Goal: Task Accomplishment & Management: Manage account settings

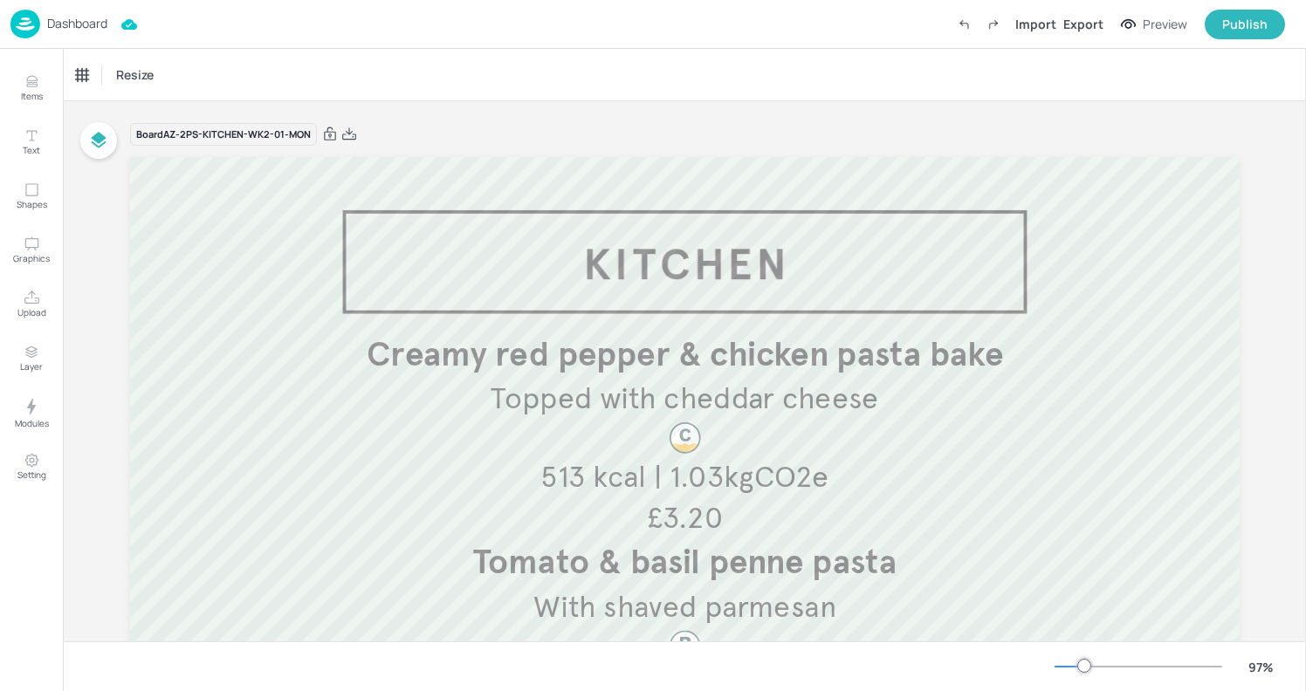
click at [35, 35] on img at bounding box center [25, 24] width 30 height 29
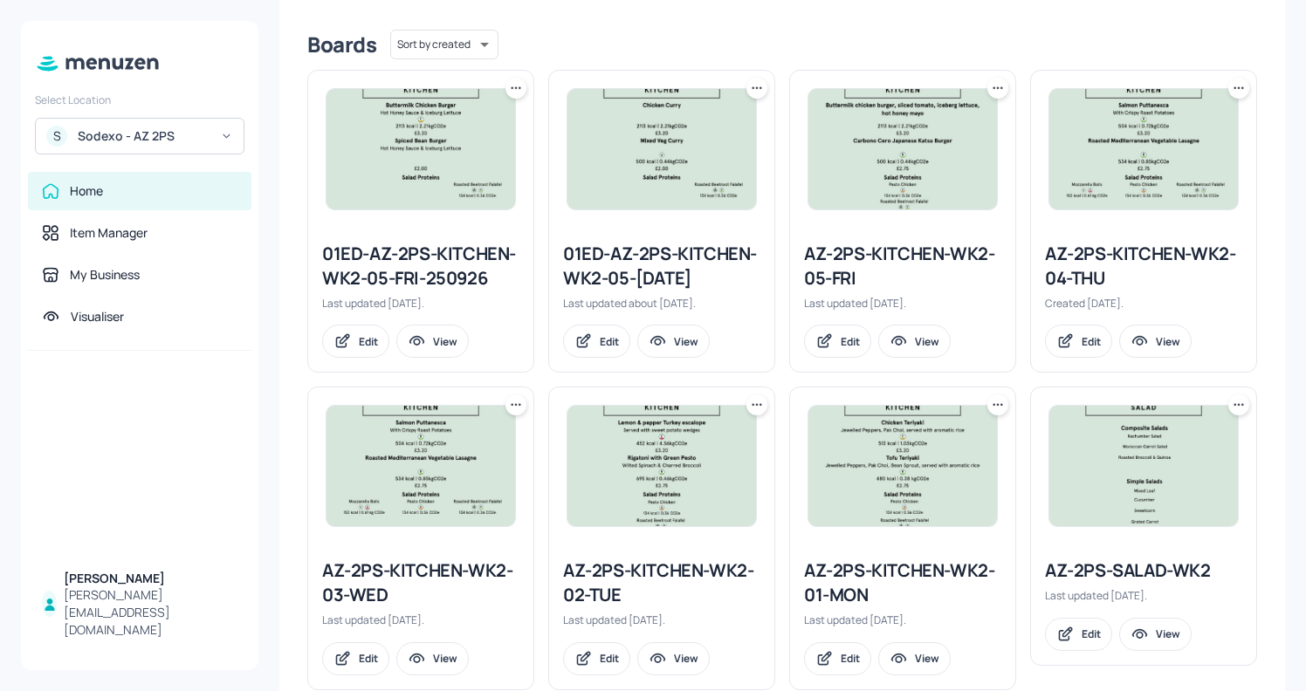
scroll to position [466, 0]
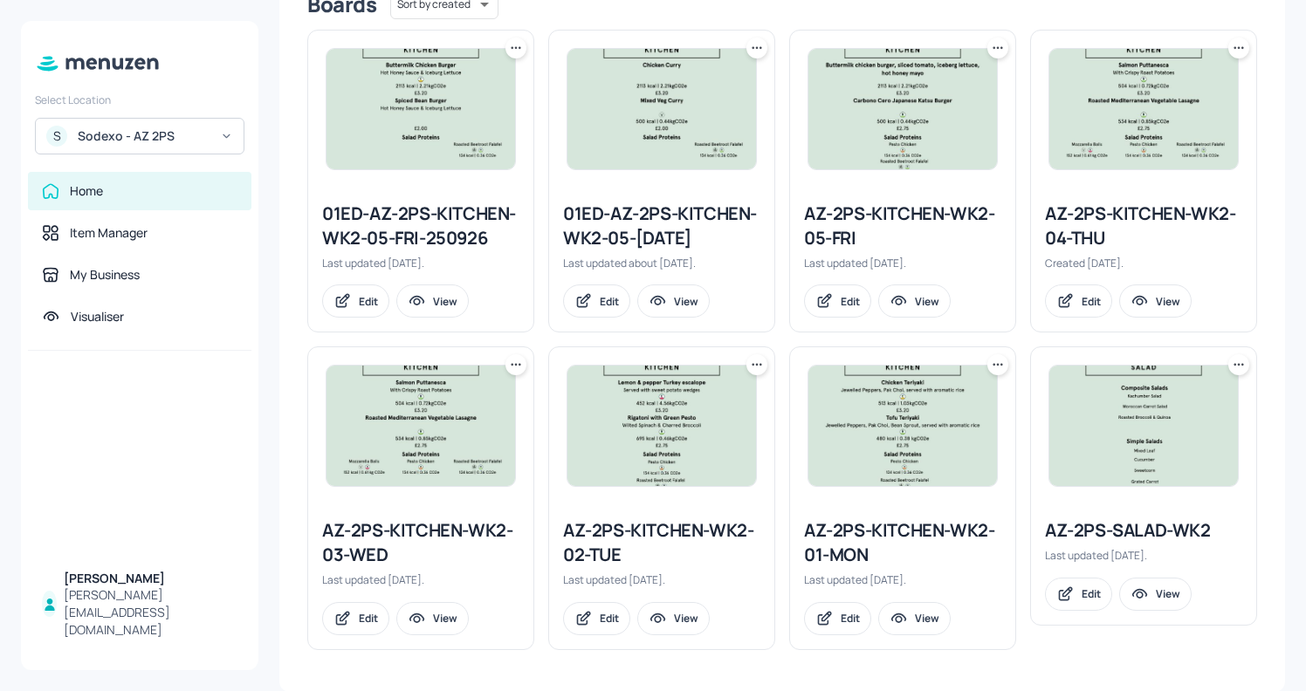
click at [652, 531] on div "AZ-2PS-KITCHEN-WK2-02-TUE" at bounding box center [661, 543] width 197 height 49
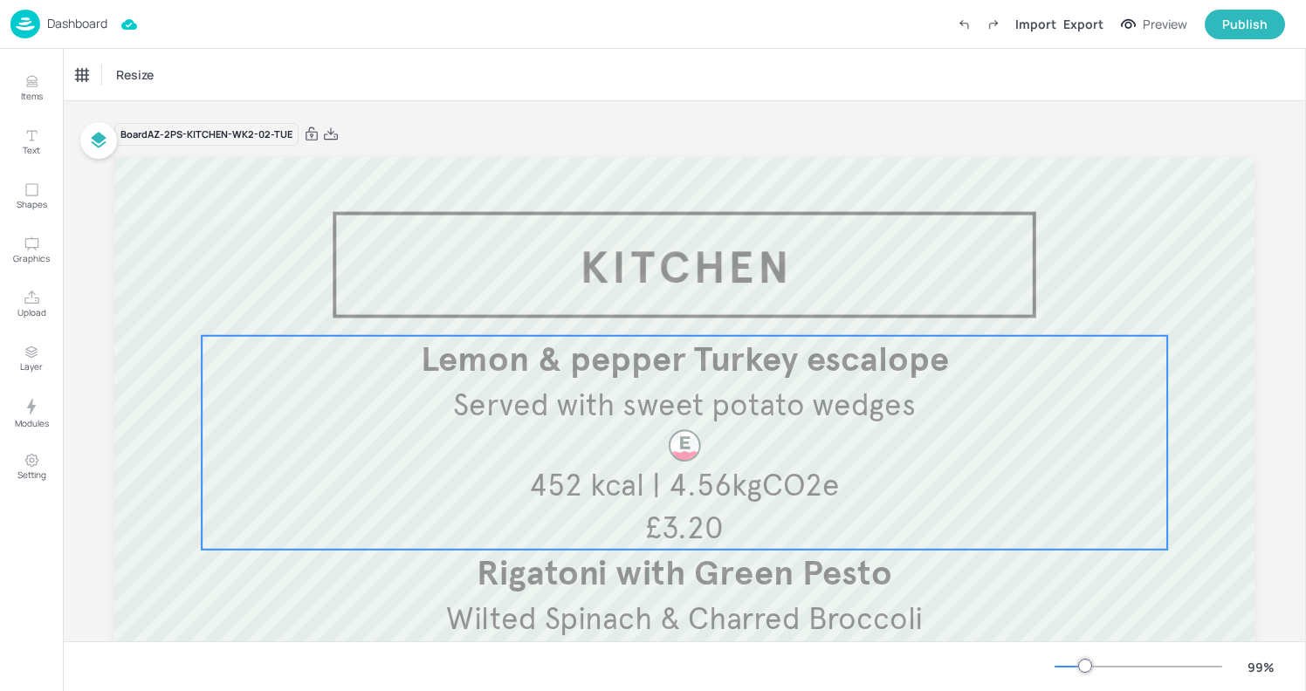
click at [682, 408] on span "Served with sweet potato wedges" at bounding box center [684, 405] width 462 height 38
click at [671, 313] on div "Edit Item" at bounding box center [673, 306] width 23 height 23
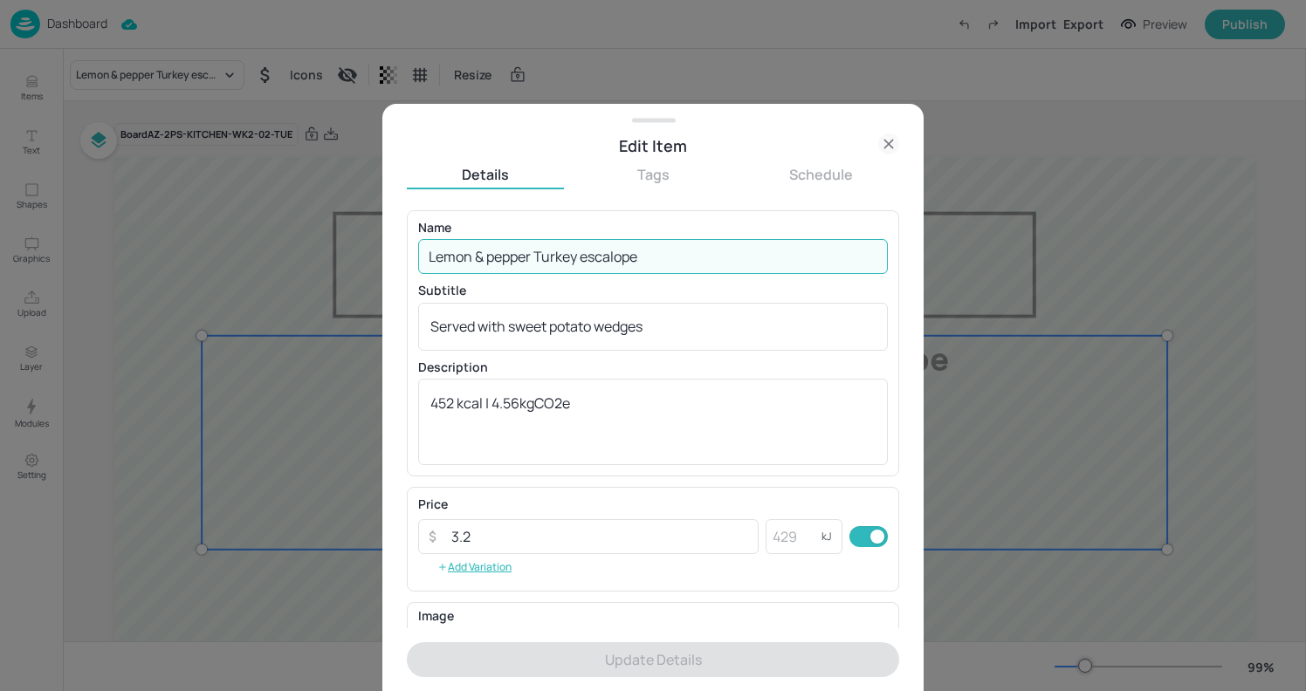
drag, startPoint x: 696, startPoint y: 265, endPoint x: 306, endPoint y: 264, distance: 390.2
click at [306, 264] on div "Edit Item Details Tags Schedule Name Lemon & pepper Turkey escalope ​ Subtitle …" at bounding box center [653, 345] width 1306 height 691
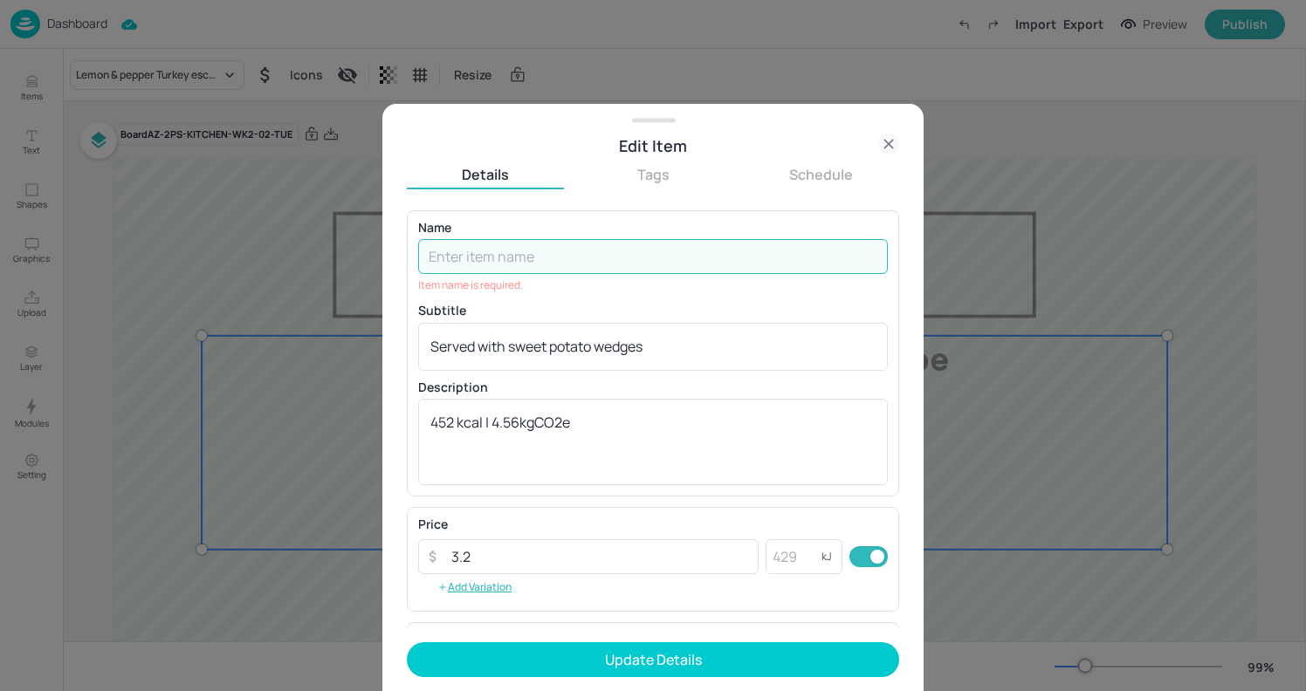
paste input "Chicken tikka masala, cardamon & kale rice, naan bread"
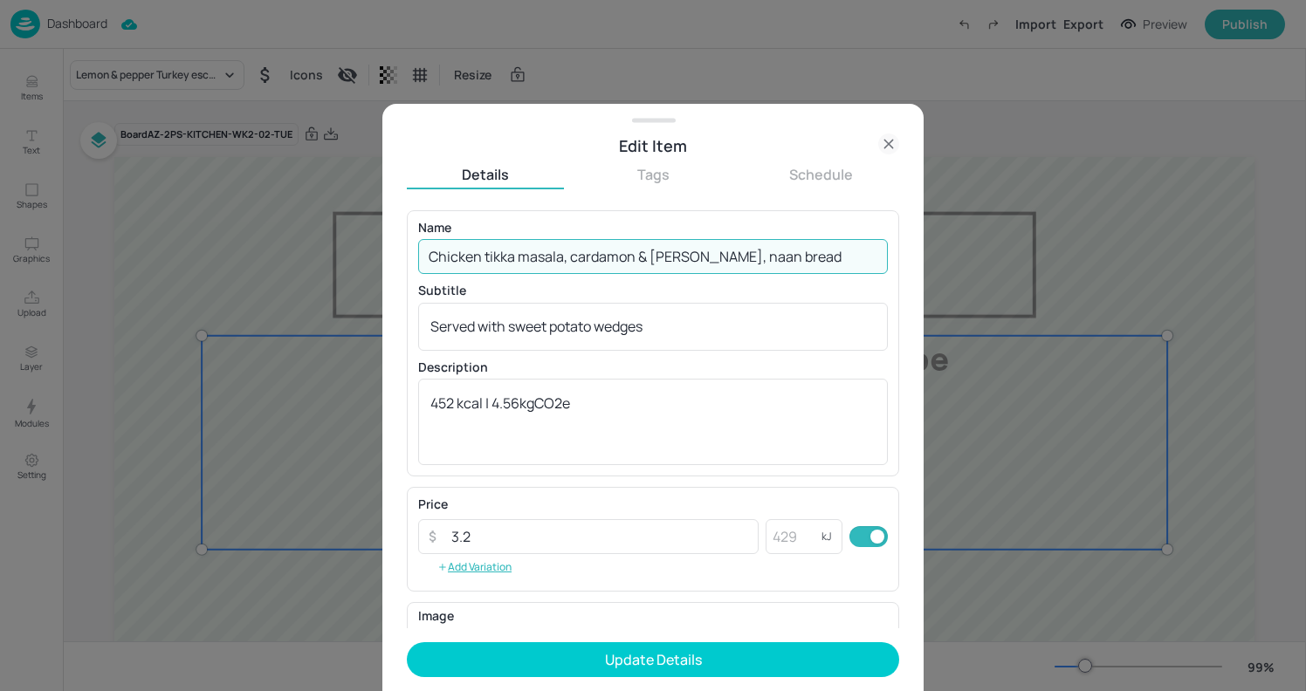
drag, startPoint x: 567, startPoint y: 259, endPoint x: 817, endPoint y: 258, distance: 250.5
click at [817, 258] on input "Chicken tikka masala, cardamon & kale rice, naan bread" at bounding box center [653, 256] width 470 height 35
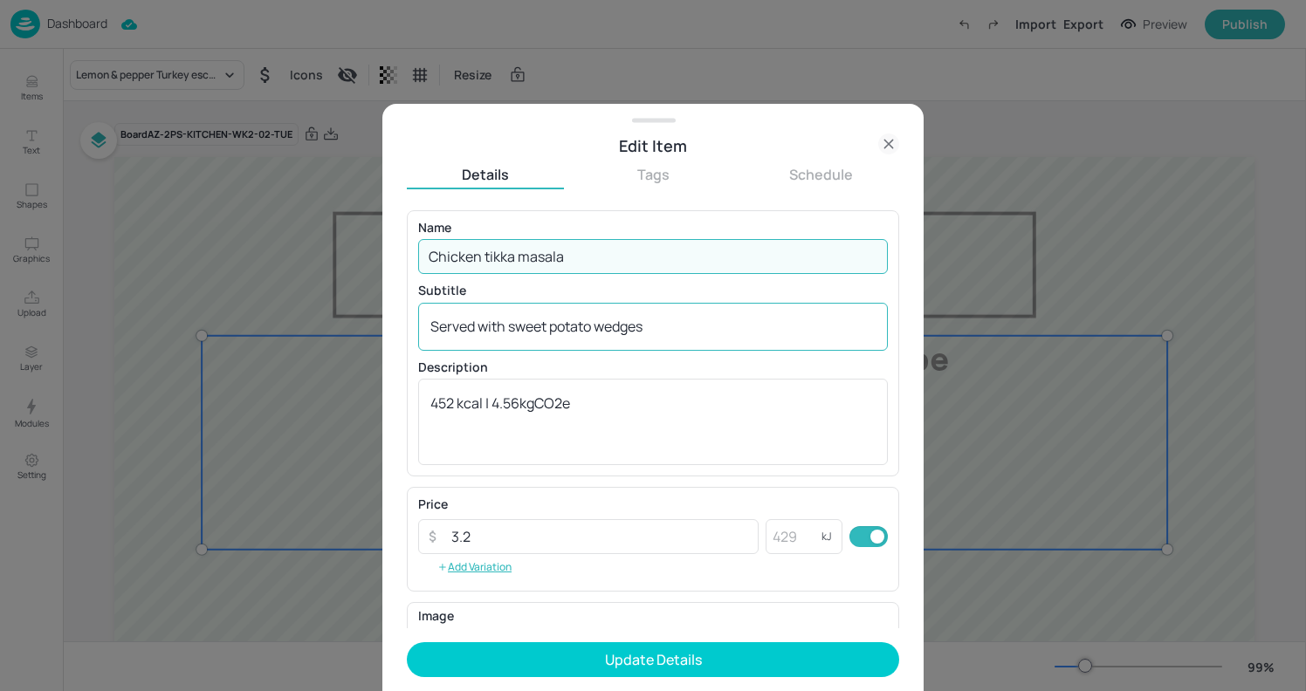
type input "Chicken tikka masala"
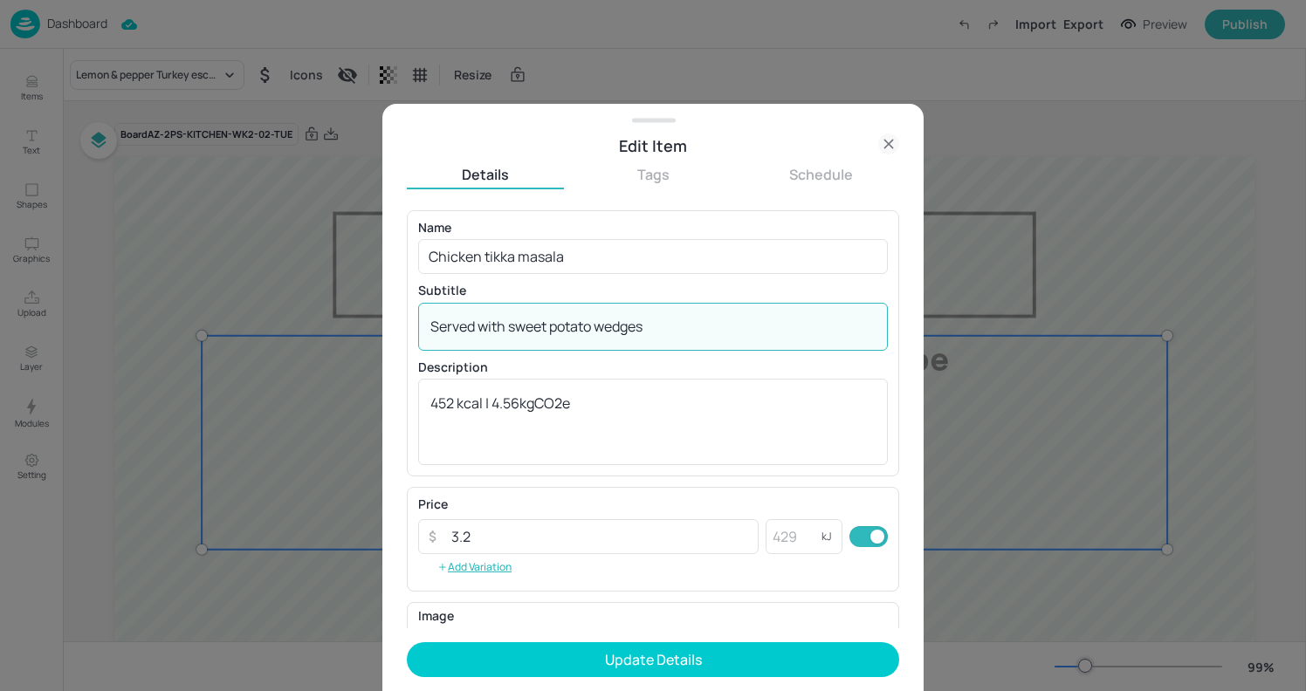
drag, startPoint x: 693, startPoint y: 330, endPoint x: 290, endPoint y: 296, distance: 404.7
click at [290, 296] on div "Edit Item Details Tags Schedule Name Chicken tikka masala ​ Subtitle Served wit…" at bounding box center [653, 345] width 1306 height 691
paste textarea "cardamon & kale rice, naan bread"
click at [446, 326] on textarea "cardamon & kale rice, naan bread" at bounding box center [652, 326] width 445 height 19
click at [435, 327] on textarea "cardamon & kale rice, naan bread" at bounding box center [652, 326] width 445 height 19
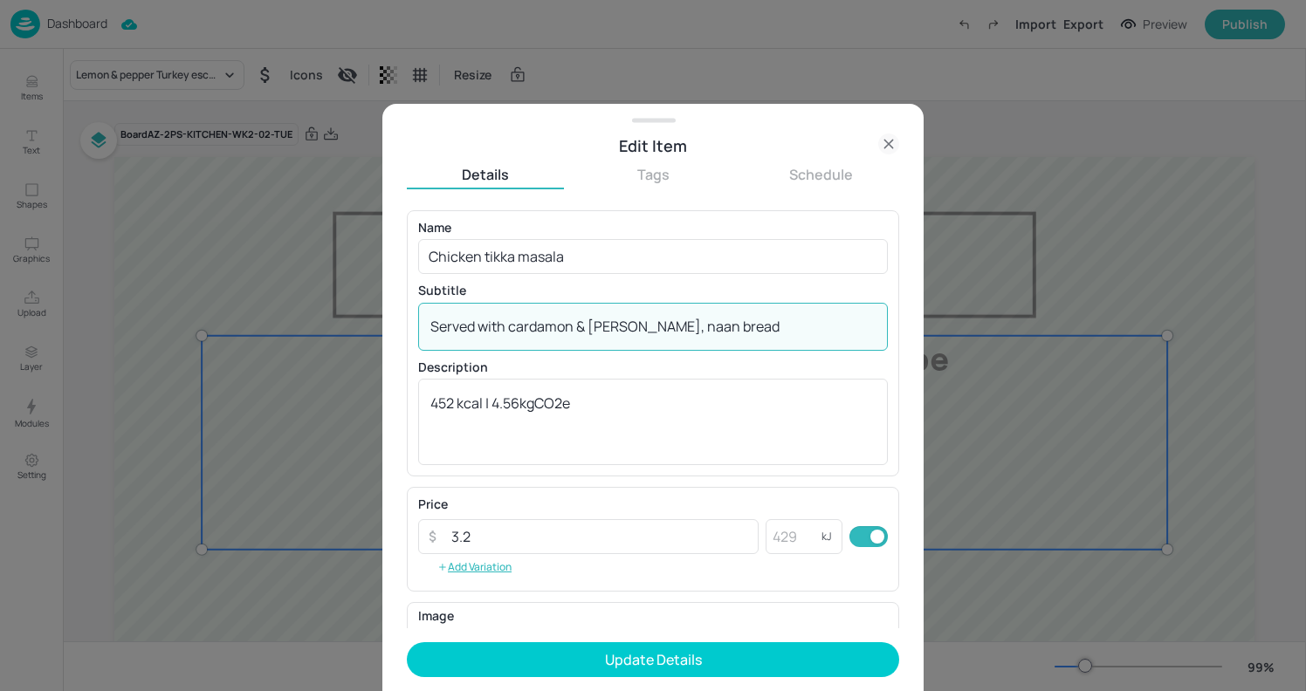
click at [650, 324] on textarea "Served with cardamon & kale rice, naan bread" at bounding box center [652, 326] width 445 height 19
type textarea "Served with cardamon & kale rice & naan bread"
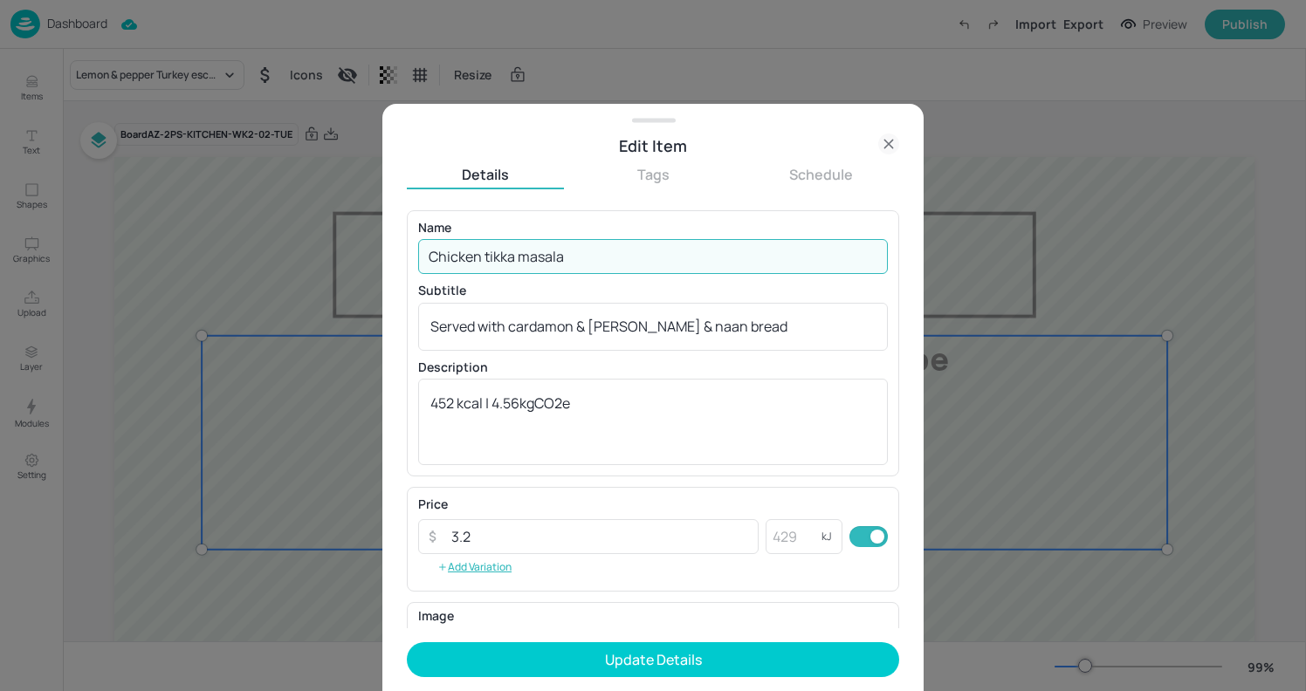
click at [489, 253] on input "Chicken tikka masala" at bounding box center [653, 256] width 470 height 35
click at [528, 251] on input "Chicken Tikka masala" at bounding box center [653, 256] width 470 height 35
type input "Chicken Tikka Masala"
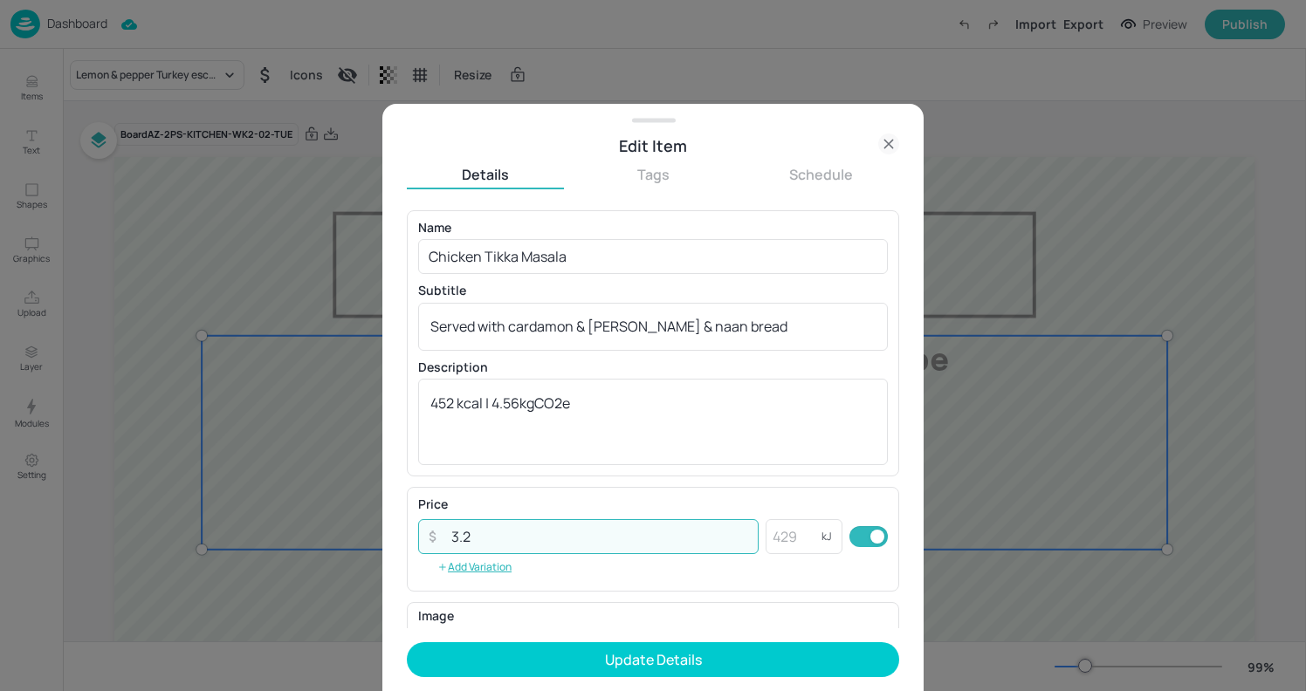
drag, startPoint x: 491, startPoint y: 541, endPoint x: 443, endPoint y: 540, distance: 48.0
click at [443, 540] on input "3.2" at bounding box center [600, 536] width 318 height 35
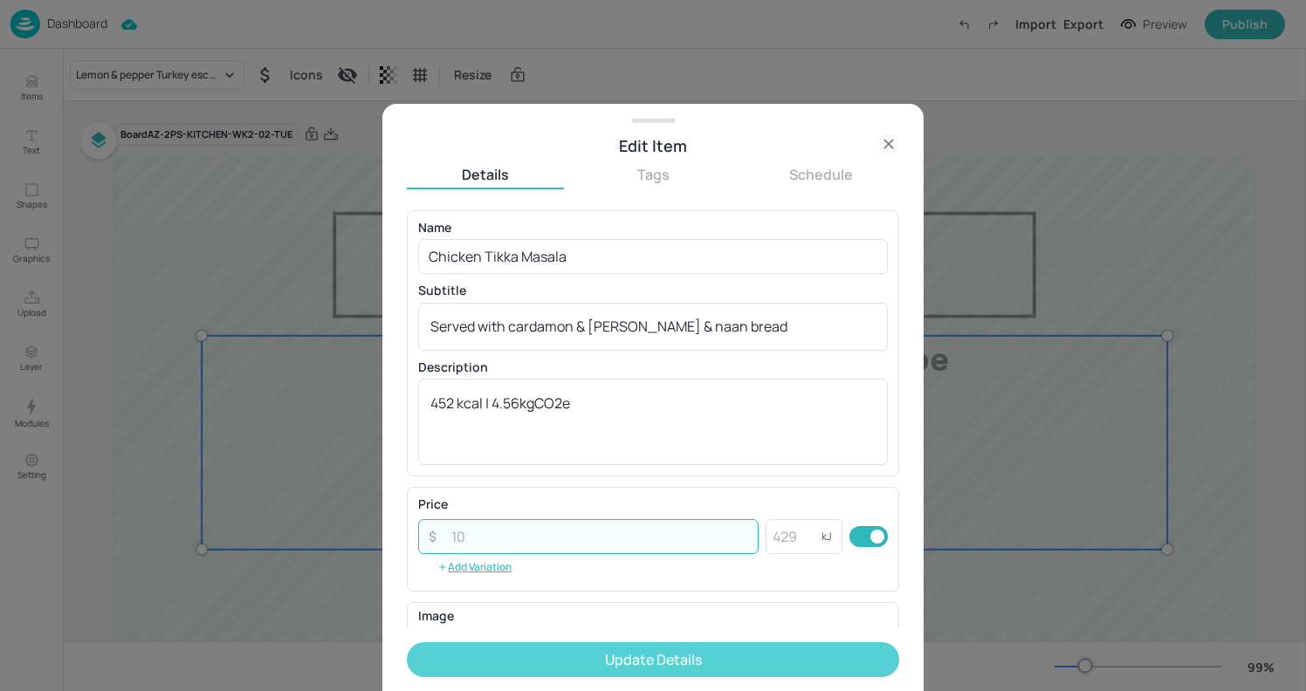
click at [647, 658] on button "Update Details" at bounding box center [653, 659] width 492 height 35
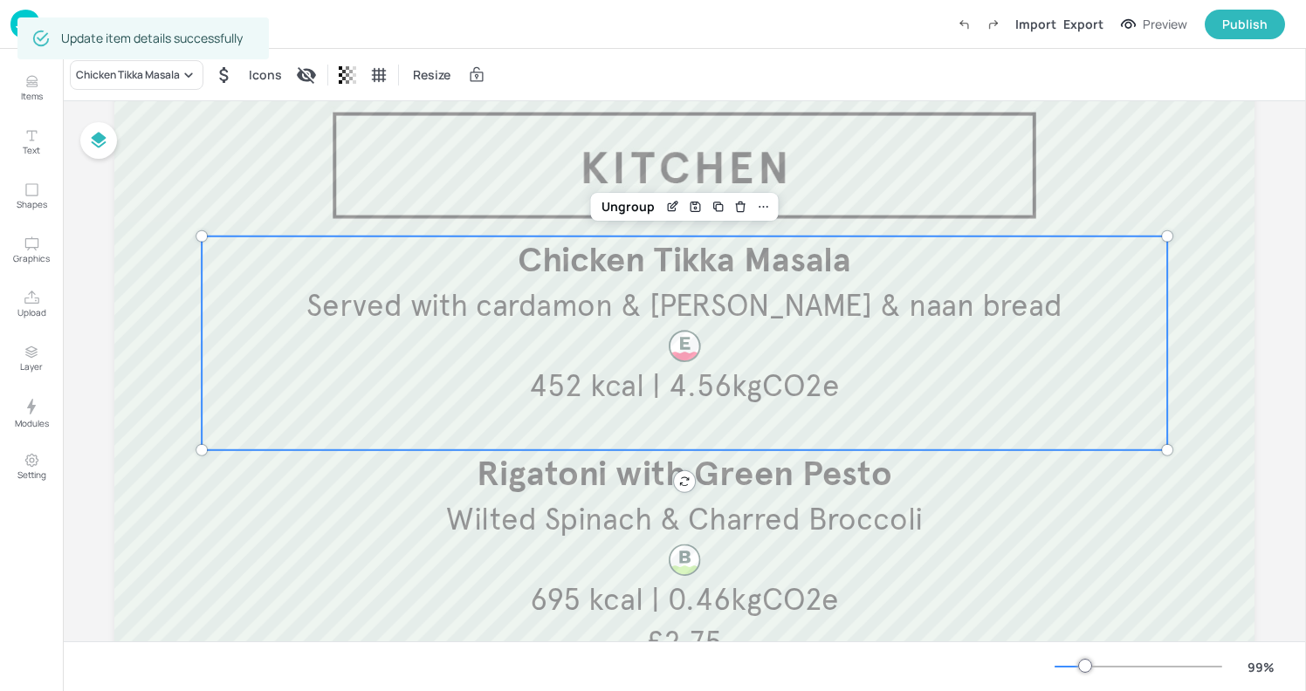
scroll to position [114, 0]
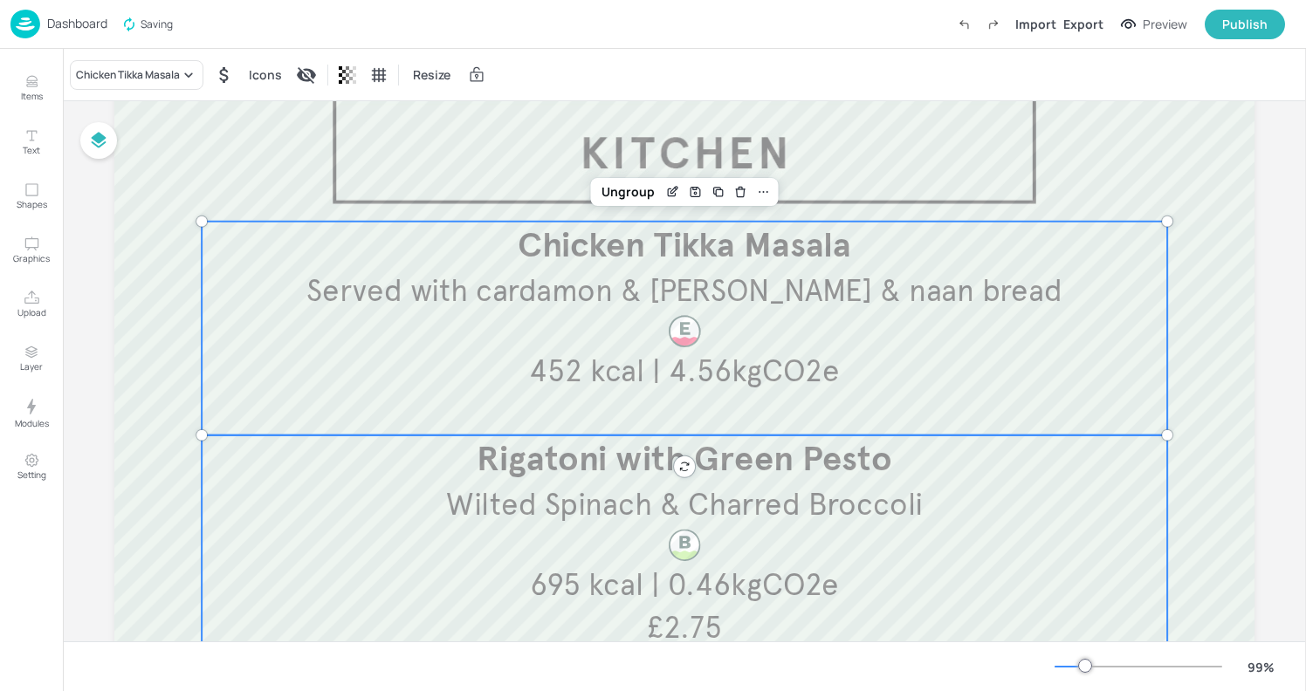
click at [524, 471] on span "Rigatoni with Green Pesto" at bounding box center [685, 459] width 416 height 43
click at [959, 351] on div "Chicken Tikka Masala Served with cardamon & kale rice & naan bread 452 kcal | 4…" at bounding box center [684, 329] width 965 height 214
click at [874, 517] on span "Wilted Spinach & Charred Broccoli" at bounding box center [684, 504] width 476 height 38
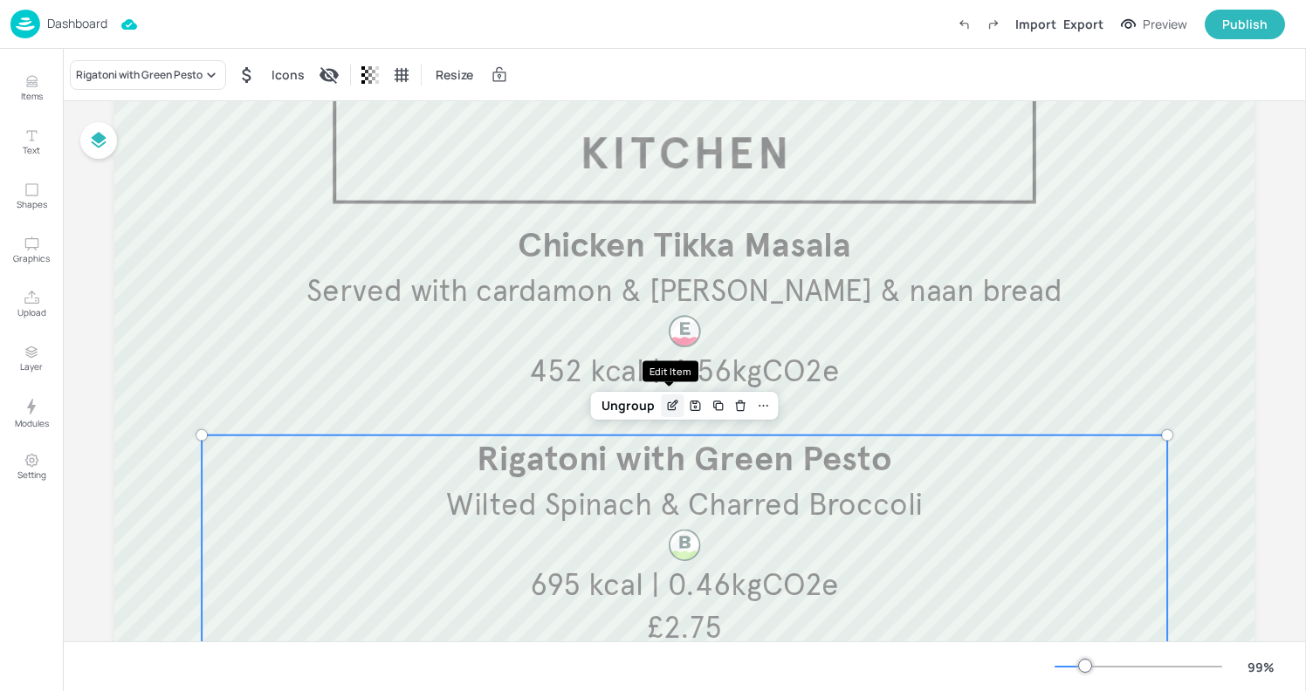
click at [662, 410] on div "Edit Item" at bounding box center [673, 406] width 23 height 23
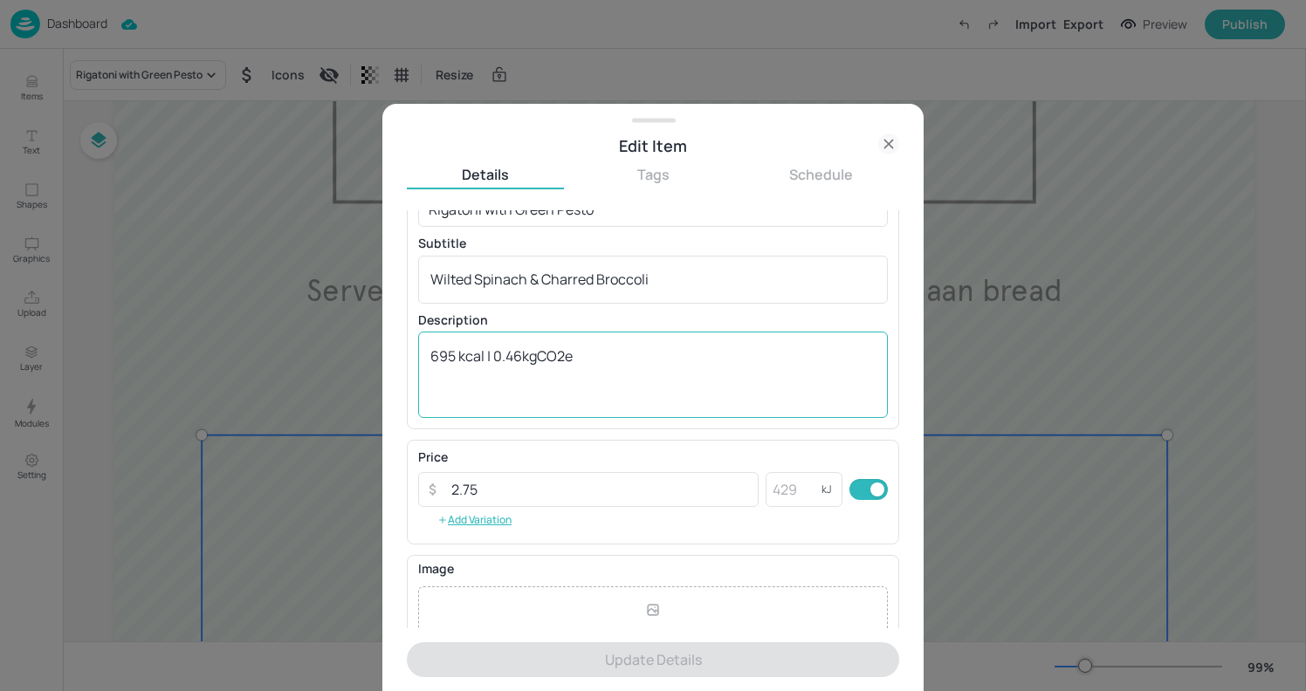
scroll to position [50, 0]
click at [884, 137] on icon at bounding box center [888, 144] width 21 height 21
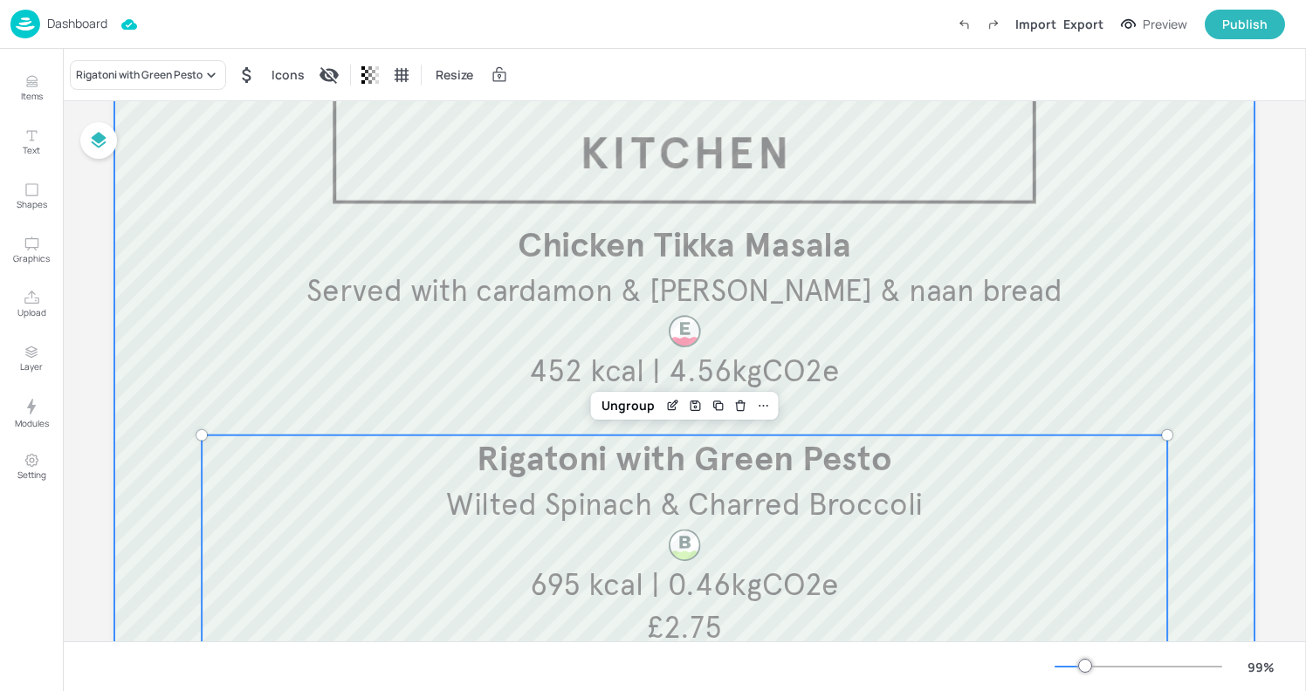
click at [1172, 194] on div at bounding box center [684, 511] width 1140 height 937
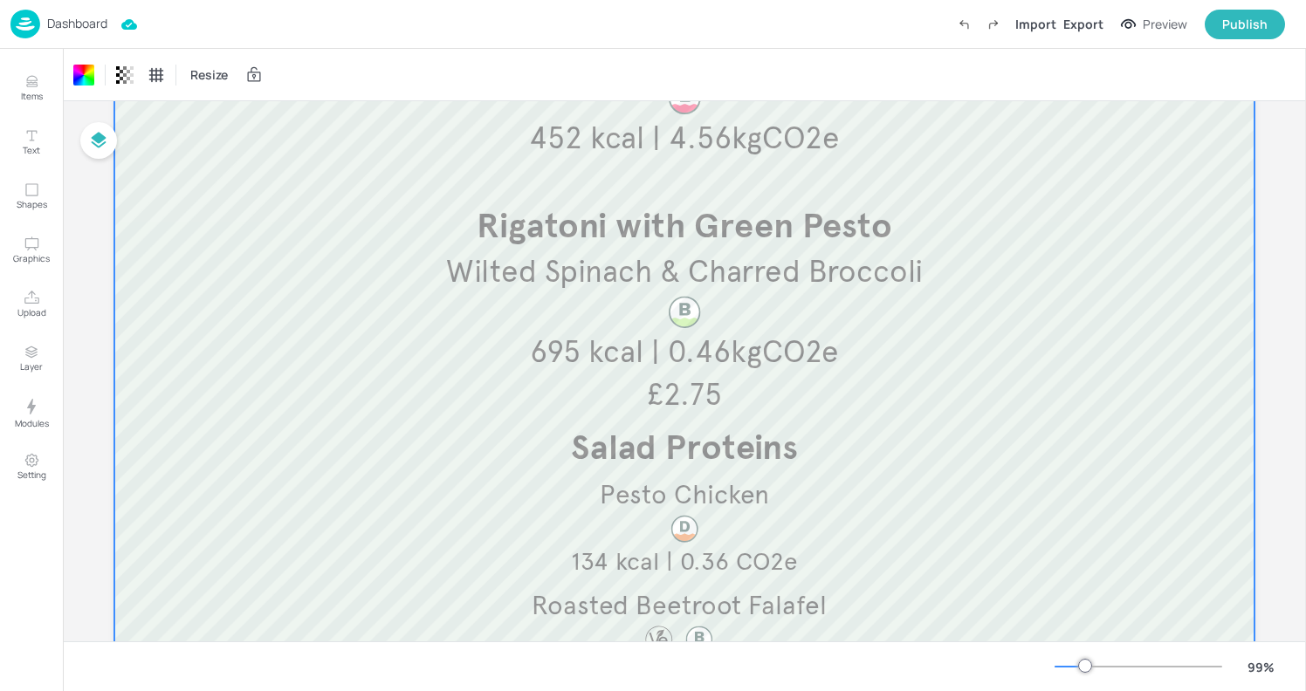
scroll to position [348, 0]
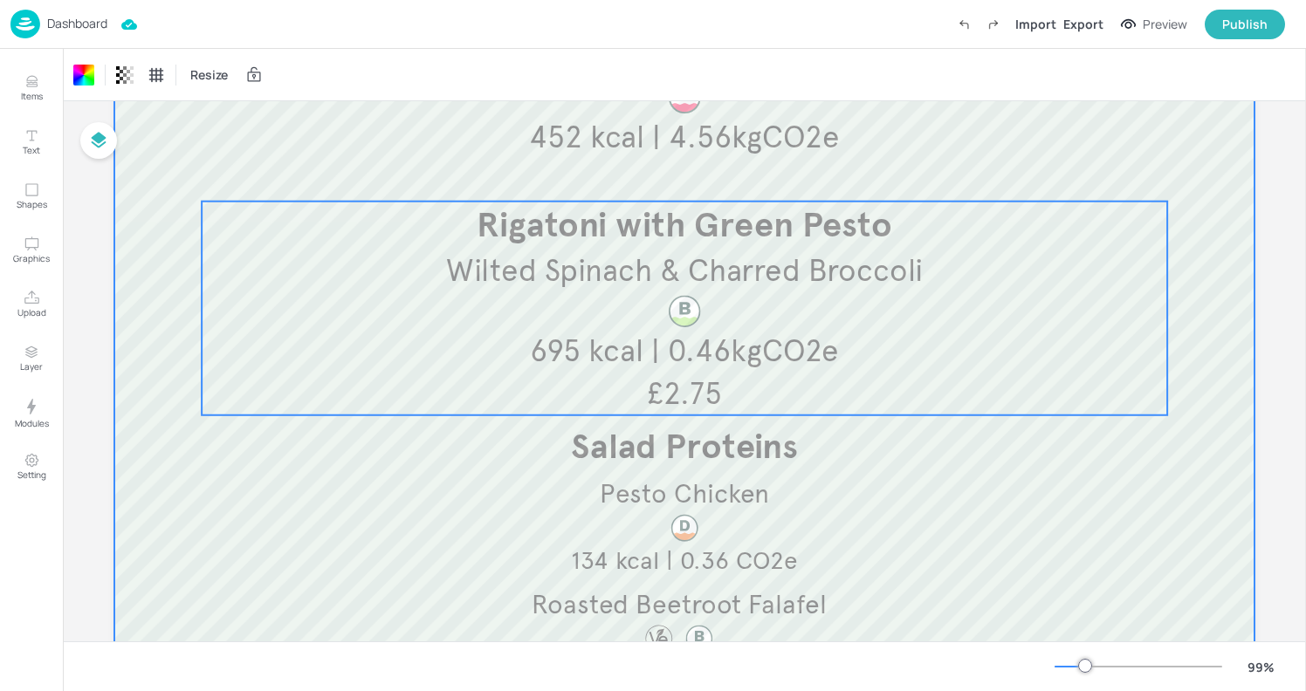
click at [876, 289] on span "Wilted Spinach & Charred Broccoli" at bounding box center [684, 270] width 476 height 38
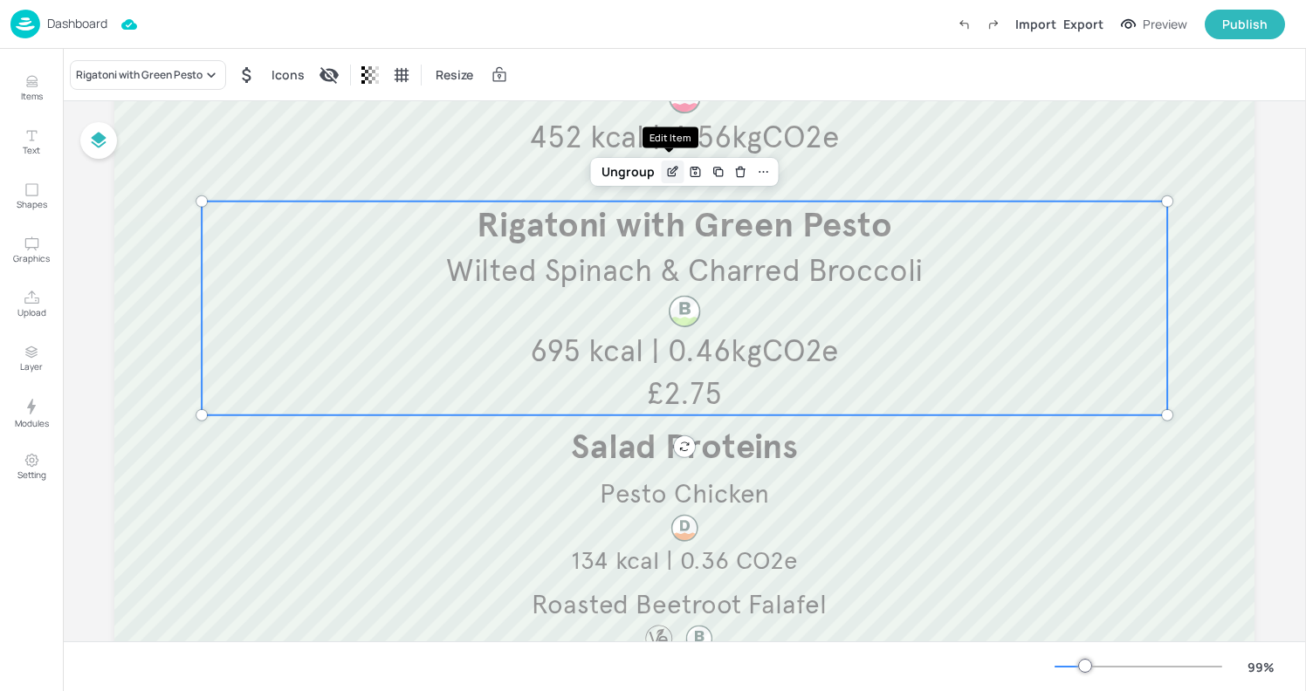
click at [672, 165] on icon "Edit Item" at bounding box center [672, 172] width 15 height 14
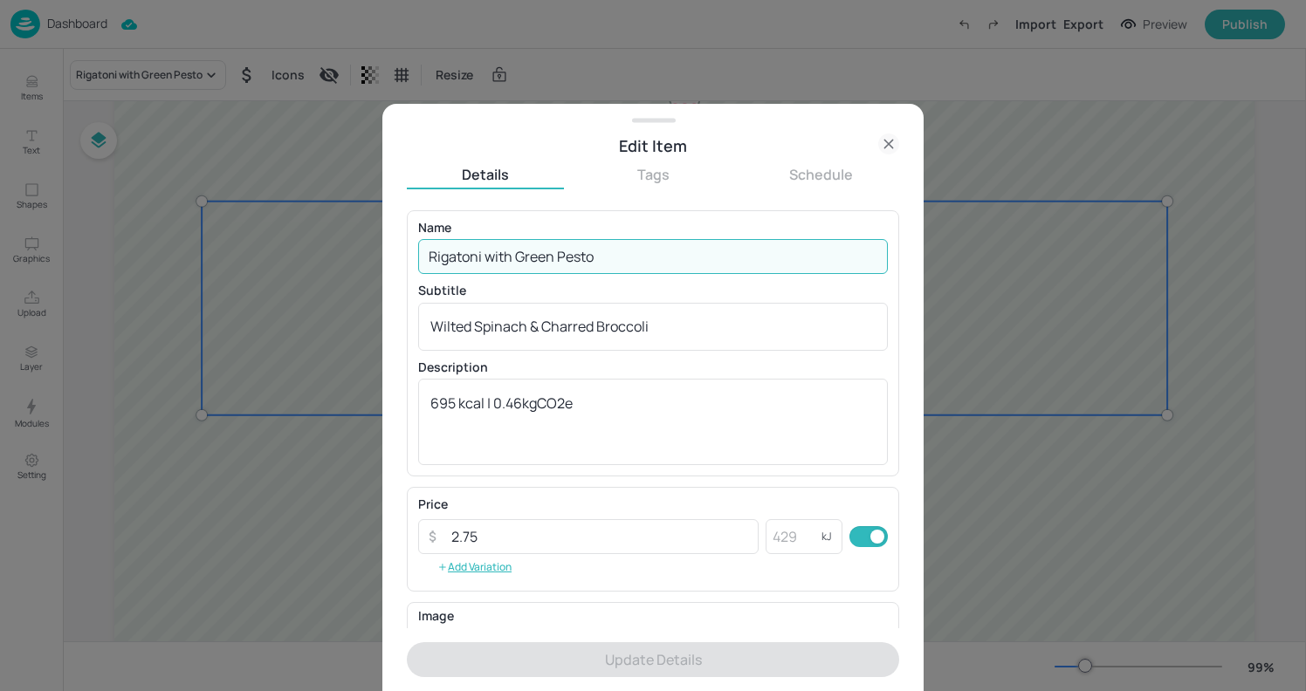
drag, startPoint x: 608, startPoint y: 259, endPoint x: 264, endPoint y: 252, distance: 344.9
click at [258, 253] on div "Edit Item Details Tags Schedule Name Rigatoni with Green Pesto ​ Subtitle Wilte…" at bounding box center [653, 345] width 1306 height 691
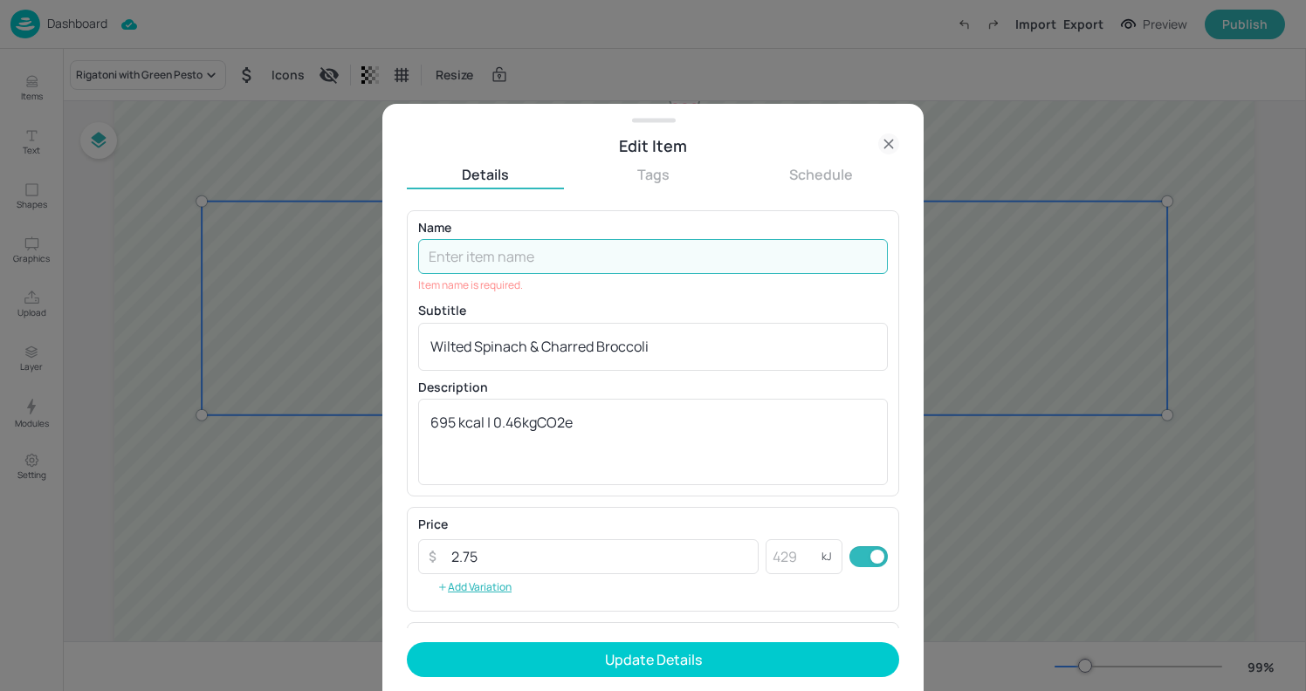
paste input "Bombay potato"
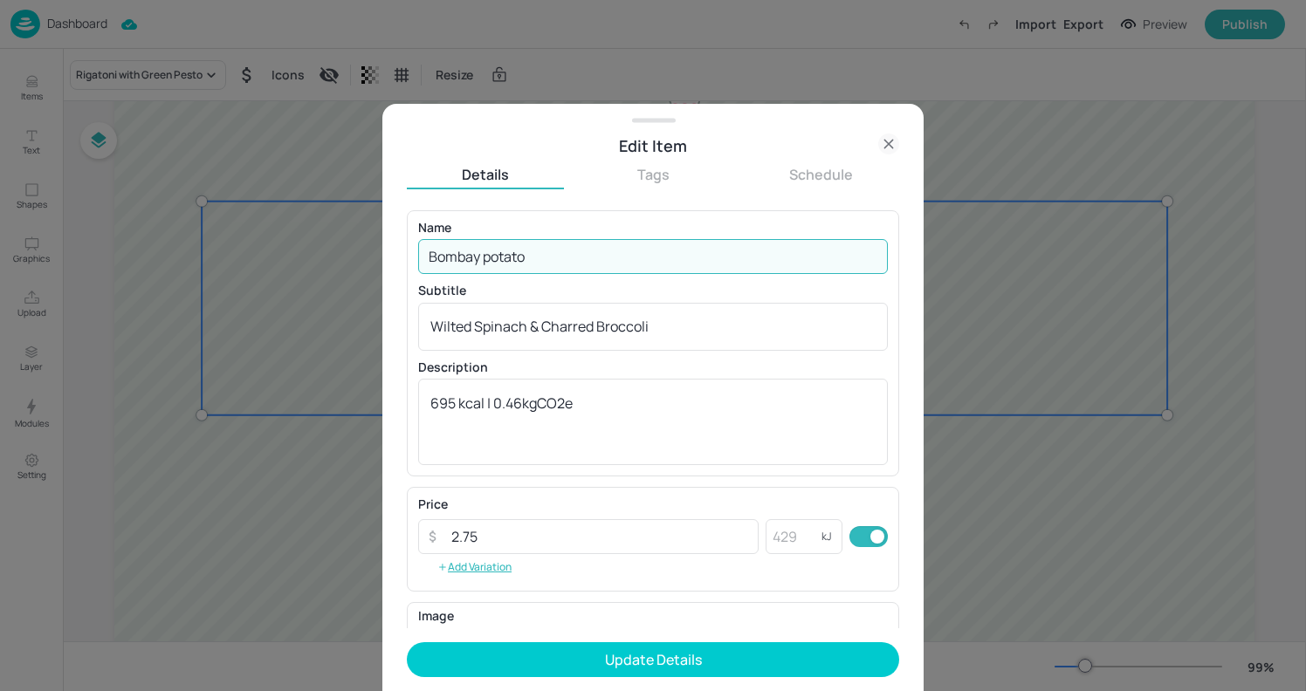
click at [490, 261] on input "Bombay potato" at bounding box center [653, 256] width 470 height 35
type input "Bombay Potato"
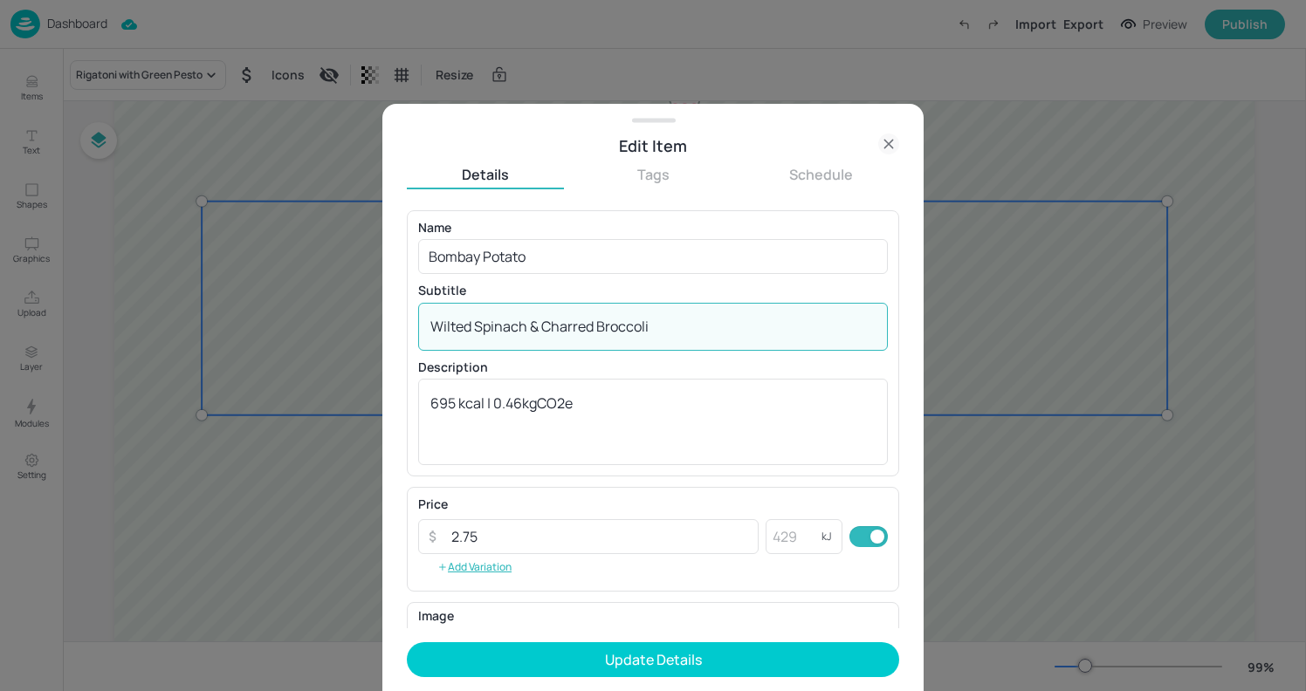
drag, startPoint x: 667, startPoint y: 318, endPoint x: 245, endPoint y: 319, distance: 421.6
click at [245, 319] on div "Edit Item Details Tags Schedule Name Bombay Potato ​ Subtitle Wilted Spinach & …" at bounding box center [653, 345] width 1306 height 691
paste textarea "spinach & chickpea, cucumber yoghurt, naan bread"
click at [431, 325] on textarea "spinach & chickpea, cucumber yoghurt, naan bread" at bounding box center [652, 326] width 445 height 19
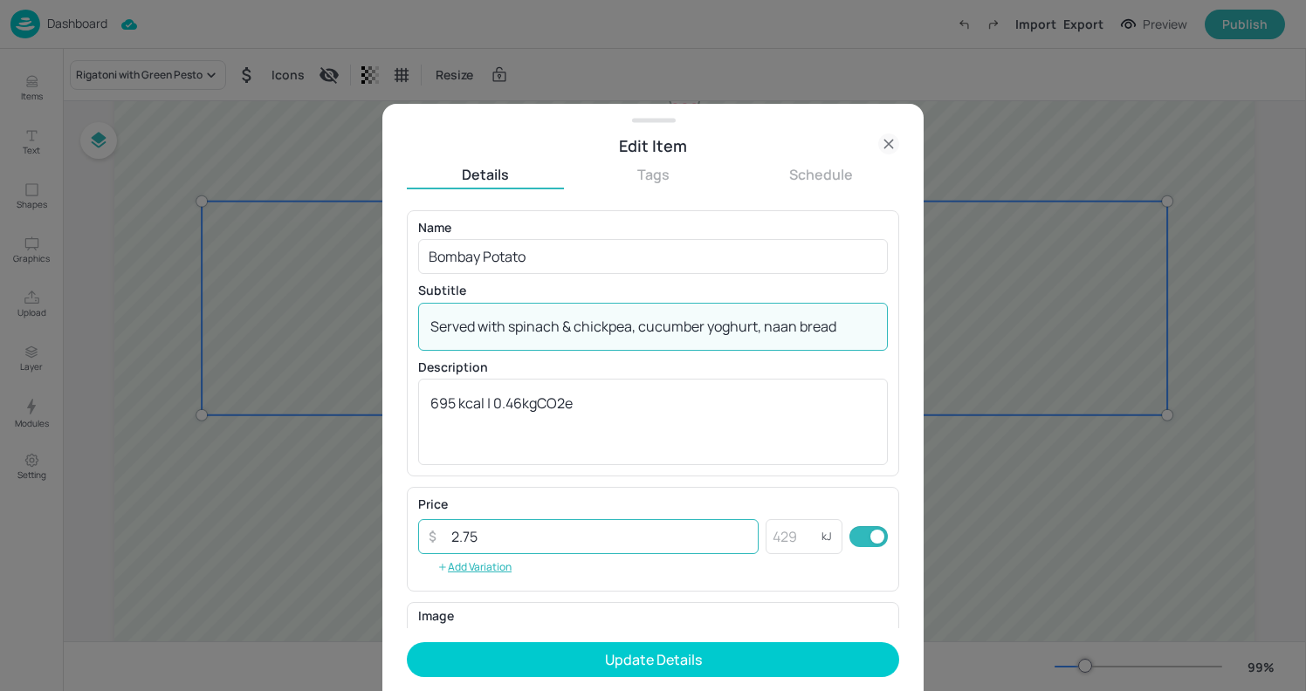
type textarea "Served with spinach & chickpea, cucumber yoghurt, naan bread"
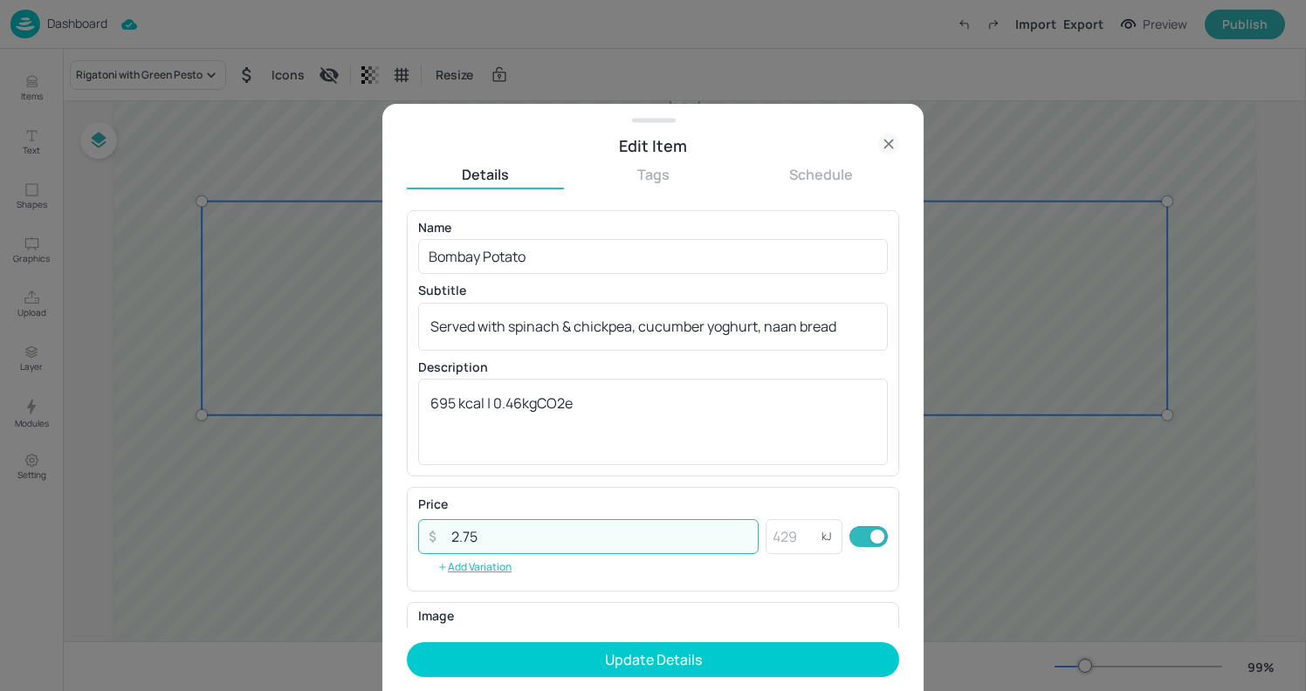
drag, startPoint x: 539, startPoint y: 546, endPoint x: 367, endPoint y: 546, distance: 172.0
click at [367, 546] on div "Edit Item Details Tags Schedule Name Bombay Potato ​ Subtitle Served with spina…" at bounding box center [653, 345] width 1306 height 691
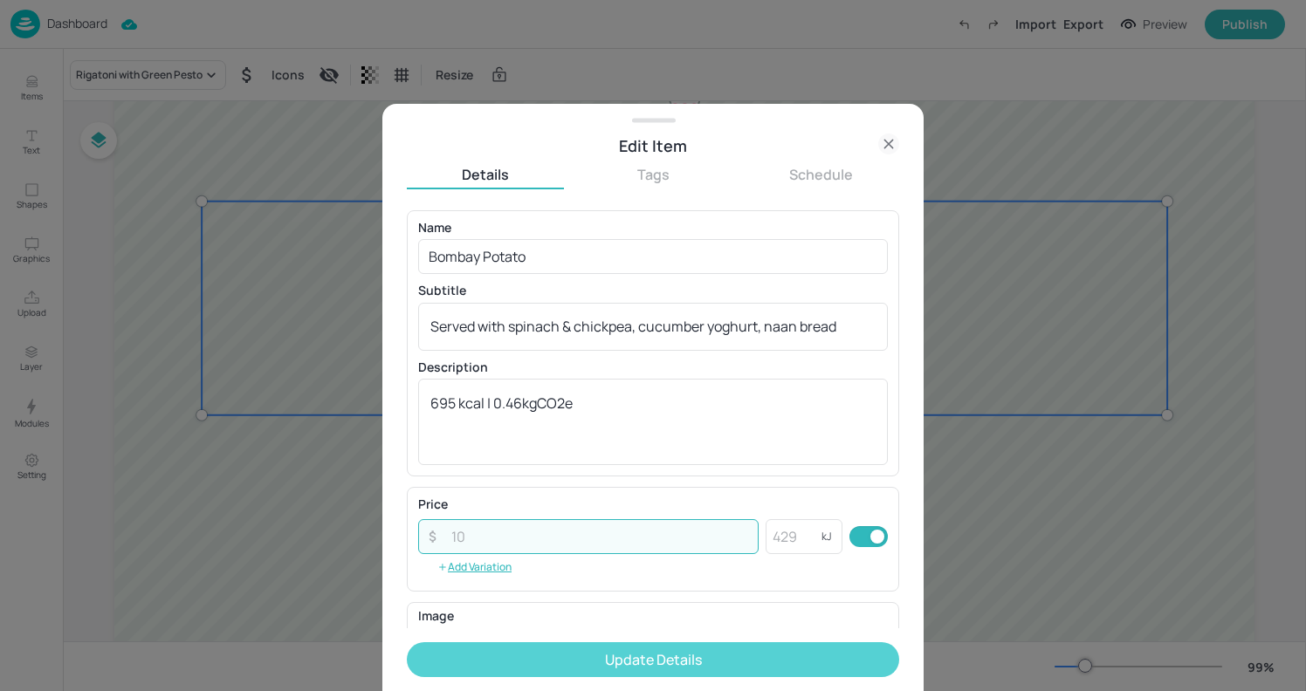
click at [635, 650] on button "Update Details" at bounding box center [653, 659] width 492 height 35
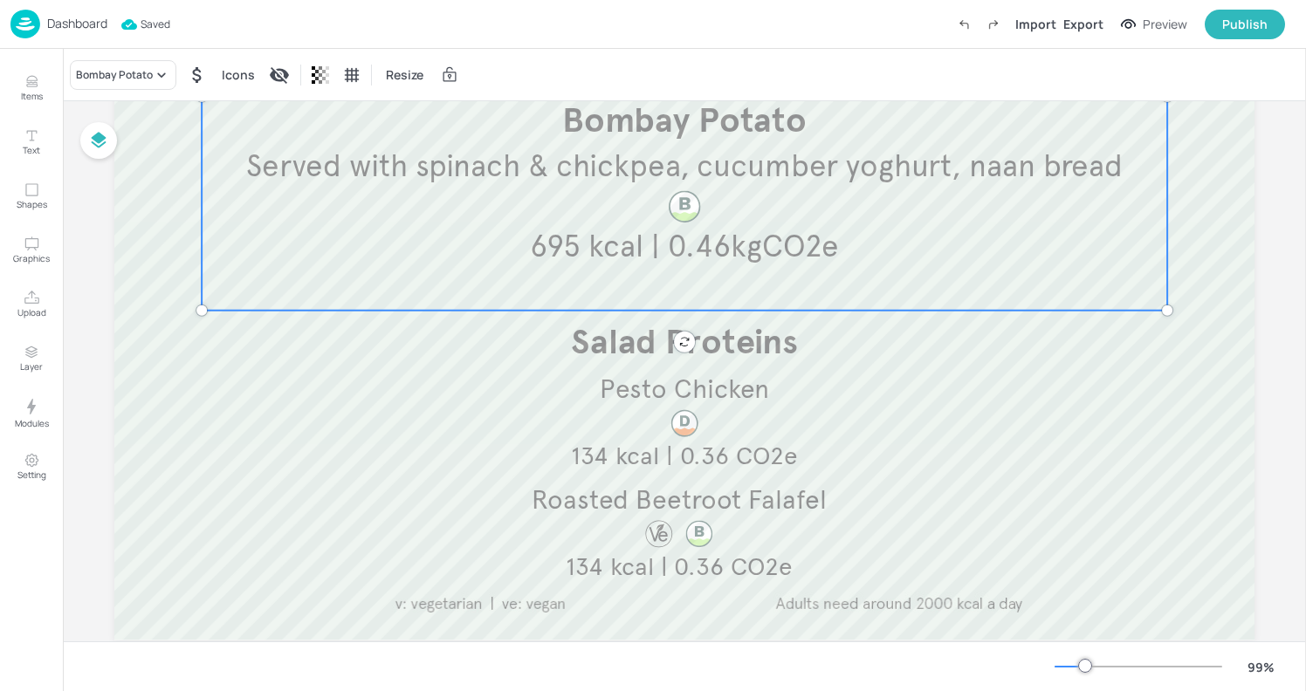
scroll to position [495, 0]
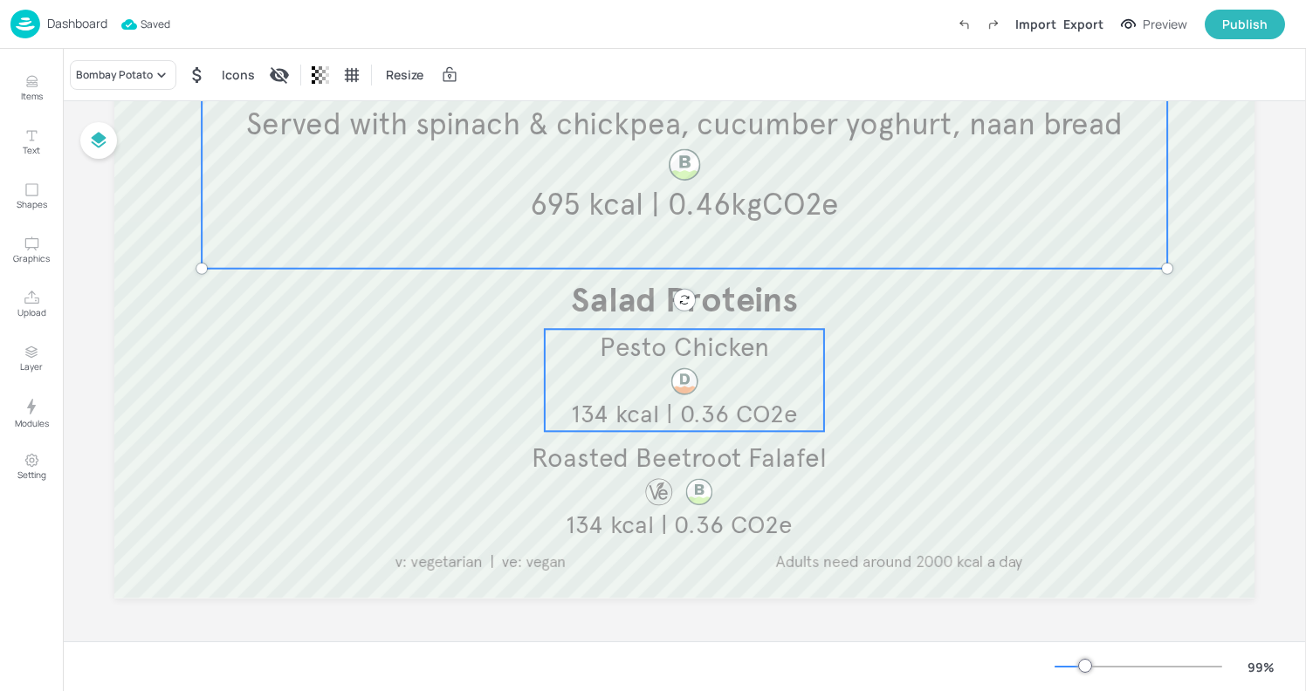
click at [810, 341] on p "Pesto Chicken" at bounding box center [684, 347] width 279 height 37
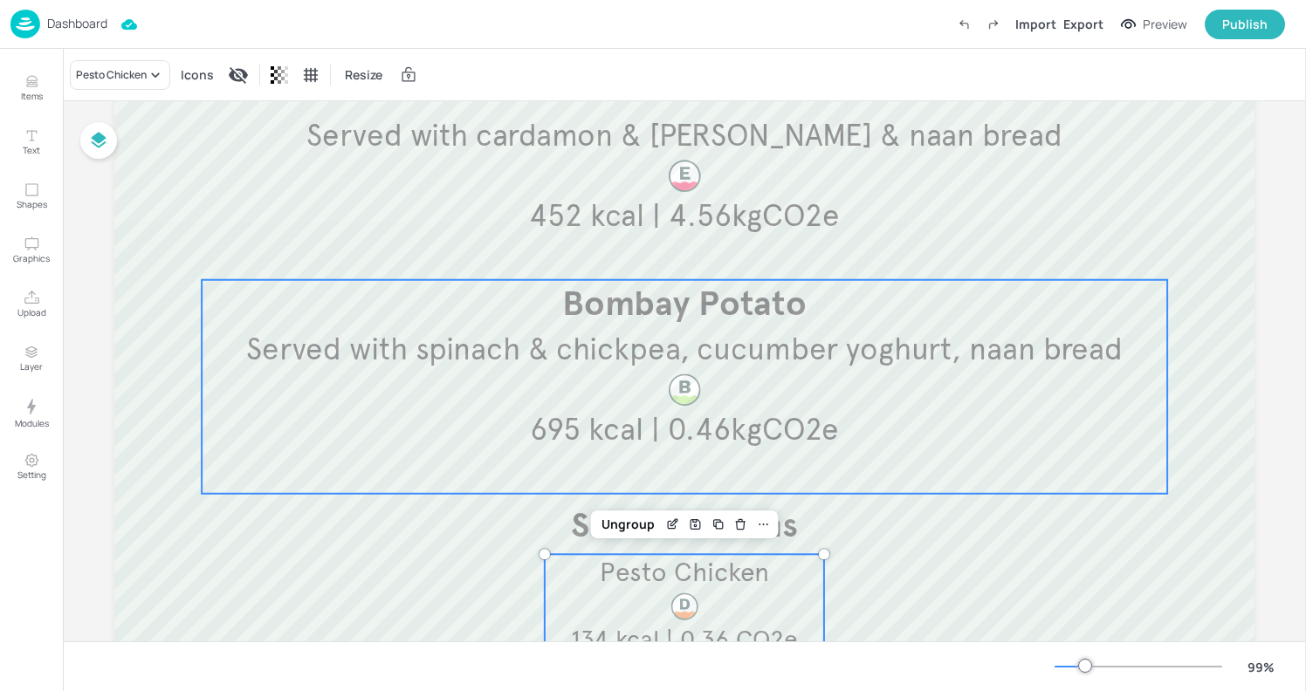
scroll to position [269, 0]
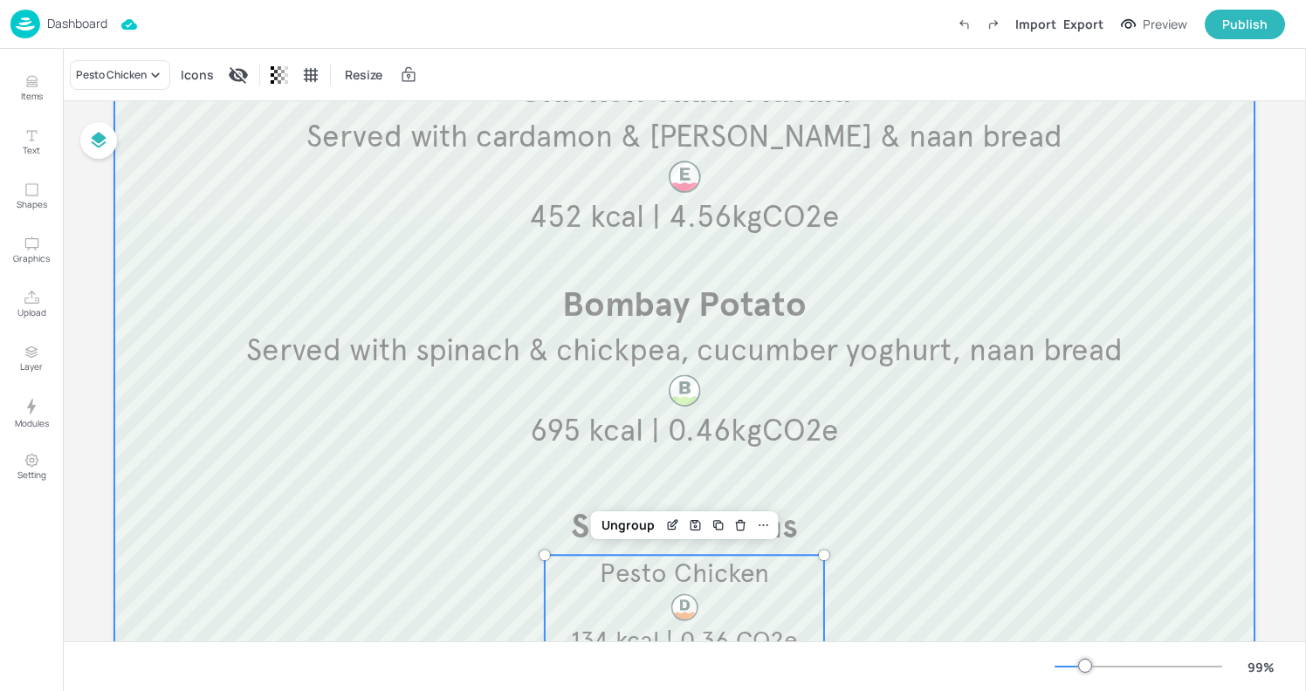
click at [1192, 171] on div at bounding box center [684, 356] width 1140 height 937
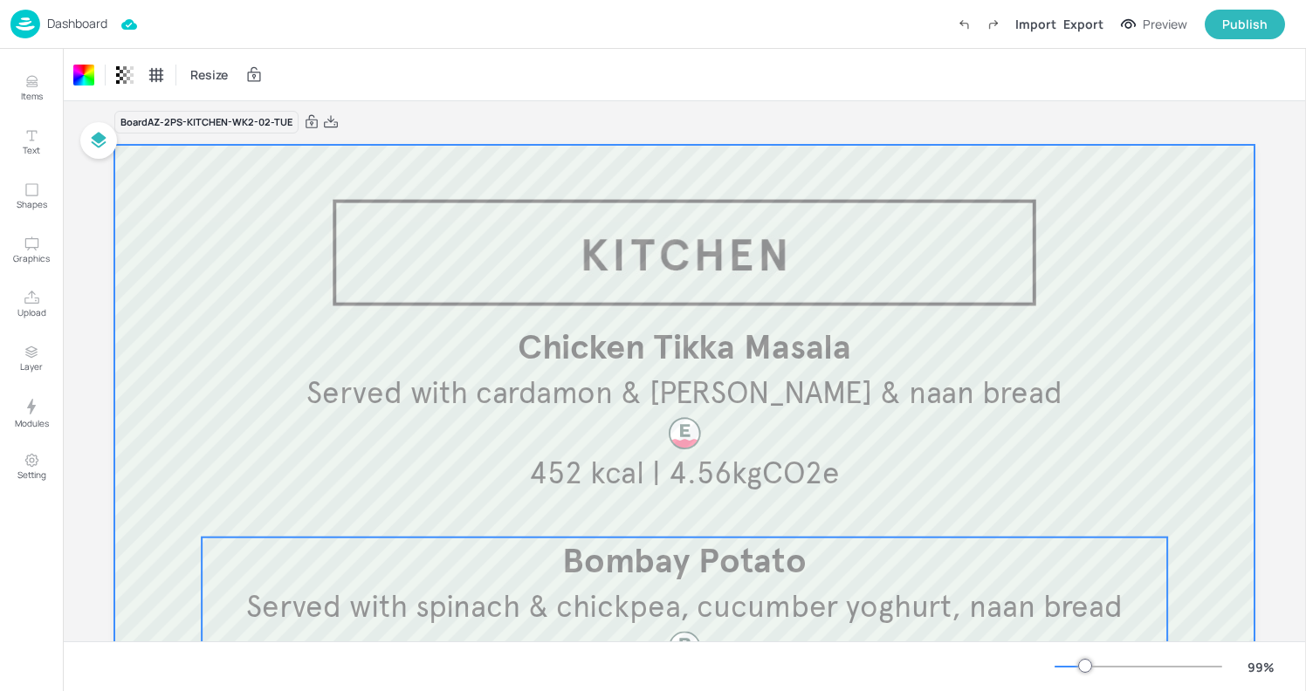
scroll to position [0, 0]
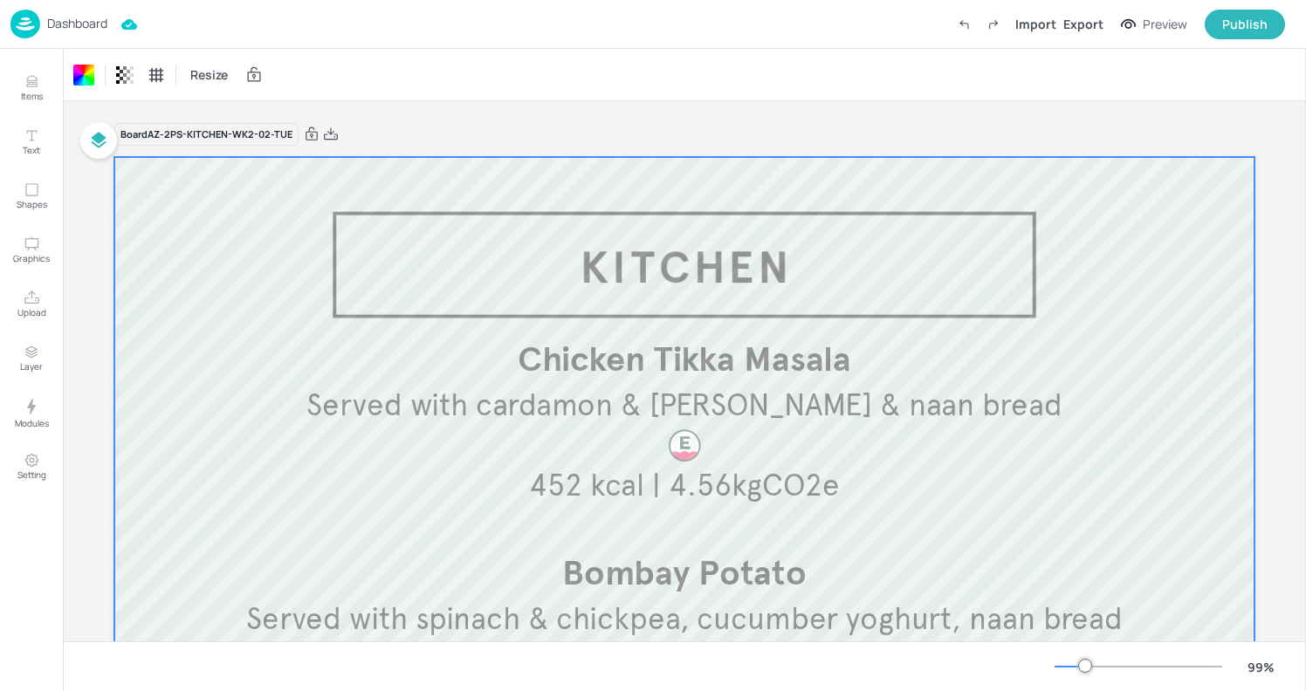
click at [1104, 282] on div at bounding box center [684, 625] width 1140 height 937
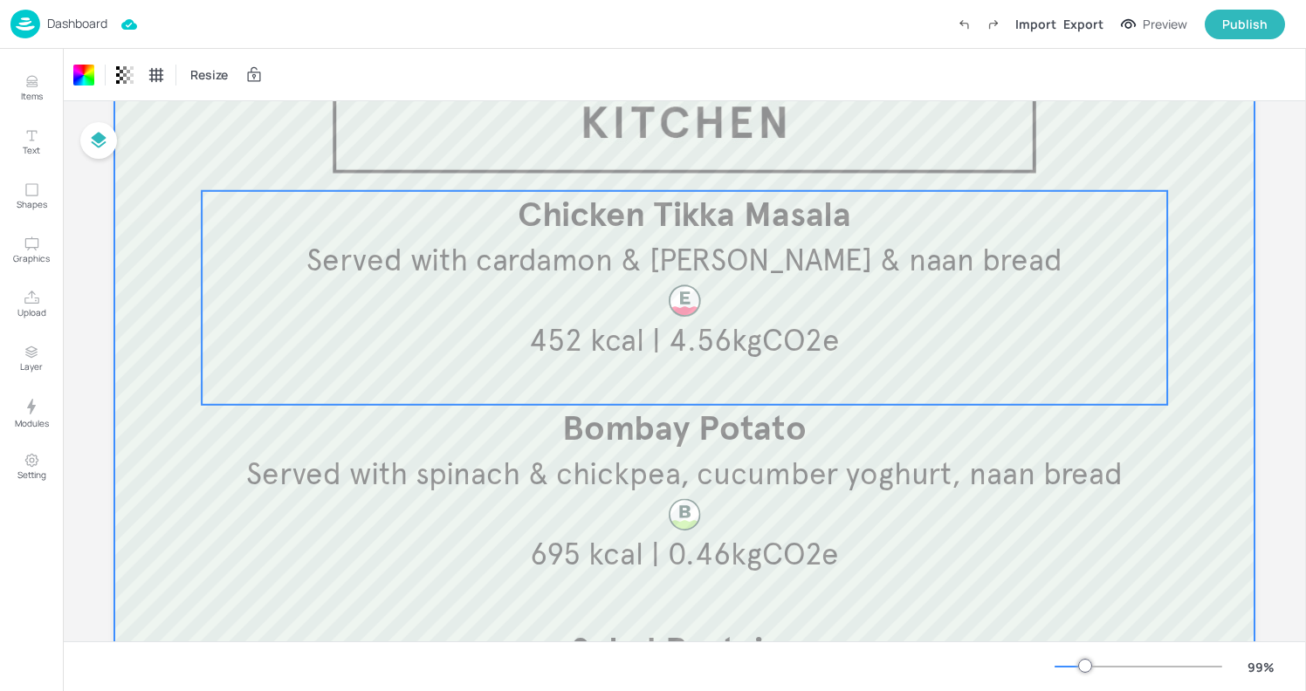
scroll to position [138, 0]
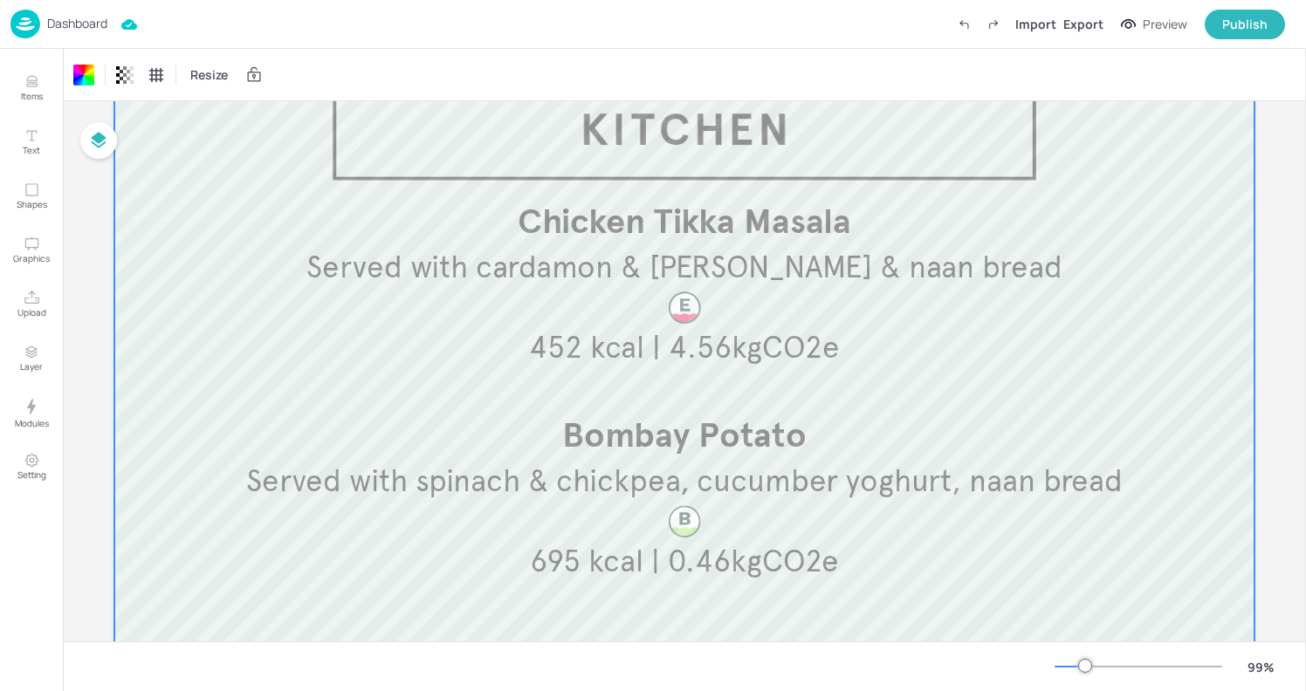
click at [1181, 162] on div at bounding box center [684, 487] width 1140 height 937
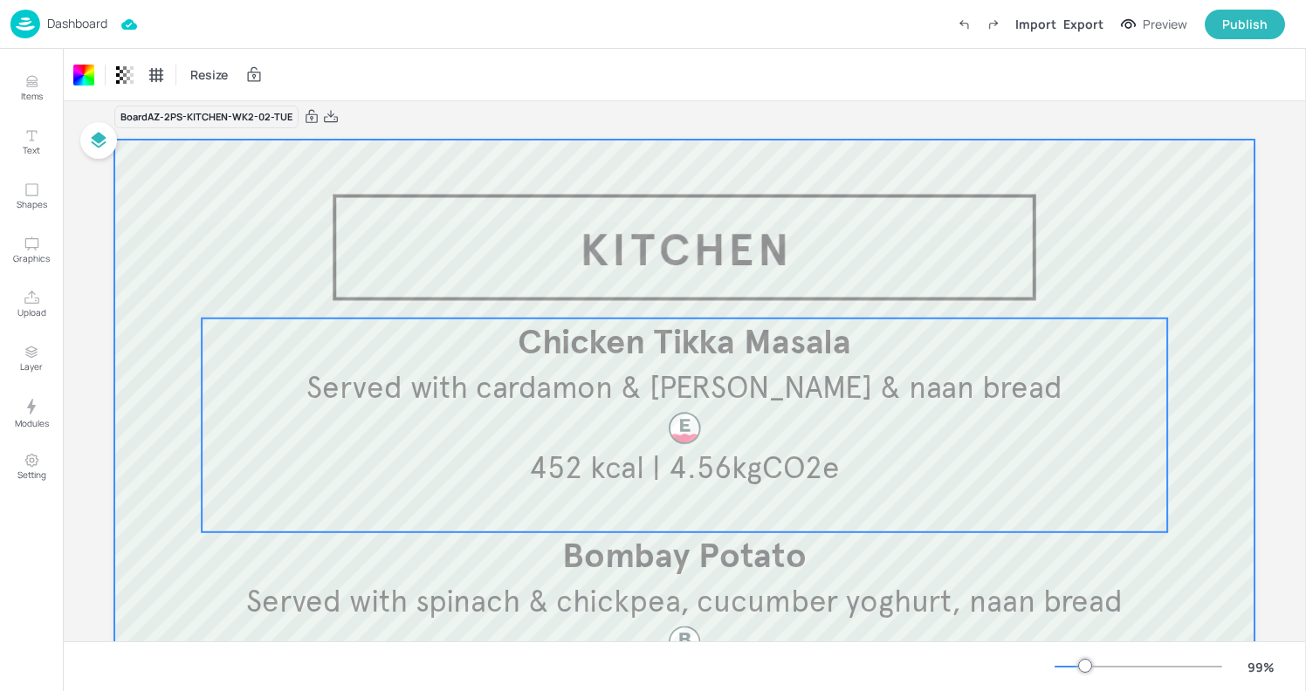
scroll to position [0, 0]
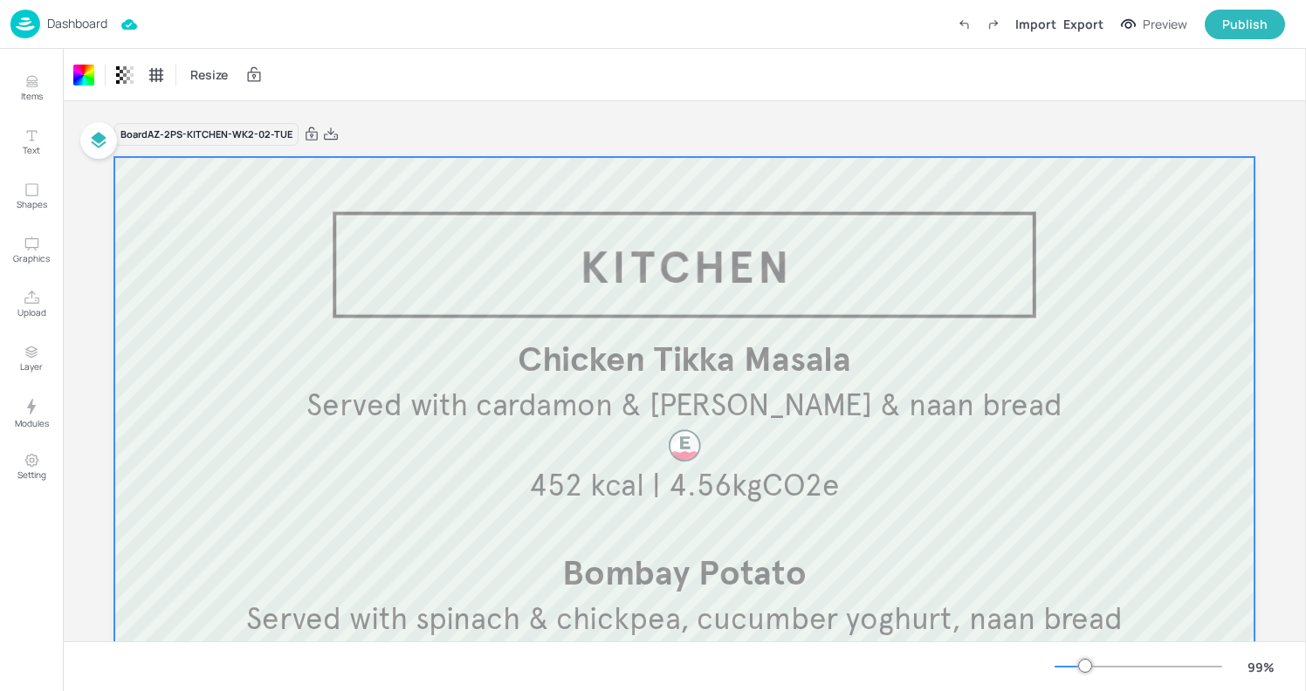
click at [1103, 276] on div at bounding box center [684, 625] width 1140 height 937
click at [332, 134] on icon at bounding box center [331, 133] width 16 height 17
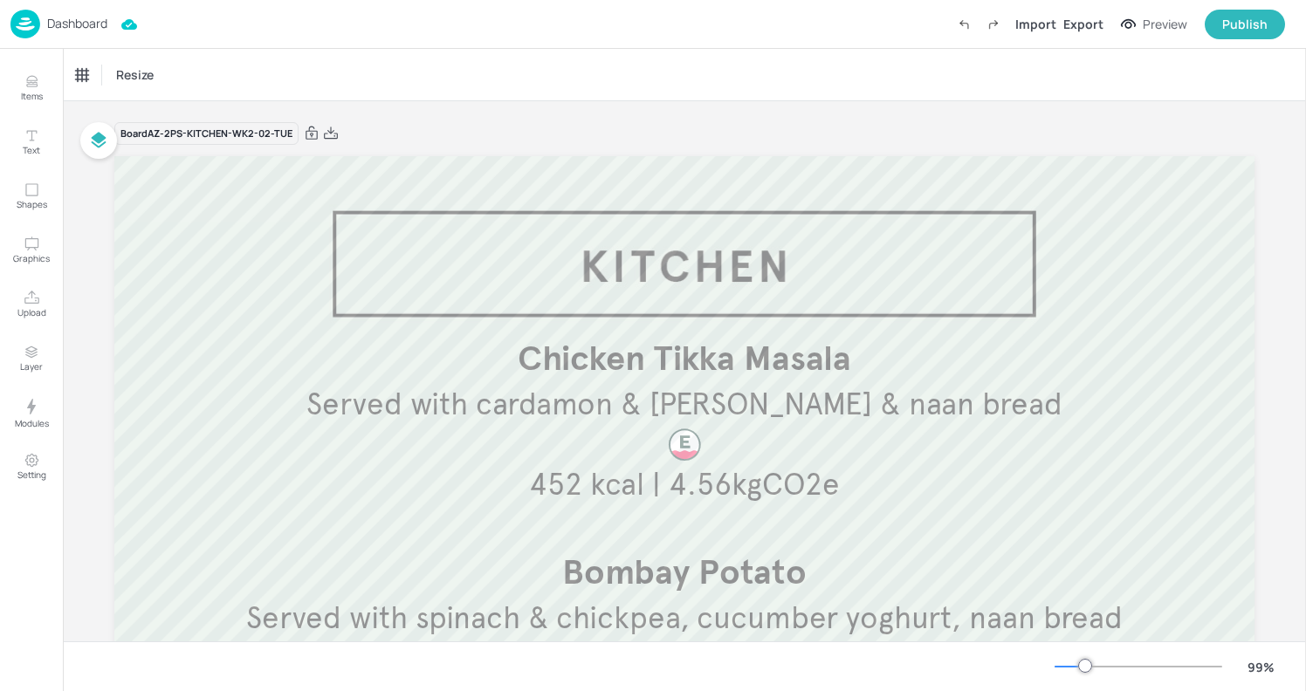
click at [70, 25] on p "Dashboard" at bounding box center [77, 23] width 60 height 12
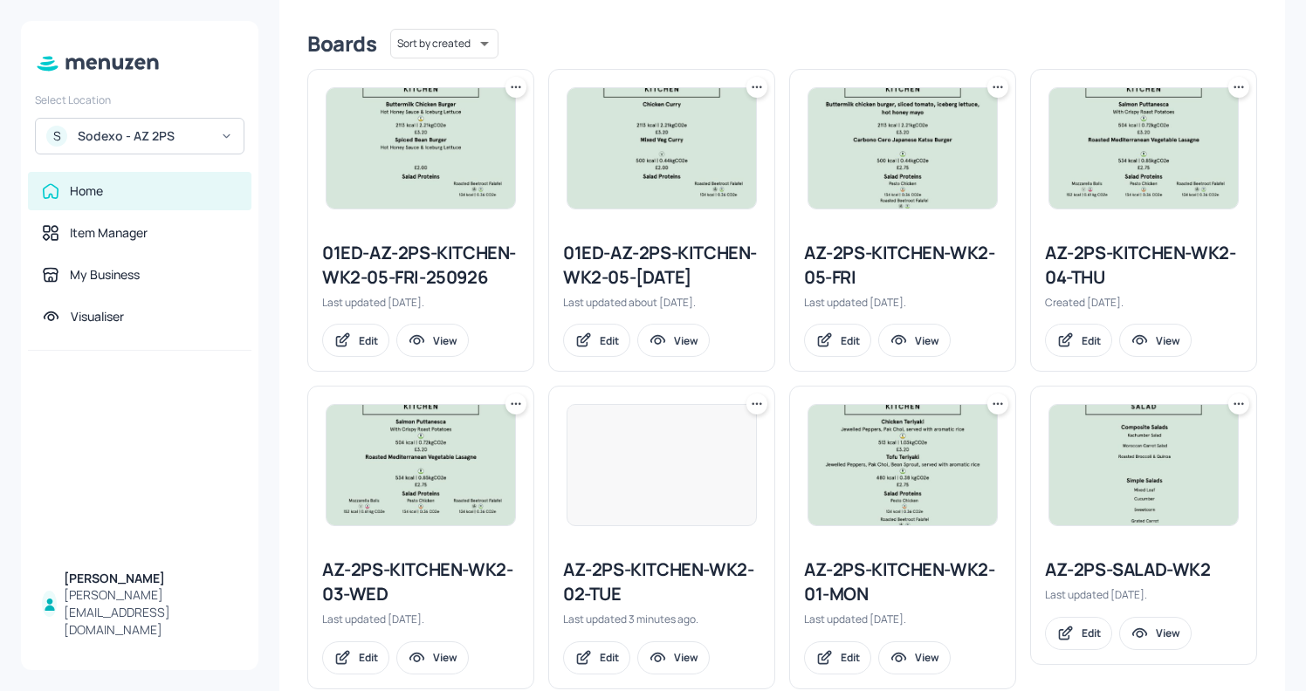
scroll to position [466, 0]
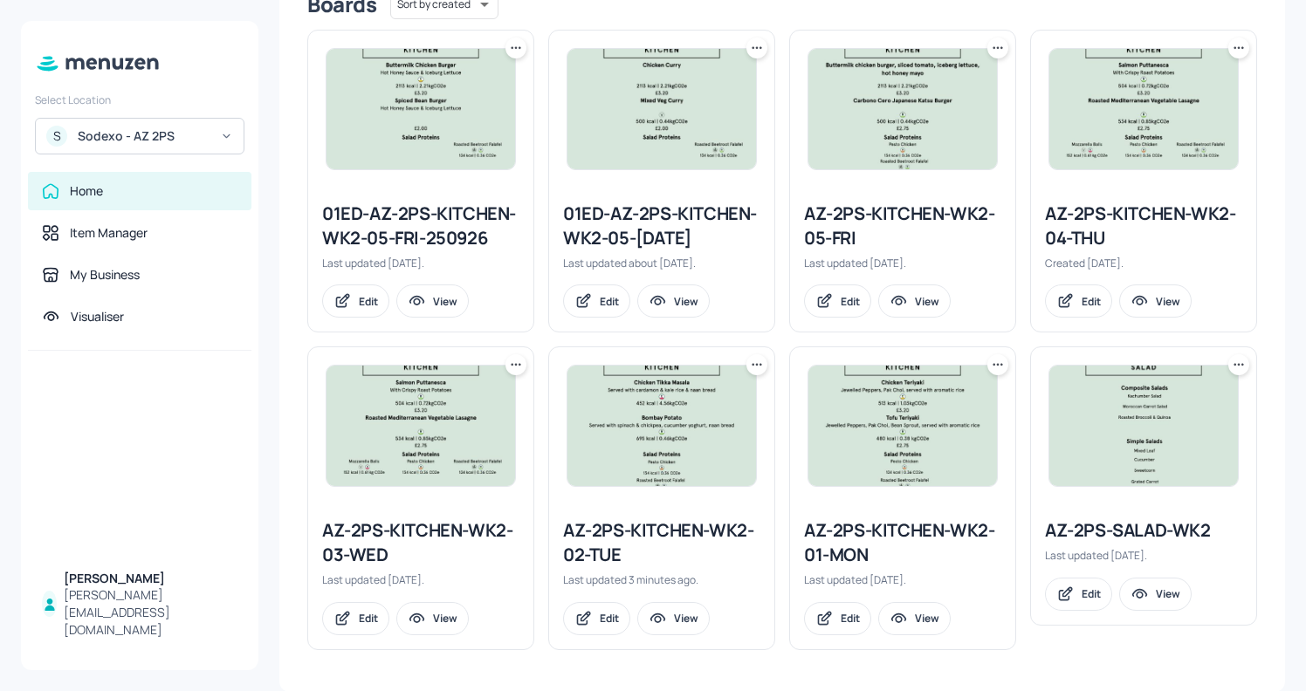
click at [1143, 392] on img at bounding box center [1143, 426] width 189 height 120
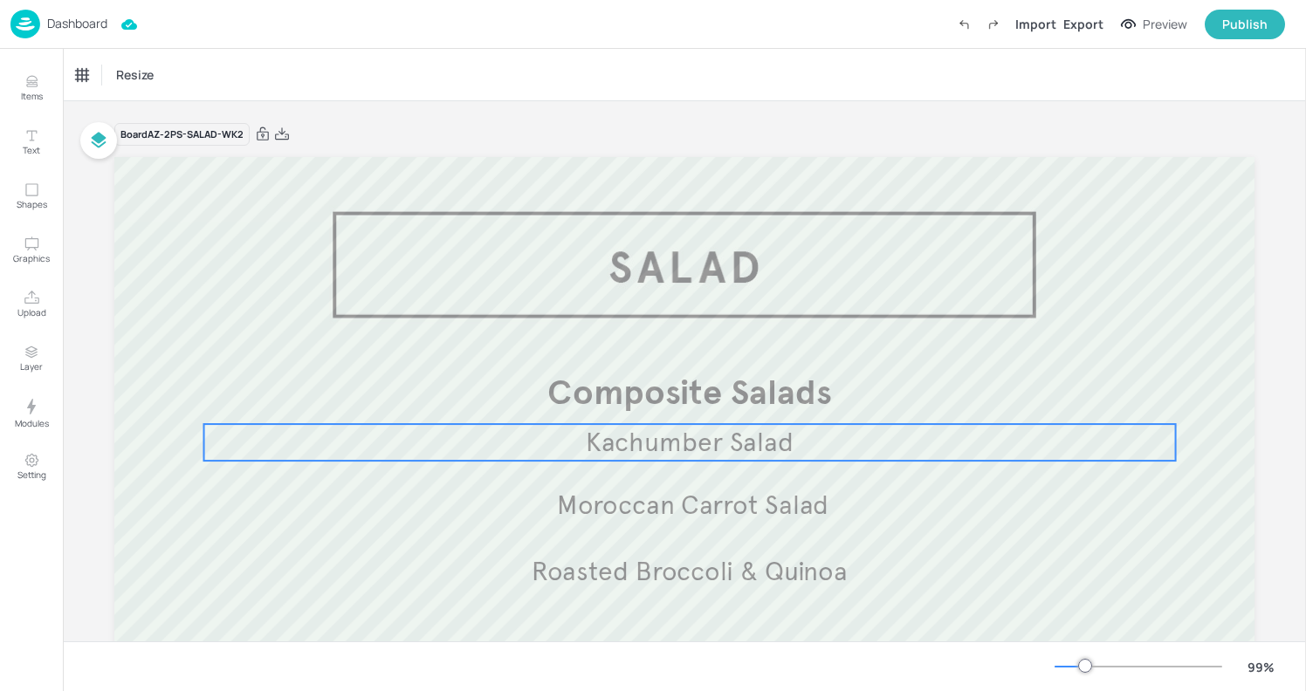
click at [606, 455] on span "Kachumber Salad" at bounding box center [690, 442] width 208 height 32
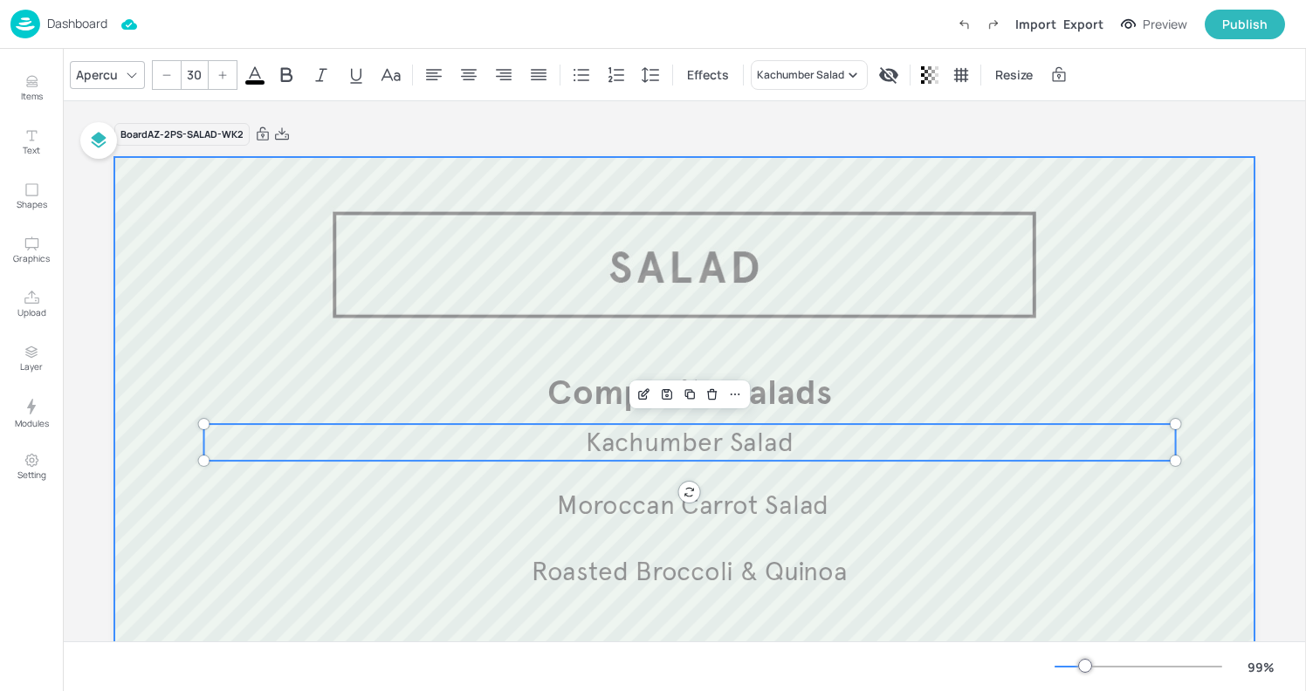
click at [501, 274] on div at bounding box center [684, 625] width 1140 height 937
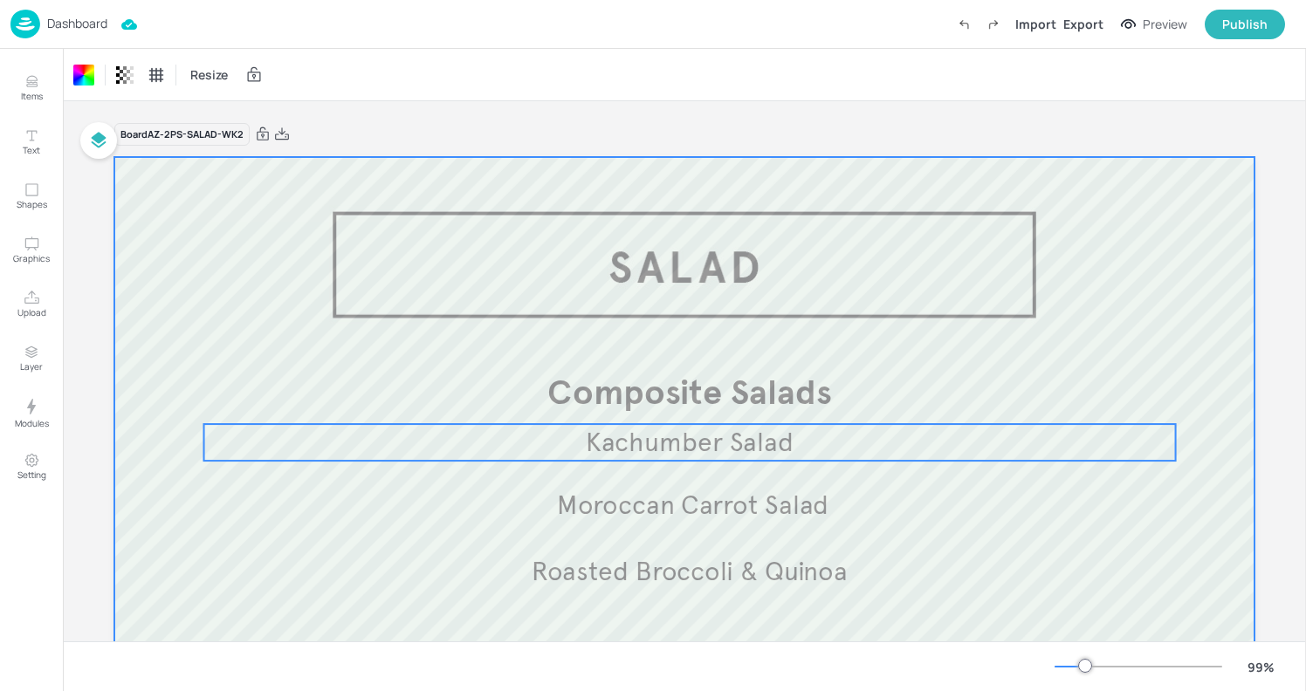
click at [592, 448] on span "Kachumber Salad" at bounding box center [690, 442] width 208 height 32
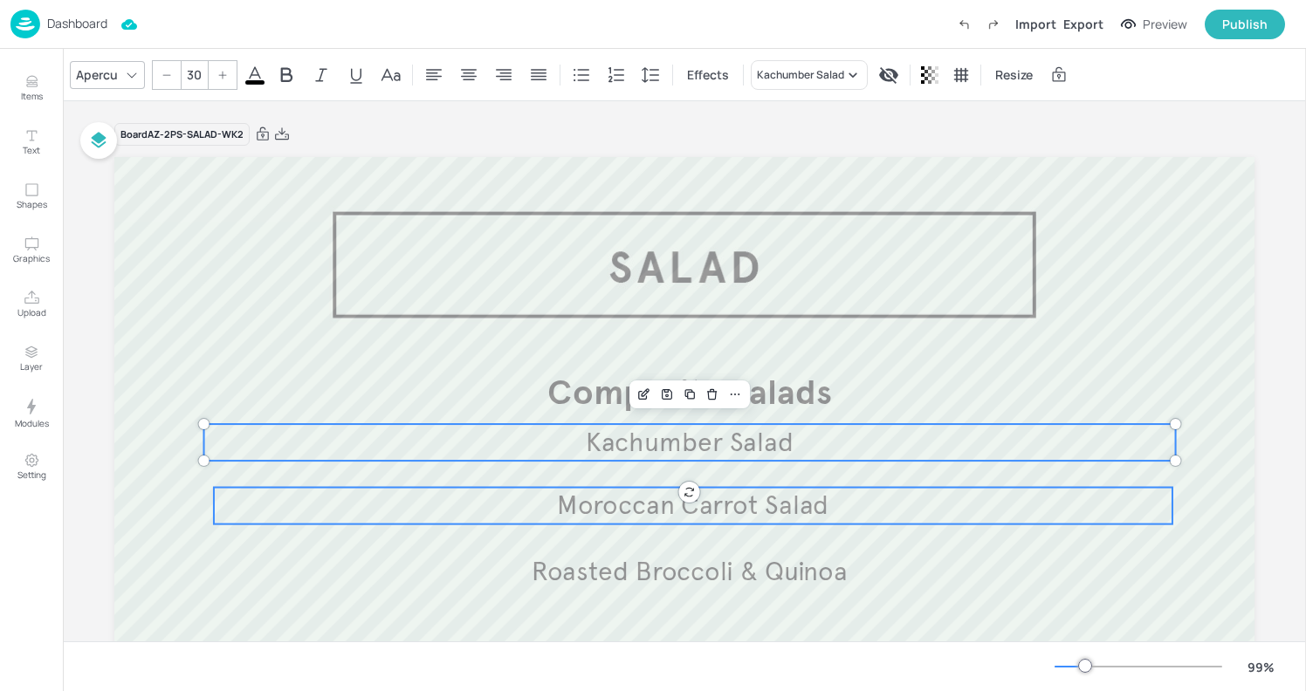
click at [582, 511] on span "Moroccan Carrot Salad" at bounding box center [692, 506] width 271 height 32
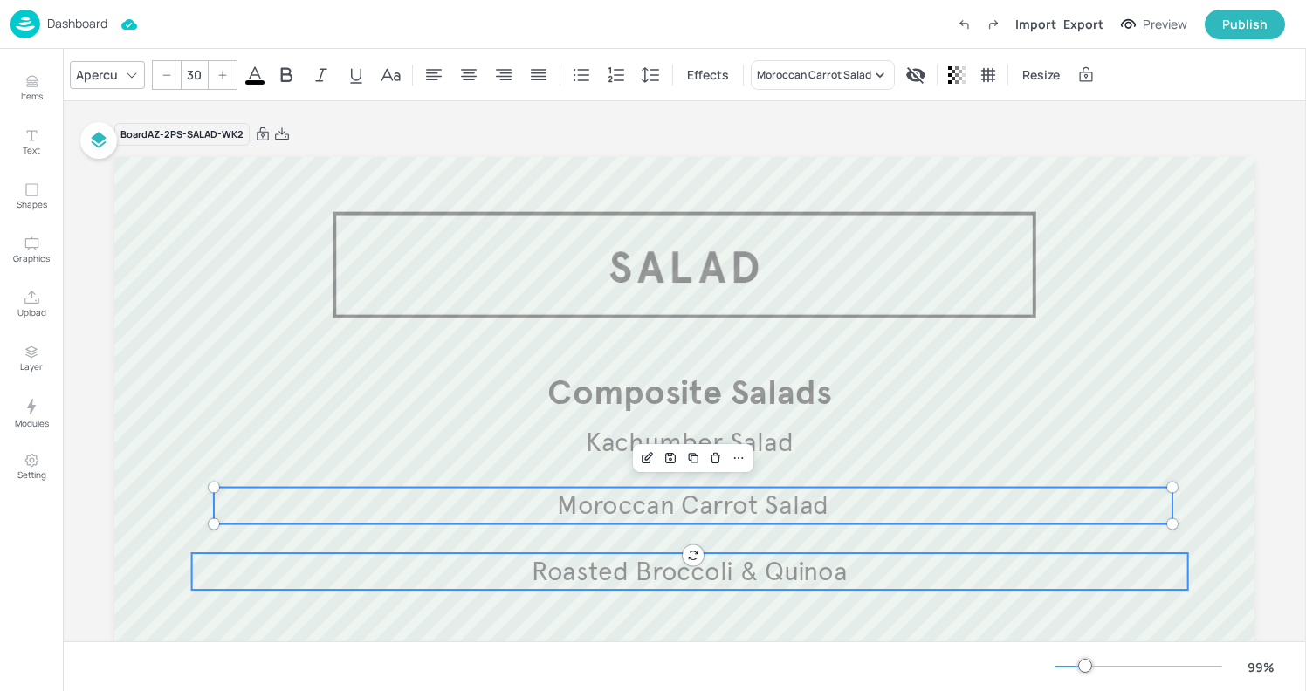
click at [571, 560] on span "Roasted Broccoli & Quinoa" at bounding box center [690, 571] width 317 height 32
click at [545, 509] on p "Moroccan Carrot Salad" at bounding box center [693, 506] width 958 height 37
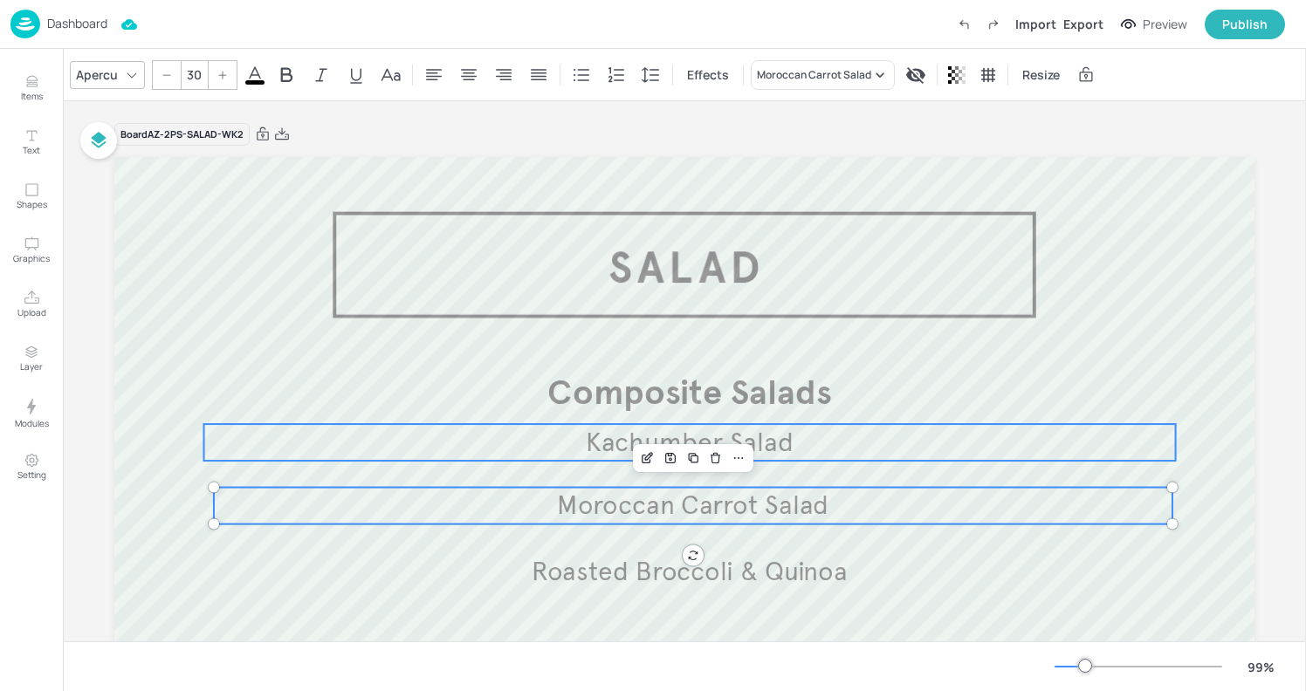
click at [500, 434] on p "Kachumber Salad" at bounding box center [690, 442] width 972 height 37
type input "30"
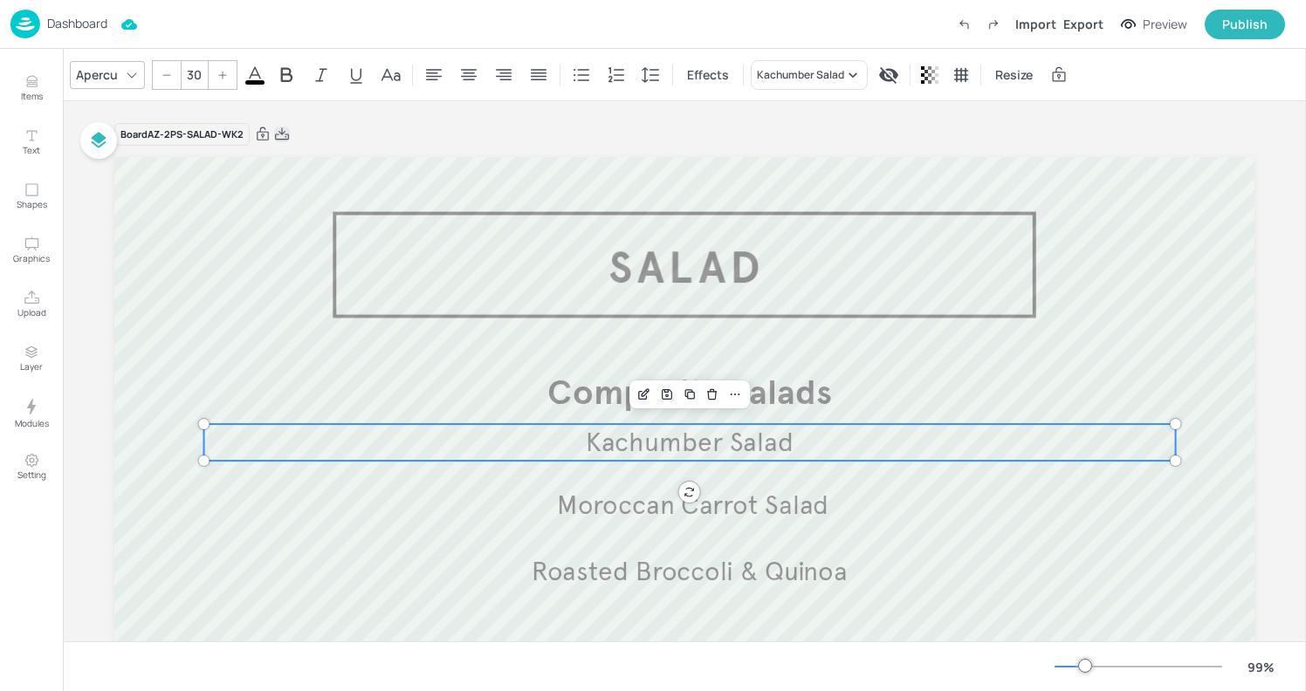
click at [280, 137] on icon at bounding box center [282, 134] width 16 height 17
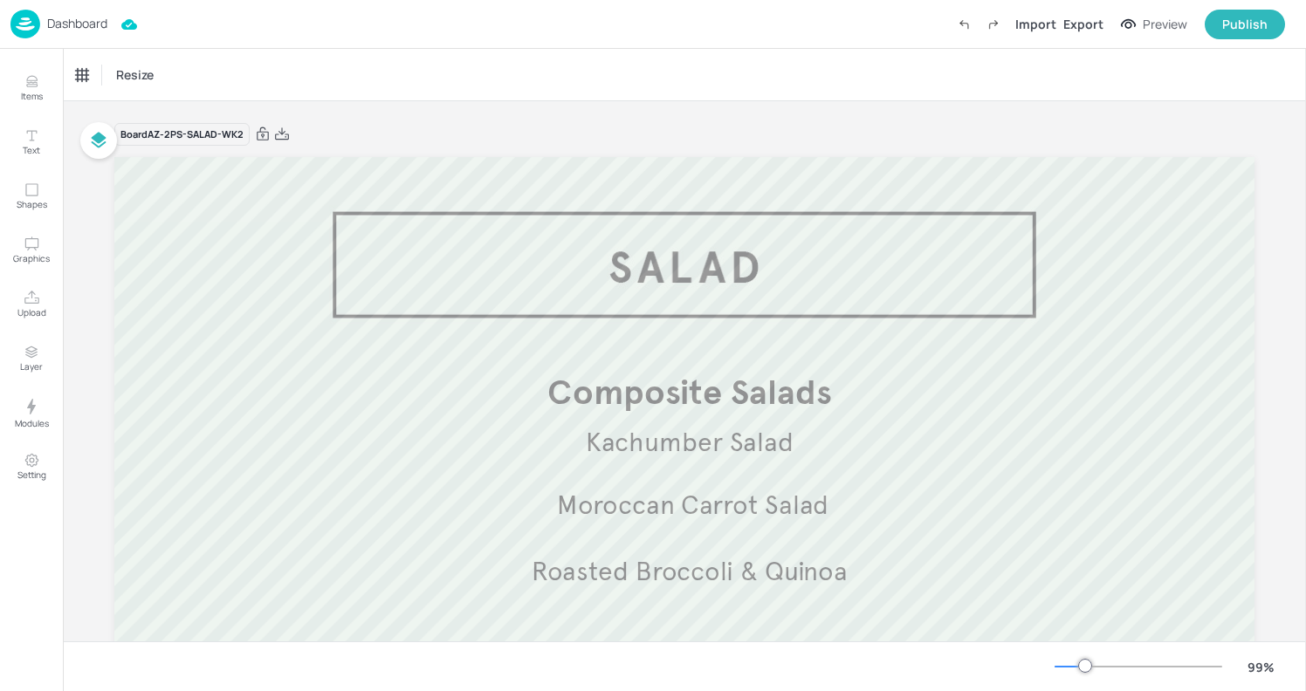
click at [48, 25] on p "Dashboard" at bounding box center [77, 23] width 60 height 12
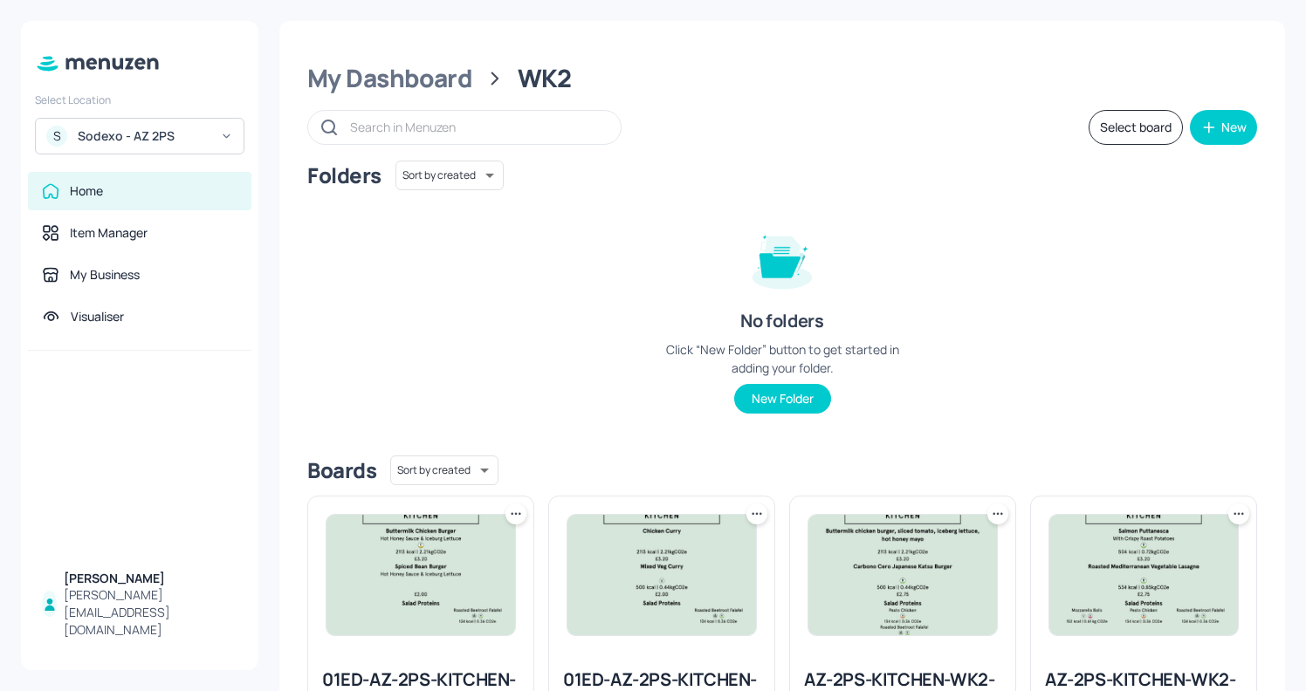
scroll to position [466, 0]
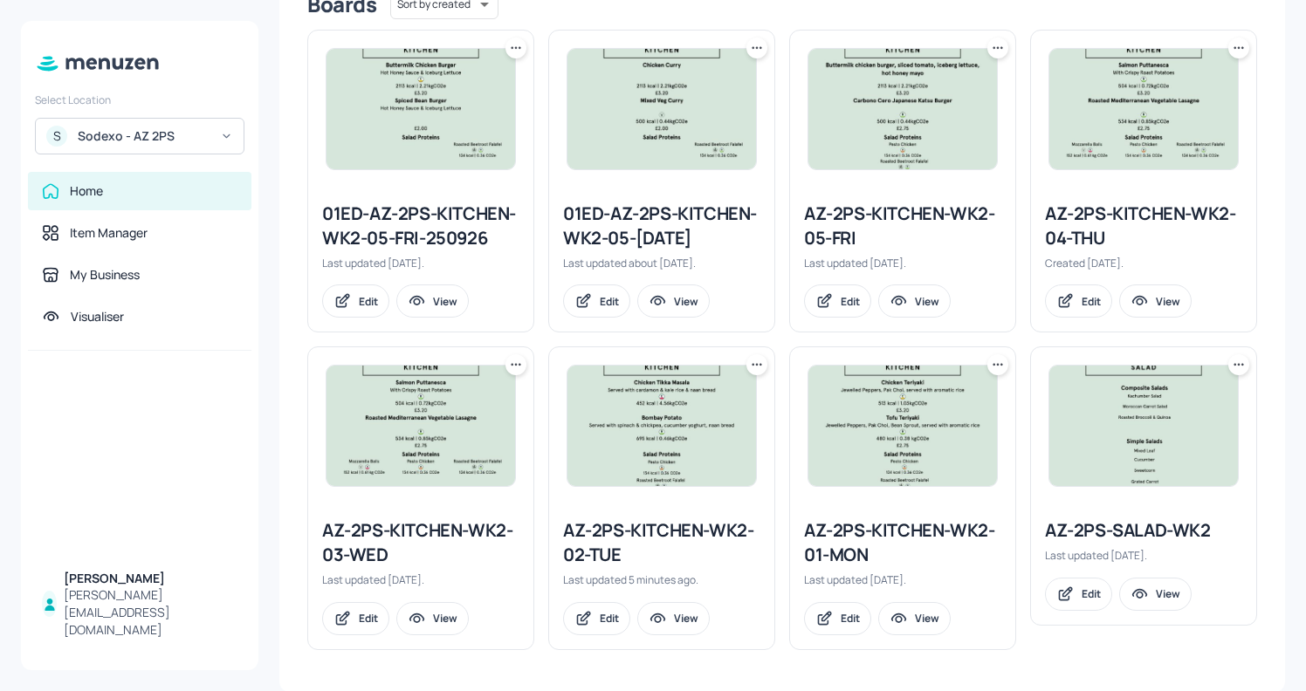
click at [1230, 361] on icon at bounding box center [1238, 364] width 17 height 17
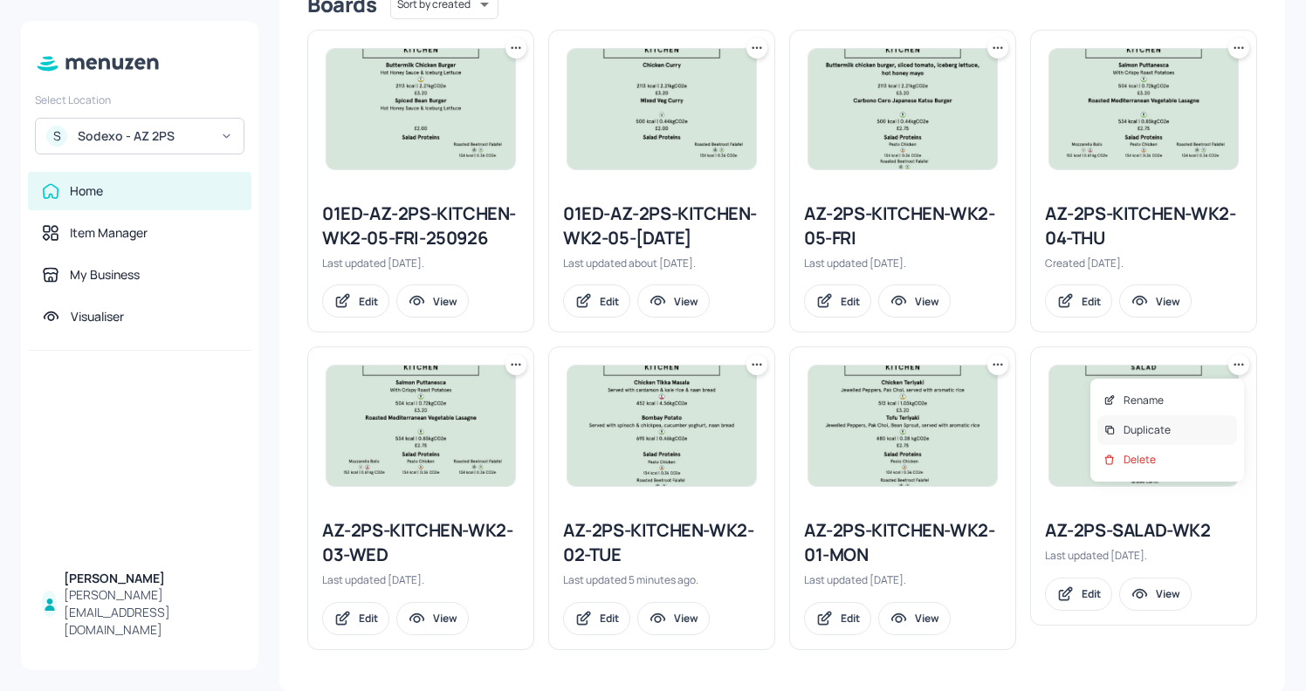
click at [1141, 429] on p "Duplicate" at bounding box center [1146, 430] width 47 height 16
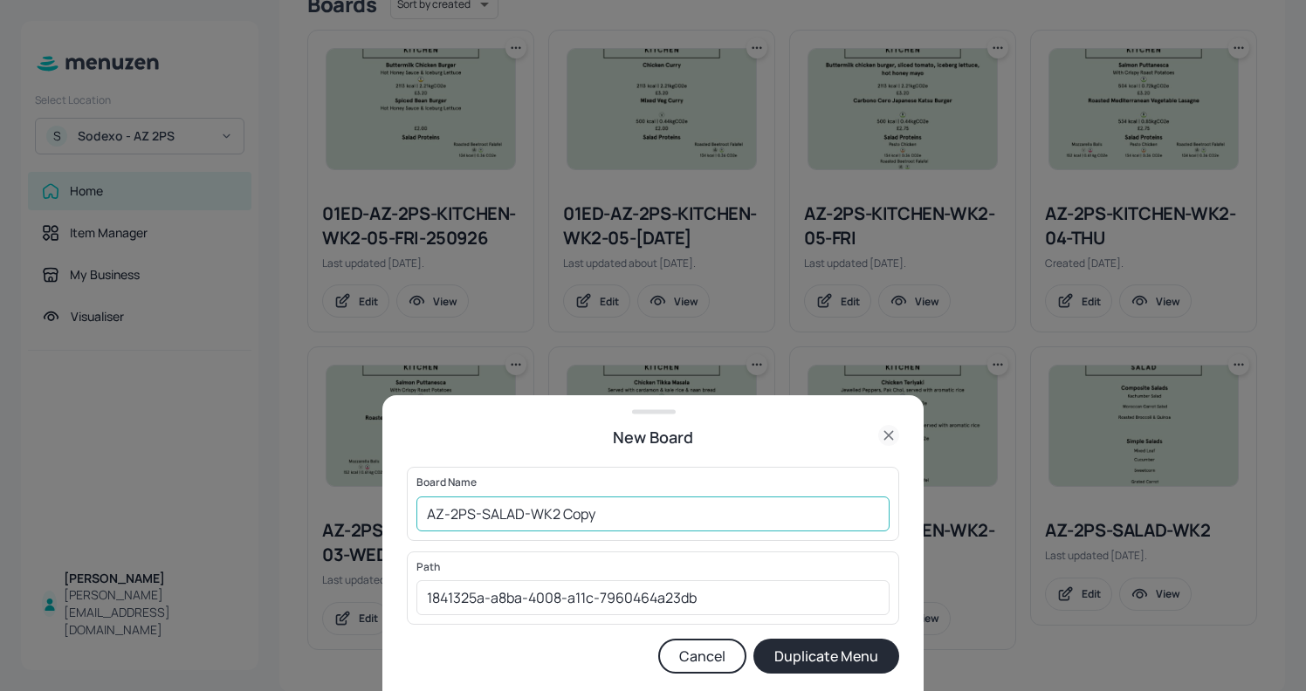
click at [429, 507] on input "AZ-2PS-SALAD-WK2 Copy" at bounding box center [652, 514] width 473 height 35
click at [625, 519] on input "01EDAZ-2PS-SALAD-WK2 Copy" at bounding box center [652, 514] width 473 height 35
type input "01EDAZ-2PS-SALAD-WK2131025"
click at [814, 658] on button "Duplicate Menu" at bounding box center [826, 656] width 146 height 35
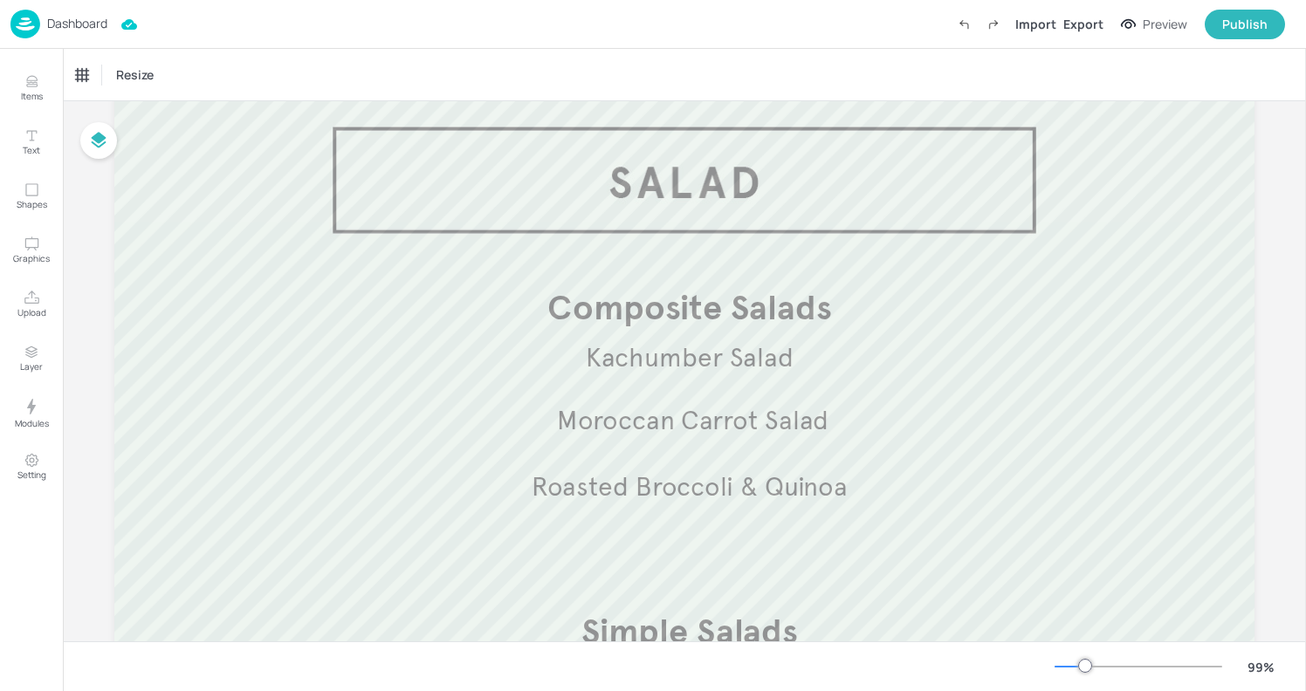
scroll to position [86, 0]
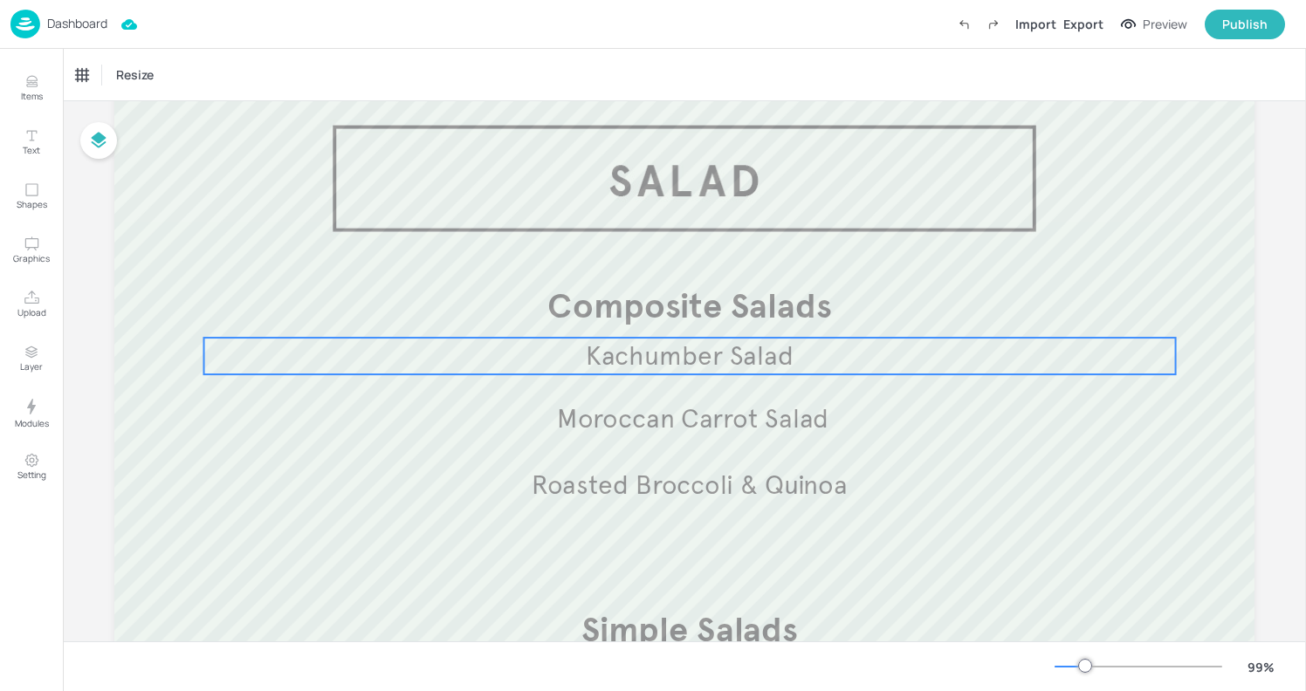
click at [394, 374] on div at bounding box center [684, 539] width 1140 height 937
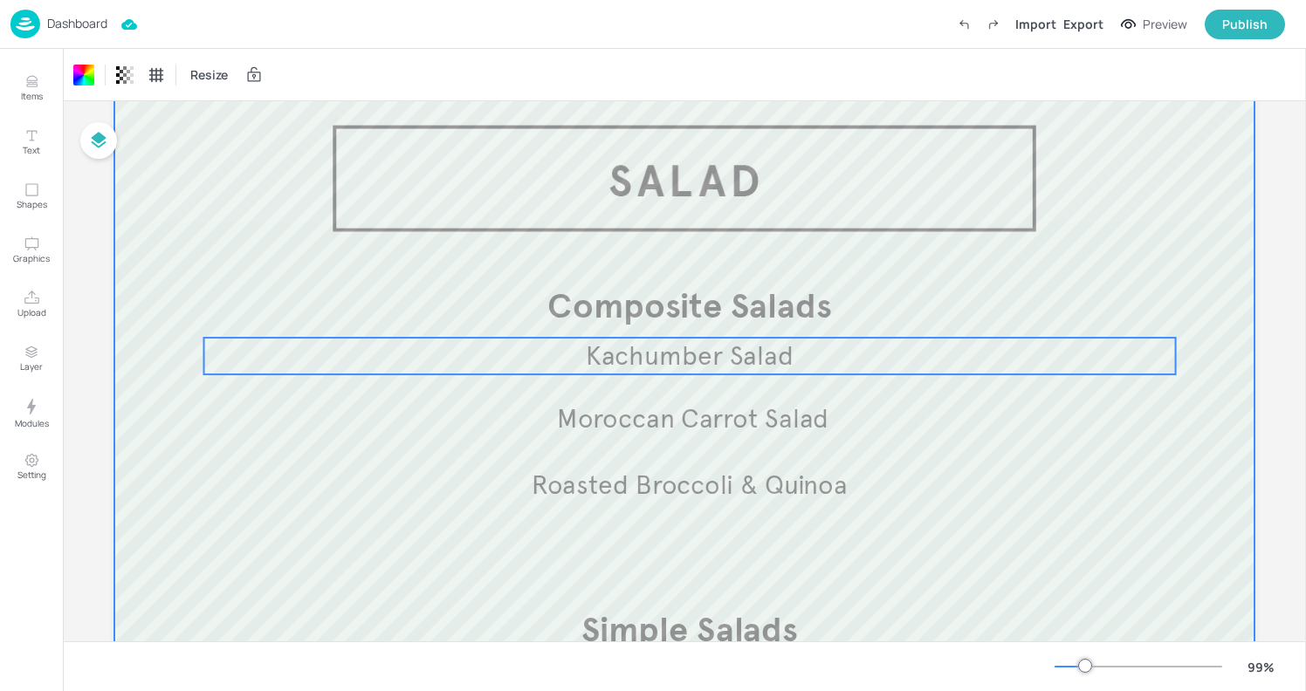
click at [402, 351] on p "Kachumber Salad" at bounding box center [690, 356] width 972 height 37
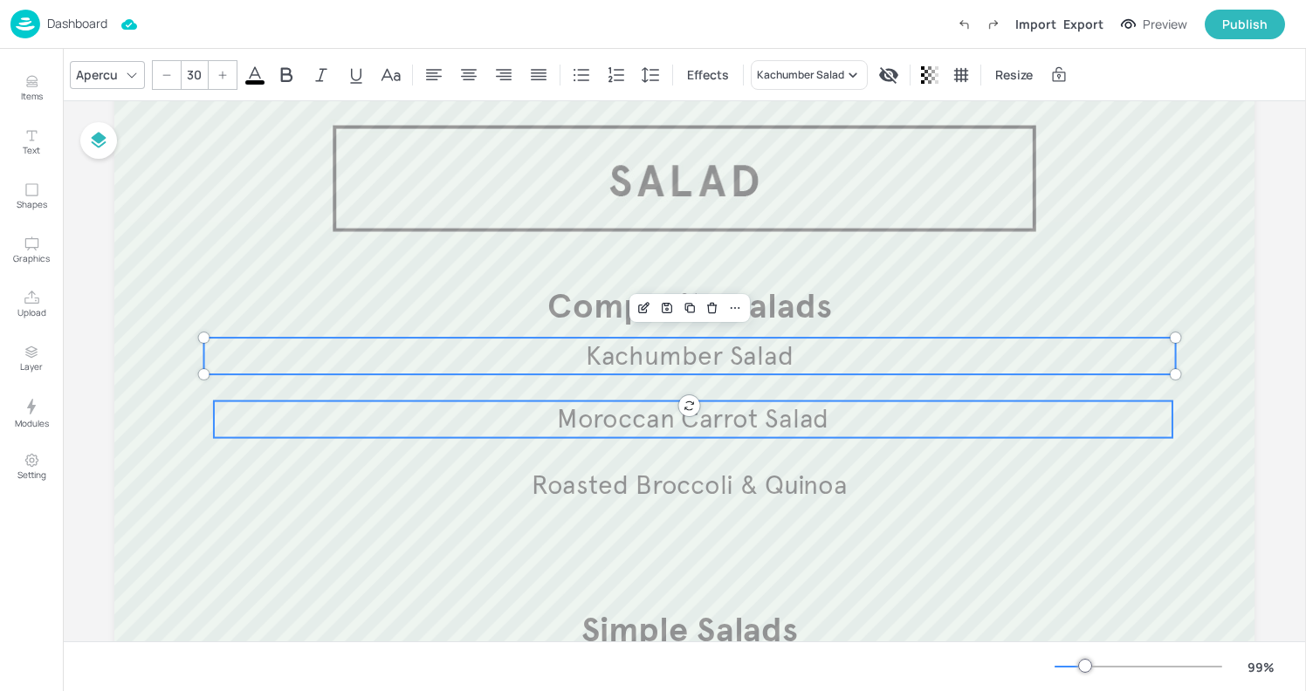
click at [613, 407] on span "Moroccan Carrot Salad" at bounding box center [692, 419] width 271 height 32
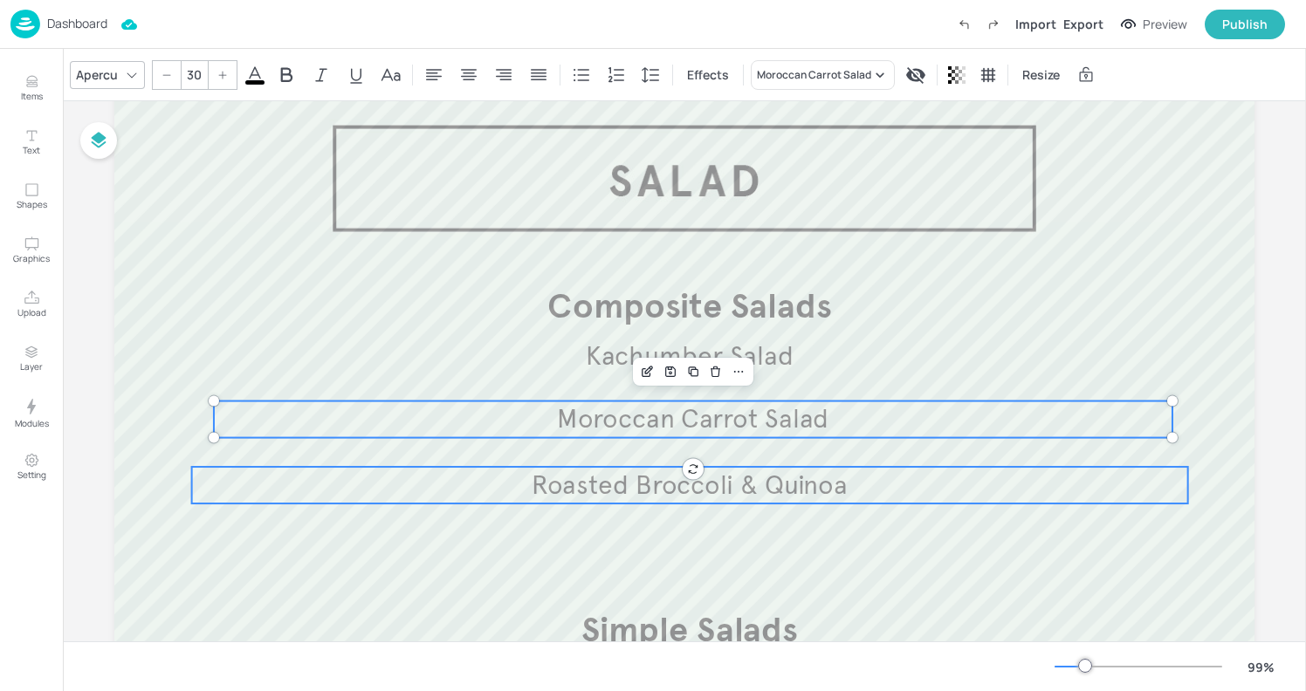
click at [600, 470] on span "Roasted Broccoli & Quinoa" at bounding box center [690, 485] width 317 height 32
click at [601, 419] on span "Moroccan Carrot Salad" at bounding box center [692, 419] width 271 height 32
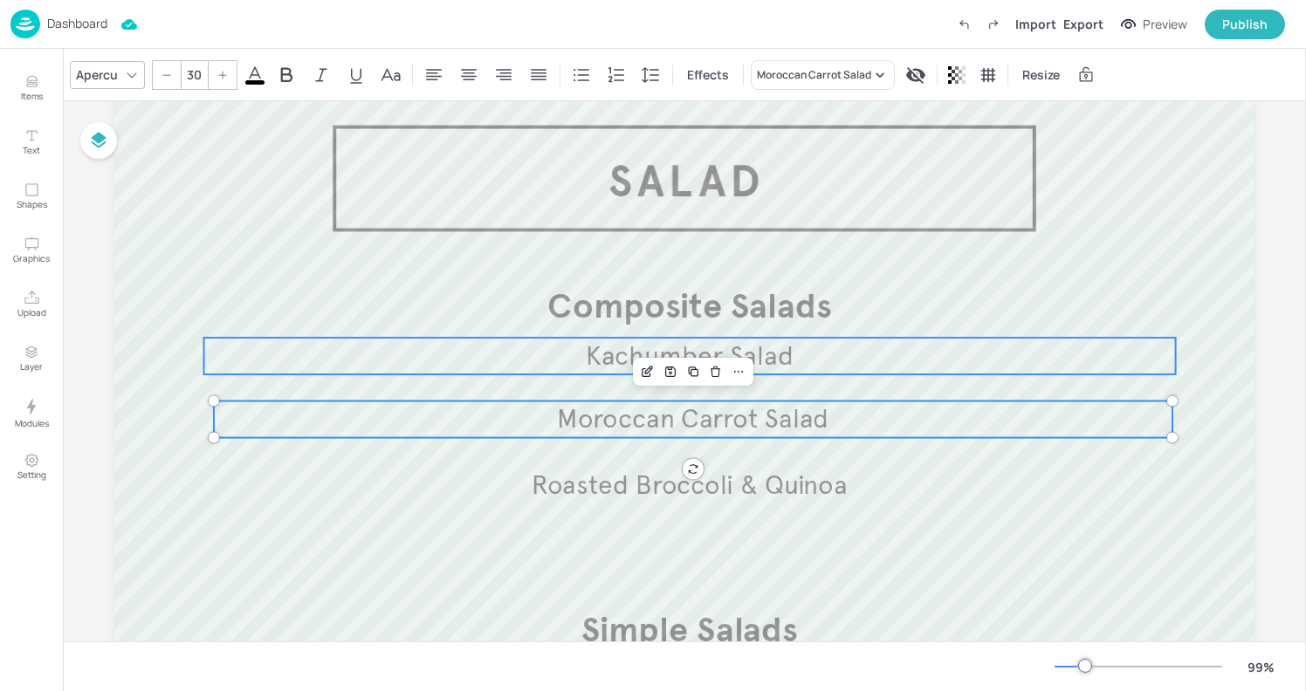
click at [601, 361] on span "Kachumber Salad" at bounding box center [690, 356] width 208 height 32
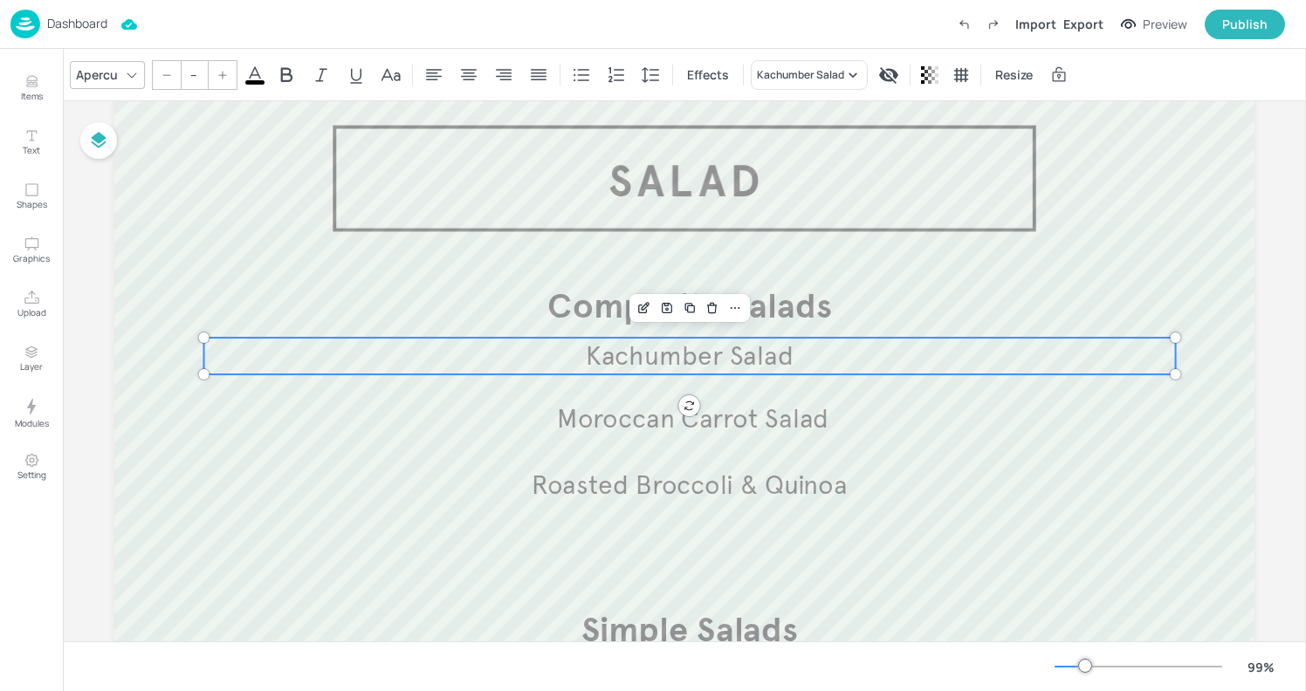
type input "30"
click at [24, 83] on icon "Items" at bounding box center [32, 81] width 17 height 17
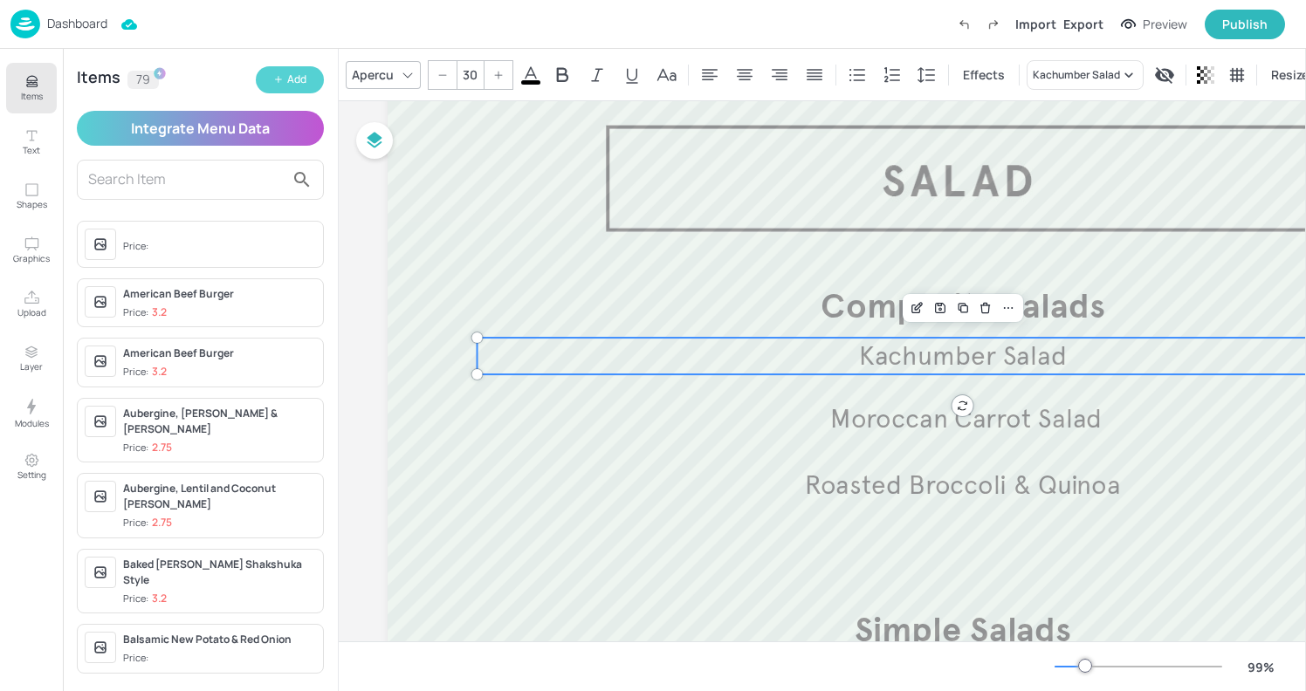
click at [281, 83] on icon "button" at bounding box center [278, 79] width 10 height 10
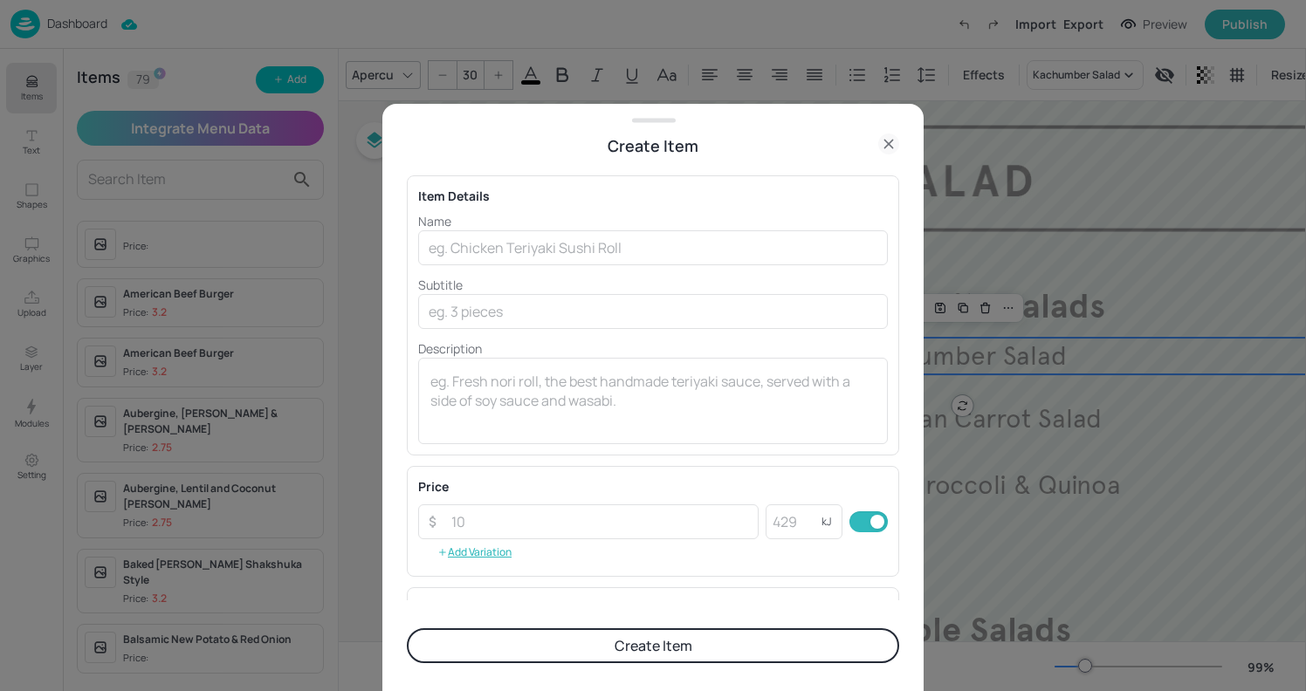
click at [1000, 340] on div at bounding box center [653, 345] width 1306 height 691
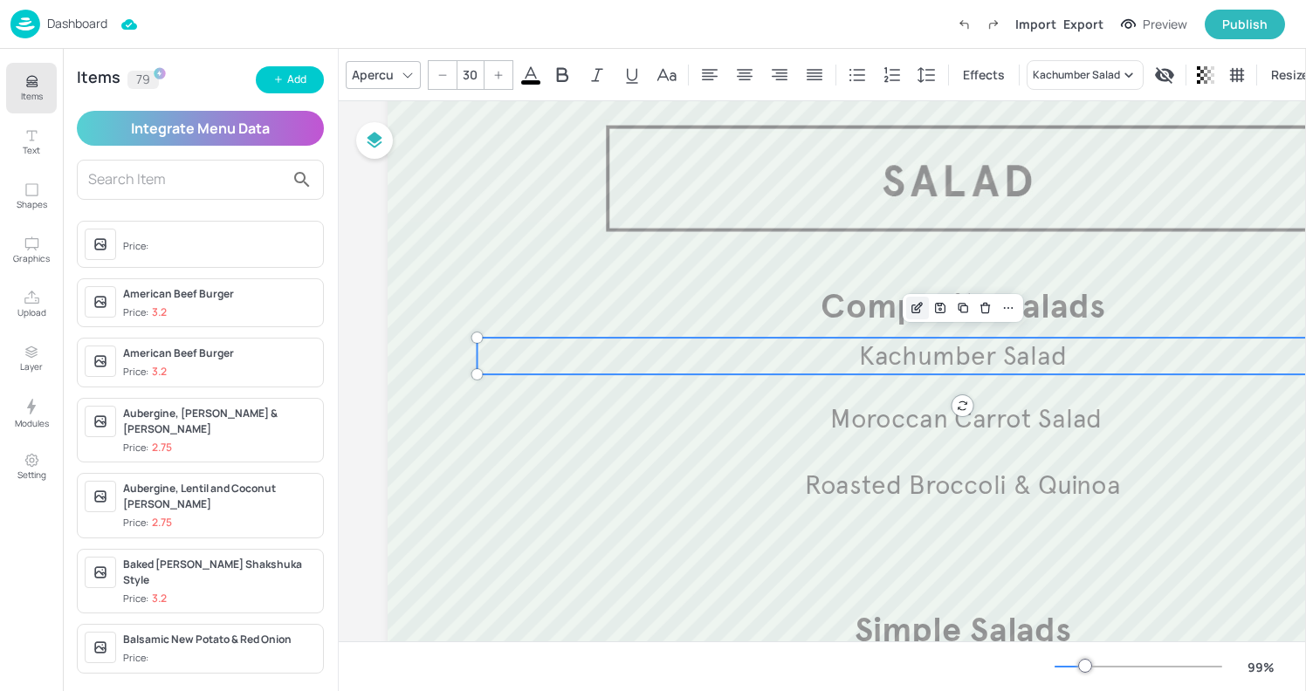
click at [916, 313] on icon "Edit Item" at bounding box center [917, 308] width 15 height 14
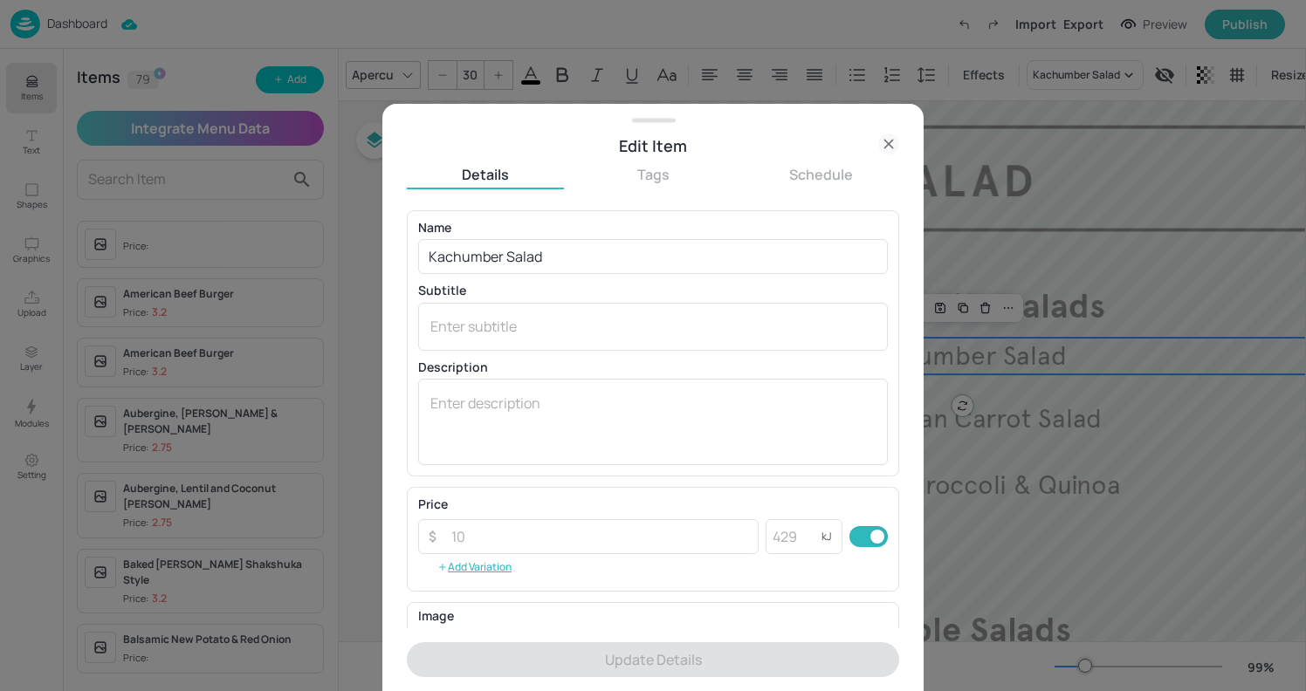
click at [887, 143] on icon at bounding box center [888, 144] width 8 height 8
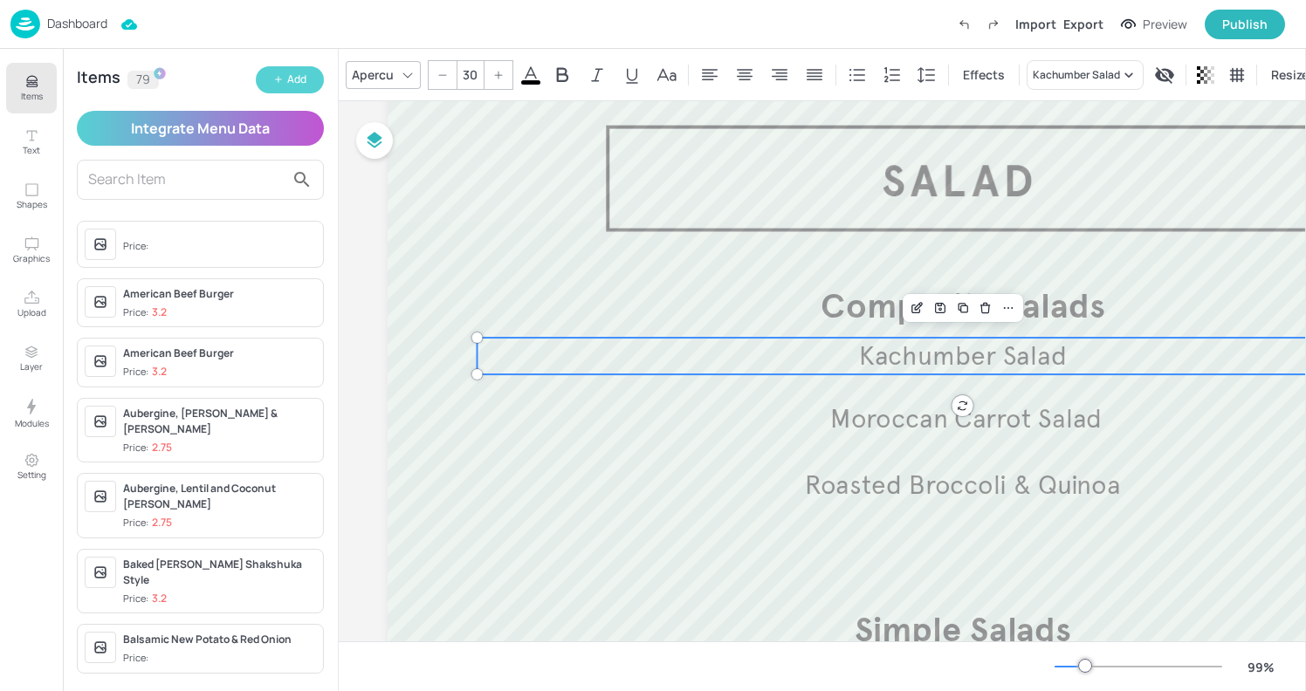
click at [290, 74] on div "Add" at bounding box center [296, 80] width 19 height 17
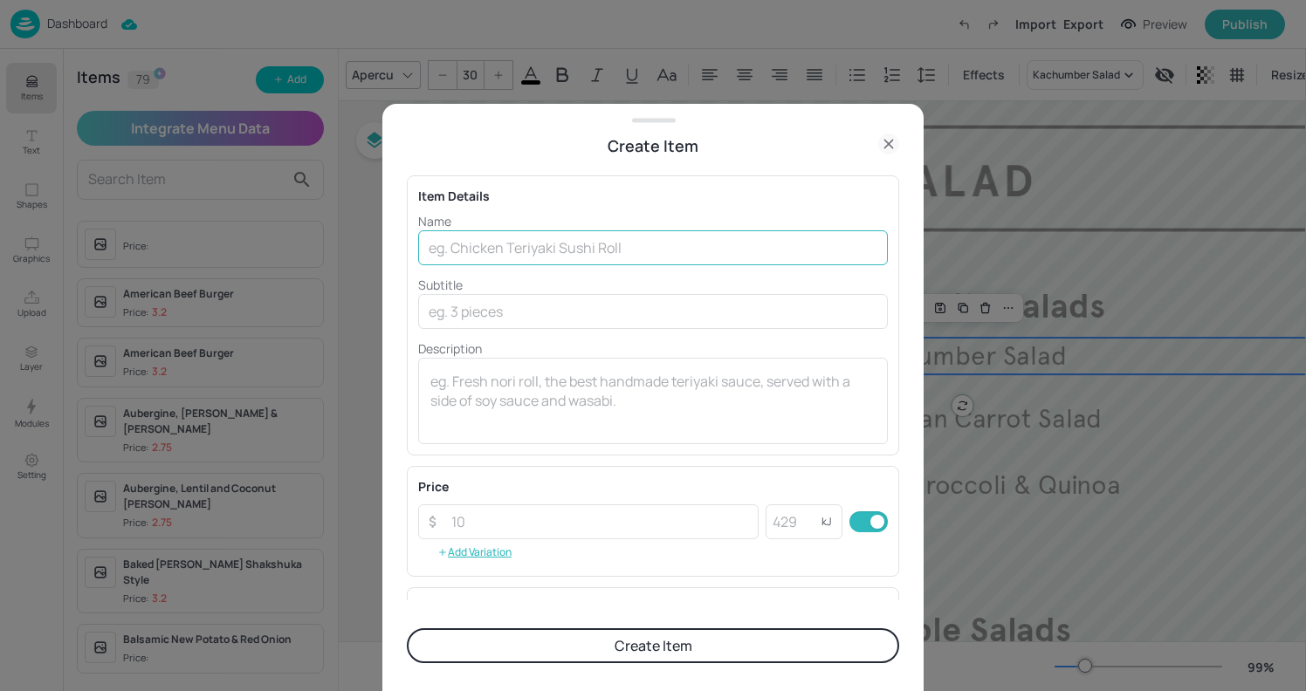
click at [460, 242] on input "text" at bounding box center [653, 247] width 470 height 35
click at [521, 244] on input "text" at bounding box center [653, 247] width 470 height 35
paste input "Red cabbage pickled slaw"
type input "Red cabbage pickled slaw"
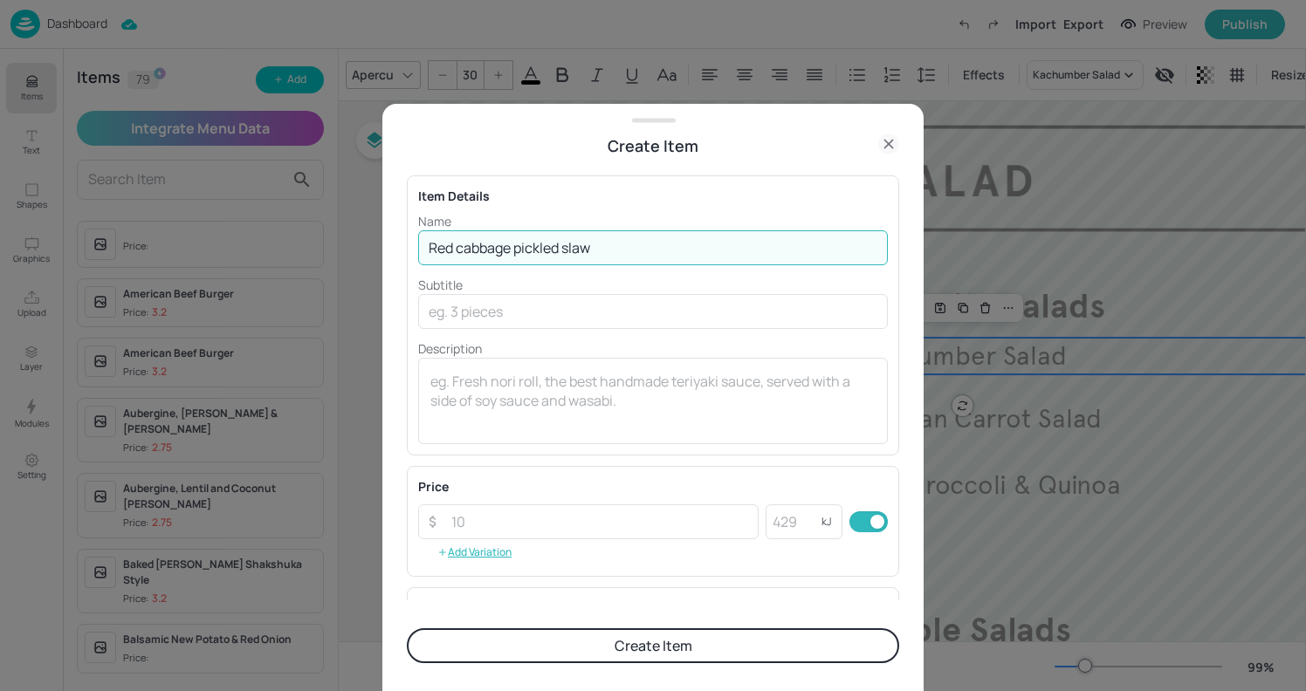
click at [725, 636] on button "Create Item" at bounding box center [653, 645] width 492 height 35
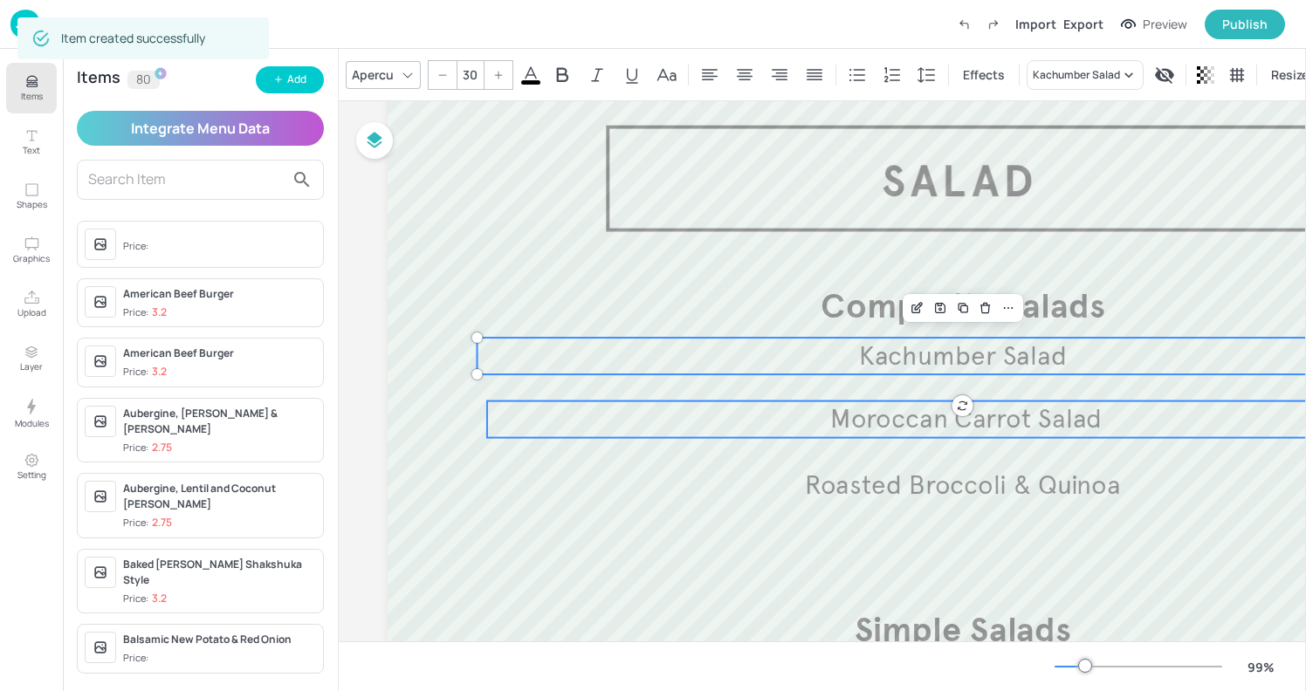
click at [815, 407] on p "Moroccan Carrot Salad" at bounding box center [966, 420] width 958 height 37
type input "30"
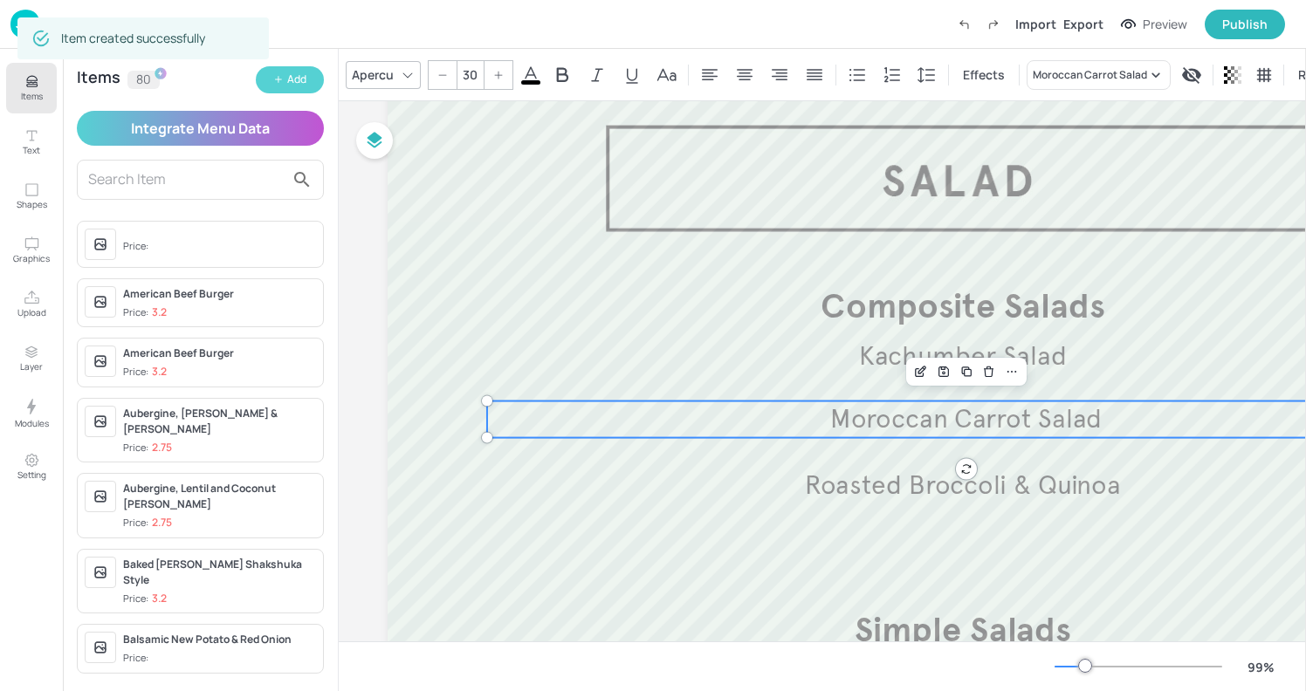
click at [288, 75] on div "Add" at bounding box center [296, 80] width 19 height 17
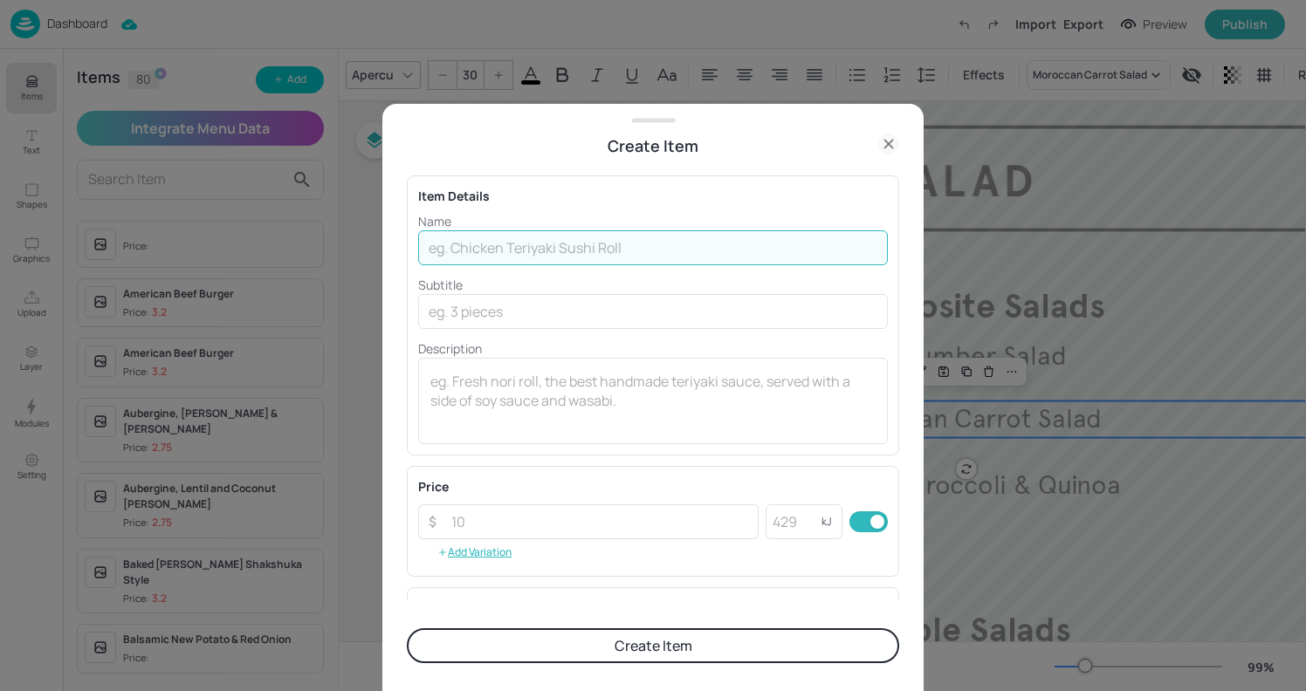
click at [450, 252] on input "text" at bounding box center [653, 247] width 470 height 35
paste input "Roasted jewelled pepper, couscous"
type input "Roasted jewelled pepper, couscous"
click at [646, 648] on button "Create Item" at bounding box center [653, 645] width 492 height 35
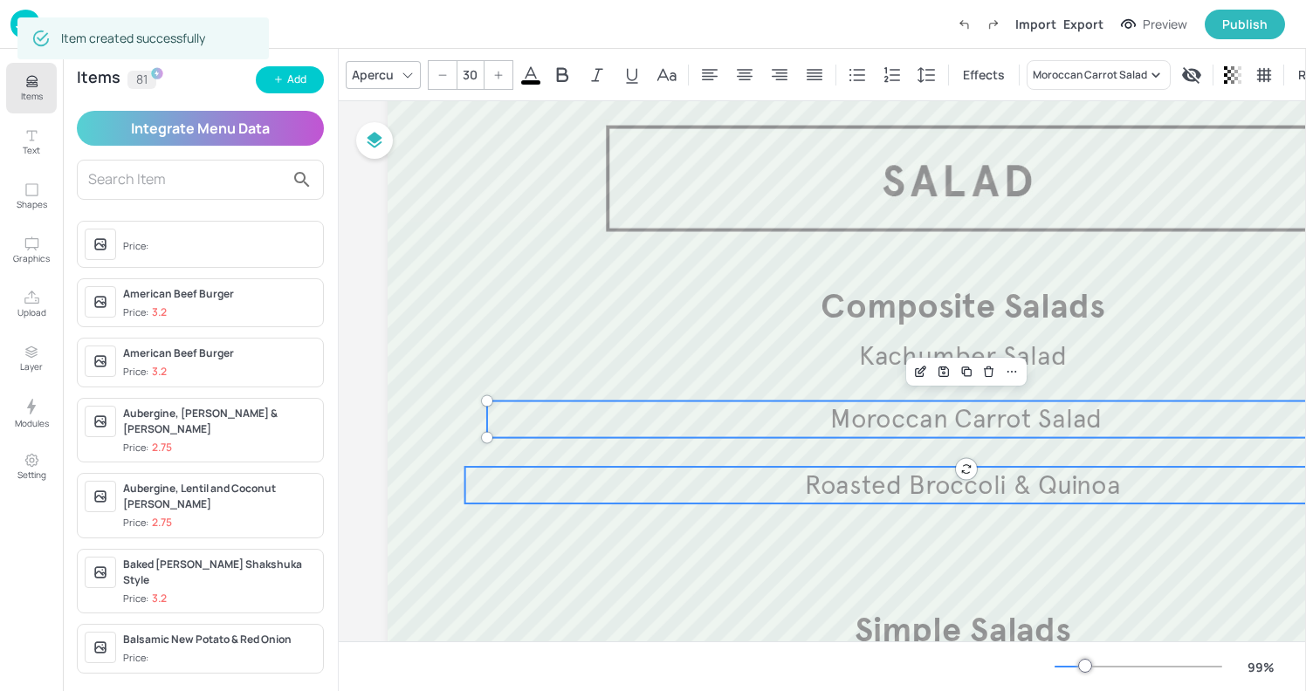
click at [928, 494] on span "Roasted Broccoli & Quinoa" at bounding box center [963, 485] width 317 height 32
type input "30"
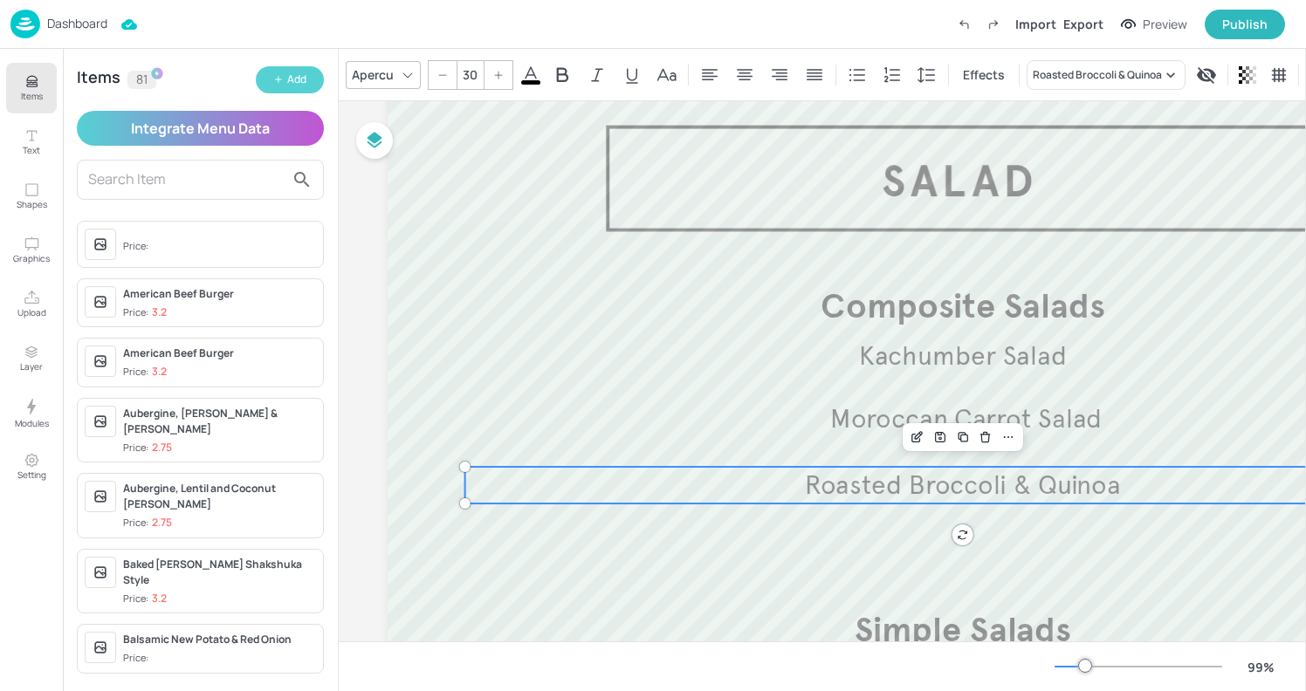
click at [297, 77] on div "Add" at bounding box center [296, 80] width 19 height 17
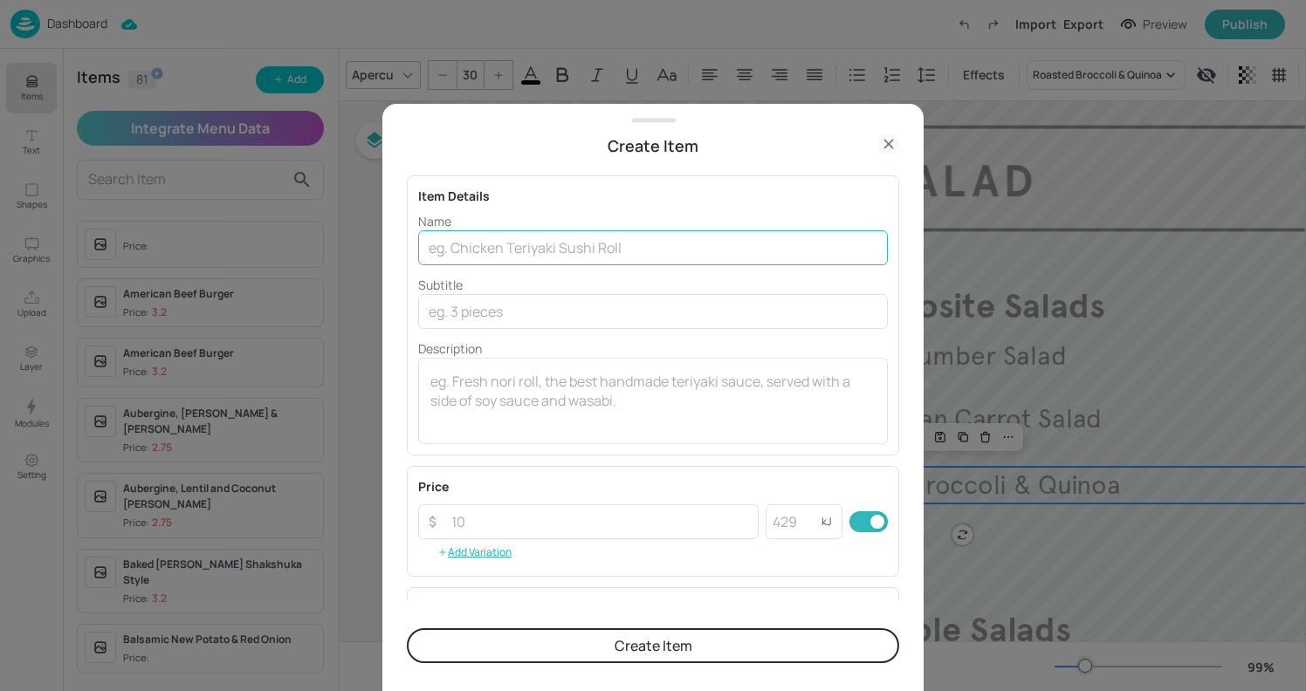
click at [564, 243] on input "text" at bounding box center [653, 247] width 470 height 35
paste input "Classic Caesar style salad"
type input "Classic Caesar style salad"
click at [709, 635] on button "Create Item" at bounding box center [653, 645] width 492 height 35
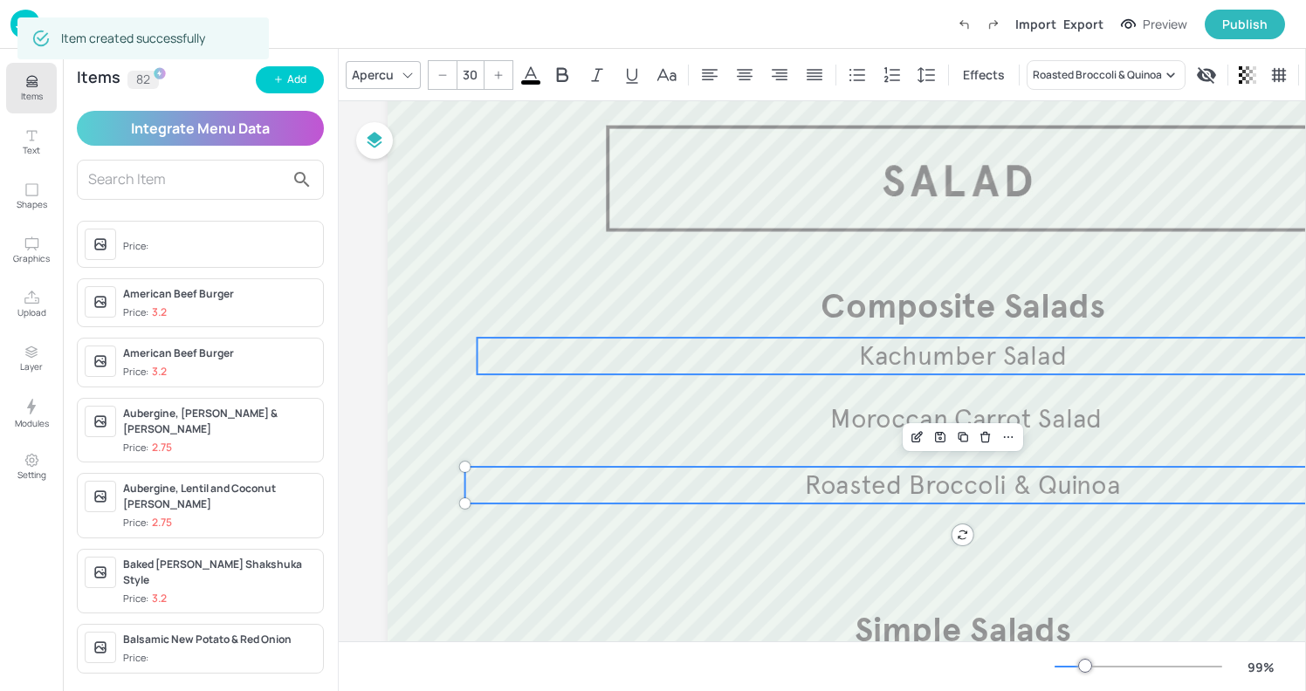
click at [821, 354] on p "Kachumber Salad" at bounding box center [963, 356] width 972 height 37
type input "30"
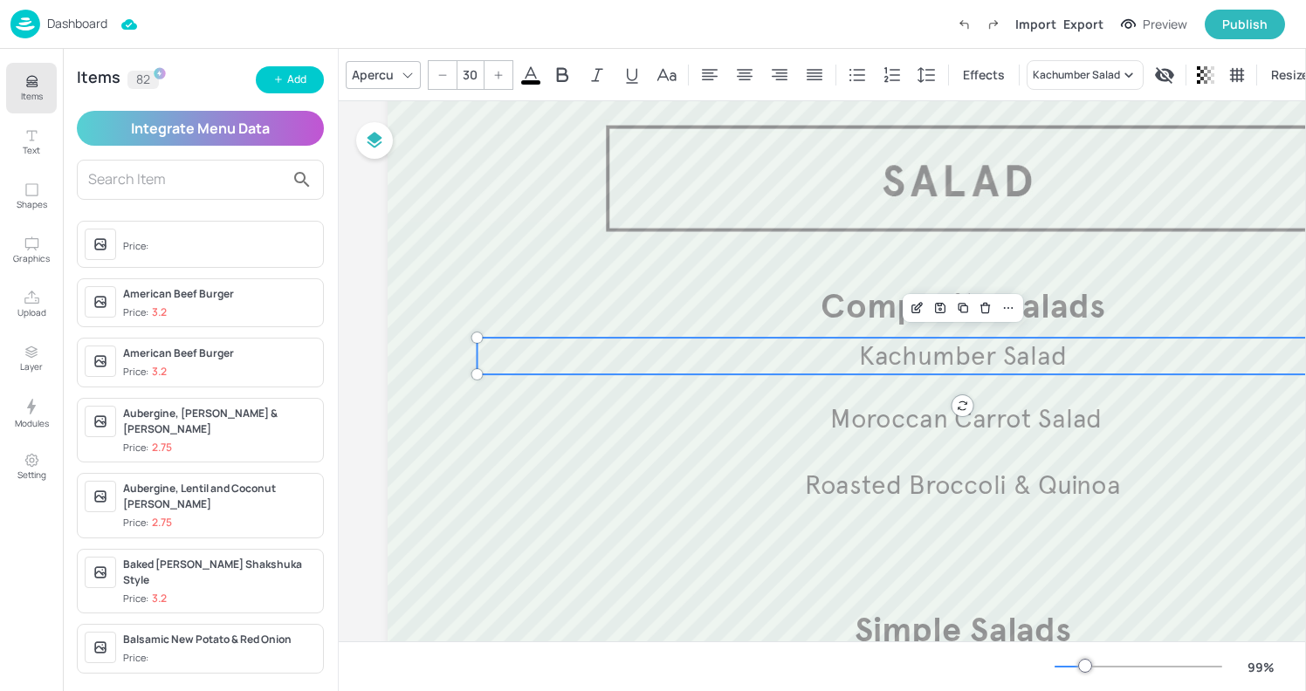
click at [1096, 56] on div "Apercu 30 Effects Kachumber Salad Resize" at bounding box center [822, 75] width 967 height 52
click at [1081, 67] on div "Kachumber Salad" at bounding box center [1076, 75] width 87 height 16
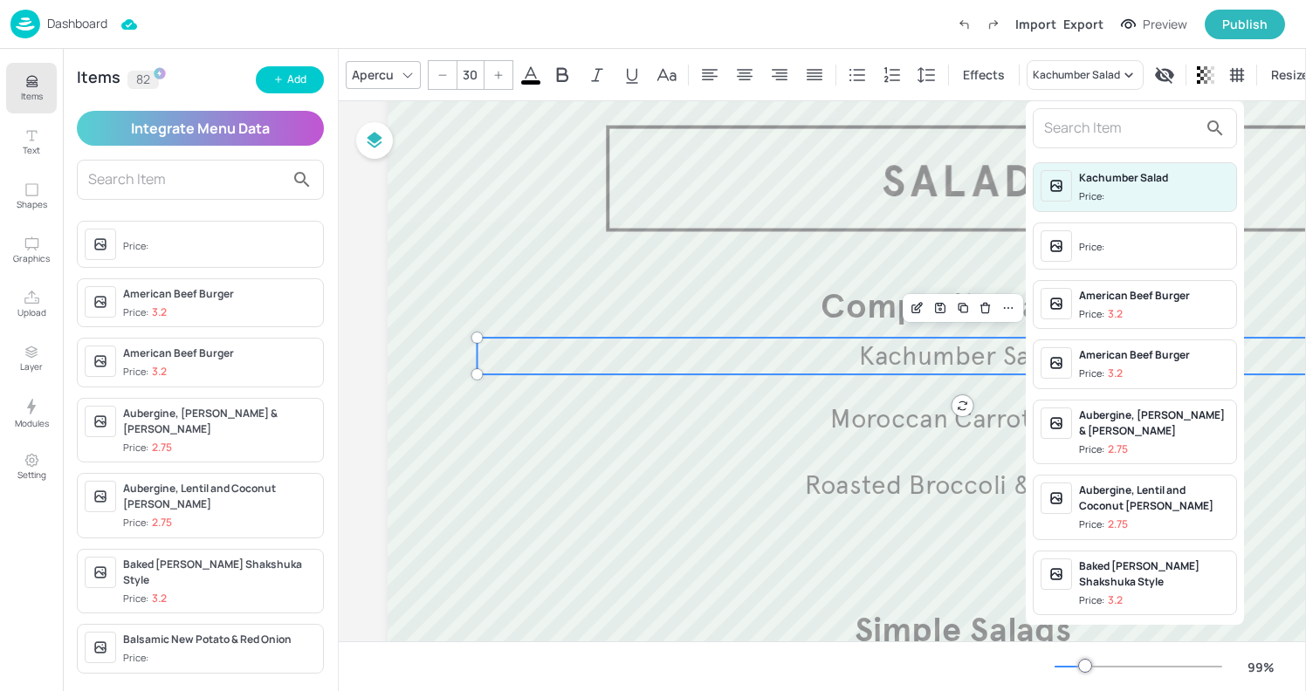
click at [1064, 132] on input "text" at bounding box center [1121, 128] width 154 height 28
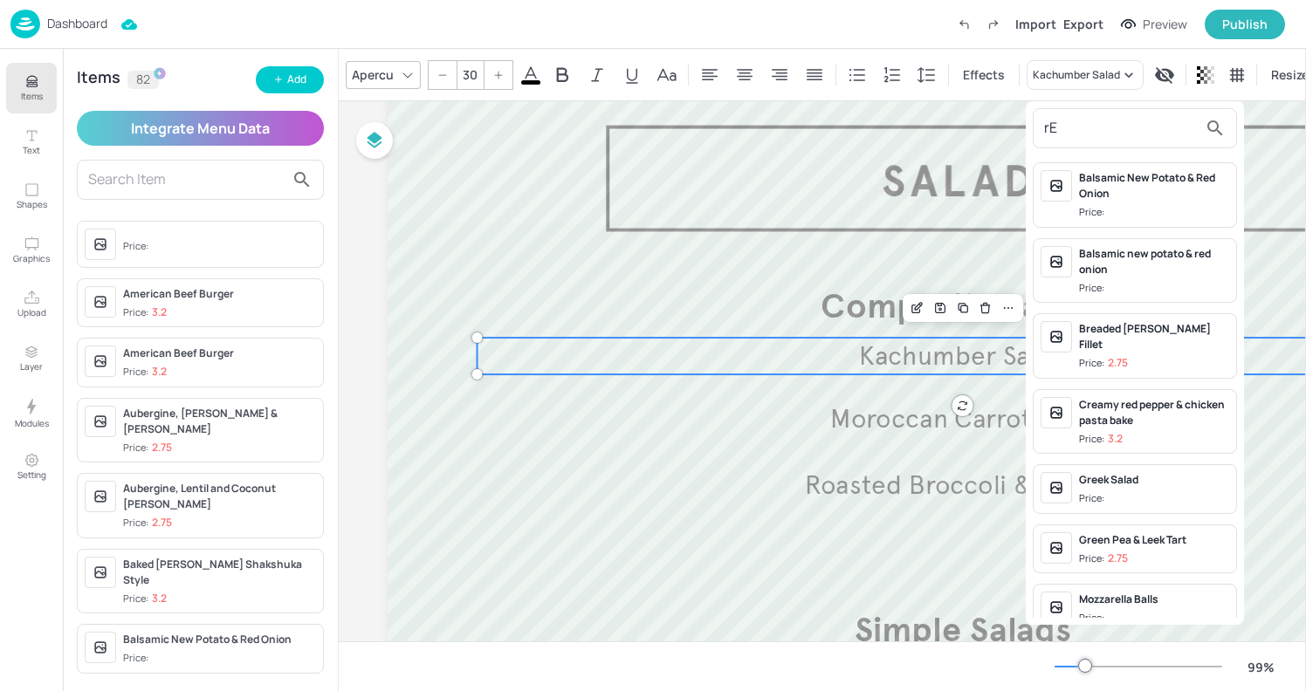
type input "r"
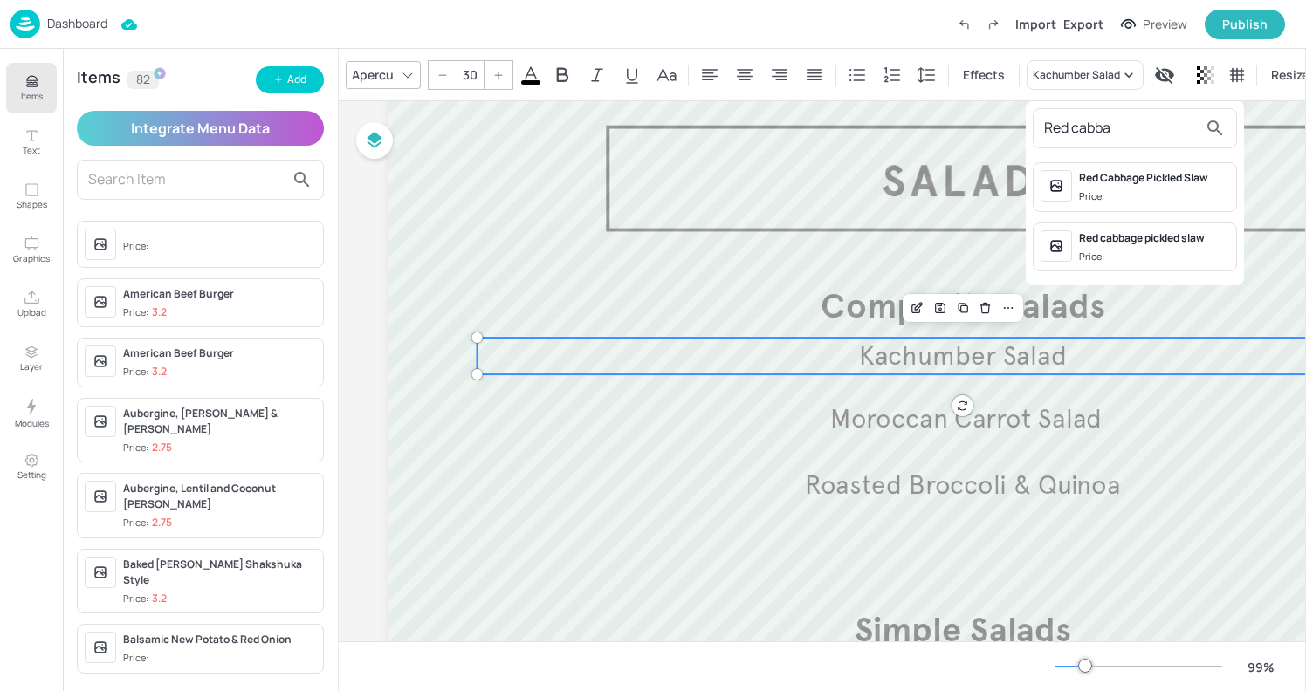
type input "Red cabba"
click at [1129, 177] on div "Red Cabbage Pickled Slaw" at bounding box center [1154, 178] width 150 height 16
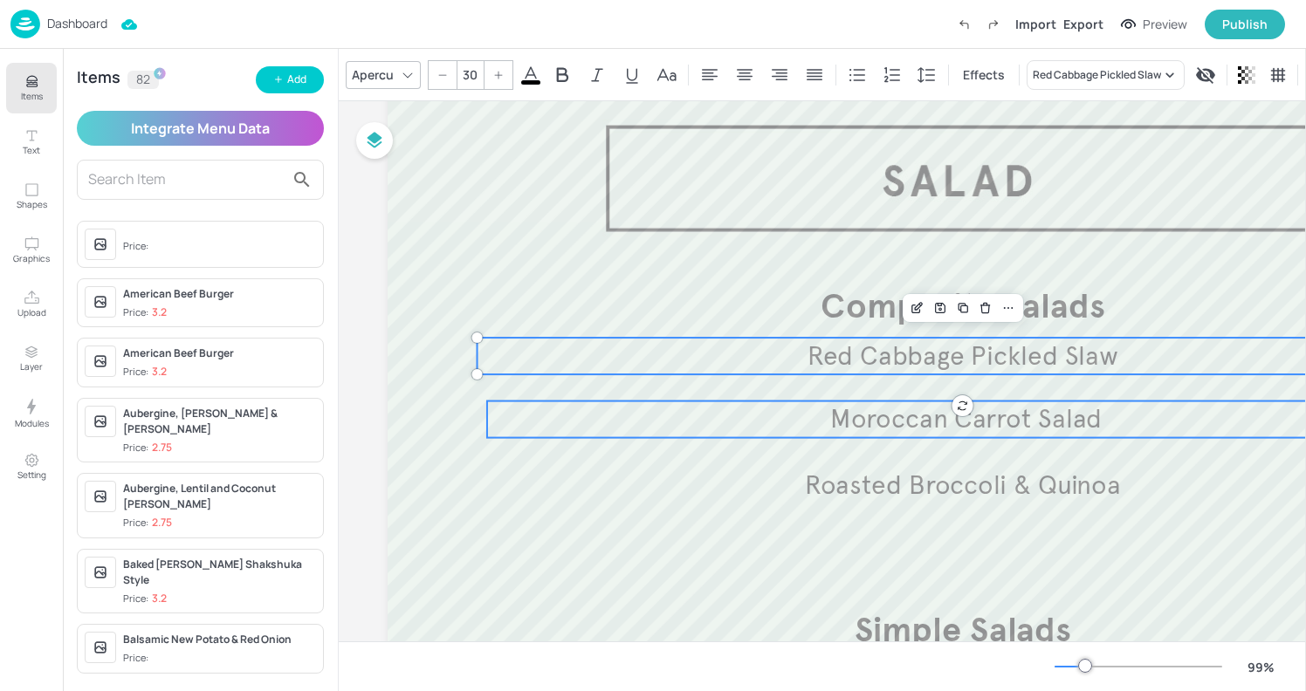
type input "30"
click at [1004, 416] on span "Moroccan Carrot Salad" at bounding box center [965, 419] width 271 height 32
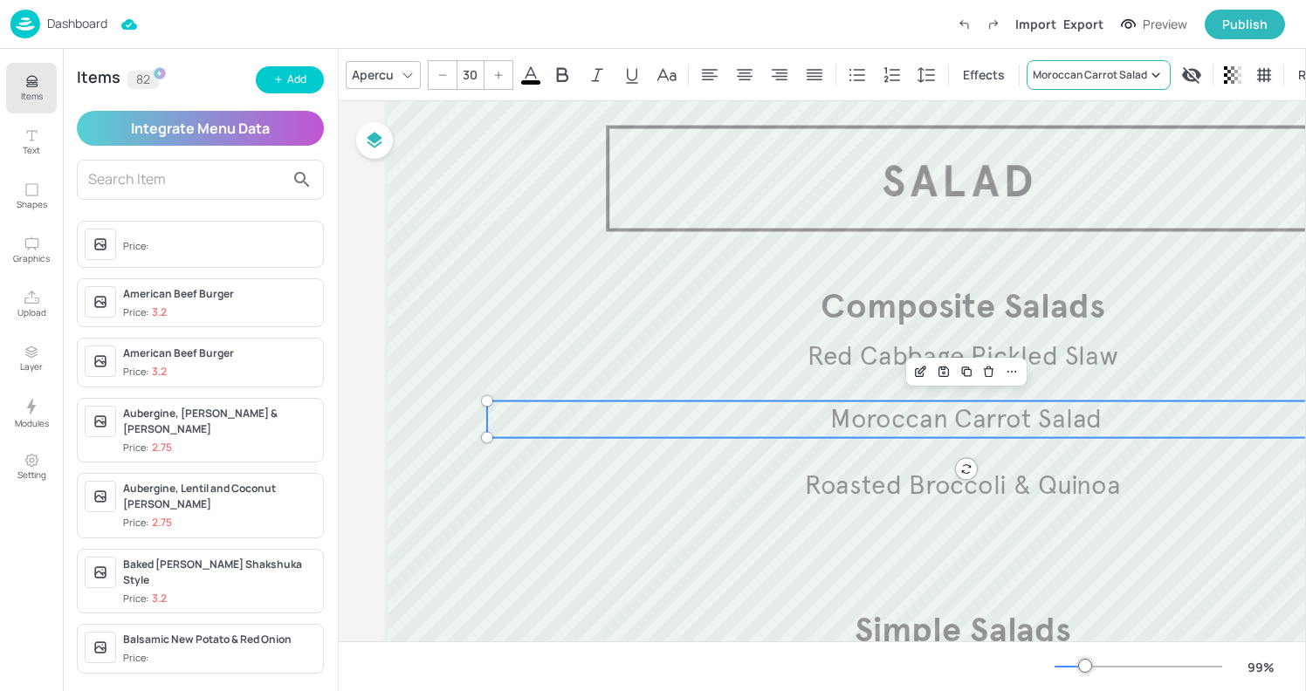
click at [1109, 67] on div "Moroccan Carrot Salad" at bounding box center [1090, 75] width 114 height 16
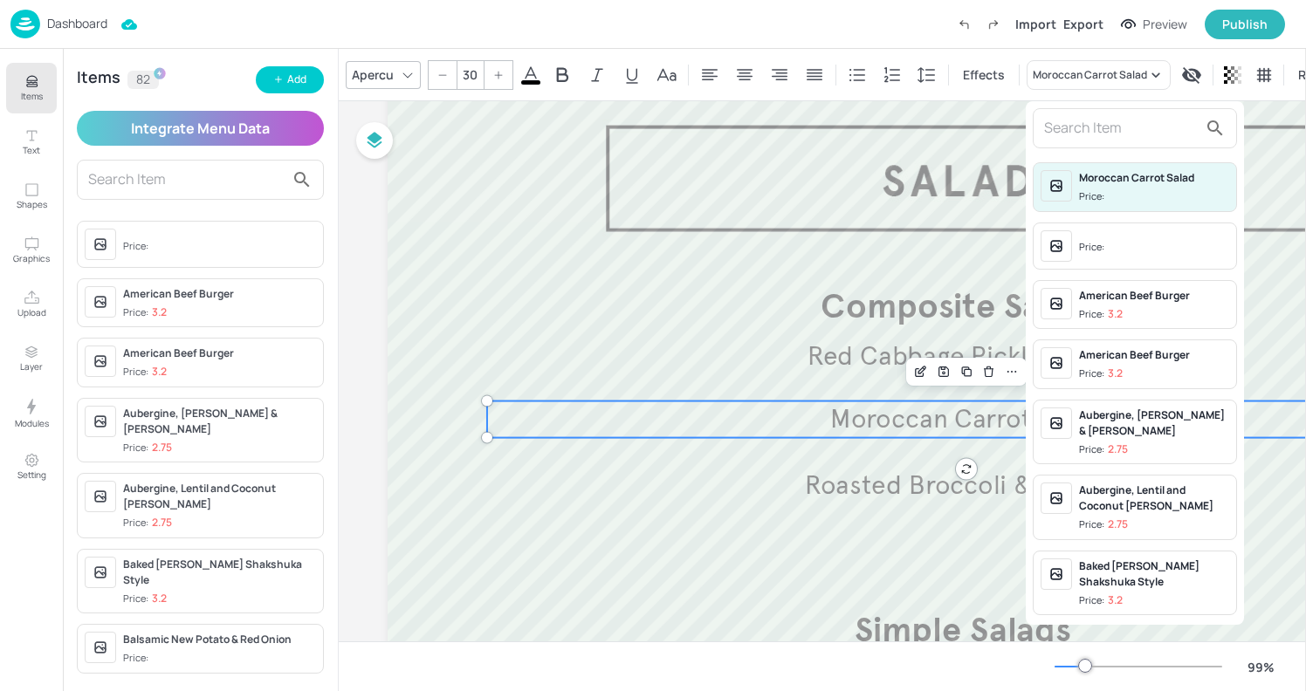
click at [1099, 134] on input "text" at bounding box center [1121, 128] width 154 height 28
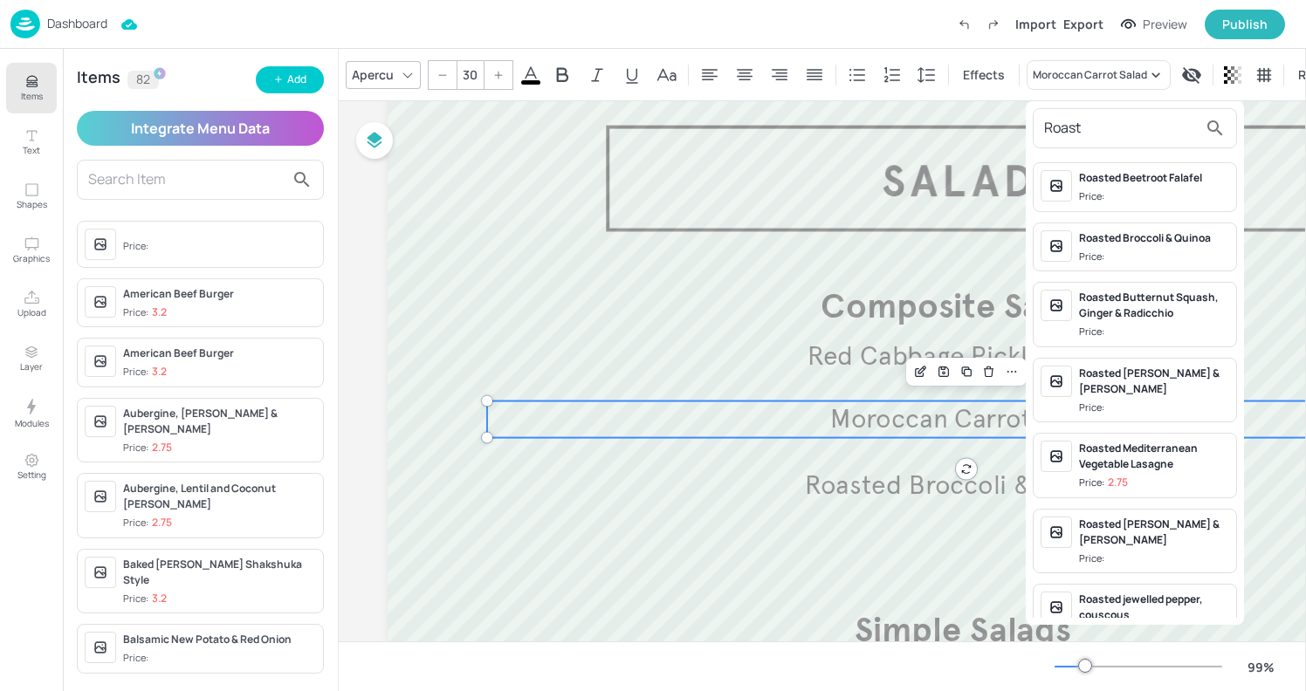
scroll to position [38, 0]
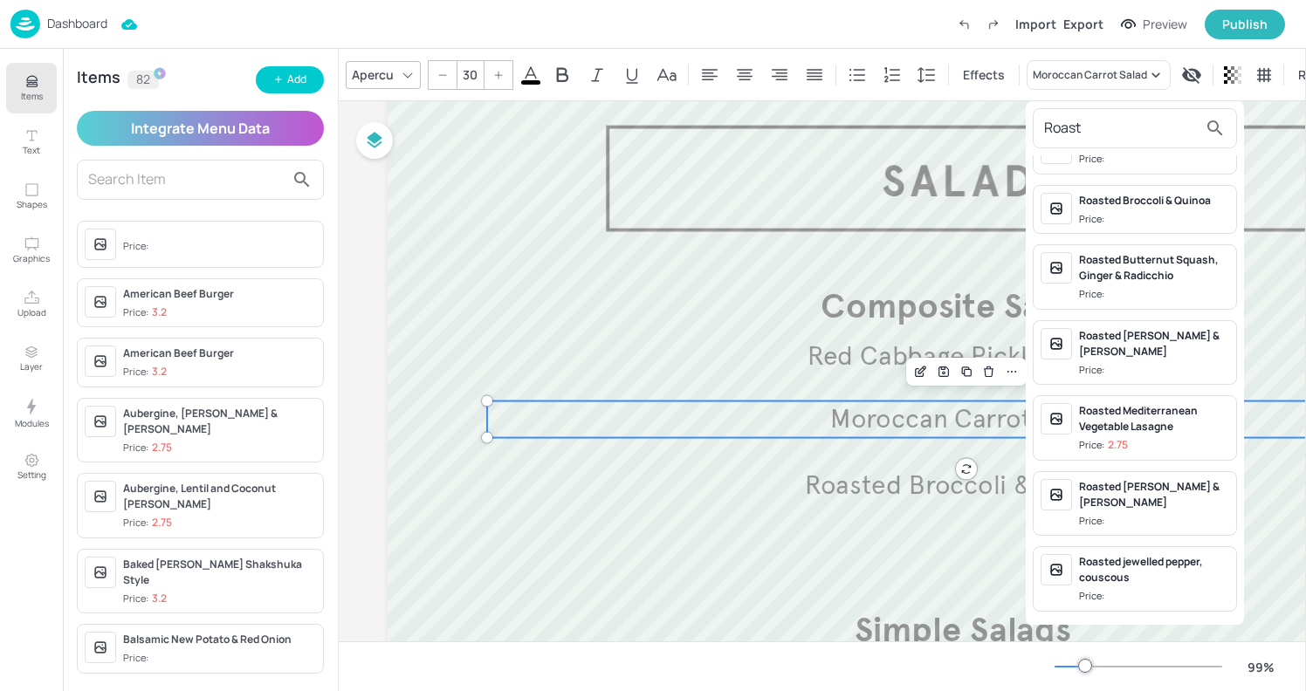
type input "Roast"
click at [1171, 571] on div "Roasted jewelled pepper, couscous" at bounding box center [1154, 569] width 150 height 31
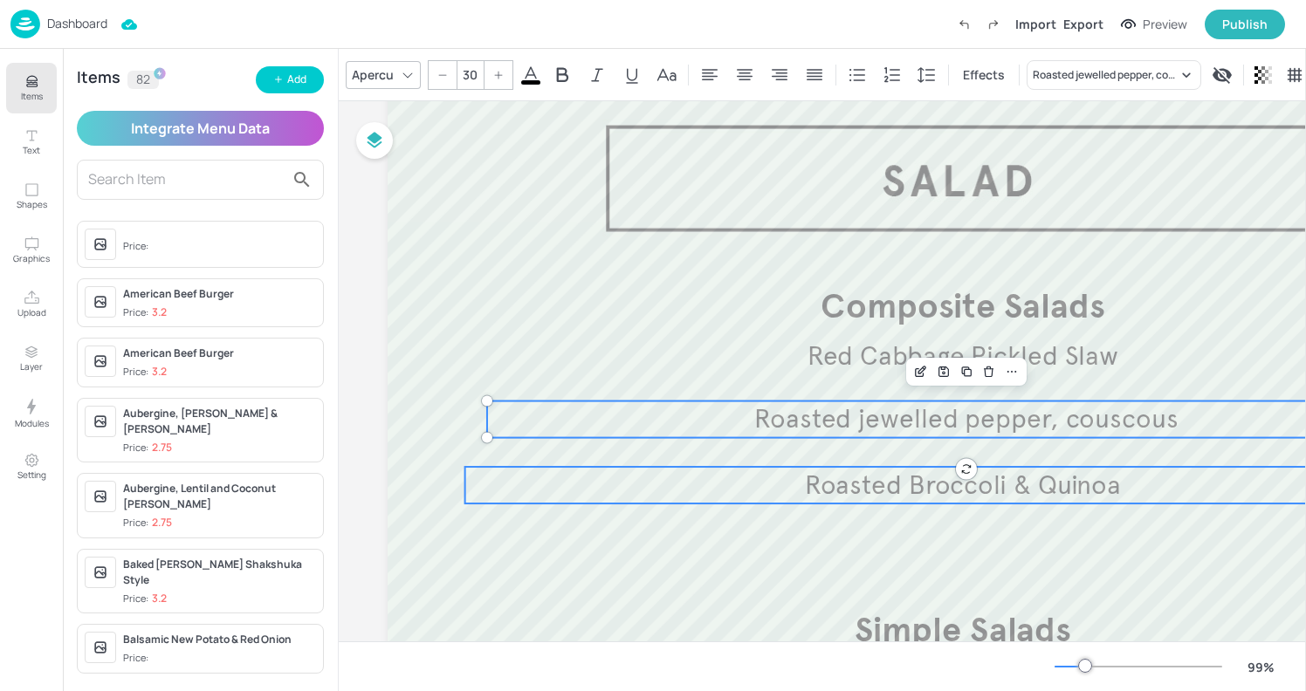
click at [1042, 477] on span "Roasted Broccoli & Quinoa" at bounding box center [963, 485] width 317 height 32
type input "30"
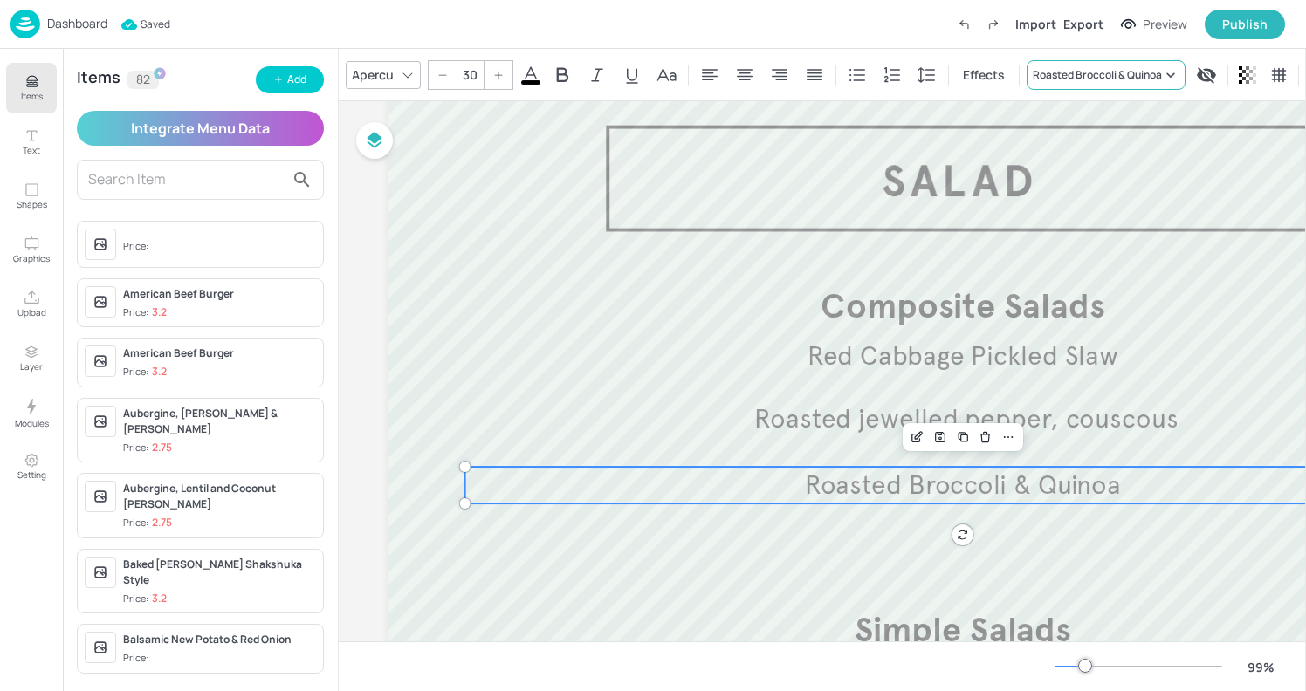
click at [1078, 77] on div "Roasted Broccoli & Quinoa" at bounding box center [1097, 75] width 129 height 16
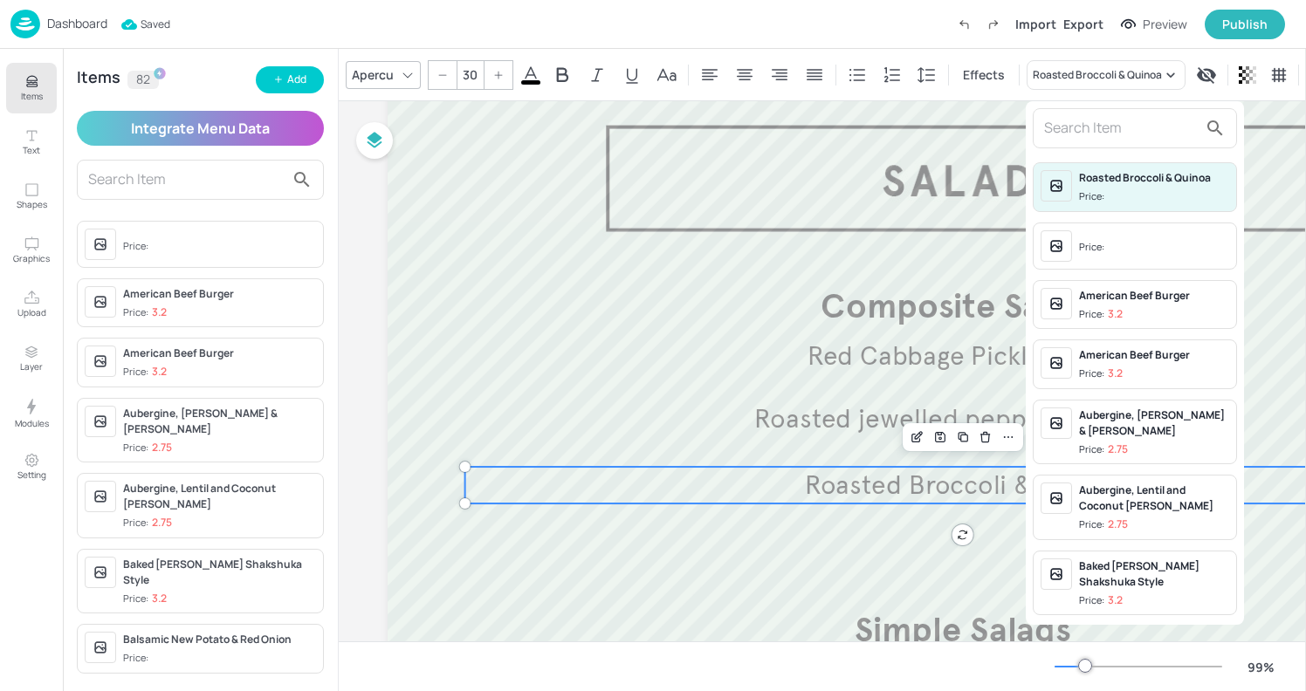
click at [1054, 125] on input "text" at bounding box center [1121, 128] width 154 height 28
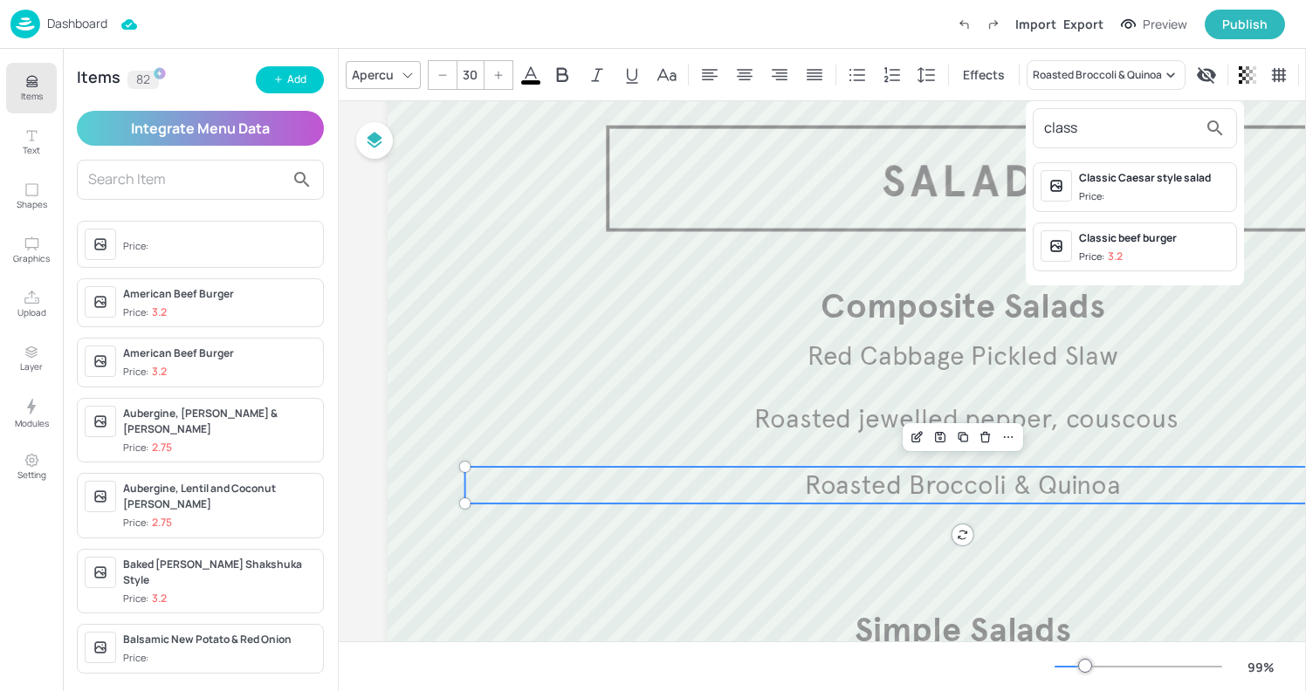
type input "class"
click at [1123, 198] on span "Price:" at bounding box center [1154, 196] width 150 height 15
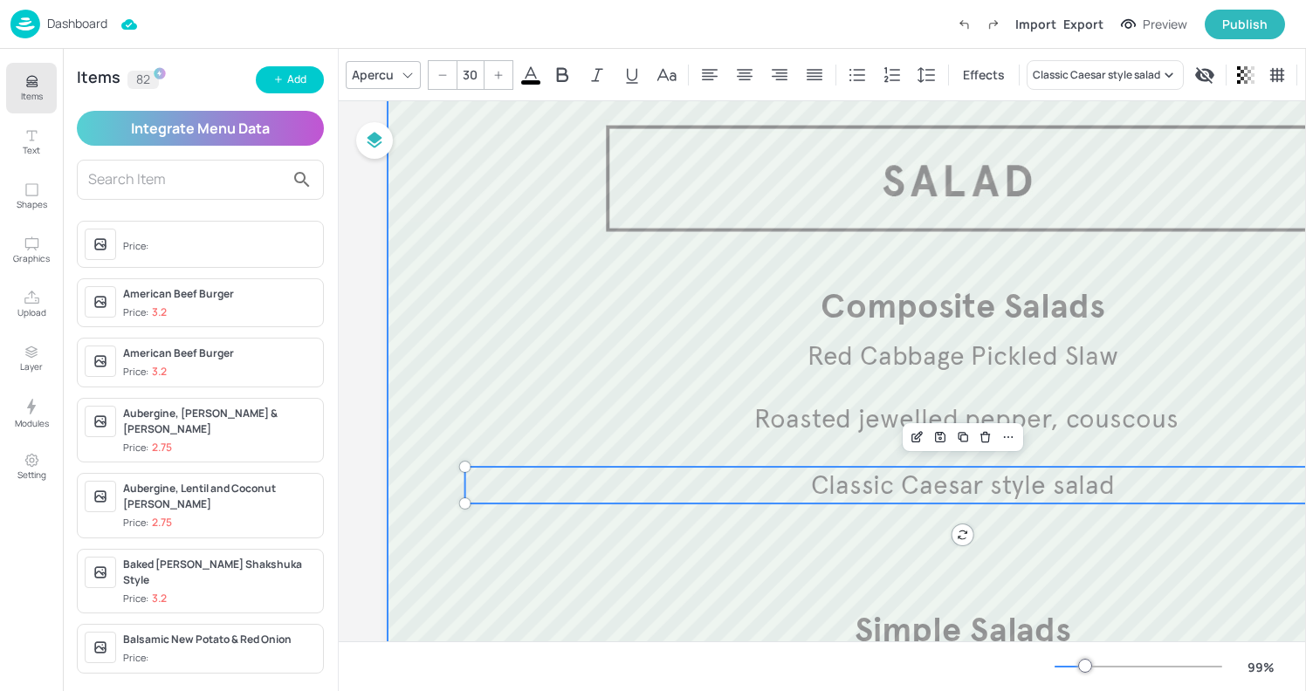
click at [422, 326] on div at bounding box center [958, 539] width 1140 height 937
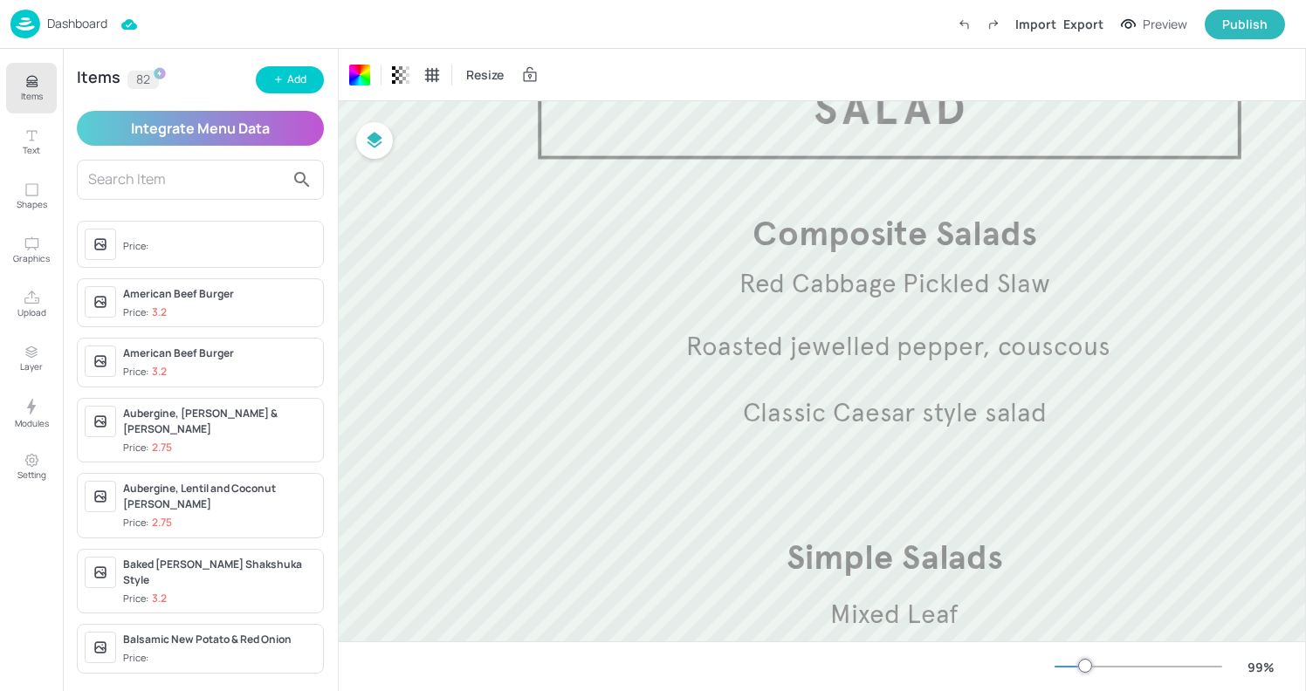
scroll to position [159, 0]
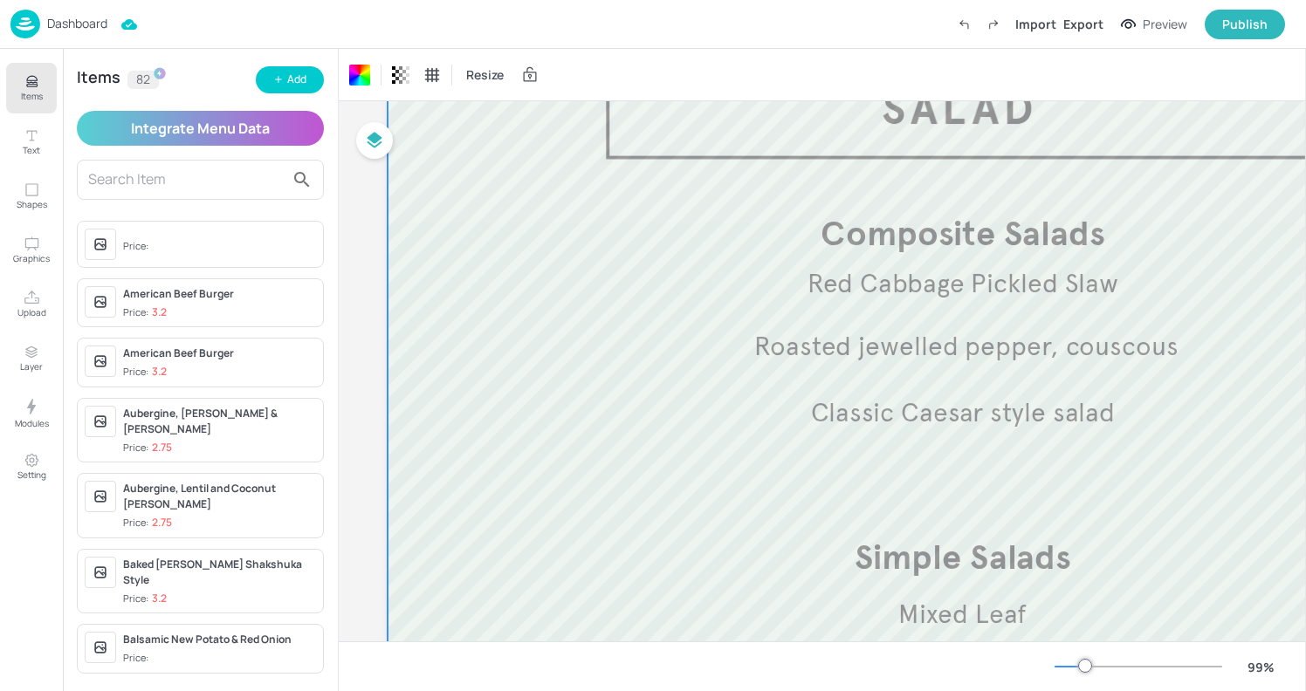
click at [1075, 666] on div at bounding box center [1069, 667] width 31 height 2
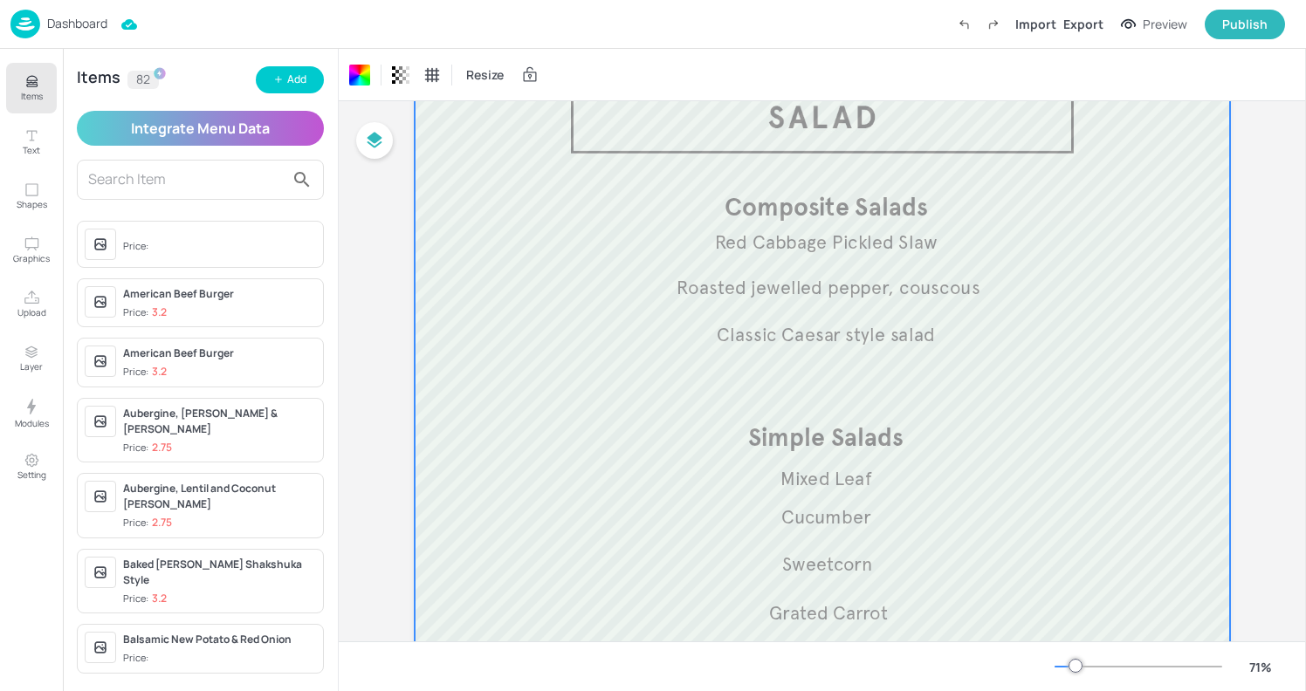
scroll to position [116, 0]
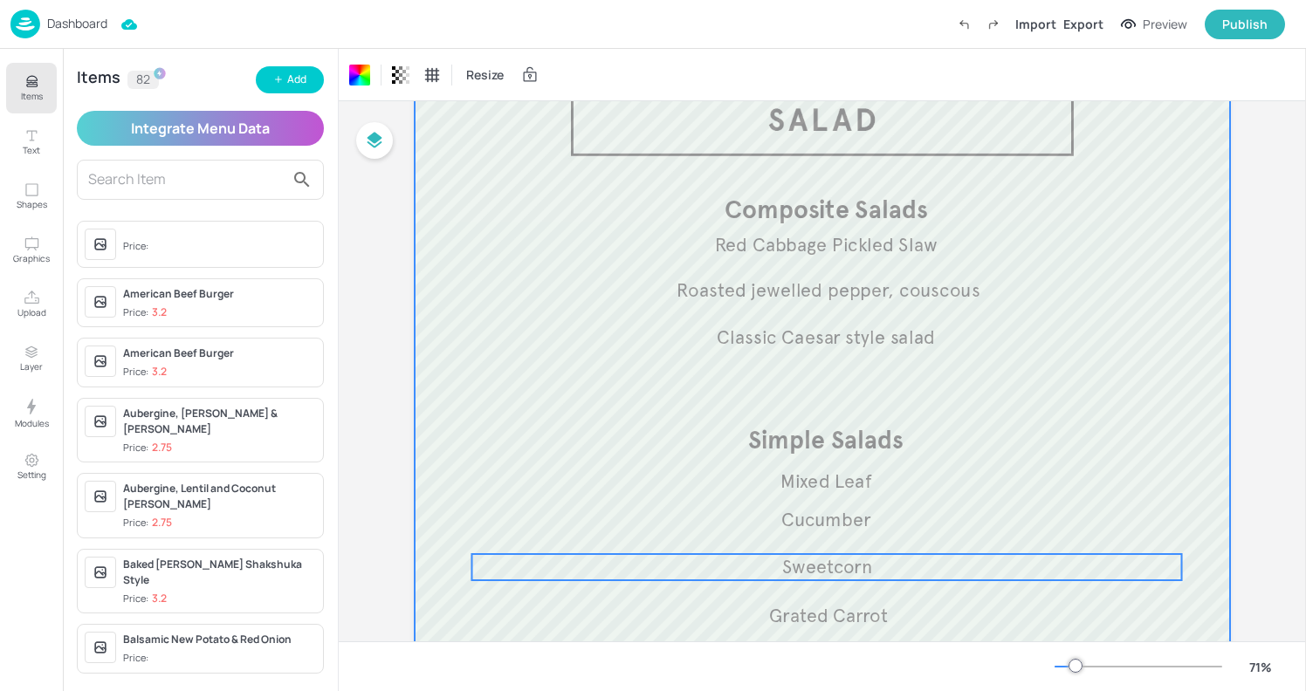
click at [822, 573] on span "Sweetcorn" at bounding box center [827, 566] width 90 height 23
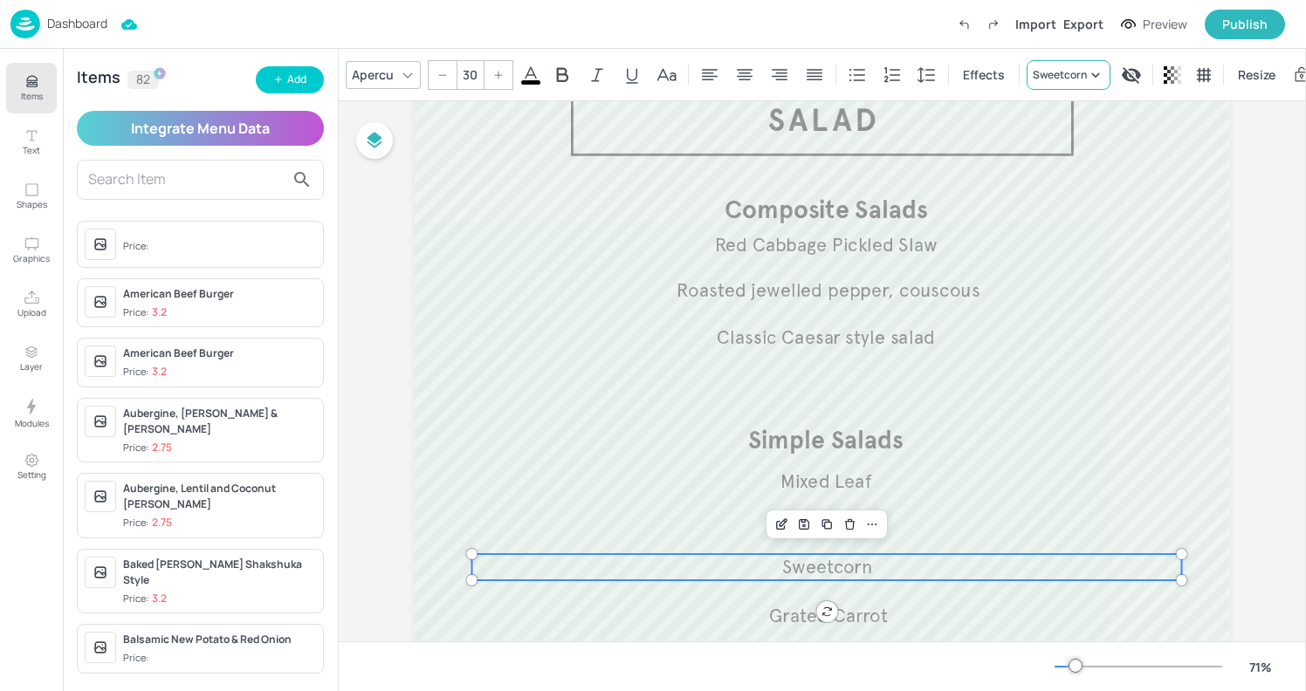
click at [1064, 79] on div "Sweetcorn" at bounding box center [1069, 75] width 84 height 30
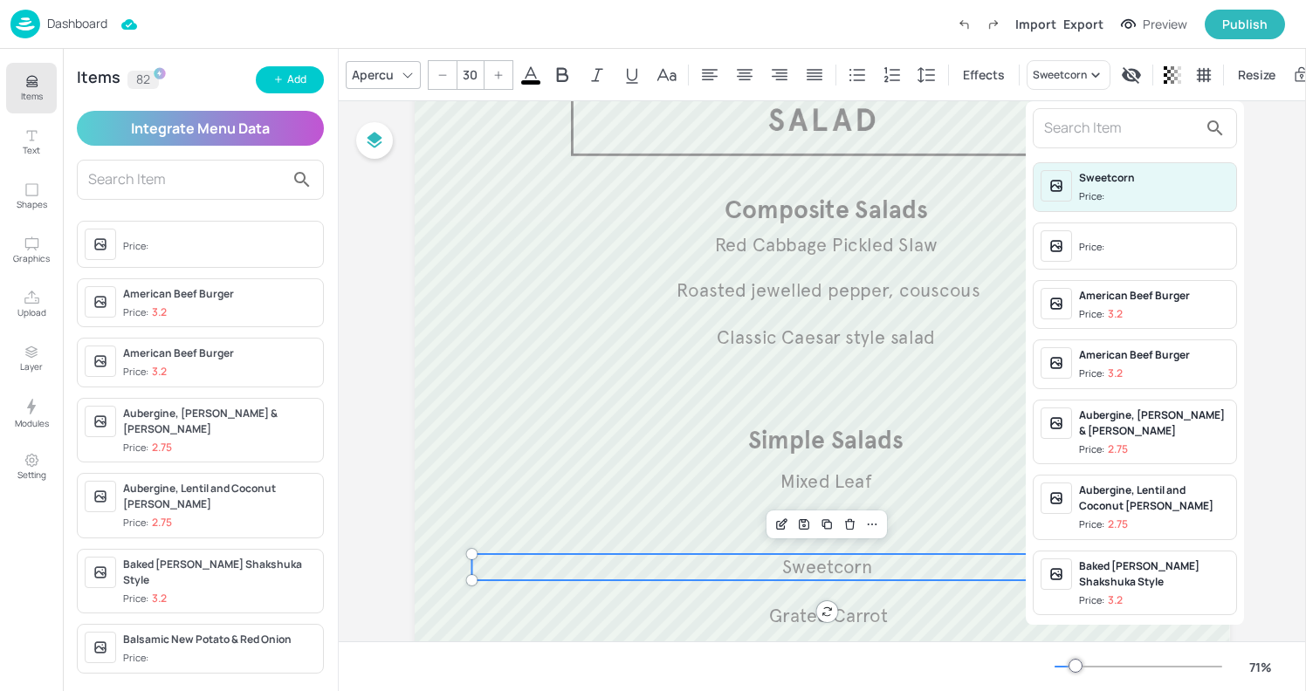
click at [1051, 130] on input "text" at bounding box center [1121, 128] width 154 height 28
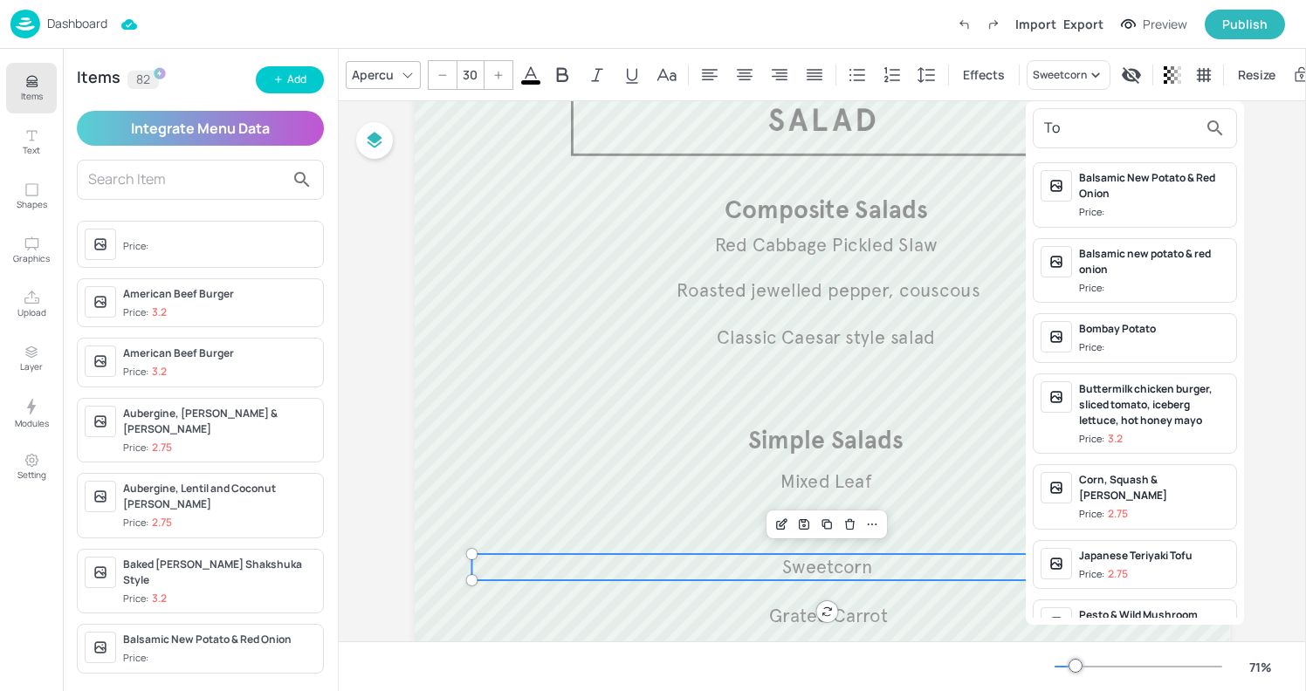
type input "T"
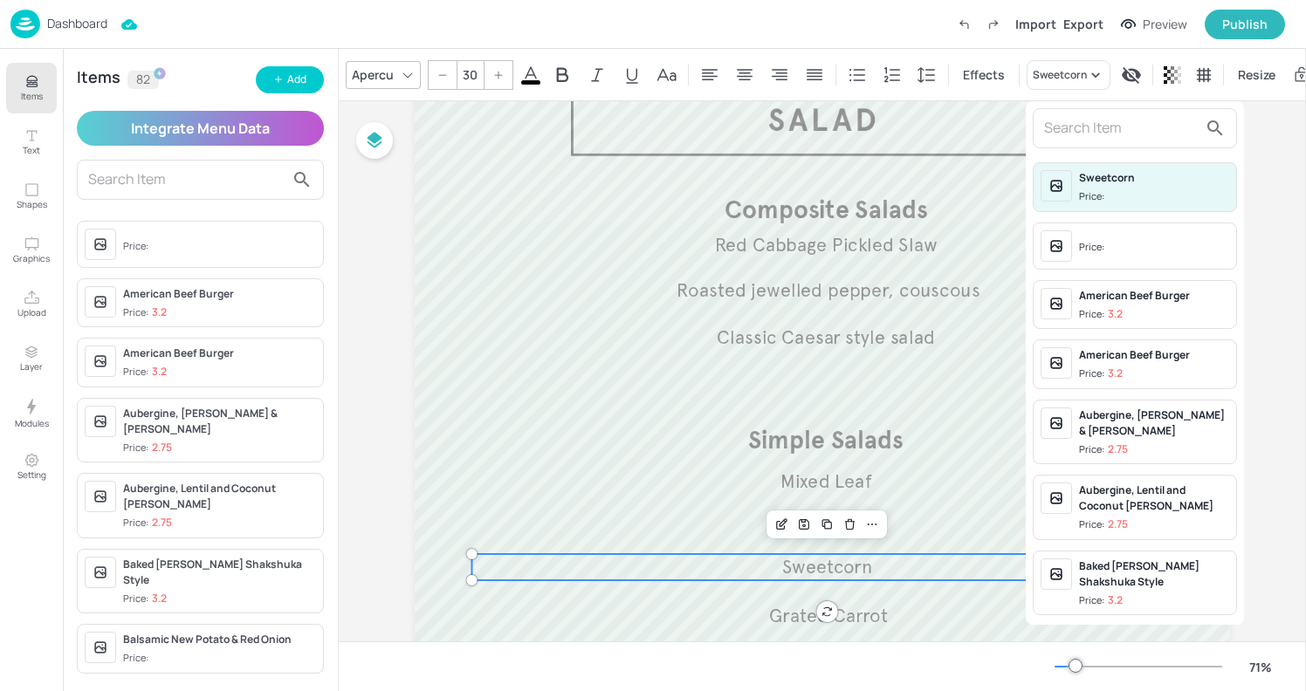
click at [279, 76] on div at bounding box center [653, 345] width 1306 height 691
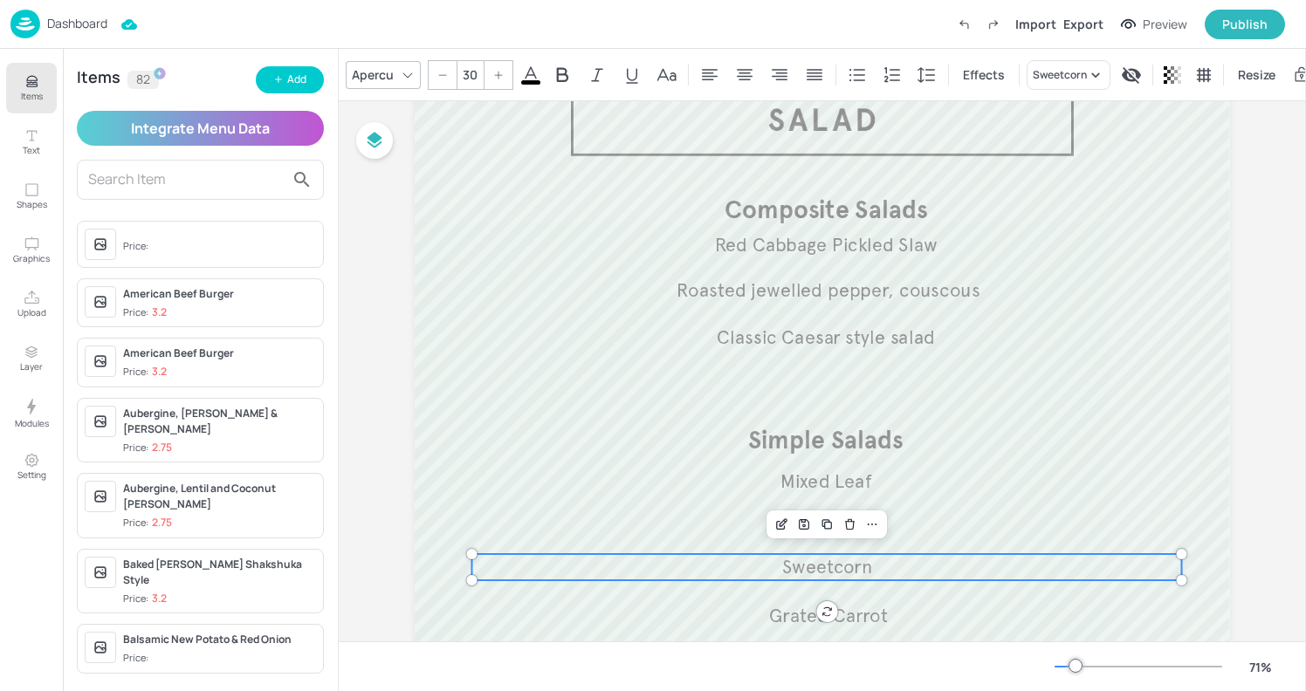
click at [279, 76] on div "Sweetcorn Price: Price: American Beef Burger Price: 3.2 American Beef Burger Pr…" at bounding box center [653, 349] width 1306 height 684
click at [279, 76] on icon "button" at bounding box center [278, 79] width 10 height 10
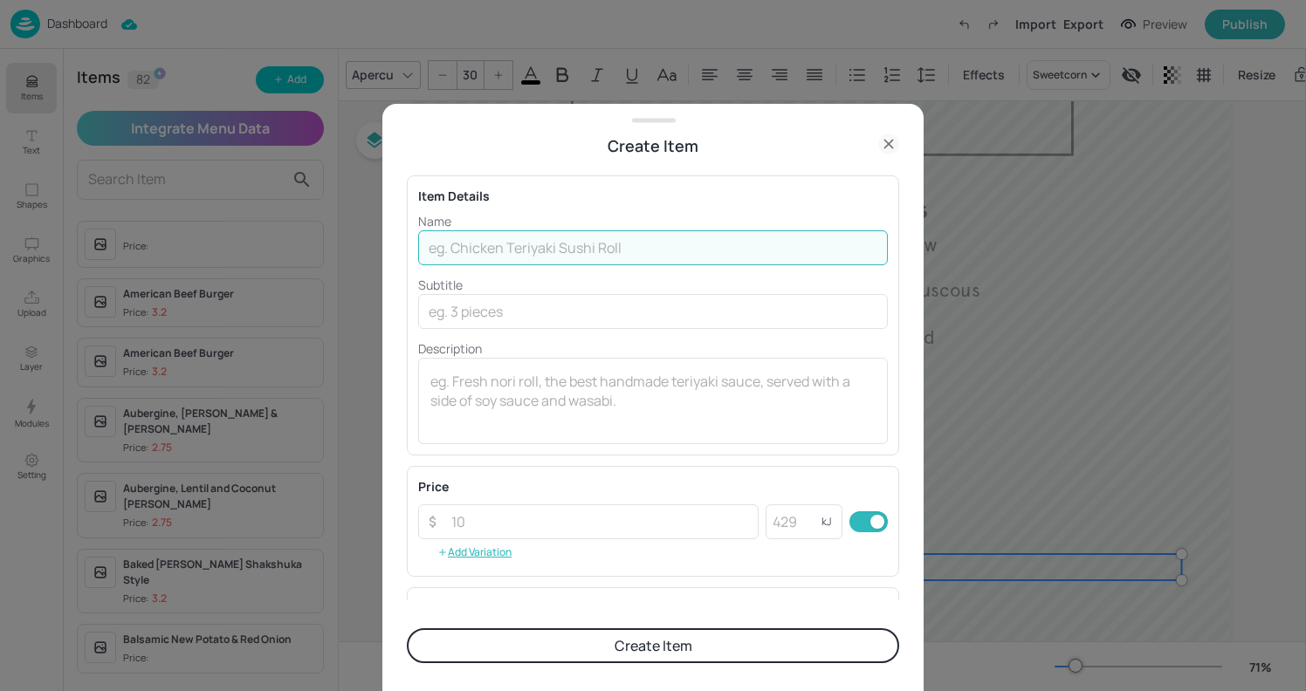
click at [423, 232] on input "text" at bounding box center [653, 247] width 470 height 35
type input "Tomato"
click at [574, 655] on button "Create Item" at bounding box center [653, 645] width 492 height 35
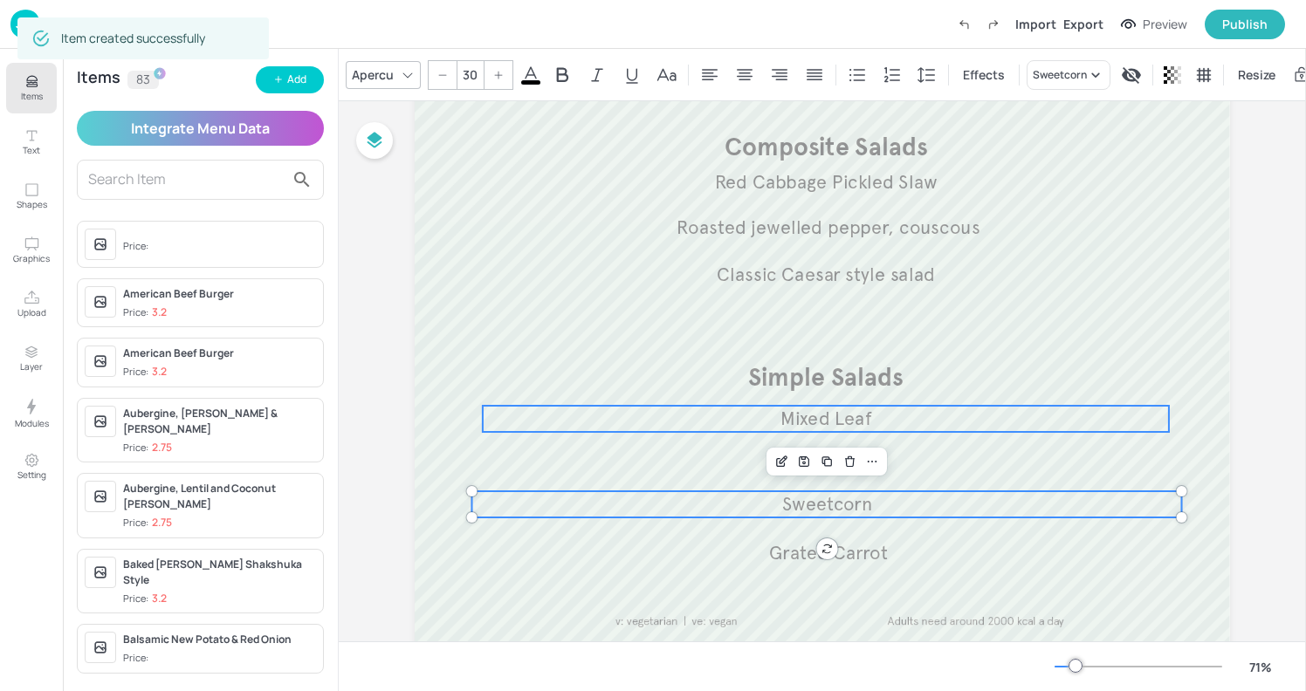
scroll to position [229, 0]
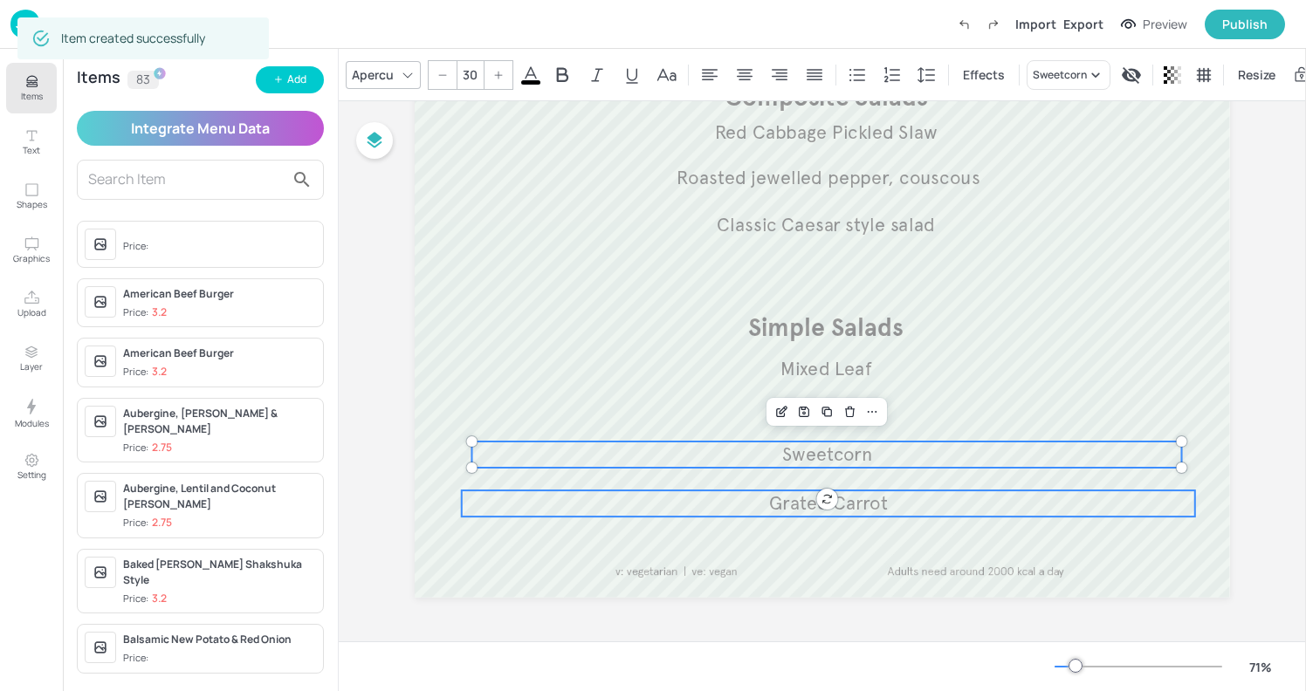
click at [993, 513] on p "Grated Carrot" at bounding box center [828, 504] width 733 height 26
type input "30"
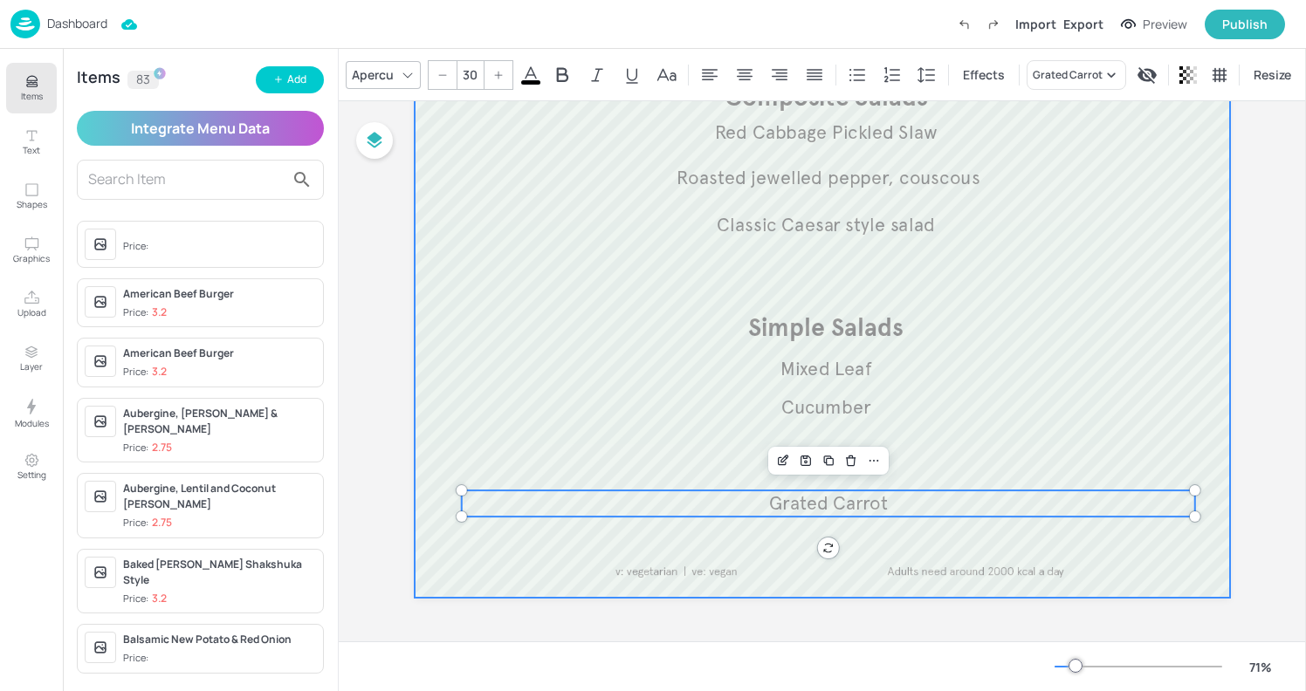
click at [1075, 193] on div at bounding box center [822, 263] width 815 height 670
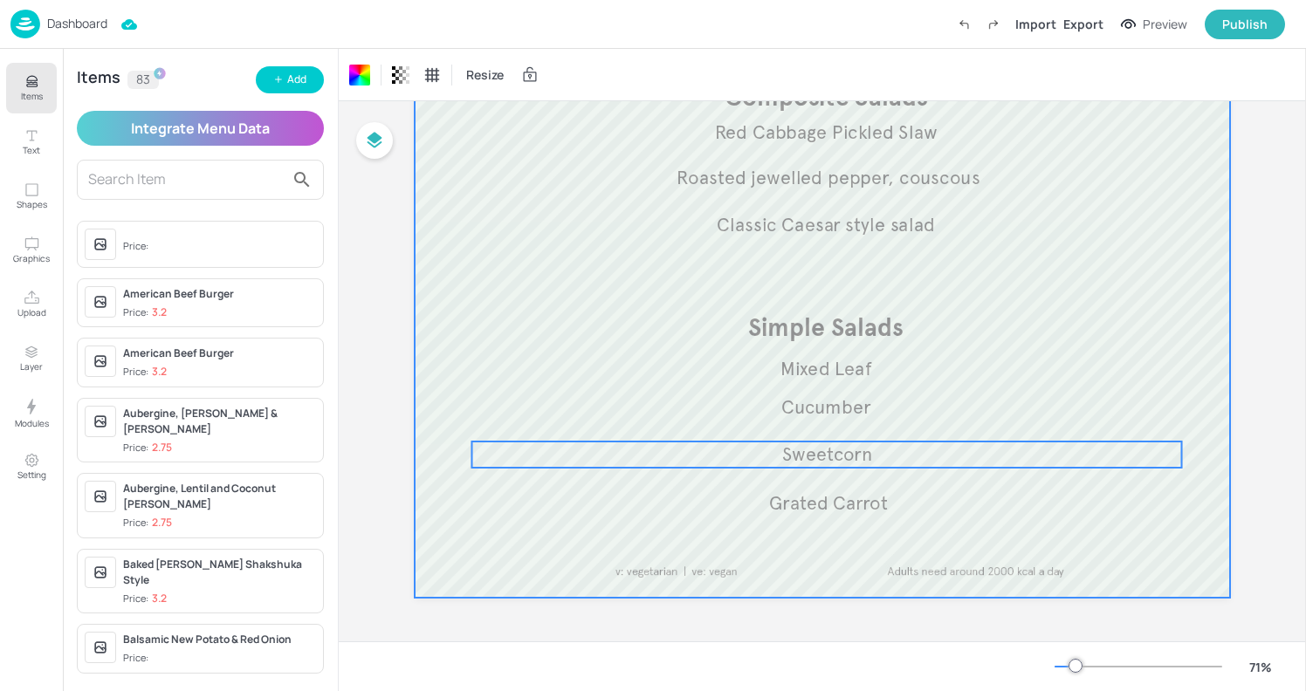
click at [908, 457] on p "Sweetcorn" at bounding box center [827, 455] width 710 height 26
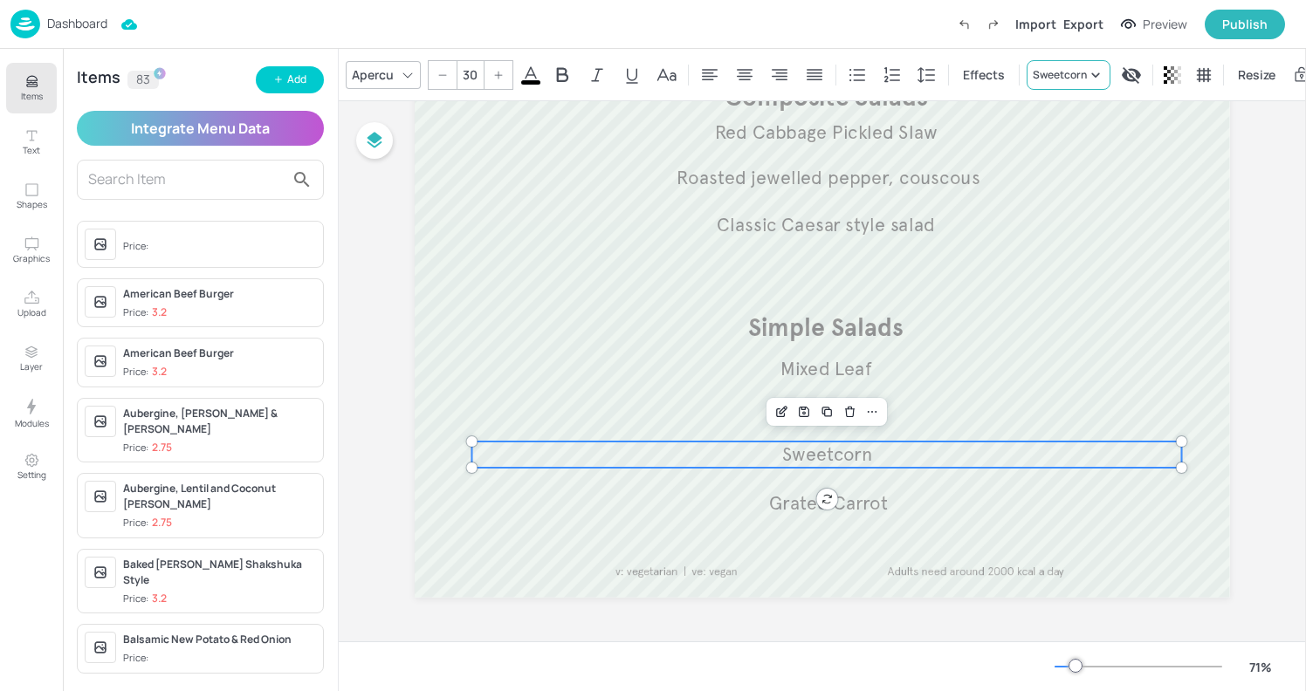
click at [1055, 68] on div "Sweetcorn" at bounding box center [1060, 75] width 54 height 16
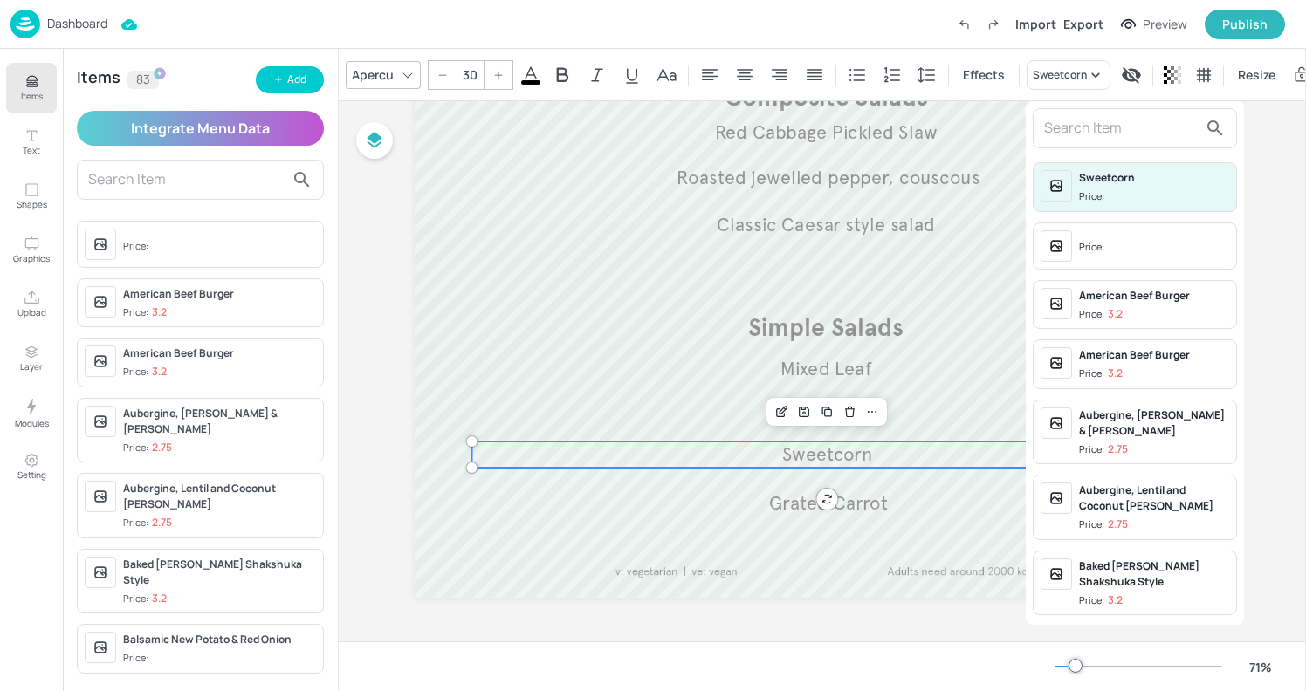
click at [1060, 129] on input "text" at bounding box center [1121, 128] width 154 height 28
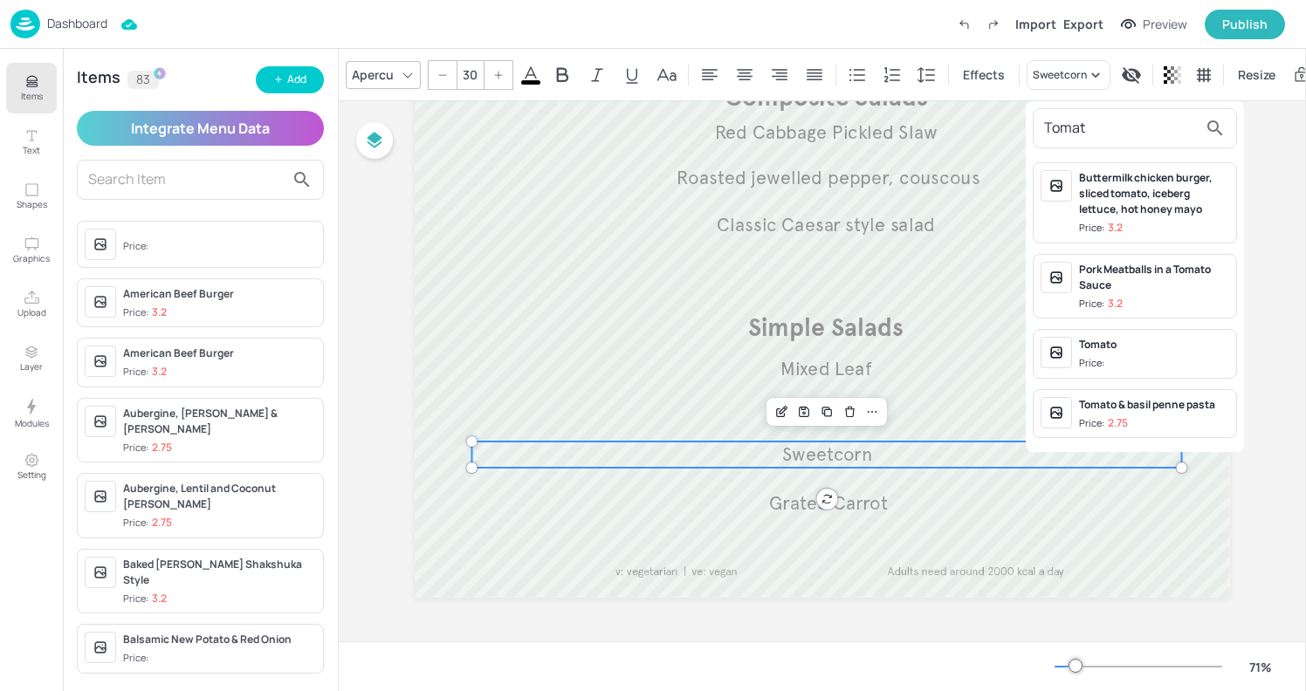
type input "Tomat"
click at [1136, 344] on div "Tomato" at bounding box center [1154, 345] width 150 height 16
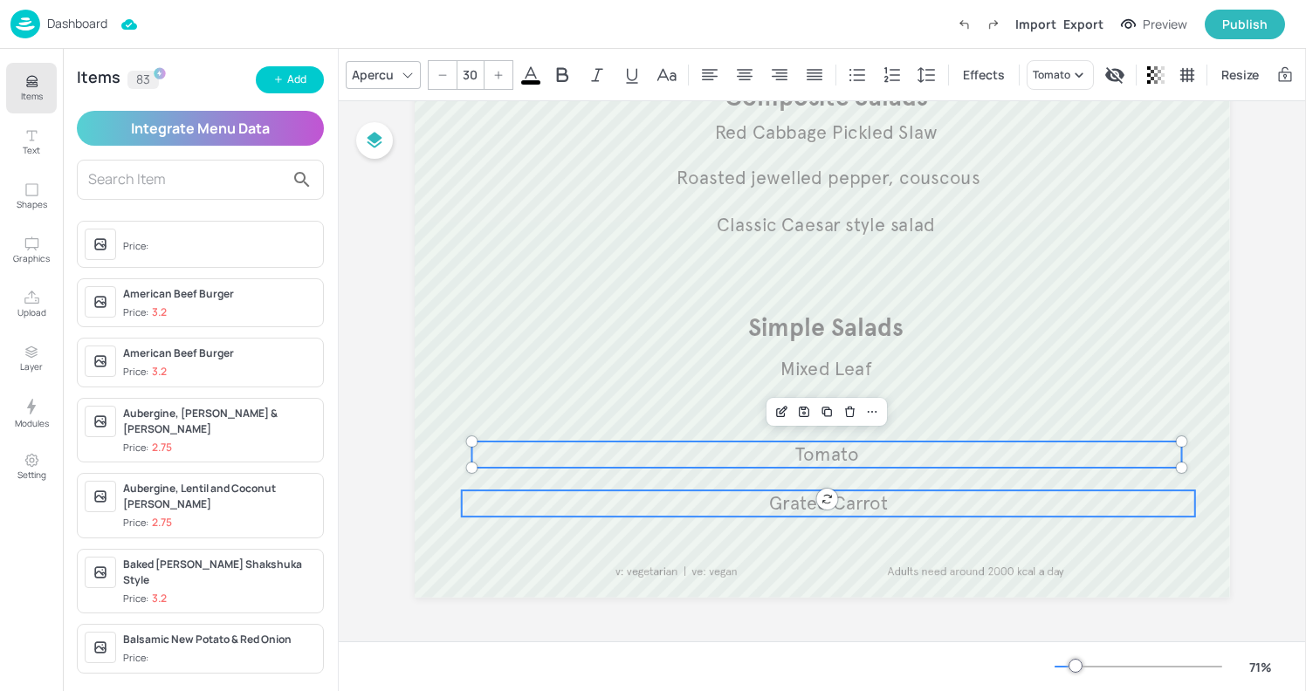
type input "30"
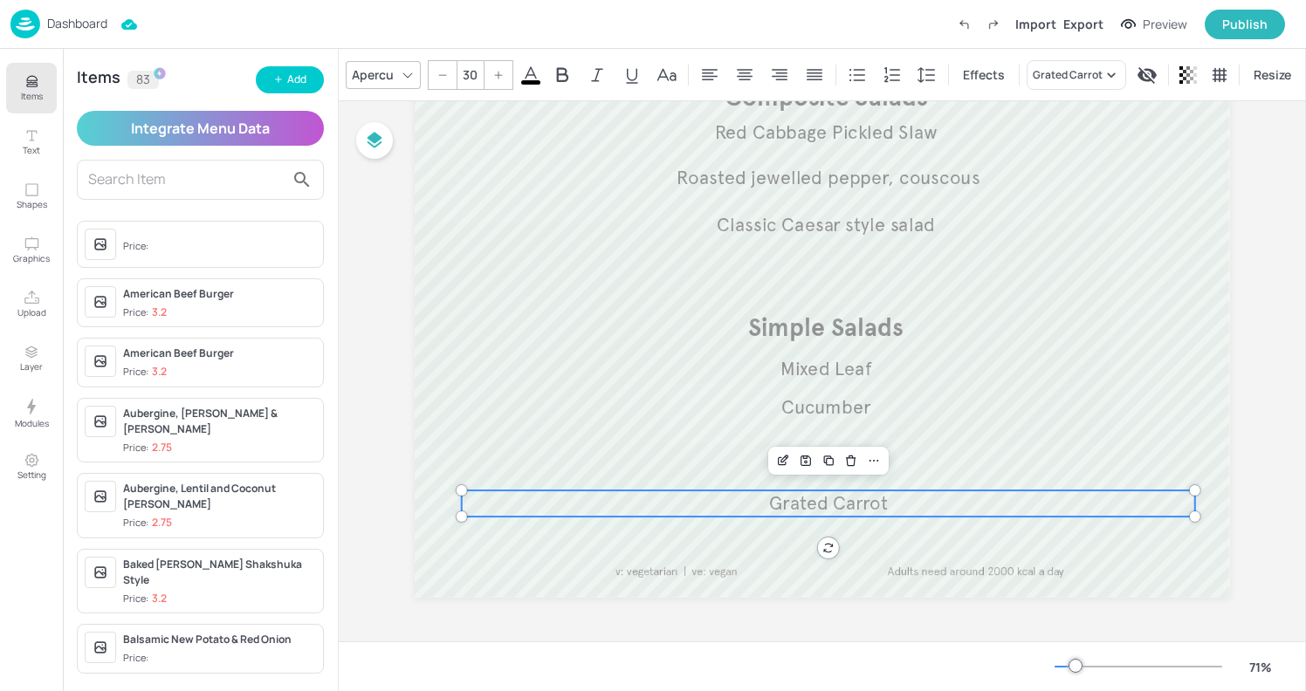
click at [891, 502] on p "Grated Carrot" at bounding box center [828, 504] width 733 height 26
click at [786, 464] on icon "Edit Item" at bounding box center [783, 461] width 15 height 14
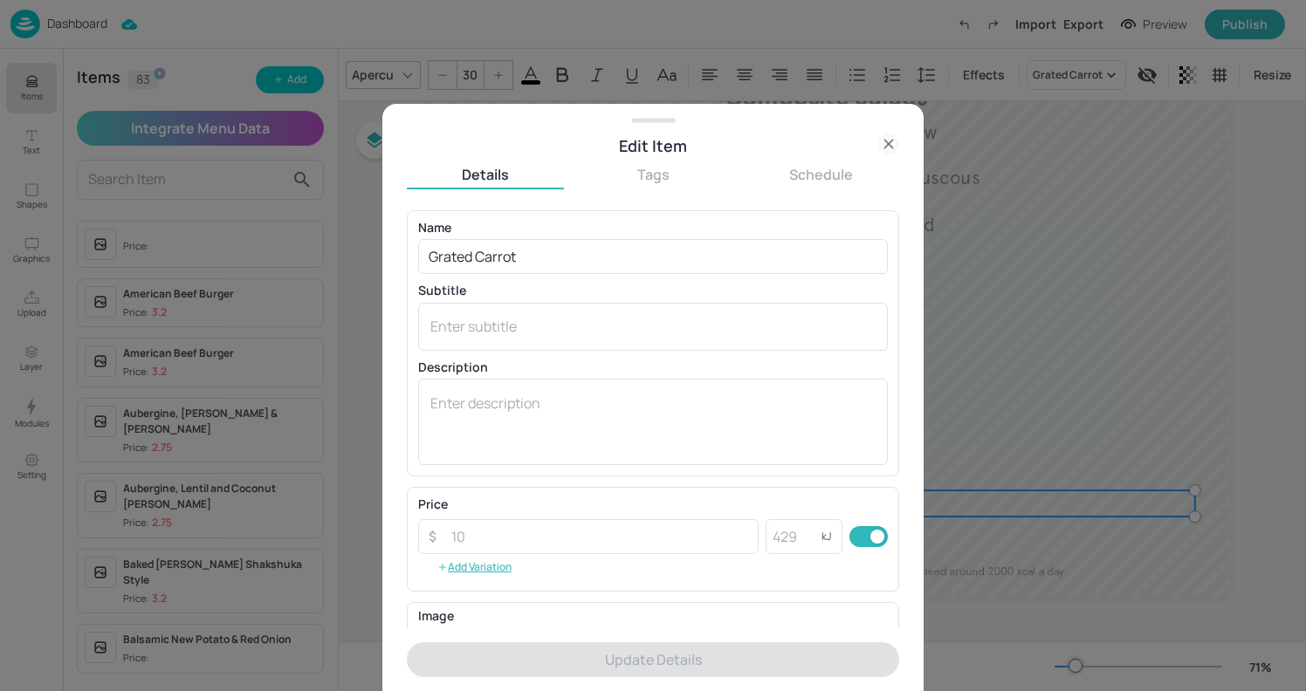
click at [1049, 290] on div at bounding box center [653, 345] width 1306 height 691
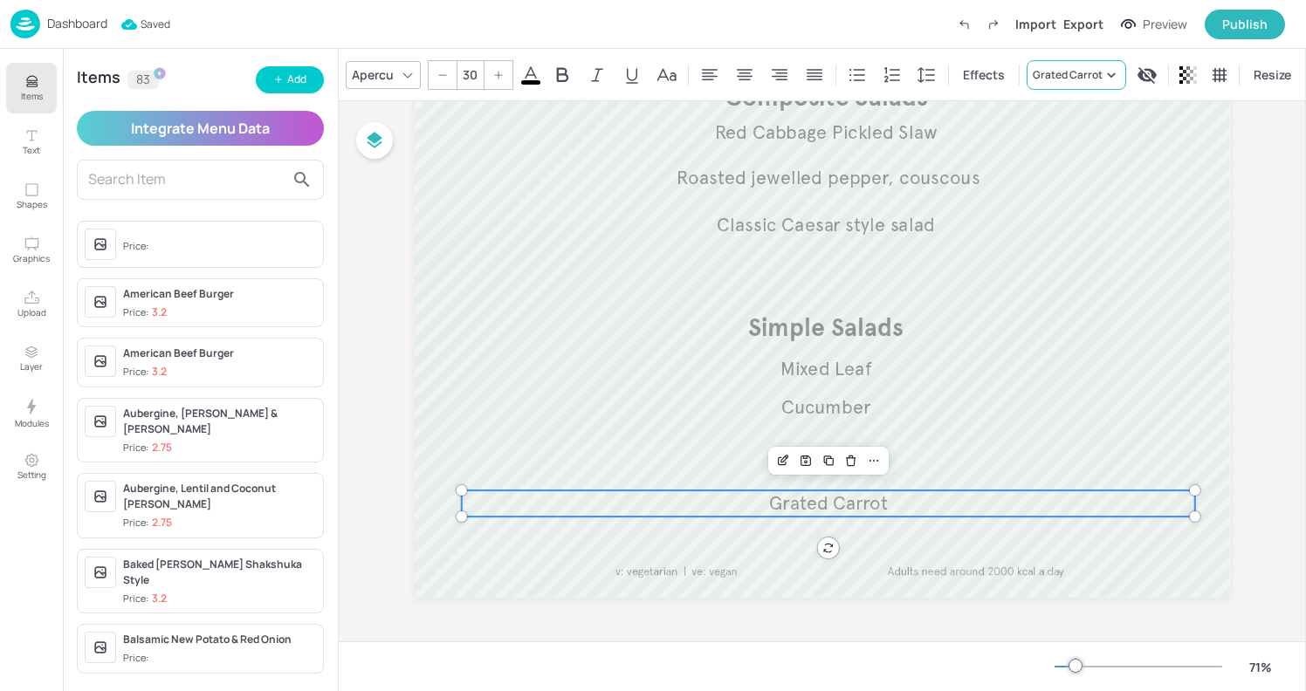
click at [1086, 73] on div "Grated Carrot" at bounding box center [1068, 75] width 70 height 16
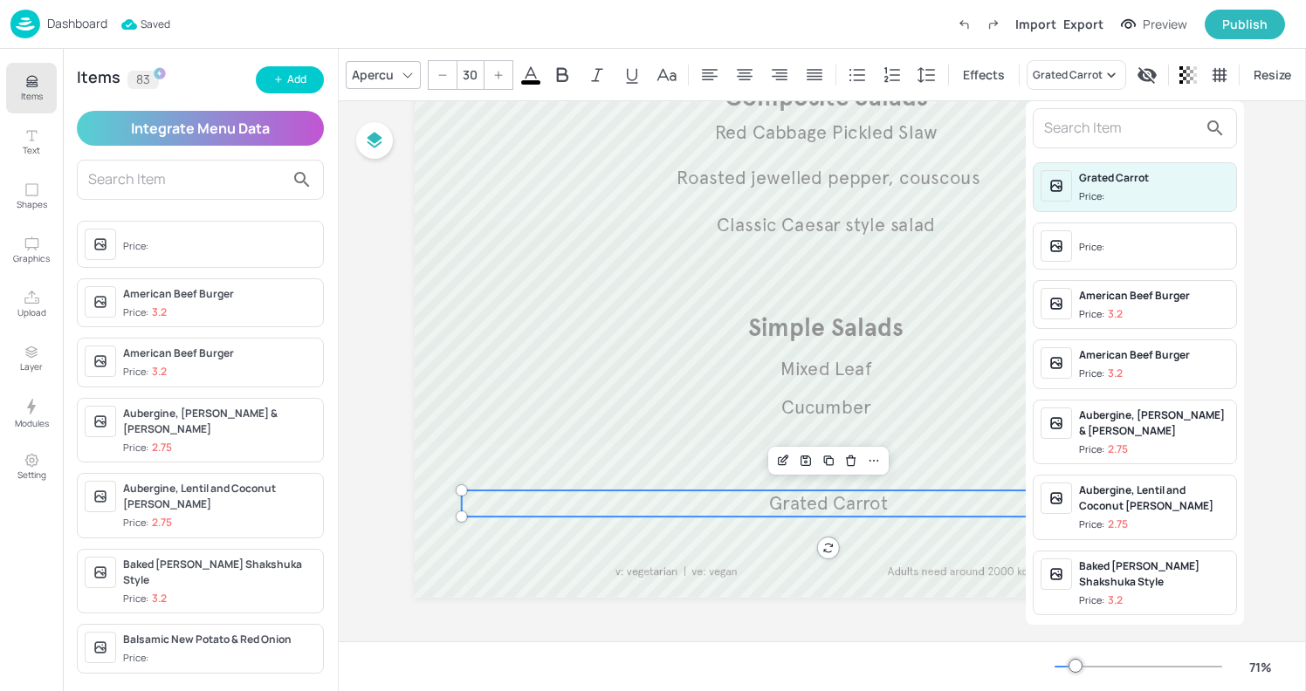
click at [1093, 124] on input "text" at bounding box center [1121, 128] width 154 height 28
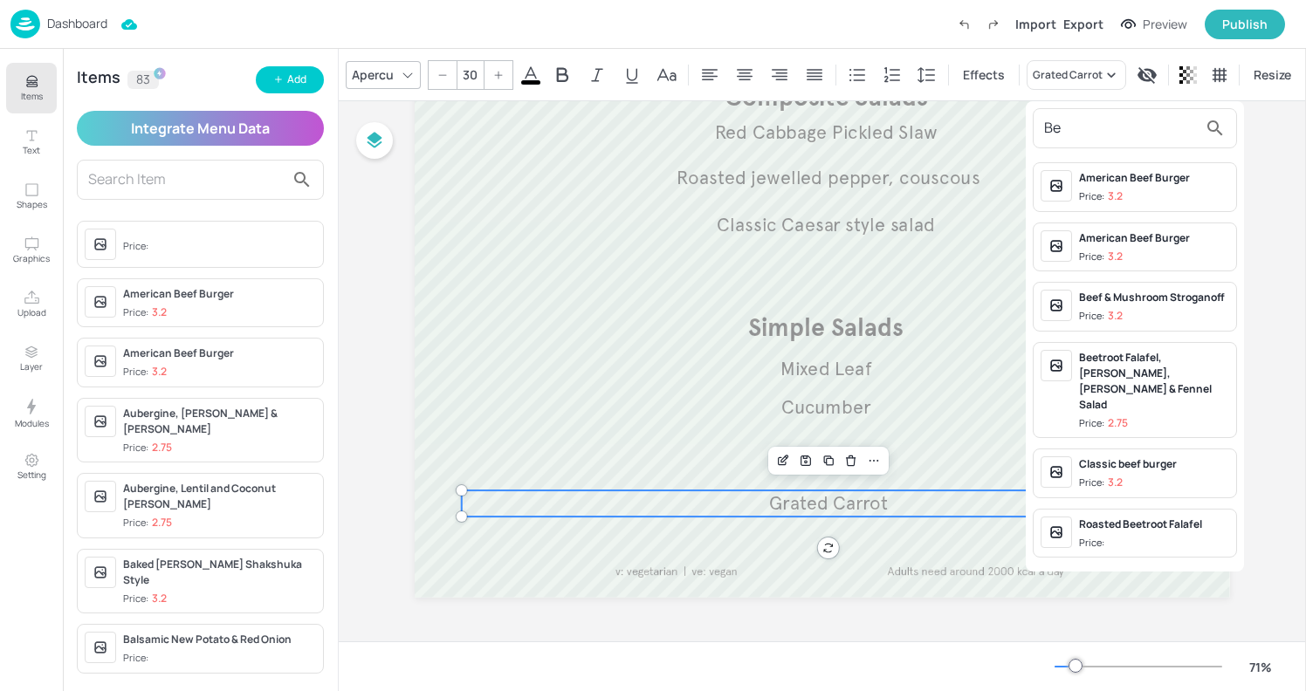
type input "B"
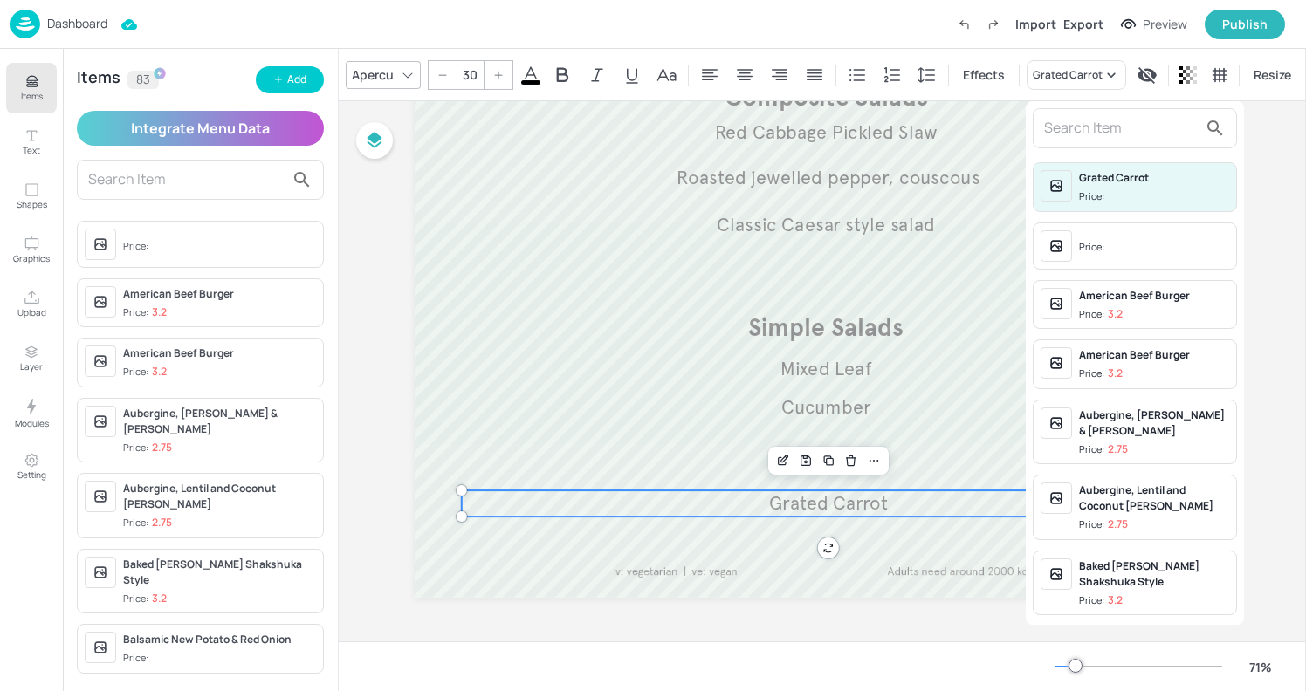
click at [491, 345] on div at bounding box center [653, 345] width 1306 height 691
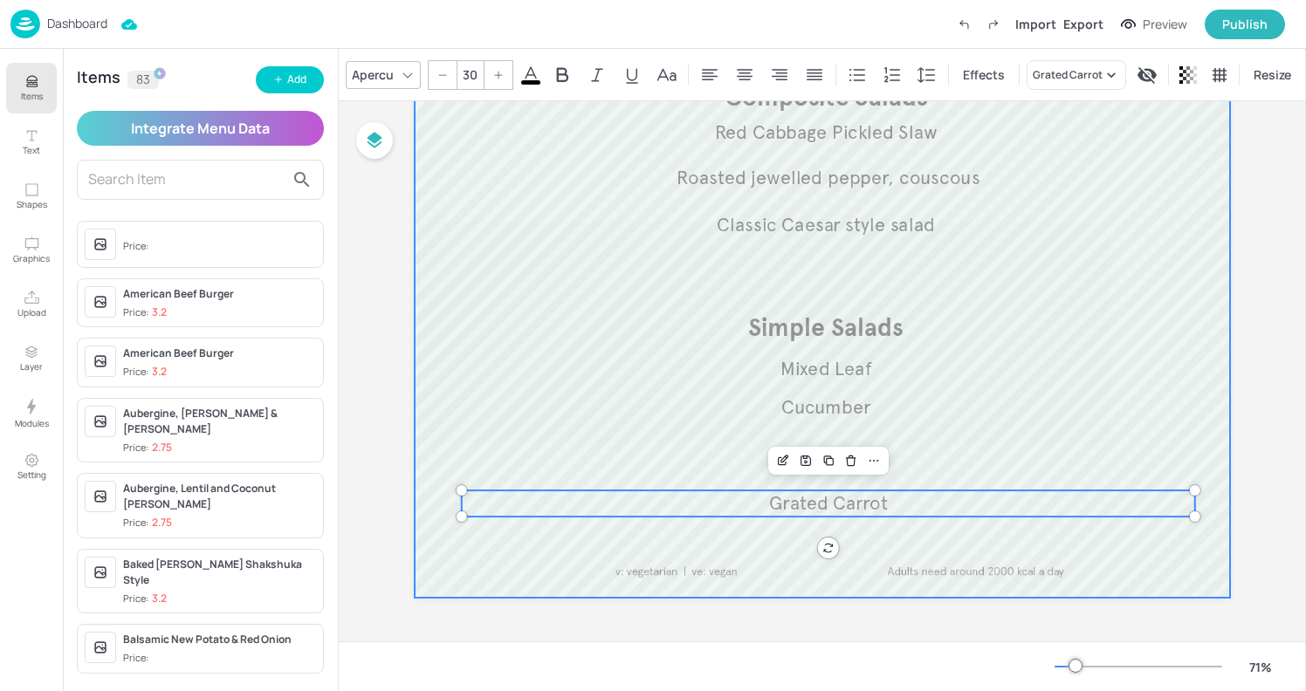
click at [498, 588] on div at bounding box center [822, 263] width 815 height 670
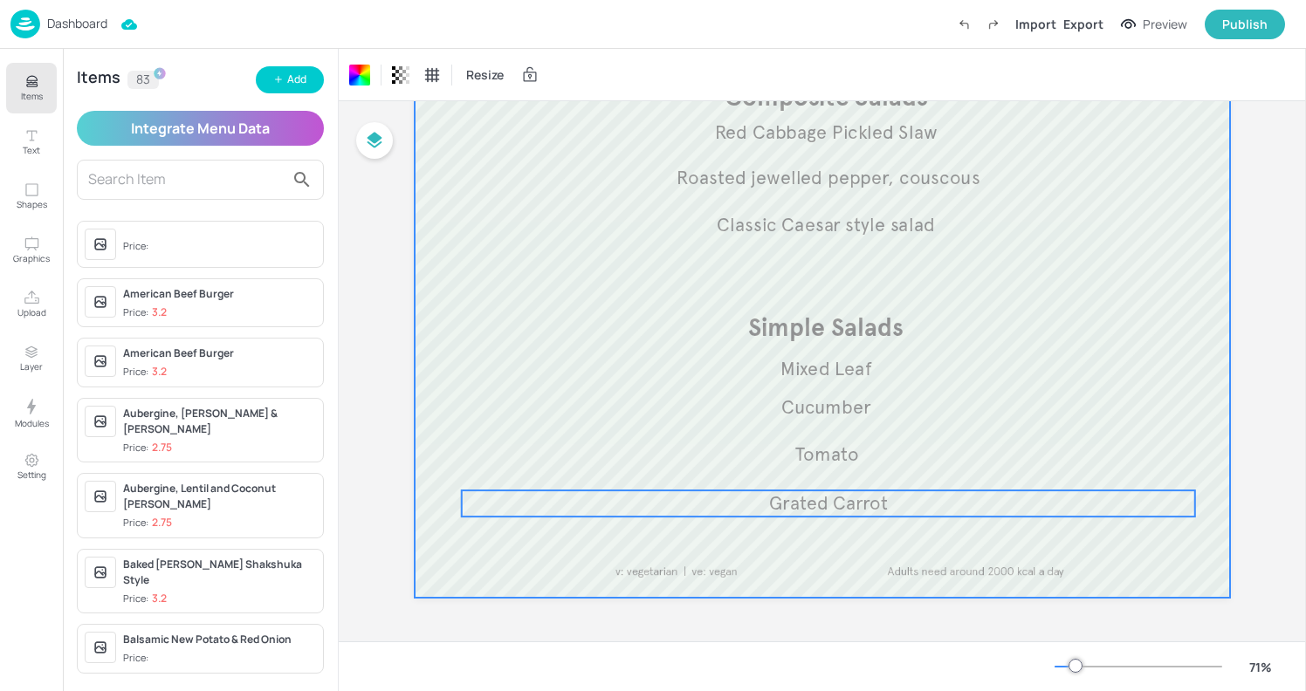
click at [778, 491] on p "Grated Carrot" at bounding box center [828, 504] width 733 height 26
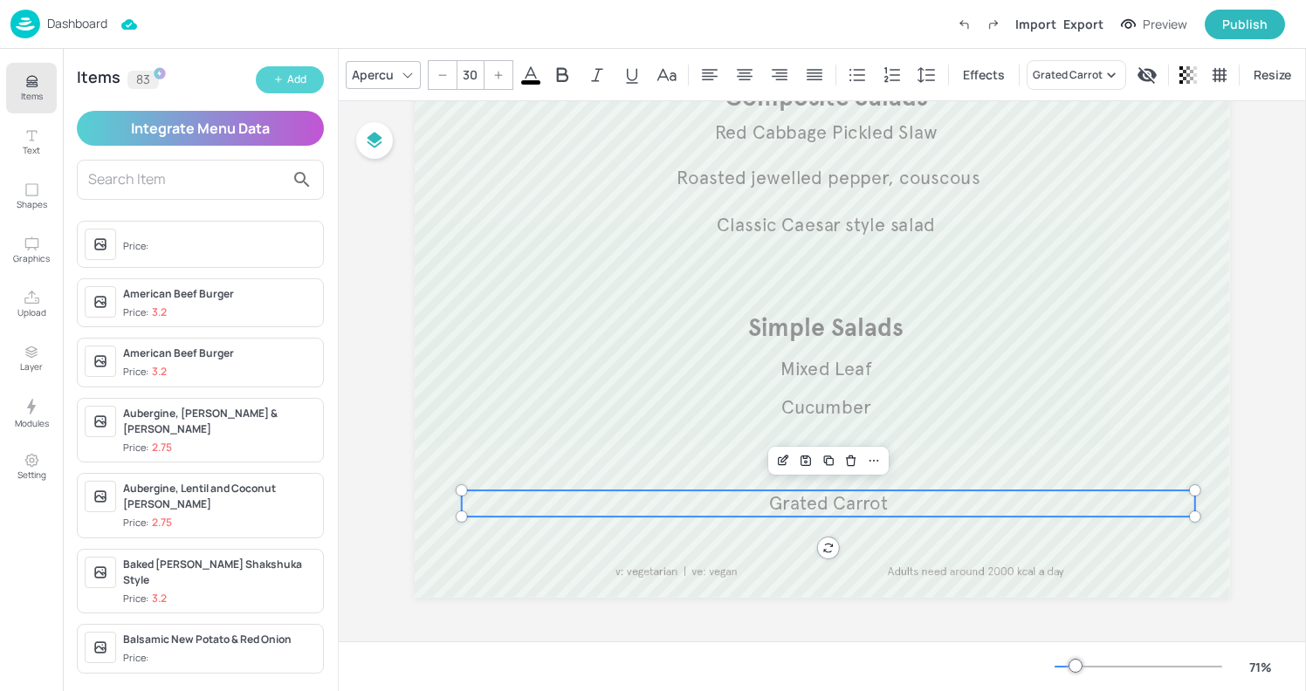
click at [268, 73] on button "Add" at bounding box center [290, 79] width 68 height 27
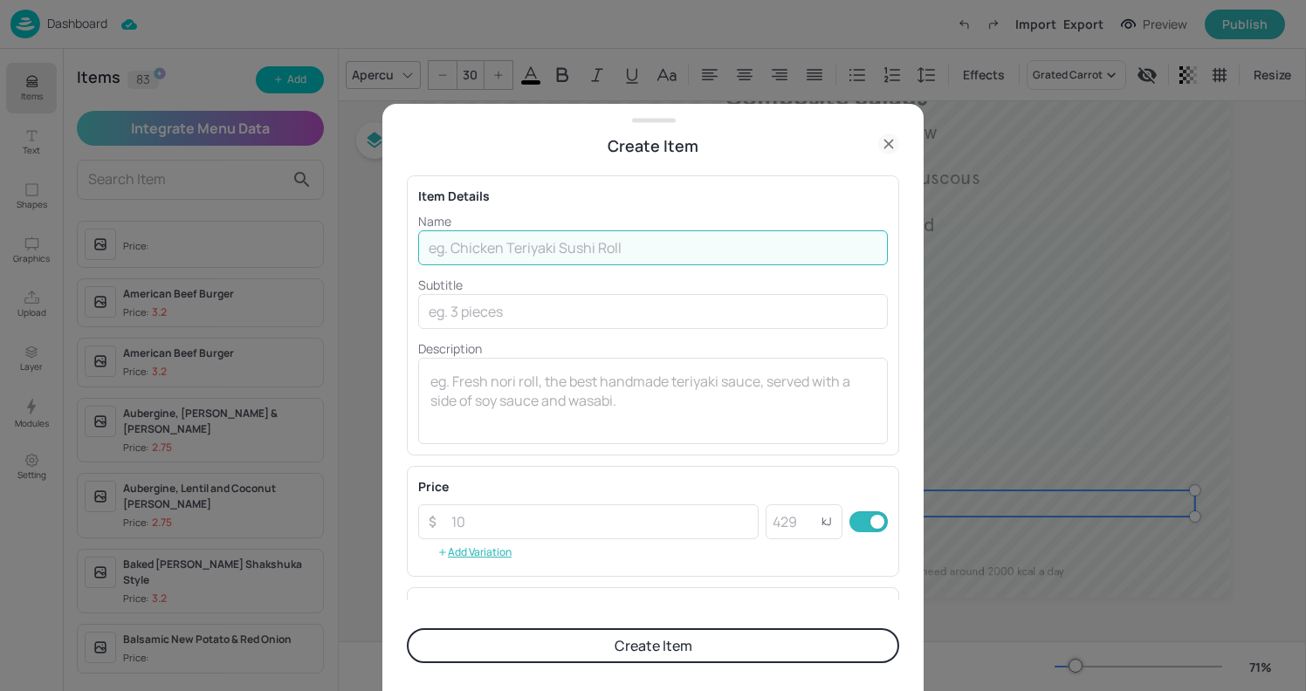
click at [496, 251] on input "text" at bounding box center [653, 247] width 470 height 35
type input "Cucumber"
click at [596, 651] on button "Create Item" at bounding box center [653, 645] width 492 height 35
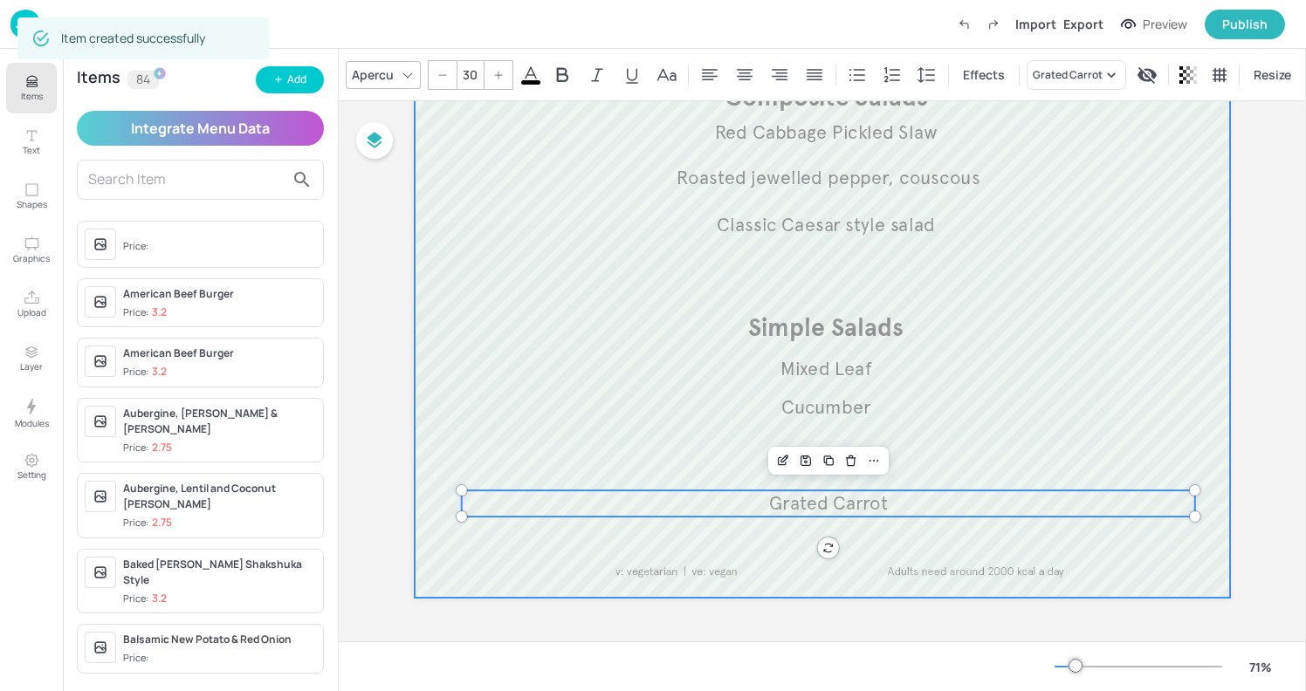
click at [1020, 308] on div at bounding box center [822, 263] width 815 height 670
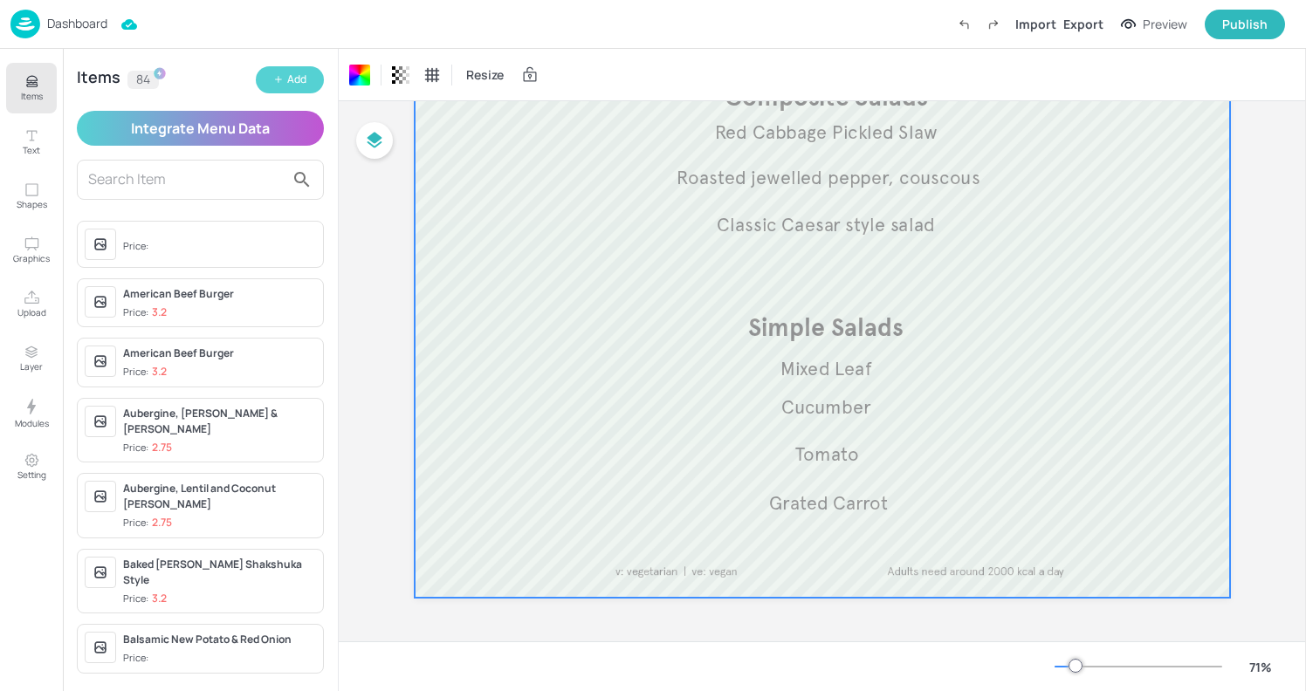
click at [285, 86] on button "Add" at bounding box center [290, 79] width 68 height 27
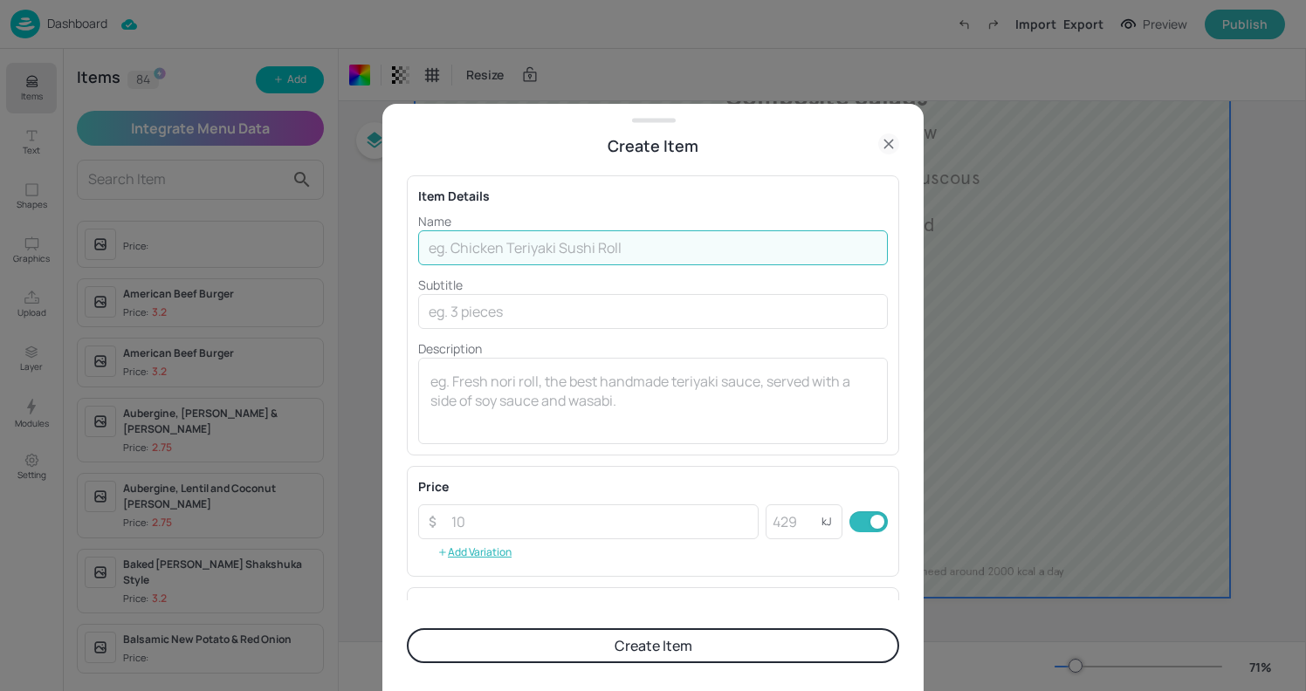
click at [457, 258] on input "text" at bounding box center [653, 247] width 470 height 35
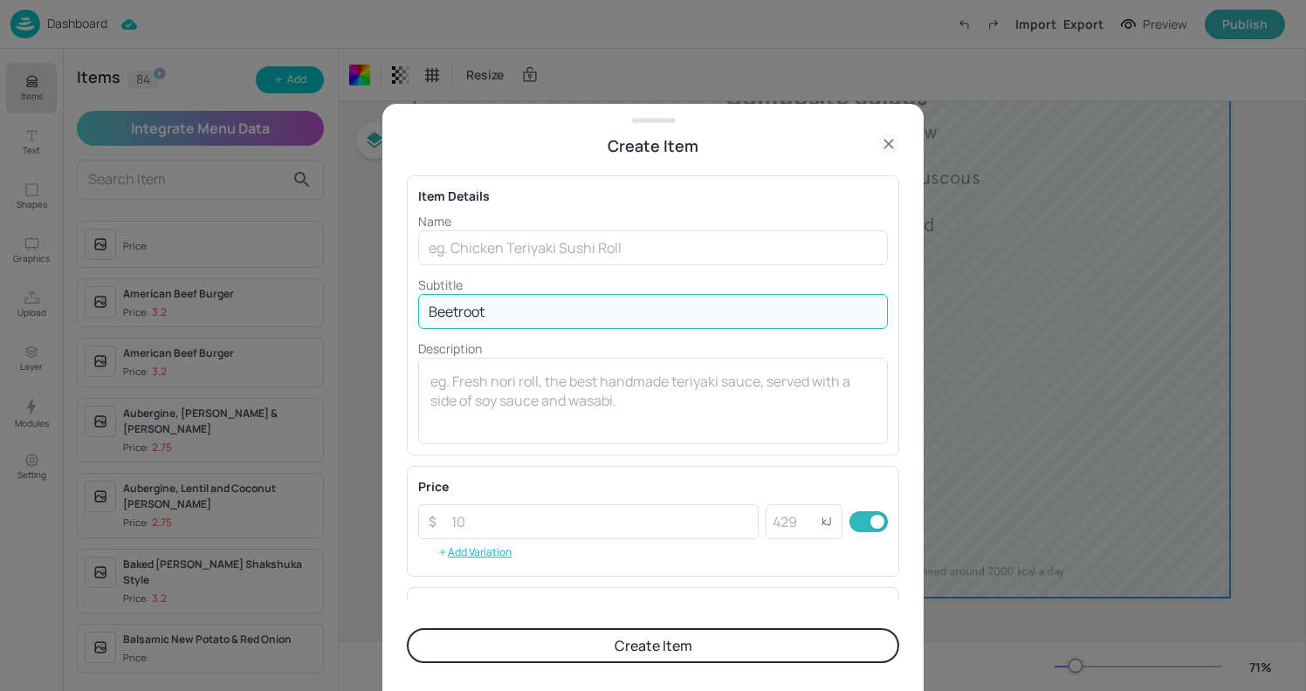
type input "Beetroot"
click at [632, 650] on button "Create Item" at bounding box center [653, 645] width 492 height 35
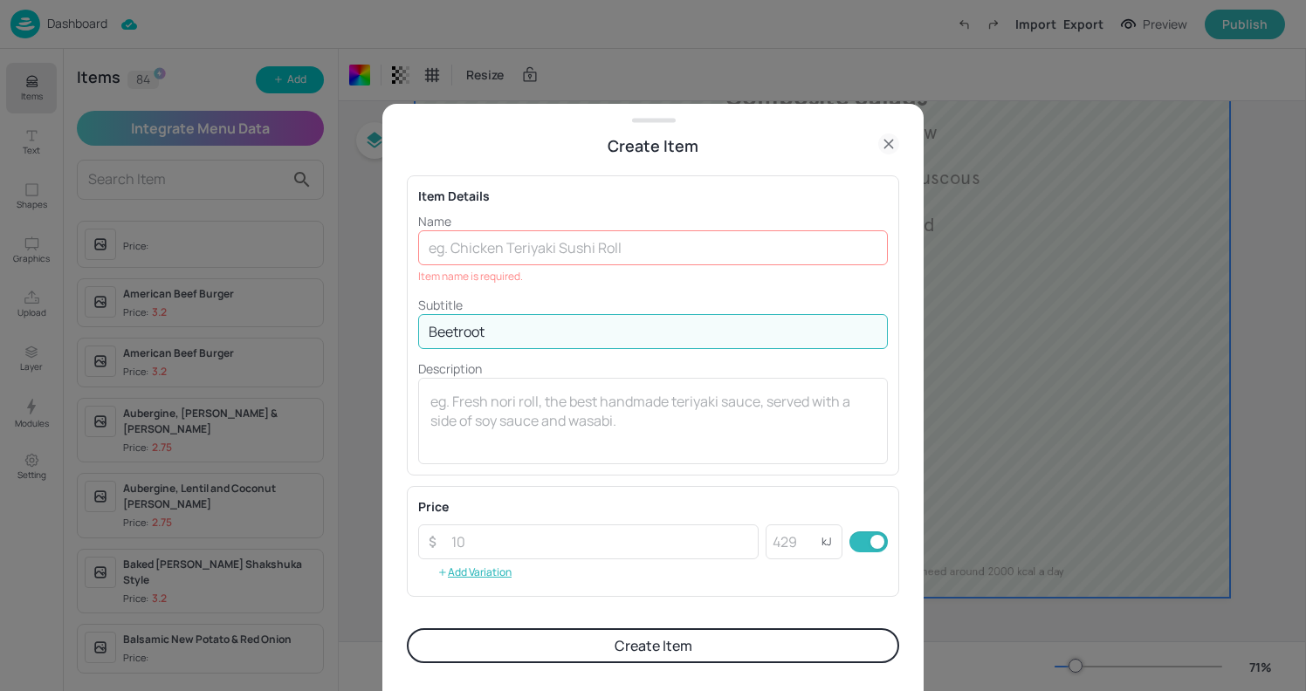
drag, startPoint x: 552, startPoint y: 326, endPoint x: 310, endPoint y: 324, distance: 241.8
click at [310, 324] on div "Create Item Item Details Name ​ Item name is required. Subtitle Beetroot ​ Desc…" at bounding box center [653, 345] width 1306 height 691
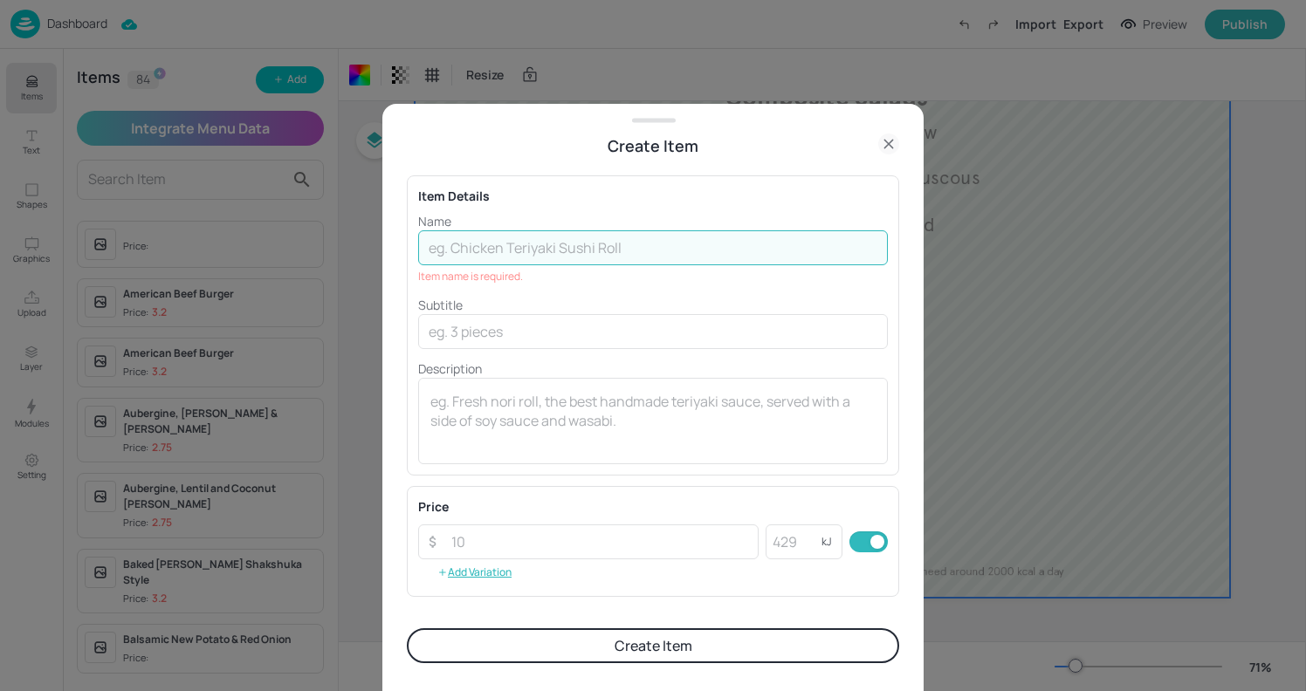
click at [443, 246] on input "text" at bounding box center [653, 247] width 470 height 35
paste input "Beetroot"
type input "Beetroot"
click at [643, 647] on button "Create Item" at bounding box center [653, 645] width 492 height 35
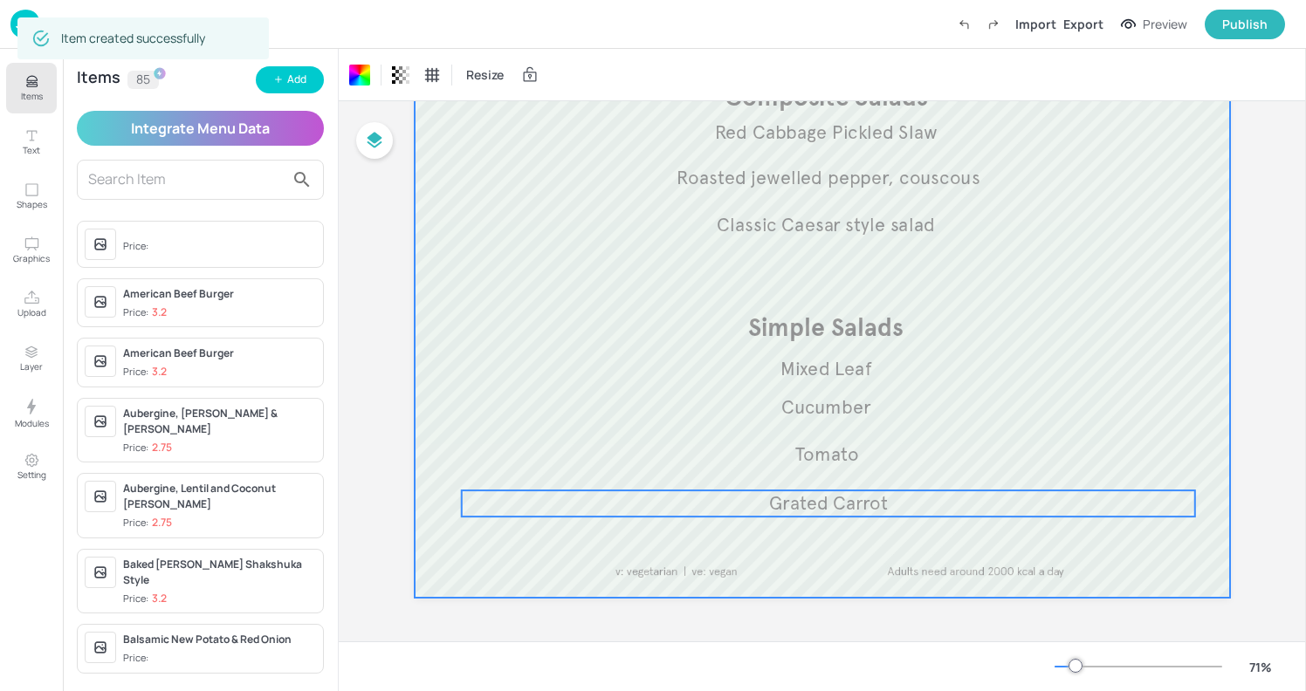
click at [841, 515] on p "Grated Carrot" at bounding box center [828, 504] width 733 height 26
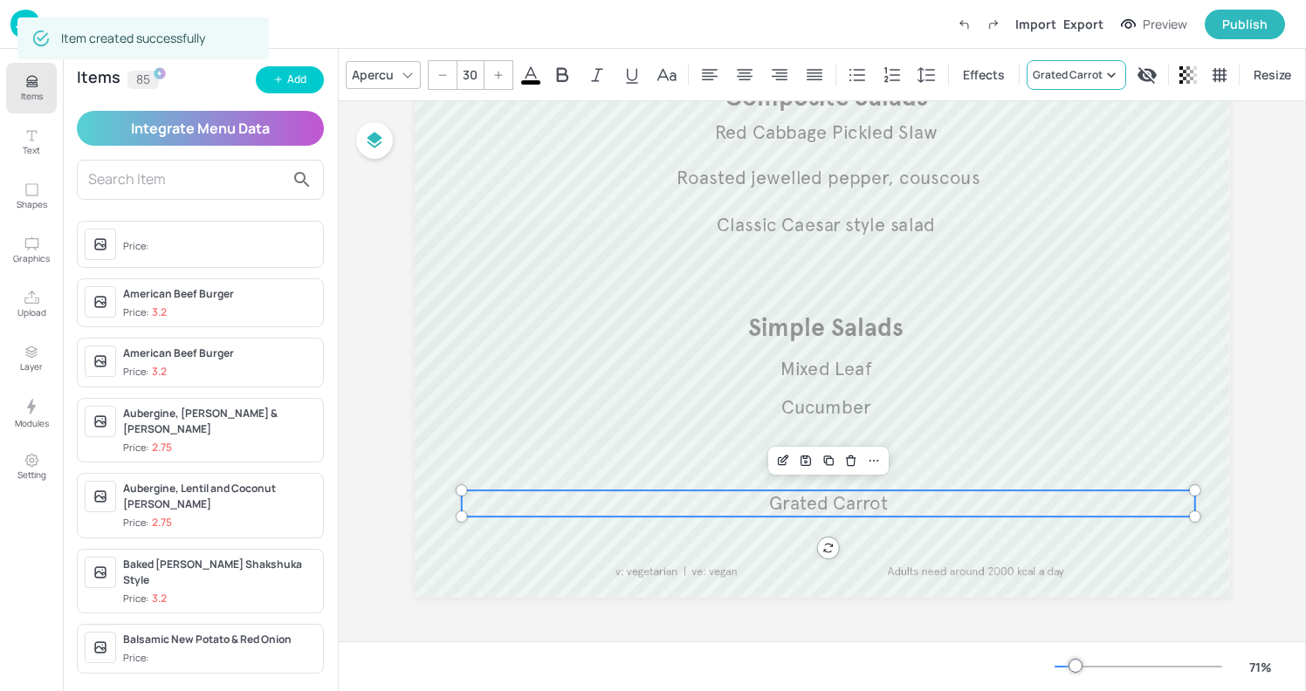
click at [1063, 72] on div "Grated Carrot" at bounding box center [1068, 75] width 70 height 16
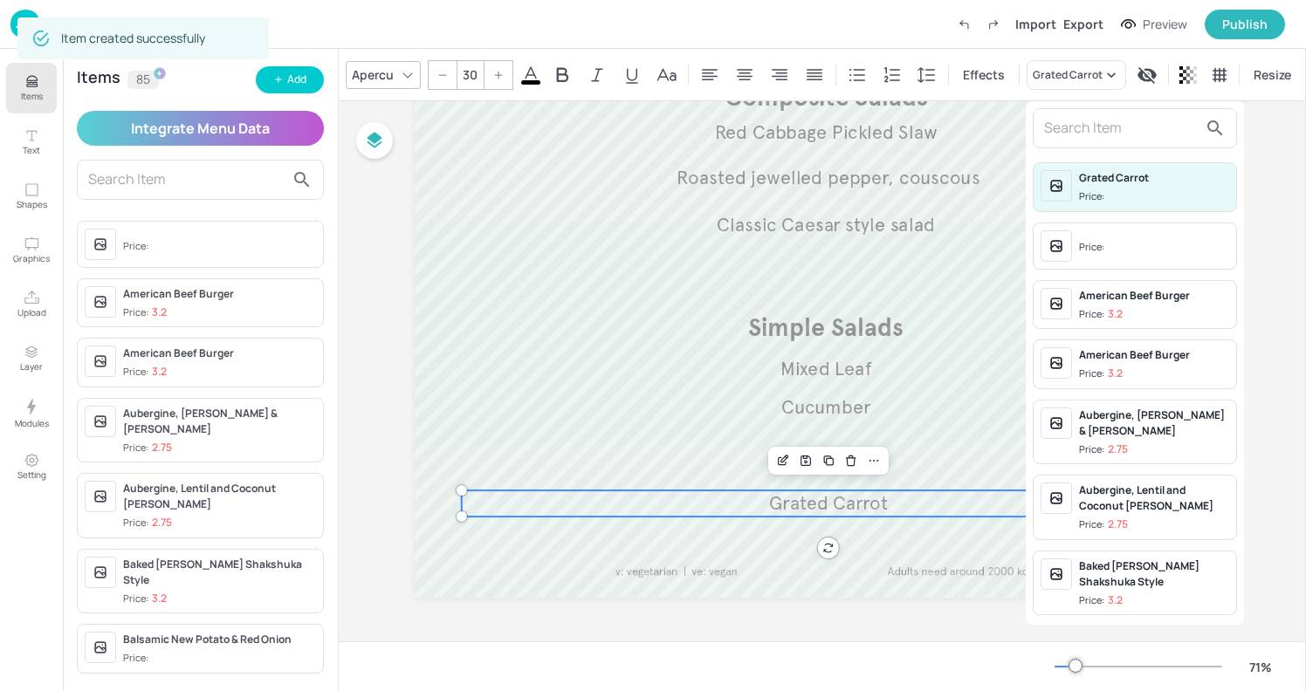
click at [1047, 137] on input "text" at bounding box center [1121, 128] width 154 height 28
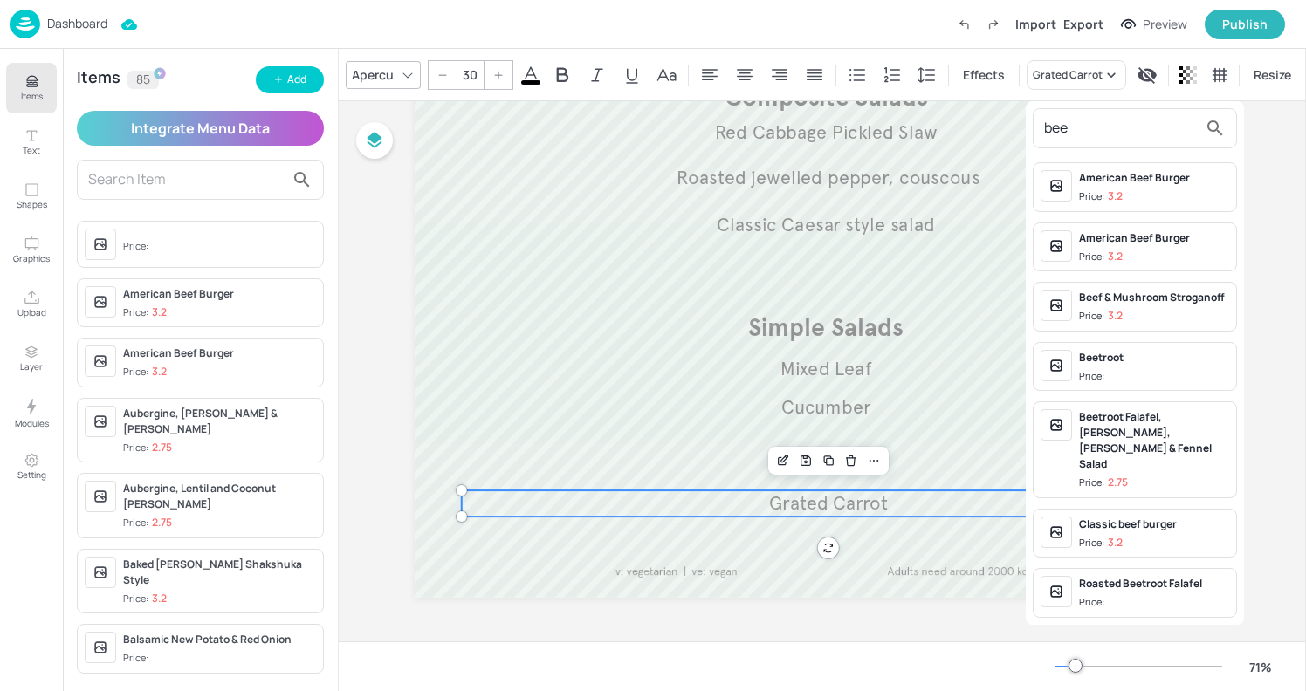
type input "bee"
click at [1157, 373] on span "Price:" at bounding box center [1154, 376] width 150 height 15
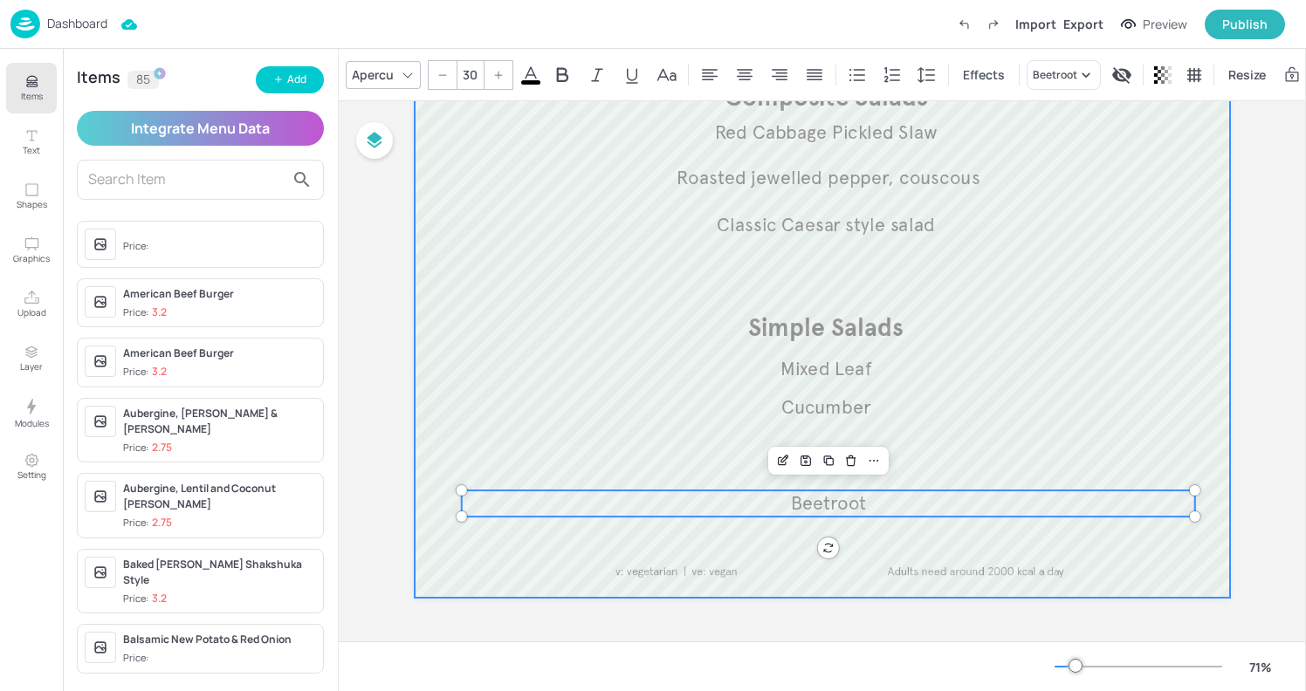
click at [1109, 265] on div at bounding box center [822, 263] width 815 height 670
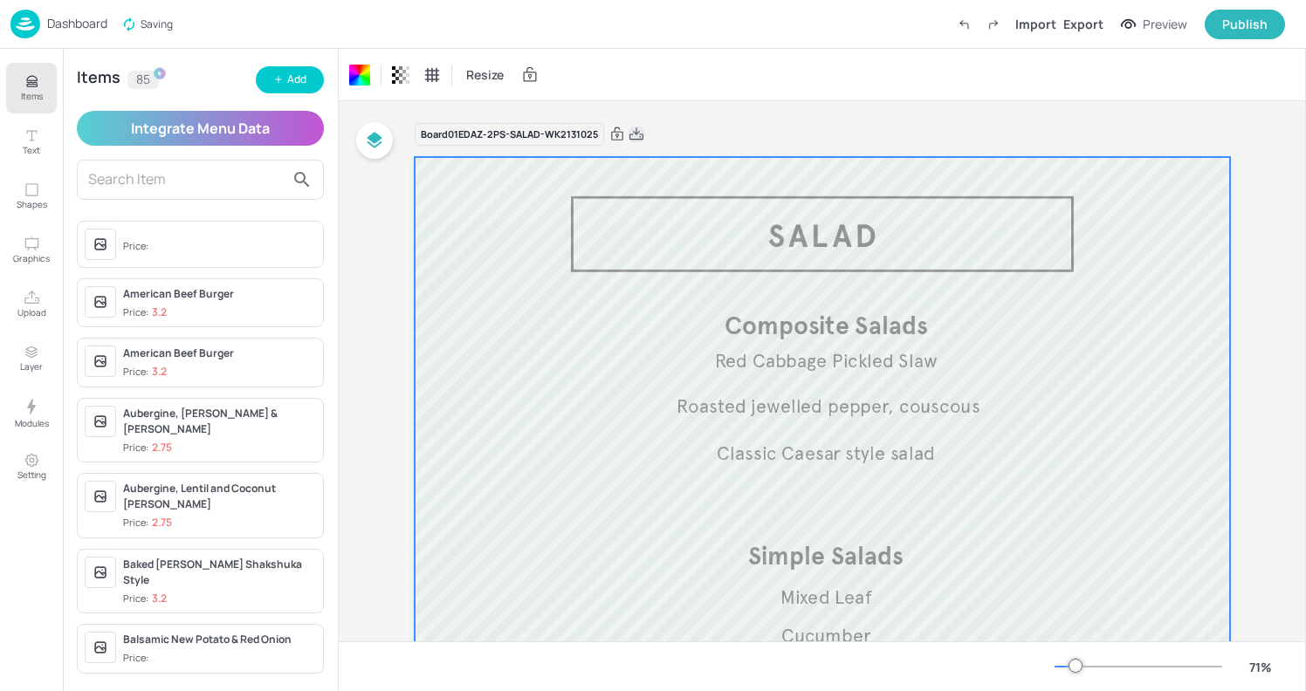
click at [636, 131] on icon at bounding box center [636, 134] width 16 height 17
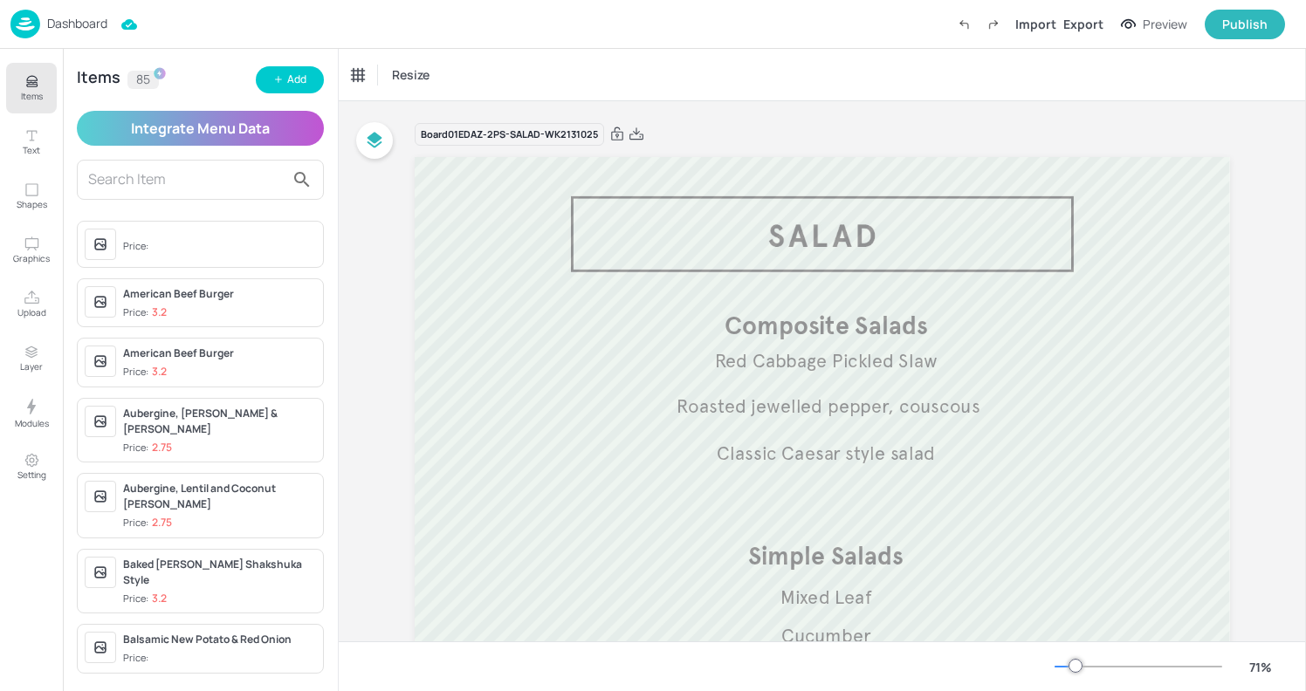
click at [48, 22] on p "Dashboard" at bounding box center [77, 23] width 60 height 12
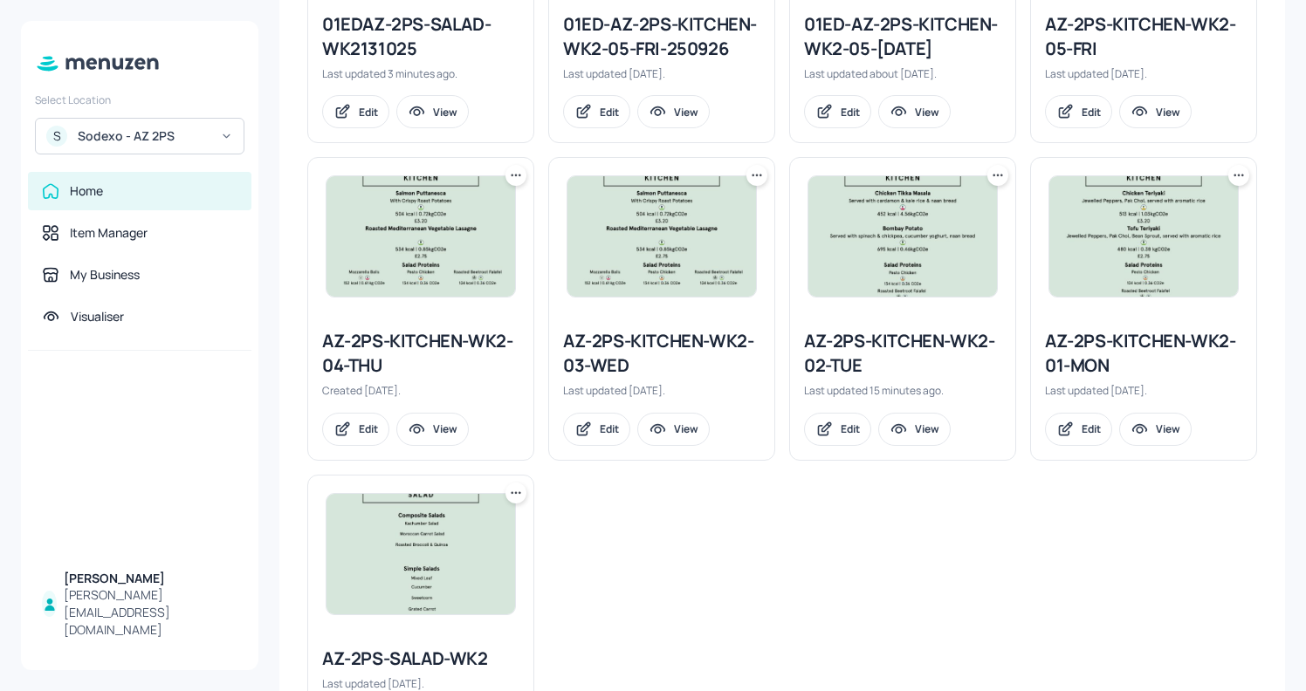
scroll to position [670, 0]
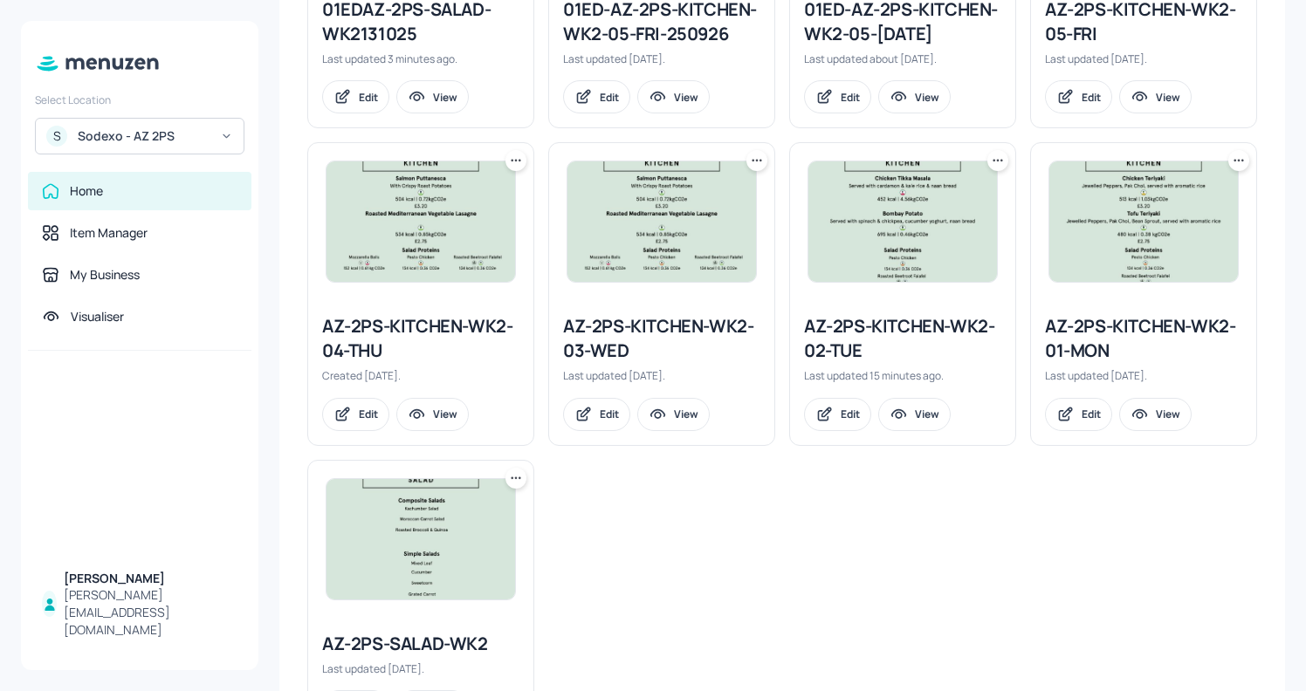
click at [193, 126] on div "S Sodexo - AZ 2PS" at bounding box center [139, 136] width 209 height 37
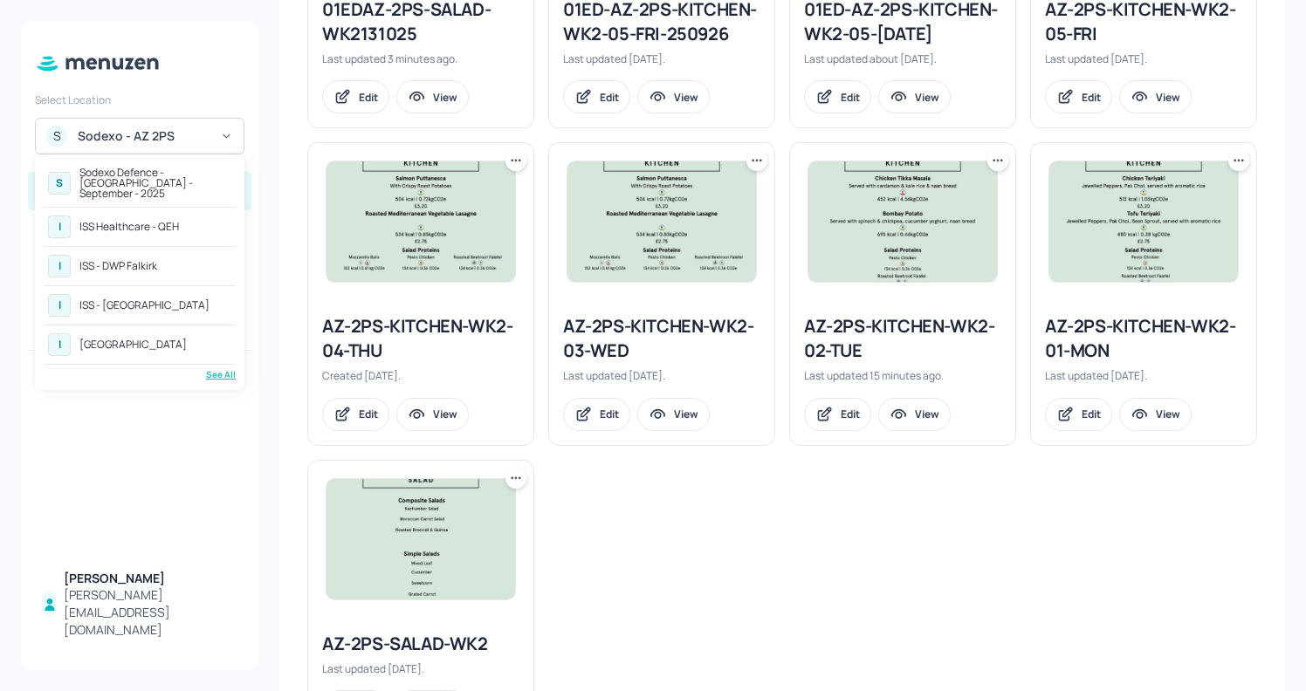
click at [182, 174] on div "Sodexo Defence - Colchester - September - 2025" at bounding box center [155, 183] width 152 height 31
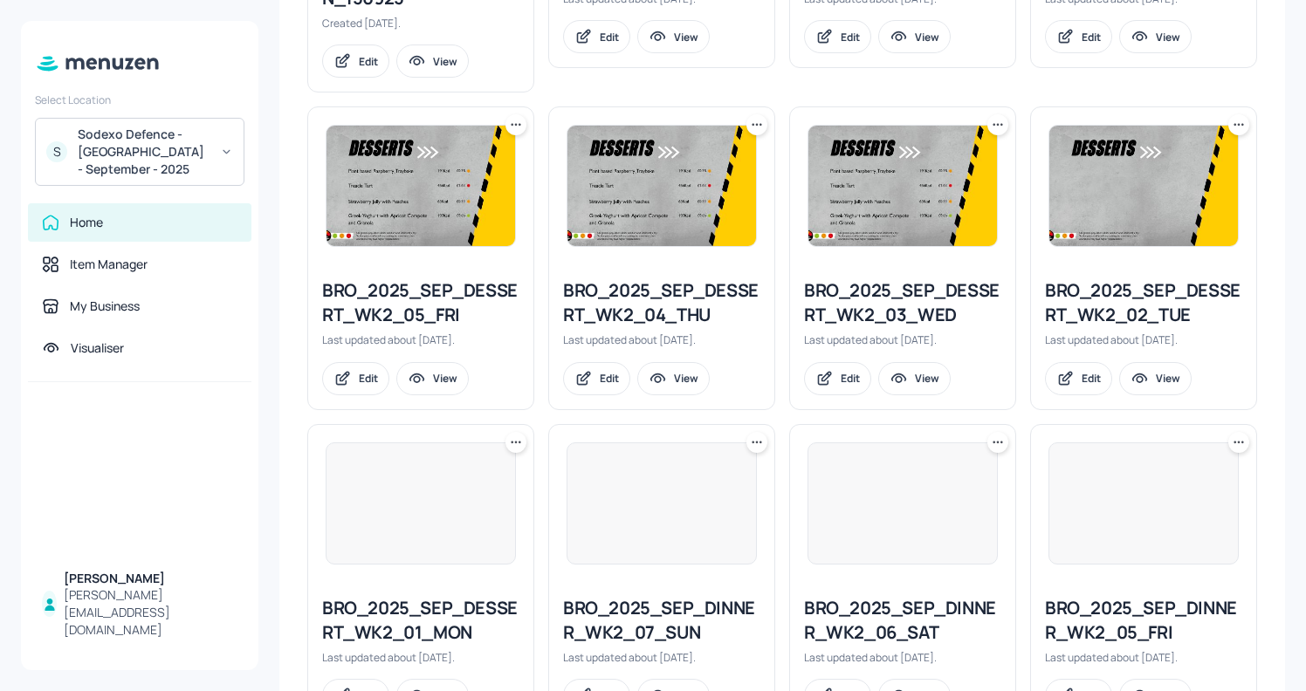
scroll to position [1877, 0]
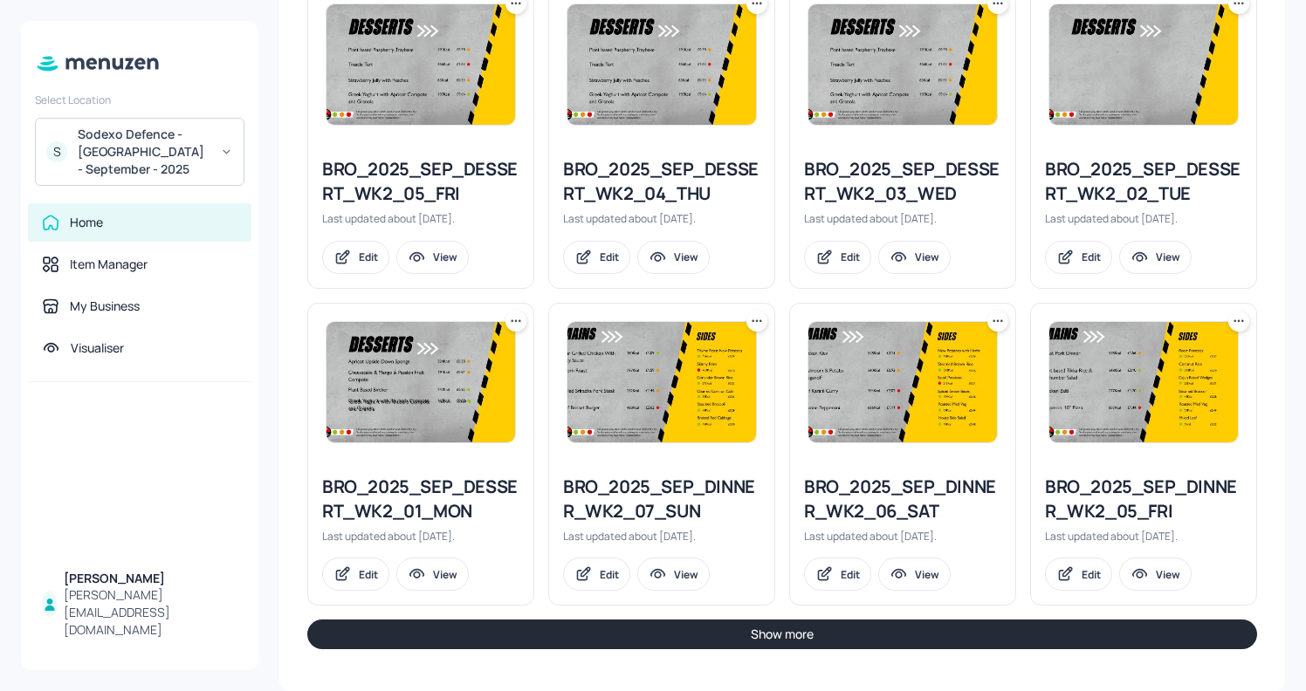
click at [631, 633] on button "Show more" at bounding box center [782, 635] width 950 height 30
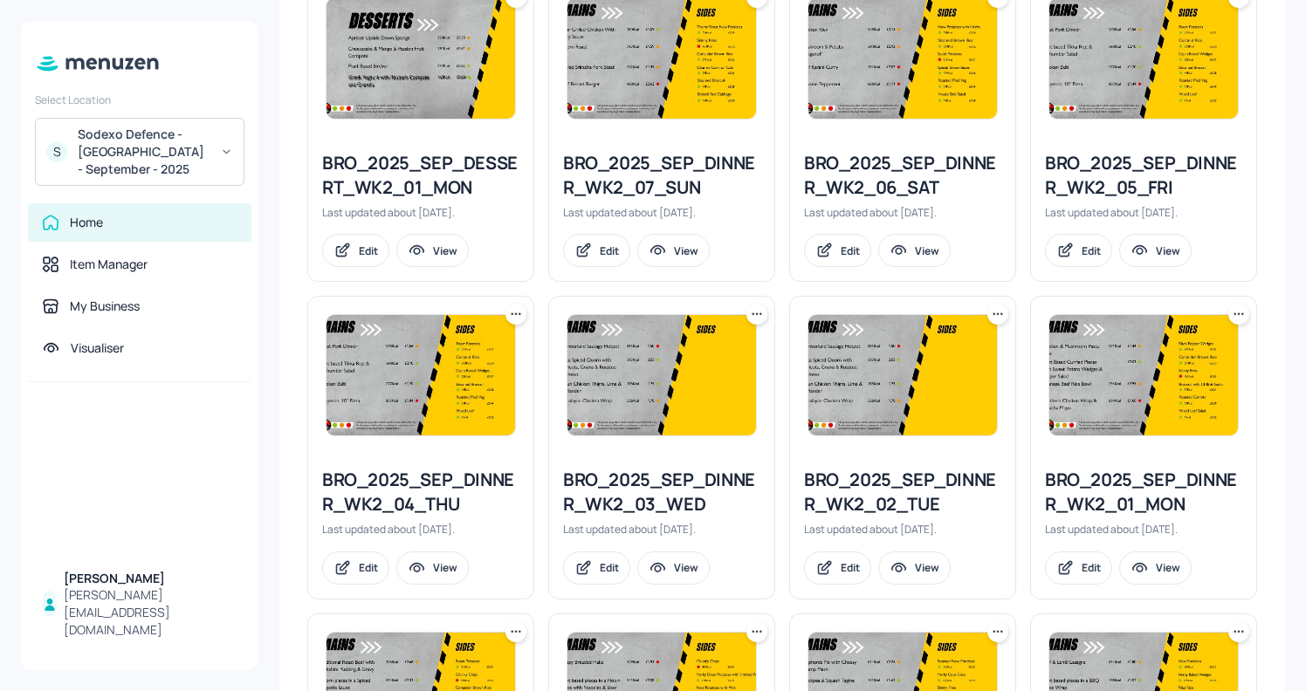
scroll to position [2201, 0]
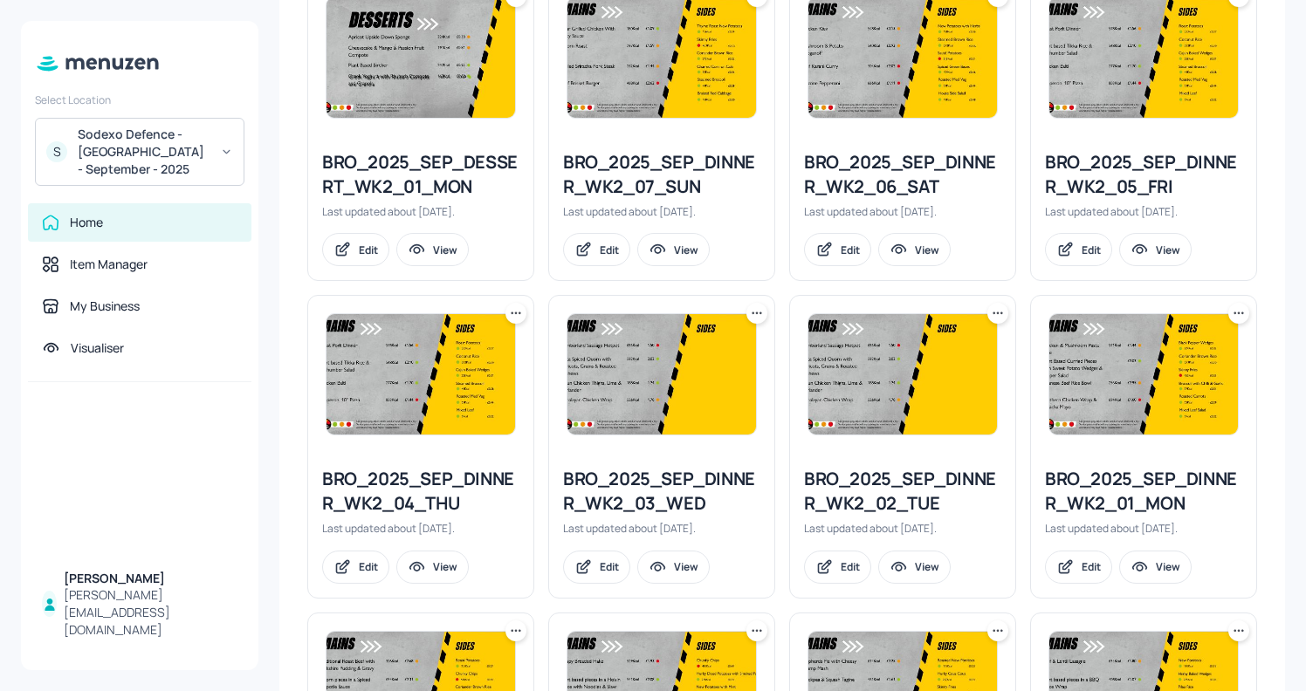
click at [1235, 308] on icon at bounding box center [1238, 313] width 17 height 17
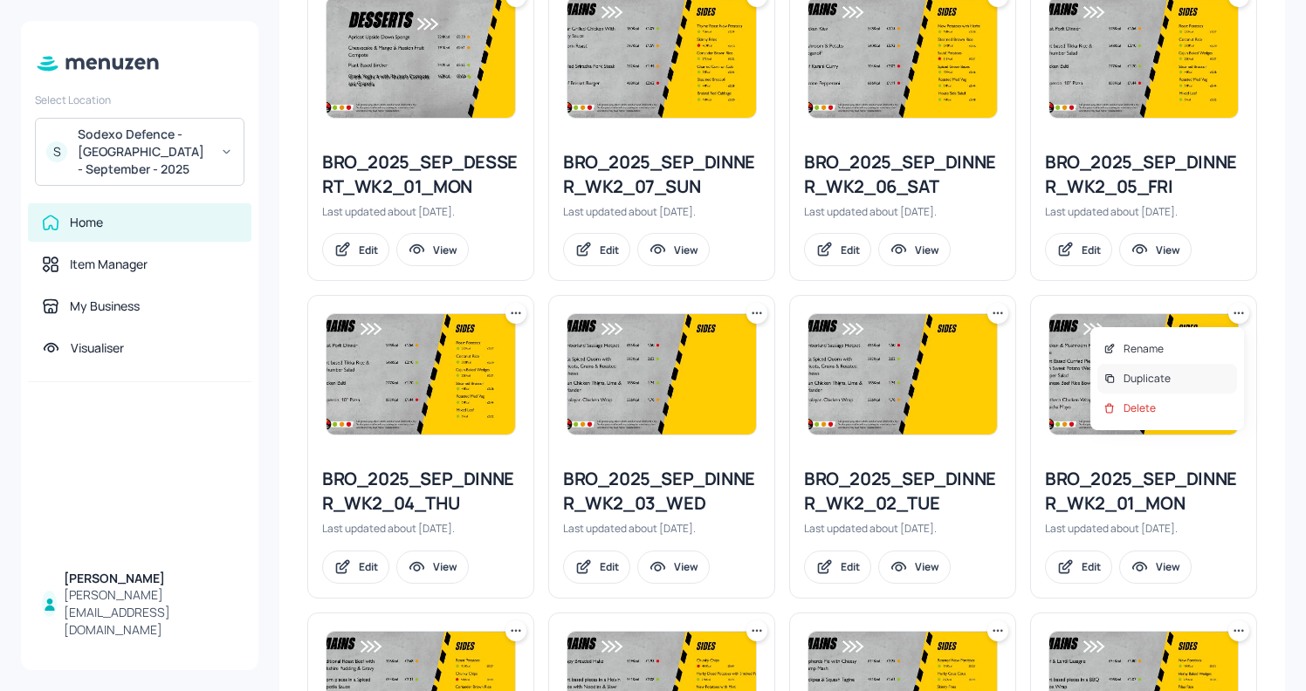
click at [1165, 372] on p "Duplicate" at bounding box center [1146, 379] width 47 height 16
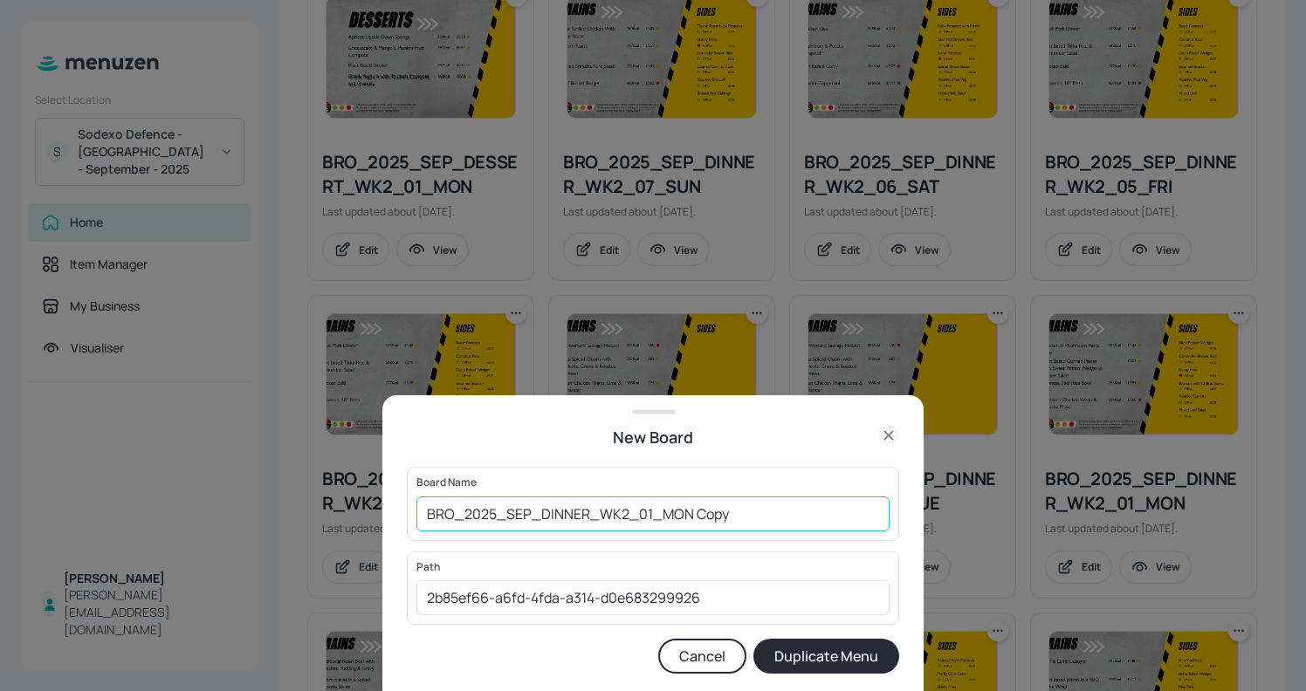
click at [424, 508] on input "BRO_2025_SEP_DINNER_WK2_01_MON Copy" at bounding box center [652, 514] width 473 height 35
click at [767, 517] on input "01EDBRO_2025_SEP_DINNER_WK2_01_MON Copy" at bounding box center [652, 514] width 473 height 35
type input "01EDBRO_2025_SEP_DINNER_WK2_01_MON131025"
click at [817, 646] on button "Duplicate Menu" at bounding box center [826, 656] width 146 height 35
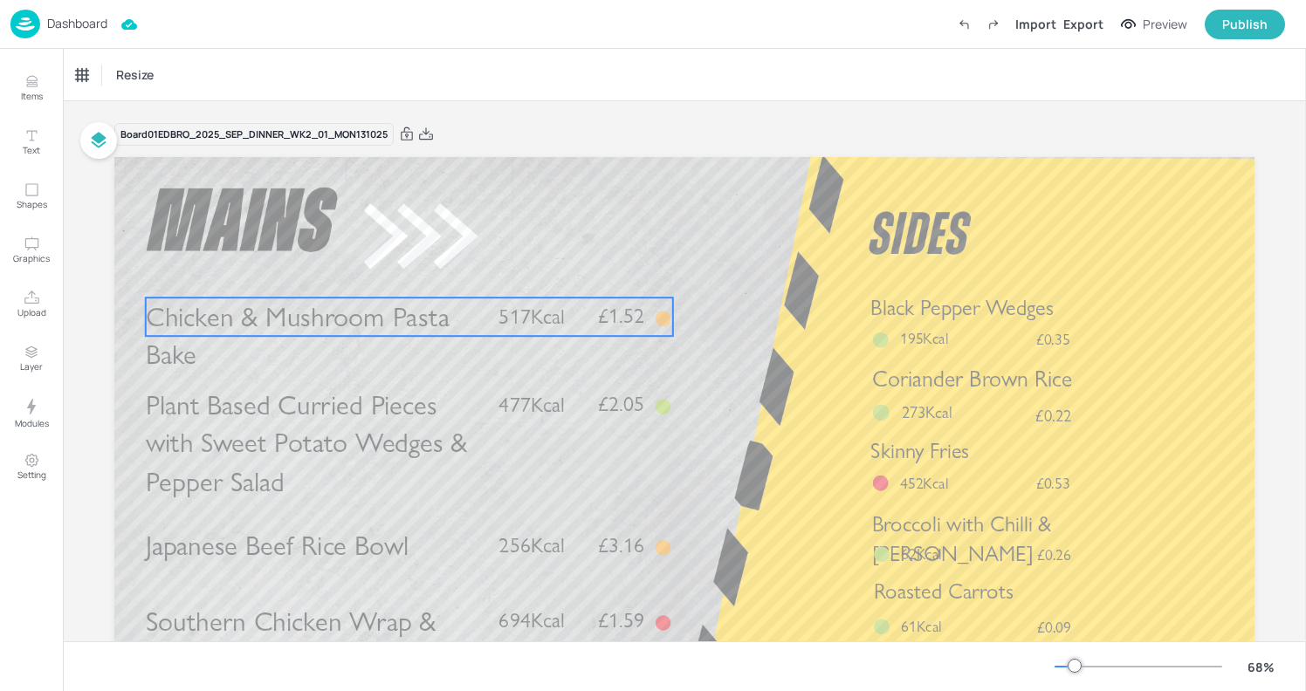
click at [422, 366] on p "Chicken & Mushroom Pasta Bake" at bounding box center [315, 336] width 338 height 77
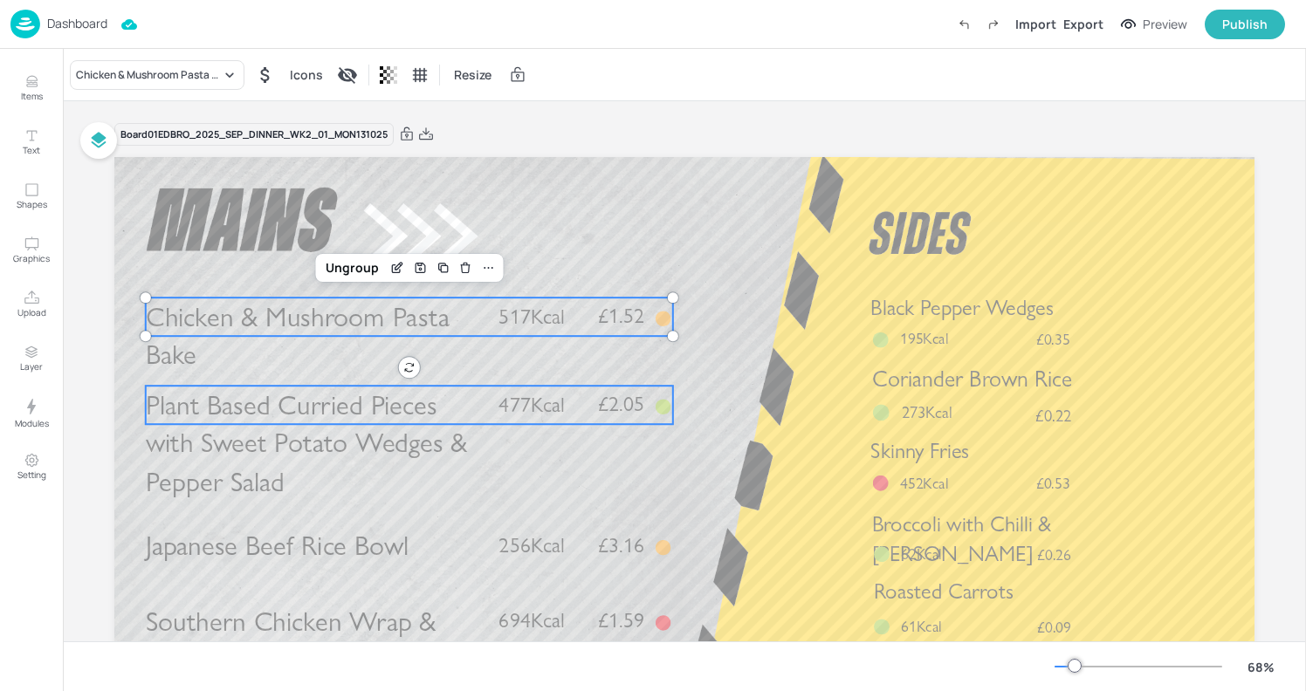
click at [342, 429] on span "Plant Based Curried Pieces with Sweet Potato Wedges & Pepper Salad" at bounding box center [307, 443] width 322 height 110
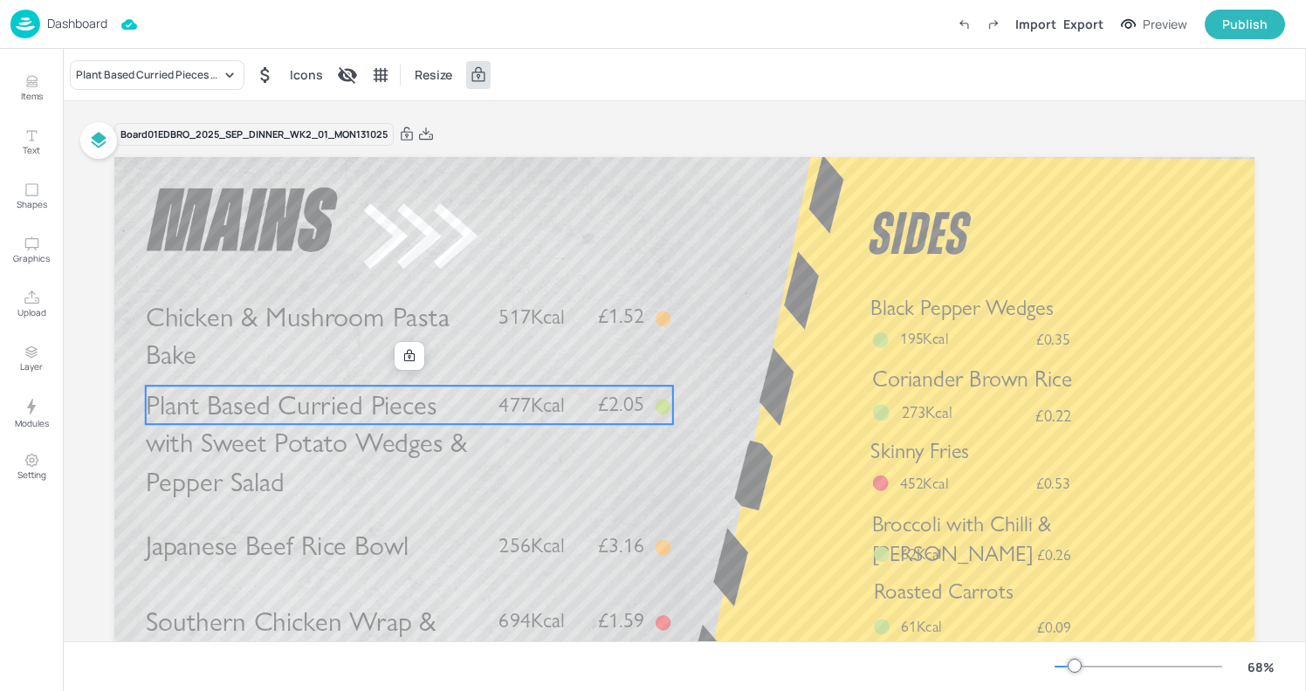
click at [335, 470] on p "Plant Based Curried Pieces with Sweet Potato Wedges & Pepper Salad" at bounding box center [315, 443] width 338 height 114
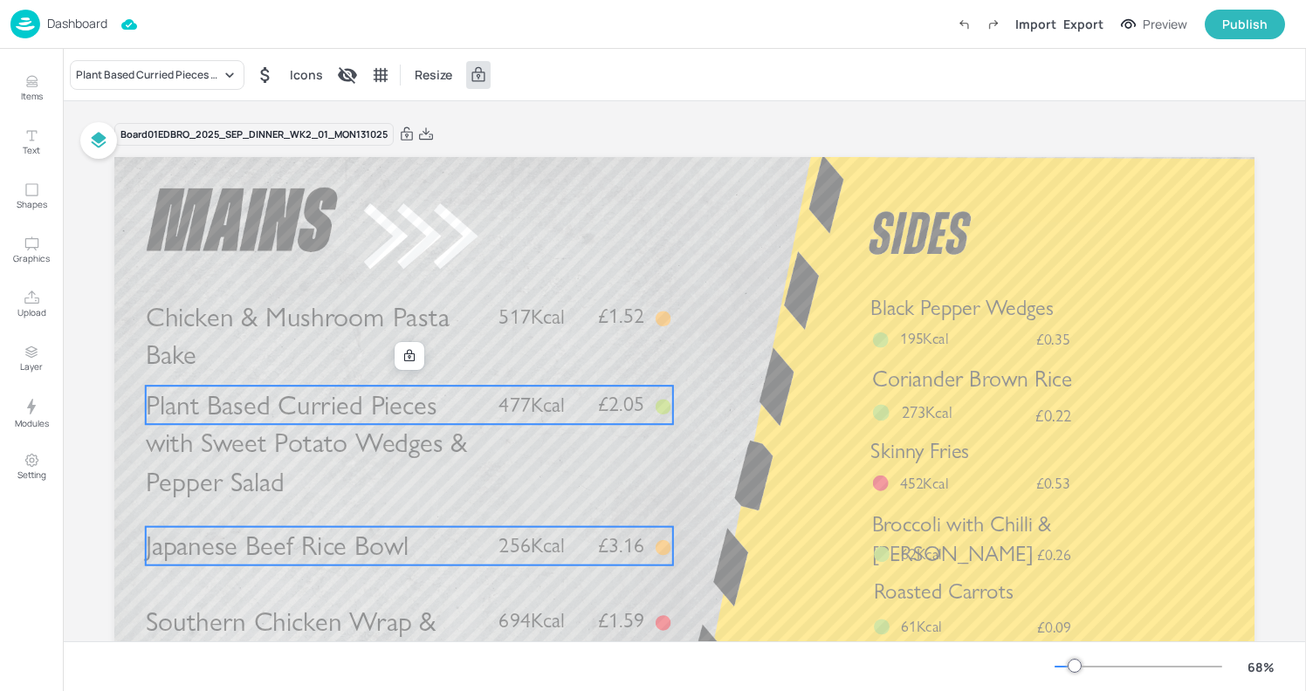
click at [342, 549] on span "Japanese Beef Rice Bowl" at bounding box center [277, 545] width 263 height 33
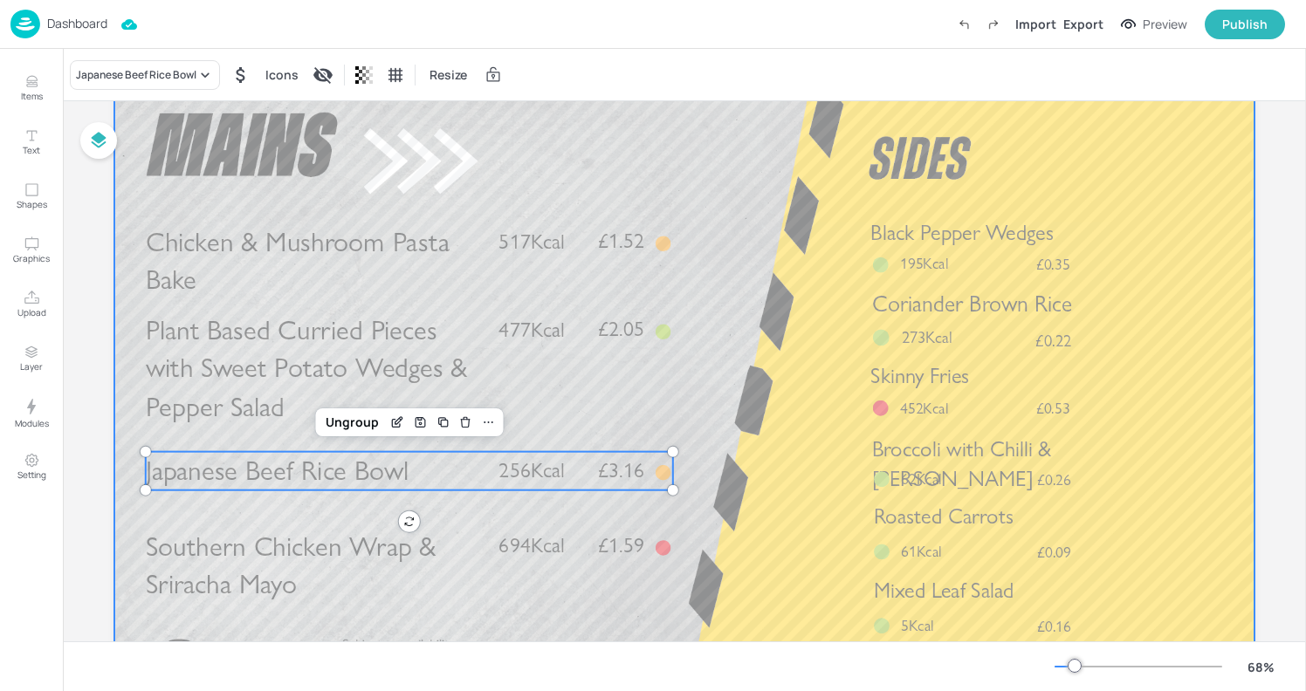
scroll to position [102, 0]
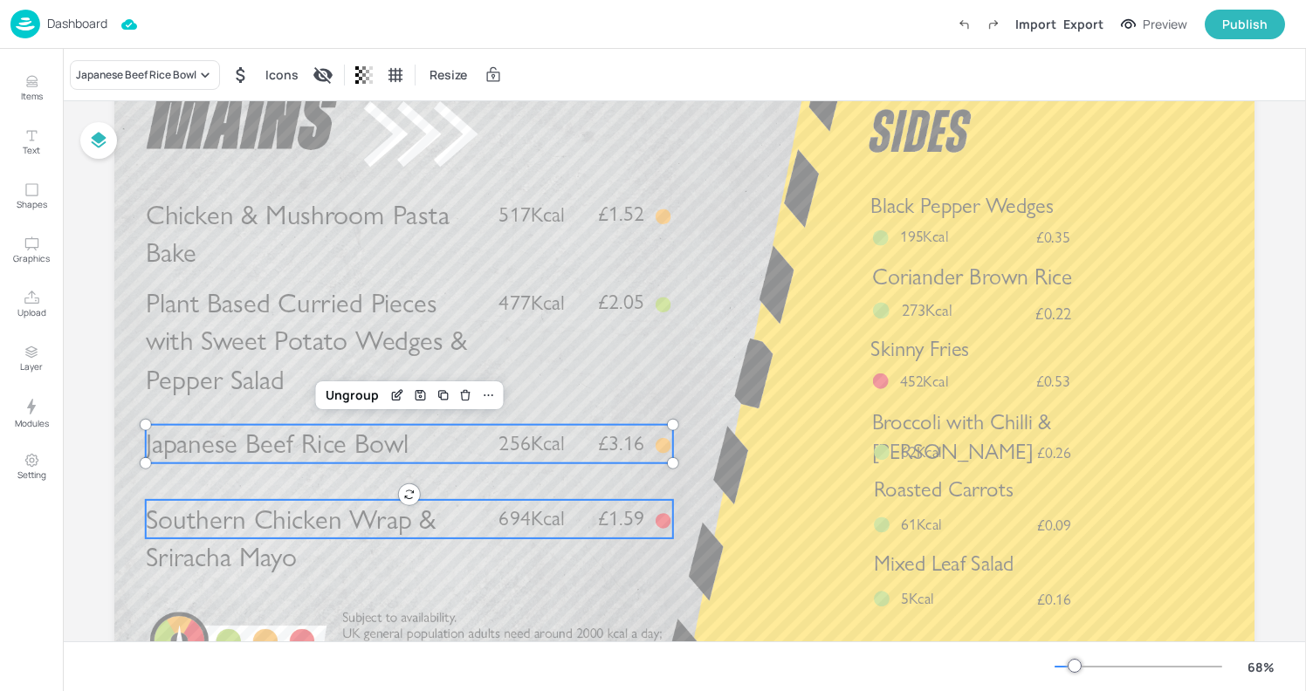
click at [340, 537] on span "Southern Chicken Wrap & Sriracha Mayo" at bounding box center [291, 539] width 291 height 72
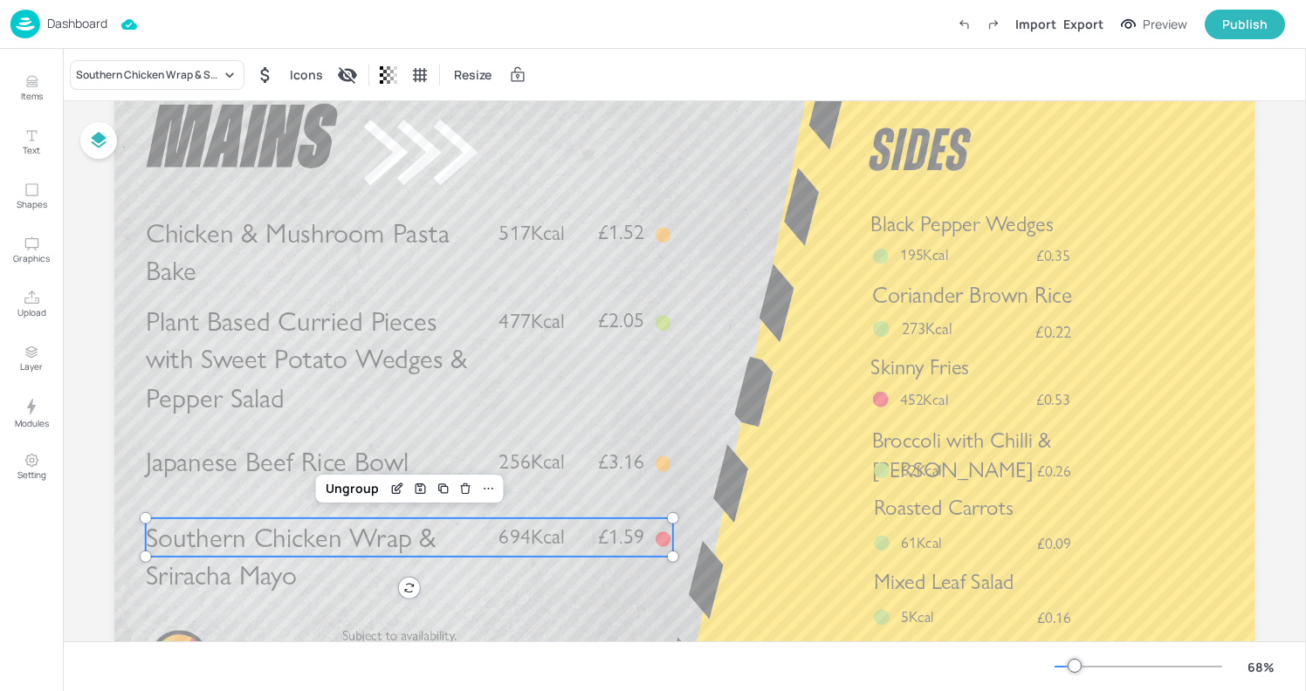
scroll to position [66, 0]
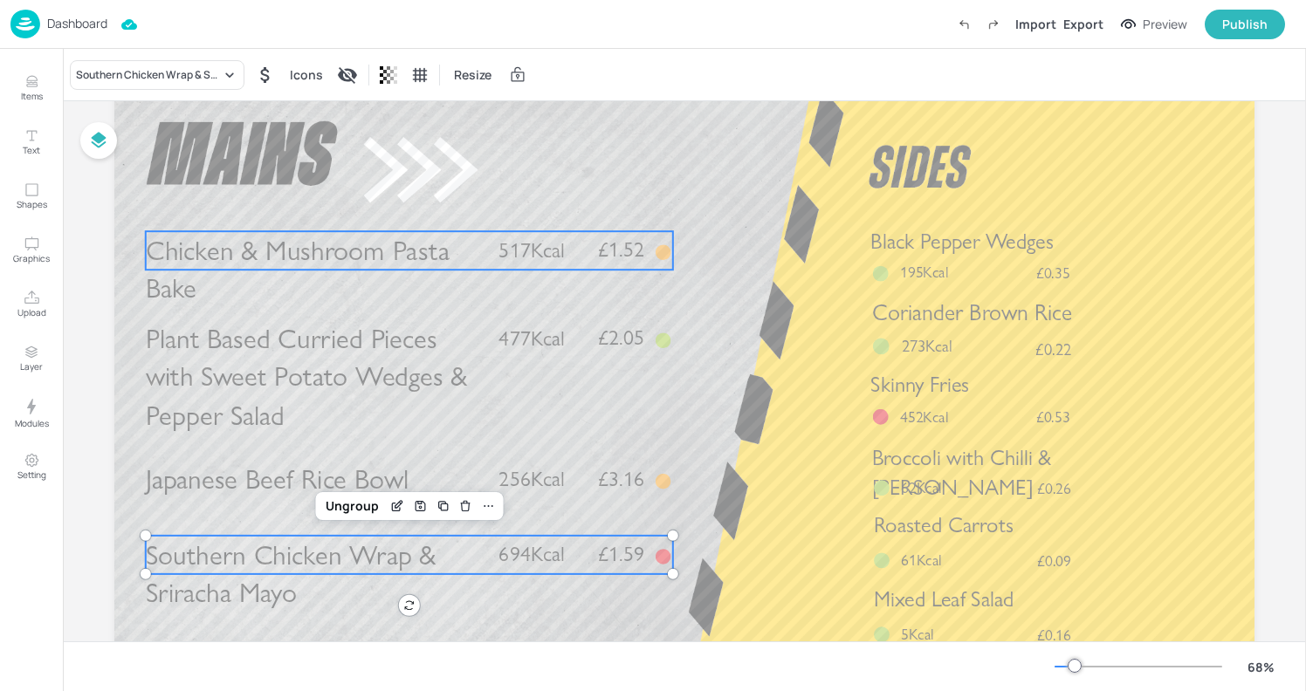
click at [296, 252] on span "Chicken & Mushroom Pasta Bake" at bounding box center [298, 270] width 304 height 72
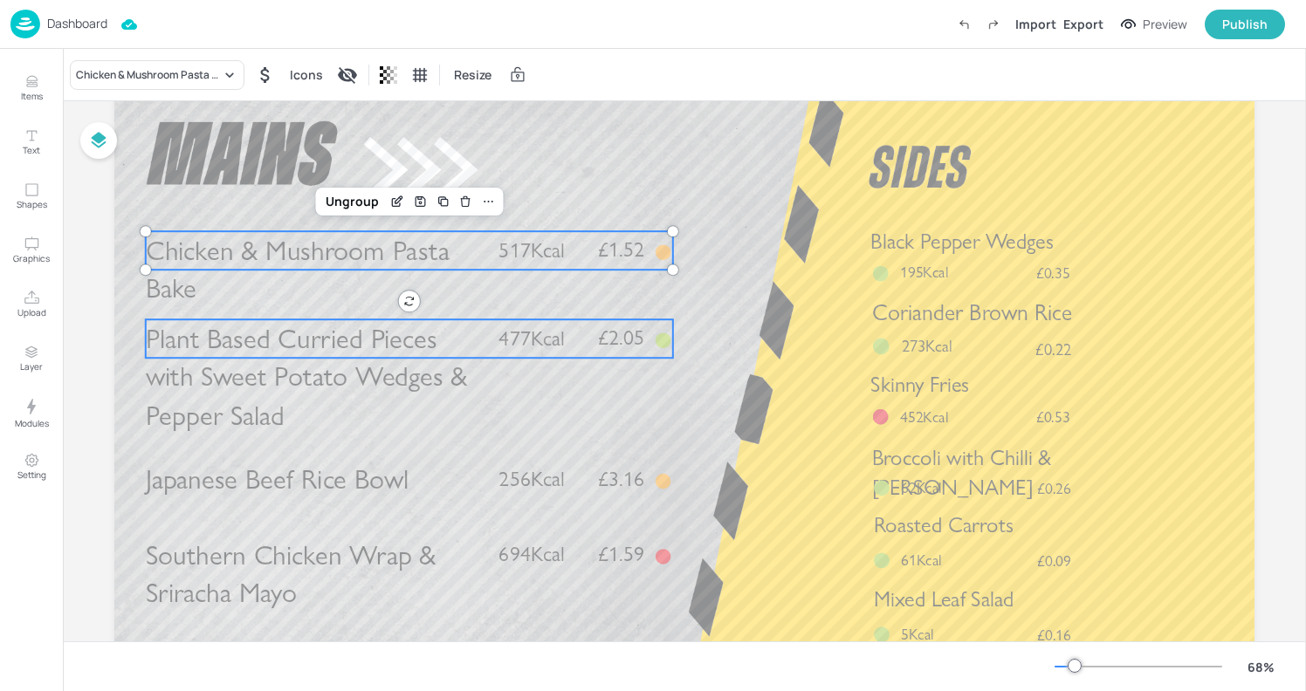
click at [305, 352] on span "Plant Based Curried Pieces with Sweet Potato Wedges & Pepper Salad" at bounding box center [307, 377] width 322 height 110
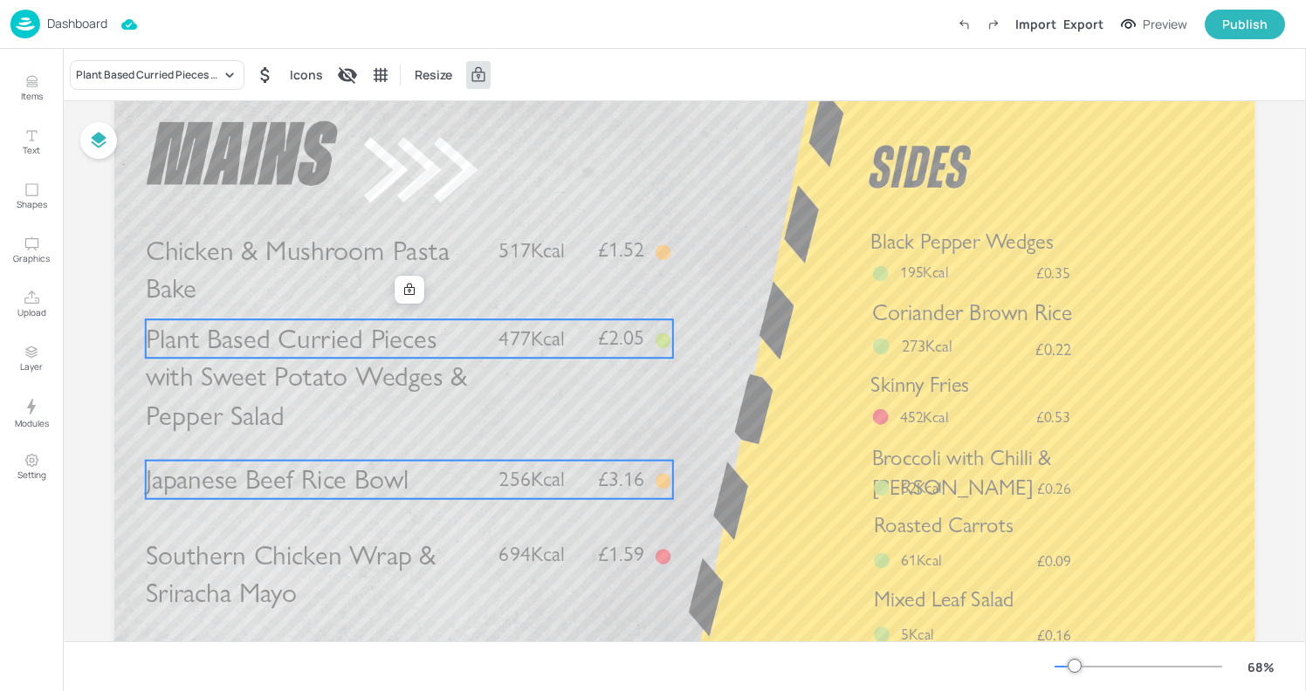
click at [329, 490] on span "Japanese Beef Rice Bowl" at bounding box center [277, 479] width 263 height 33
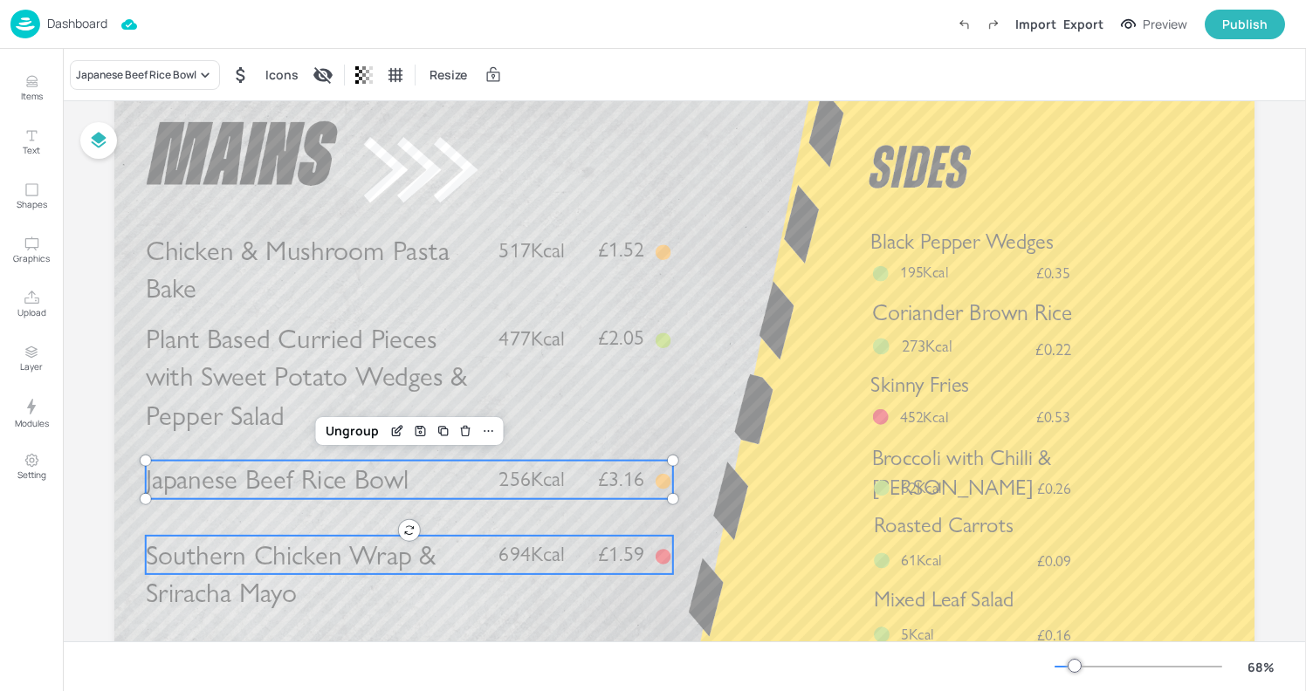
click at [340, 562] on span "Southern Chicken Wrap & Sriracha Mayo" at bounding box center [291, 575] width 291 height 72
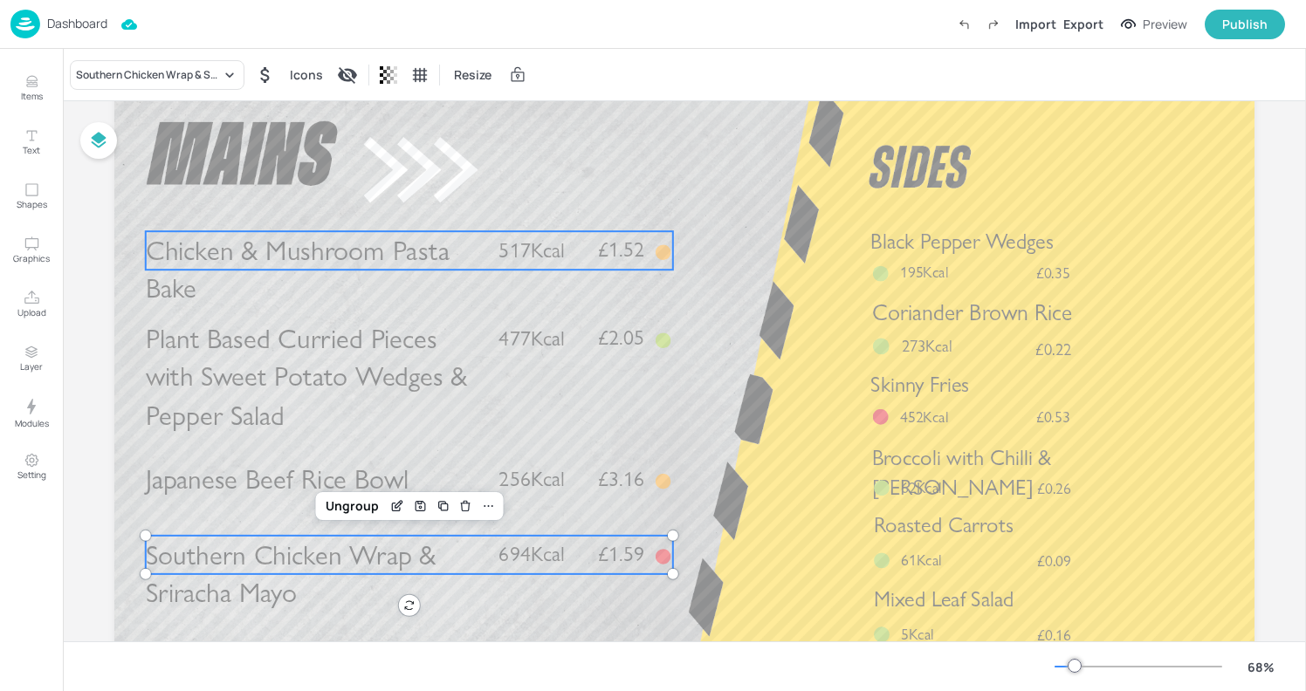
click at [318, 244] on span "Chicken & Mushroom Pasta Bake" at bounding box center [298, 270] width 304 height 72
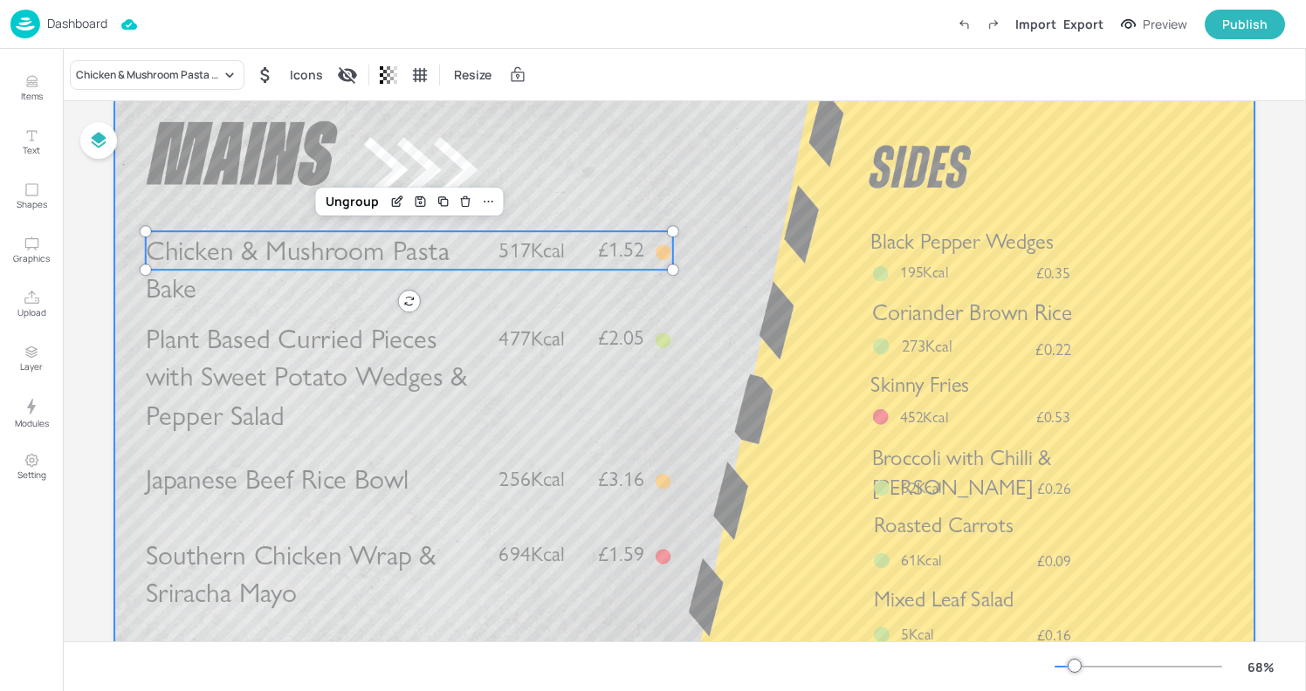
click at [513, 155] on div at bounding box center [684, 412] width 1140 height 642
click at [321, 265] on span "Chicken & Mushroom Pasta Bake" at bounding box center [298, 270] width 304 height 72
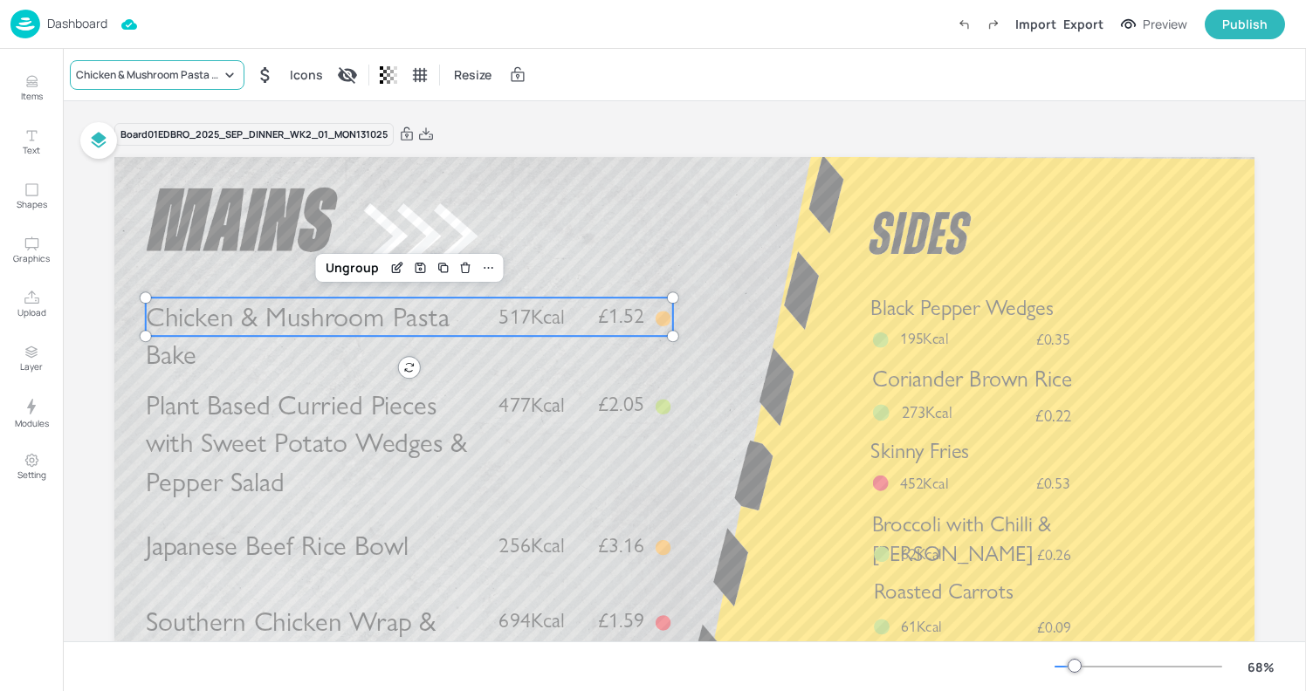
click at [144, 86] on div "Chicken & Mushroom Pasta Bake" at bounding box center [157, 75] width 175 height 30
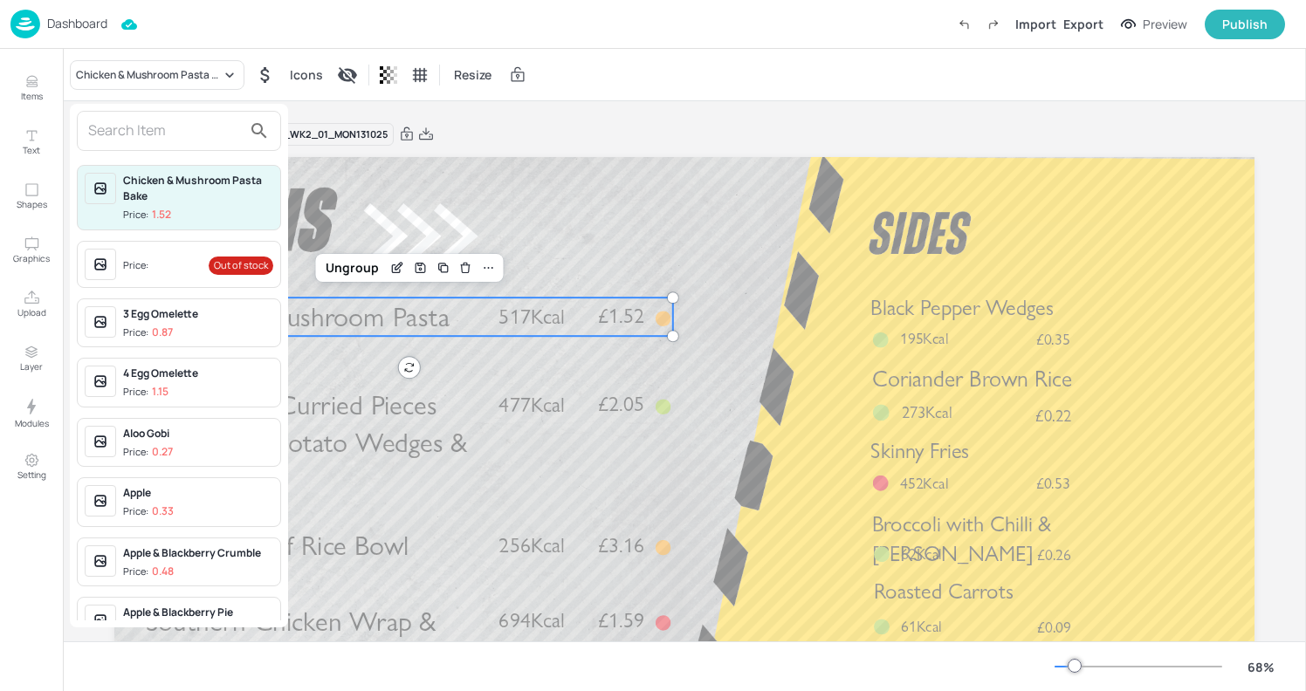
click at [182, 154] on div "Chicken & Mushroom Pasta Bake Price: 1.52 Price: Out of stock 3 Egg Omelette Pr…" at bounding box center [179, 366] width 218 height 524
click at [175, 135] on input "text" at bounding box center [165, 131] width 154 height 28
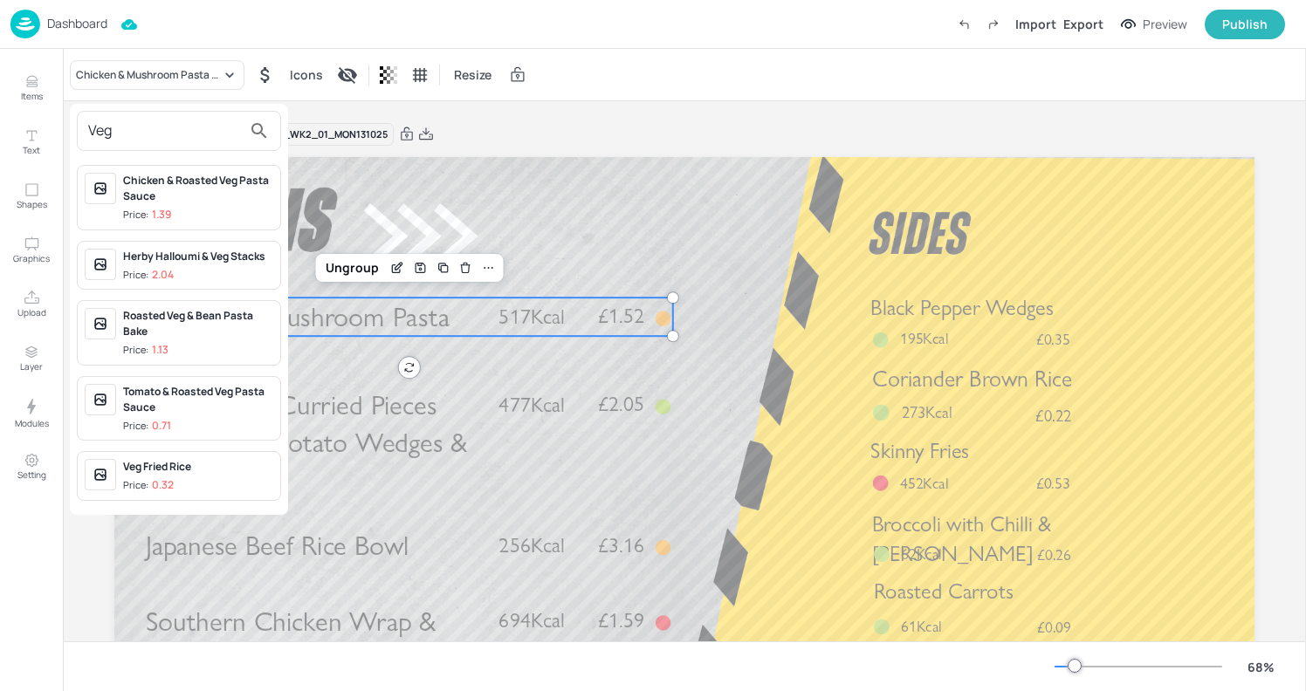
type input "Veg"
click at [226, 326] on div "Roasted Veg & Bean Pasta Bake" at bounding box center [198, 323] width 150 height 31
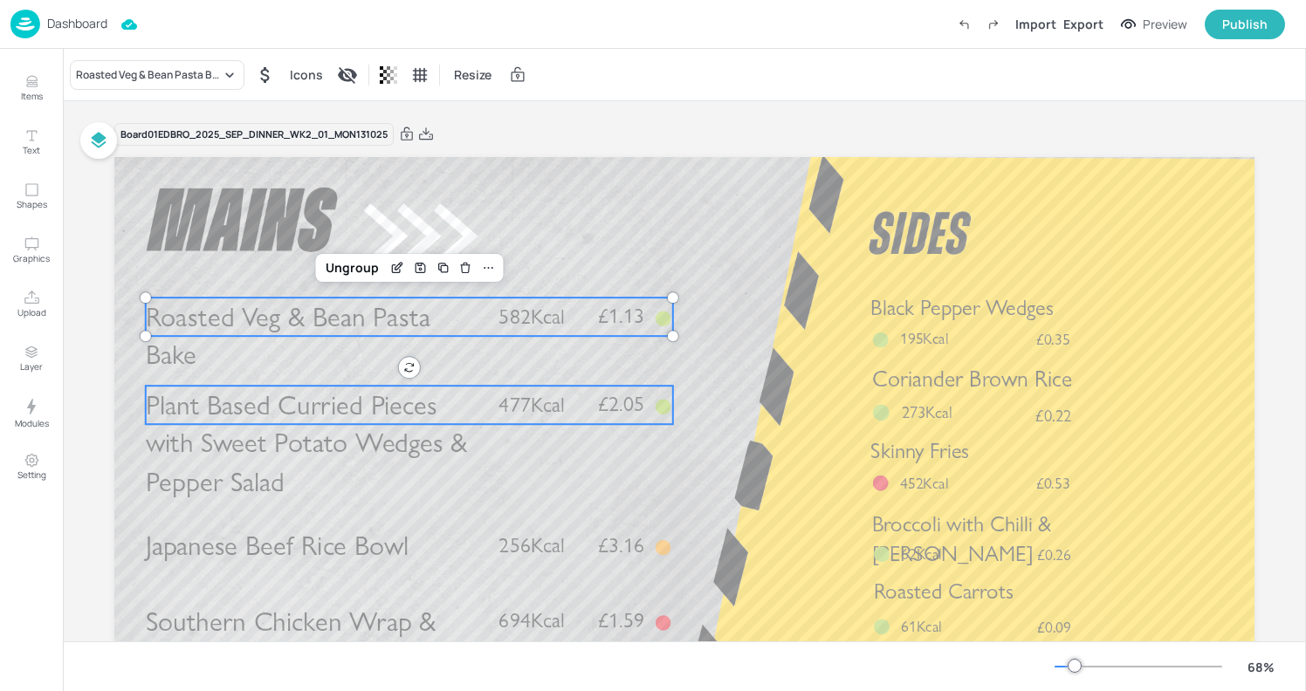
click at [298, 455] on span "Plant Based Curried Pieces with Sweet Potato Wedges & Pepper Salad" at bounding box center [307, 443] width 322 height 110
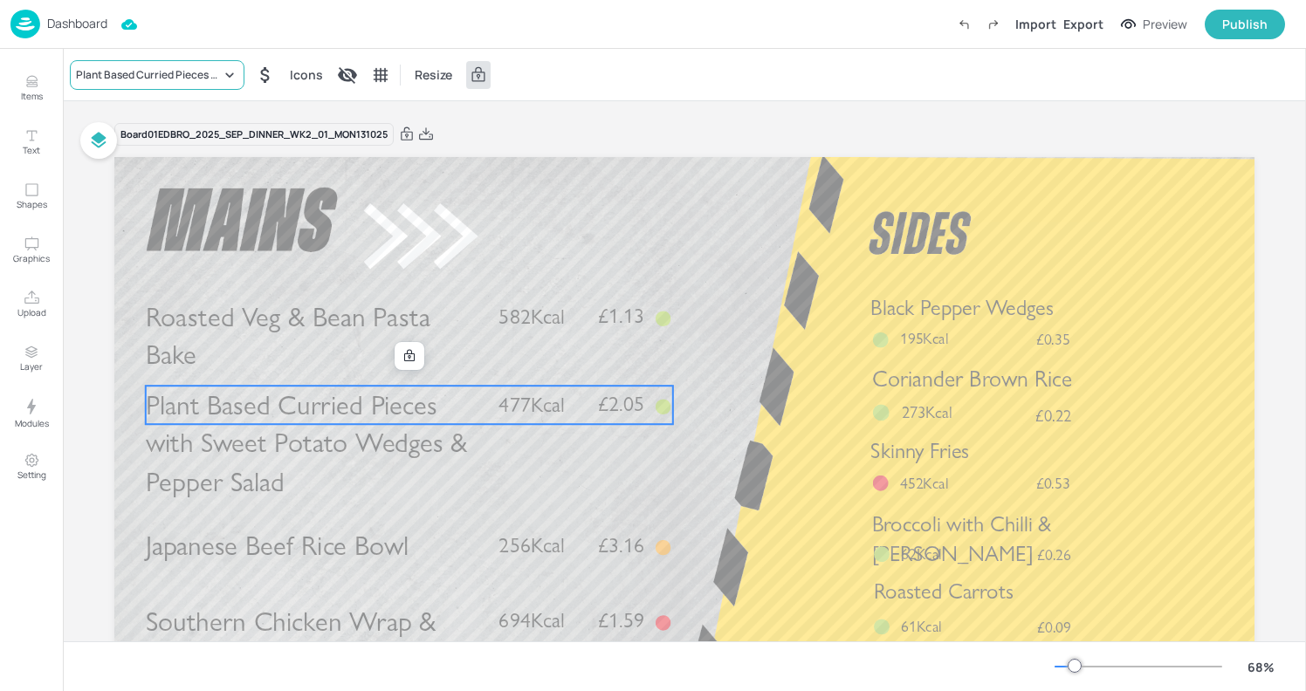
click at [192, 61] on div "Plant Based Curried Pieces with Sweet Potato Wedges & Pepper Salad" at bounding box center [157, 75] width 175 height 30
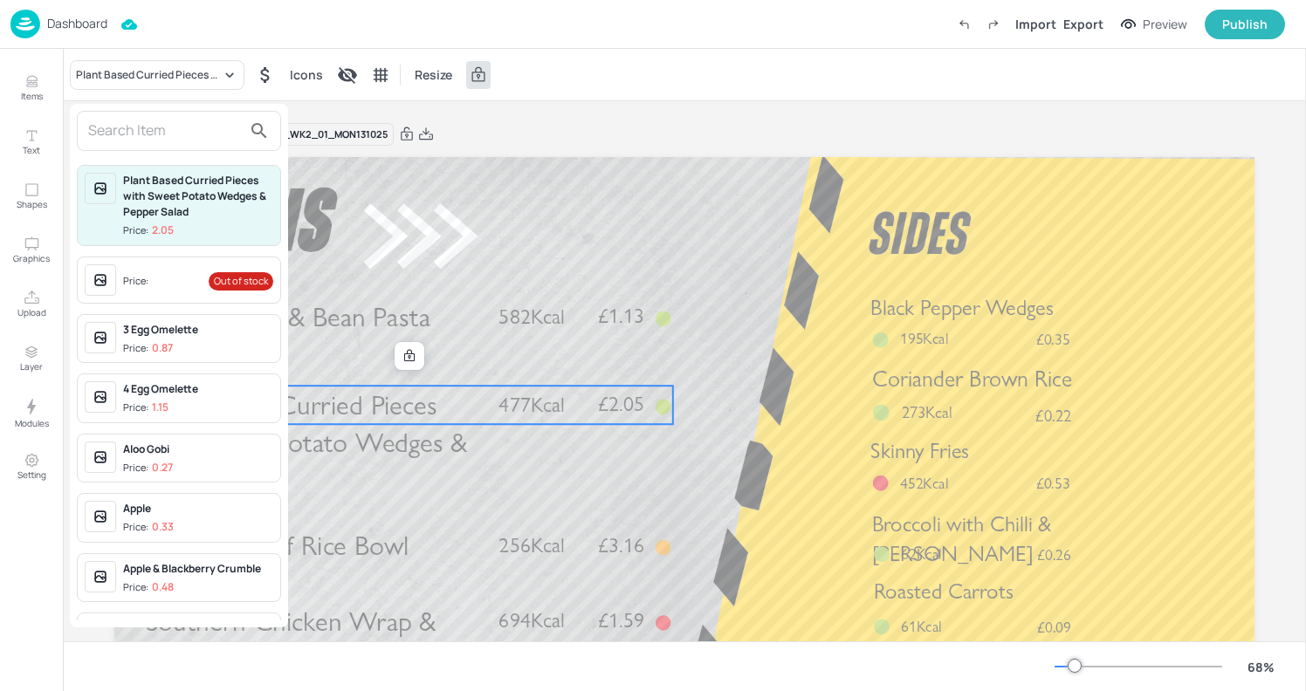
click at [221, 127] on input "text" at bounding box center [165, 131] width 154 height 28
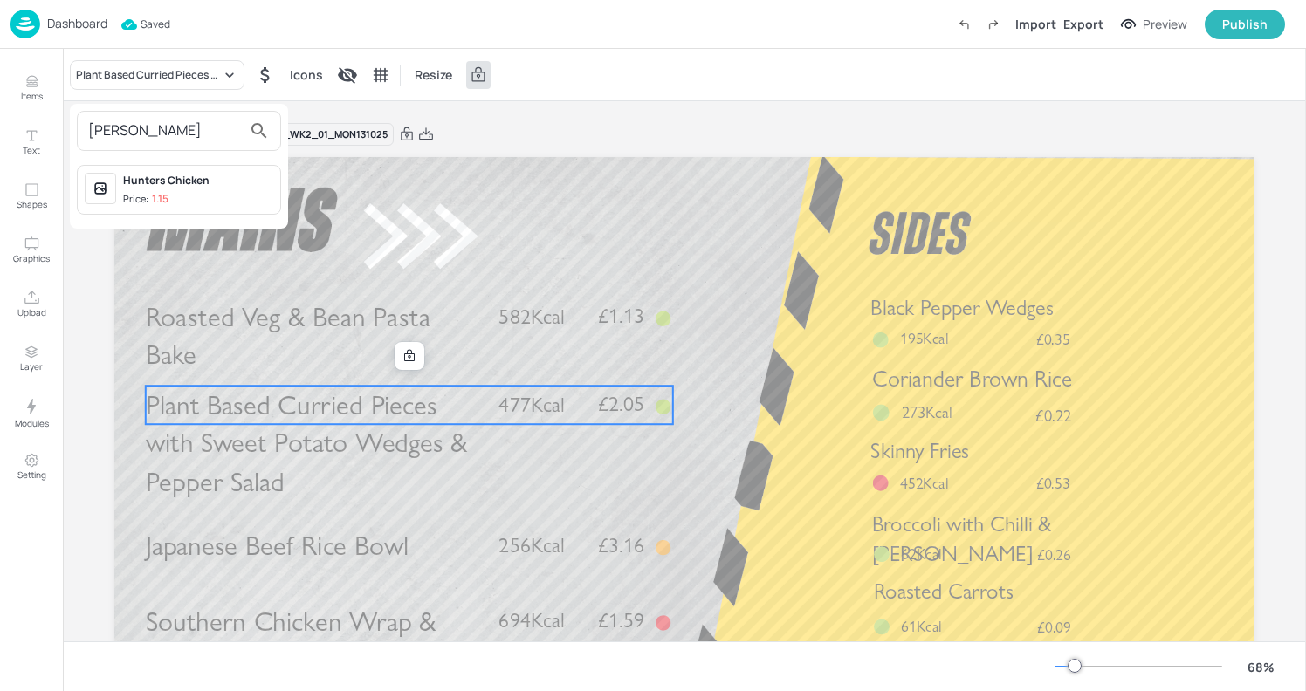
type input "hunt"
click at [176, 172] on div "Hunters Chicken Price: 1.15" at bounding box center [179, 190] width 204 height 50
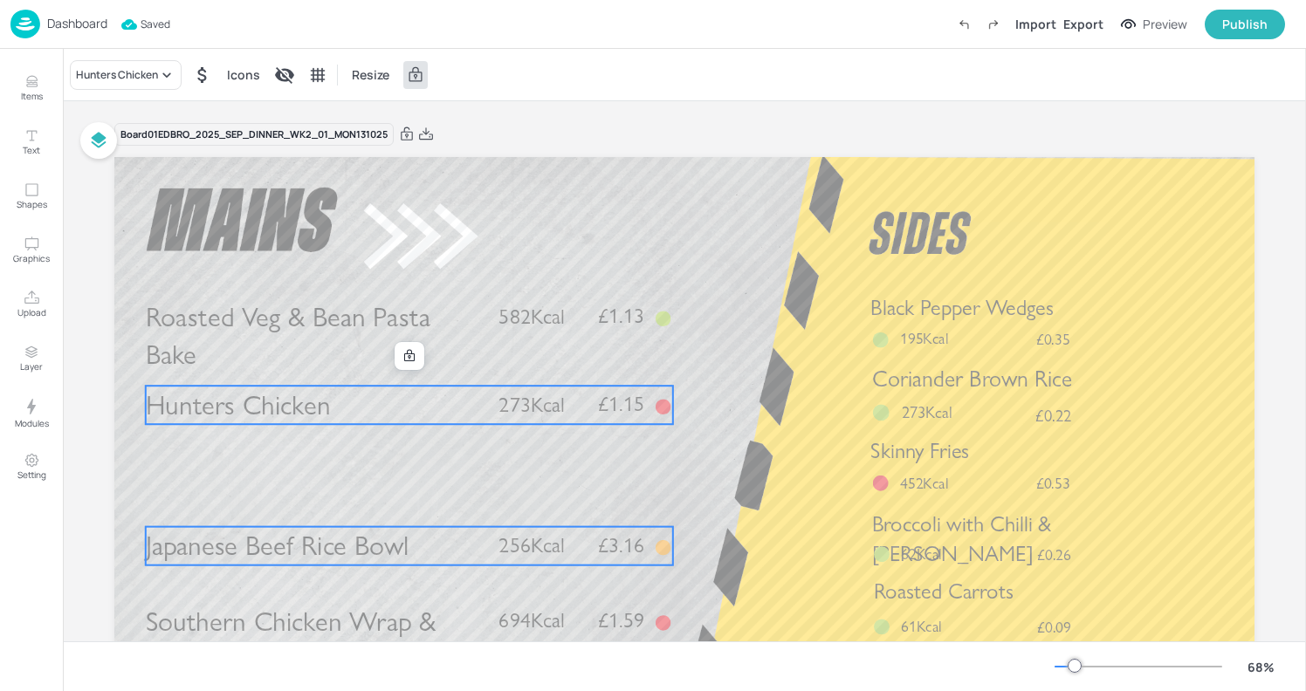
click at [242, 539] on span "Japanese Beef Rice Bowl" at bounding box center [277, 545] width 263 height 33
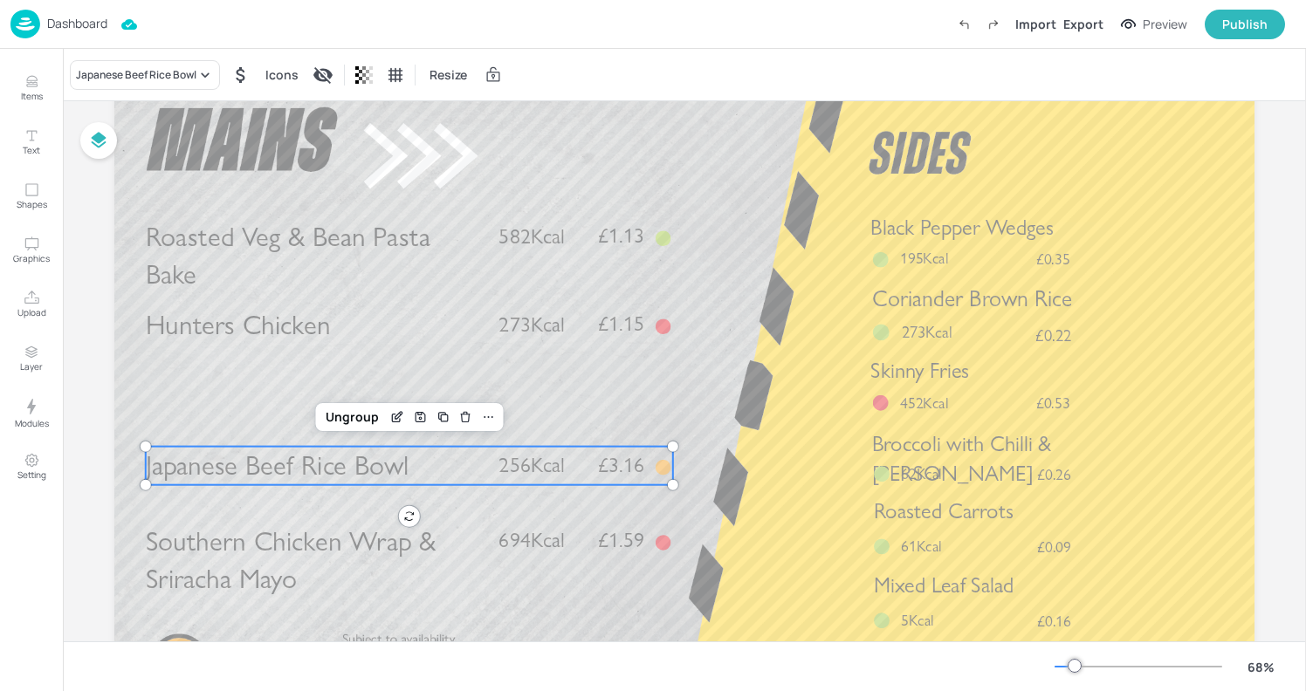
scroll to position [73, 0]
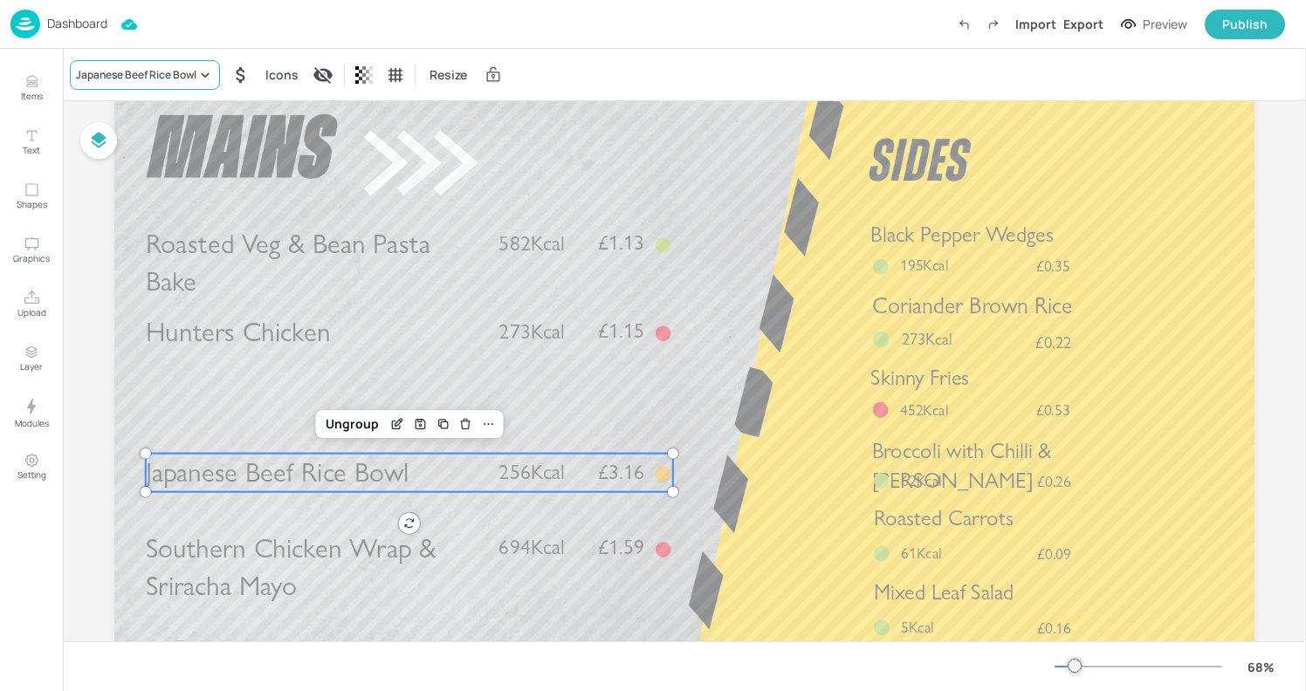
click at [162, 72] on div "Japanese Beef Rice Bowl" at bounding box center [136, 75] width 120 height 16
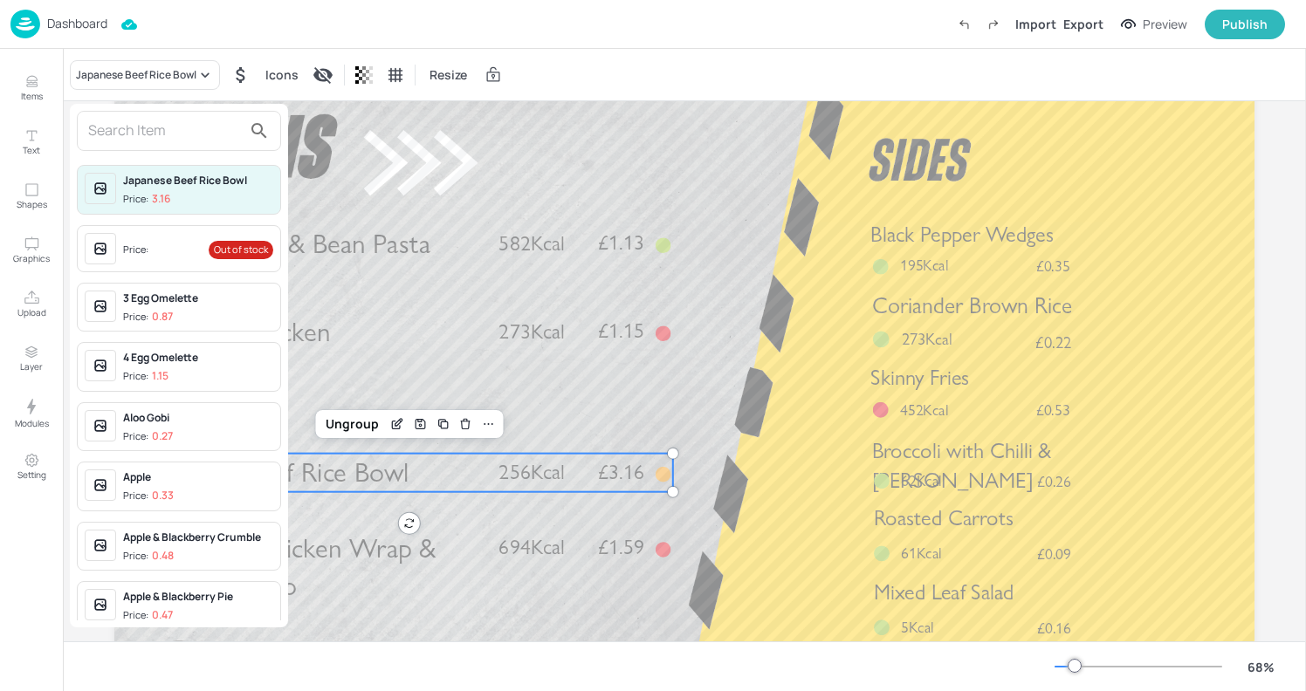
click at [168, 130] on input "text" at bounding box center [165, 131] width 154 height 28
click at [369, 303] on div at bounding box center [653, 345] width 1306 height 691
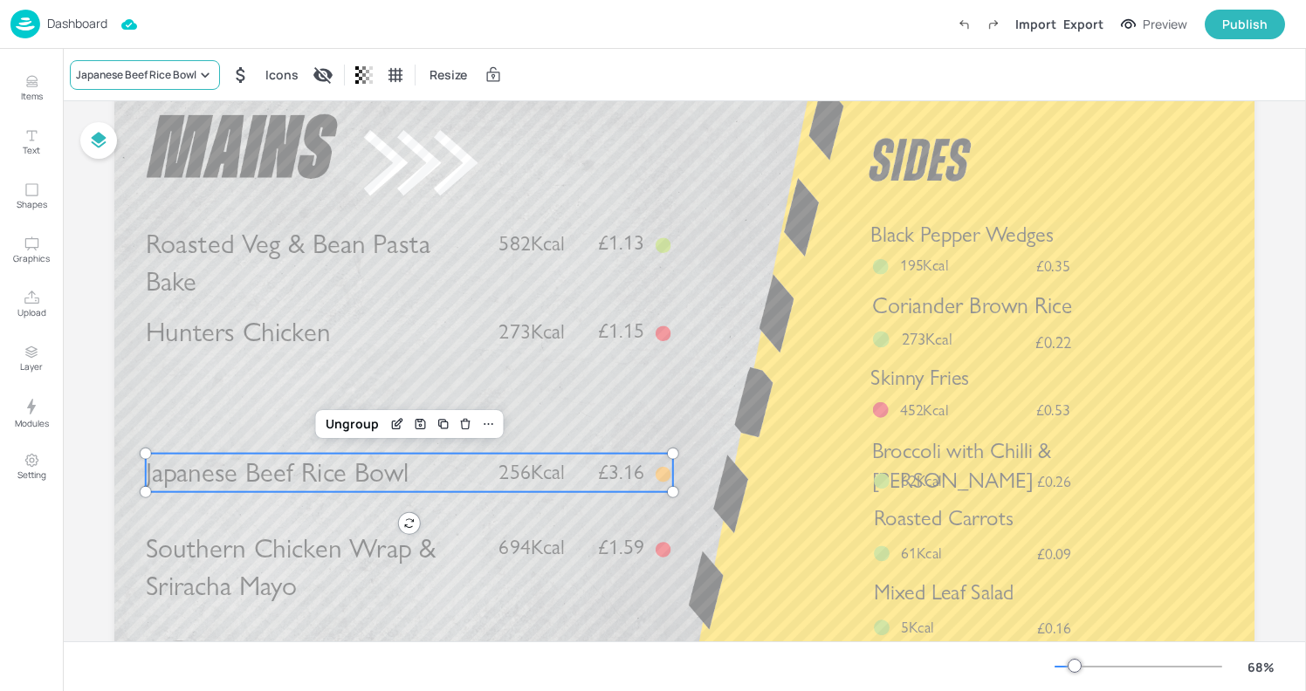
click at [192, 72] on div "Japanese Beef Rice Bowl" at bounding box center [136, 75] width 120 height 16
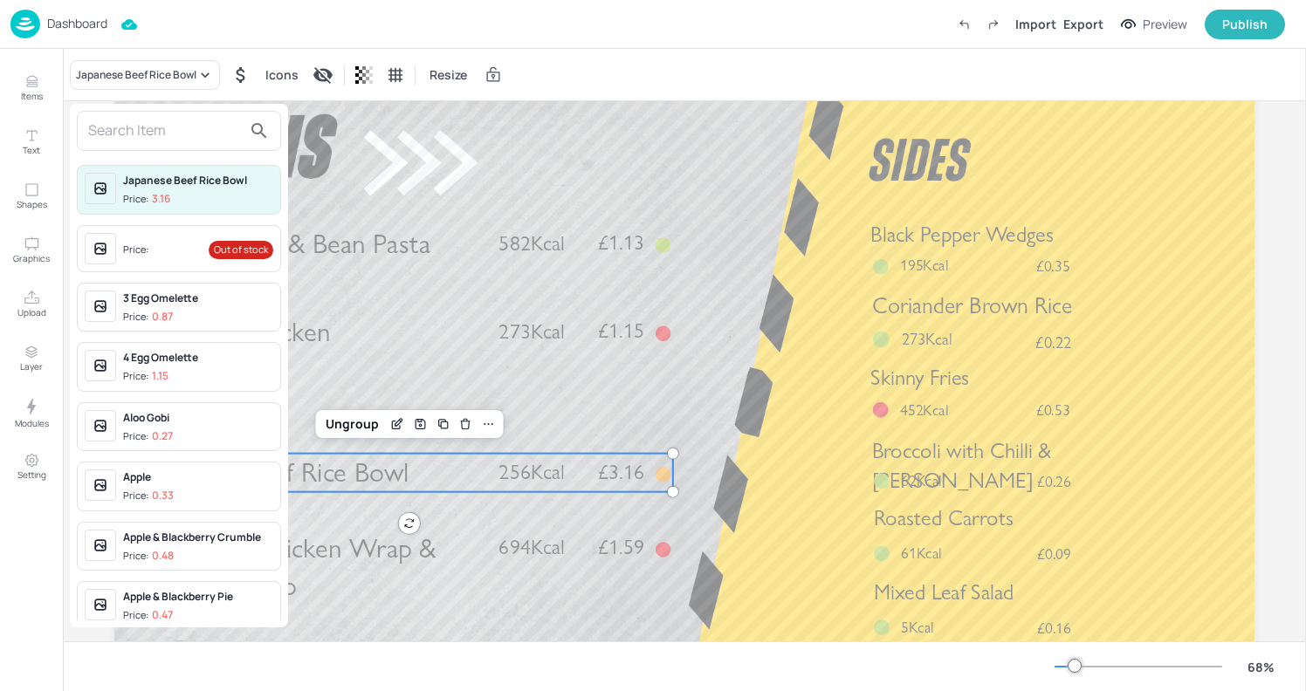
click at [361, 467] on div at bounding box center [653, 345] width 1306 height 691
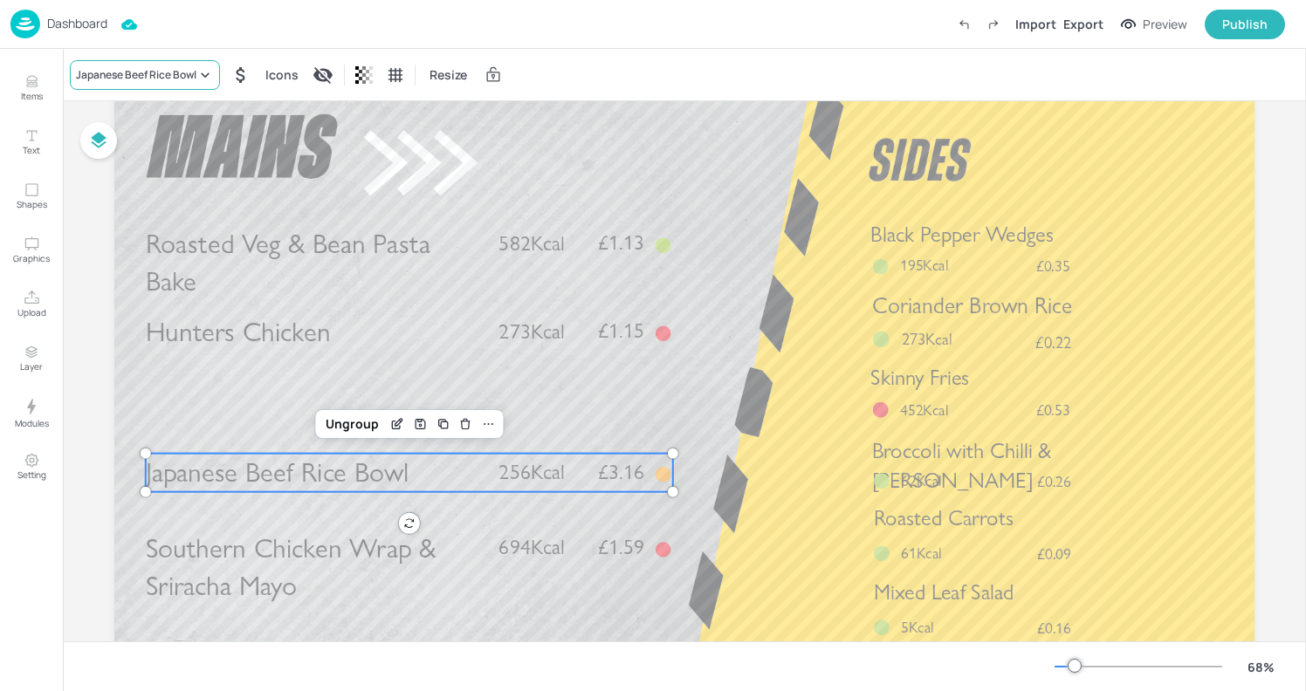
click at [175, 67] on div "Japanese Beef Rice Bowl" at bounding box center [136, 75] width 120 height 16
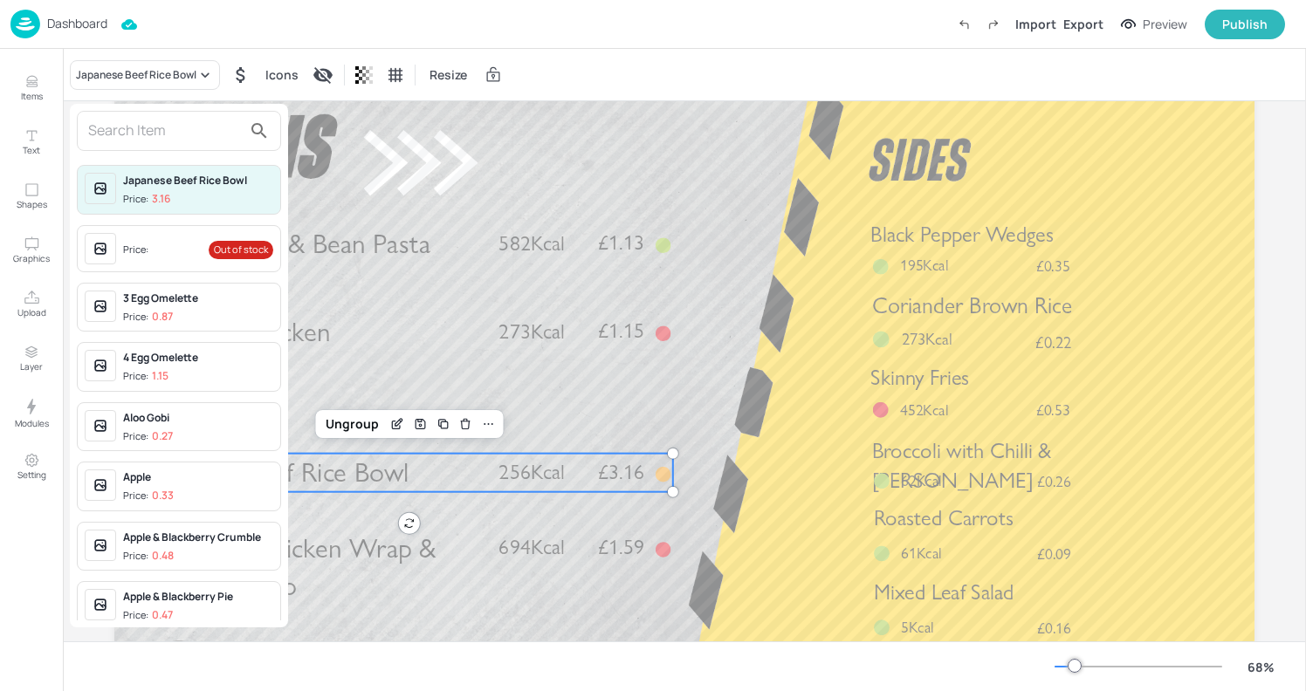
click at [448, 477] on div at bounding box center [653, 345] width 1306 height 691
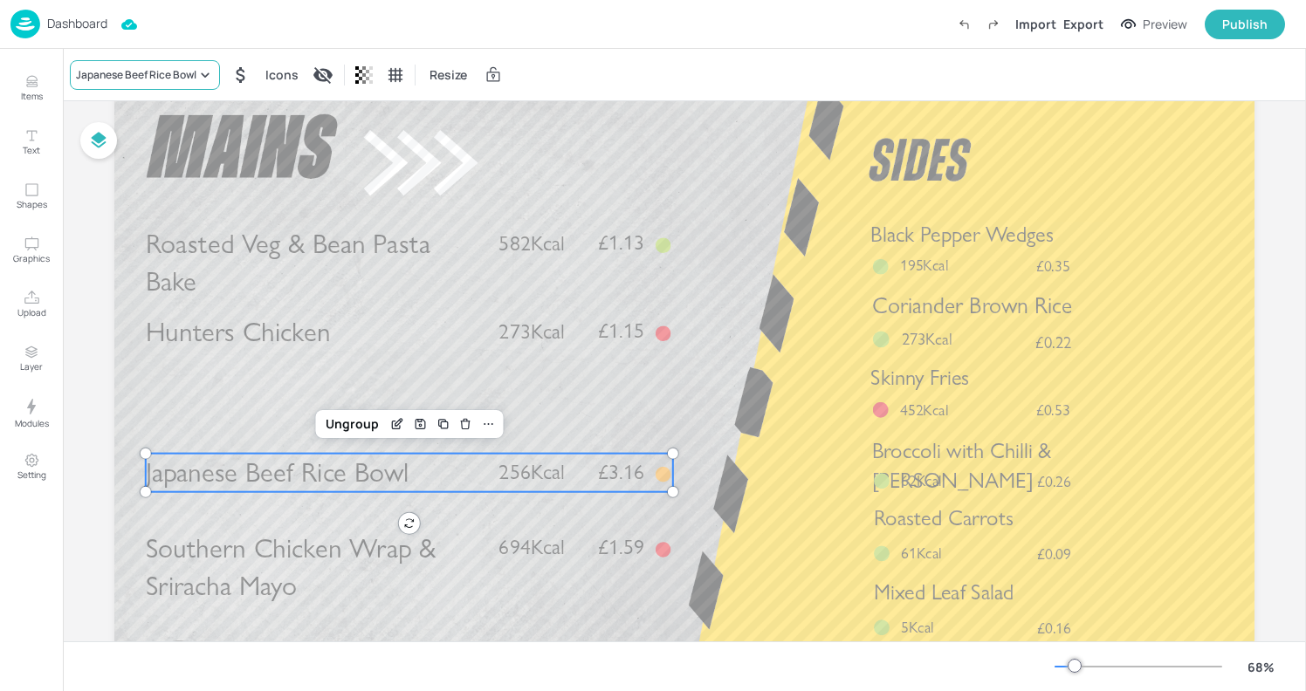
click at [181, 75] on div "Japanese Beef Rice Bowl" at bounding box center [136, 75] width 120 height 16
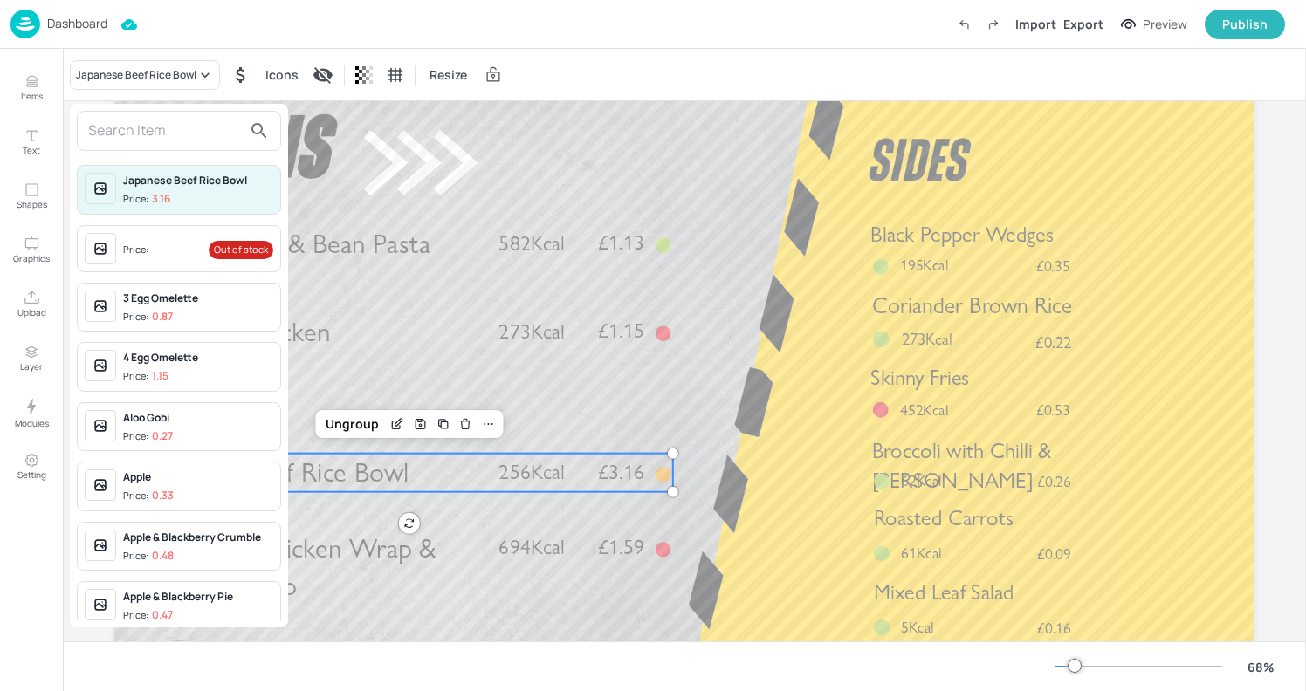
click at [148, 120] on input "text" at bounding box center [165, 131] width 154 height 28
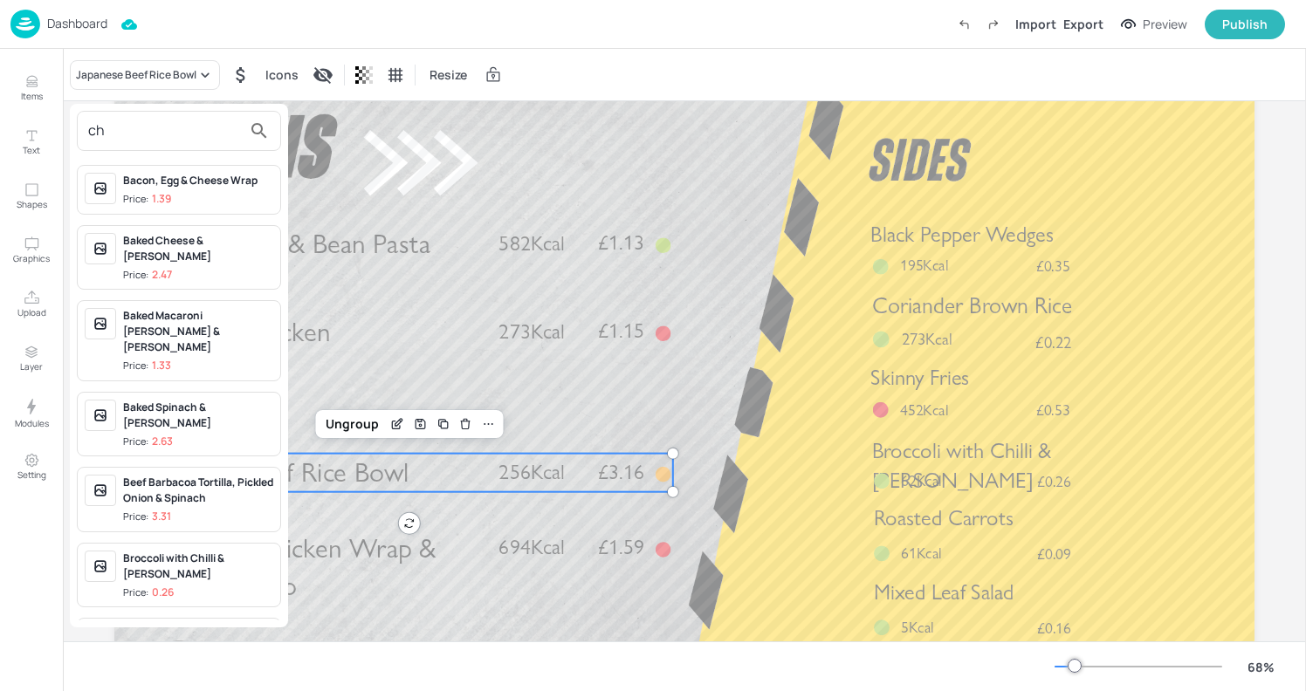
type input "c"
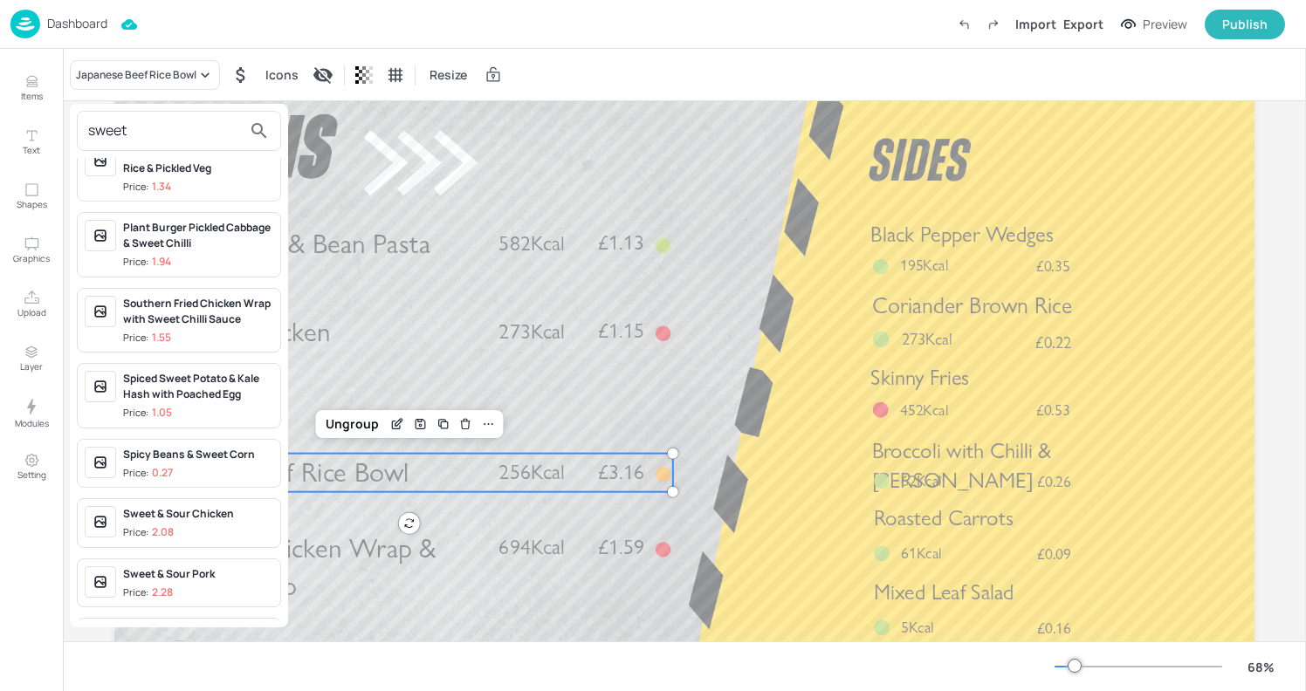
scroll to position [423, 0]
type input "sweet"
click at [197, 520] on div "Sweet & Sour Chicken" at bounding box center [198, 513] width 150 height 16
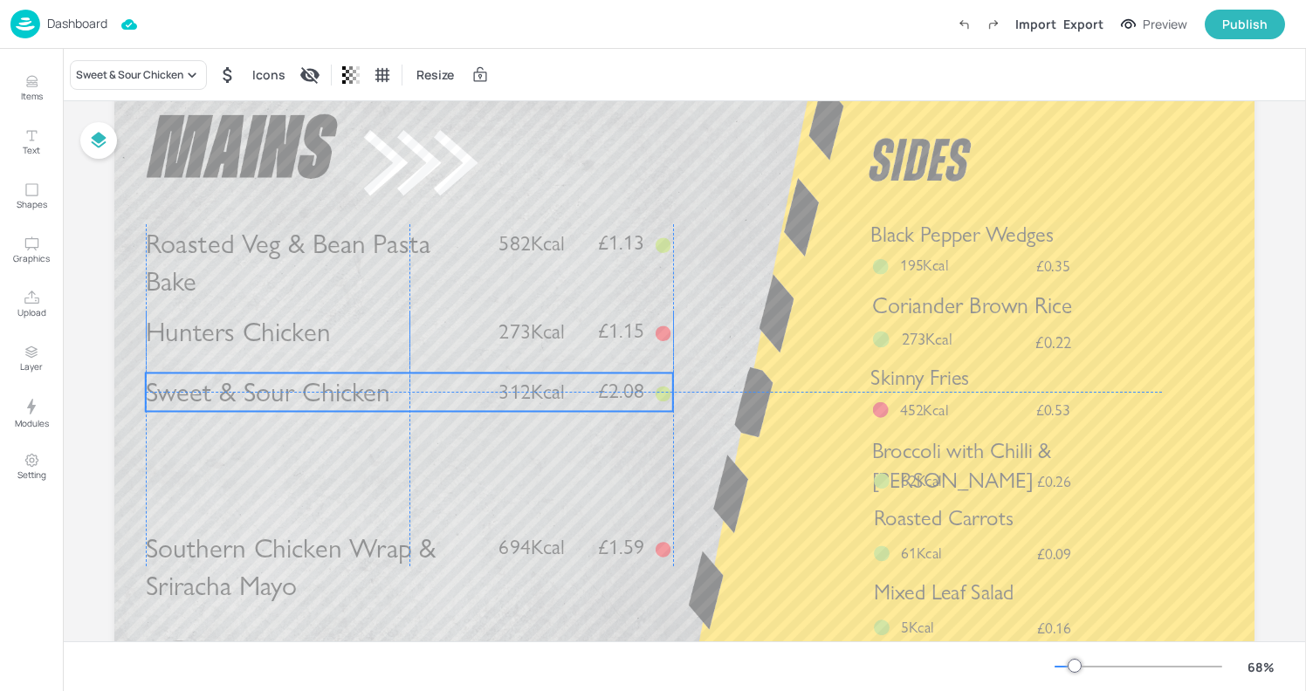
drag, startPoint x: 336, startPoint y: 465, endPoint x: 336, endPoint y: 382, distance: 82.9
click at [336, 382] on span "Sweet & Sour Chicken" at bounding box center [268, 391] width 244 height 33
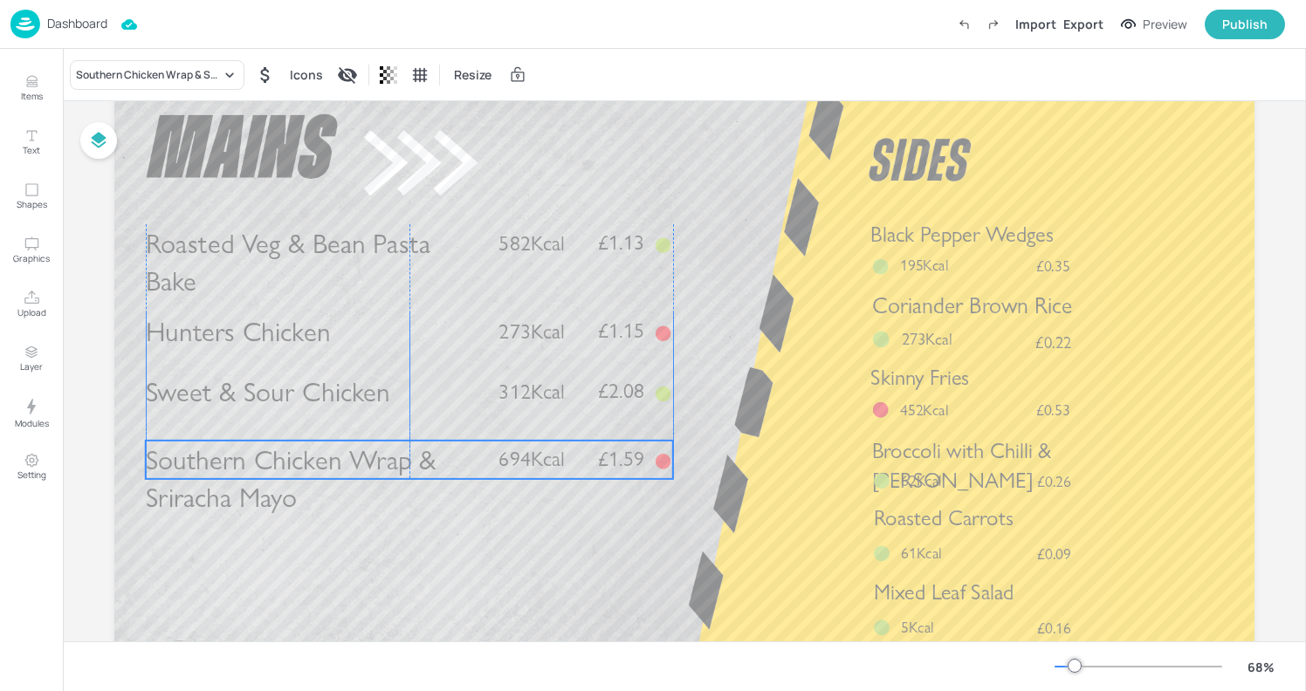
drag, startPoint x: 317, startPoint y: 542, endPoint x: 317, endPoint y: 454, distance: 88.2
click at [317, 454] on span "Southern Chicken Wrap & Sriracha Mayo" at bounding box center [291, 479] width 291 height 72
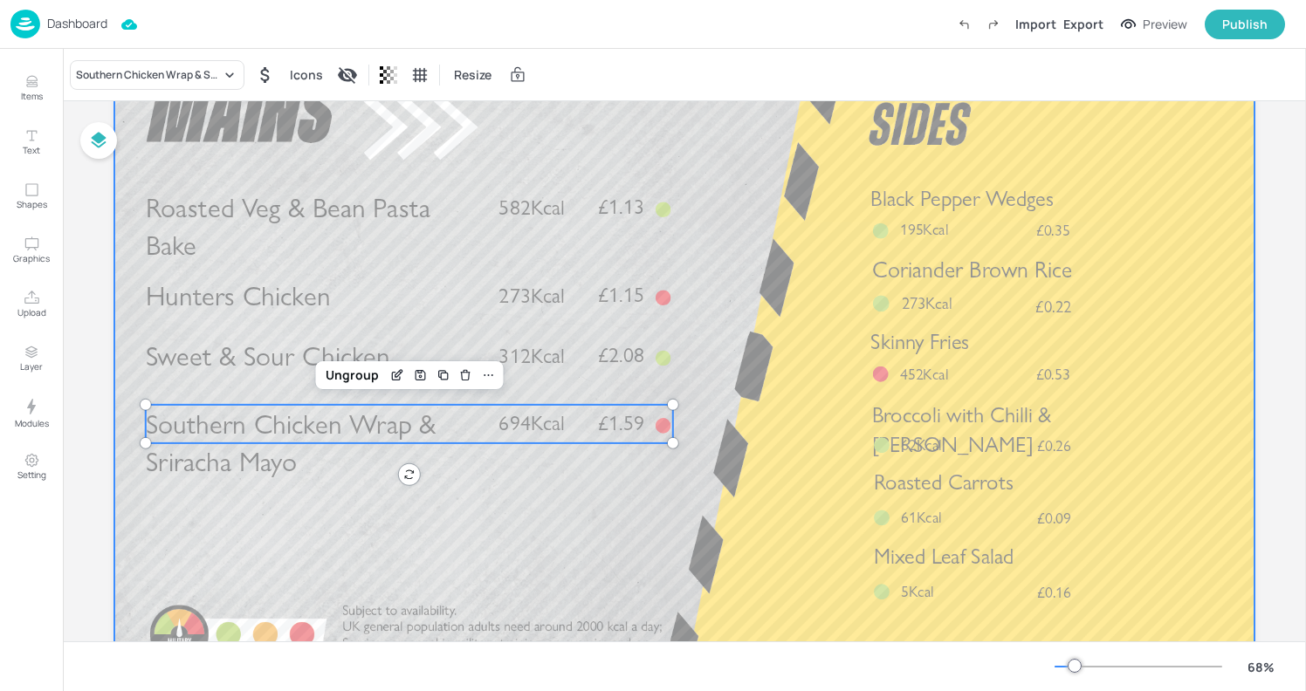
scroll to position [111, 0]
click at [808, 238] on div at bounding box center [684, 367] width 1140 height 642
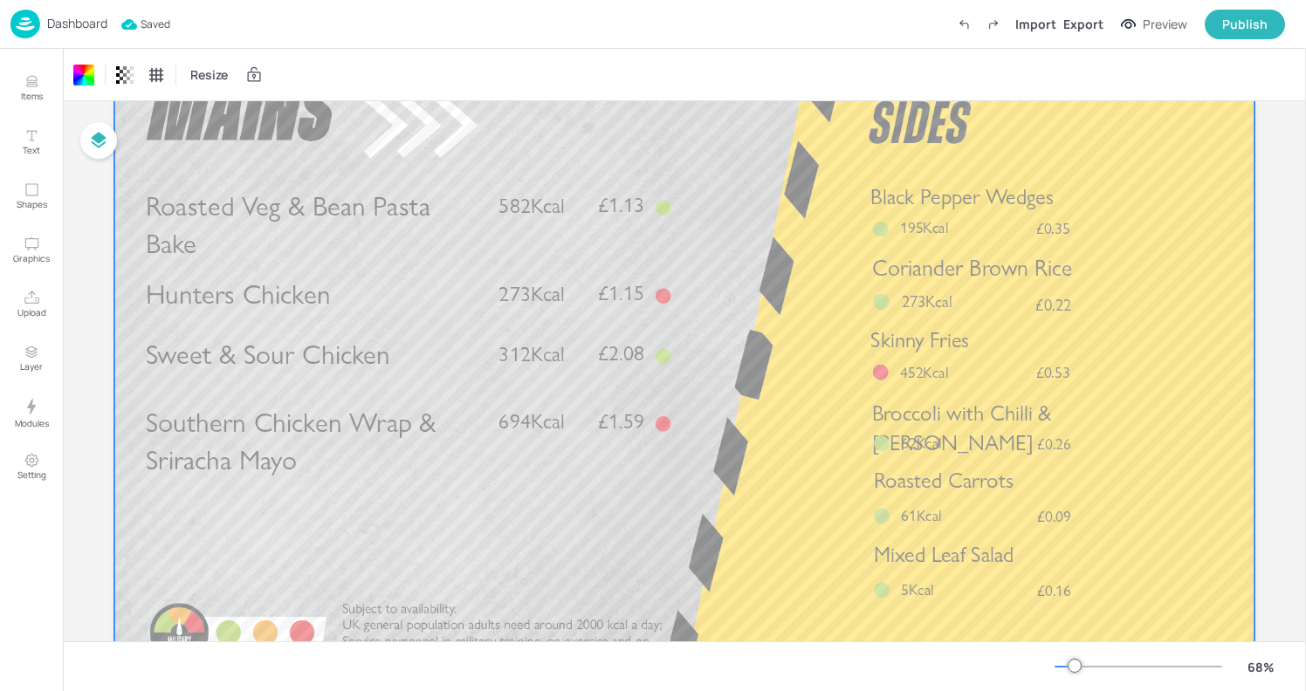
scroll to position [0, 0]
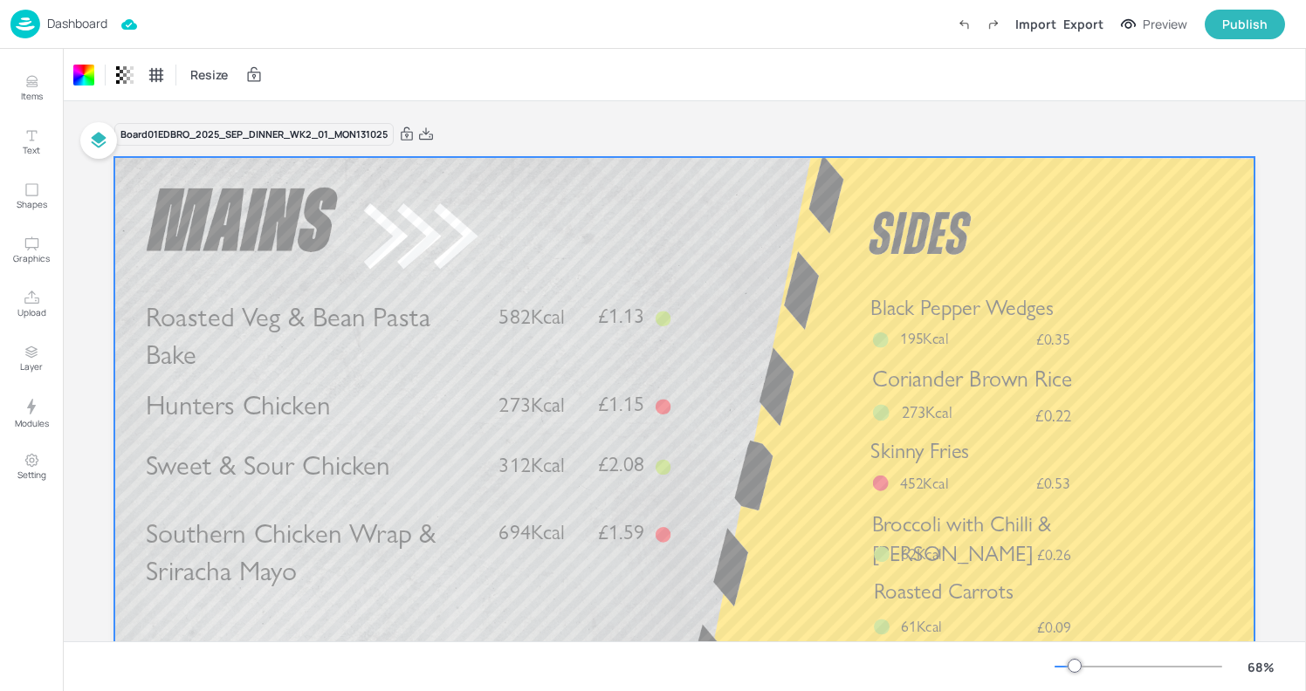
click at [336, 226] on div at bounding box center [684, 478] width 1140 height 642
click at [1082, 24] on div "Export" at bounding box center [1083, 24] width 40 height 18
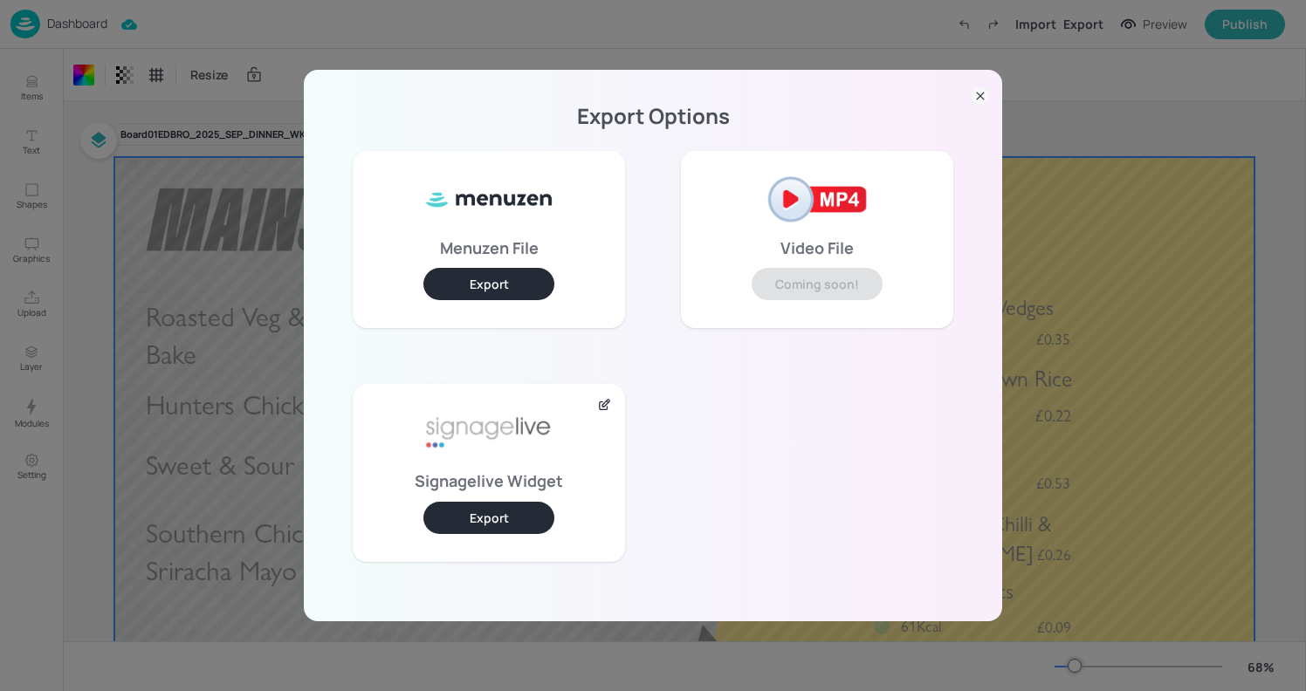
click at [503, 510] on button "Export" at bounding box center [488, 518] width 131 height 32
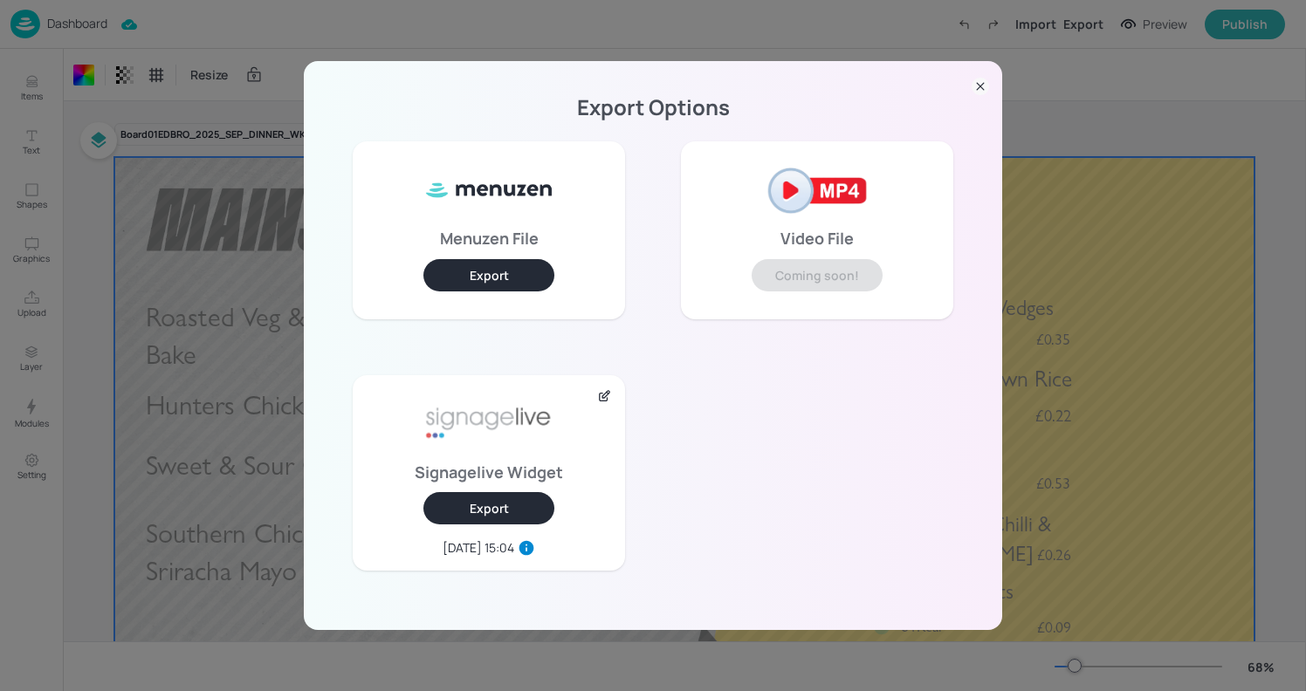
click at [977, 84] on icon at bounding box center [980, 87] width 7 height 7
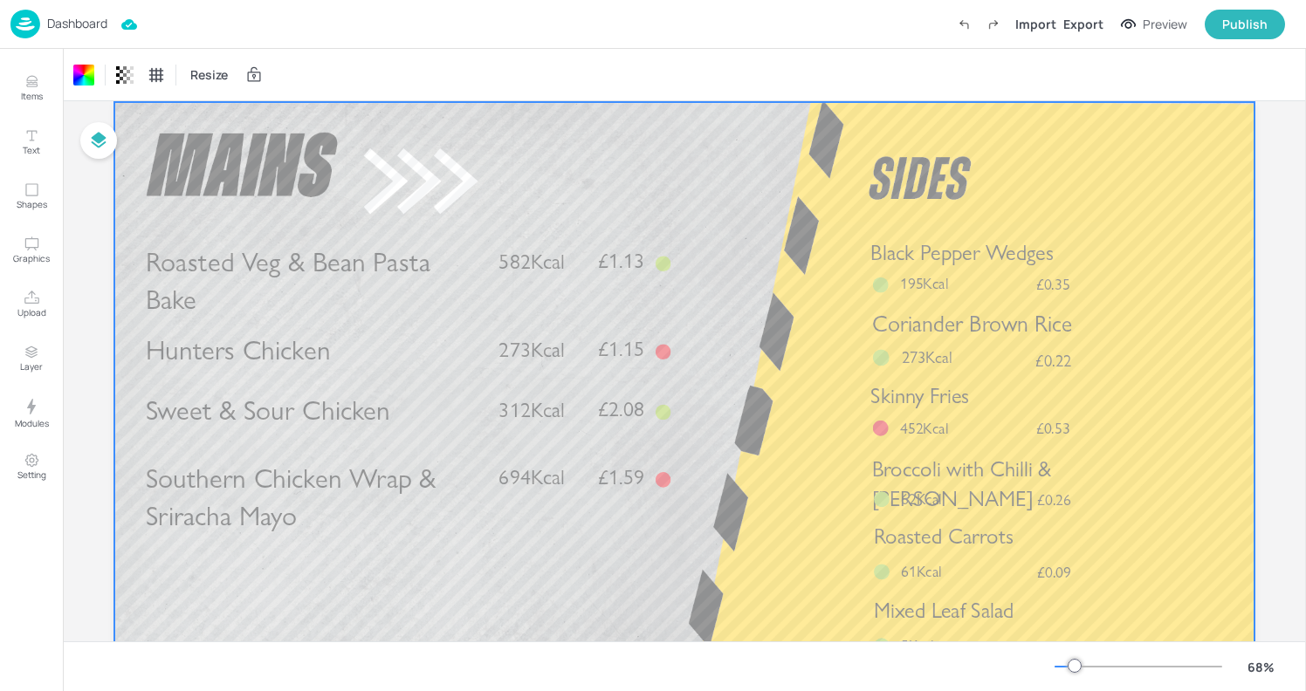
scroll to position [70, 0]
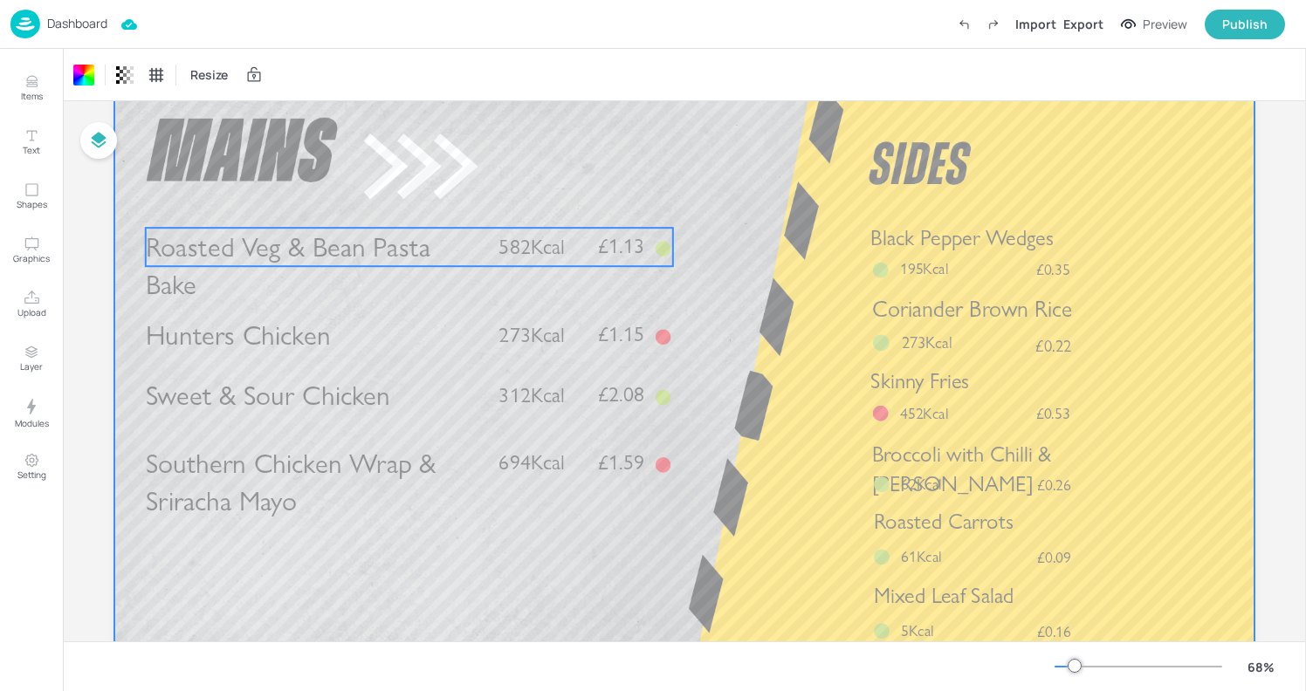
click at [299, 297] on p "Roasted Veg & Bean Pasta Bake" at bounding box center [315, 266] width 338 height 77
click at [558, 183] on div at bounding box center [684, 408] width 1140 height 642
click at [353, 278] on p "Roasted Veg & Bean Pasta Bake" at bounding box center [315, 266] width 338 height 77
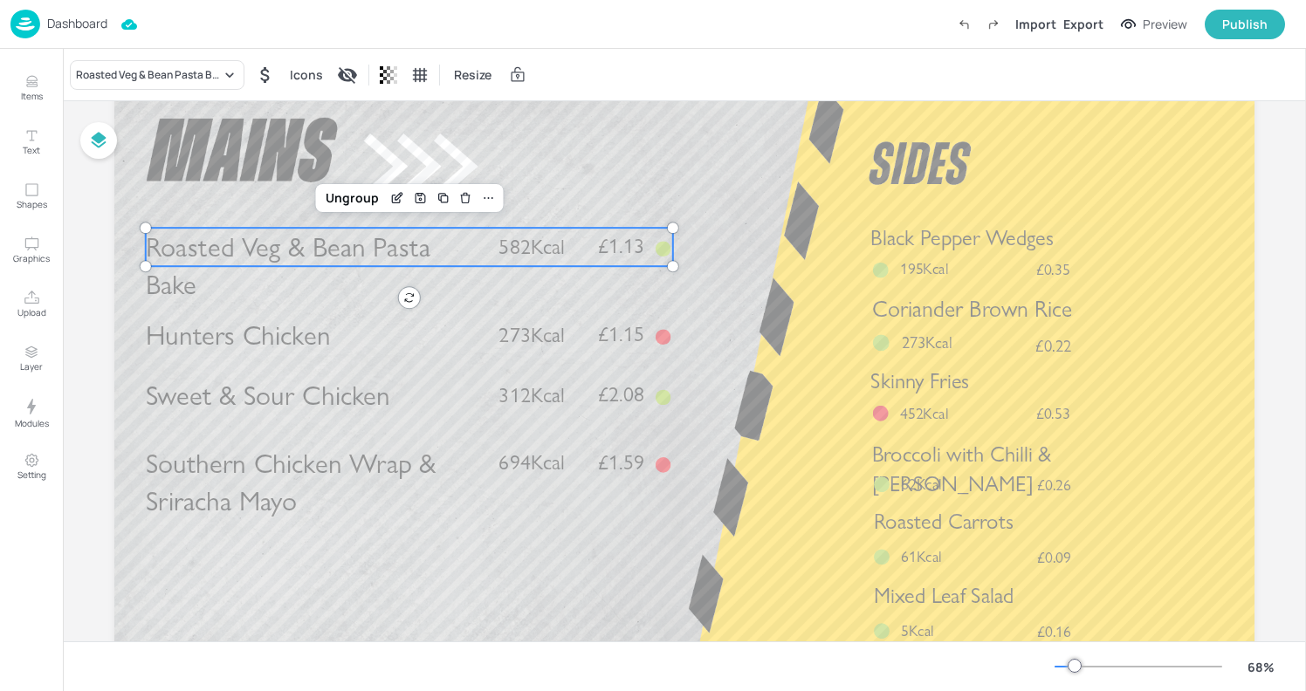
click at [285, 233] on span "Roasted Veg & Bean Pasta Bake" at bounding box center [288, 266] width 285 height 72
click at [284, 271] on p "Roasted Veg & Bean Pasta Bake" at bounding box center [315, 266] width 338 height 77
click at [206, 73] on div "Roasted Veg & Bean Pasta Bake" at bounding box center [148, 75] width 145 height 16
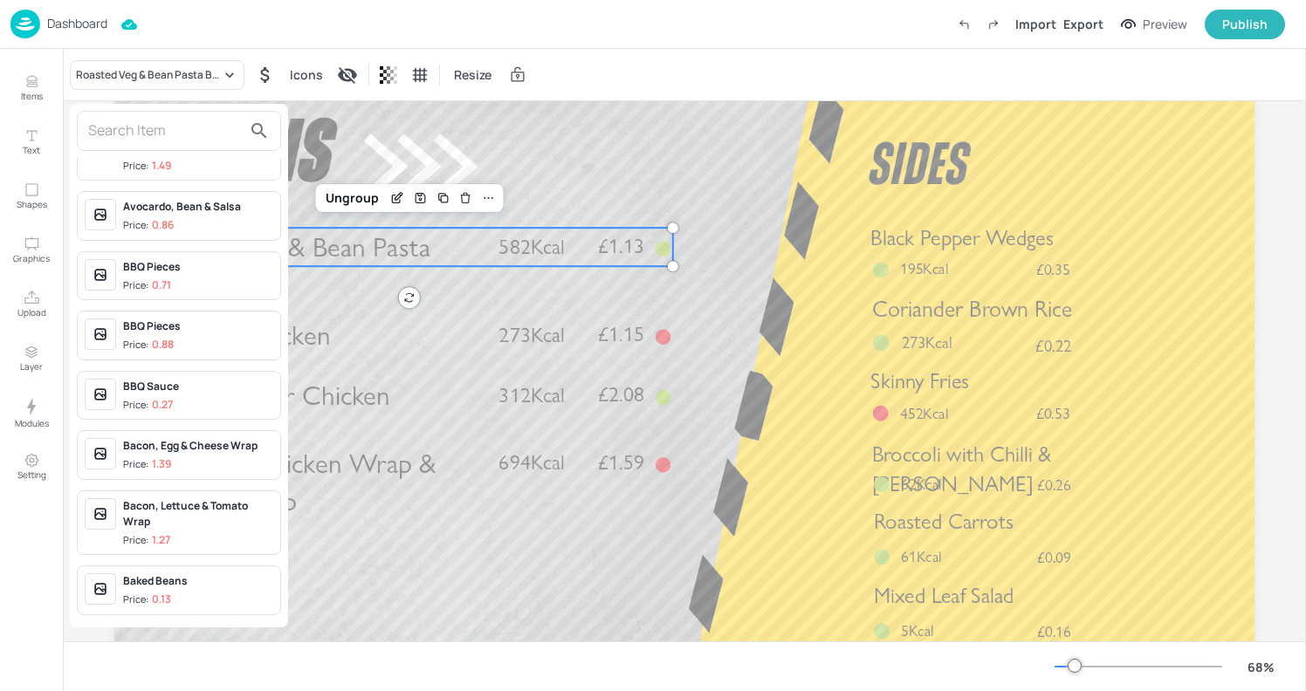
scroll to position [1133, 0]
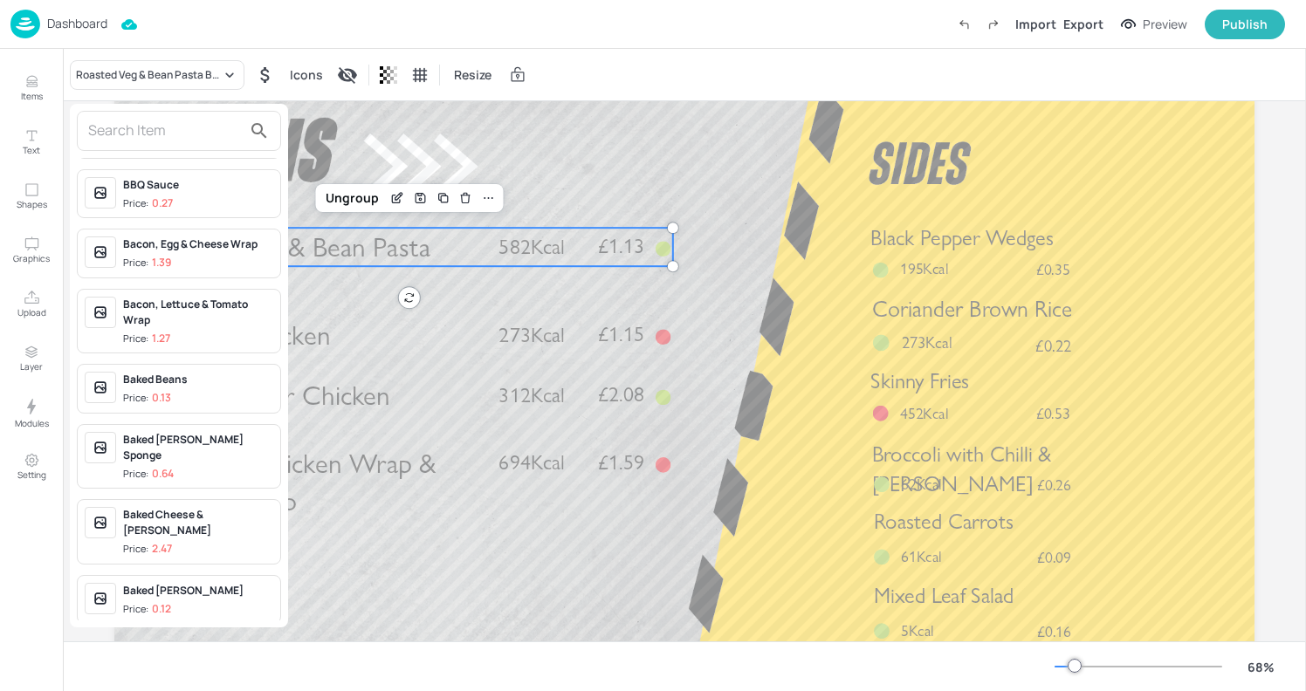
click at [596, 181] on div at bounding box center [653, 345] width 1306 height 691
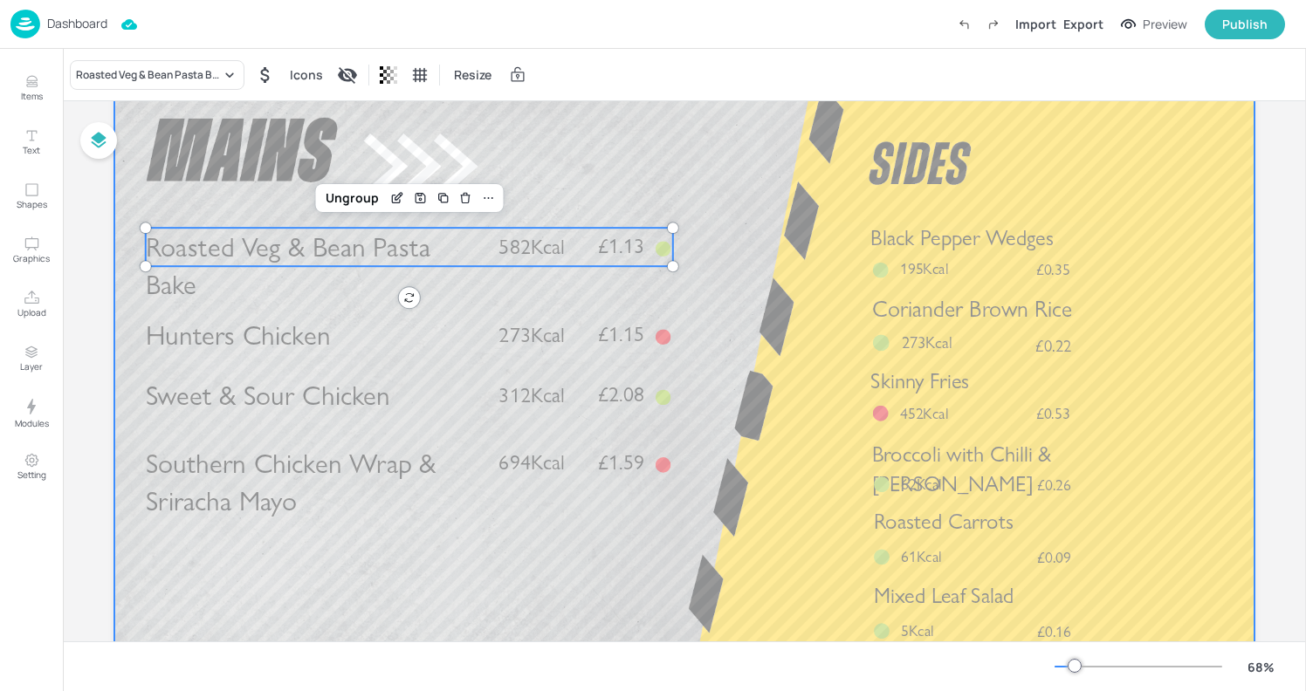
click at [623, 197] on div at bounding box center [684, 408] width 1140 height 642
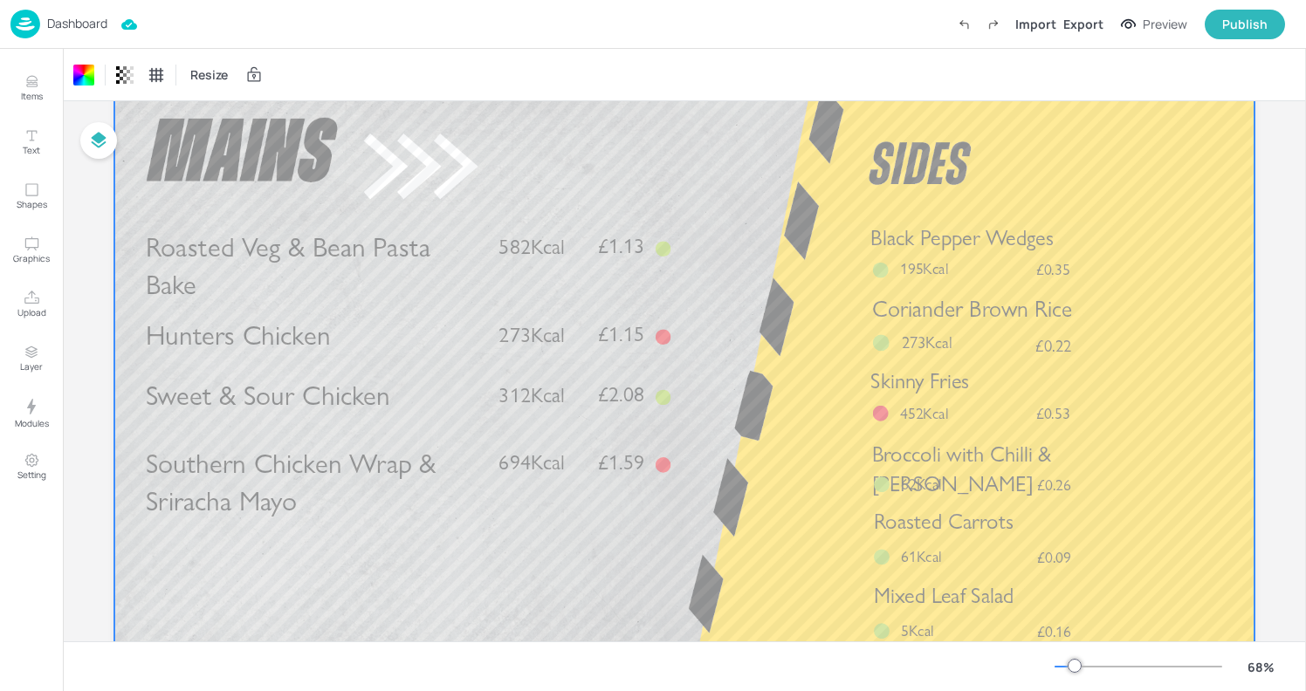
click at [193, 193] on div at bounding box center [684, 408] width 1140 height 642
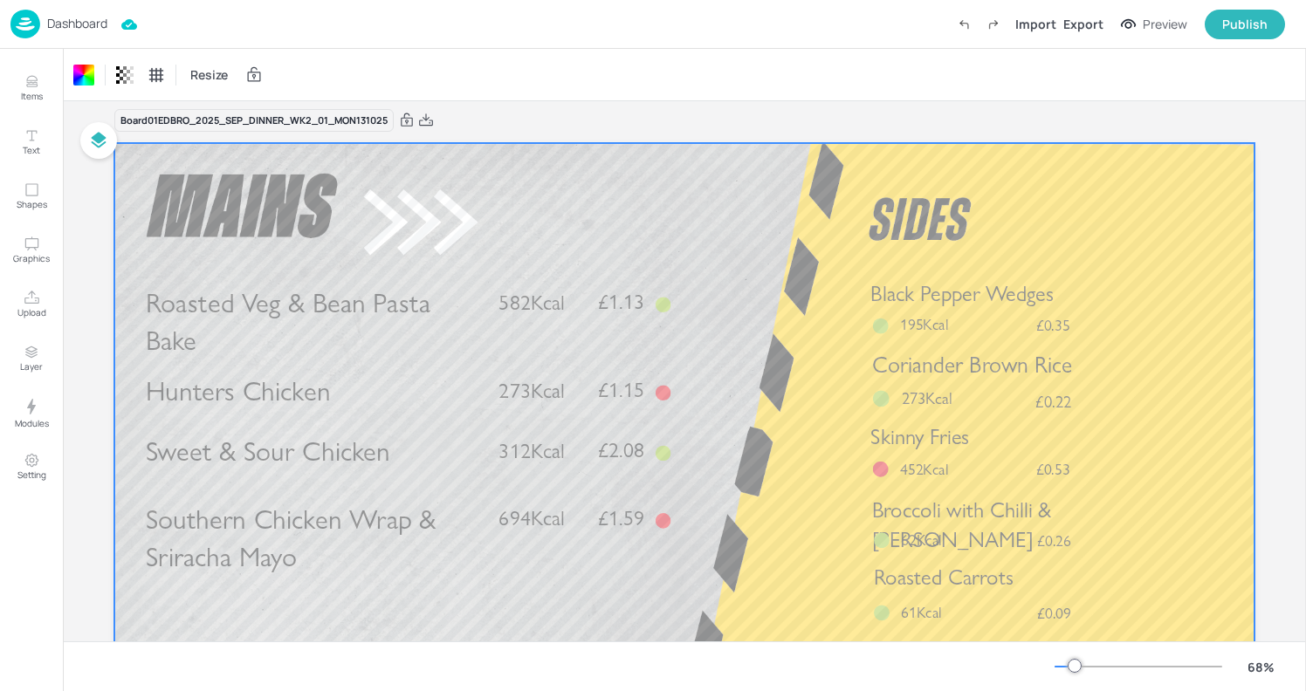
scroll to position [16, 0]
click at [37, 38] on img at bounding box center [25, 24] width 30 height 29
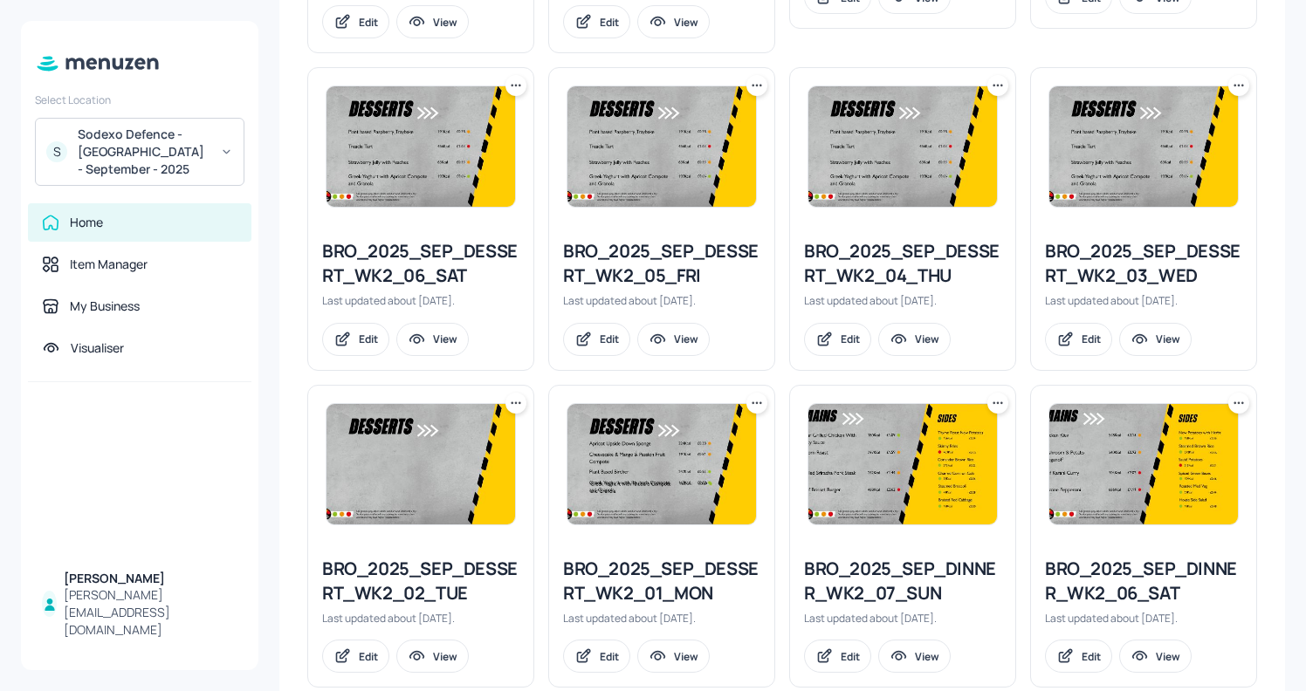
scroll to position [1829, 0]
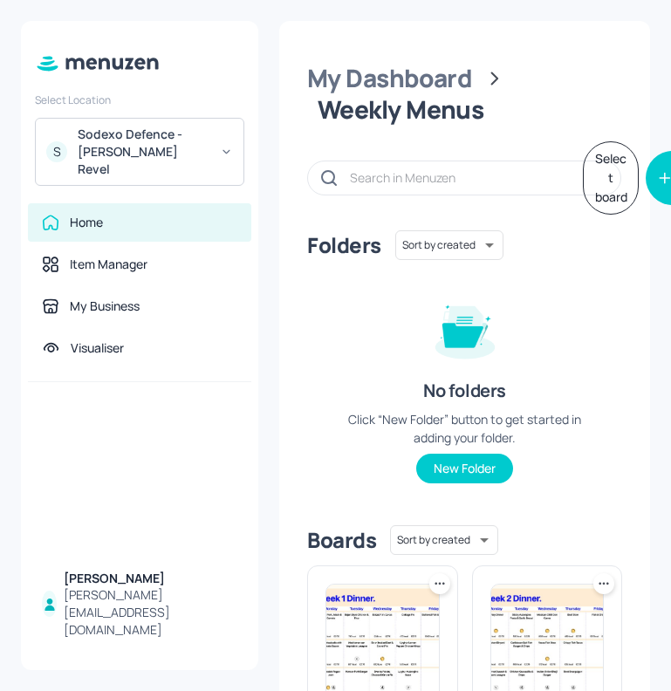
click at [230, 147] on icon at bounding box center [226, 152] width 13 height 12
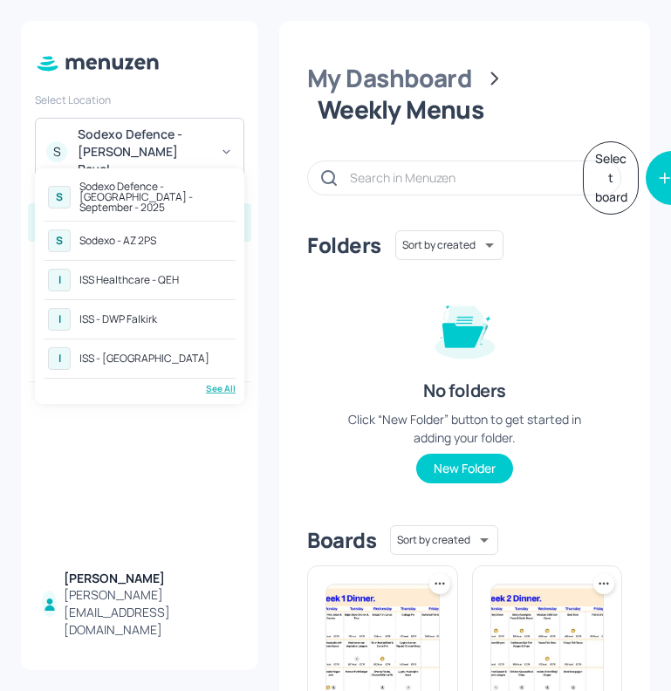
click at [216, 382] on div "See All" at bounding box center [140, 388] width 192 height 13
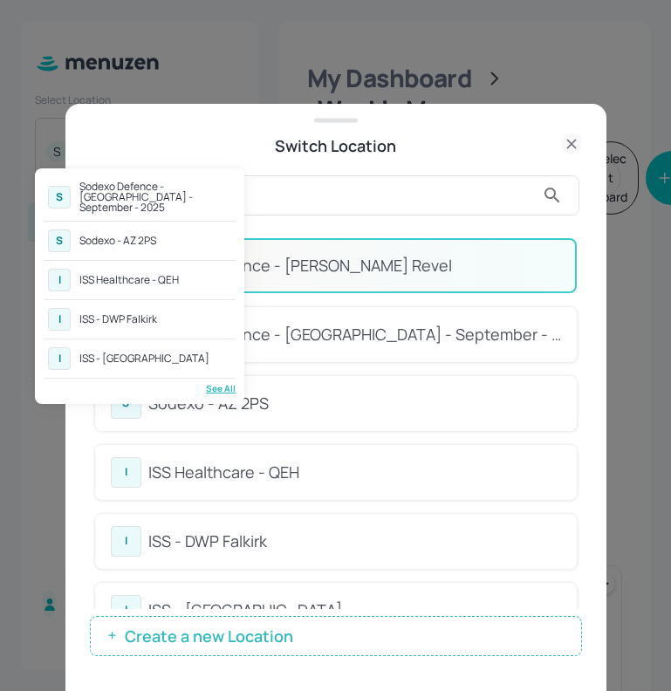
click at [346, 179] on div at bounding box center [335, 345] width 671 height 691
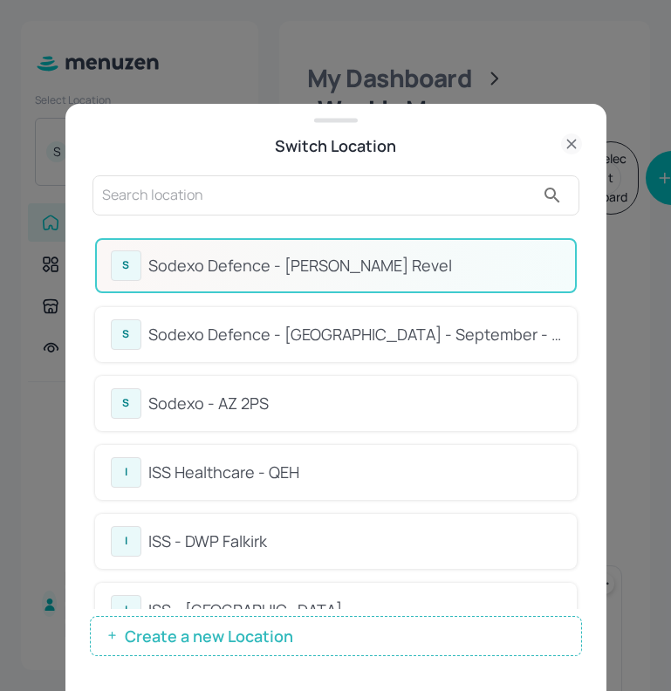
click at [333, 196] on input "text" at bounding box center [318, 196] width 433 height 28
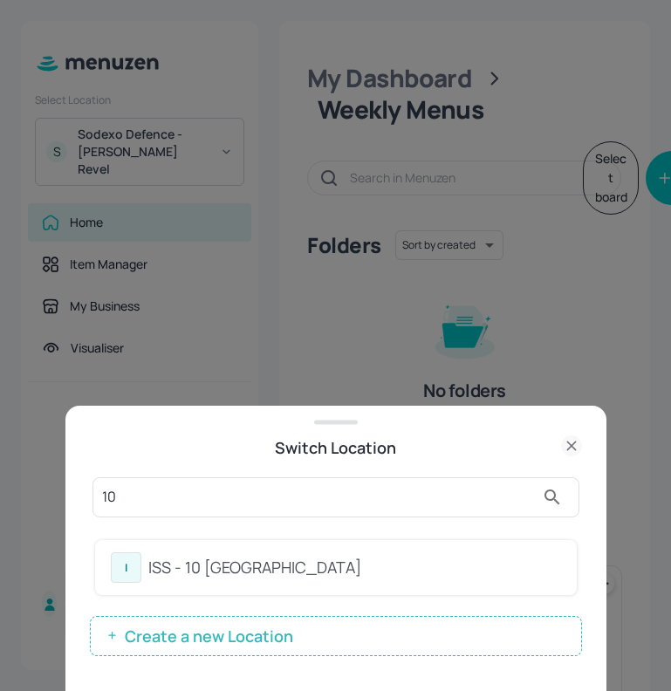
type input "10"
click at [269, 577] on div "ISS - 10 [GEOGRAPHIC_DATA]" at bounding box center [354, 568] width 413 height 24
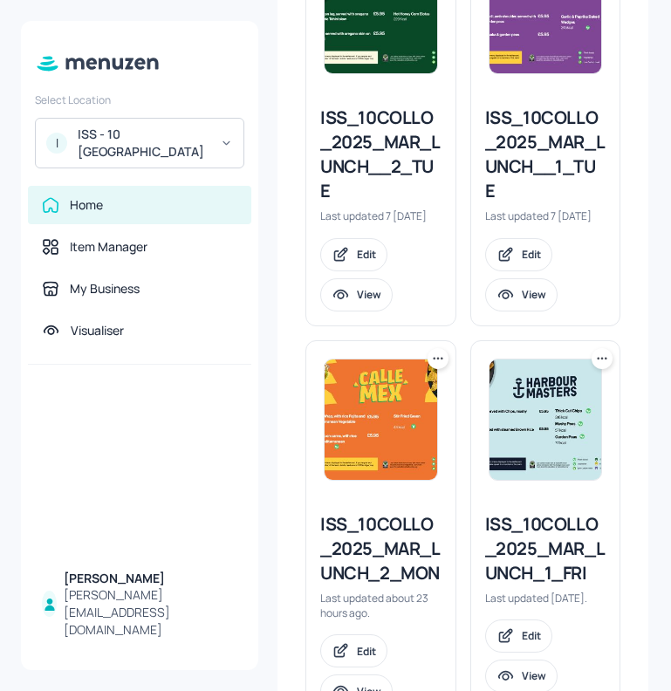
scroll to position [981, 2]
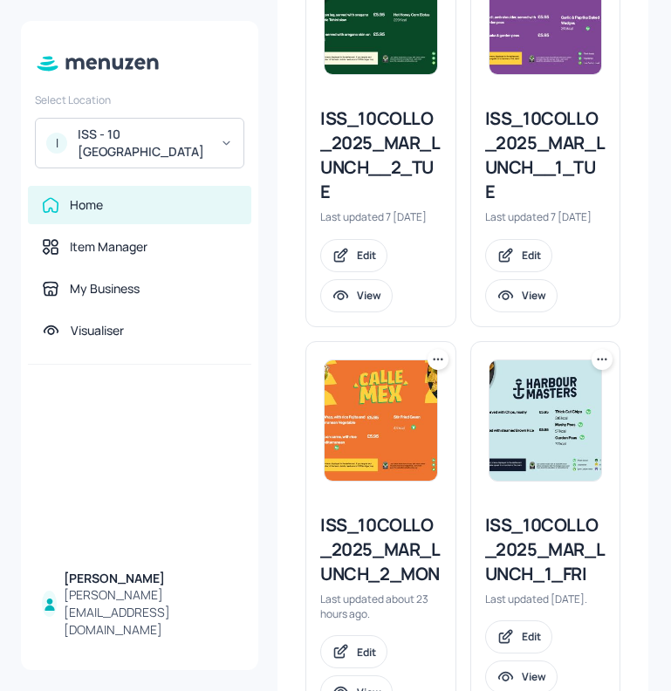
click at [501, 204] on div "ISS_10COLLO_2025_MAR_LUNCH__1_TUE" at bounding box center [545, 155] width 121 height 98
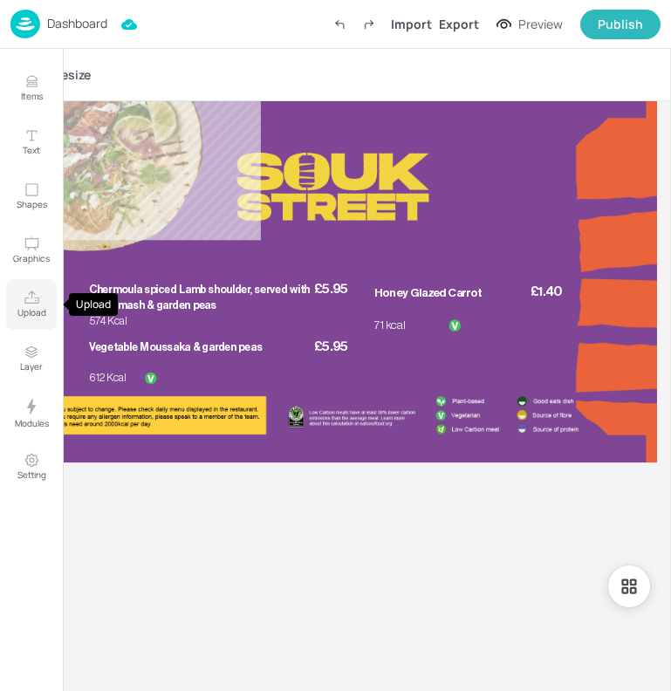
click at [26, 299] on icon "Upload" at bounding box center [32, 298] width 17 height 17
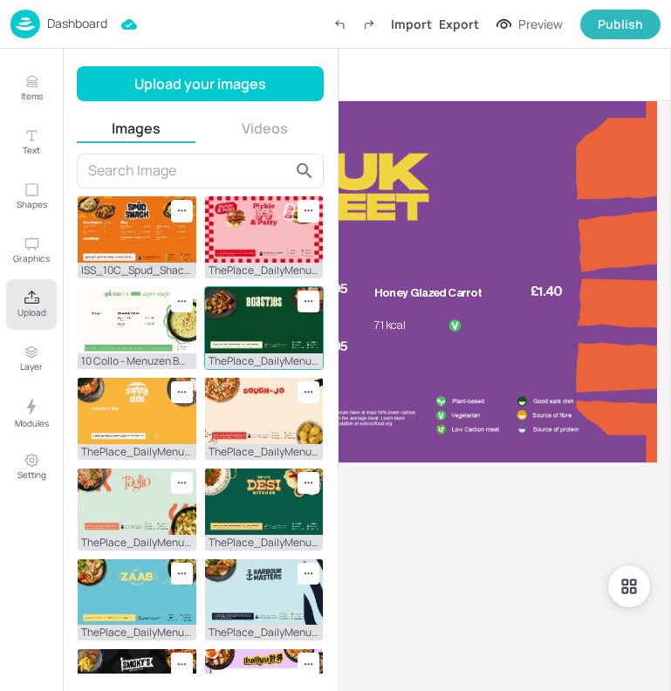
click at [244, 307] on img at bounding box center [264, 320] width 119 height 66
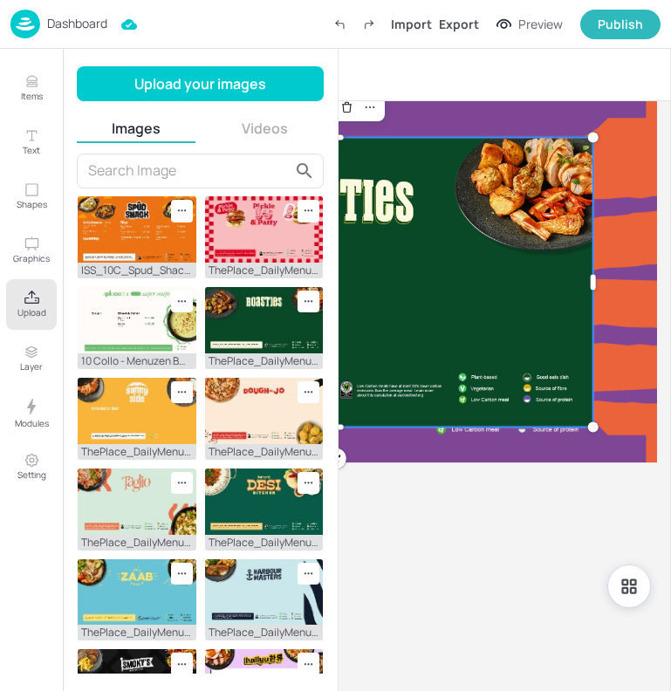
click at [447, 203] on div at bounding box center [336, 282] width 515 height 290
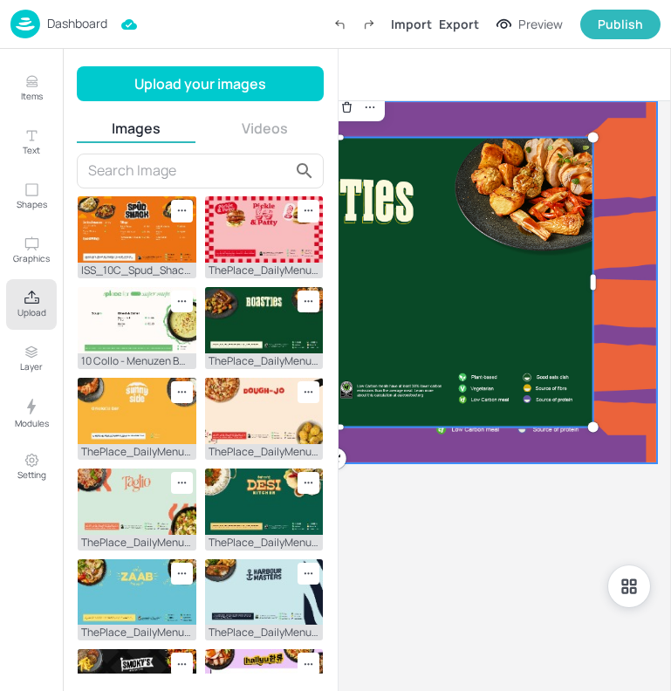
click at [387, 119] on div at bounding box center [335, 282] width 643 height 362
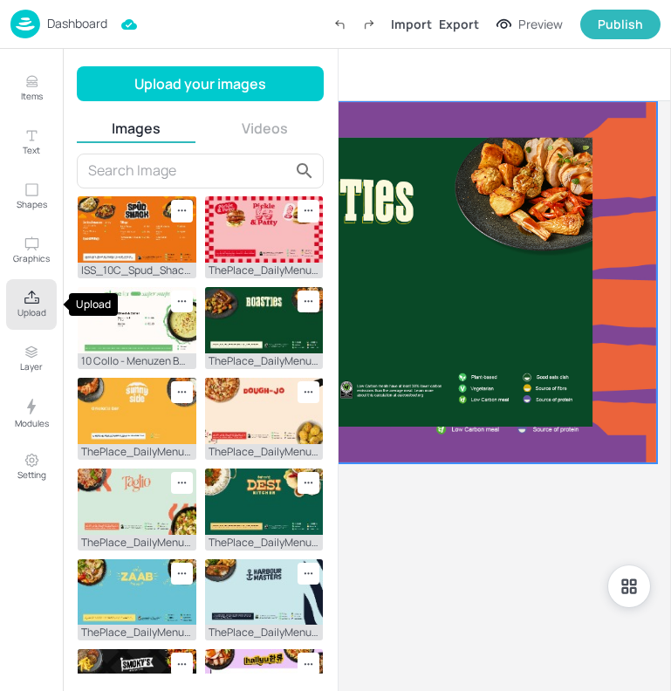
click at [31, 292] on icon "Upload" at bounding box center [31, 297] width 15 height 13
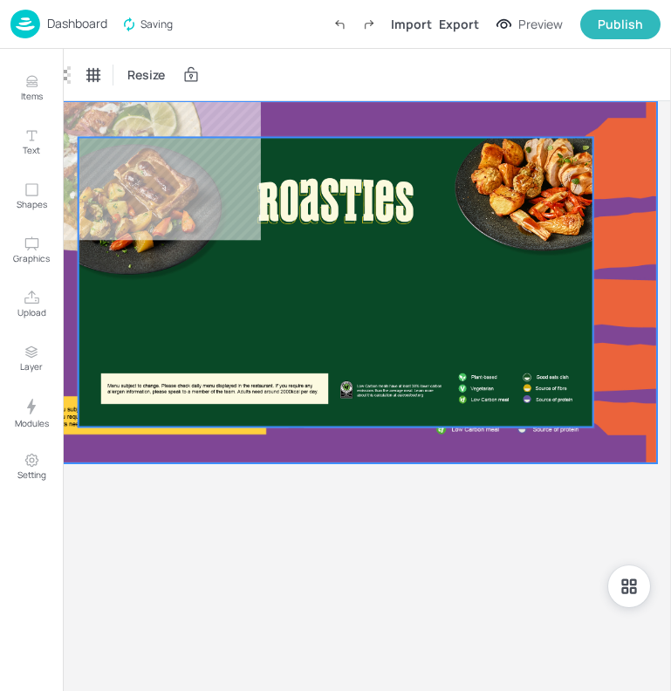
click at [218, 286] on div at bounding box center [336, 282] width 515 height 290
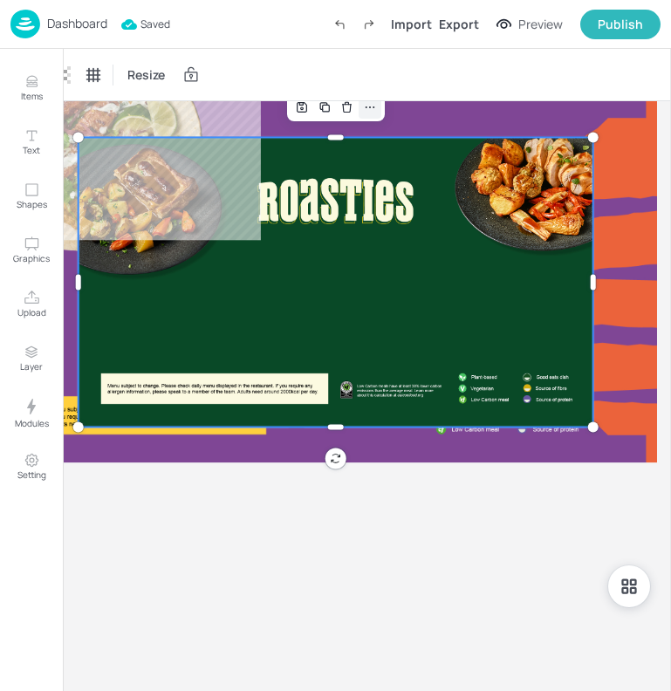
click at [368, 104] on icon at bounding box center [370, 107] width 14 height 14
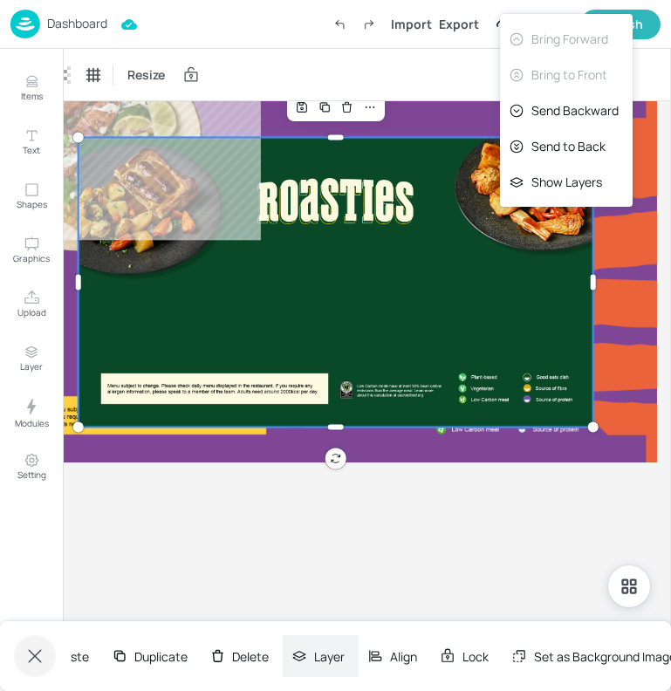
scroll to position [0, 168]
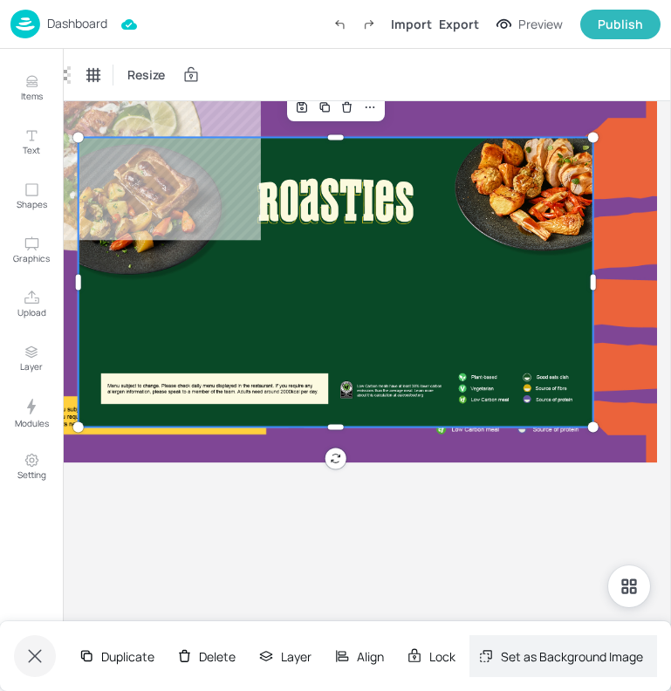
click at [515, 648] on div "Set as Background Image" at bounding box center [572, 657] width 142 height 18
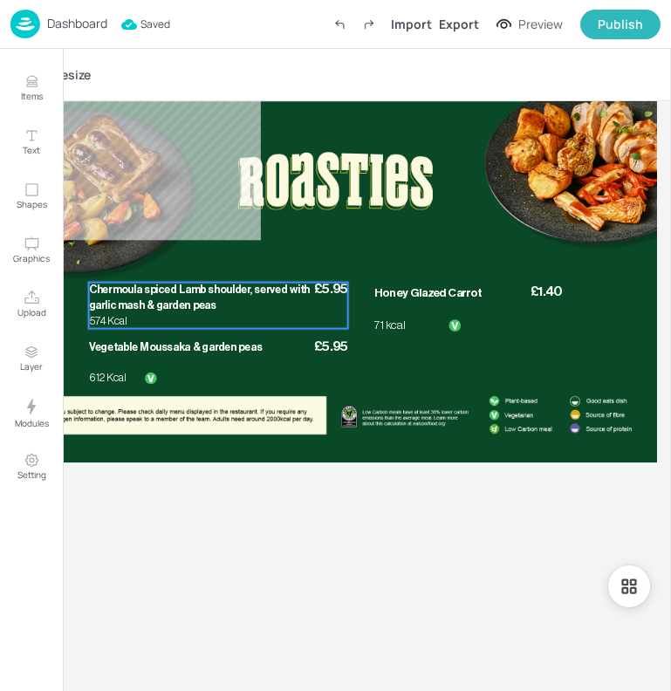
click at [145, 326] on div "£5.95 Chermoula spiced Lamb shoulder, served with garlic mash & garden peas 574…" at bounding box center [218, 306] width 259 height 46
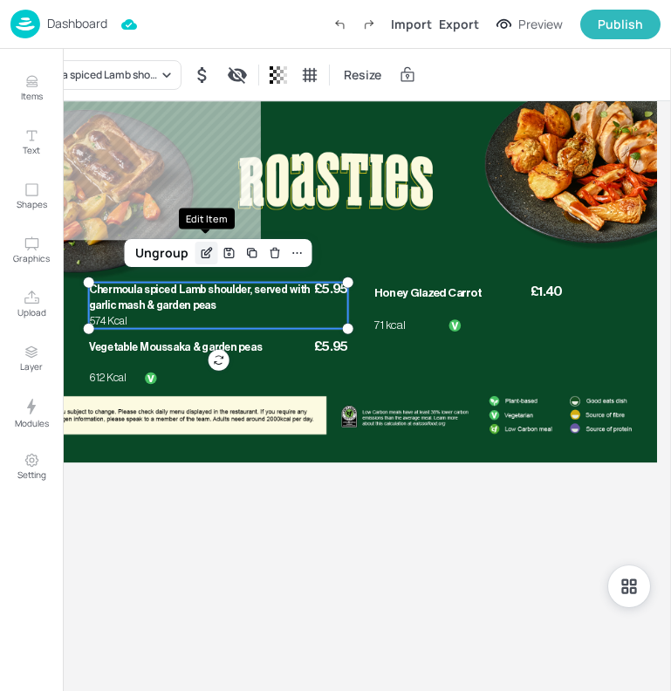
click at [204, 254] on icon "Edit Item" at bounding box center [207, 251] width 7 height 7
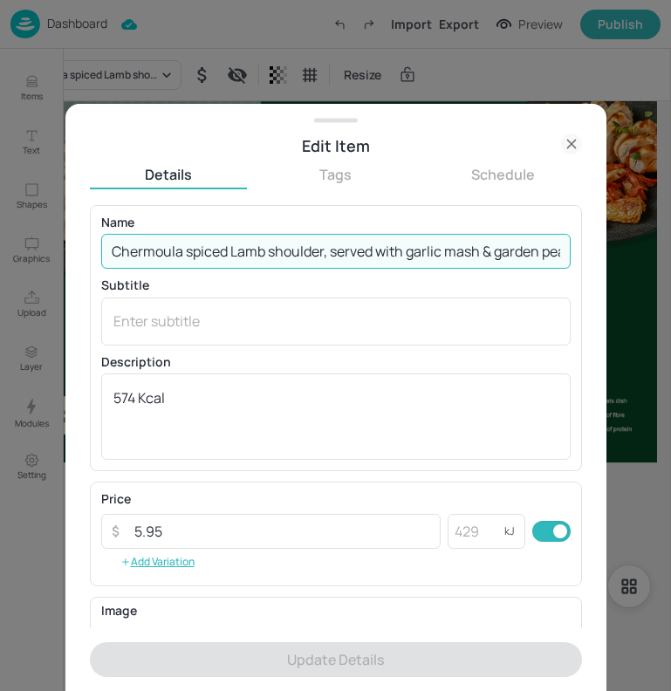
scroll to position [0, 24]
drag, startPoint x: 112, startPoint y: 253, endPoint x: 619, endPoint y: 255, distance: 507.2
click at [619, 255] on div "Edit Item Details Tags Schedule Name Chermoula spiced Lamb shoulder, served wit…" at bounding box center [335, 345] width 671 height 691
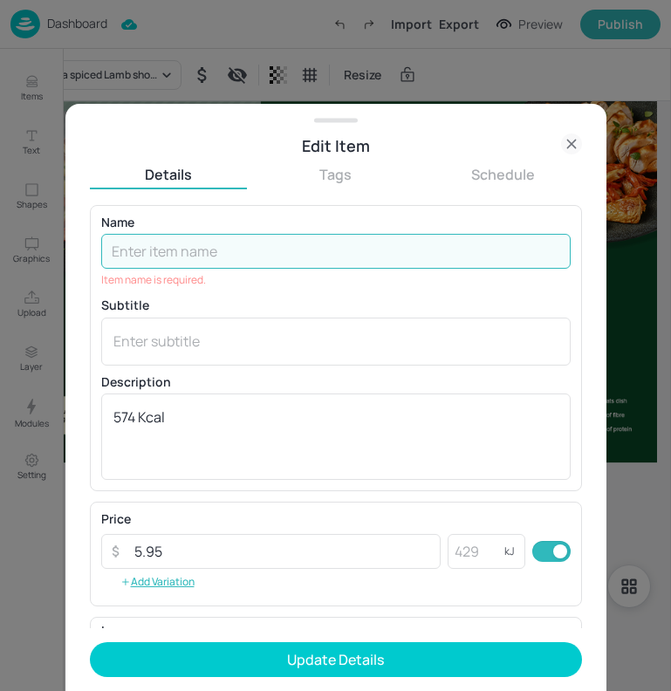
click at [177, 252] on input "text" at bounding box center [336, 251] width 470 height 35
paste input "Honey & Mustard Glazed [PERSON_NAME], served with [PERSON_NAME] Potatoes, butte…"
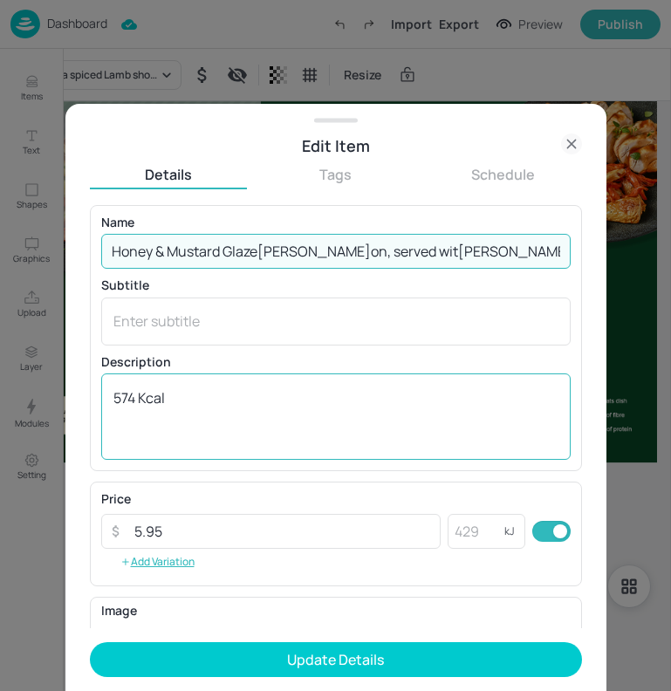
type input "Honey & Mustard Glazed [PERSON_NAME], served with [PERSON_NAME] Potatoes, butte…"
click at [187, 416] on textarea "574 Kcal" at bounding box center [335, 417] width 445 height 58
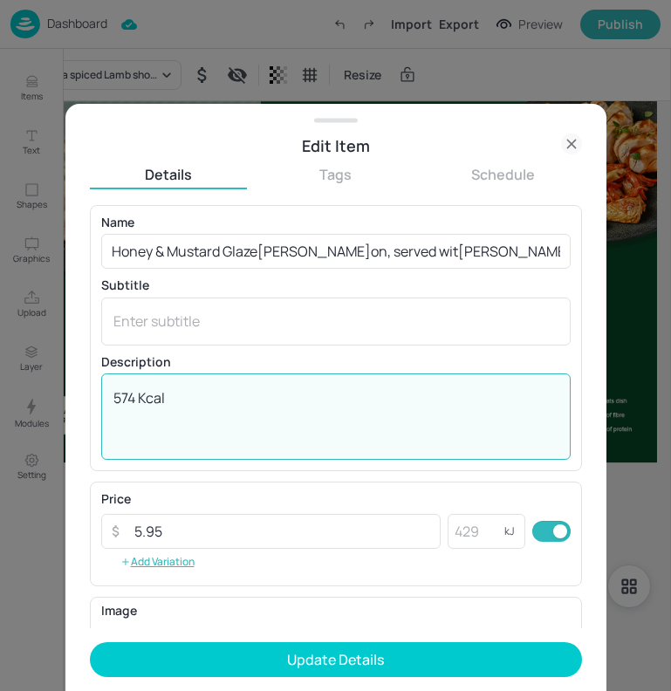
drag, startPoint x: 133, startPoint y: 395, endPoint x: 99, endPoint y: 394, distance: 34.1
click at [99, 394] on div "Name Honey & Mustard Glazed Gammon, served with Parmentier Potatoes, buttered c…" at bounding box center [336, 338] width 492 height 266
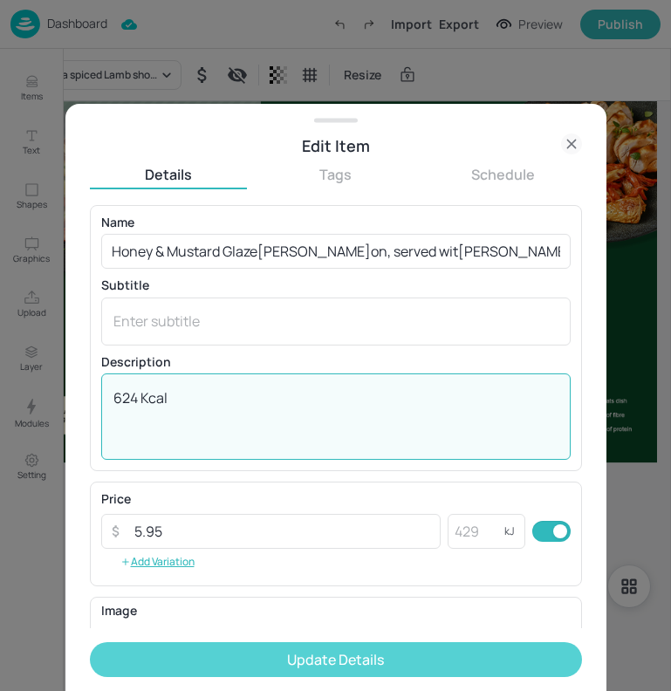
type textarea "624 Kcal"
click at [319, 653] on button "Update Details" at bounding box center [336, 659] width 492 height 35
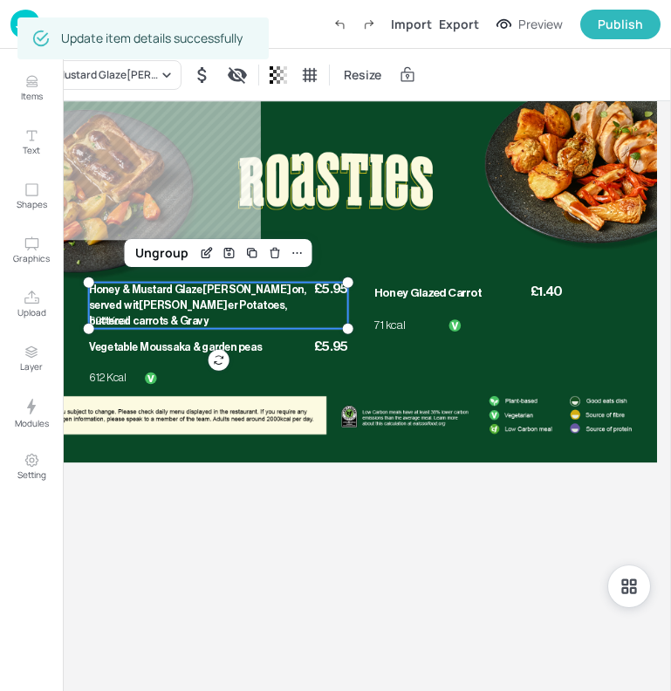
click at [216, 311] on span "Honey & Mustard Glazed Gammon, served with Parmentier Potatoes, buttered carrot…" at bounding box center [197, 306] width 217 height 42
click at [160, 254] on div "Ungroup" at bounding box center [161, 253] width 67 height 23
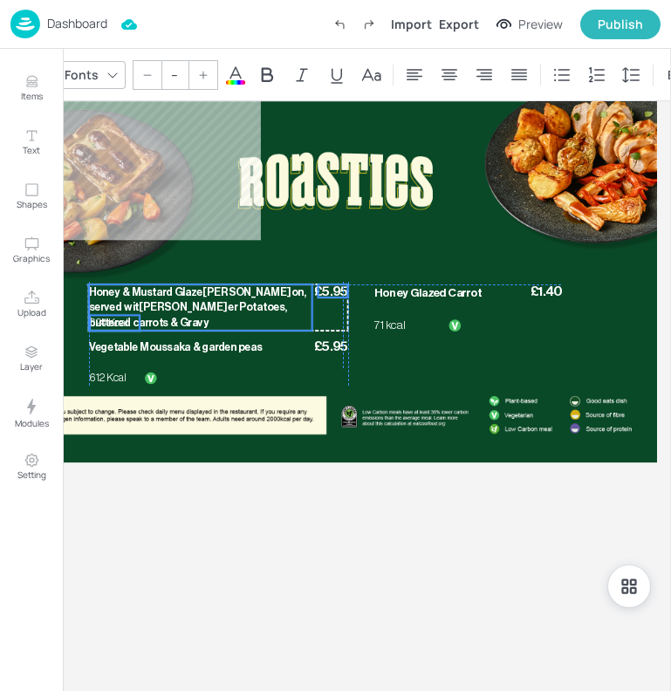
click at [131, 317] on p "624 Kcal" at bounding box center [115, 323] width 50 height 16
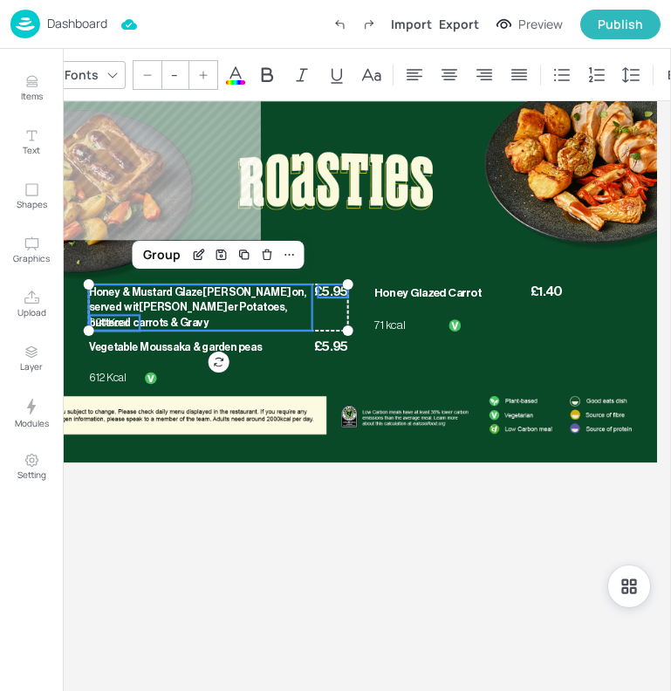
click at [169, 292] on span "Honey & Mustard Glazed Gammon, served with Parmentier Potatoes, buttered carrot…" at bounding box center [197, 307] width 217 height 42
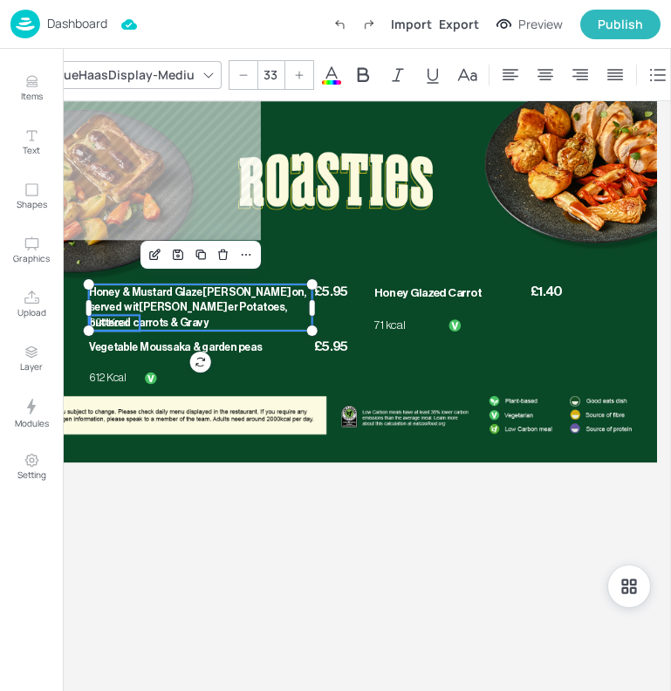
click at [126, 323] on span "624 Kcal" at bounding box center [109, 323] width 38 height 11
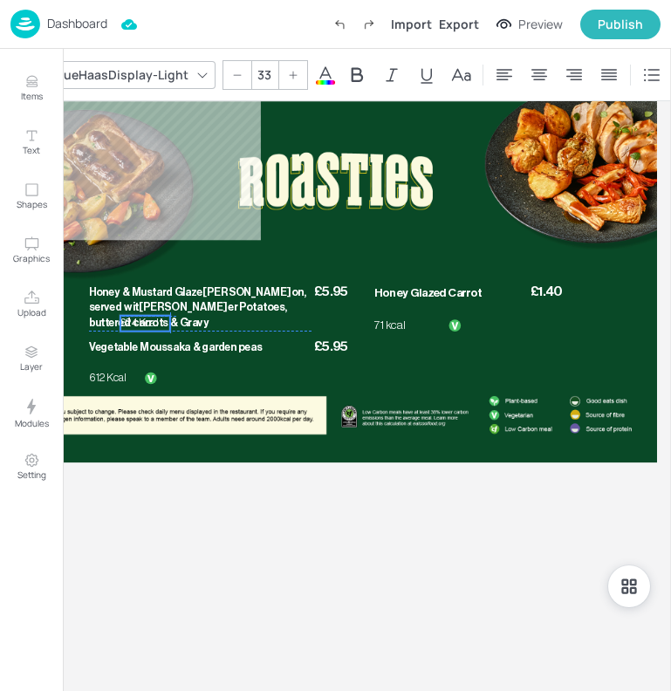
drag, startPoint x: 126, startPoint y: 323, endPoint x: 158, endPoint y: 320, distance: 32.4
click at [158, 320] on span "624 Kcal" at bounding box center [139, 323] width 38 height 11
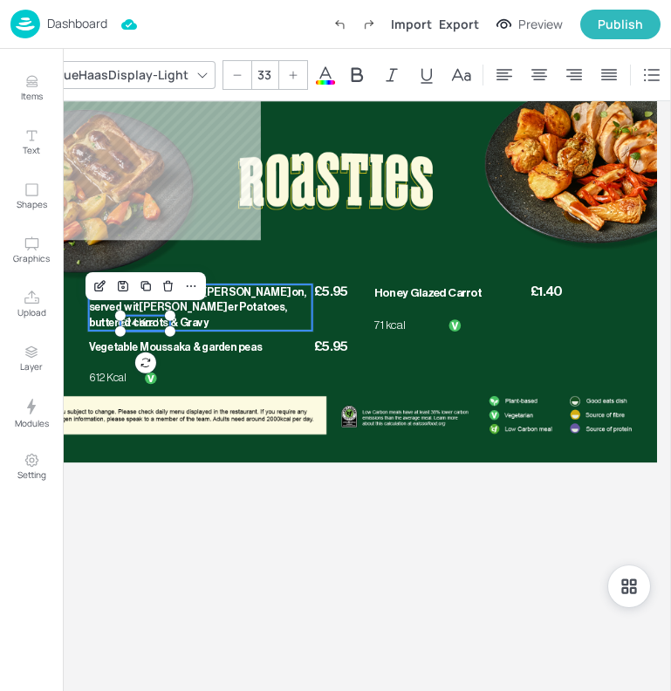
click at [218, 306] on span "Honey & Mustard Glazed Gammon, served with Parmentier Potatoes, buttered carrot…" at bounding box center [197, 307] width 217 height 42
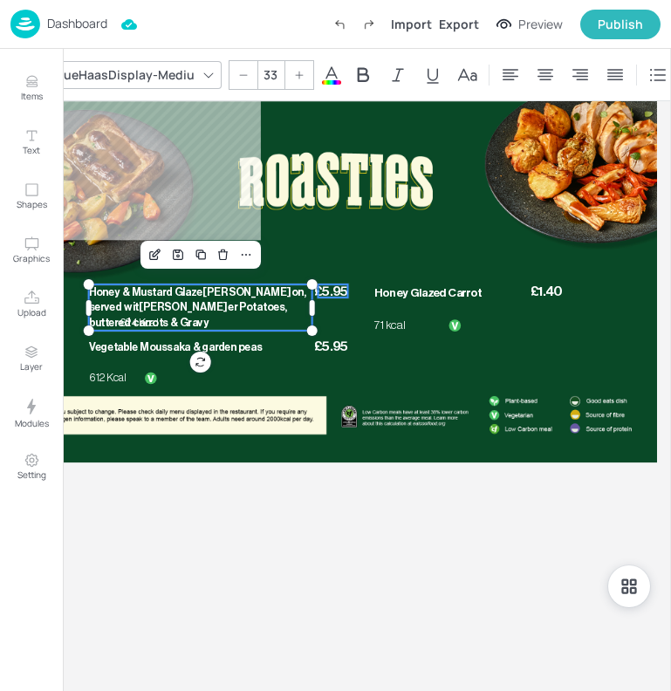
click at [332, 298] on span "£5.95" at bounding box center [330, 291] width 33 height 13
type input "40"
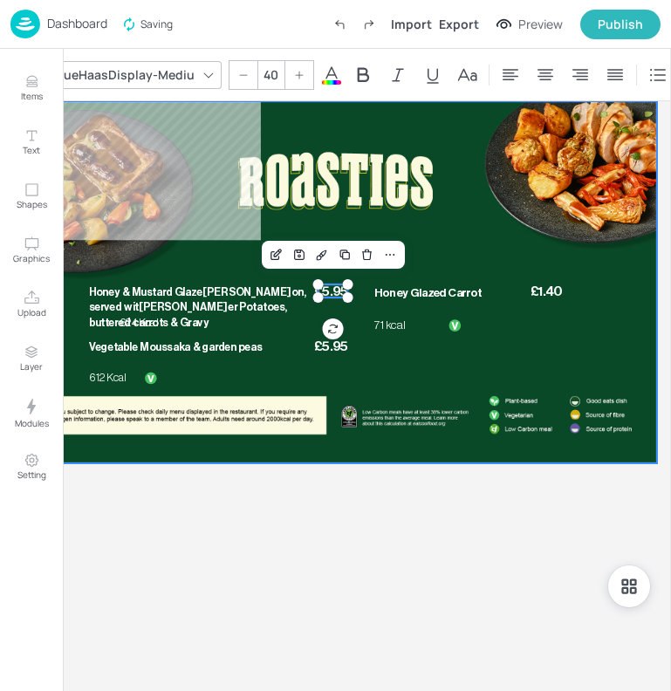
click at [238, 263] on div at bounding box center [335, 282] width 643 height 362
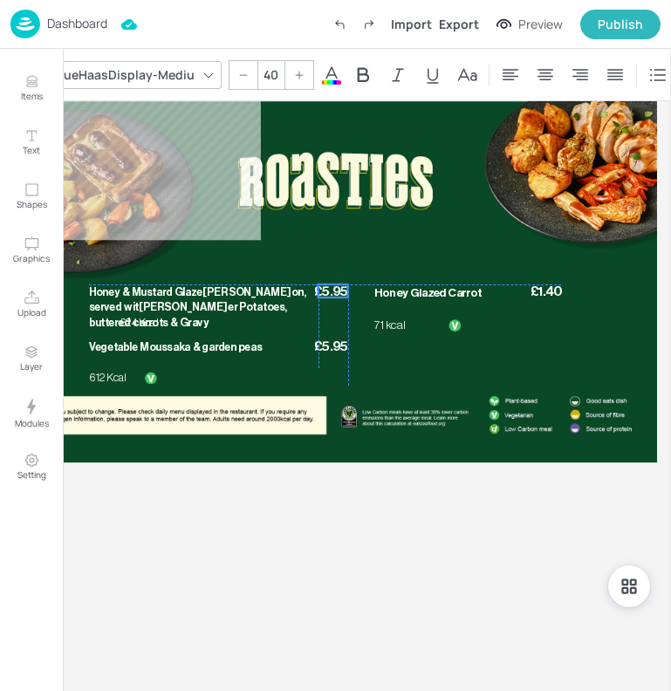
click at [324, 291] on span "£5.95" at bounding box center [330, 291] width 33 height 13
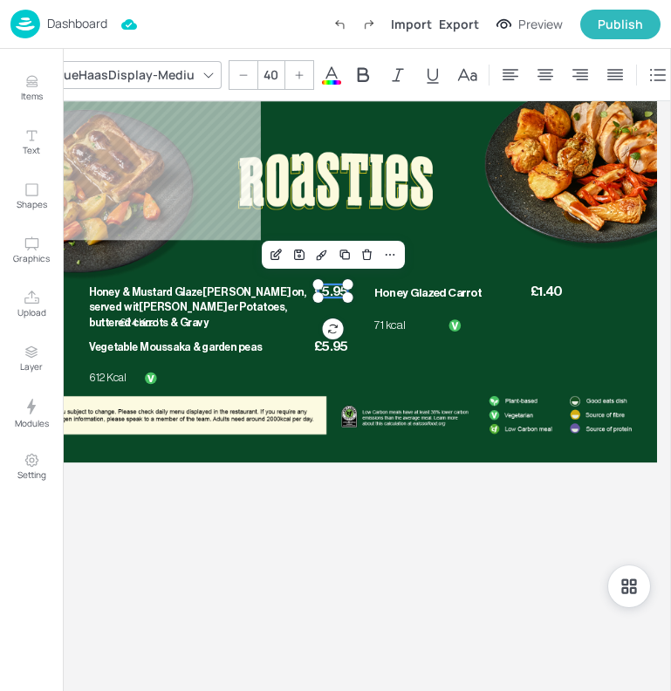
click at [324, 290] on div at bounding box center [319, 285] width 14 height 14
click at [227, 299] on p "Honey & Mustard Glazed Gammon, served with Parmentier Potatoes, buttered carrot…" at bounding box center [200, 308] width 223 height 46
type input "--"
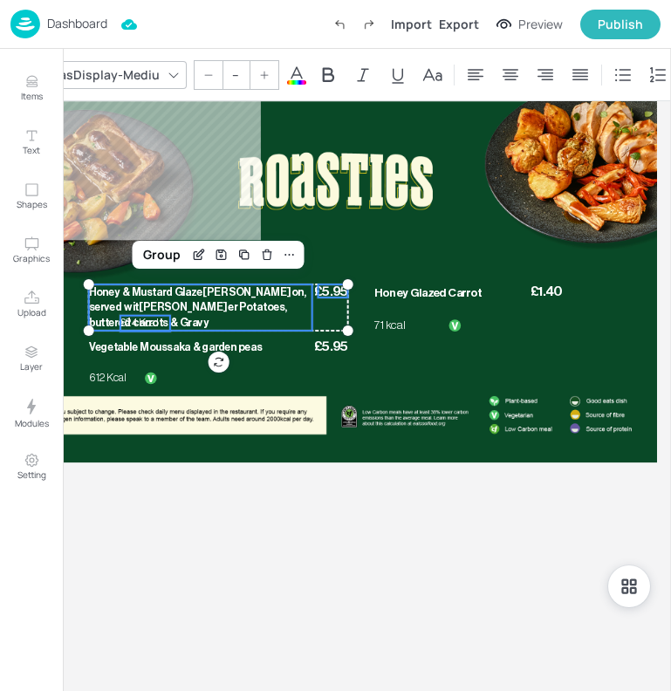
click at [142, 322] on span "624 Kcal" at bounding box center [139, 323] width 38 height 11
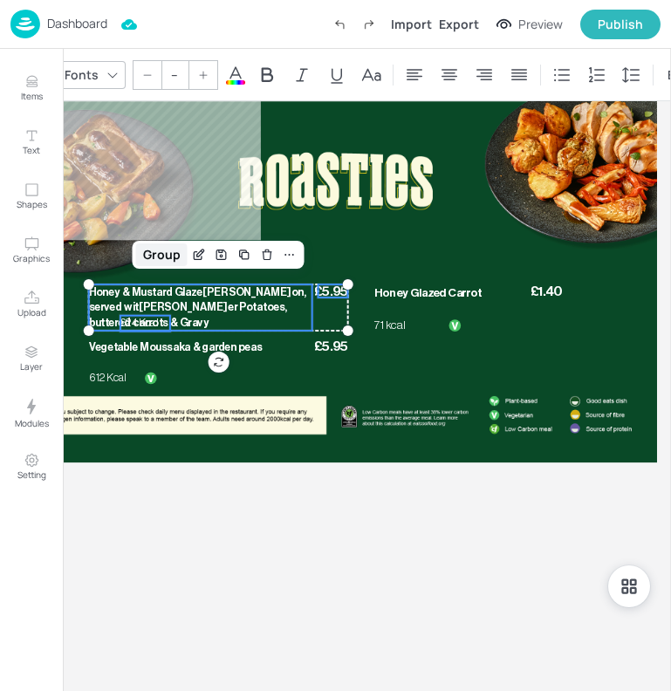
click at [175, 252] on div "Group" at bounding box center [162, 255] width 52 height 23
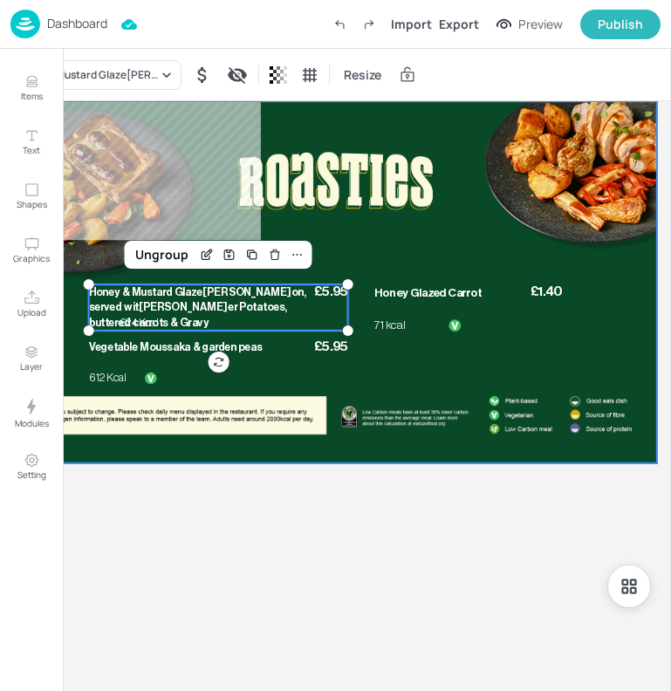
click at [110, 221] on div at bounding box center [335, 282] width 643 height 362
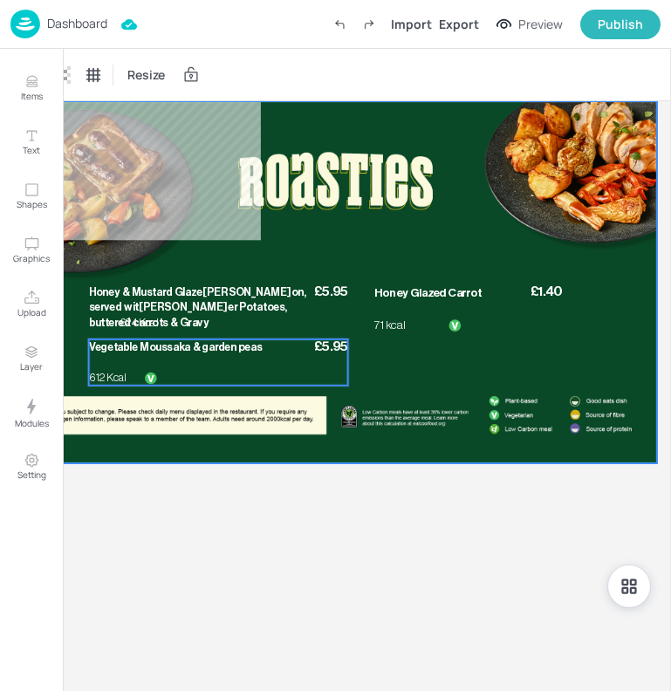
click at [210, 361] on div "£5.95 Vegetable Moussaka & garden peas 612 Kcal" at bounding box center [218, 363] width 259 height 46
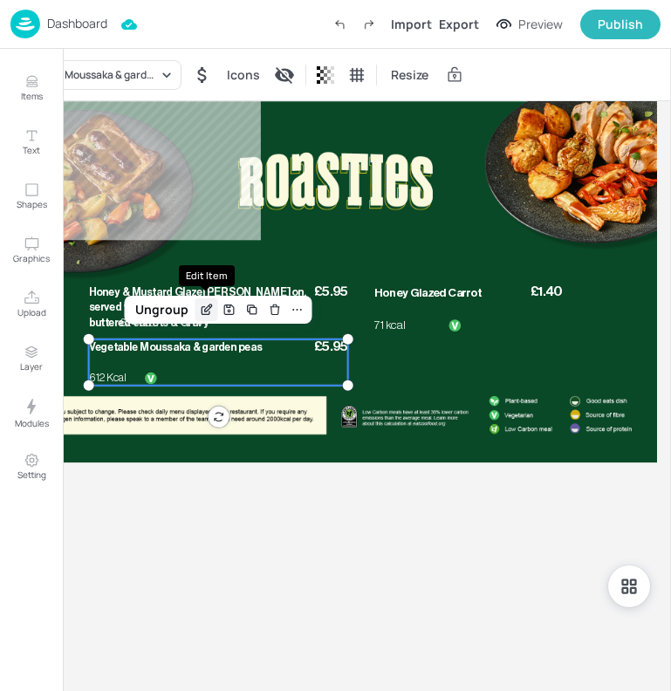
click at [207, 302] on div "Edit Item" at bounding box center [207, 310] width 23 height 23
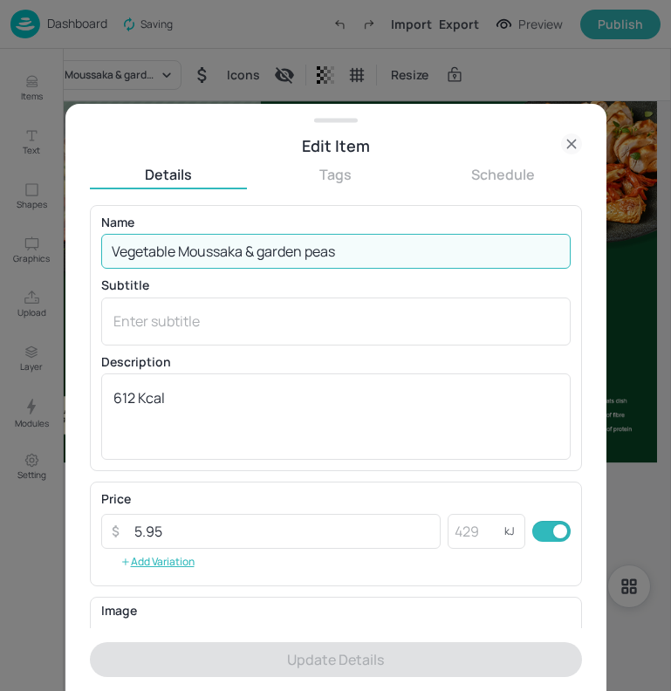
drag, startPoint x: 347, startPoint y: 251, endPoint x: 27, endPoint y: 237, distance: 320.7
click at [27, 237] on div "Edit Item Details Tags Schedule Name Vegetable Moussaka & garden peas ​ Subtitl…" at bounding box center [335, 345] width 671 height 691
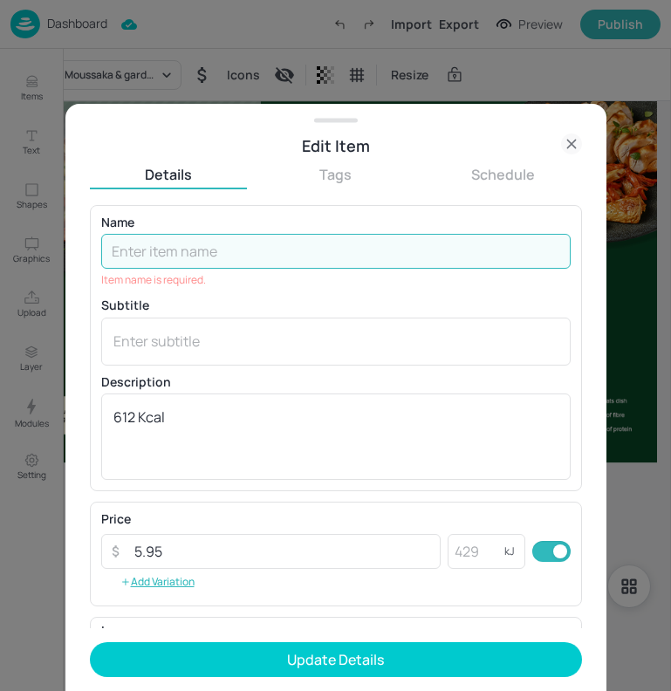
paste input "Creamy Baked Vegetable Pie, served with Parmentier Potatoes, buttered carrots &…"
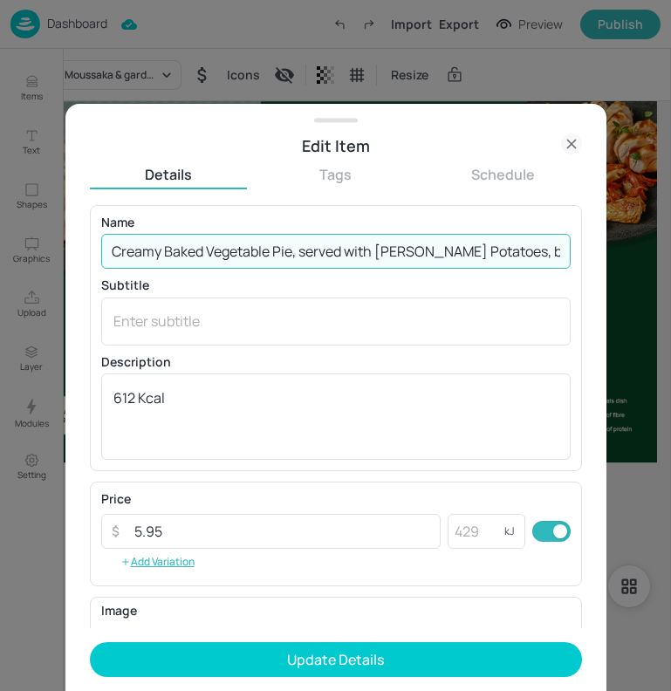
scroll to position [0, 121]
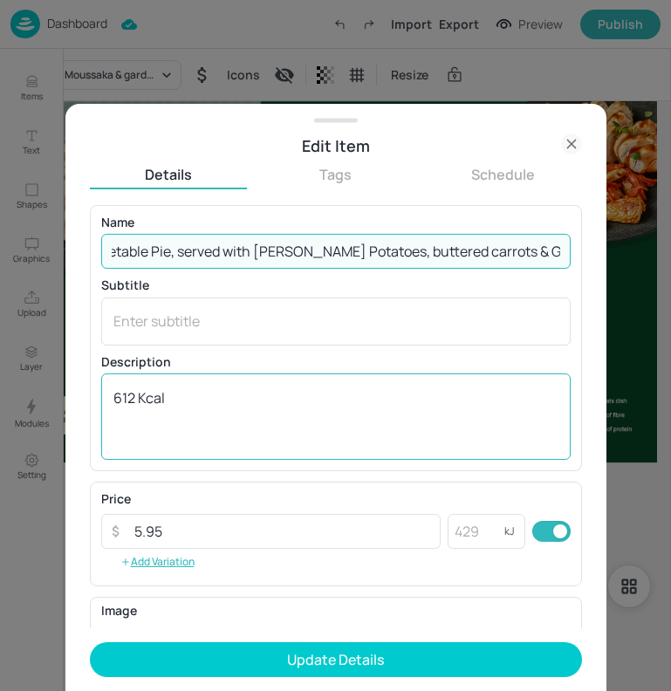
type input "Creamy Baked Vegetable Pie, served with Parmentier Potatoes, buttered carrots &…"
click at [136, 397] on textarea "612 Kcal" at bounding box center [335, 417] width 445 height 58
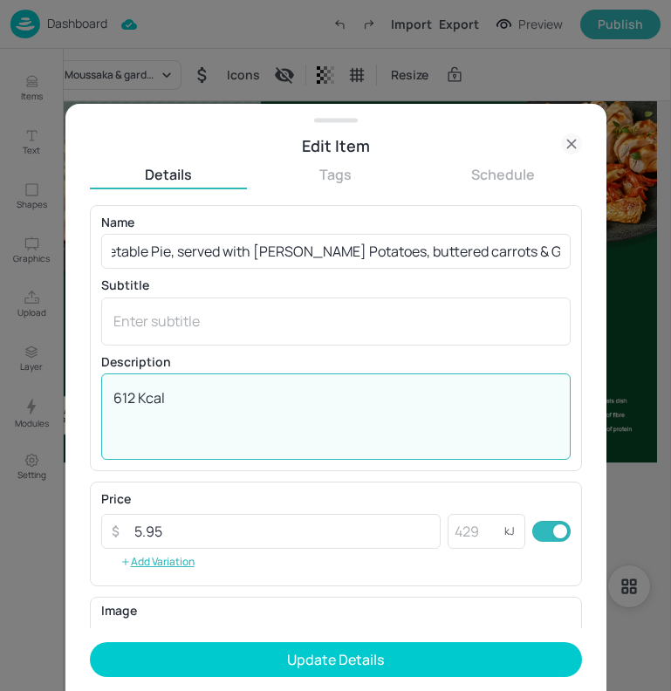
scroll to position [0, 0]
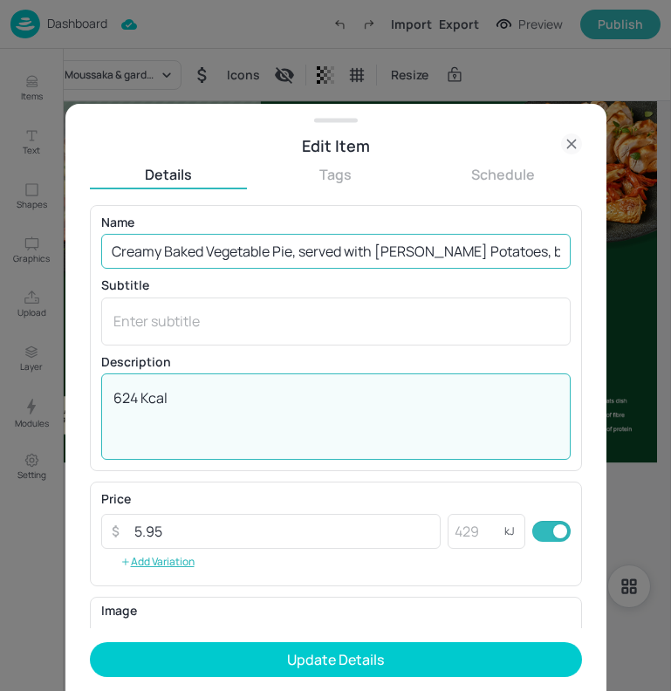
type textarea "624 Kcal"
click at [240, 244] on input "Creamy Baked Vegetable Pie, served with Parmentier Potatoes, buttered carrots &…" at bounding box center [336, 251] width 470 height 35
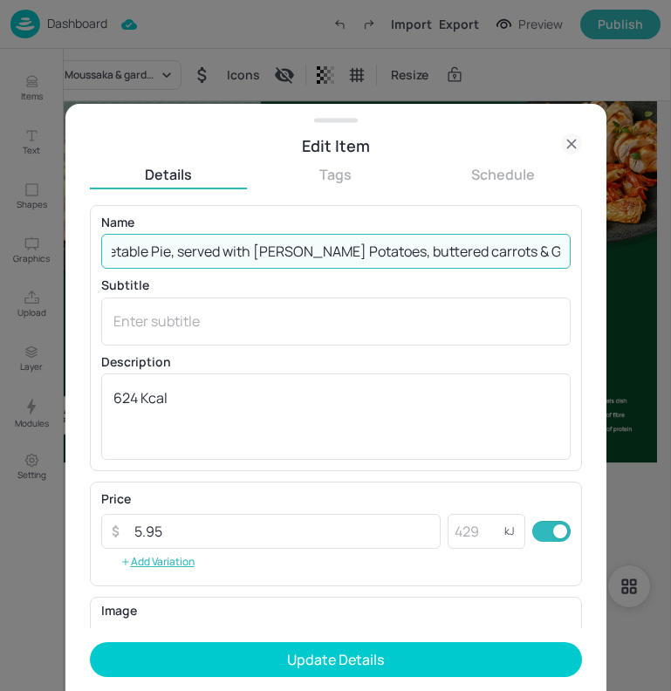
click at [251, 264] on input "Creamy Baked Vegetable Pie, served with Parmentier Potatoes, buttered carrots &…" at bounding box center [336, 251] width 470 height 35
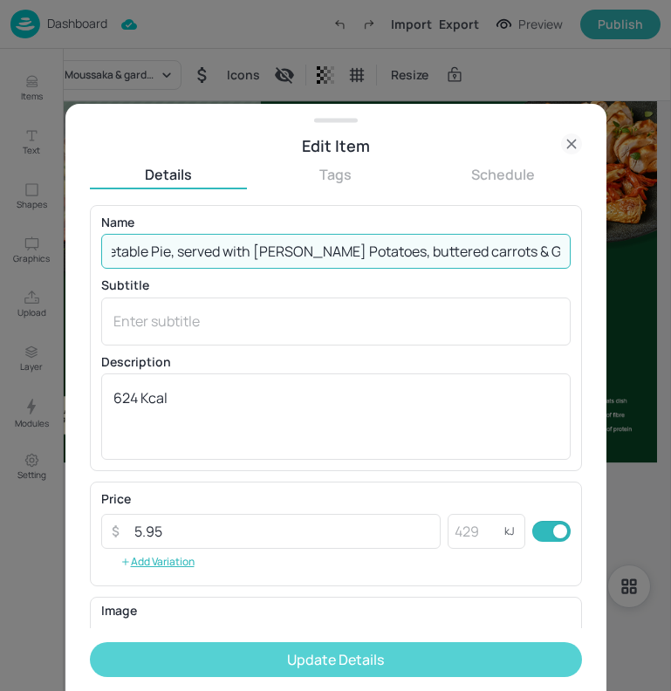
click at [206, 652] on button "Update Details" at bounding box center [336, 659] width 492 height 35
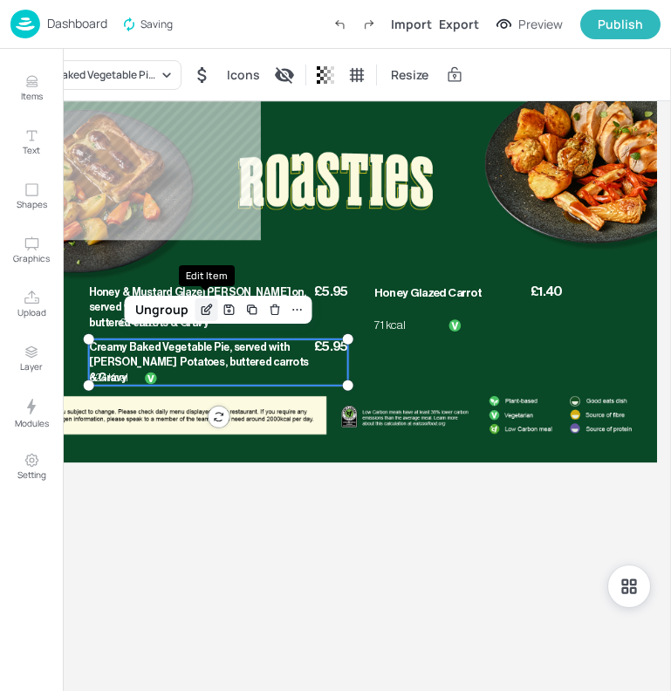
click at [203, 303] on icon "Edit Item" at bounding box center [206, 310] width 15 height 14
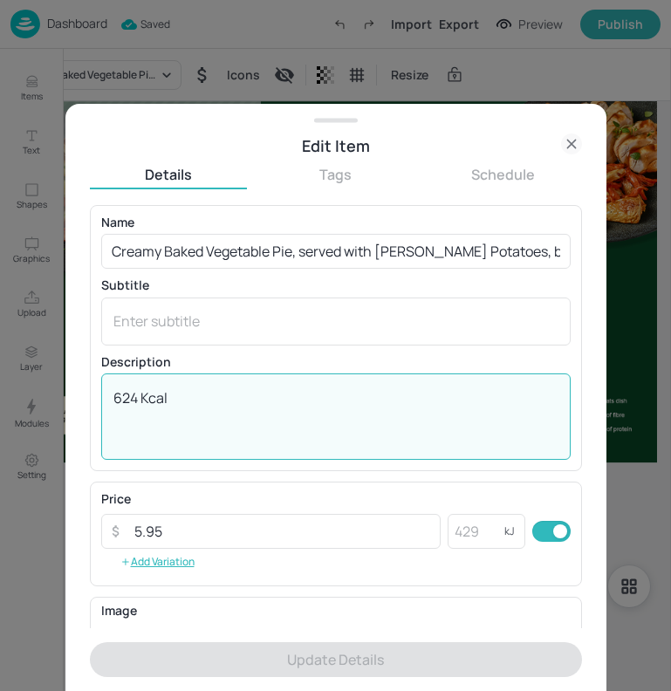
drag, startPoint x: 139, startPoint y: 395, endPoint x: 93, endPoint y: 391, distance: 45.5
click at [93, 392] on div "Name Creamy Baked Vegetable Pie, served with Parmentier Potatoes, buttered carr…" at bounding box center [336, 338] width 492 height 266
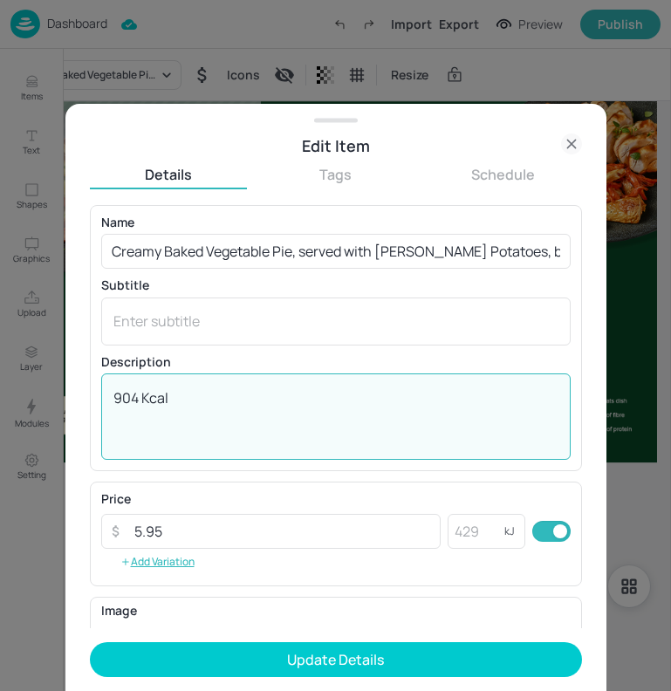
type textarea "904 Kcal"
click at [289, 497] on div "Price" at bounding box center [336, 499] width 470 height 12
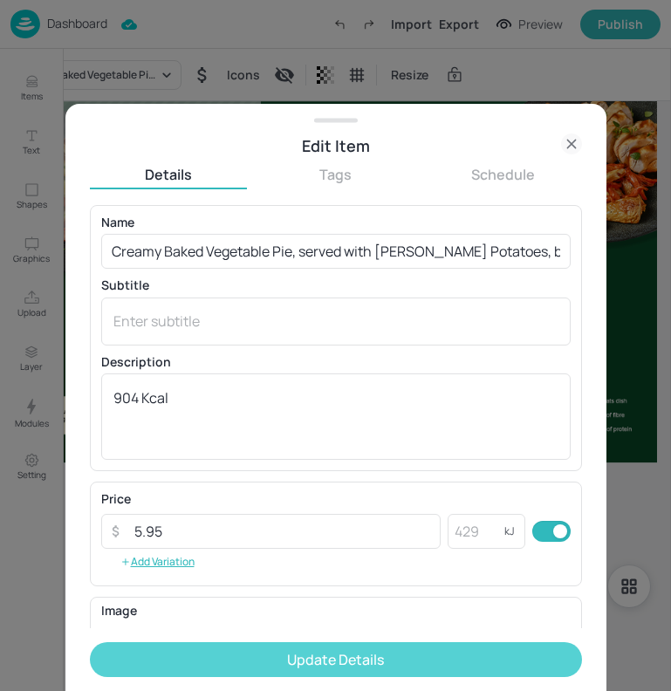
click at [261, 650] on button "Update Details" at bounding box center [336, 659] width 492 height 35
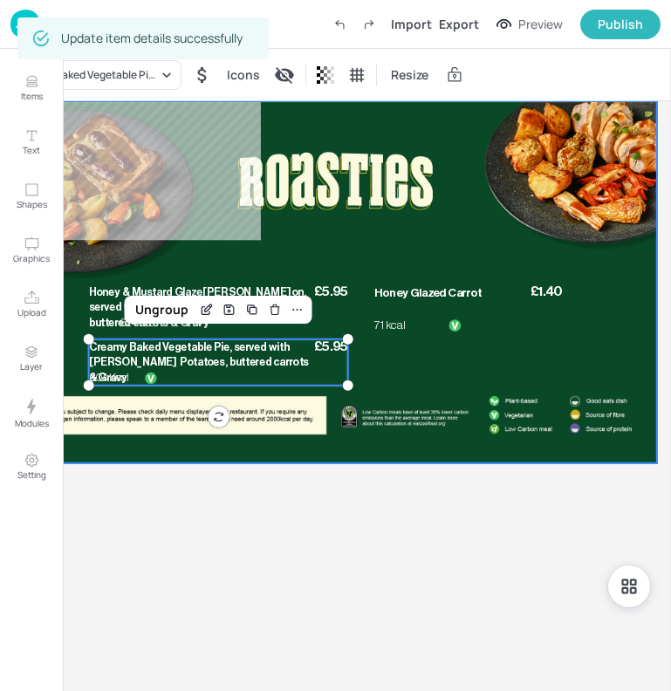
click at [433, 426] on div at bounding box center [335, 282] width 643 height 362
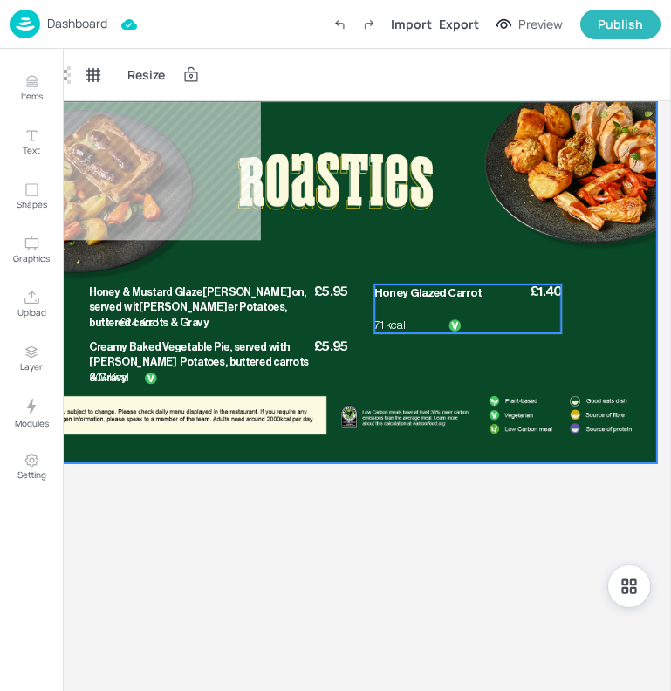
click at [405, 293] on span "Honey Glazed Carrot" at bounding box center [427, 292] width 106 height 11
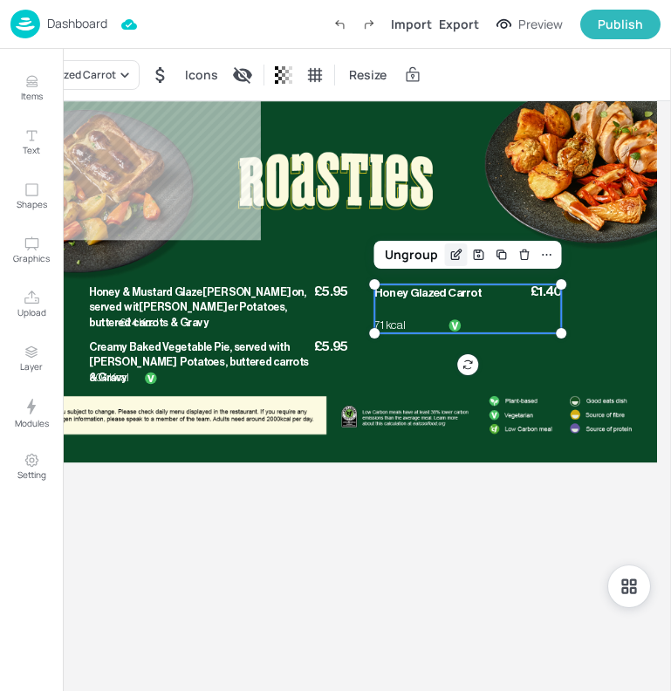
click at [457, 258] on icon "Edit Item" at bounding box center [456, 255] width 15 height 14
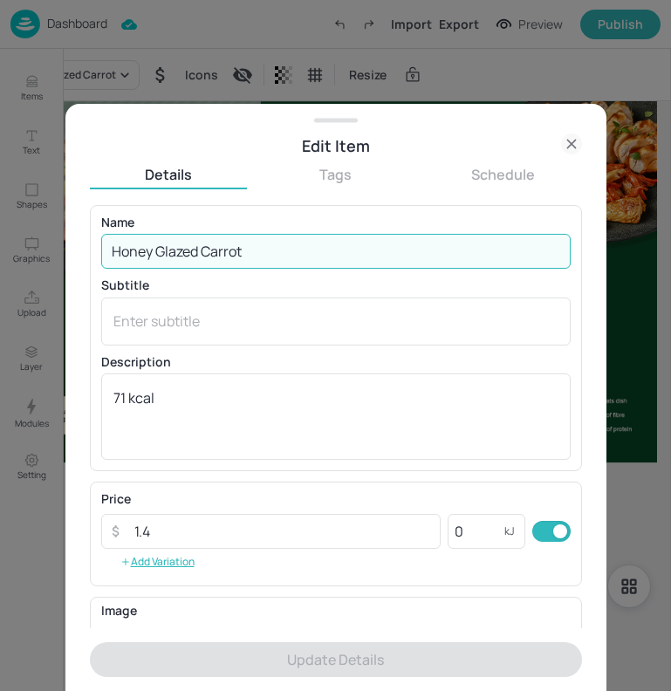
drag, startPoint x: 292, startPoint y: 250, endPoint x: 79, endPoint y: 225, distance: 213.5
click at [79, 225] on div "Edit Item Details Tags Schedule Name Honey Glazed Carrot ​ Subtitle x ​ Descrip…" at bounding box center [335, 397] width 541 height 587
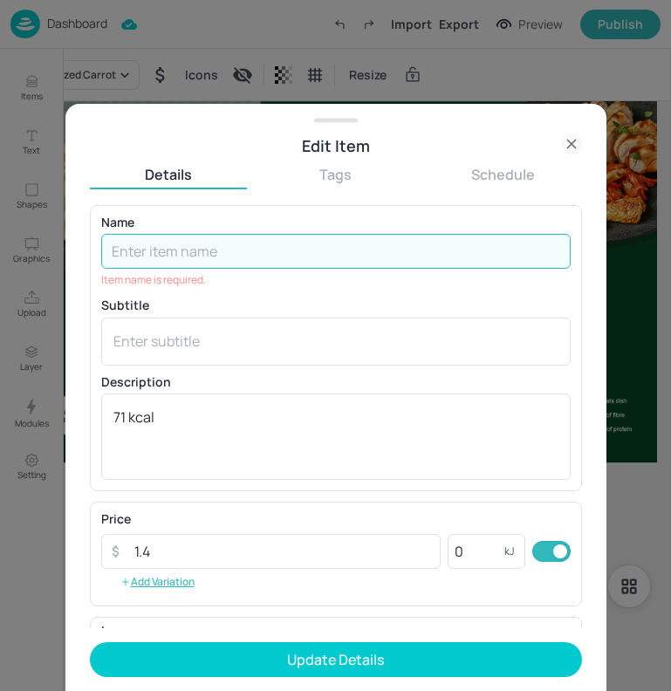
paste input "sed Red Cabbage"
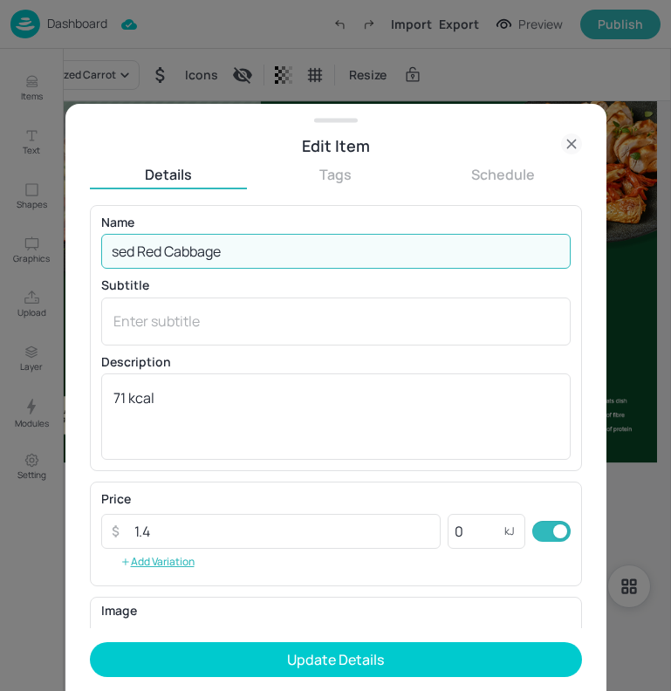
click at [106, 256] on input "sed Red Cabbage" at bounding box center [336, 251] width 470 height 35
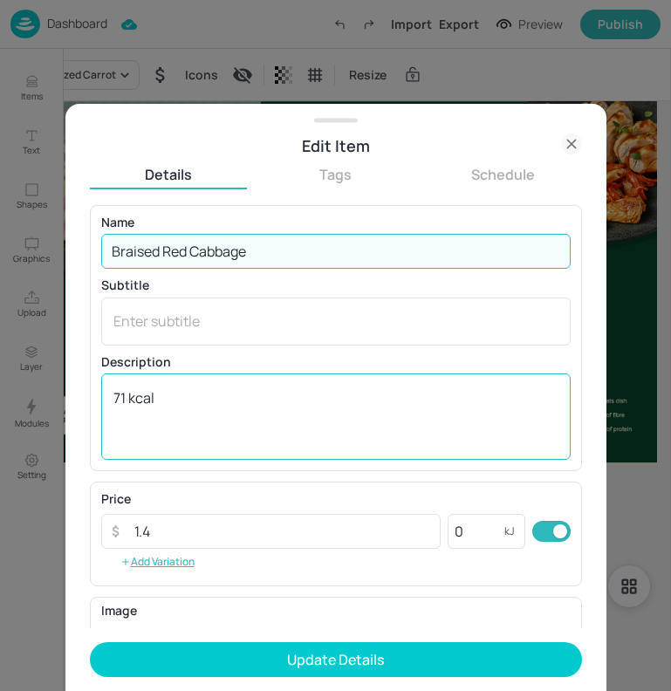
type input "Braised Red Cabbage"
click at [129, 398] on textarea "71 kcal" at bounding box center [335, 417] width 445 height 58
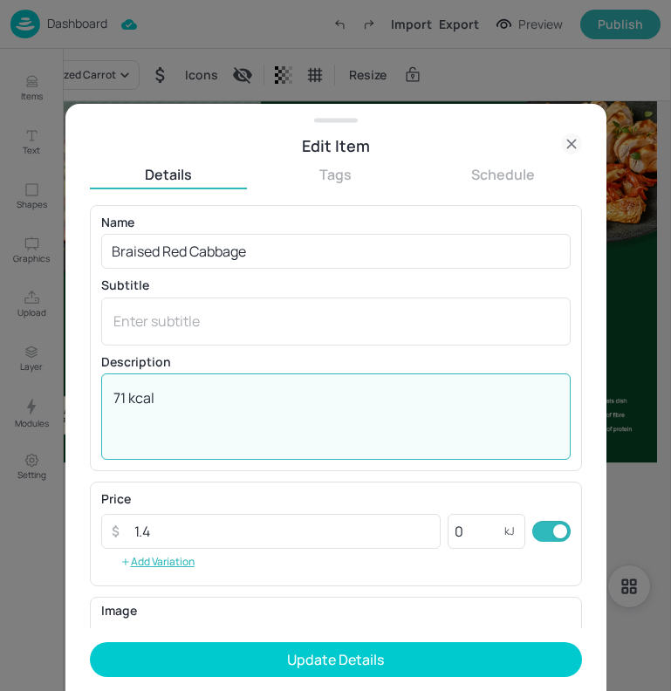
click at [125, 398] on textarea "71 kcal" at bounding box center [335, 417] width 445 height 58
type textarea "106 kcal"
click at [168, 531] on input "1.4" at bounding box center [283, 531] width 318 height 35
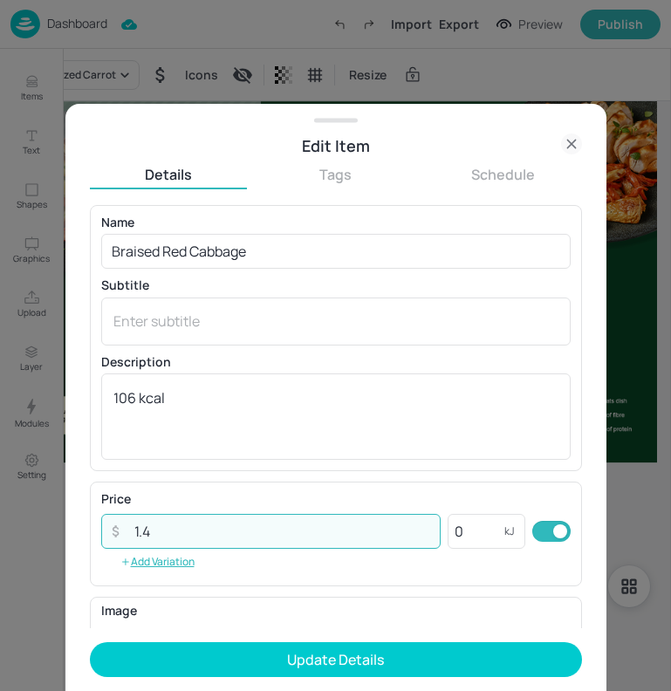
click at [194, 684] on form "Name Braised Red Cabbage ​ Subtitle x ​ Description 106 kcal x ​ Price ​ 1.4 ​ …" at bounding box center [336, 448] width 492 height 486
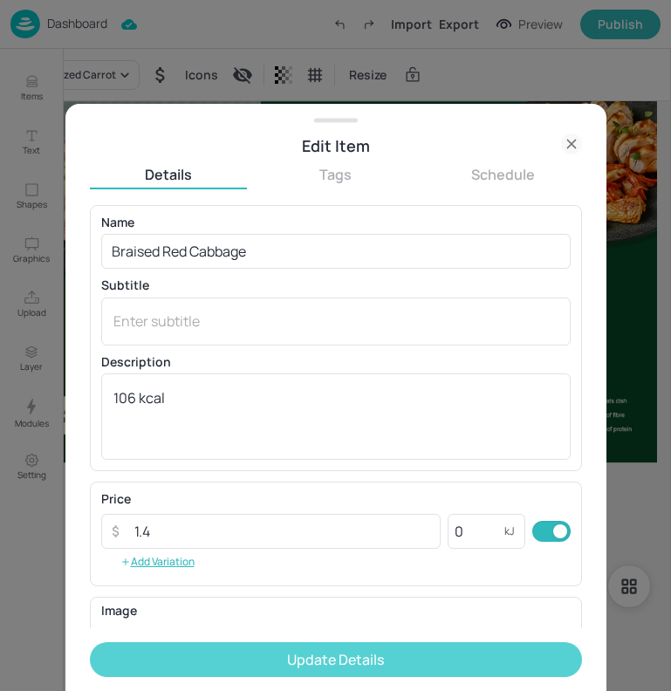
click at [201, 667] on button "Update Details" at bounding box center [336, 659] width 492 height 35
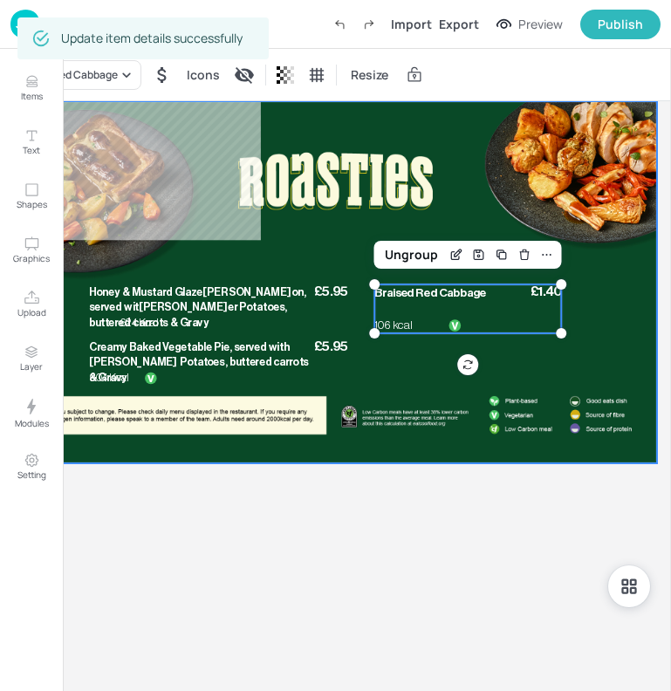
click at [327, 444] on div at bounding box center [335, 282] width 643 height 362
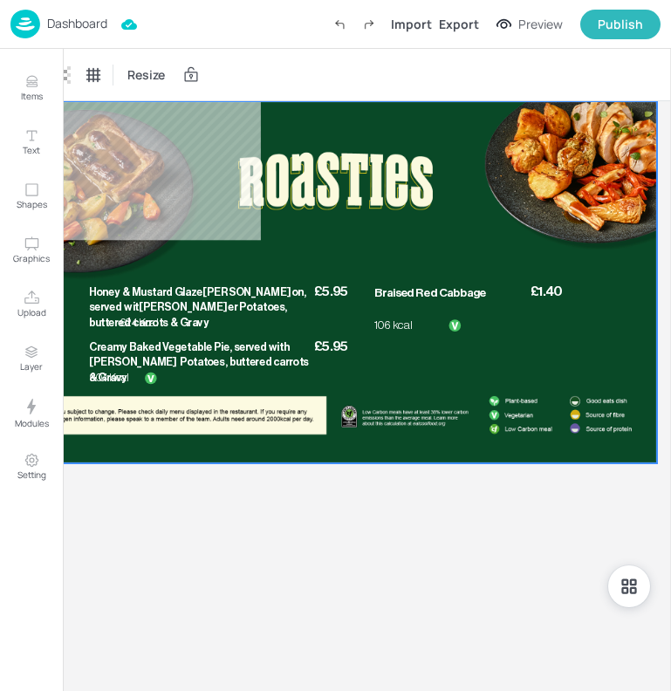
click at [133, 123] on div at bounding box center [335, 282] width 643 height 362
click at [121, 492] on div at bounding box center [335, 486] width 643 height 44
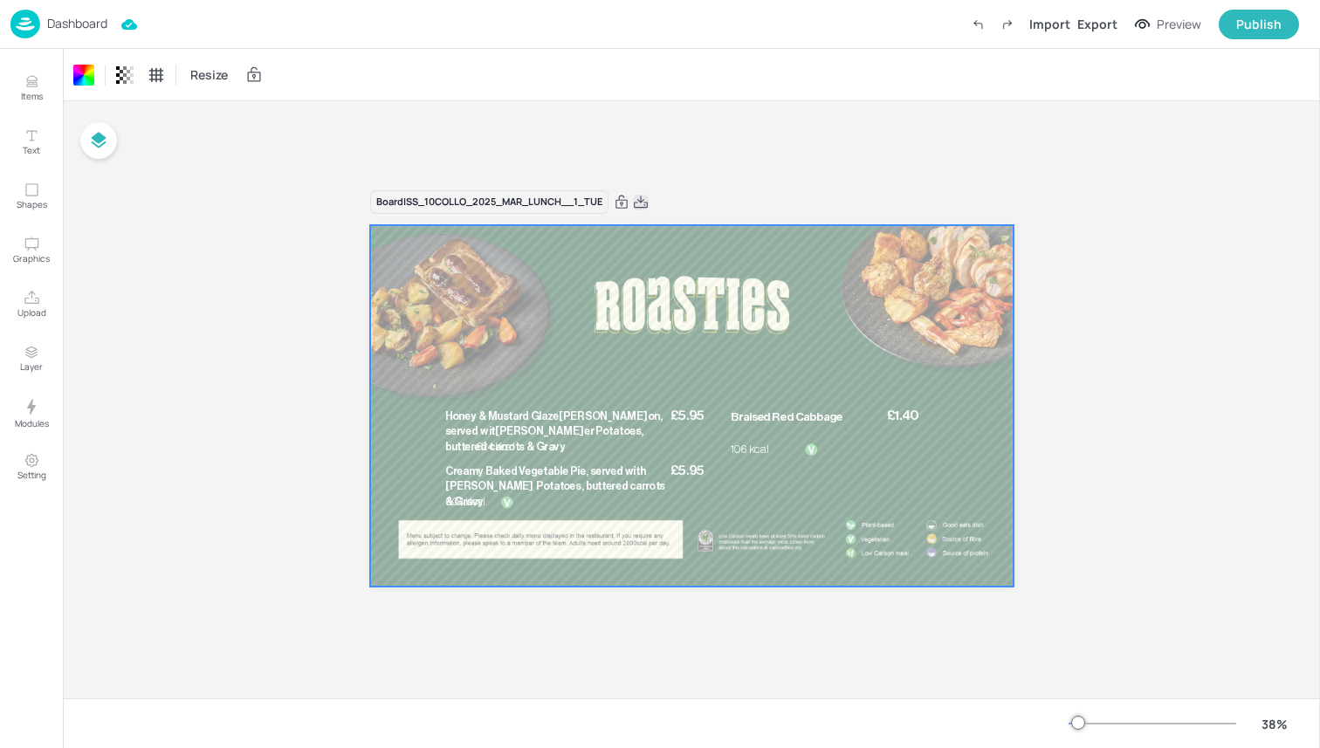
click at [647, 206] on icon at bounding box center [641, 202] width 16 height 17
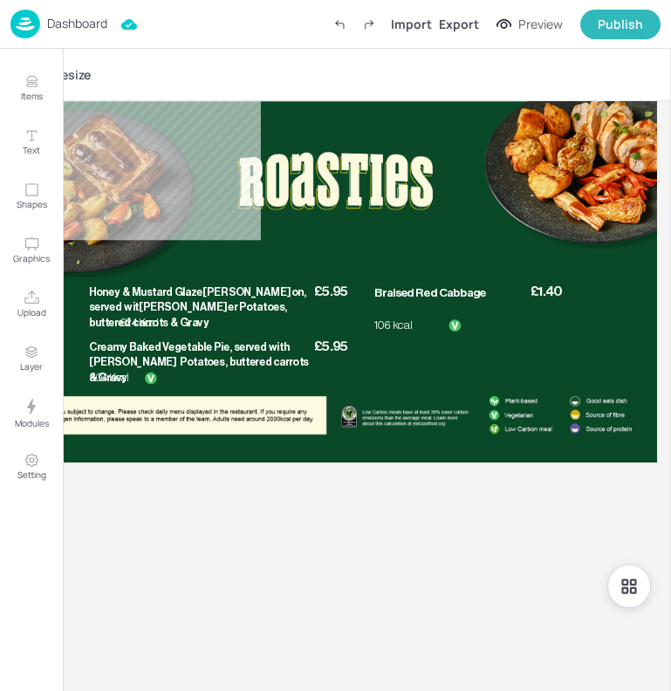
click at [73, 24] on p "Dashboard" at bounding box center [77, 23] width 60 height 12
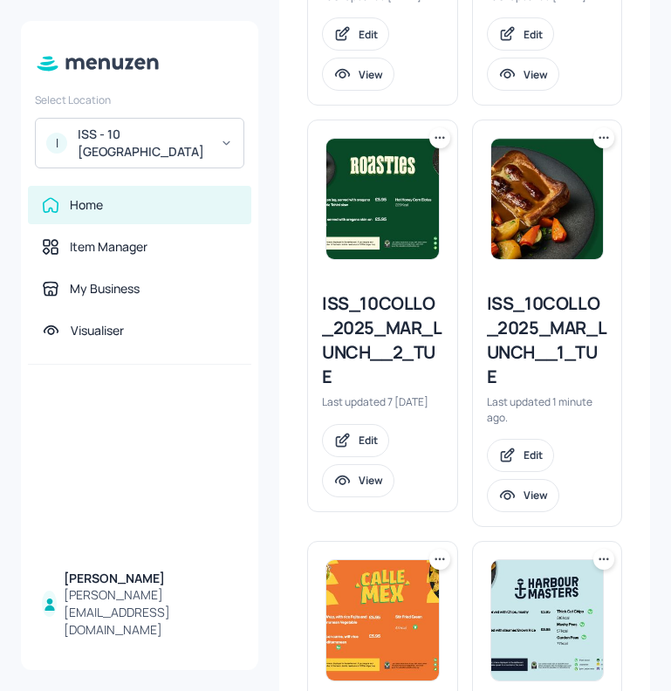
scroll to position [826, 0]
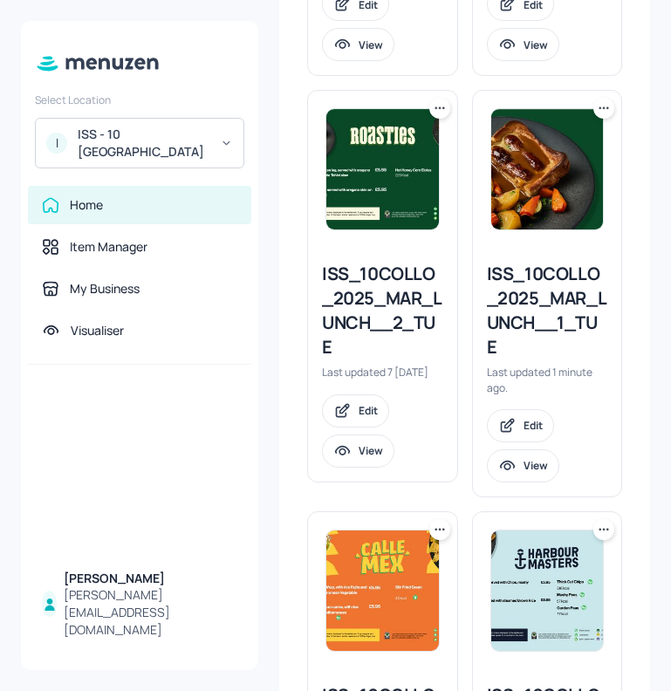
click at [341, 347] on div "ISS_10COLLO_2025_MAR_LUNCH__2_TUE" at bounding box center [382, 311] width 121 height 98
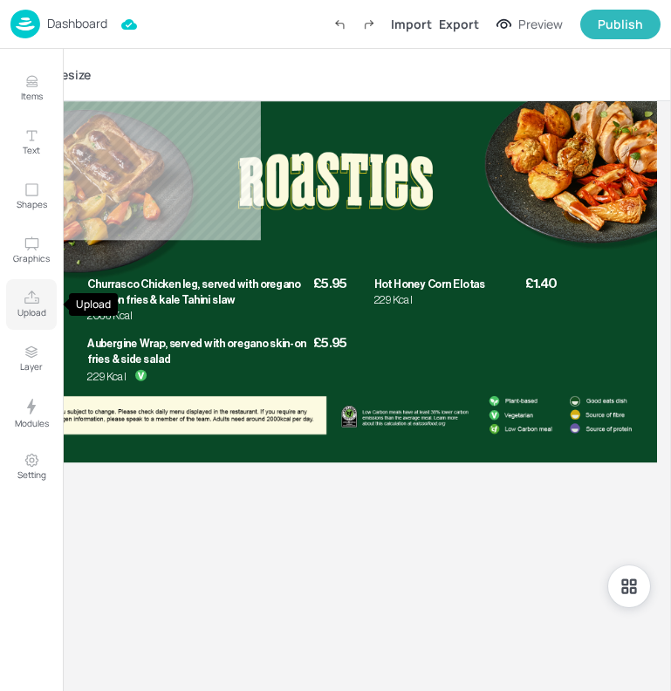
click at [33, 317] on p "Upload" at bounding box center [31, 312] width 29 height 12
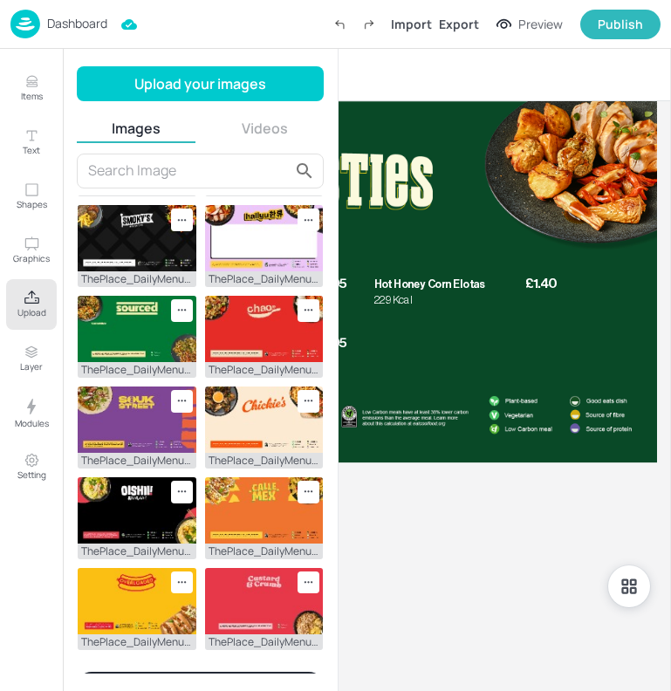
scroll to position [457, 0]
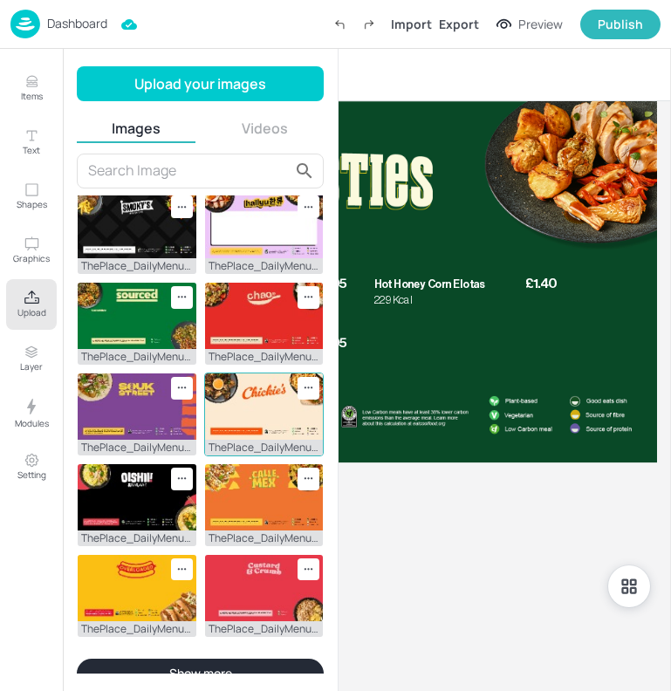
click at [244, 388] on img at bounding box center [264, 407] width 119 height 66
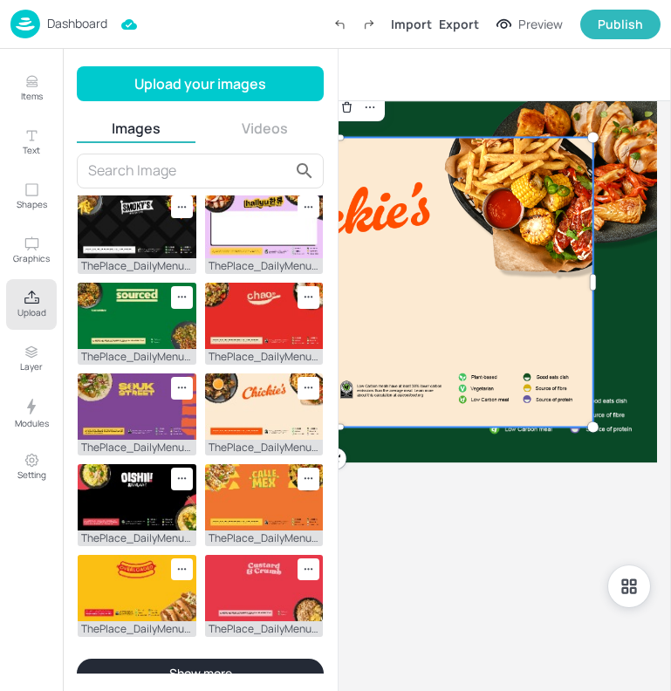
click at [471, 240] on div at bounding box center [336, 282] width 515 height 290
click at [473, 504] on div at bounding box center [335, 486] width 643 height 44
click at [29, 311] on p "Upload" at bounding box center [31, 312] width 29 height 12
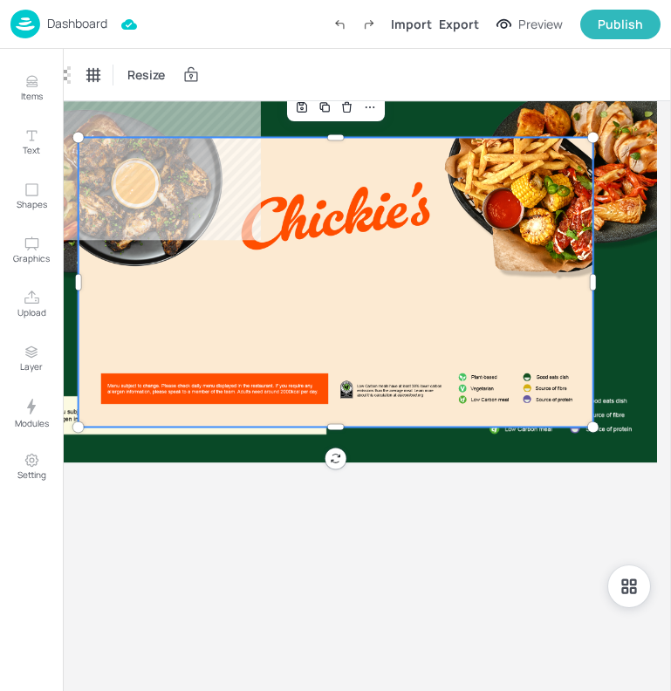
click at [276, 251] on div at bounding box center [336, 282] width 515 height 290
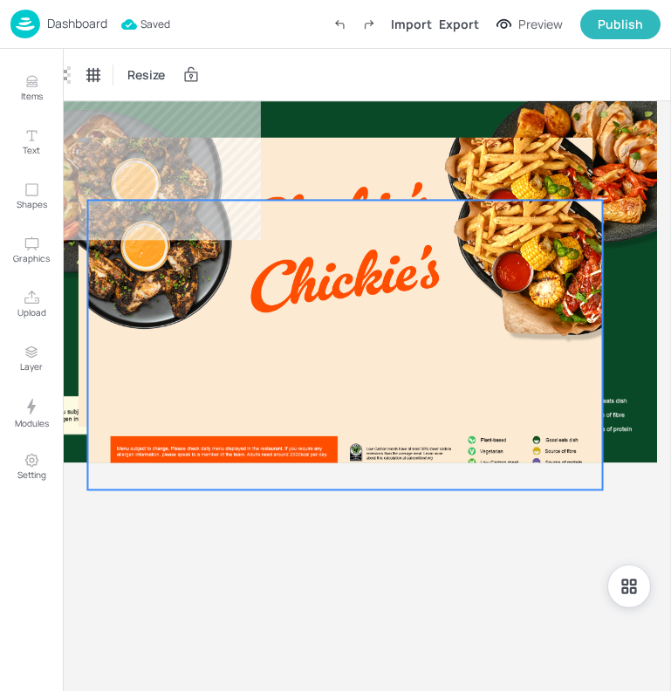
drag, startPoint x: 314, startPoint y: 199, endPoint x: 319, endPoint y: 261, distance: 62.2
click at [319, 261] on div at bounding box center [344, 345] width 515 height 290
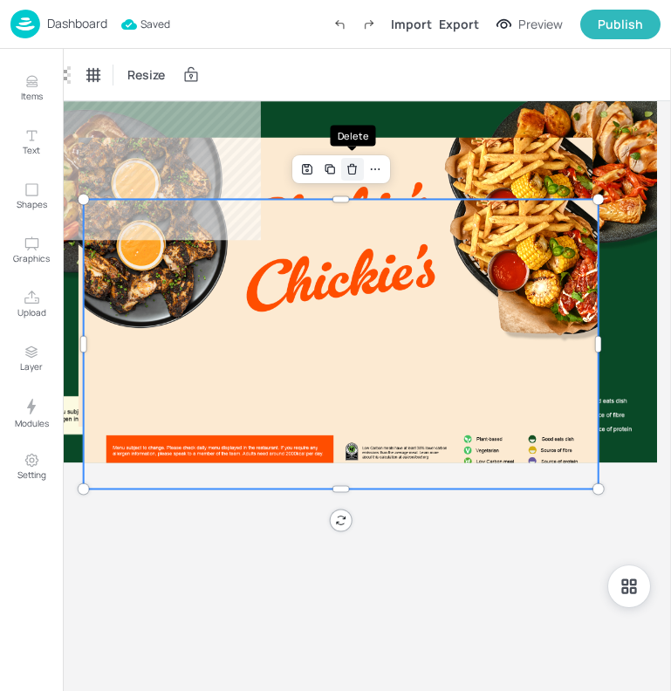
click at [355, 175] on icon "Delete" at bounding box center [352, 169] width 13 height 14
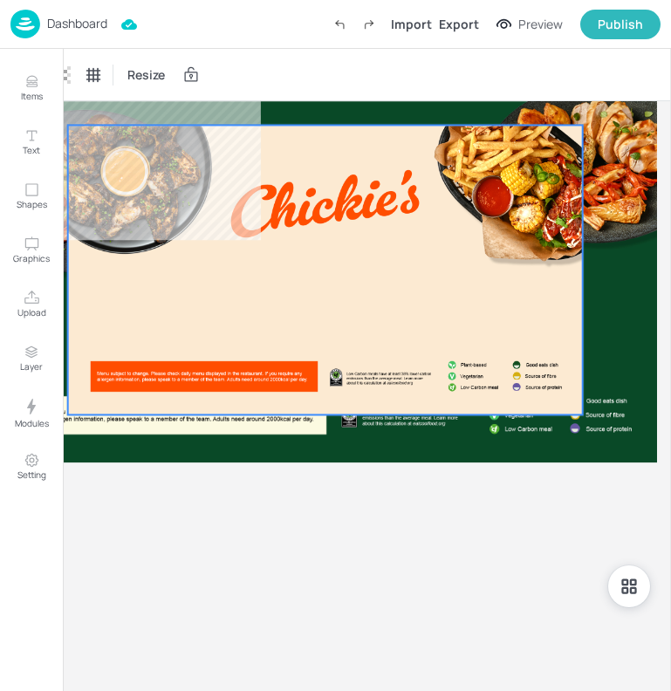
drag, startPoint x: 331, startPoint y: 169, endPoint x: 319, endPoint y: 159, distance: 15.4
click at [319, 159] on div at bounding box center [325, 270] width 515 height 290
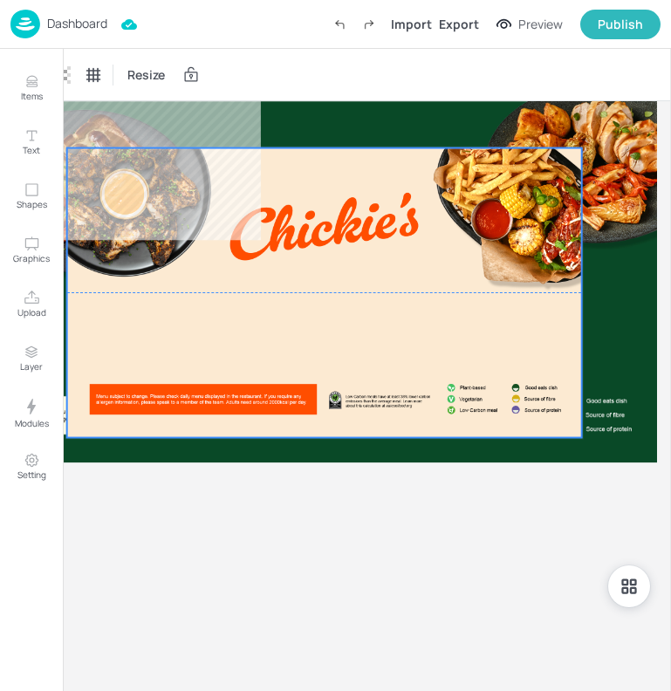
drag, startPoint x: 355, startPoint y: 163, endPoint x: 354, endPoint y: 189, distance: 26.2
click at [354, 189] on div at bounding box center [324, 293] width 515 height 290
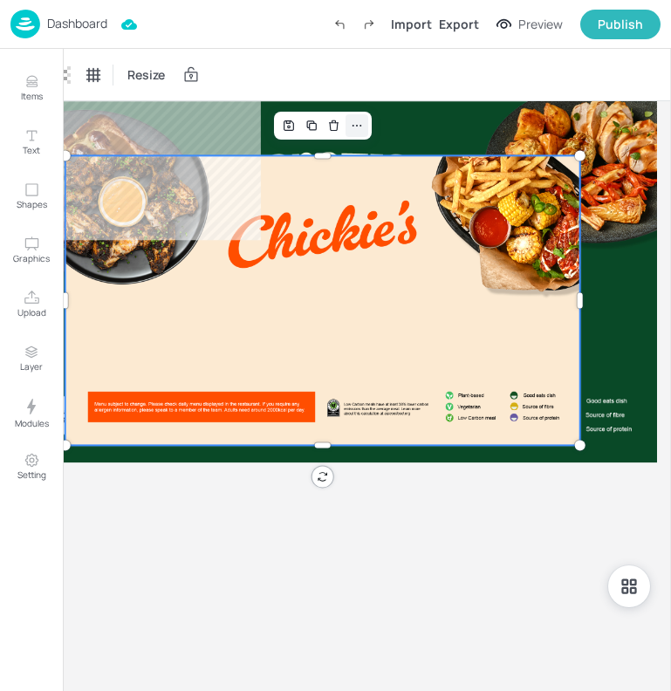
click at [357, 131] on icon at bounding box center [357, 126] width 14 height 14
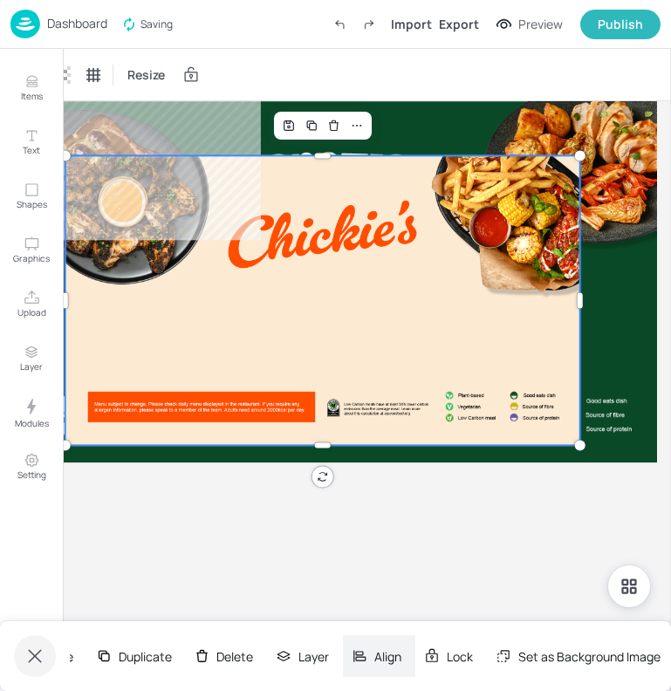
scroll to position [0, 168]
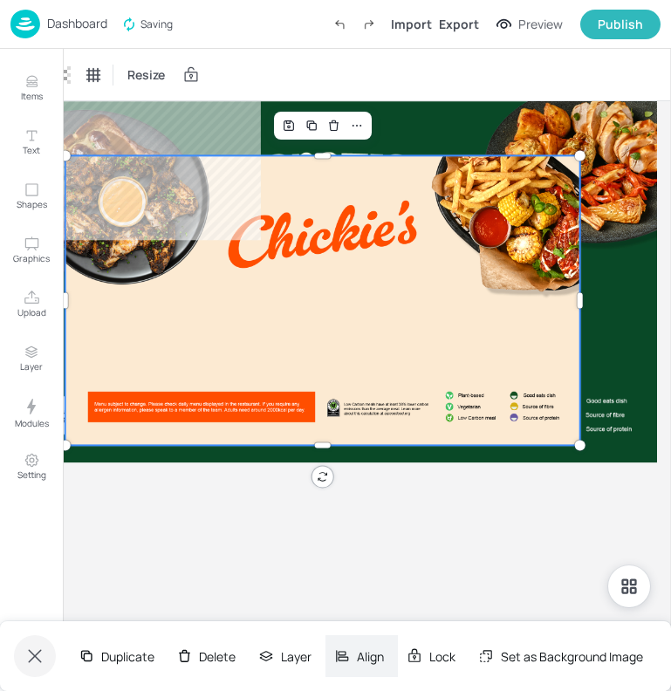
click at [548, 668] on div "Set as Background Image" at bounding box center [564, 656] width 188 height 42
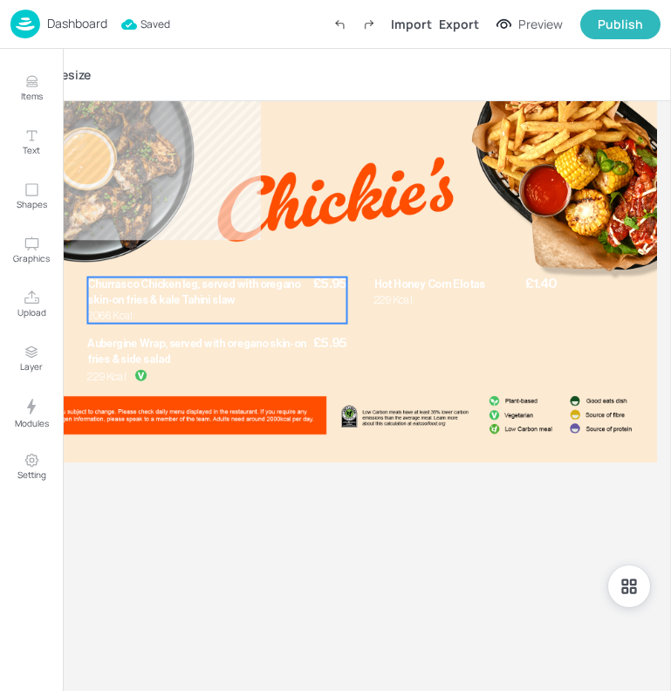
click at [237, 292] on p "Churrasco Chicken leg, served with oregano skin-on fries & kale Tahini slaw" at bounding box center [198, 293] width 223 height 31
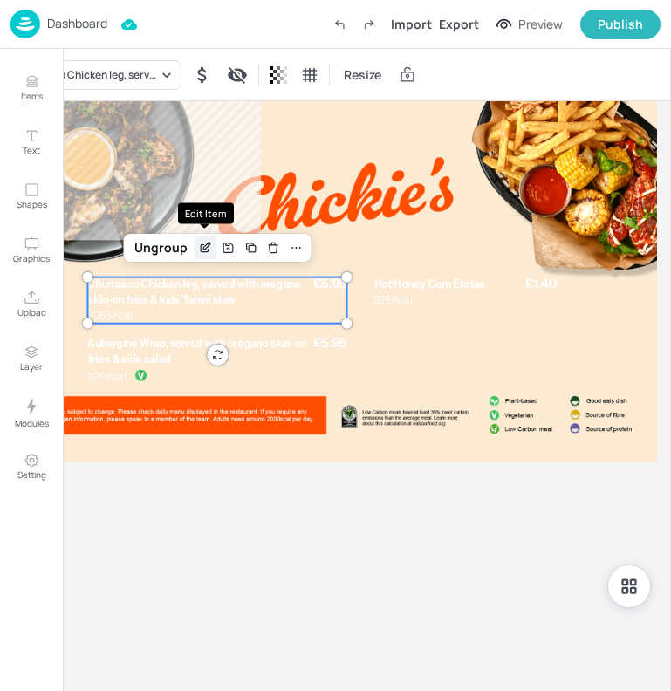
click at [199, 254] on icon "Edit Item" at bounding box center [205, 248] width 15 height 14
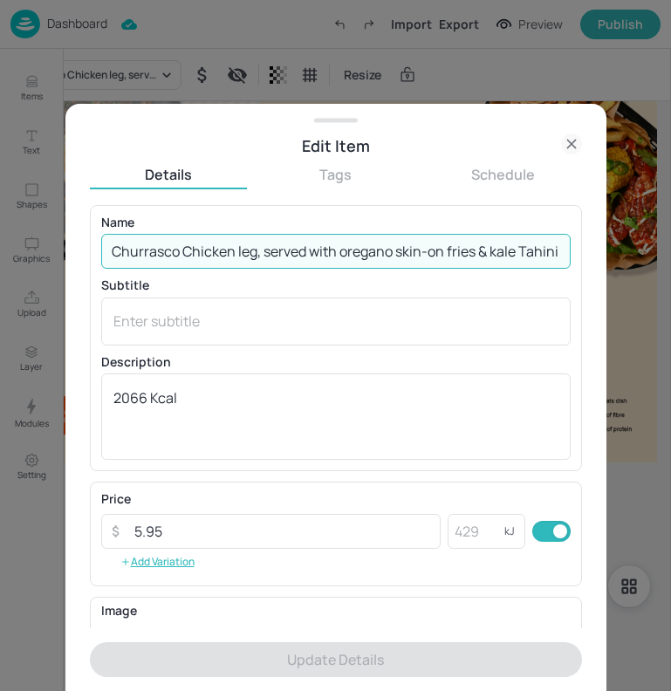
scroll to position [0, 35]
drag, startPoint x: 113, startPoint y: 251, endPoint x: 677, endPoint y: 251, distance: 563.9
click at [670, 251] on html "Dashboard Import Export Preview Publish Items Text Shapes Graphics Upload Layer…" at bounding box center [335, 345] width 671 height 691
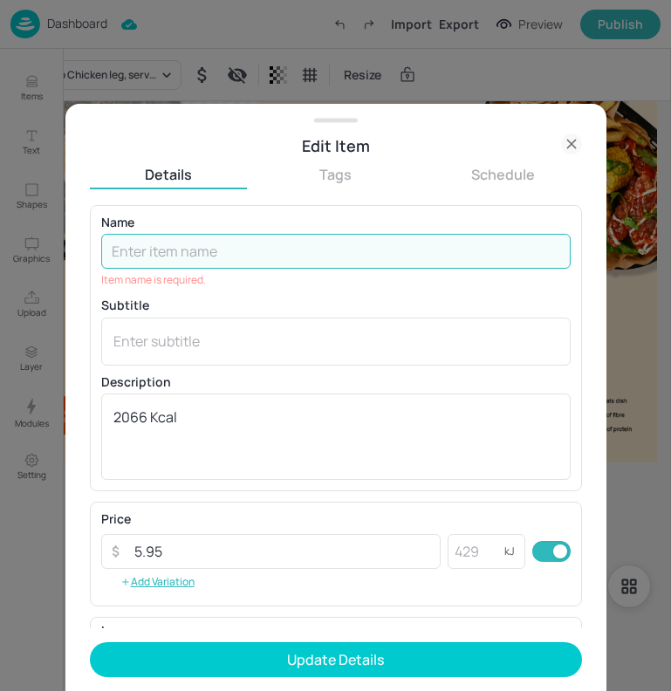
paste input "Jerk Chicken Skewers, served with Rice & Peas & Pineapple Salsa"
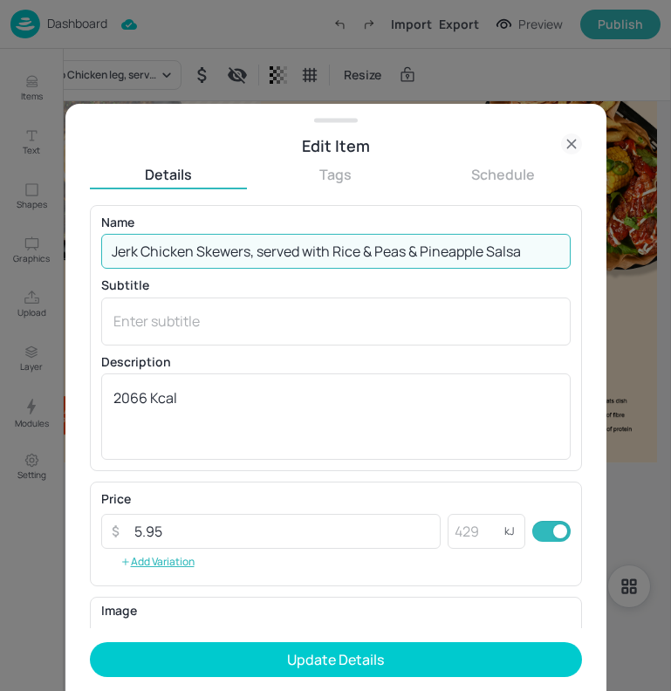
type input "Jerk Chicken Skewers, served with Rice & Peas & Pineapple Salsa"
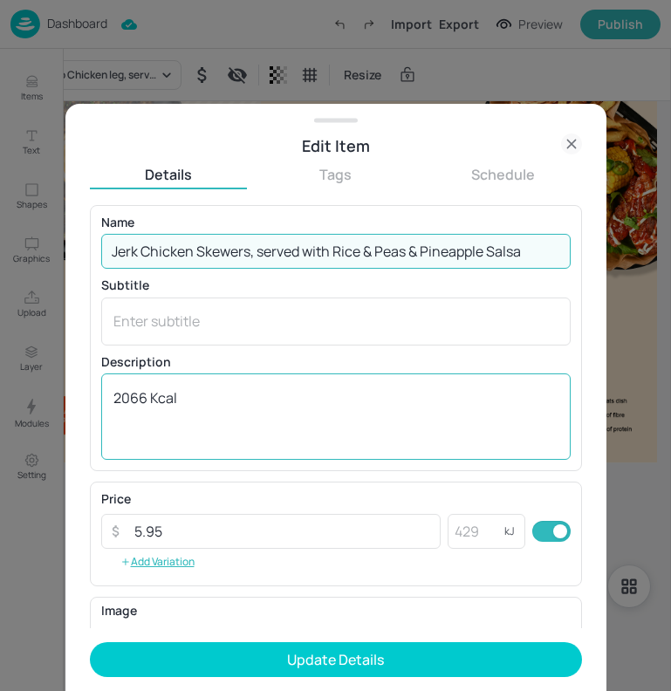
click at [147, 395] on textarea "2066 Kcal" at bounding box center [335, 417] width 445 height 58
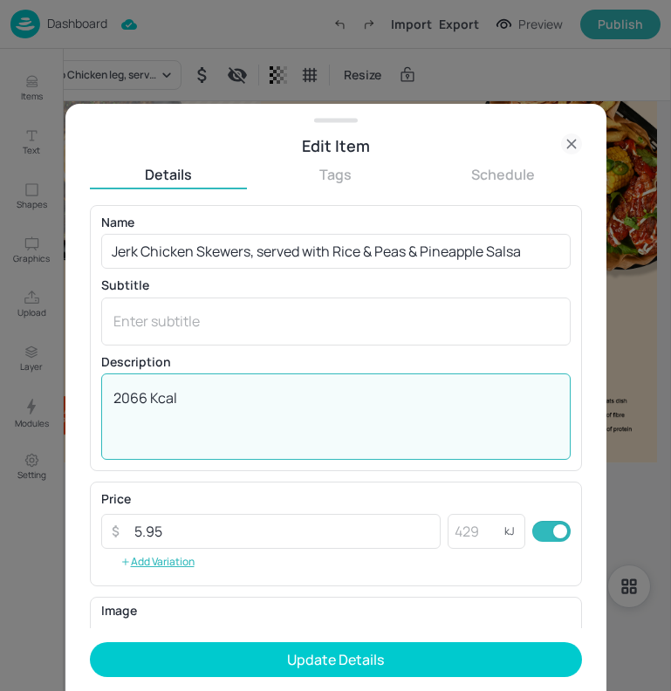
drag, startPoint x: 147, startPoint y: 395, endPoint x: 80, endPoint y: 395, distance: 66.3
click at [80, 395] on div "Edit Item Details Tags Schedule Name Jerk Chicken Skewers, served with Rice & P…" at bounding box center [335, 397] width 541 height 587
paste textarea "700"
type textarea "700 Kcal"
click at [176, 533] on input "5.95" at bounding box center [283, 531] width 318 height 35
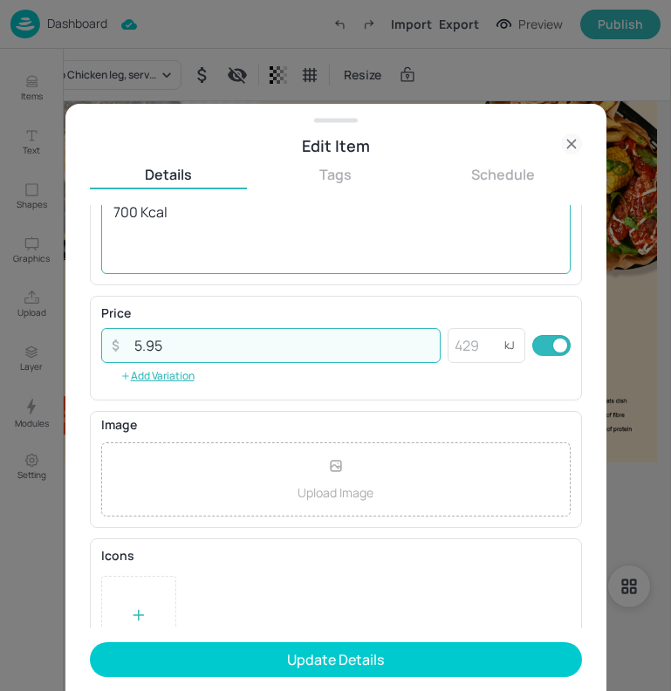
scroll to position [187, 0]
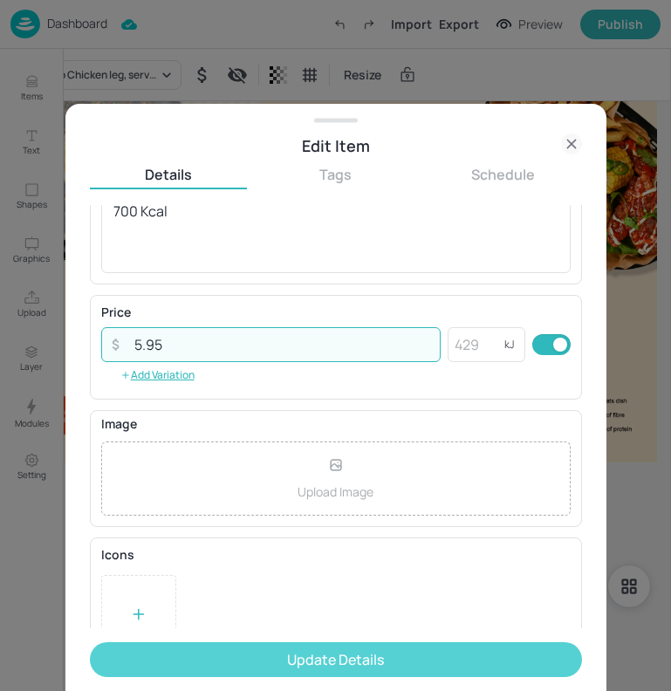
click at [253, 649] on button "Update Details" at bounding box center [336, 659] width 492 height 35
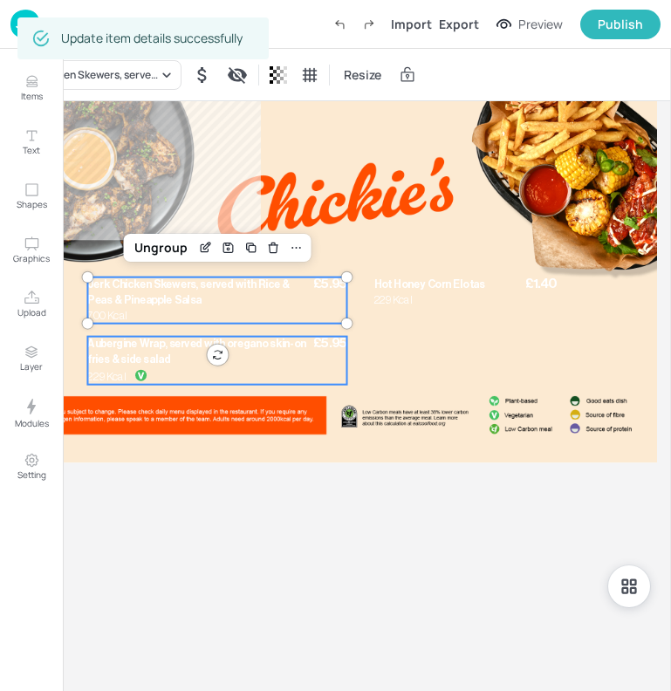
click at [131, 347] on span "Aubergine Wrap, served with oregano skin-on fries & side salad" at bounding box center [196, 352] width 218 height 26
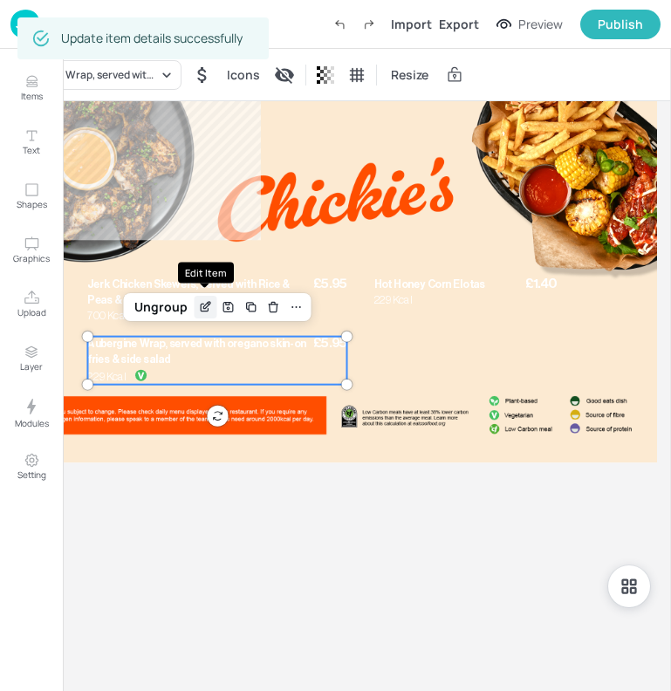
click at [206, 306] on icon "Edit Item" at bounding box center [206, 305] width 7 height 7
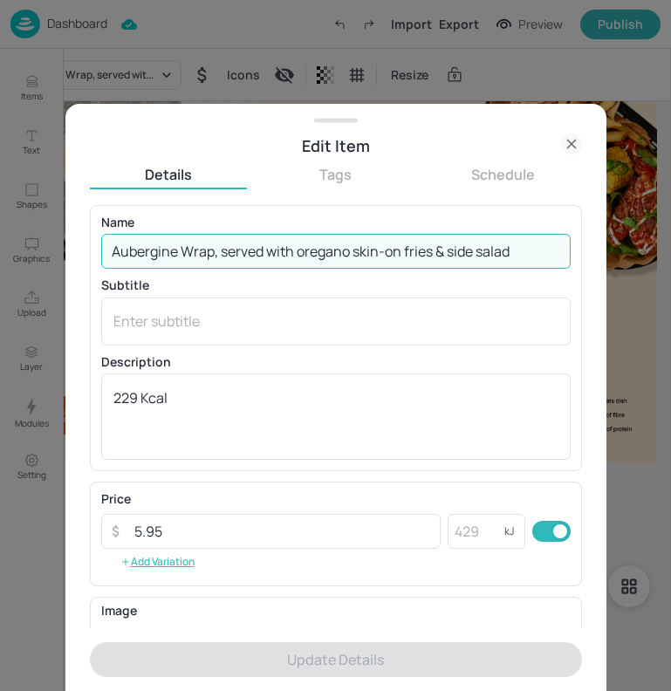
drag, startPoint x: 544, startPoint y: 250, endPoint x: -5, endPoint y: 259, distance: 549.1
click at [0, 259] on html "Dashboard Import Export Preview Publish Items Text Shapes Graphics Upload Layer…" at bounding box center [335, 345] width 671 height 691
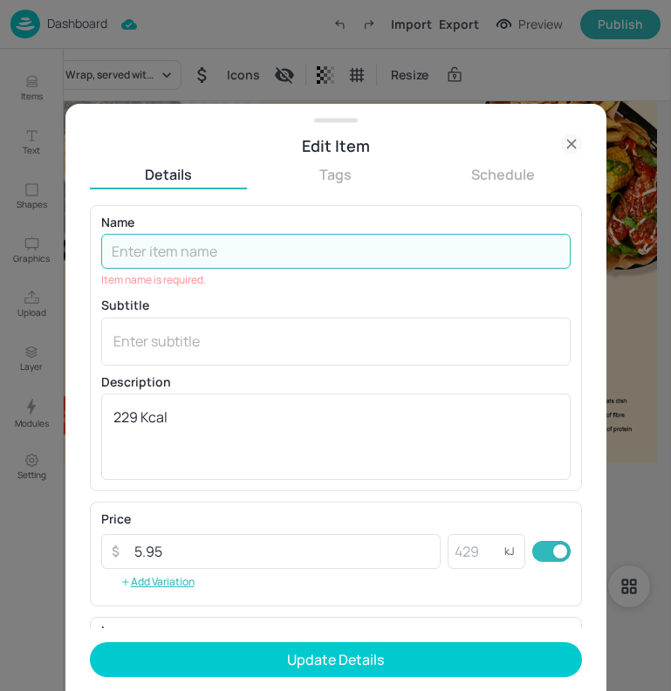
paste input "Caribbean Sweet Potato & Black bean curry, served with Rice & peas & pineapple …"
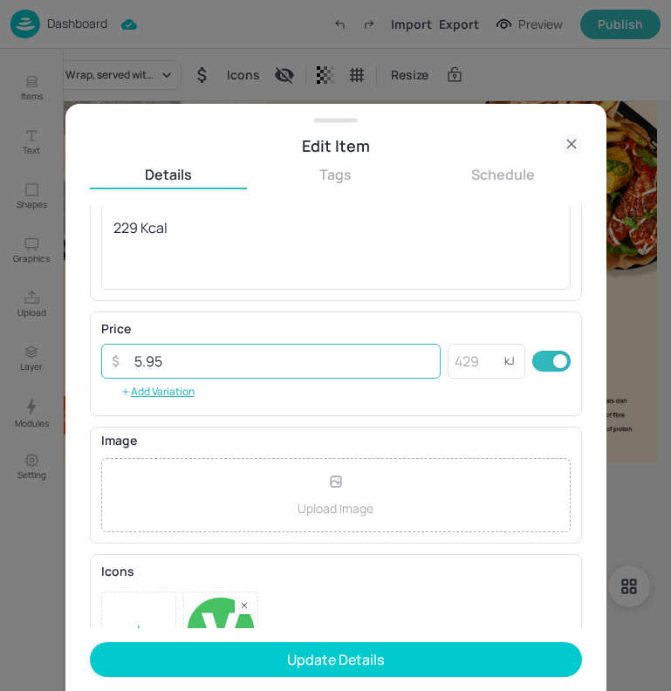
scroll to position [223, 0]
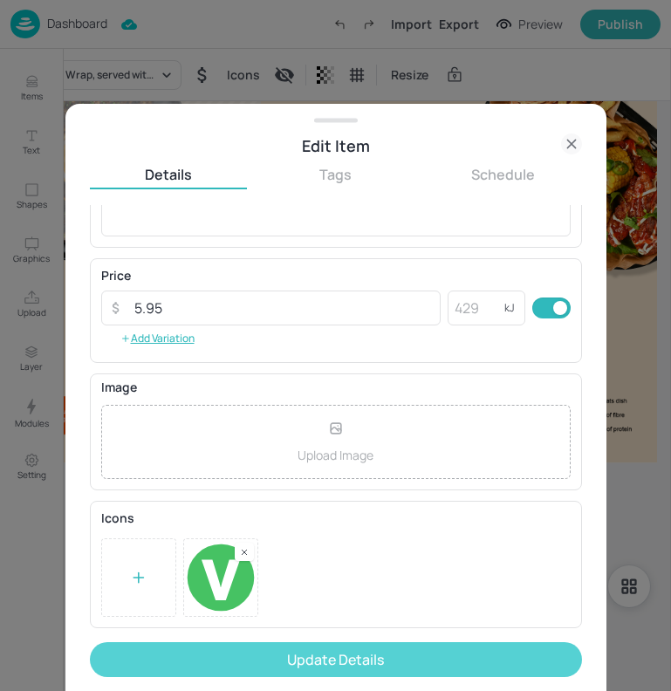
type input "Caribbean Sweet Potato & Black bean curry, served with Rice & peas & pineapple …"
click at [311, 664] on button "Update Details" at bounding box center [336, 659] width 492 height 35
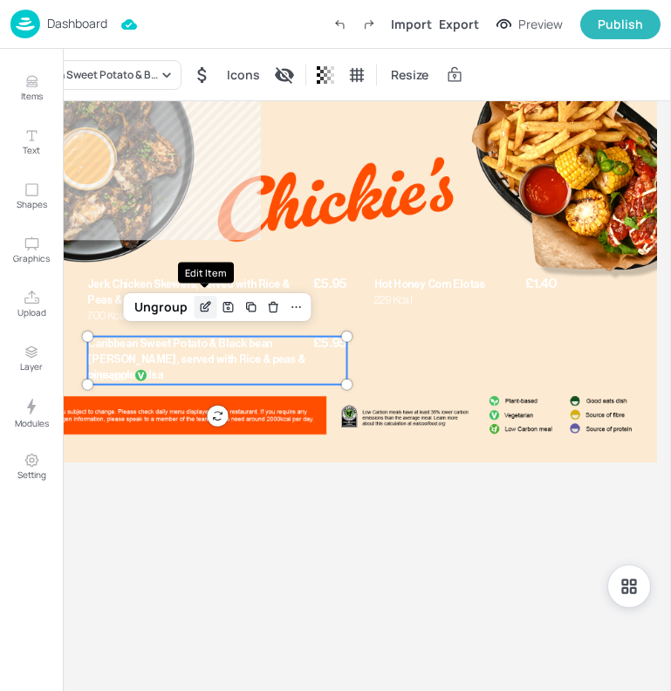
click at [203, 309] on icon "Edit Item" at bounding box center [205, 307] width 15 height 14
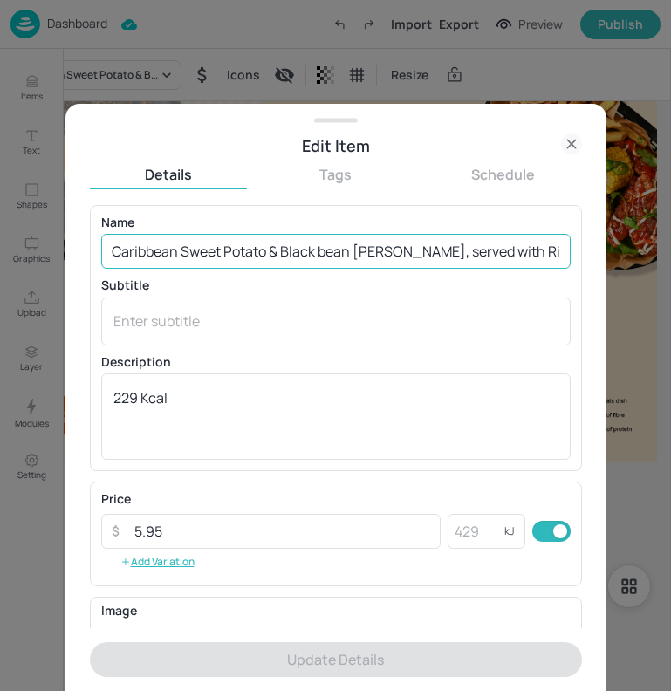
click at [257, 251] on input "Caribbean Sweet Potato & Black bean curry, served with Rice & peas & pineapple …" at bounding box center [336, 251] width 470 height 35
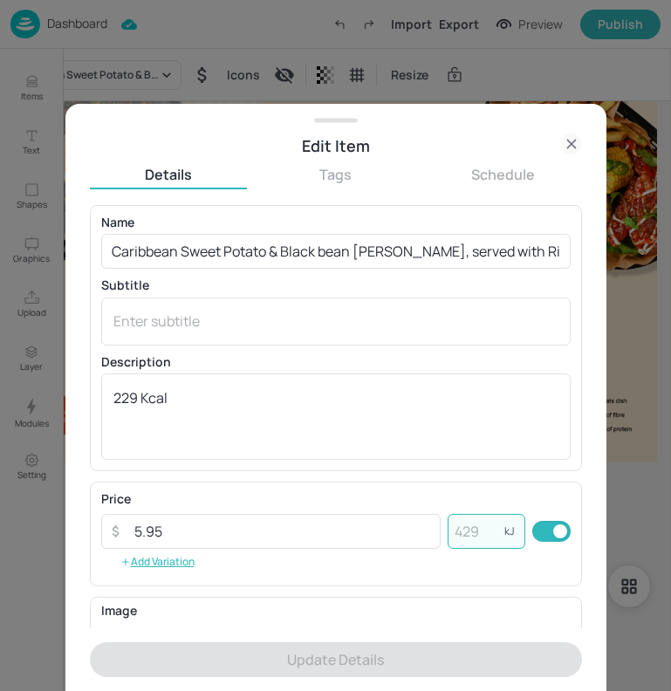
click at [485, 529] on input "number" at bounding box center [476, 531] width 56 height 35
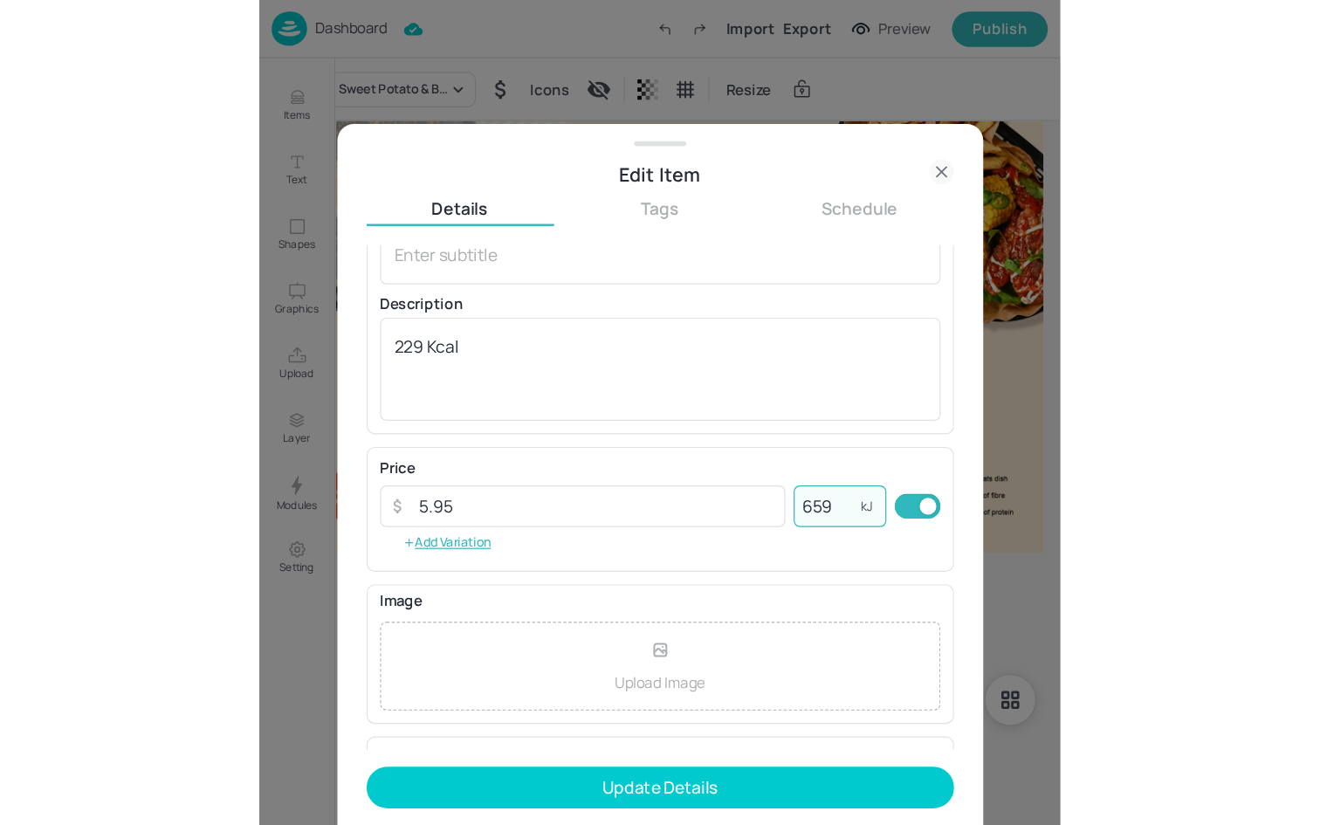
scroll to position [223, 0]
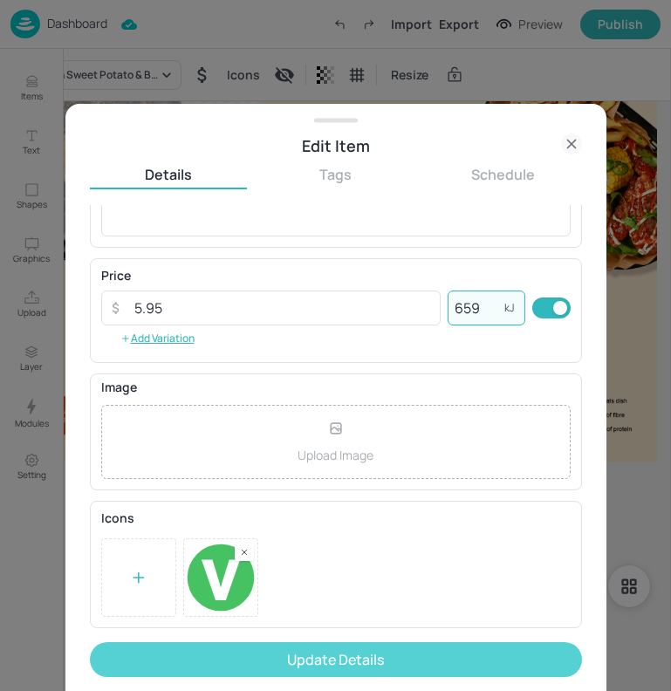
type input "659"
click at [305, 664] on button "Update Details" at bounding box center [336, 659] width 492 height 35
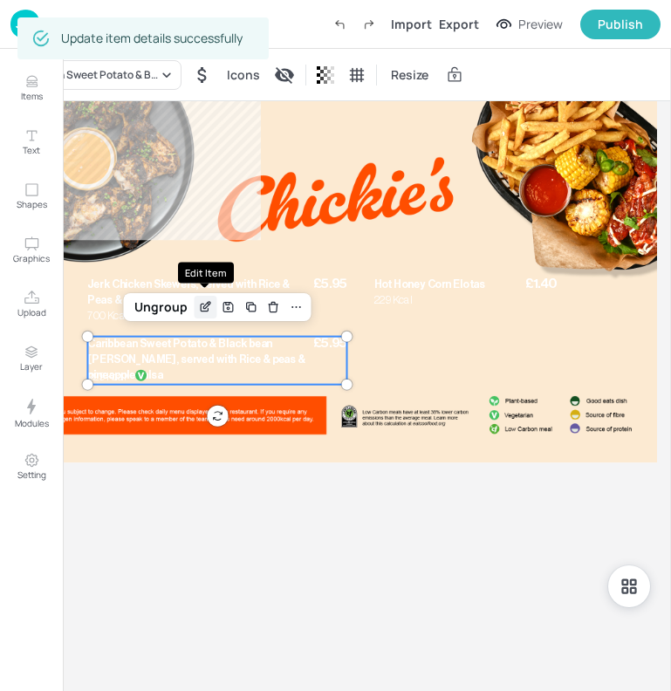
click at [201, 310] on icon "Edit Item" at bounding box center [205, 308] width 8 height 8
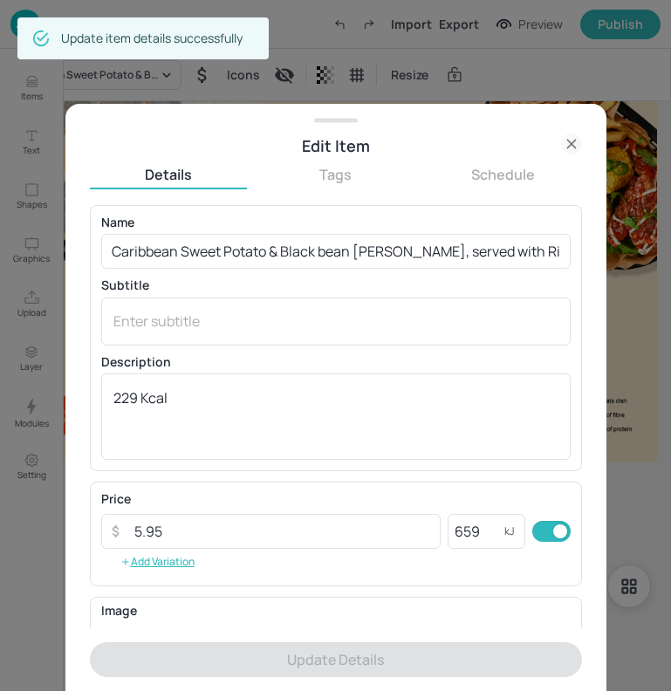
click at [626, 101] on div at bounding box center [335, 345] width 671 height 691
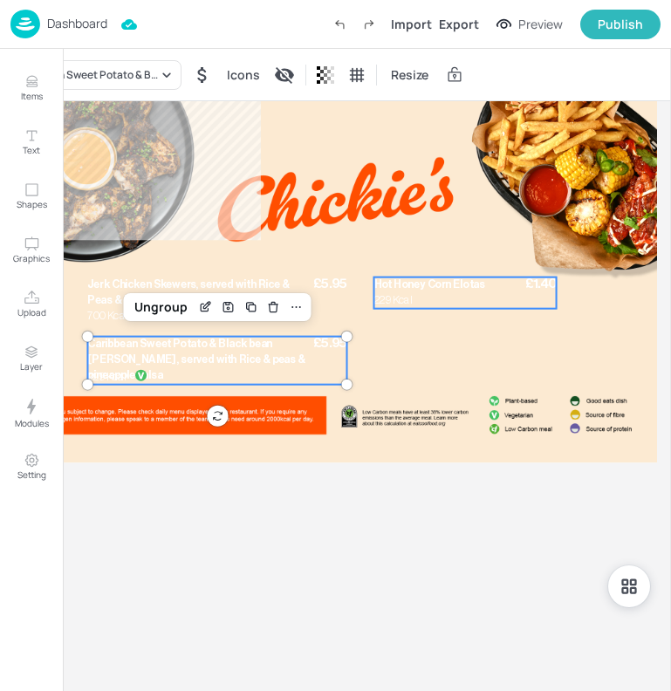
click at [401, 293] on p "229 Kcal" at bounding box center [399, 301] width 50 height 16
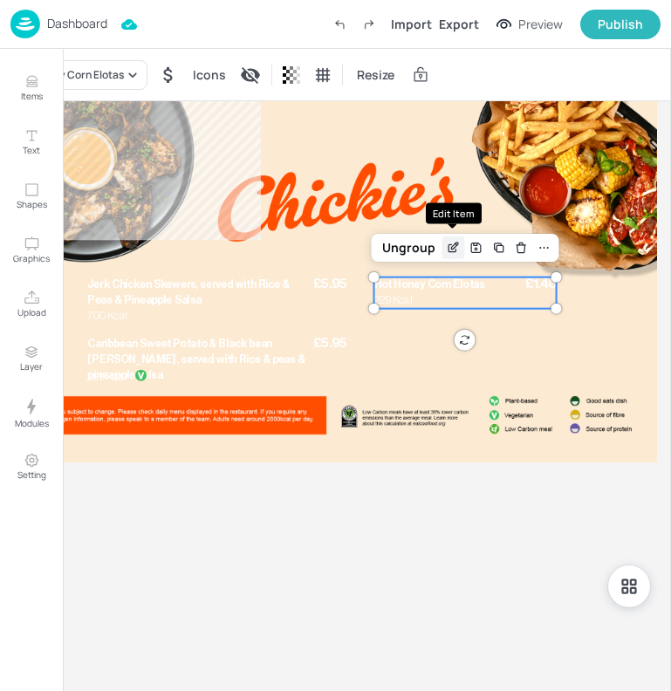
click at [443, 251] on div "Edit Item" at bounding box center [454, 248] width 23 height 23
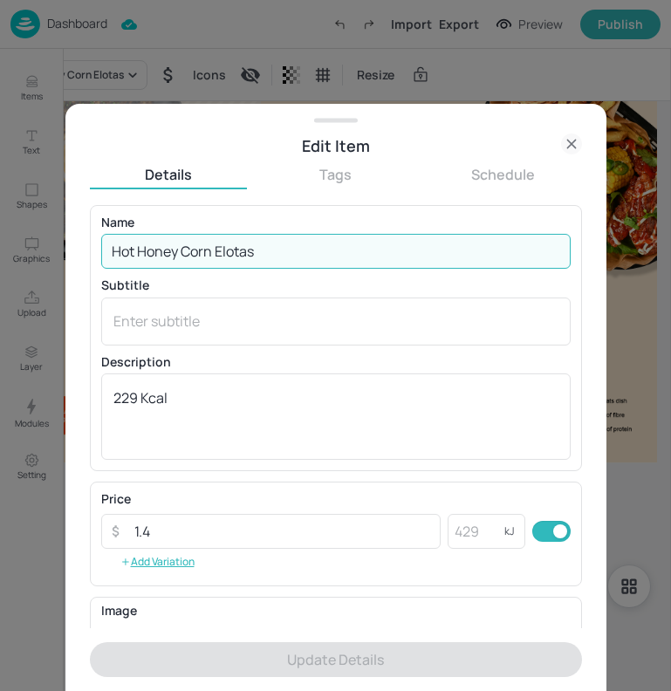
drag, startPoint x: 275, startPoint y: 252, endPoint x: 51, endPoint y: 249, distance: 224.4
click at [51, 249] on div "Edit Item Details Tags Schedule Name Hot Honey Corn Elotas ​ Subtitle x ​ Descr…" at bounding box center [335, 345] width 671 height 691
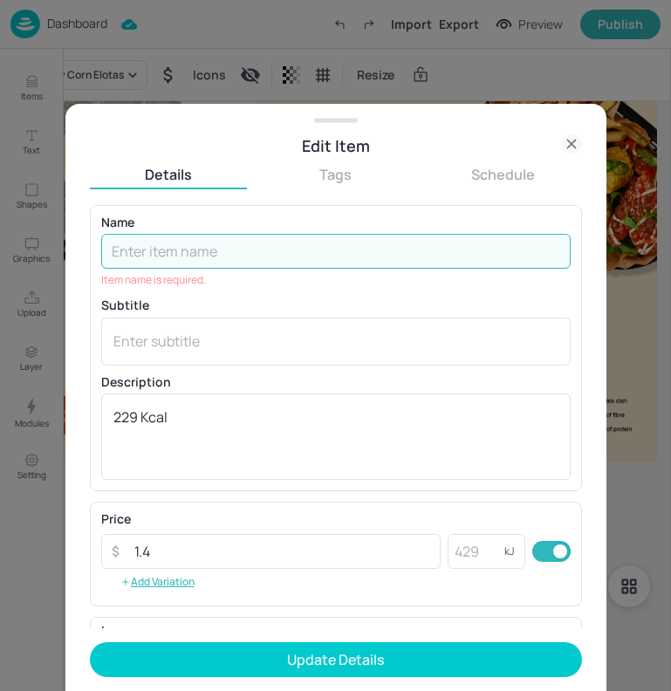
paste input "Fried Plantain"
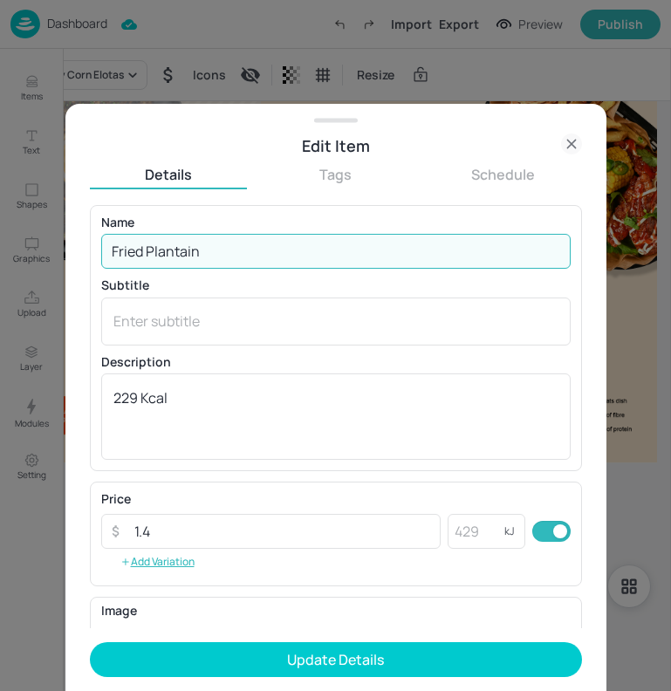
type input "Fried Plantain"
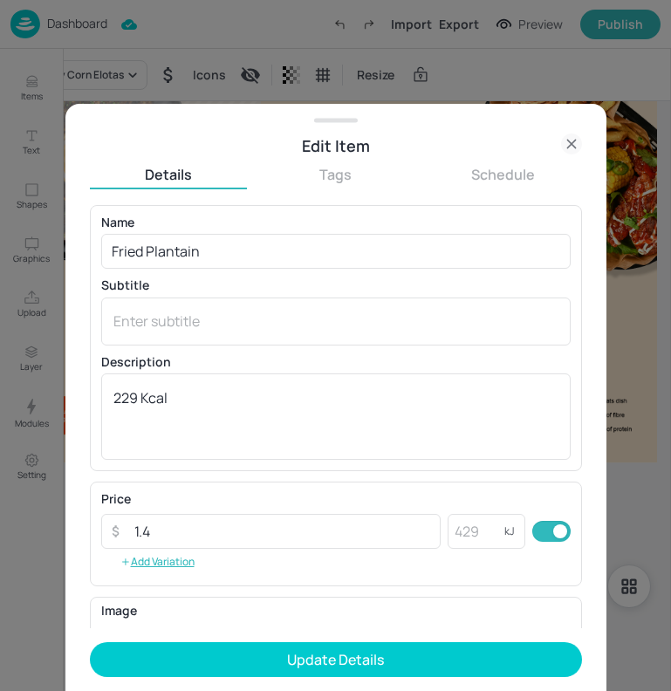
drag, startPoint x: 182, startPoint y: 385, endPoint x: 84, endPoint y: 387, distance: 98.7
click at [83, 387] on div "Edit Item Details Tags Schedule Name Fried Plantain ​ Subtitle x ​ Description …" at bounding box center [335, 397] width 541 height 587
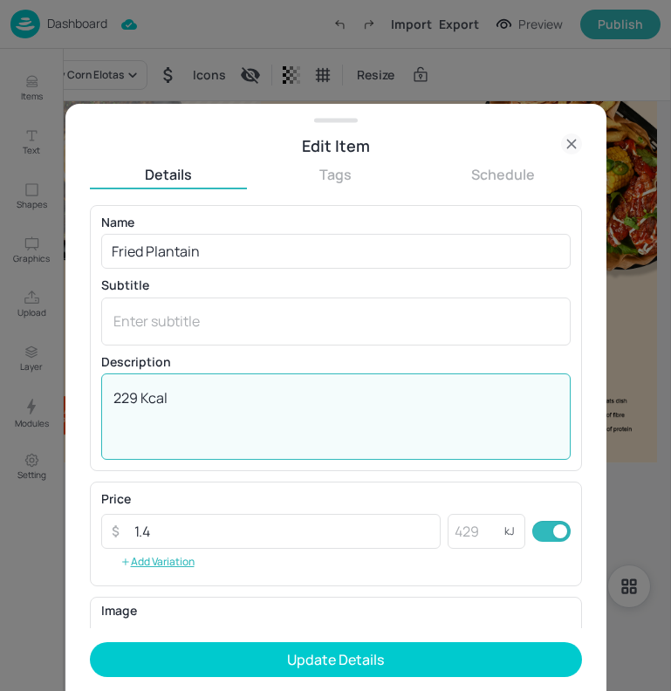
drag, startPoint x: 197, startPoint y: 411, endPoint x: 93, endPoint y: 388, distance: 106.5
click at [93, 388] on div "Name Fried Plantain ​ Subtitle x ​ Description 229 Kcal x ​" at bounding box center [336, 338] width 492 height 266
paste textarea "130 Kcal"
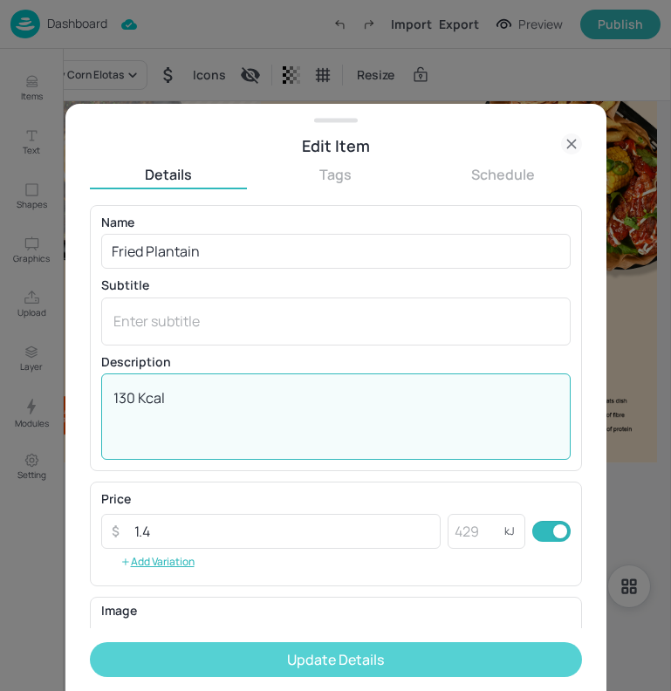
type textarea "130 Kcal"
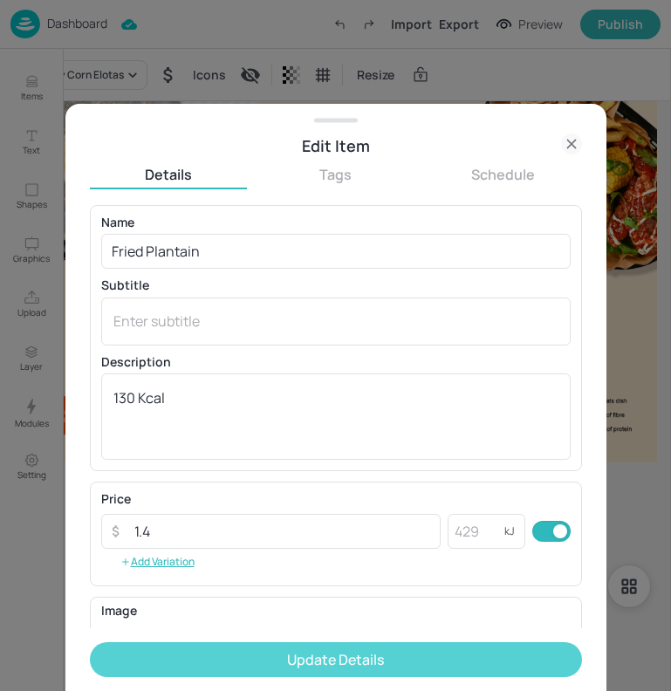
click at [429, 656] on button "Update Details" at bounding box center [336, 659] width 492 height 35
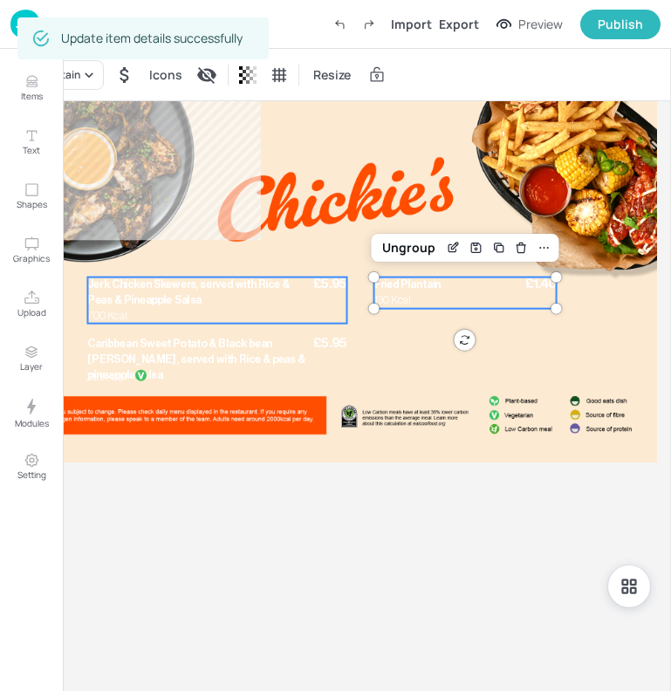
click at [259, 297] on p "Jerk Chicken Skewers, served with Rice & Peas & Pineapple Salsa" at bounding box center [198, 293] width 223 height 31
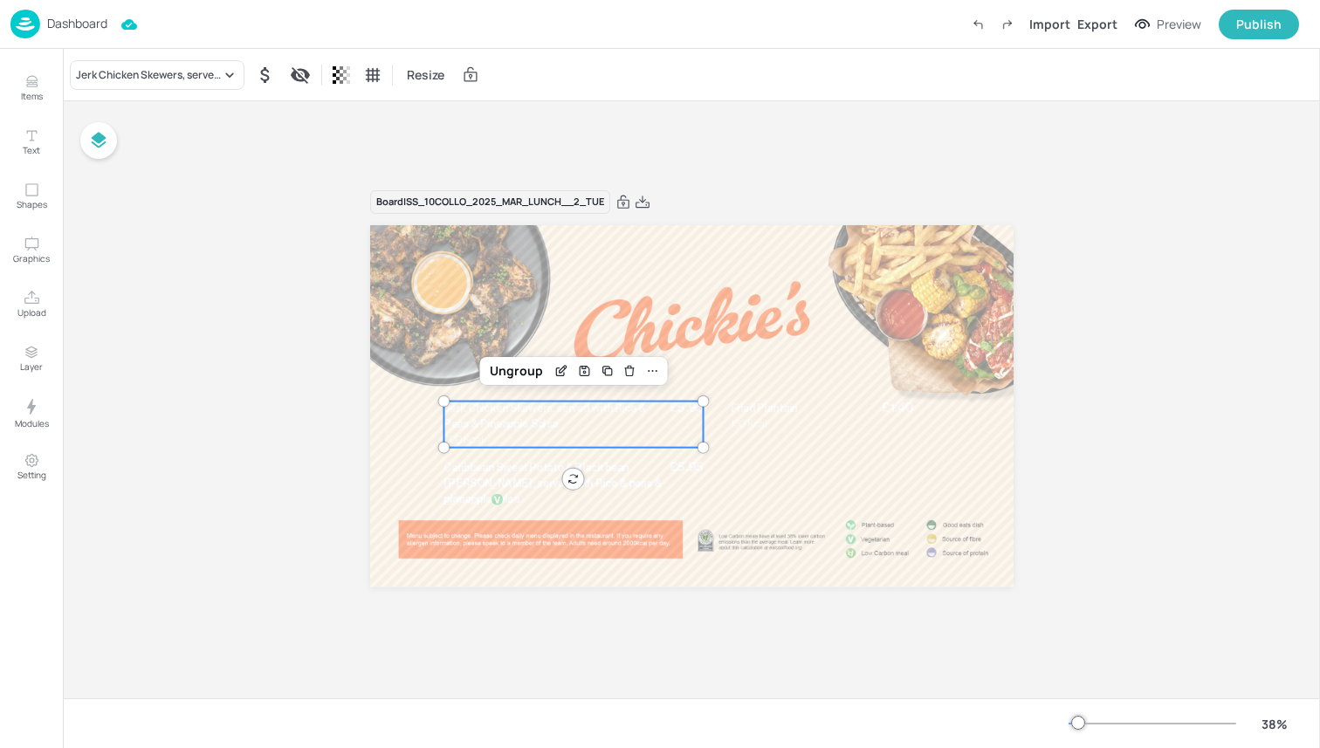
scroll to position [401, 0]
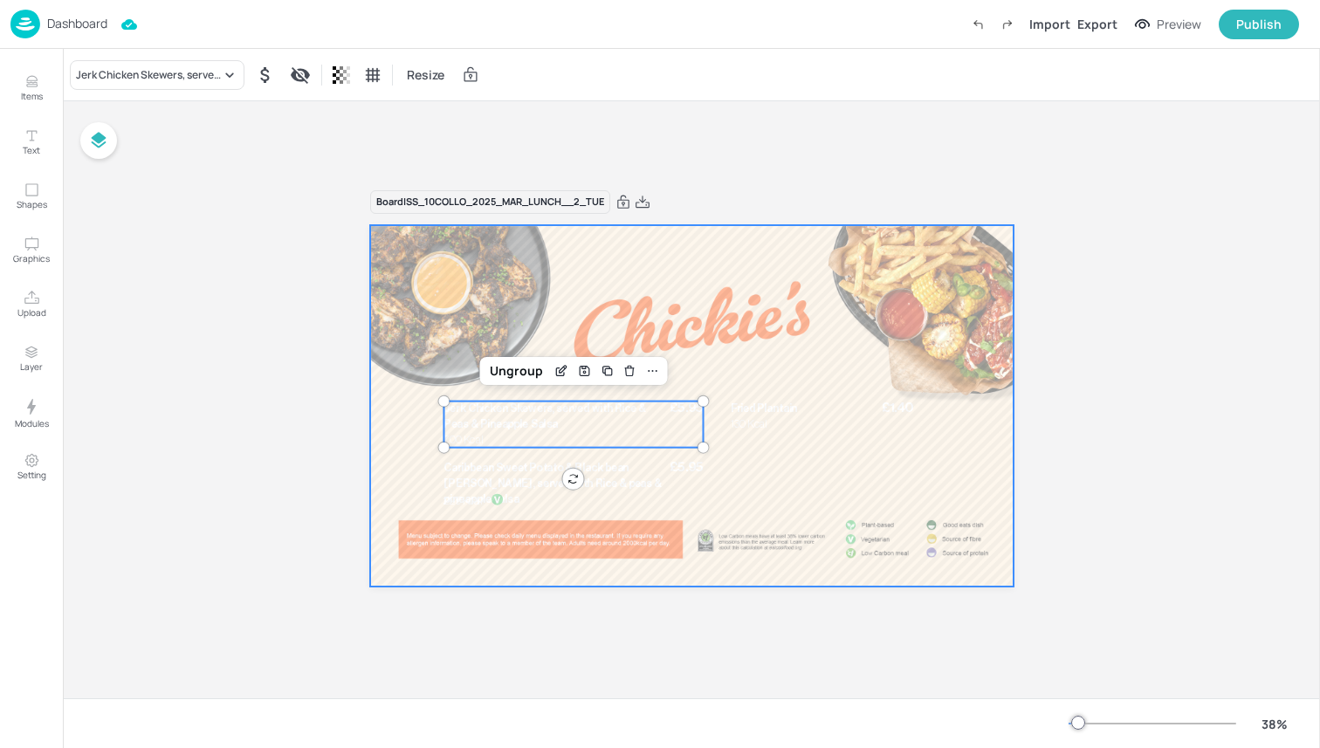
click at [485, 409] on span "Jerk Chicken Skewers, served with Rice & Peas & Pineapple Salsa" at bounding box center [544, 416] width 202 height 26
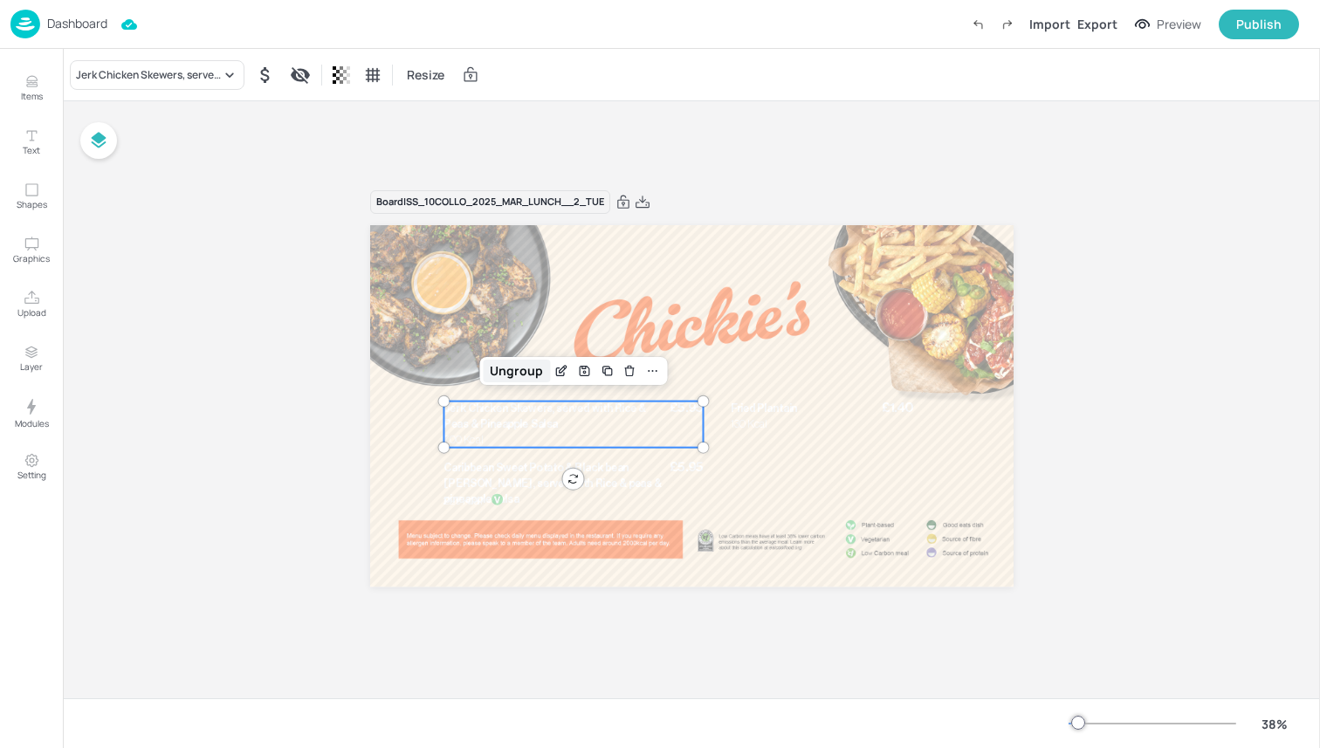
click at [530, 372] on div "Ungroup" at bounding box center [516, 371] width 67 height 23
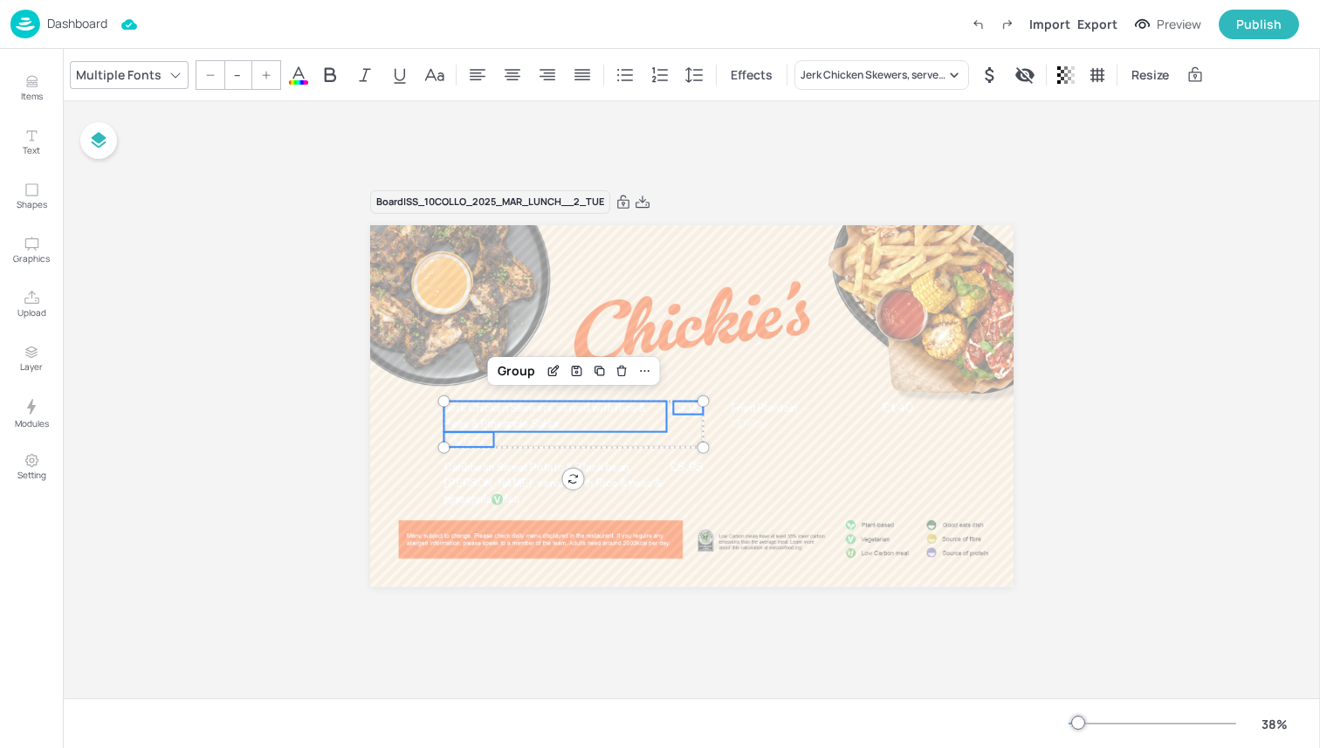
click at [151, 79] on div "Multiple Fonts" at bounding box center [118, 74] width 93 height 25
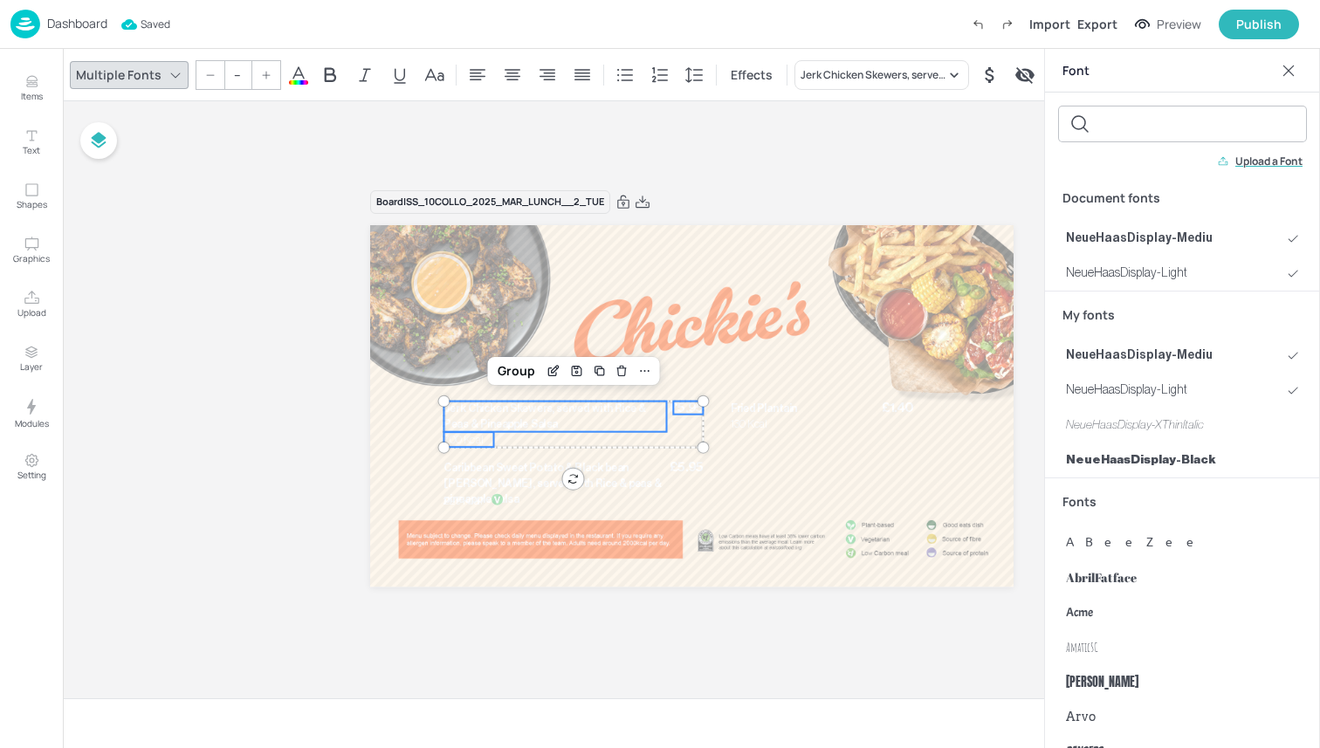
click at [551, 134] on div "Board ISS_10COLLO_2025_MAR_LUNCH__2_TUE £5.95 Jerk Chicken Skewers, served with…" at bounding box center [691, 399] width 1257 height 597
click at [299, 75] on icon at bounding box center [298, 75] width 21 height 21
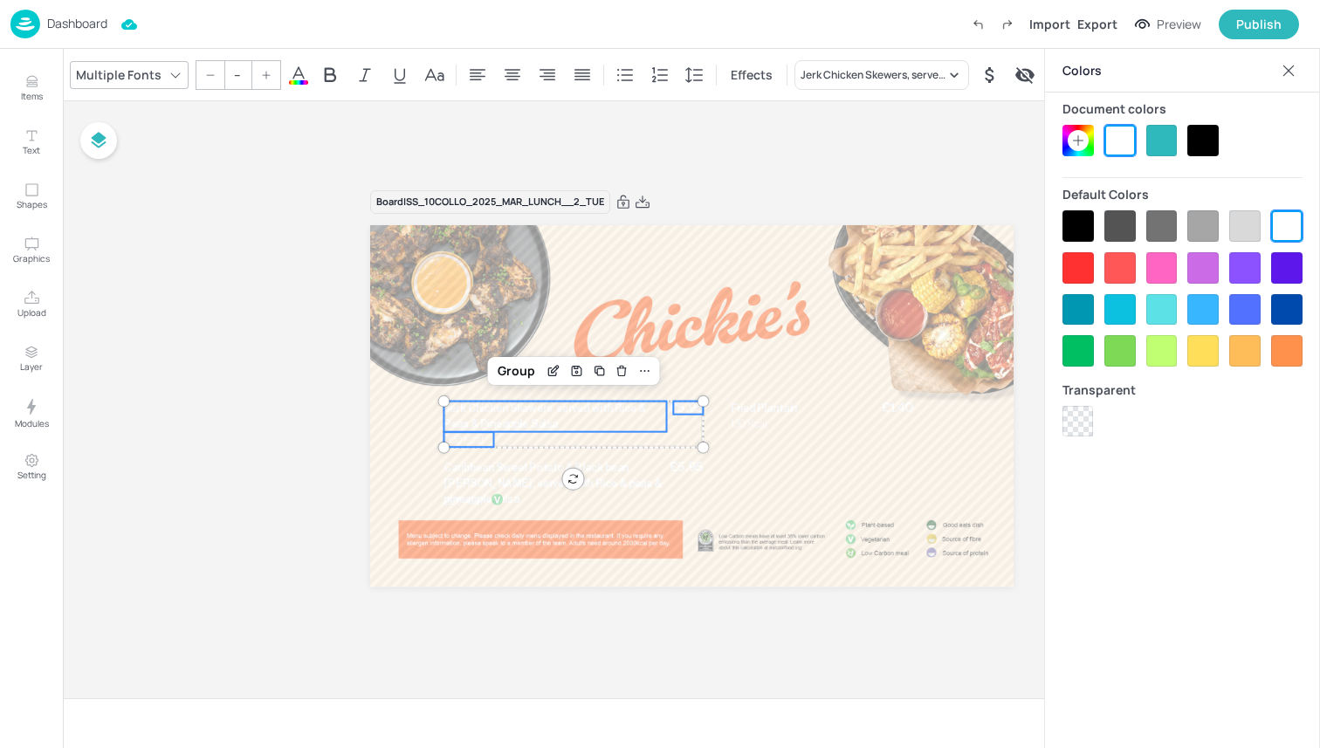
click at [670, 223] on div at bounding box center [1077, 225] width 31 height 31
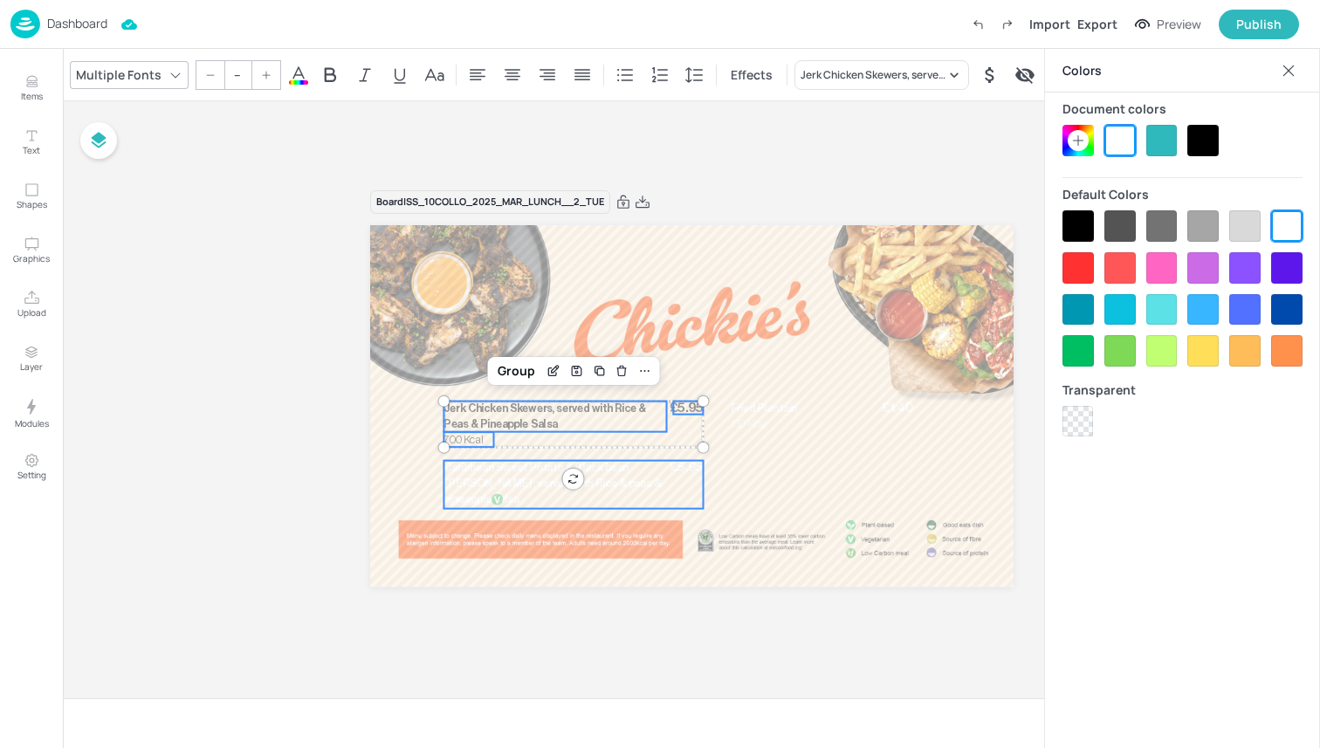
click at [456, 470] on span "Caribbean Sweet Potato & Black bean curry, served with Rice & peas & pineapple …" at bounding box center [551, 484] width 217 height 42
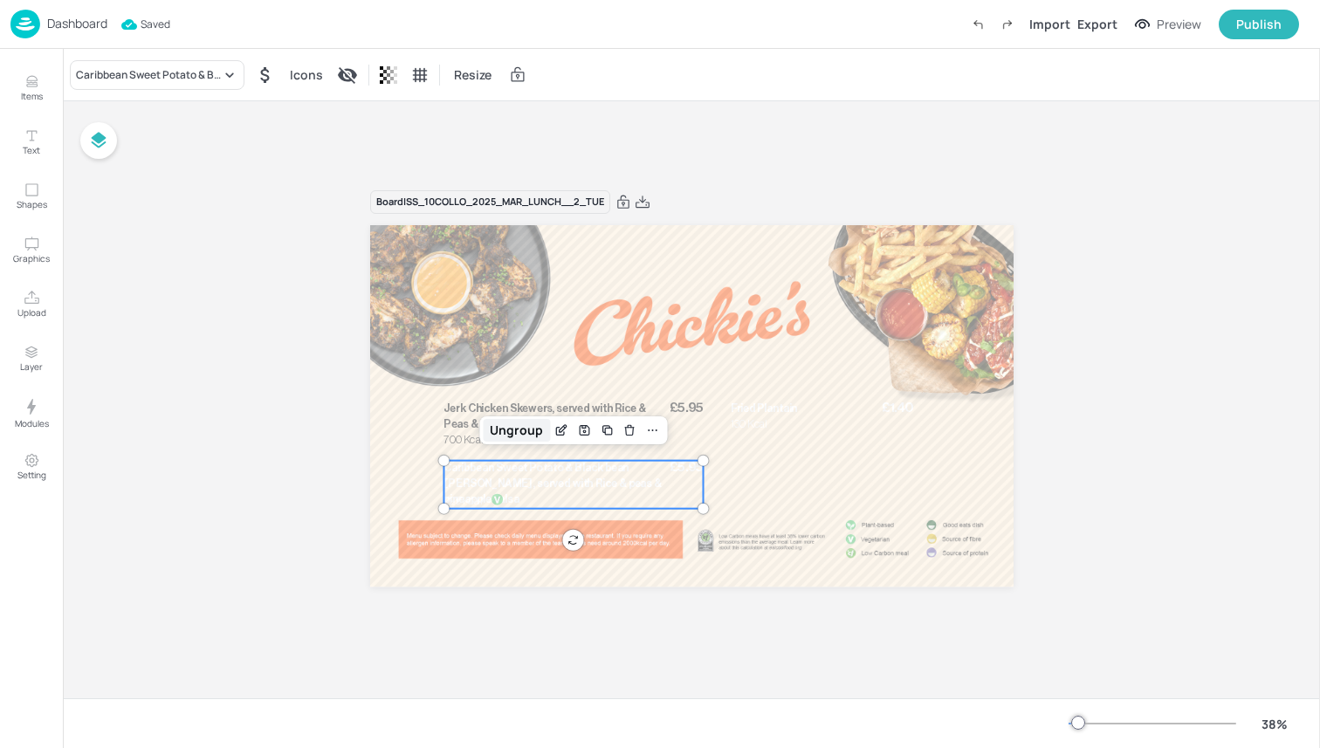
click at [510, 433] on div "Ungroup" at bounding box center [516, 430] width 67 height 23
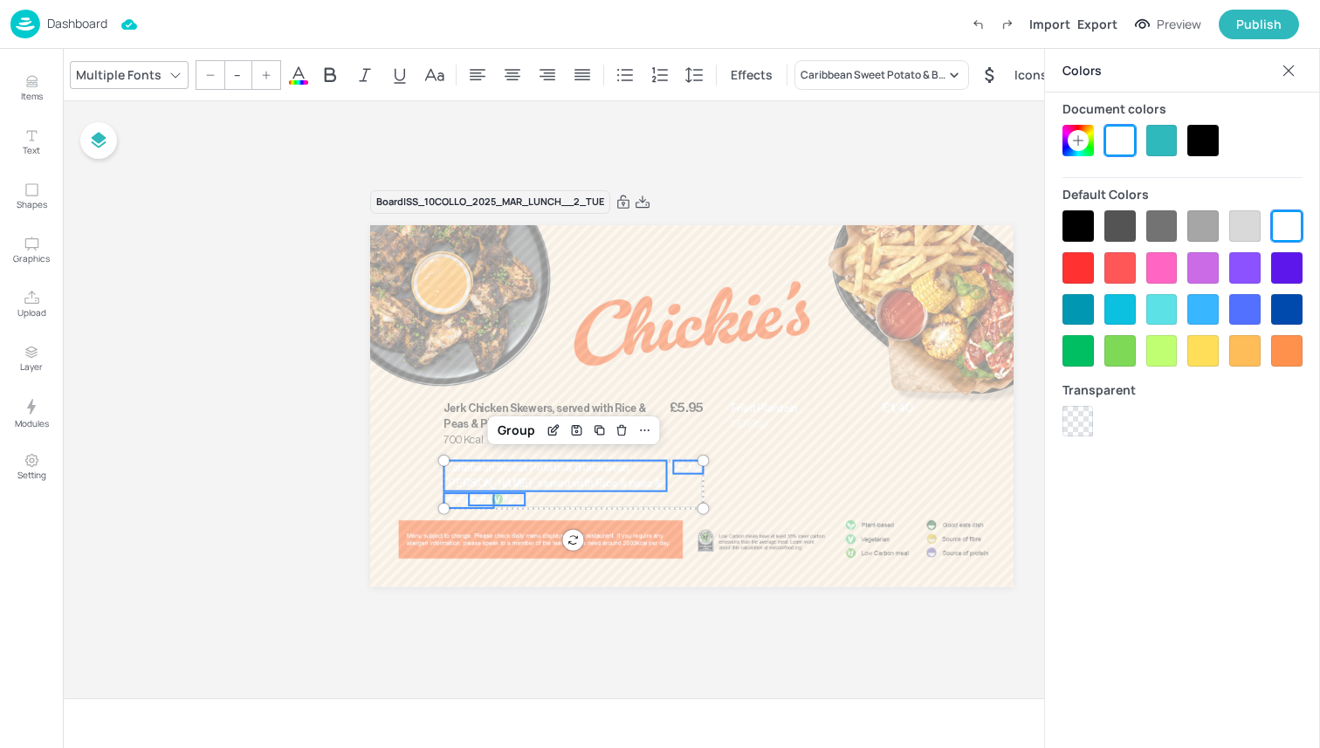
click at [670, 223] on div at bounding box center [1077, 225] width 31 height 31
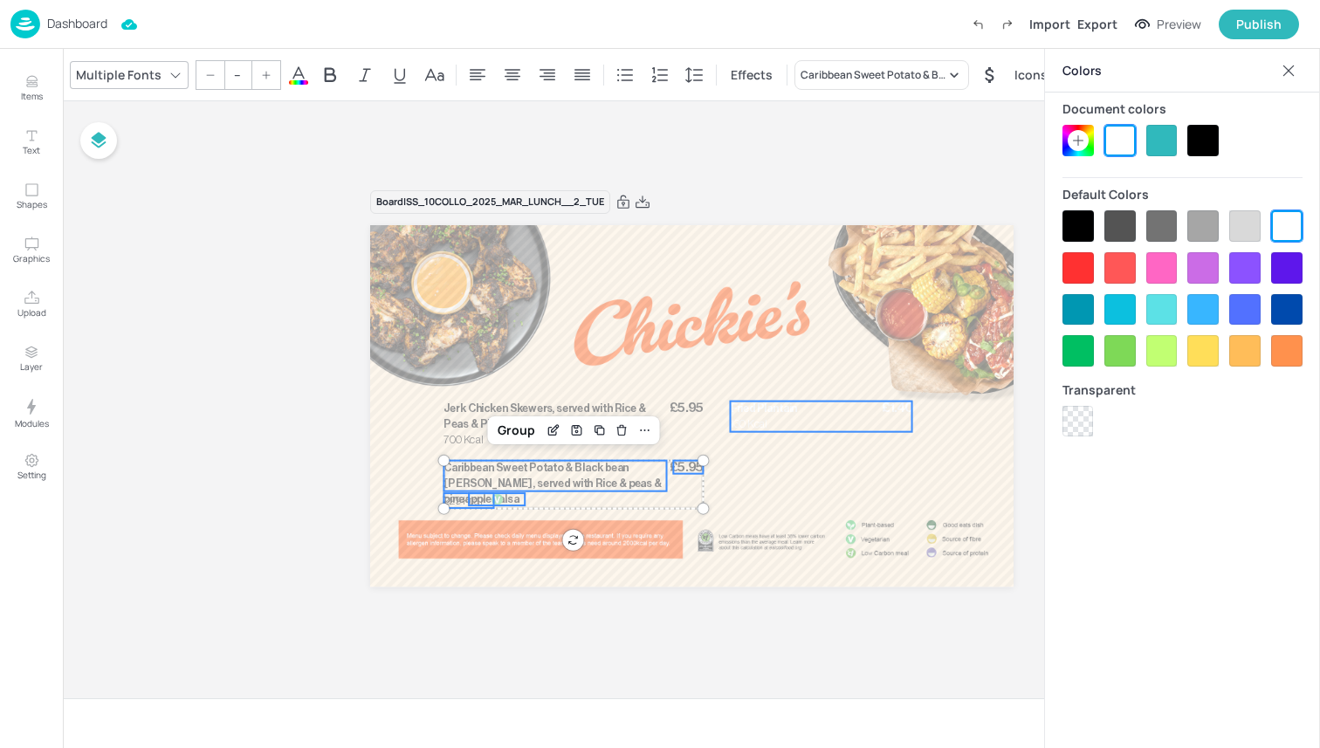
click at [670, 422] on span "130 Kcal" at bounding box center [748, 424] width 37 height 11
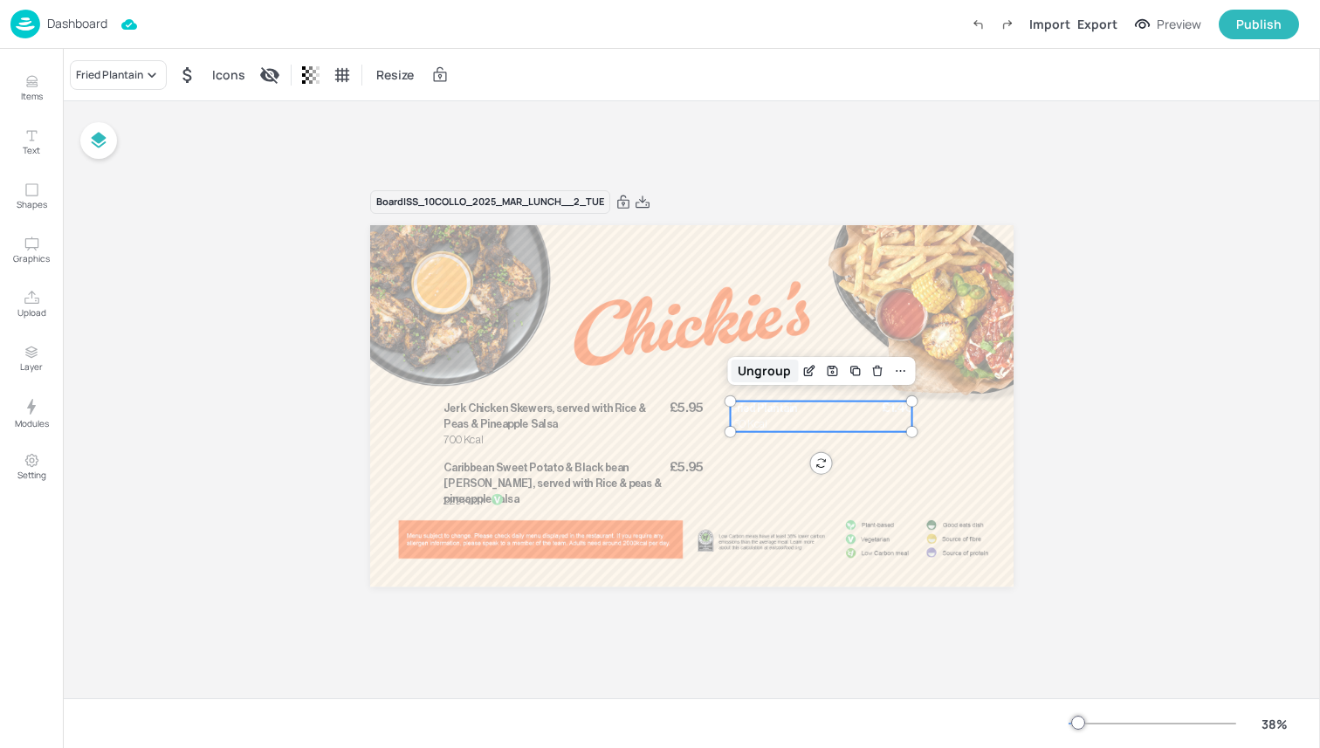
click at [670, 369] on div "Ungroup" at bounding box center [764, 371] width 67 height 23
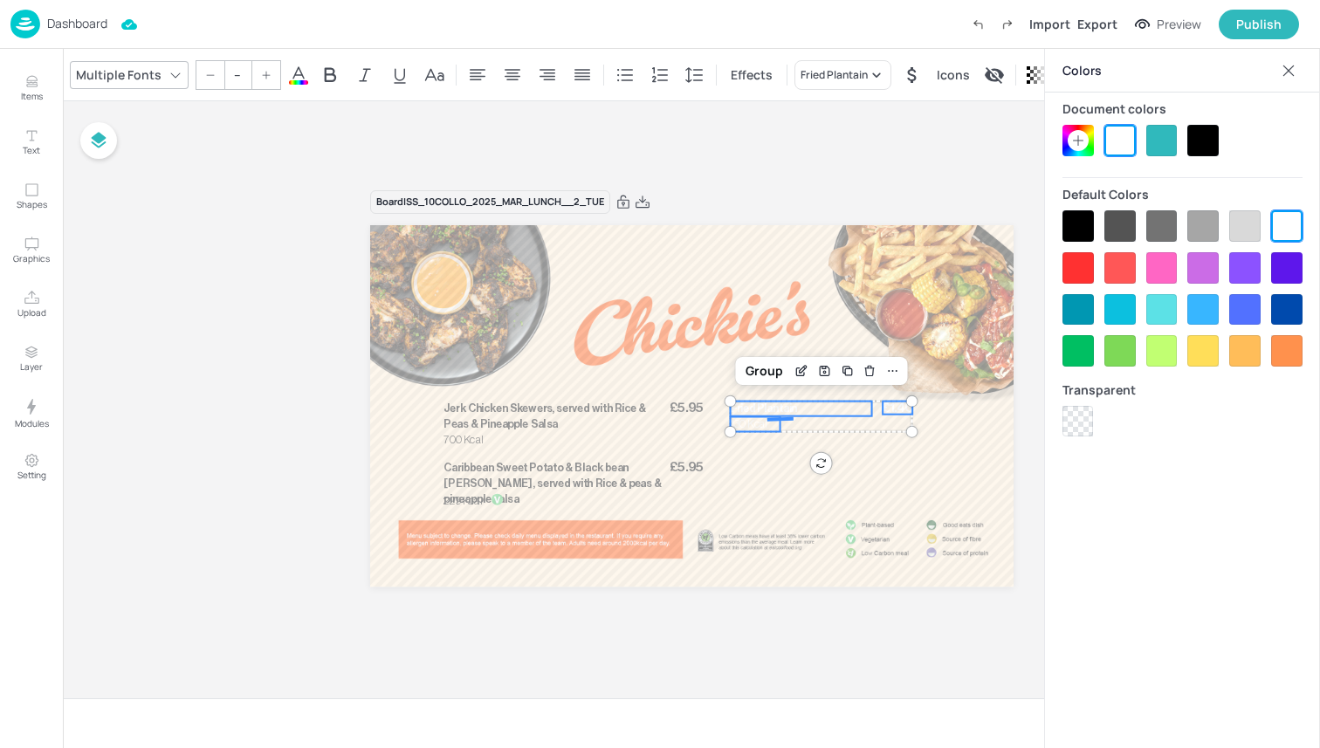
click at [670, 225] on div at bounding box center [1077, 225] width 31 height 31
click at [670, 503] on div at bounding box center [820, 507] width 187 height 34
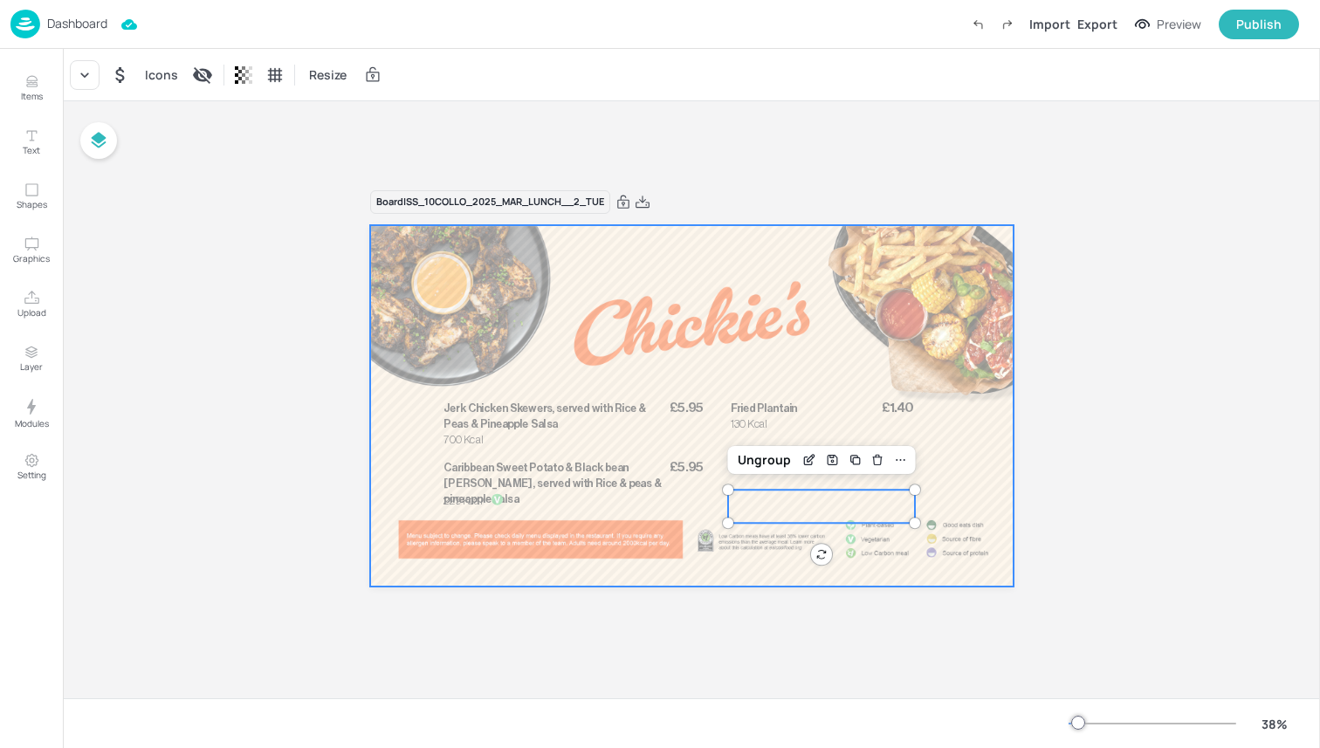
click at [670, 460] on div at bounding box center [691, 406] width 643 height 362
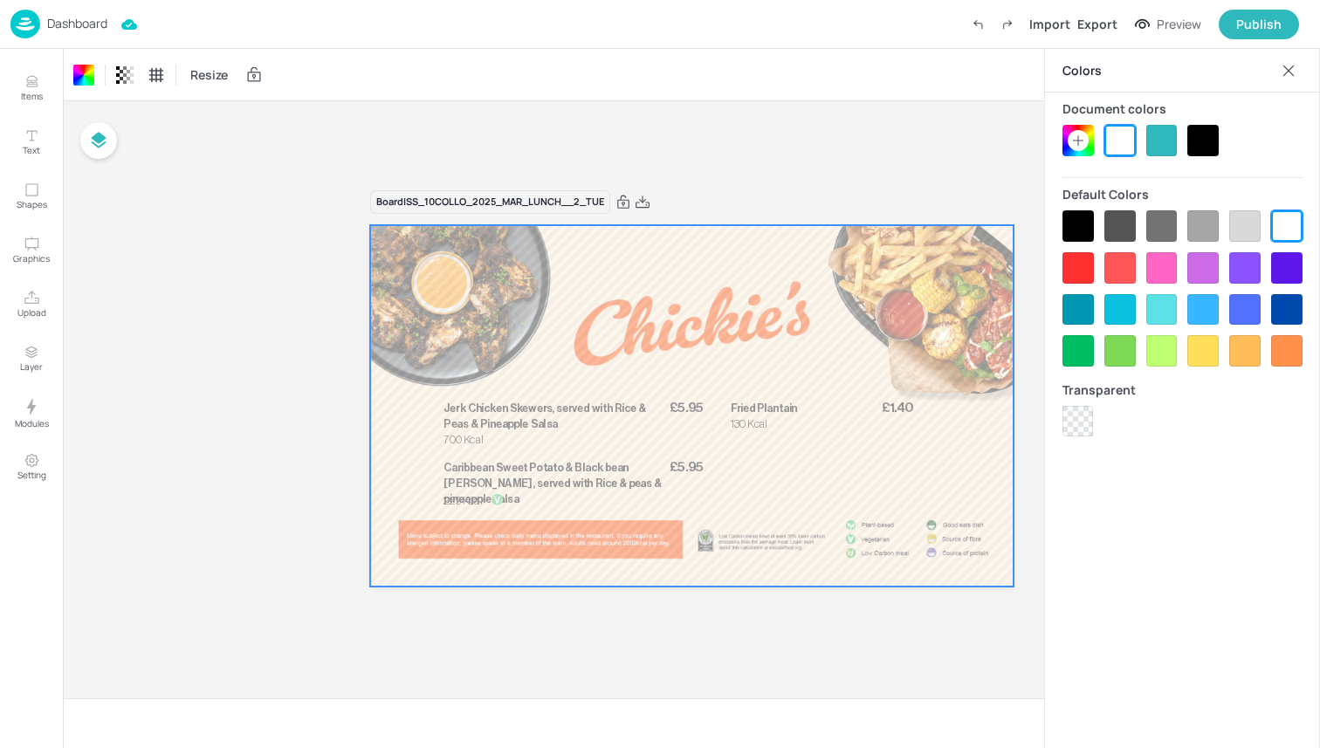
click at [442, 419] on div at bounding box center [691, 406] width 643 height 362
click at [478, 405] on span "Jerk Chicken Skewers, served with Rice & Peas & Pineapple Salsa" at bounding box center [544, 416] width 202 height 26
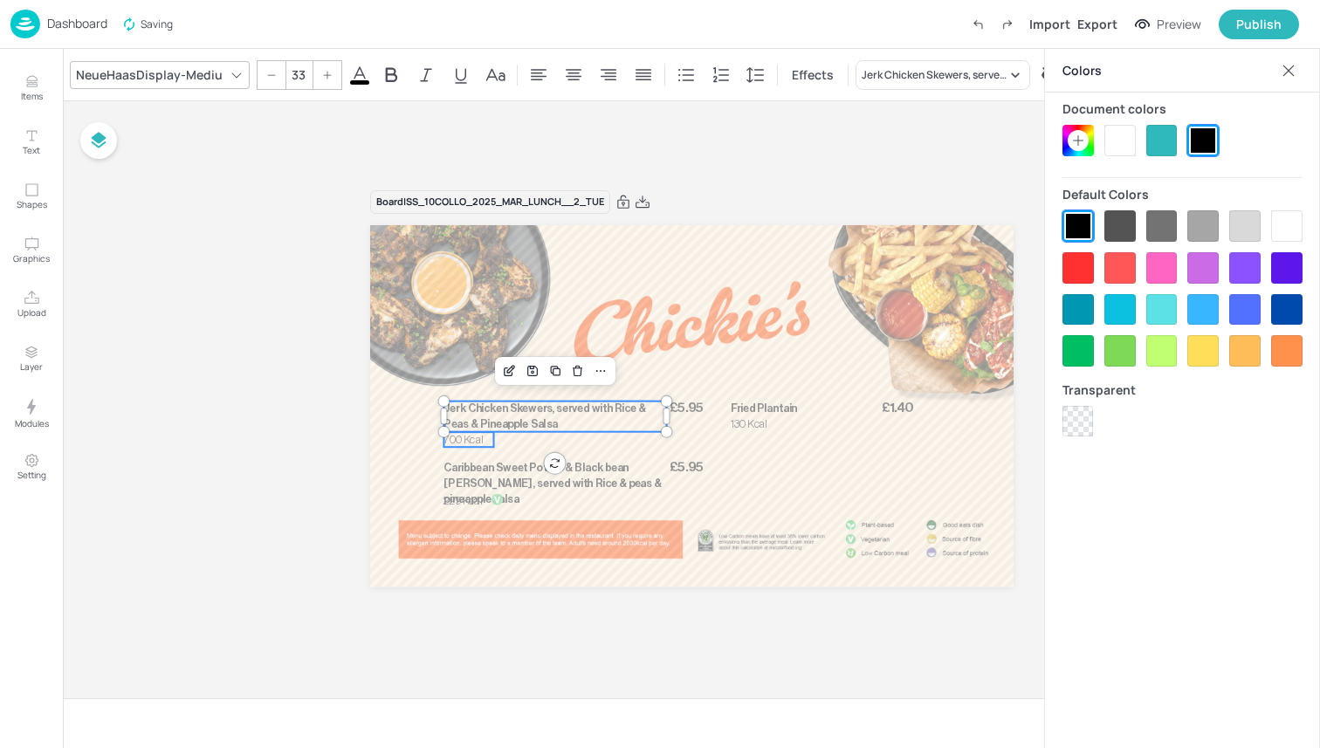
click at [478, 437] on span "700 Kcal" at bounding box center [462, 439] width 39 height 11
click at [670, 407] on span "£5.95" at bounding box center [686, 407] width 33 height 13
type input "--"
click at [502, 372] on div "Group" at bounding box center [517, 371] width 52 height 23
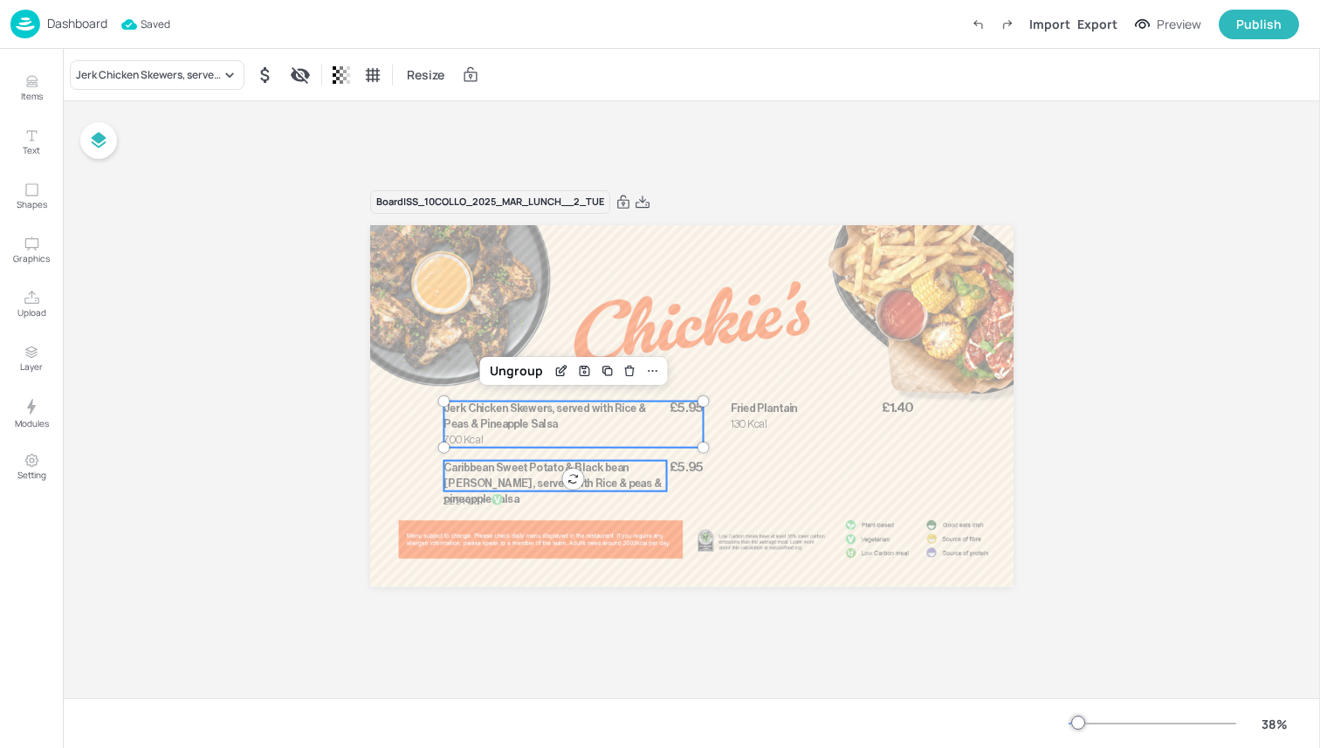
click at [468, 464] on span "Caribbean Sweet Potato & Black bean curry, served with Rice & peas & pineapple …" at bounding box center [551, 484] width 217 height 42
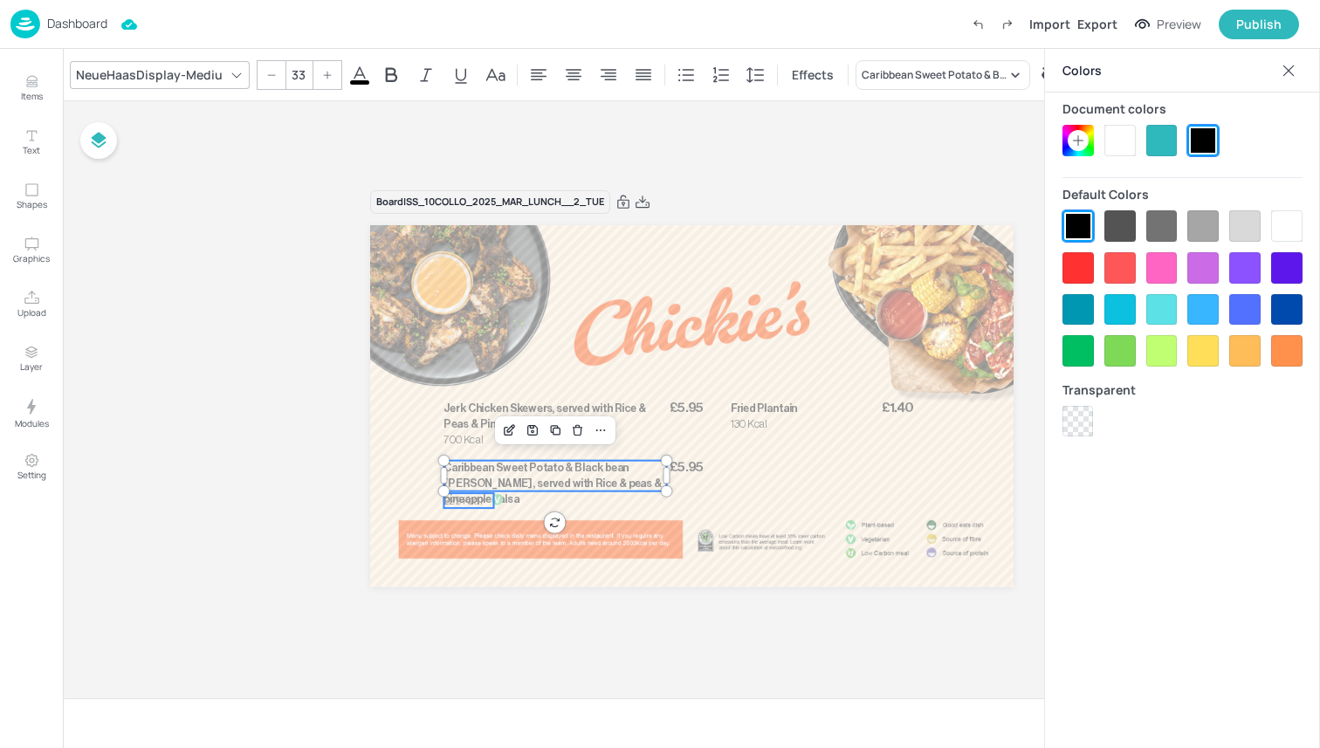
click at [457, 500] on span "229 Kcal" at bounding box center [462, 500] width 38 height 11
click at [670, 468] on span "£5.95" at bounding box center [686, 466] width 33 height 13
type input "--"
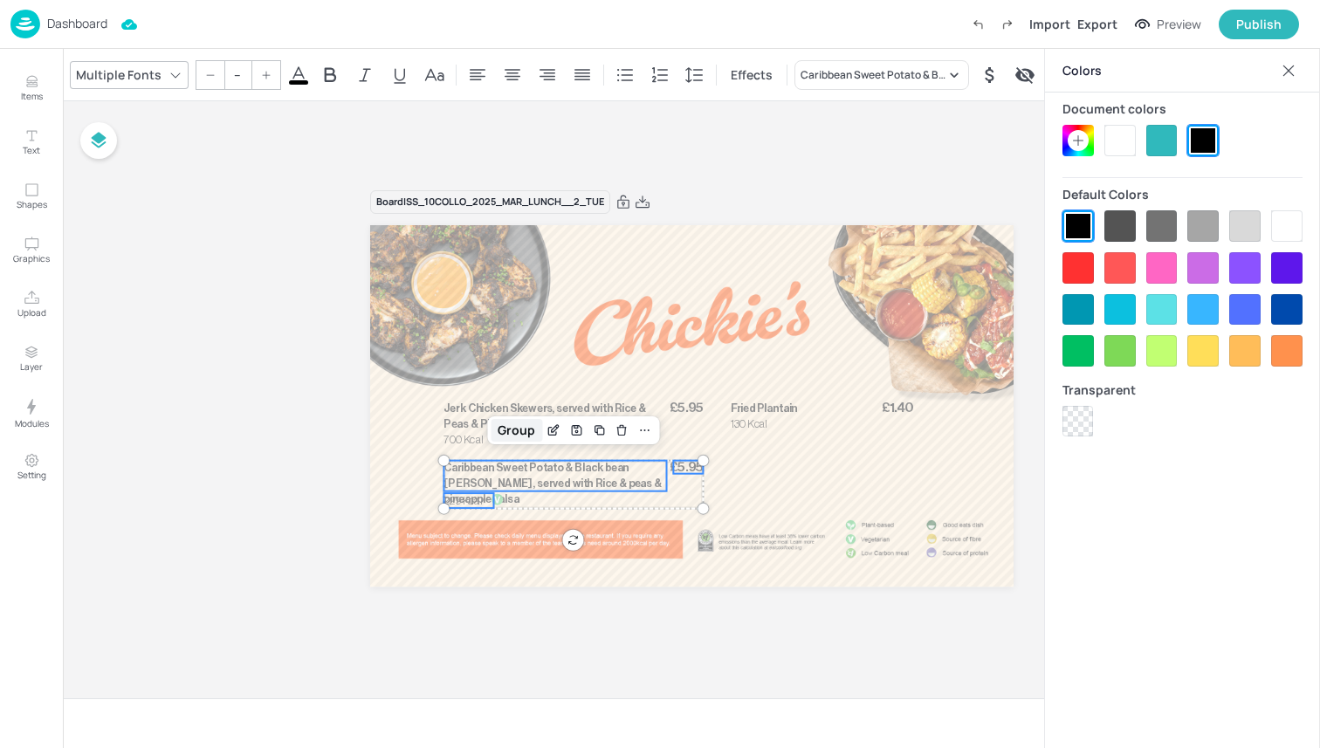
click at [521, 434] on div "Group" at bounding box center [517, 430] width 52 height 23
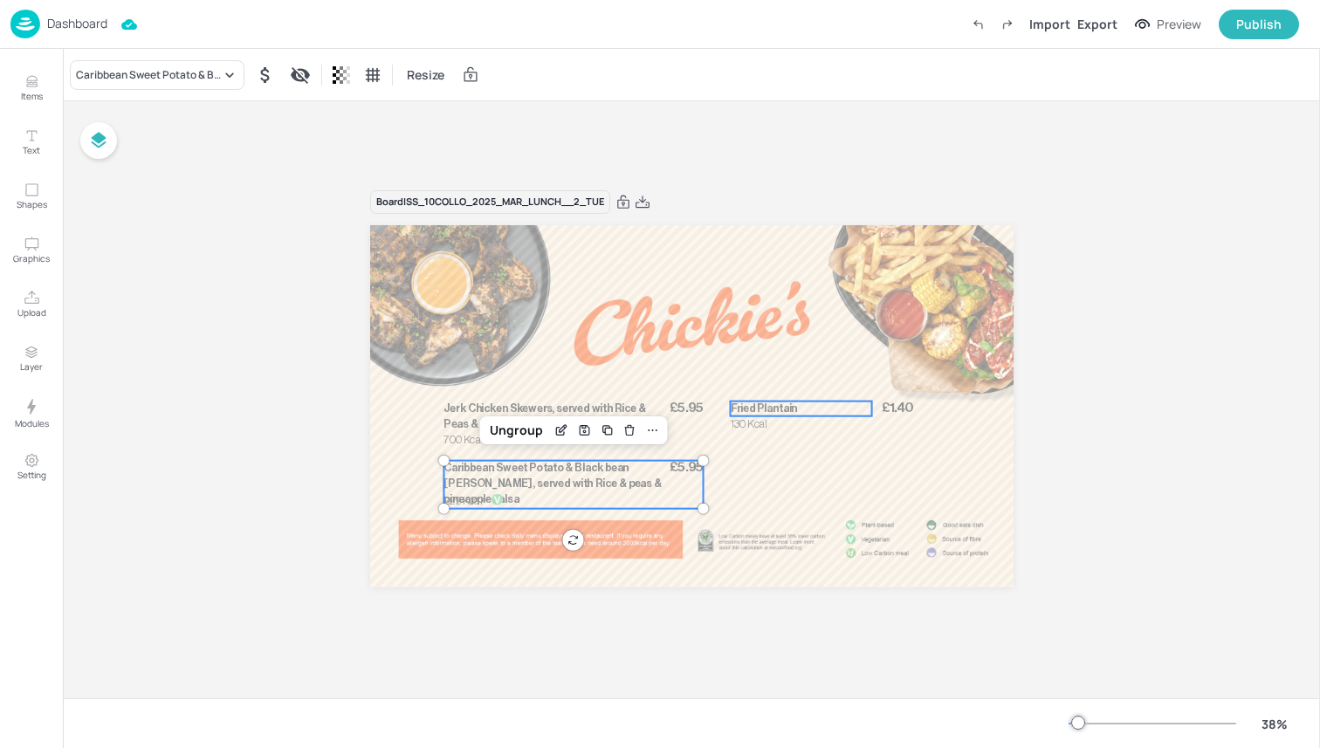
click at [670, 415] on p "Fried Plantain" at bounding box center [801, 409] width 142 height 16
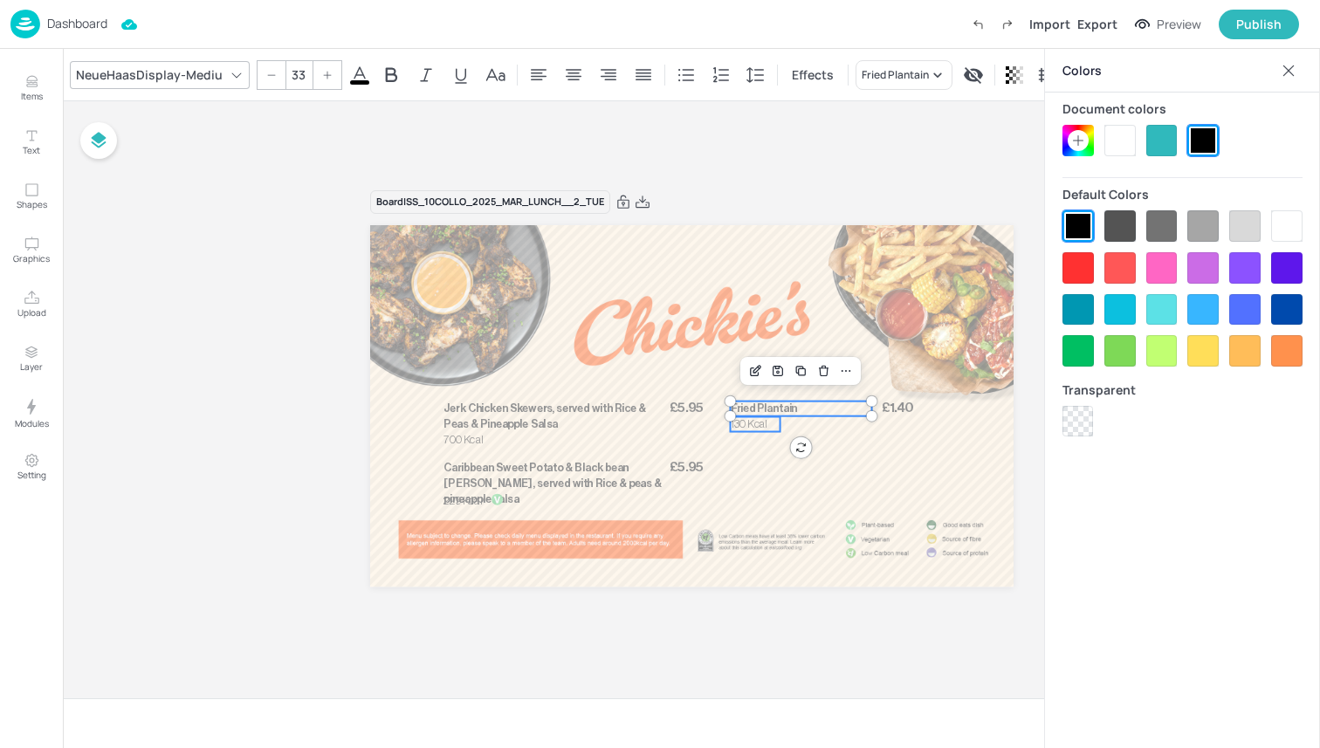
click at [670, 424] on p "130 Kcal" at bounding box center [755, 424] width 50 height 16
click at [670, 402] on span "£1.40" at bounding box center [896, 407] width 31 height 13
type input "--"
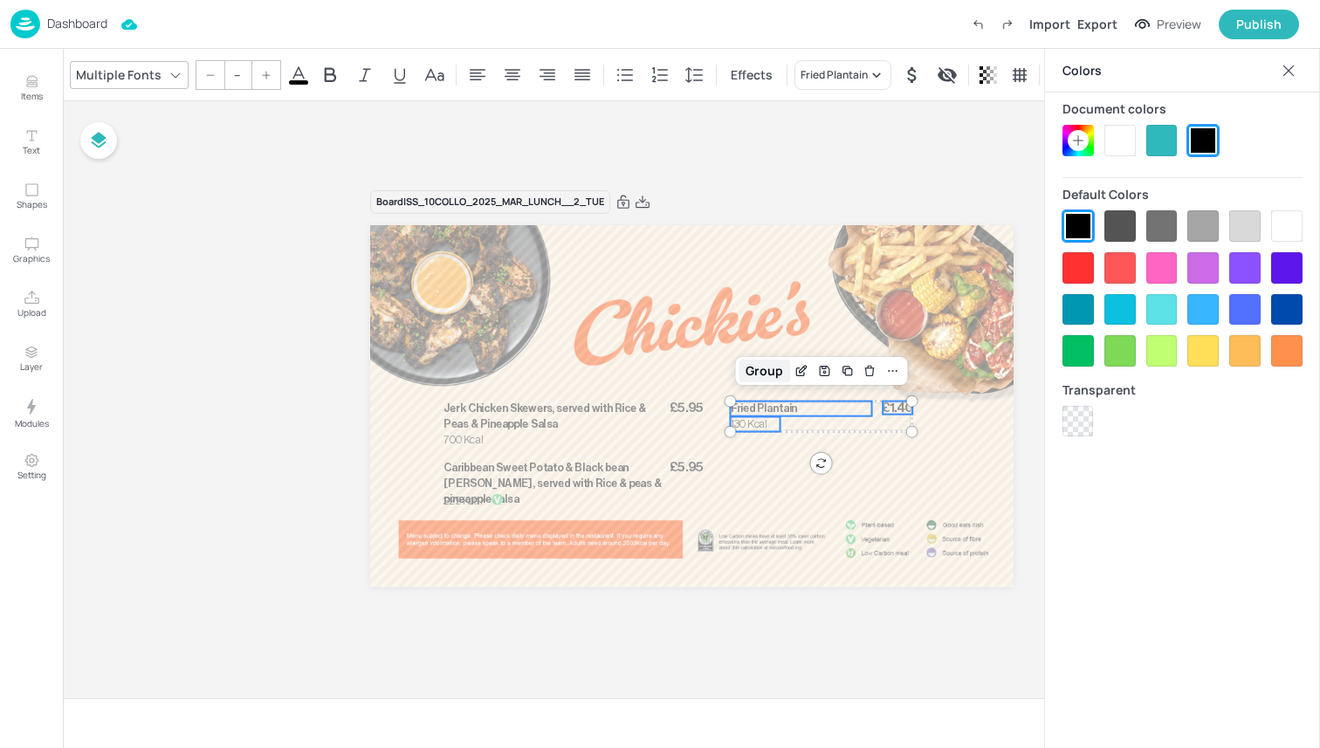
click at [670, 367] on div "Group" at bounding box center [764, 371] width 52 height 23
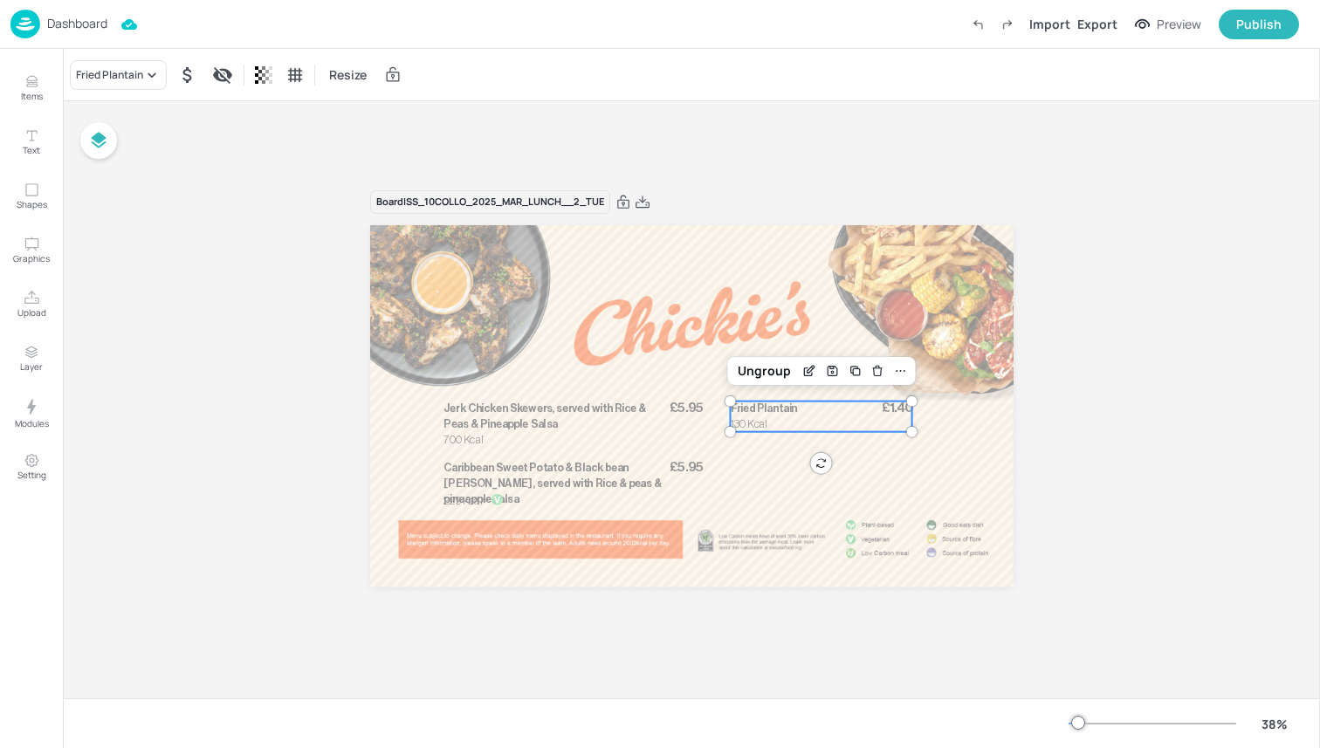
click at [670, 236] on div "Board ISS_10COLLO_2025_MAR_LUNCH__2_TUE £5.95 Jerk Chicken Skewers, served with…" at bounding box center [691, 399] width 1257 height 597
click at [532, 422] on span "Jerk Chicken Skewers, served with Rice & Peas & Pineapple Salsa" at bounding box center [544, 416] width 202 height 26
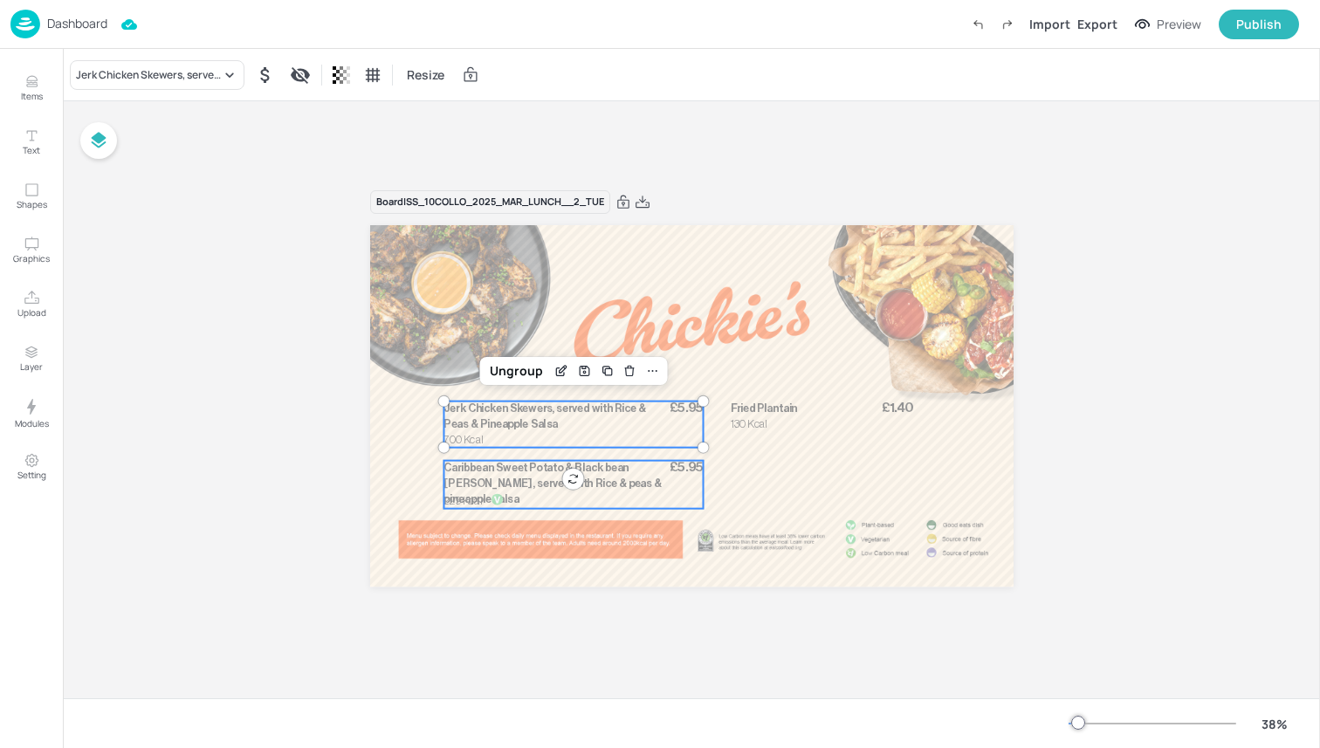
click at [507, 476] on p "Caribbean Sweet Potato & Black bean curry, served with Rice & peas & pineapple …" at bounding box center [554, 483] width 223 height 46
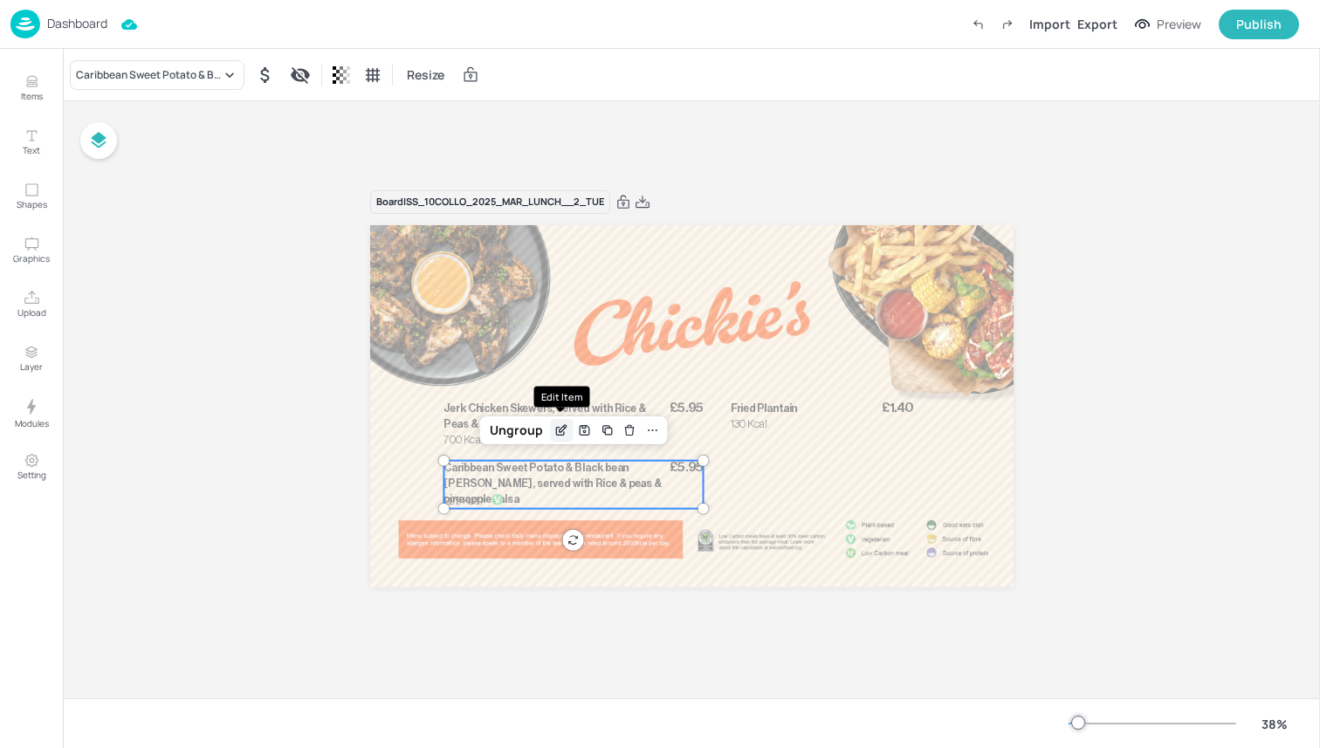
click at [559, 427] on icon "Edit Item" at bounding box center [561, 430] width 15 height 14
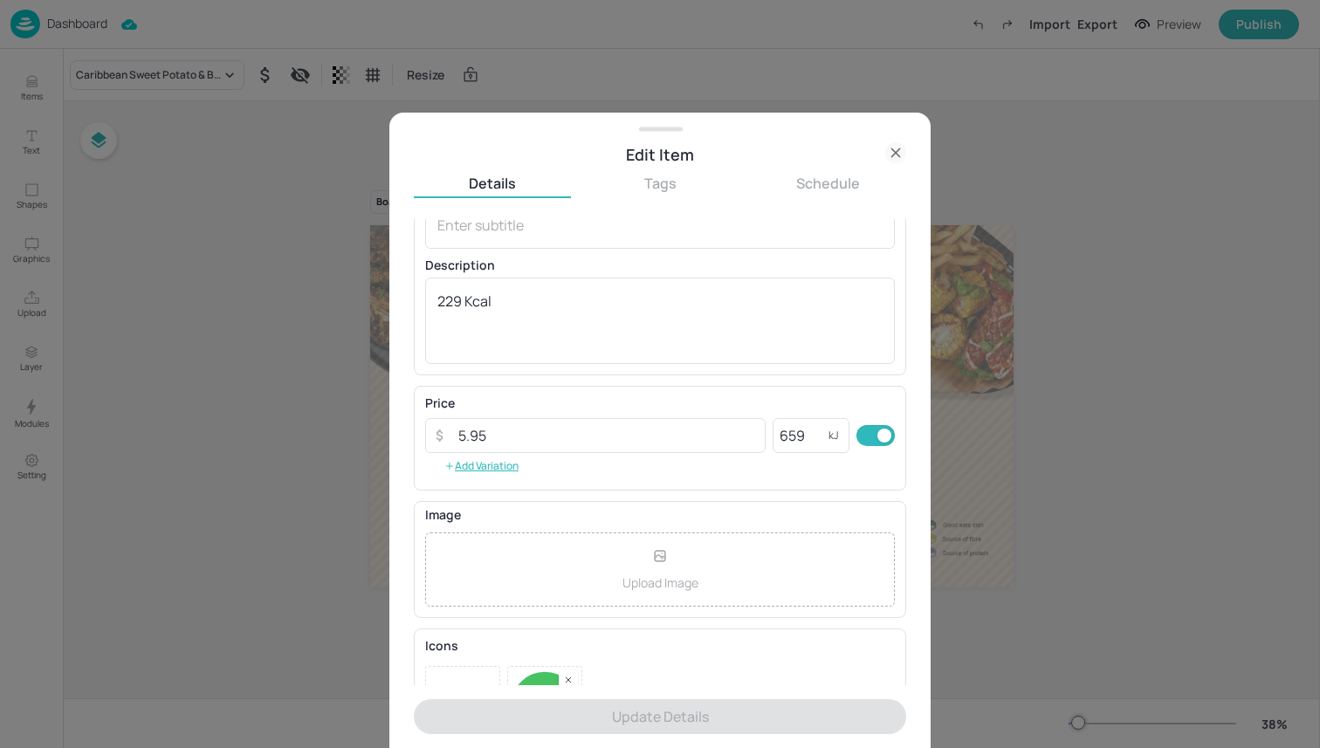
scroll to position [181, 0]
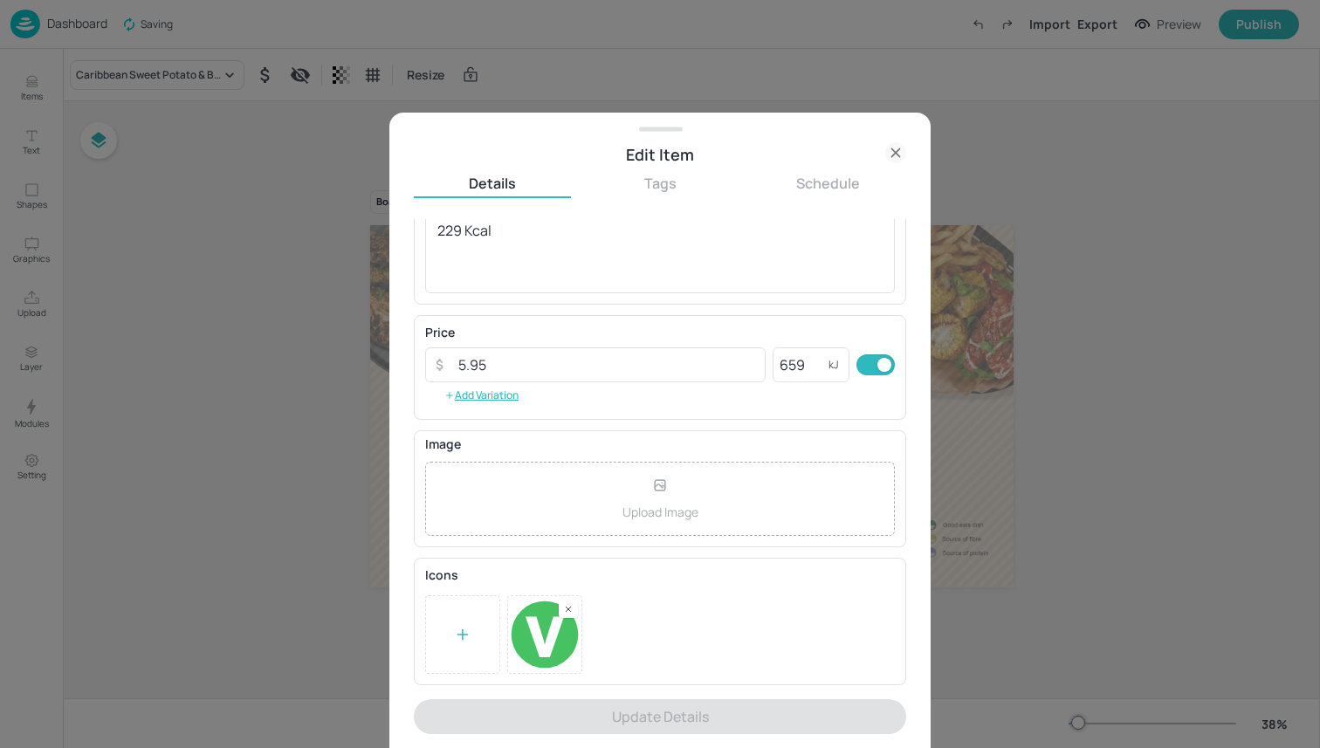
click at [565, 612] on rect at bounding box center [568, 609] width 12 height 12
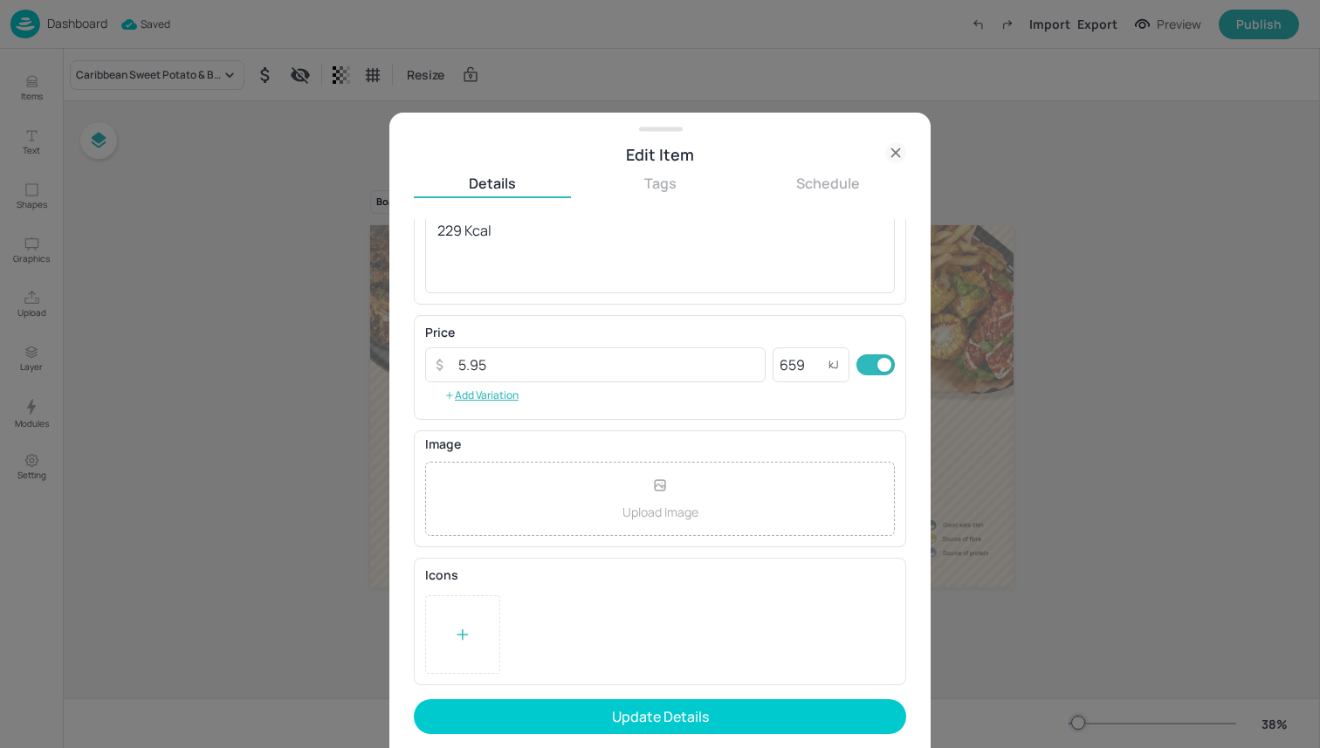
click at [470, 628] on icon at bounding box center [462, 634] width 17 height 17
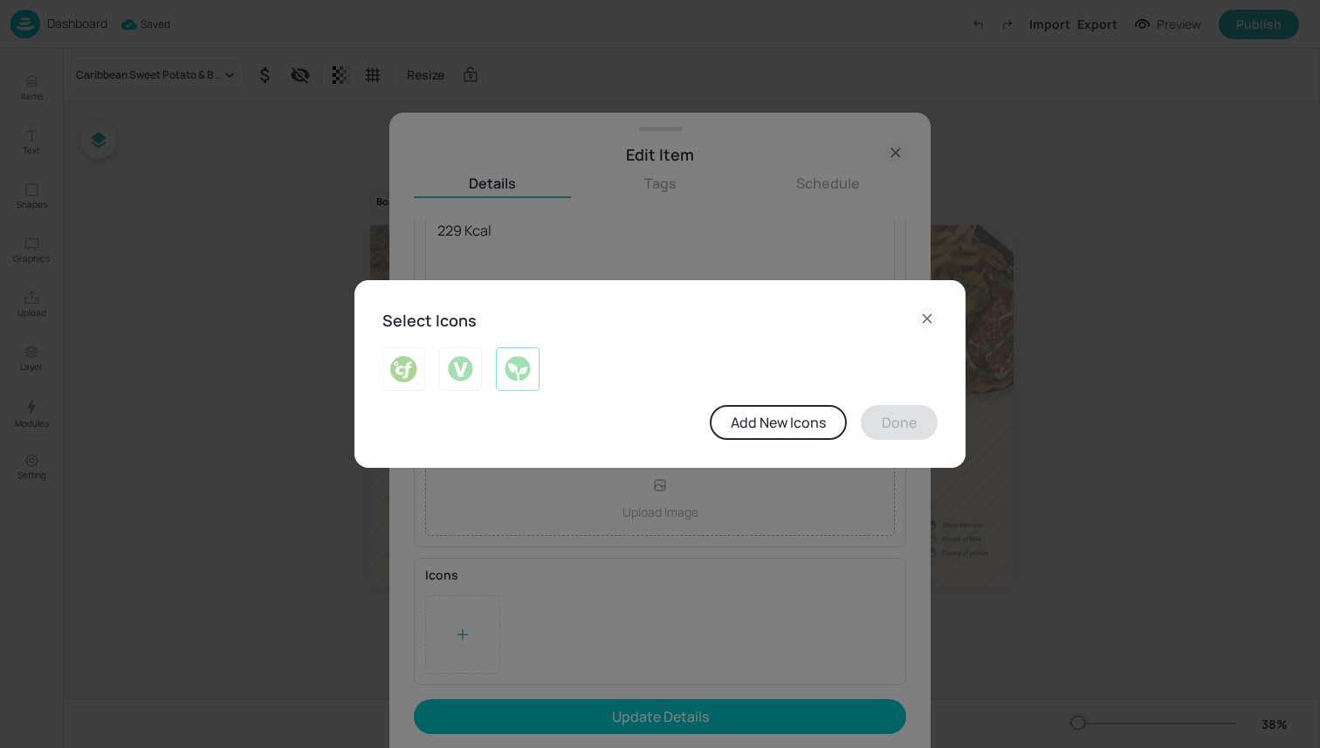
click at [517, 373] on img at bounding box center [517, 369] width 27 height 28
click at [670, 424] on button "Done" at bounding box center [899, 422] width 77 height 35
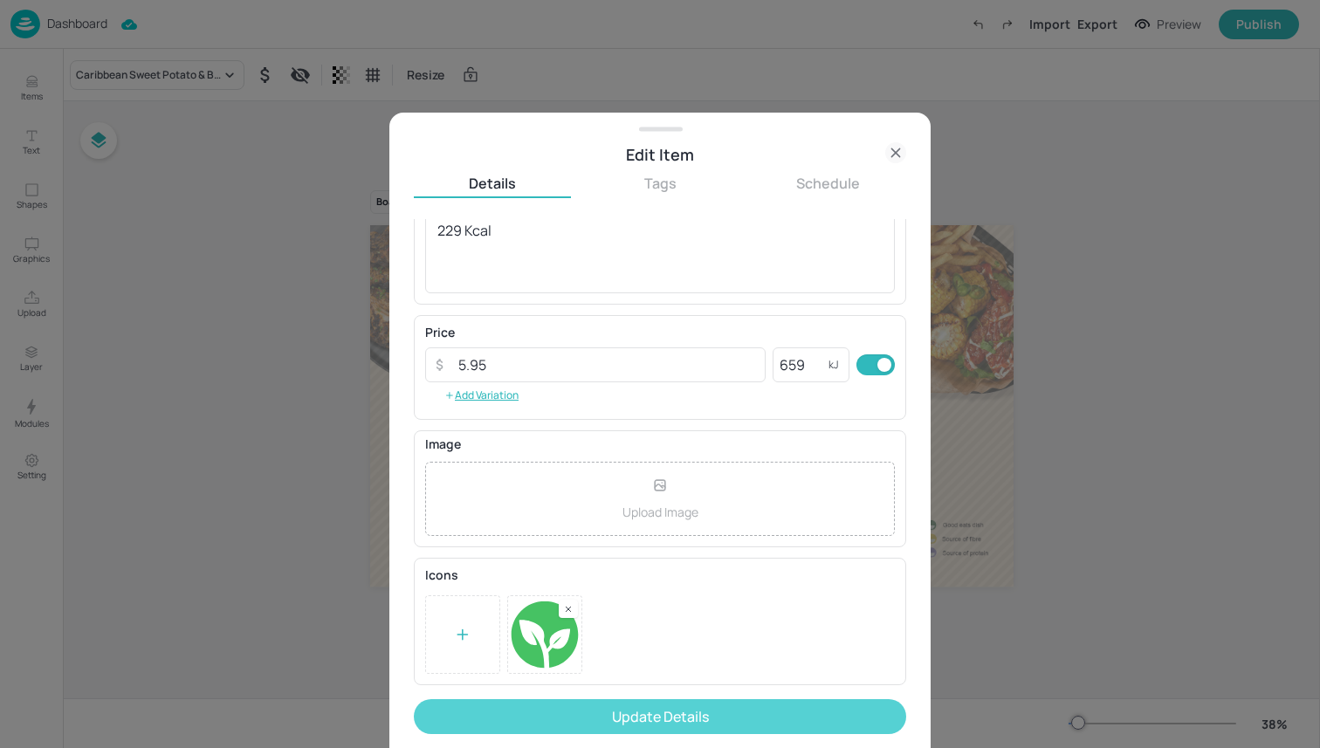
click at [670, 690] on button "Update Details" at bounding box center [660, 716] width 492 height 35
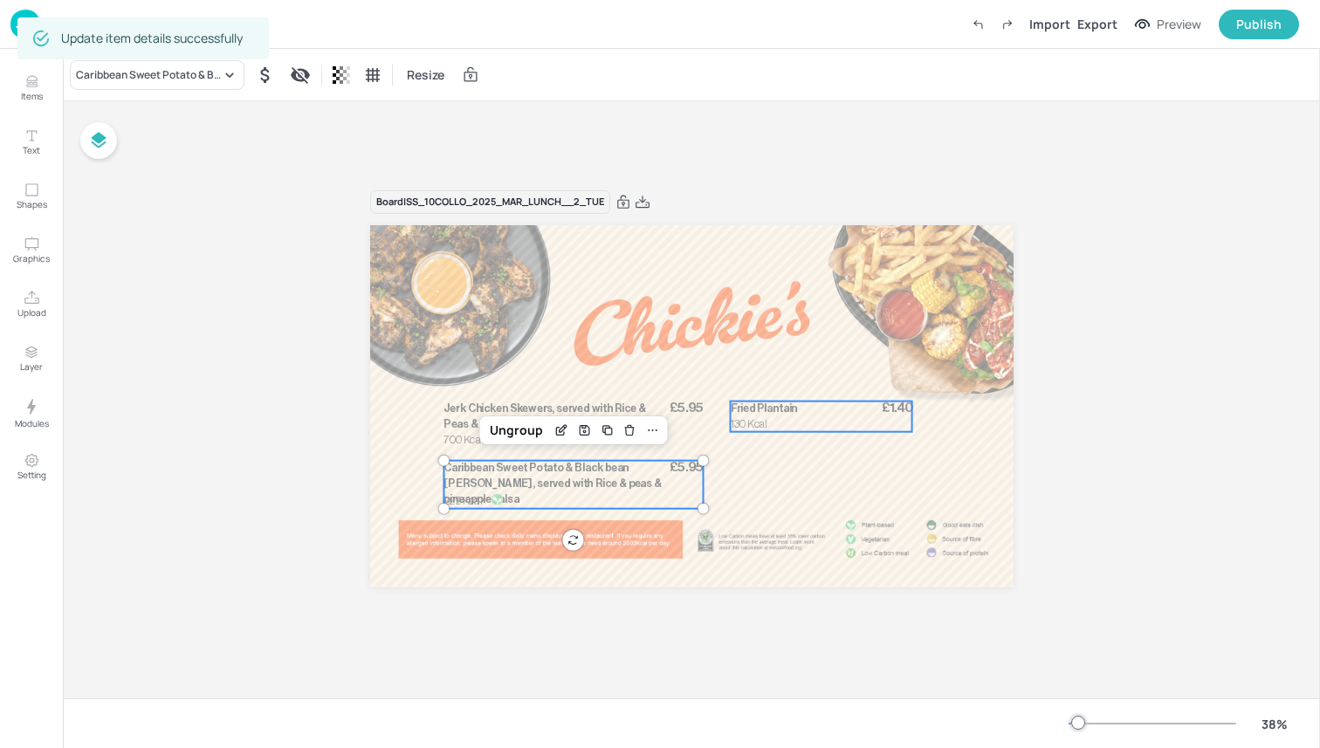
click at [670, 409] on p "Fried Plantain" at bounding box center [801, 409] width 142 height 16
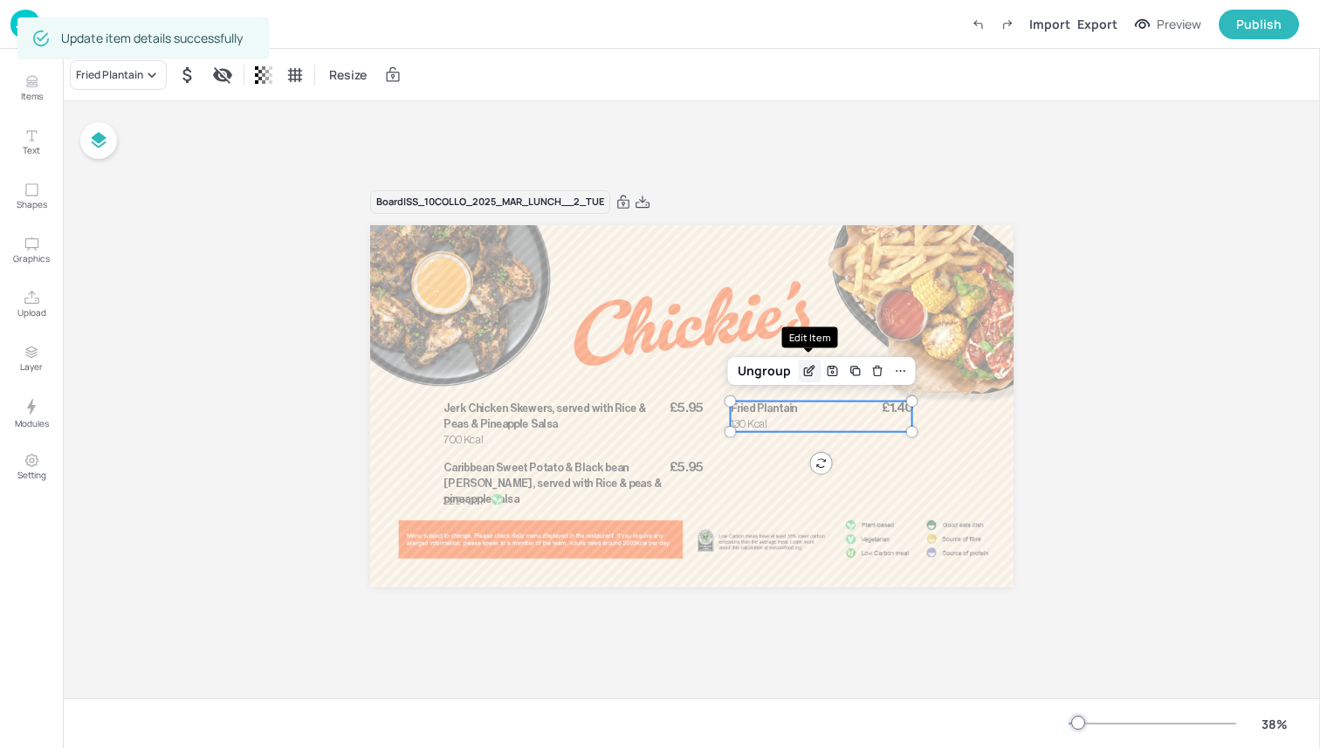
click at [670, 377] on icon "Edit Item" at bounding box center [809, 371] width 15 height 14
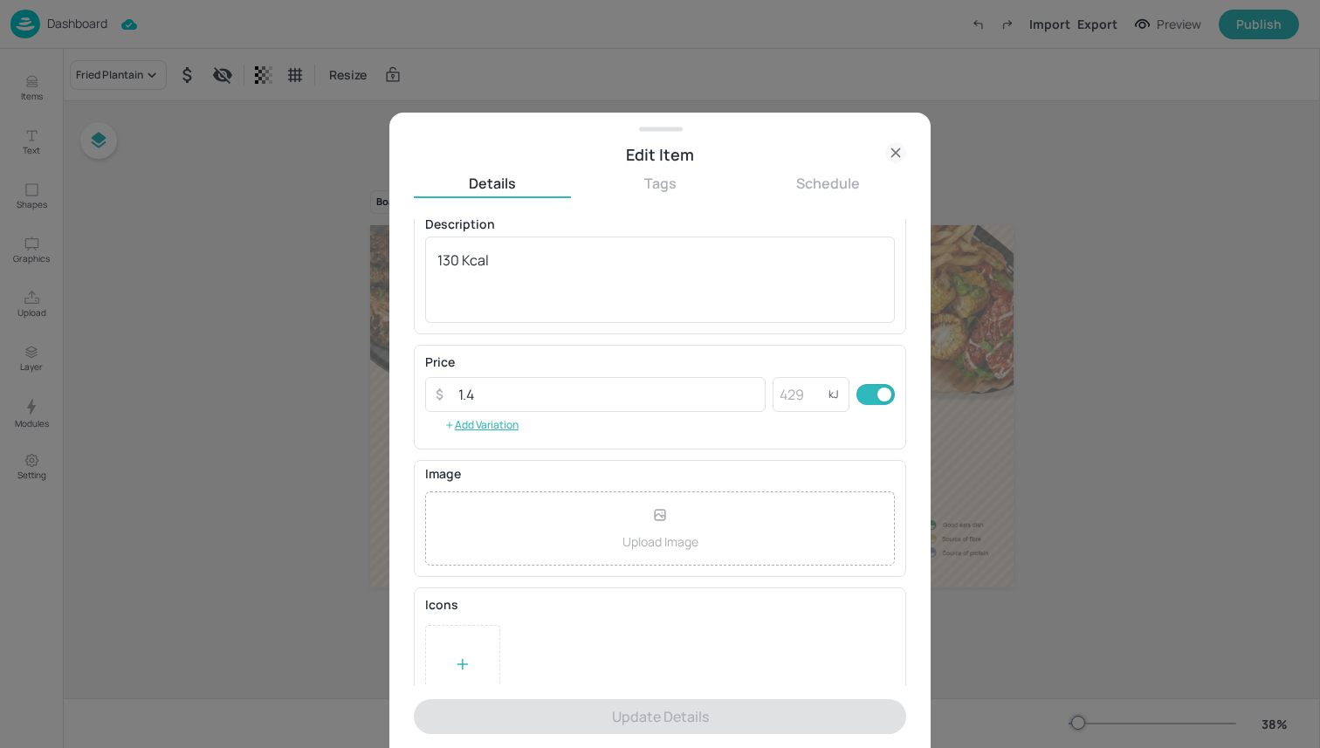
scroll to position [181, 0]
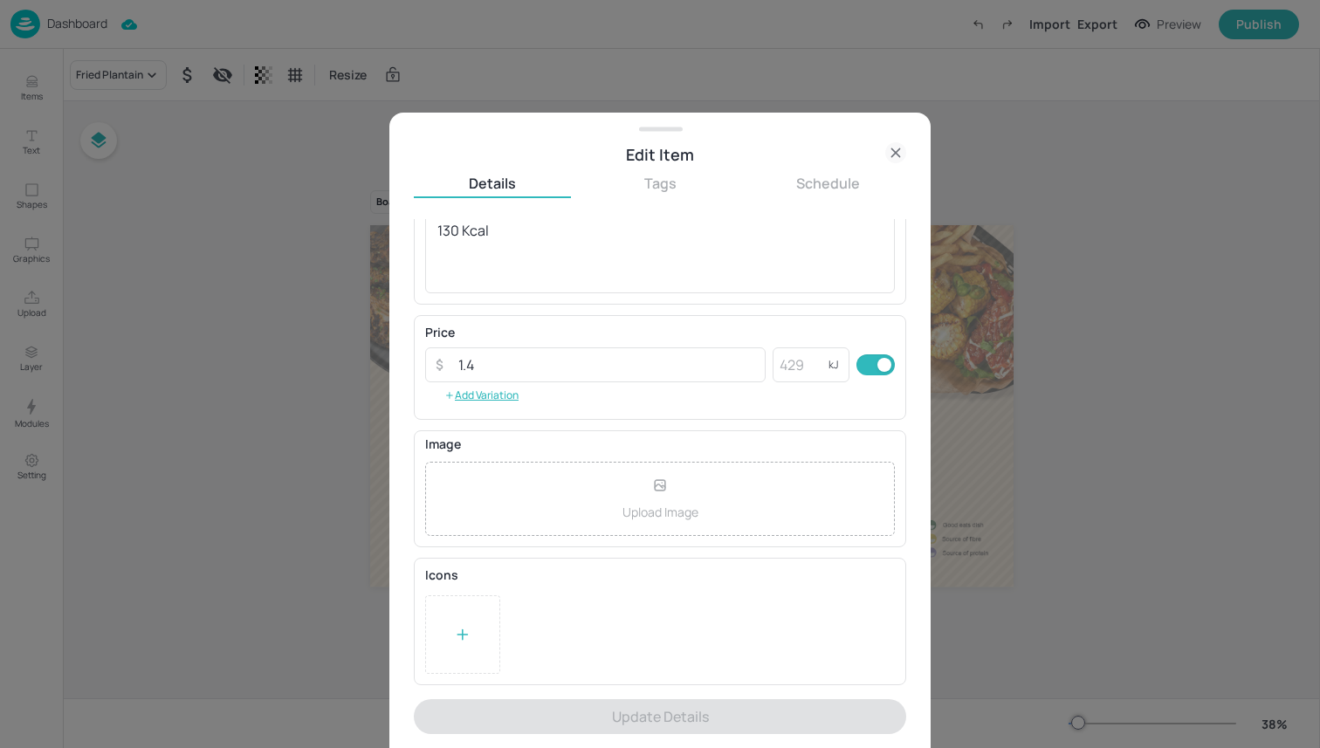
click at [455, 644] on div at bounding box center [462, 635] width 17 height 26
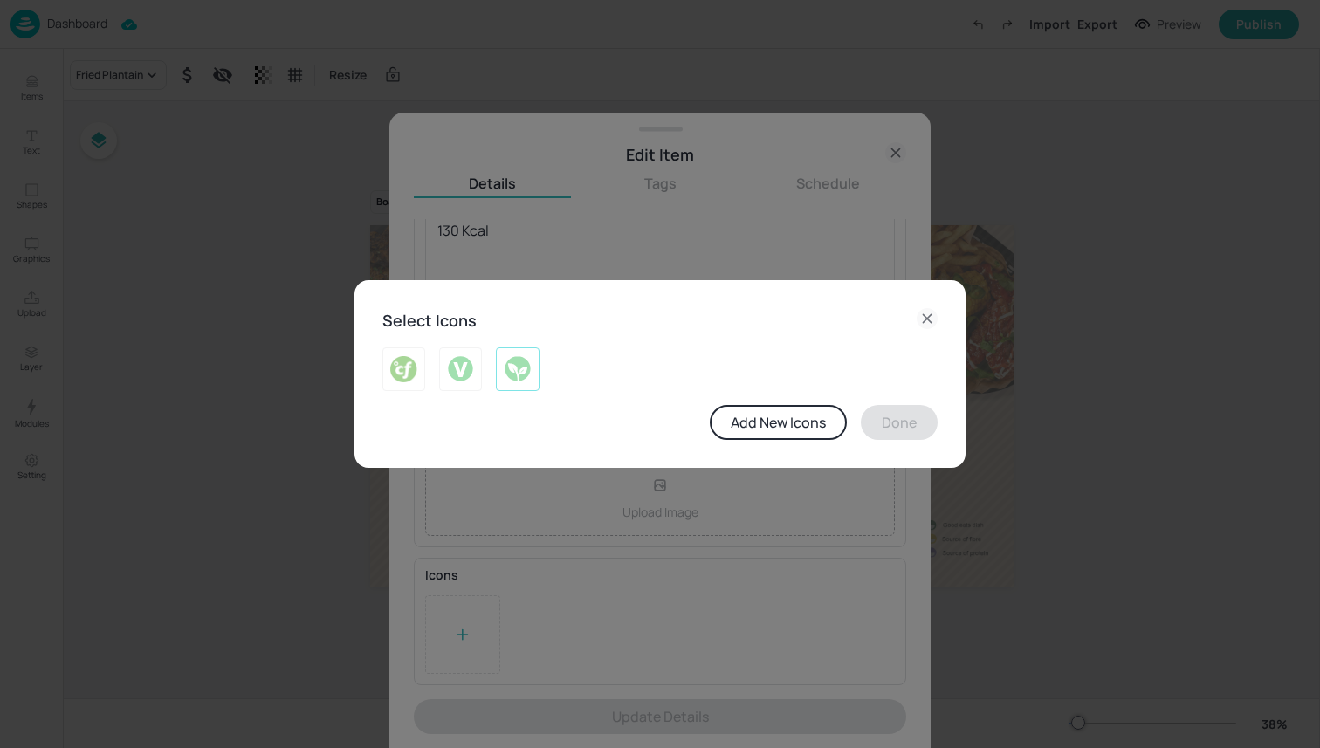
click at [515, 368] on img at bounding box center [517, 369] width 27 height 28
click at [670, 416] on button "Done" at bounding box center [899, 422] width 77 height 35
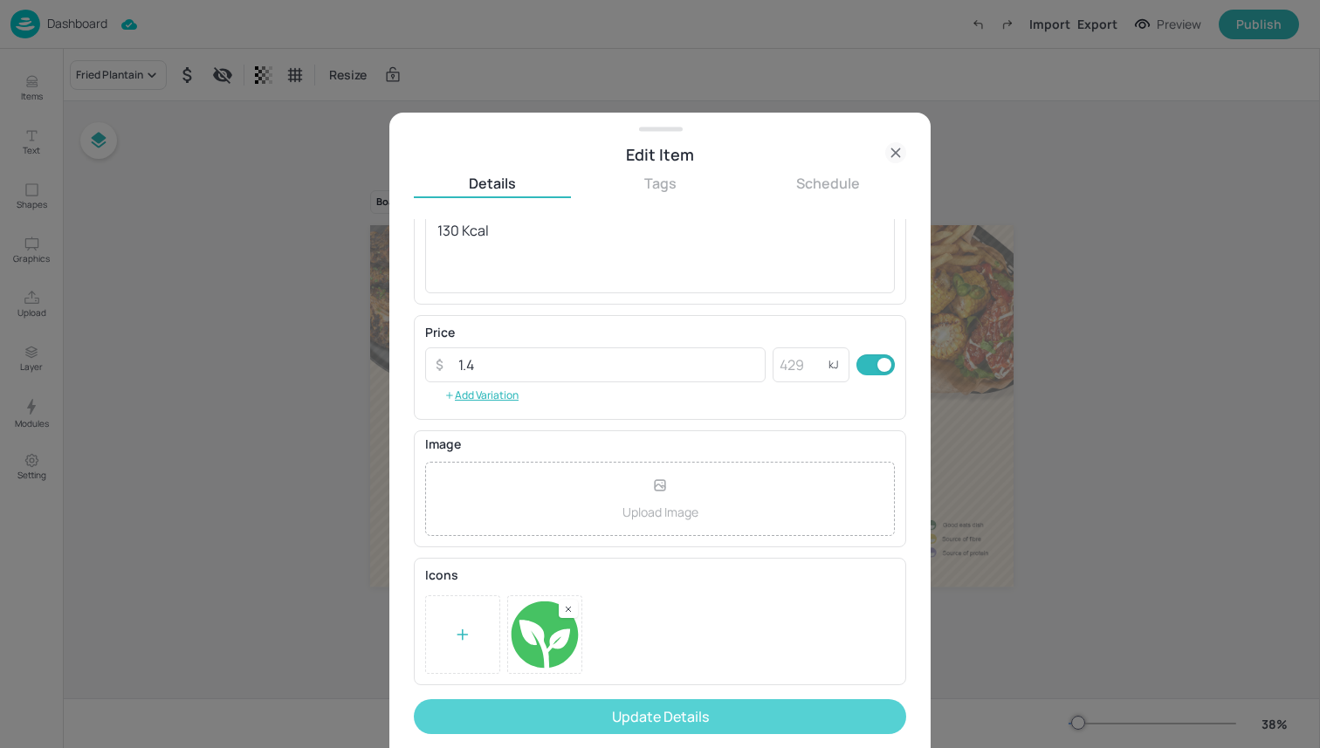
click at [670, 690] on button "Update Details" at bounding box center [660, 716] width 492 height 35
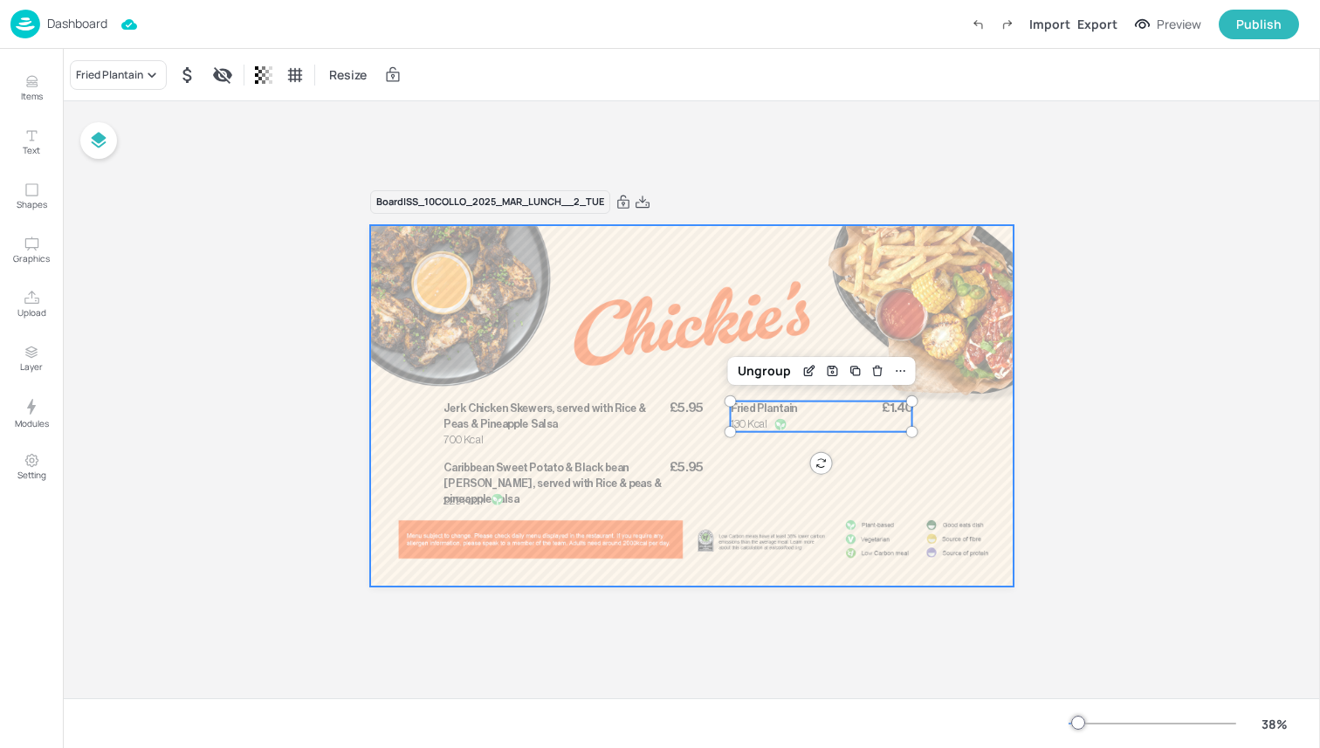
click at [578, 338] on div at bounding box center [691, 406] width 643 height 362
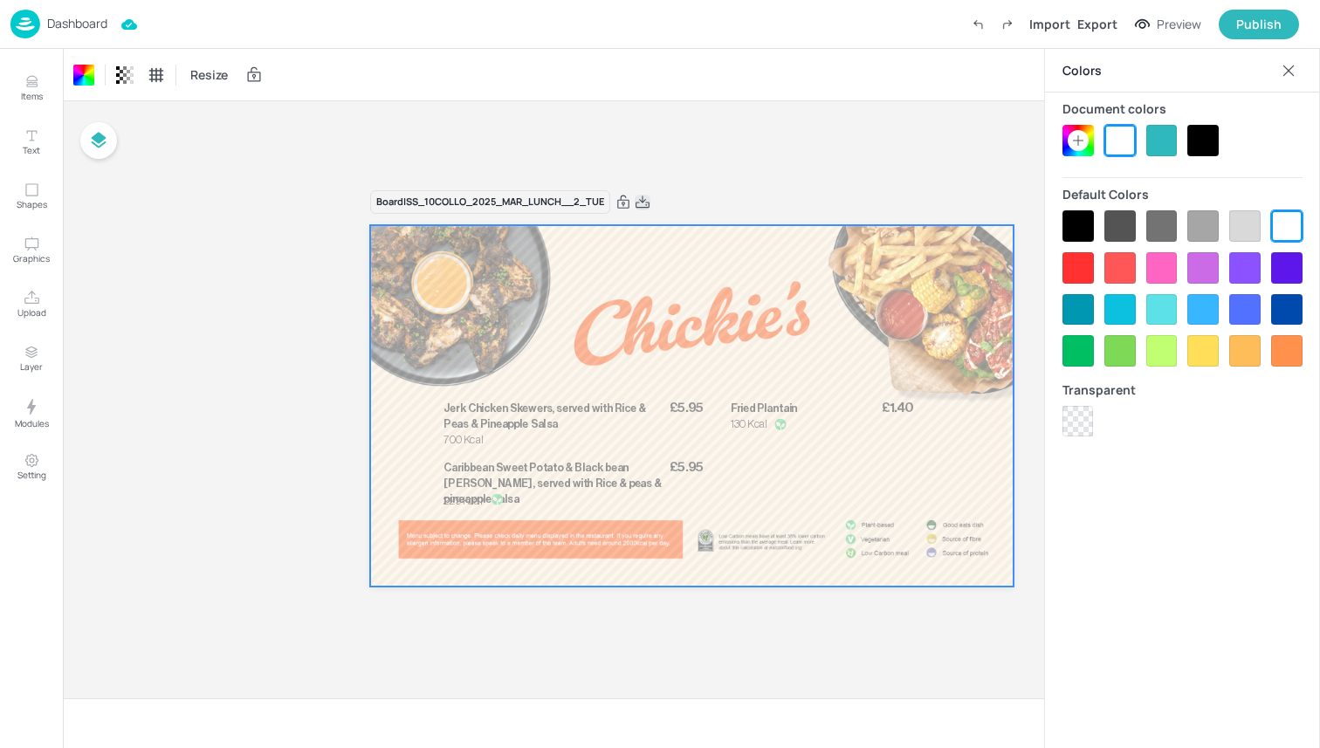
click at [645, 208] on icon at bounding box center [643, 202] width 16 height 17
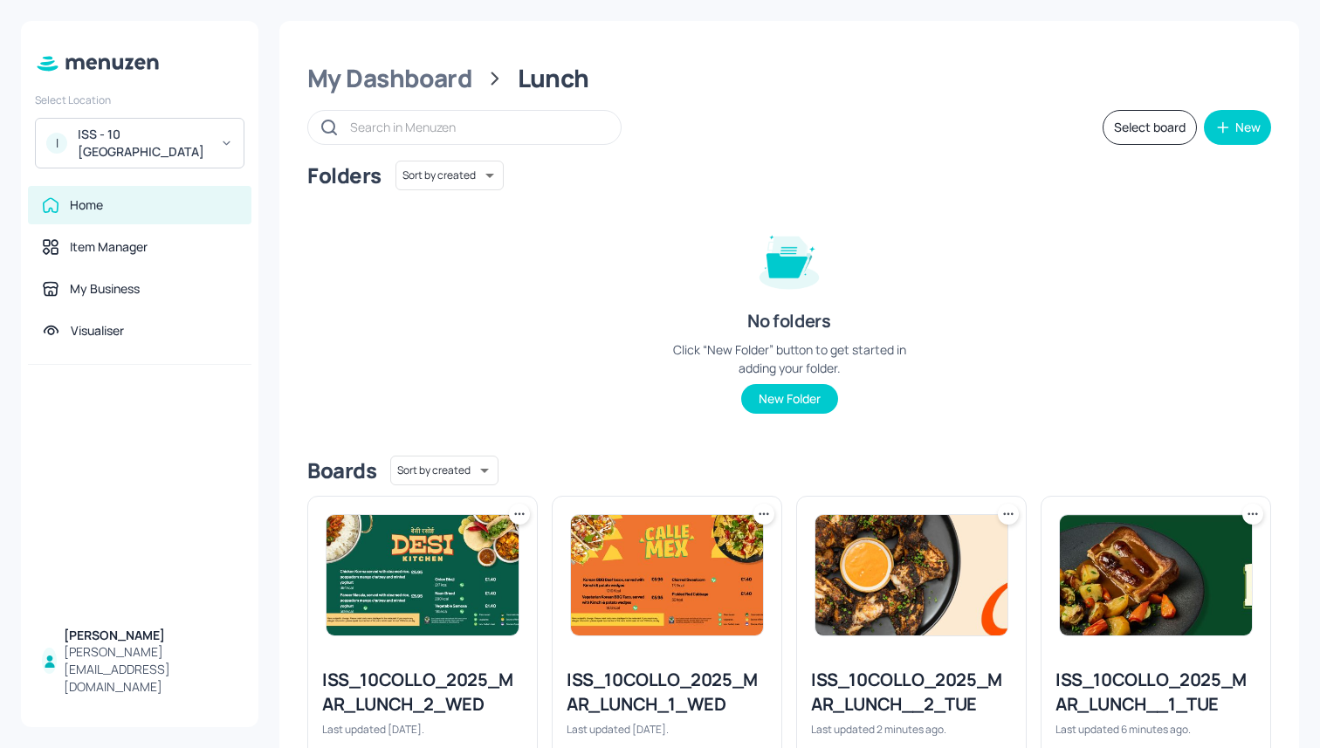
click at [1113, 668] on div "ISS_10COLLO_2025_MAR_LUNCH__1_TUE" at bounding box center [1155, 692] width 201 height 49
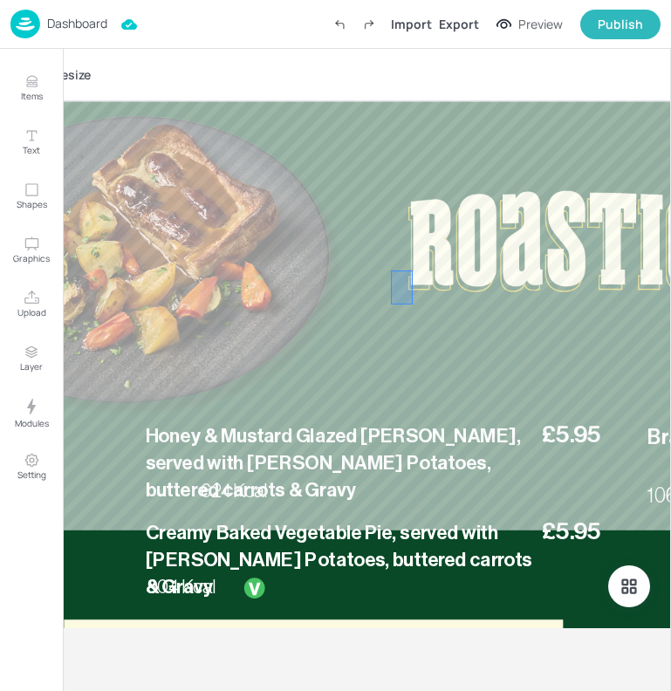
drag, startPoint x: 413, startPoint y: 306, endPoint x: 389, endPoint y: 262, distance: 49.6
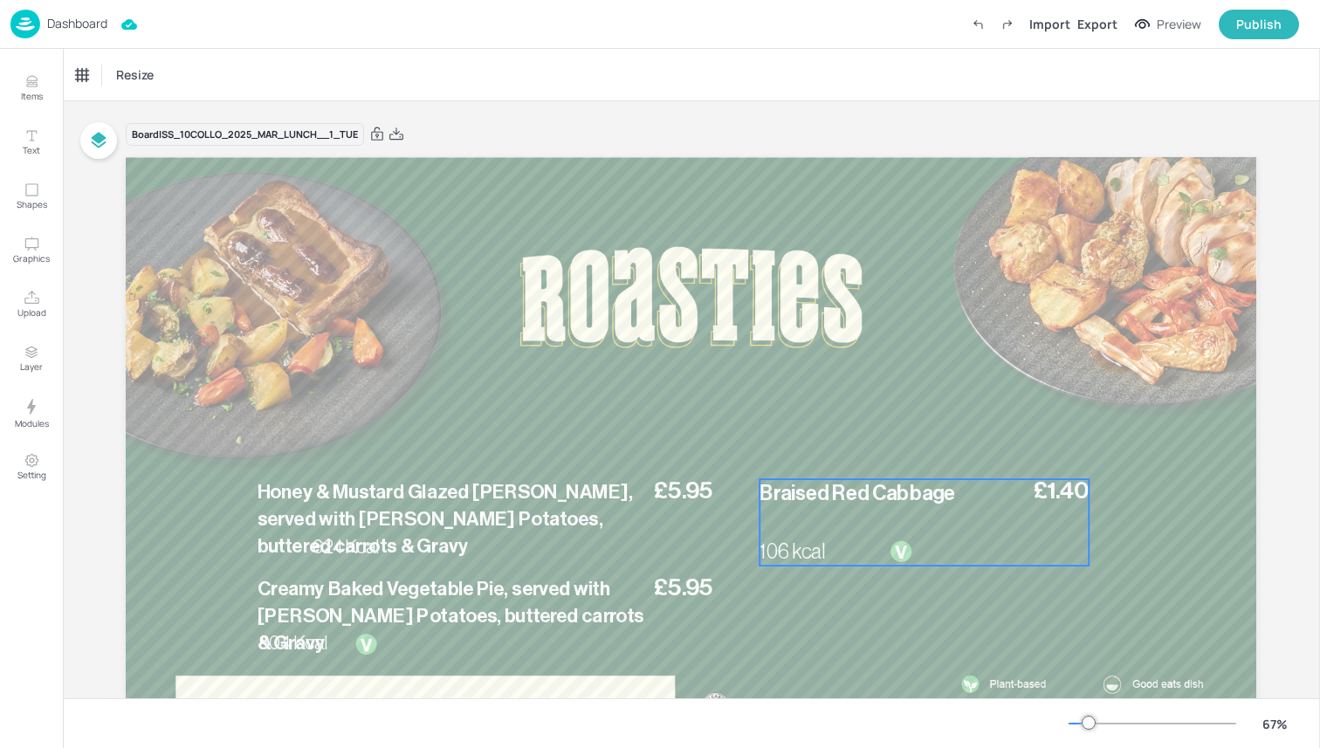
click at [900, 532] on div "£1.40 Braised Red Cabbage 106 kcal" at bounding box center [924, 522] width 328 height 86
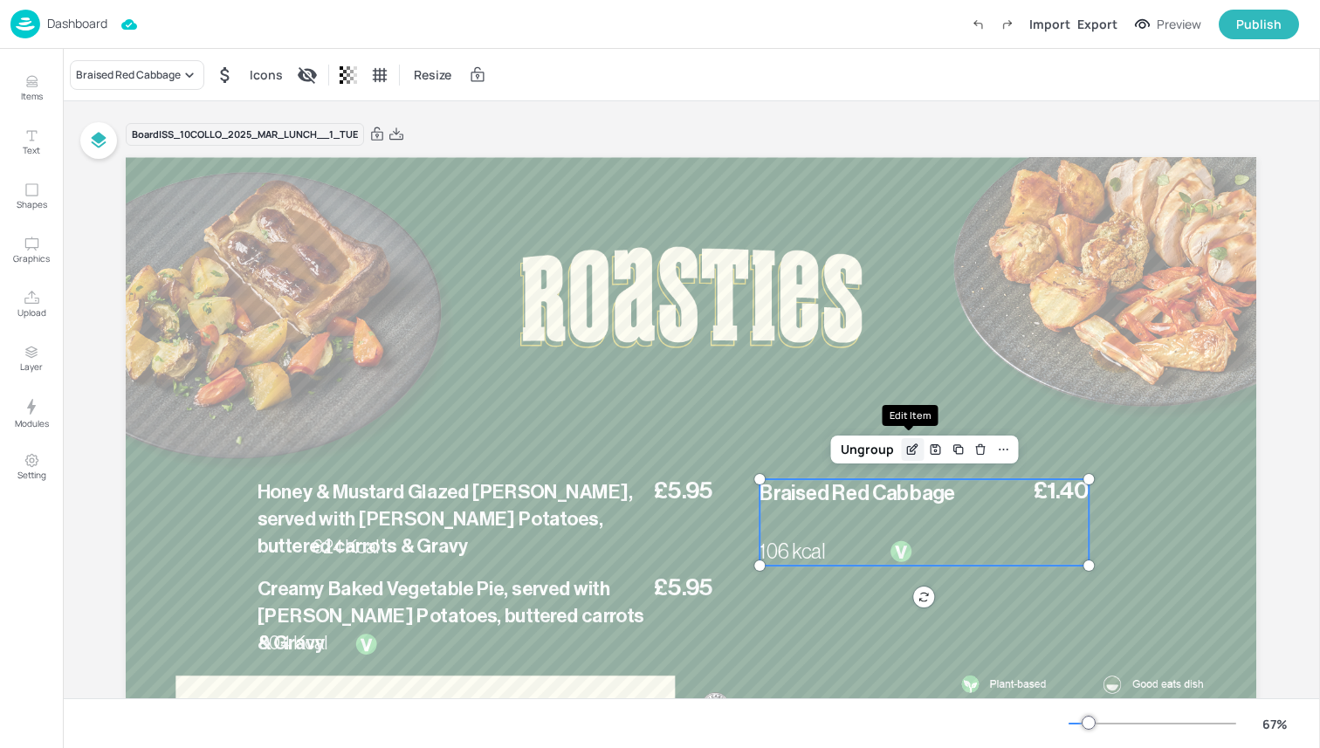
click at [908, 453] on icon "Edit Item" at bounding box center [912, 450] width 15 height 14
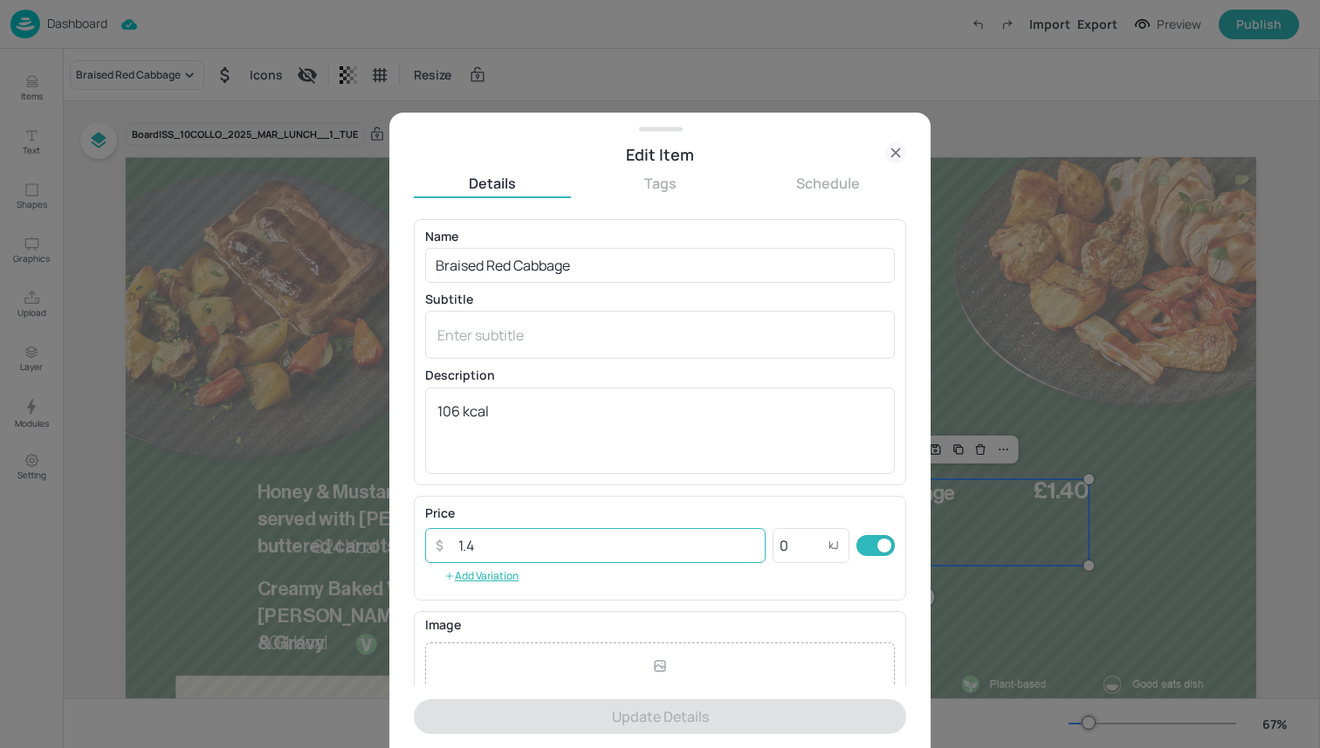
scroll to position [181, 0]
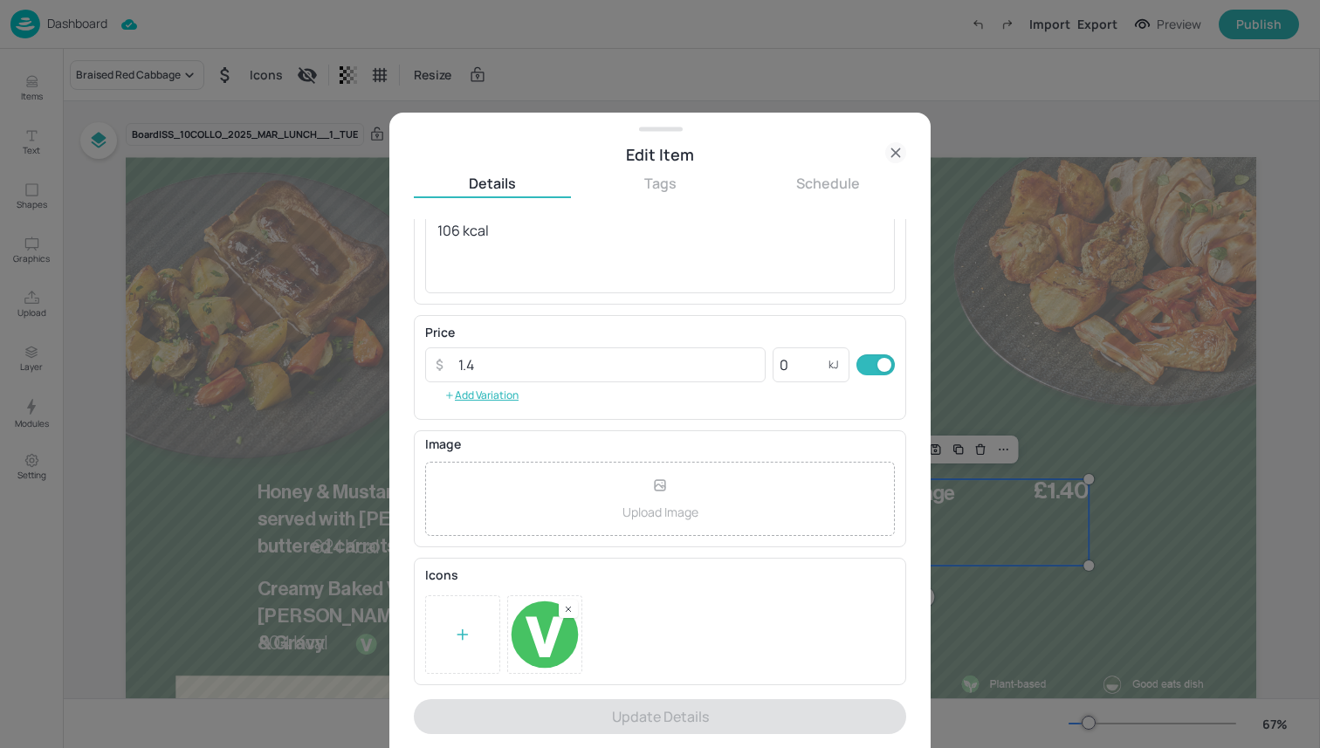
click at [575, 603] on div at bounding box center [568, 609] width 19 height 18
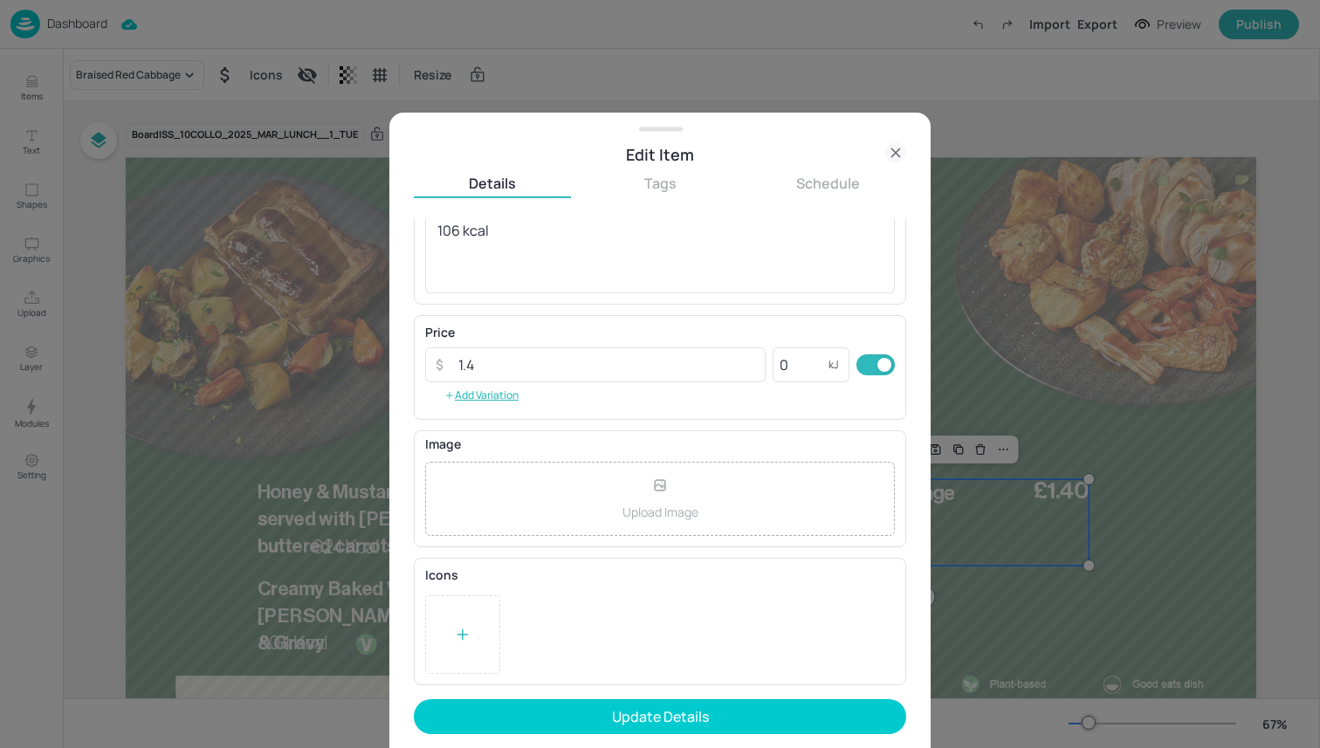
click at [462, 626] on icon at bounding box center [462, 634] width 17 height 17
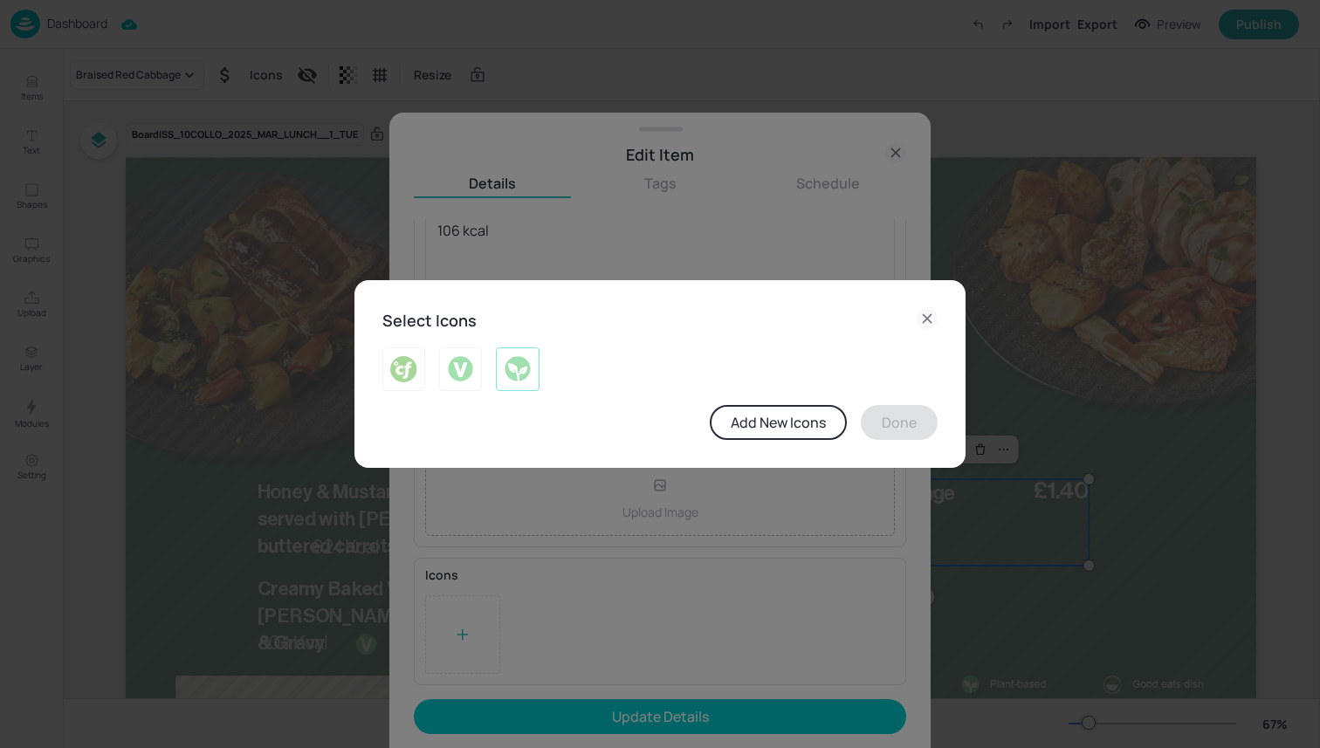
click at [508, 383] on div at bounding box center [517, 369] width 43 height 44
click at [887, 434] on button "Done" at bounding box center [899, 422] width 77 height 35
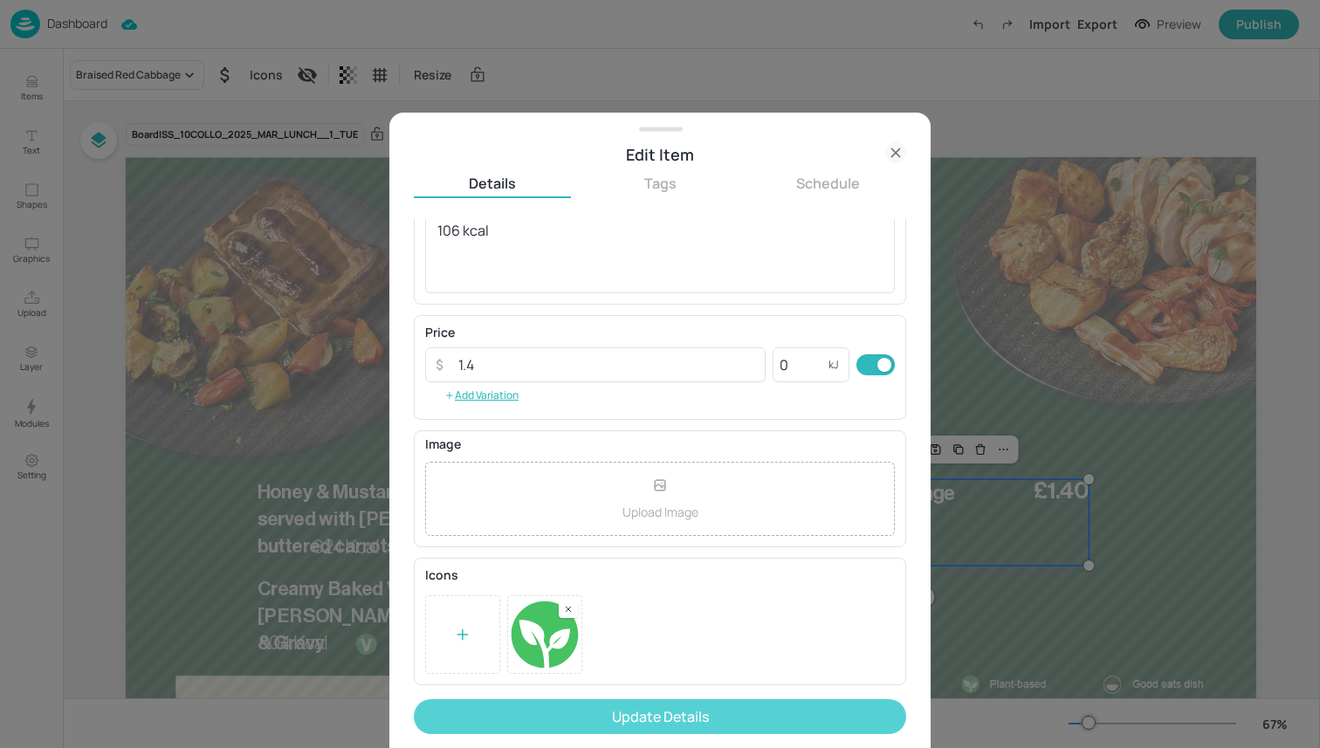
click at [740, 731] on button "Update Details" at bounding box center [660, 716] width 492 height 35
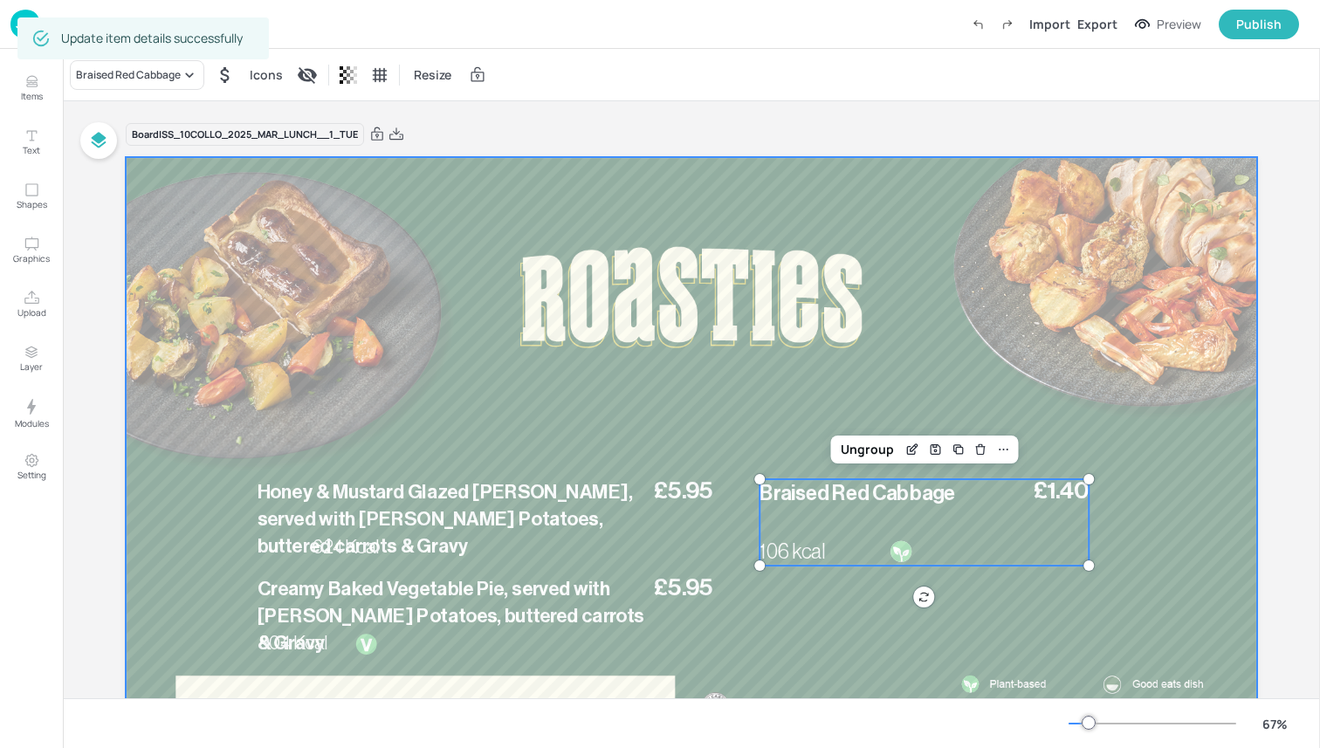
click at [944, 231] on div at bounding box center [691, 475] width 1130 height 636
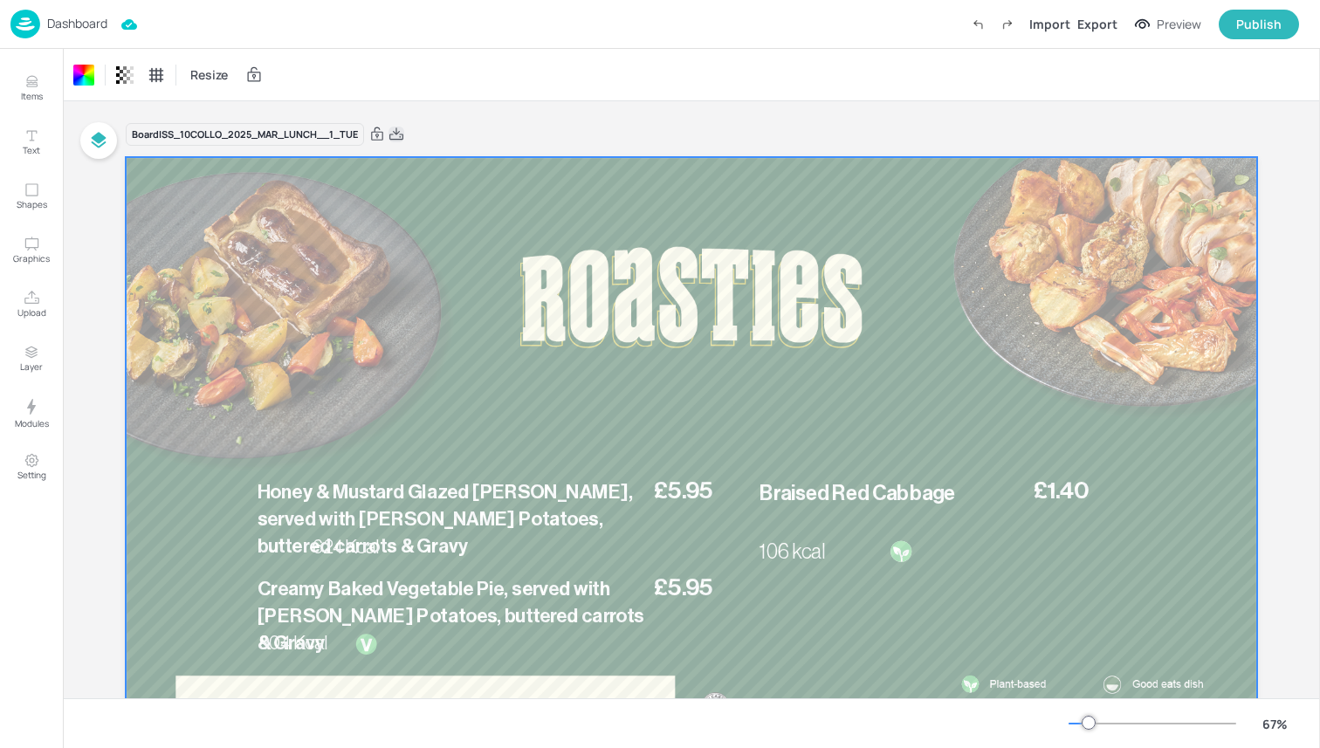
click at [395, 136] on icon at bounding box center [396, 134] width 16 height 17
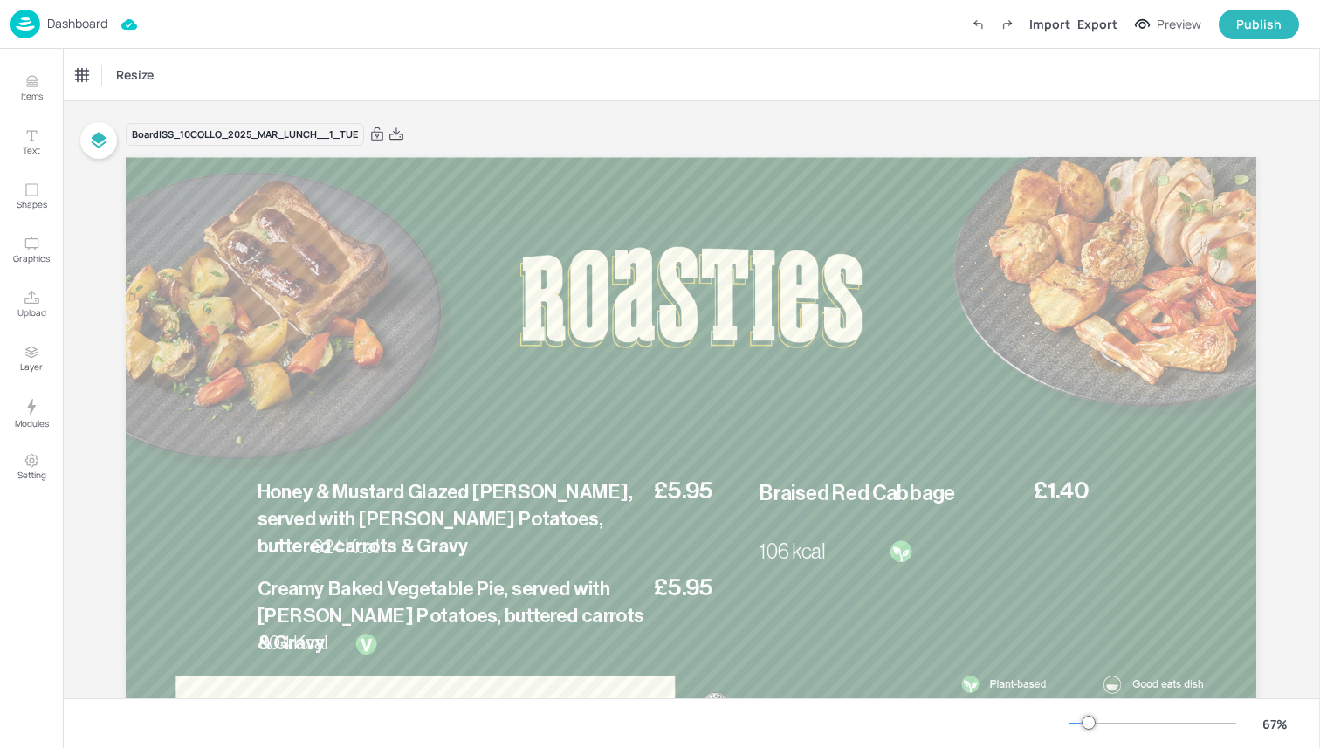
click at [904, 107] on div "Board ISS_10COLLO_2025_MAR_LUNCH__1_TUE £5.95 Honey & Mustard Glazed [PERSON_NA…" at bounding box center [691, 469] width 1130 height 736
click at [28, 25] on img at bounding box center [25, 24] width 30 height 29
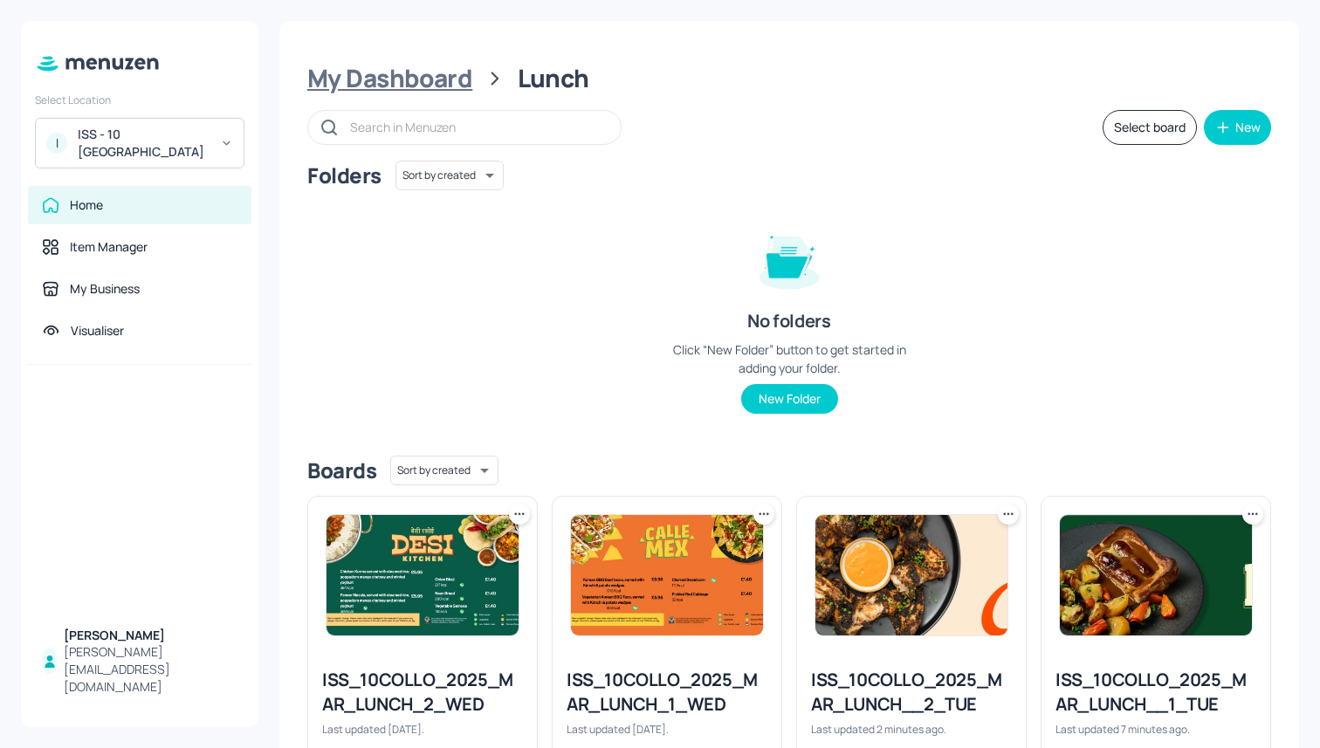
click at [418, 71] on div "My Dashboard" at bounding box center [389, 78] width 165 height 31
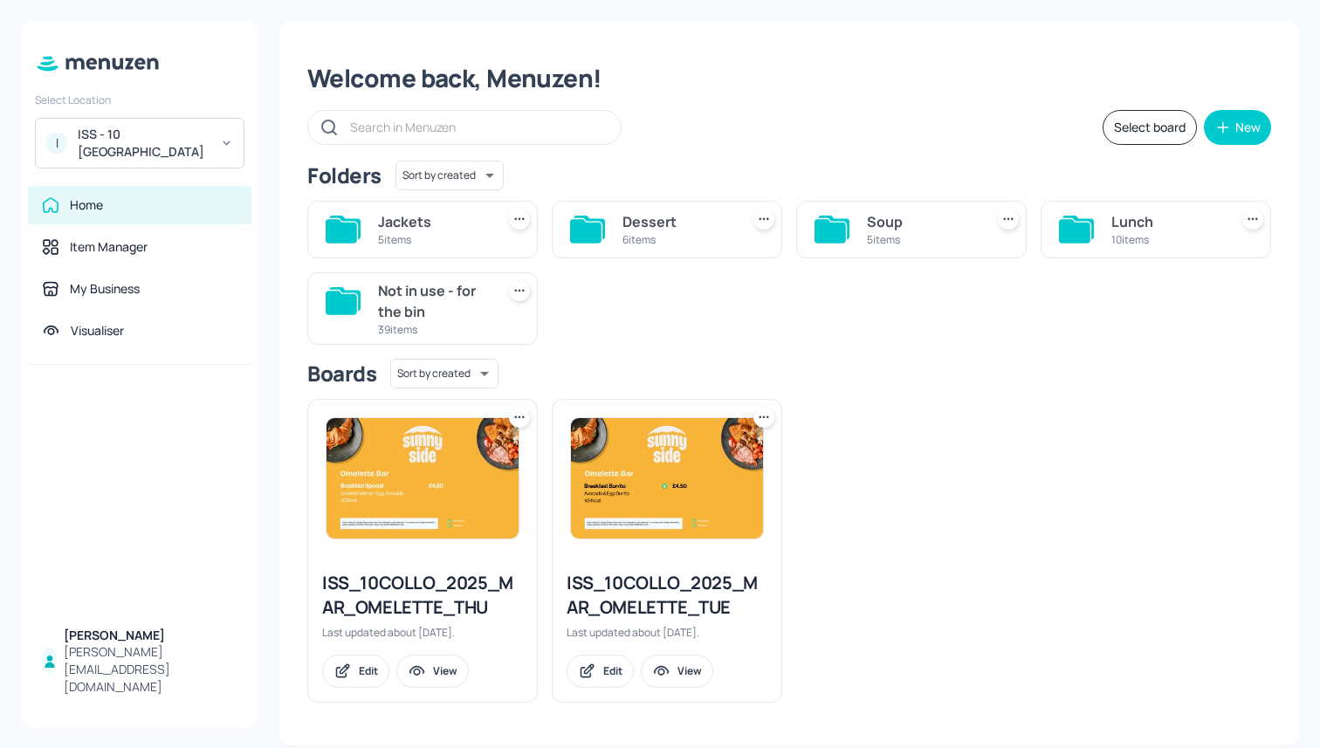
click at [889, 242] on div "5 items" at bounding box center [922, 239] width 110 height 15
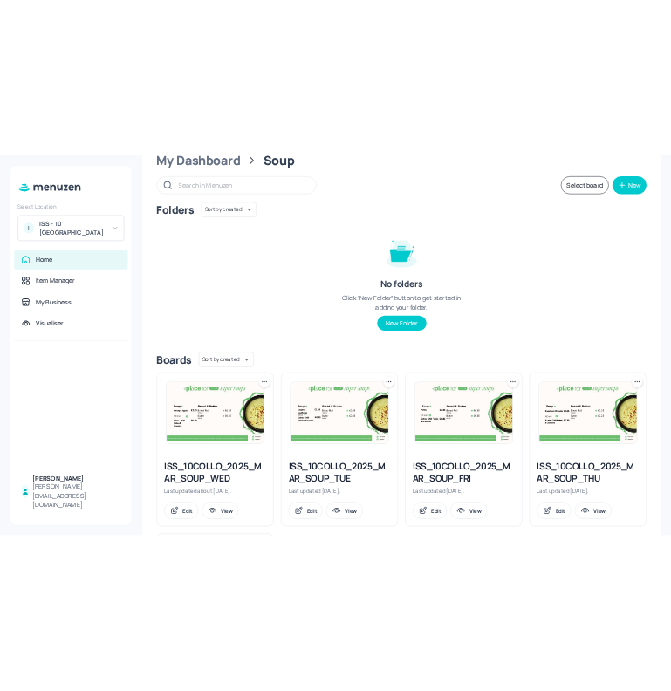
scroll to position [115, 0]
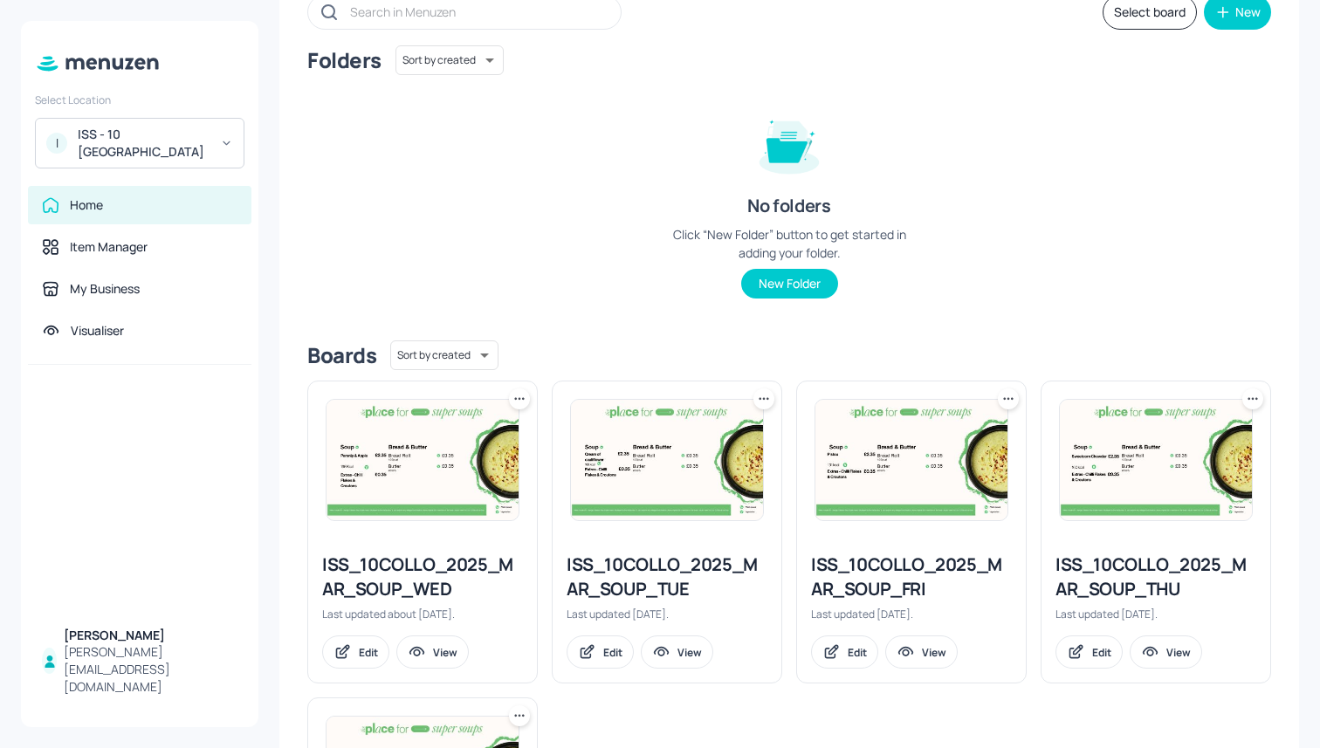
click at [646, 592] on div "ISS_10COLLO_2025_MAR_SOUP_TUE" at bounding box center [667, 577] width 201 height 49
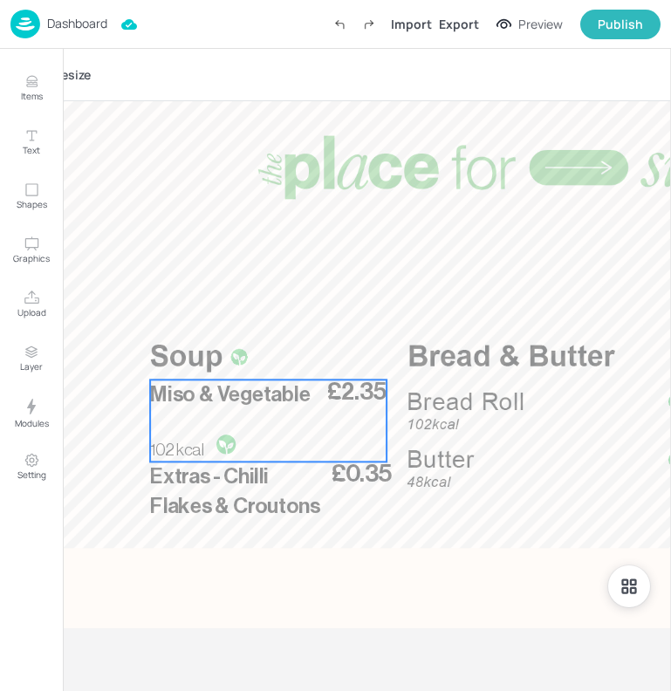
click at [234, 394] on span "Miso & Vegetable" at bounding box center [230, 394] width 161 height 21
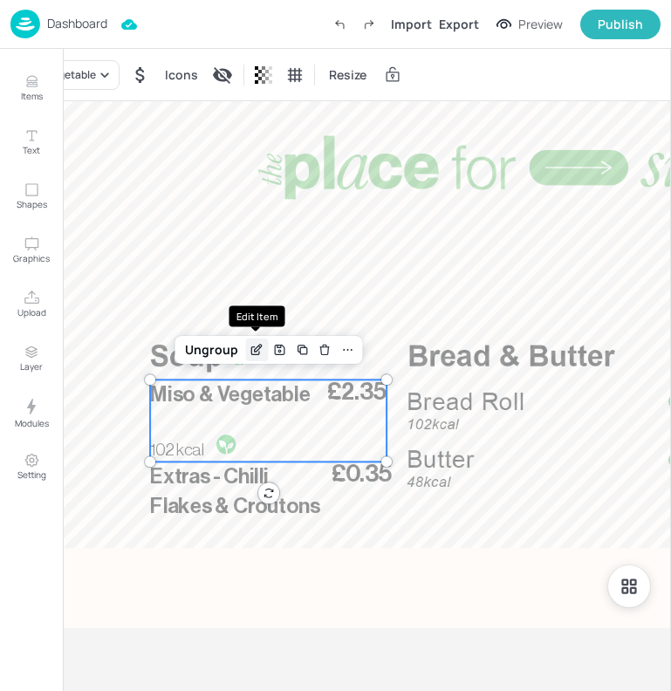
click at [255, 351] on icon "Edit Item" at bounding box center [258, 348] width 7 height 7
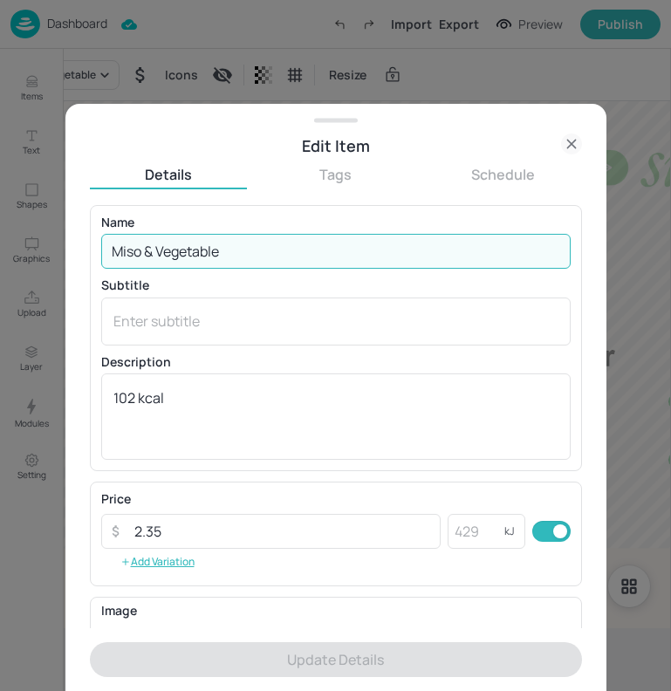
drag, startPoint x: 216, startPoint y: 251, endPoint x: 116, endPoint y: 245, distance: 100.5
click at [72, 245] on div "Edit Item Details Tags Schedule Name [PERSON_NAME] & Vegetable ​ Subtitle x ​ D…" at bounding box center [335, 397] width 541 height 587
click at [239, 246] on input "Miso & Vegetable" at bounding box center [336, 251] width 470 height 35
drag, startPoint x: 239, startPoint y: 246, endPoint x: 79, endPoint y: 244, distance: 159.8
click at [79, 244] on div "Edit Item Details Tags Schedule Name [PERSON_NAME] & Vegetable ​ Subtitle x ​ D…" at bounding box center [335, 397] width 541 height 587
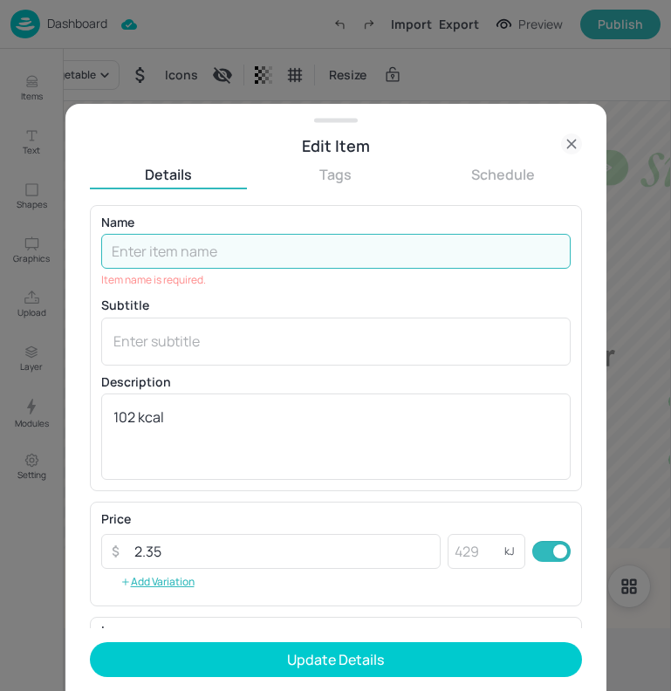
paste input "Broccoli & stilton"
type input "Broccoli & stilton"
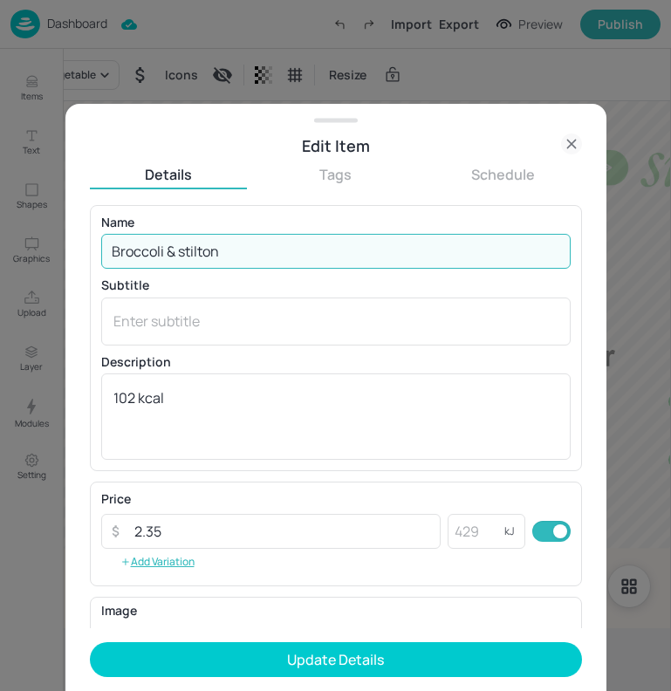
click at [186, 255] on input "Broccoli & stilton" at bounding box center [336, 251] width 470 height 35
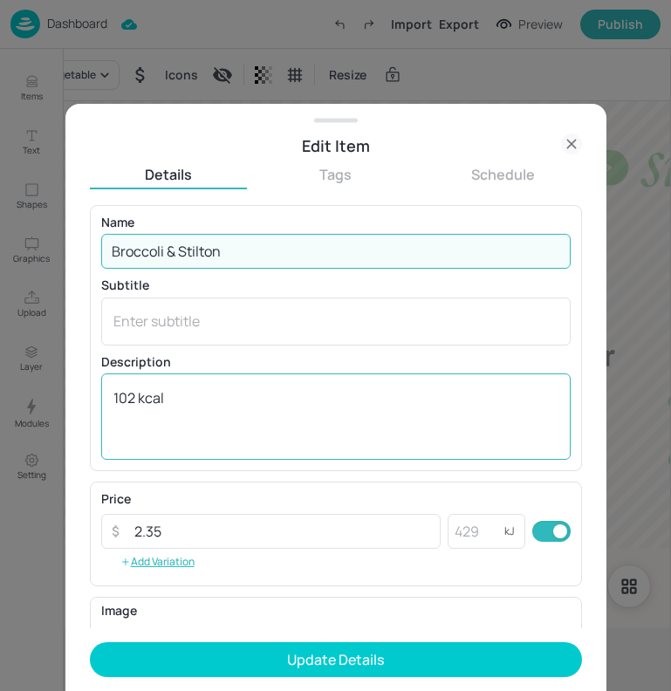
type input "Broccoli & Stilton"
click at [134, 400] on textarea "102 kcal" at bounding box center [335, 417] width 445 height 58
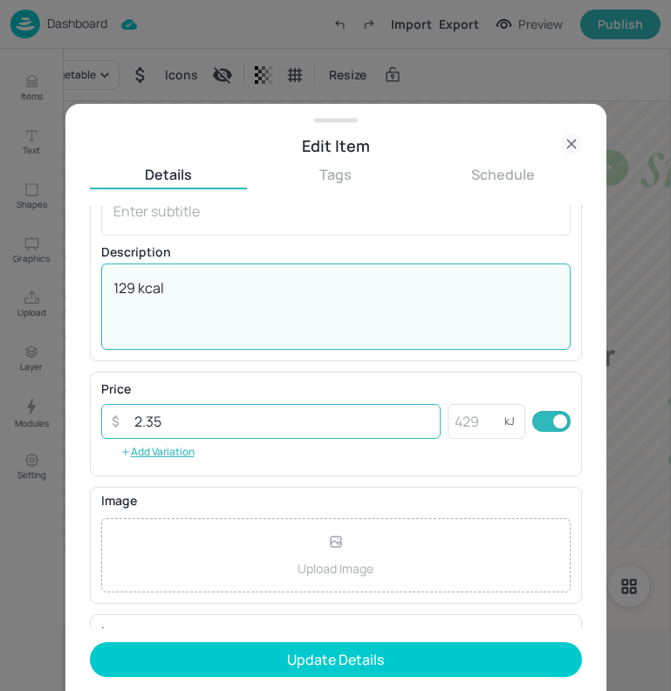
scroll to position [223, 0]
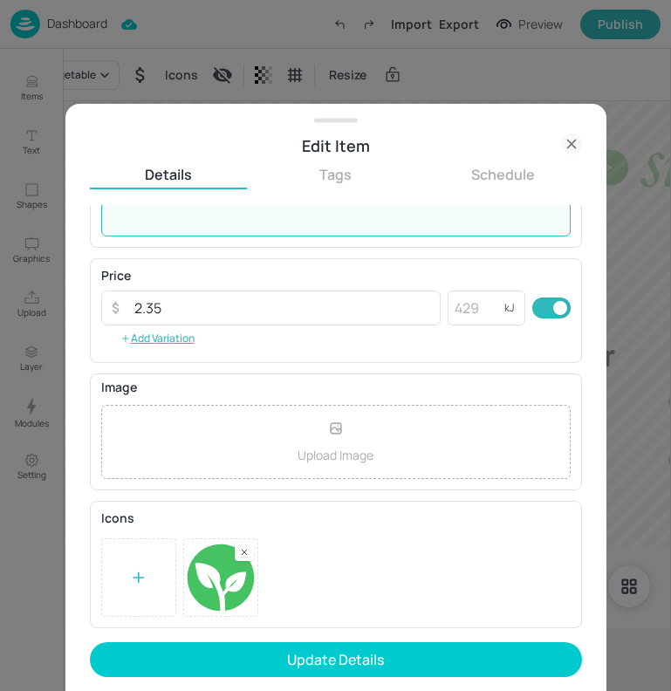
type textarea "129 kcal"
click at [244, 560] on div at bounding box center [244, 552] width 19 height 18
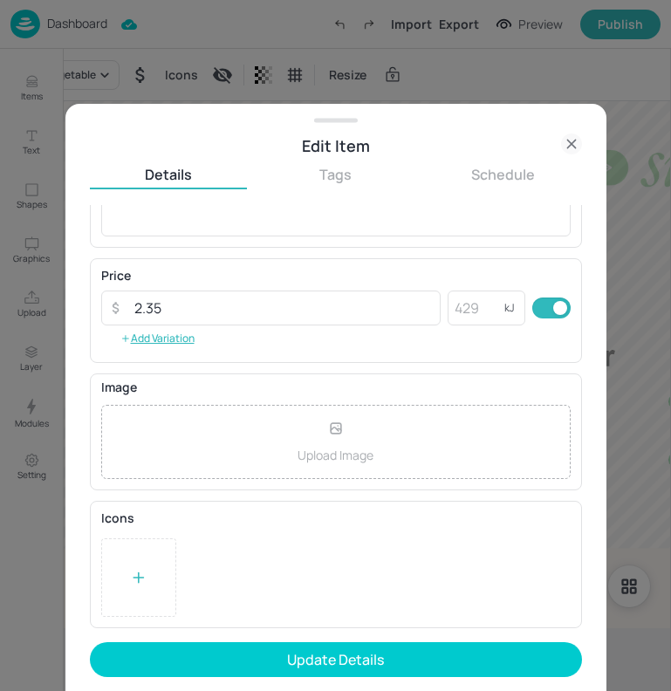
click at [136, 575] on icon at bounding box center [138, 577] width 17 height 17
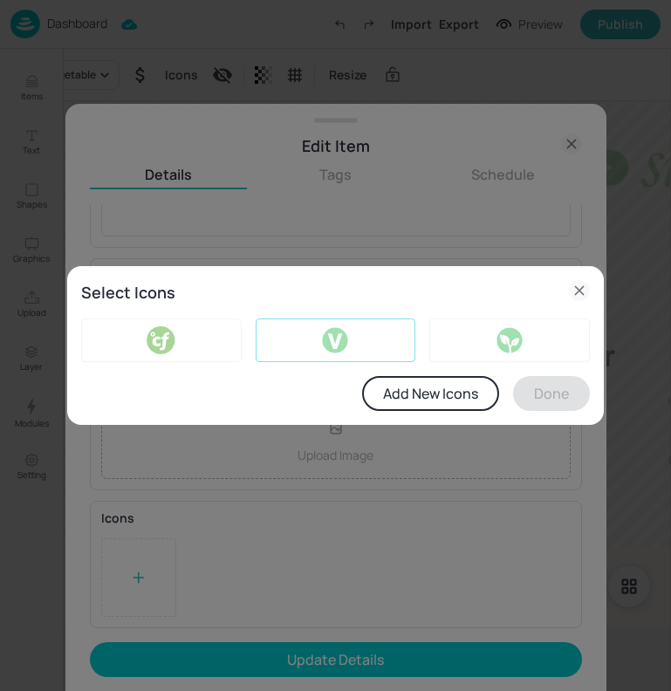
click at [328, 333] on img at bounding box center [336, 340] width 145 height 28
click at [562, 405] on button "Done" at bounding box center [551, 393] width 77 height 35
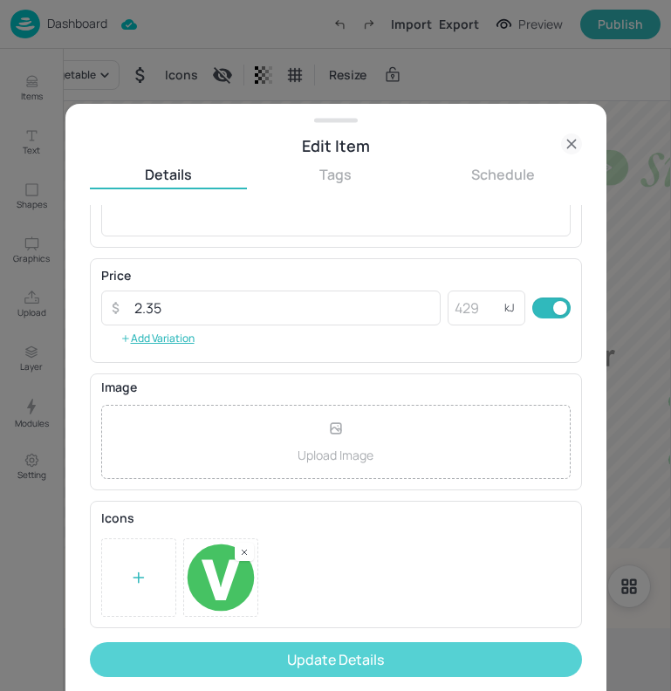
click at [294, 652] on button "Update Details" at bounding box center [336, 659] width 492 height 35
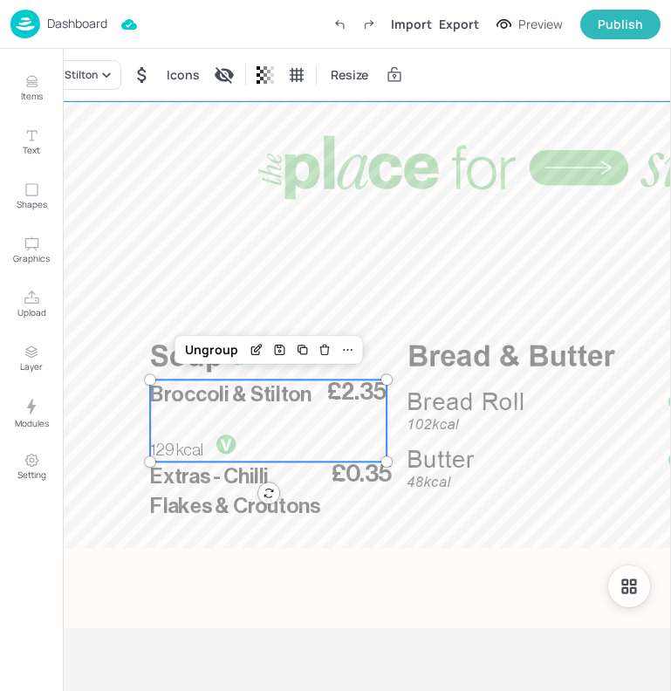
click at [407, 240] on div at bounding box center [591, 425] width 1154 height 649
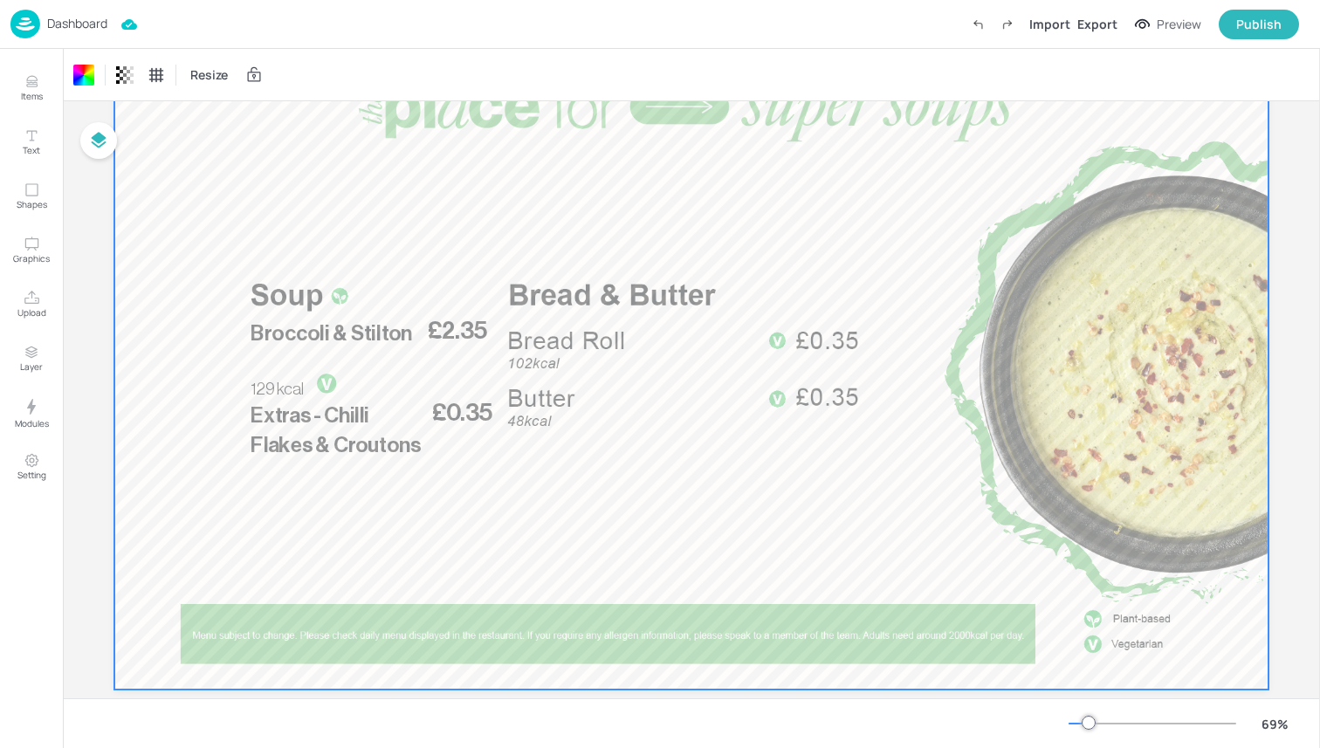
scroll to position [119, 0]
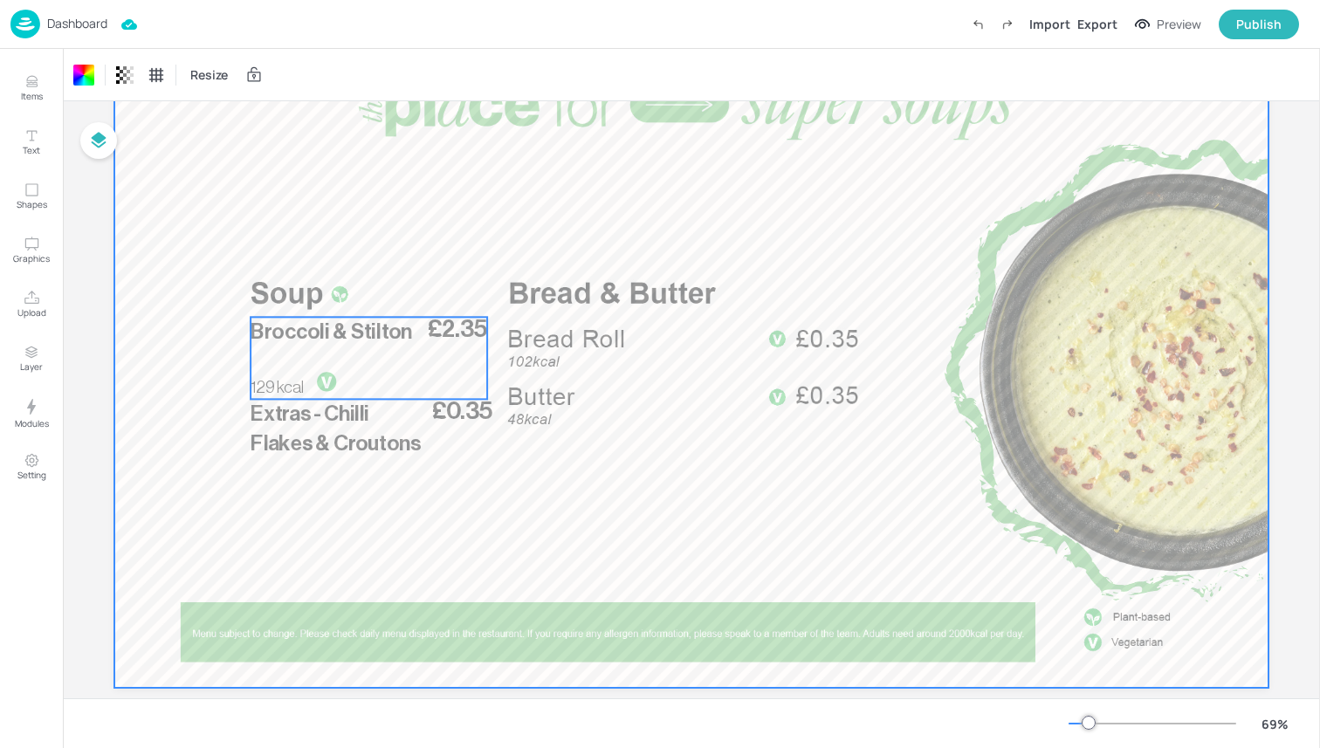
click at [311, 377] on div at bounding box center [327, 381] width 32 height 21
click at [258, 295] on div at bounding box center [691, 362] width 1154 height 649
click at [297, 288] on div at bounding box center [691, 362] width 1154 height 649
click at [347, 296] on div at bounding box center [691, 362] width 1154 height 649
click at [311, 294] on div at bounding box center [691, 362] width 1154 height 649
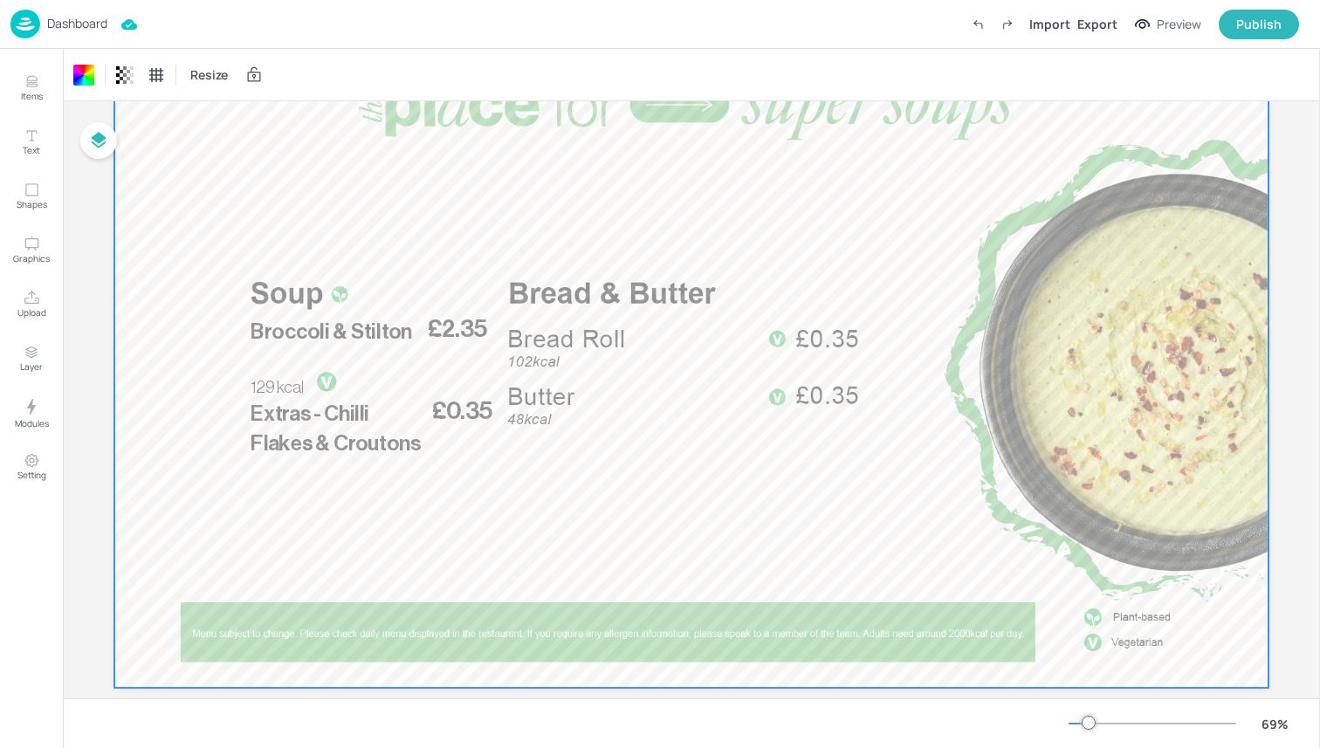
click at [311, 294] on div at bounding box center [691, 362] width 1154 height 649
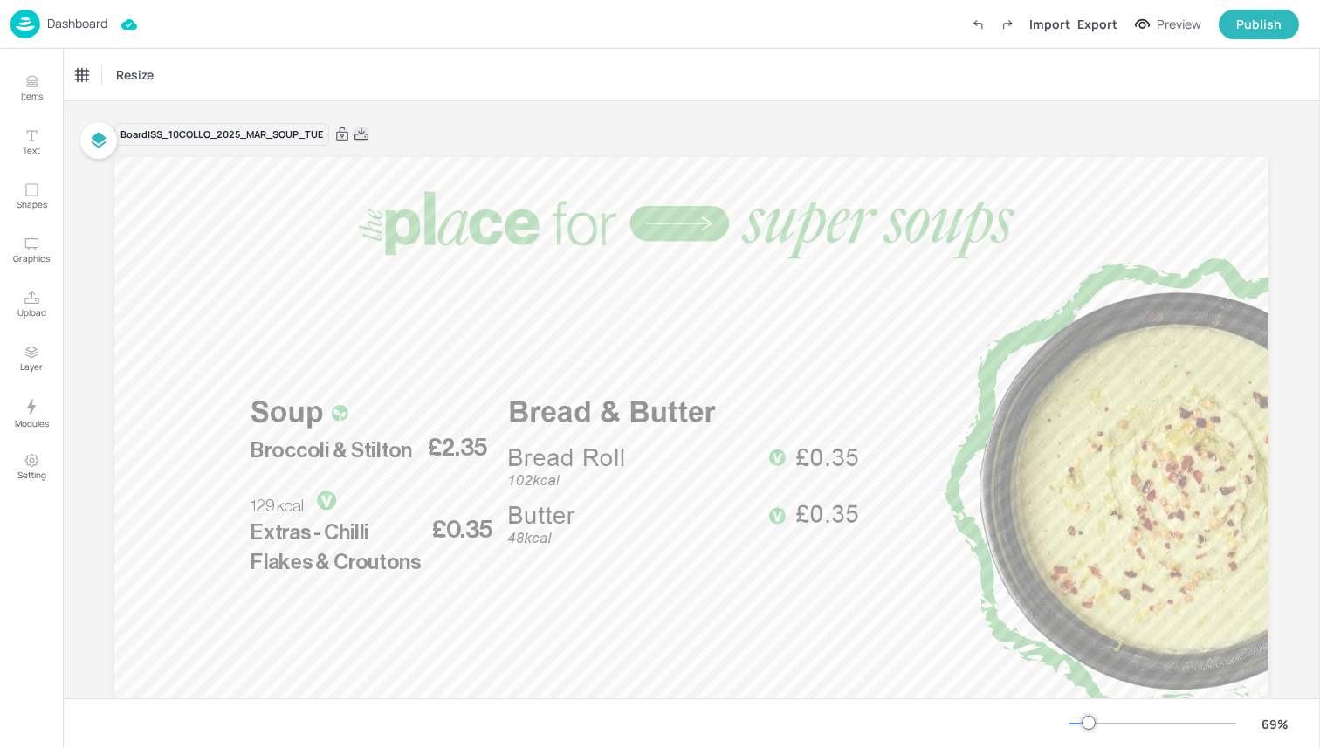
click at [365, 134] on icon at bounding box center [362, 134] width 16 height 17
click at [523, 103] on div "Board ISS_10COLLO_2025_MAR_SOUP_TUE £0.35 Extras - Chilli Flakes & Croutons £2.…" at bounding box center [691, 475] width 1154 height 749
click at [27, 17] on img at bounding box center [25, 24] width 30 height 29
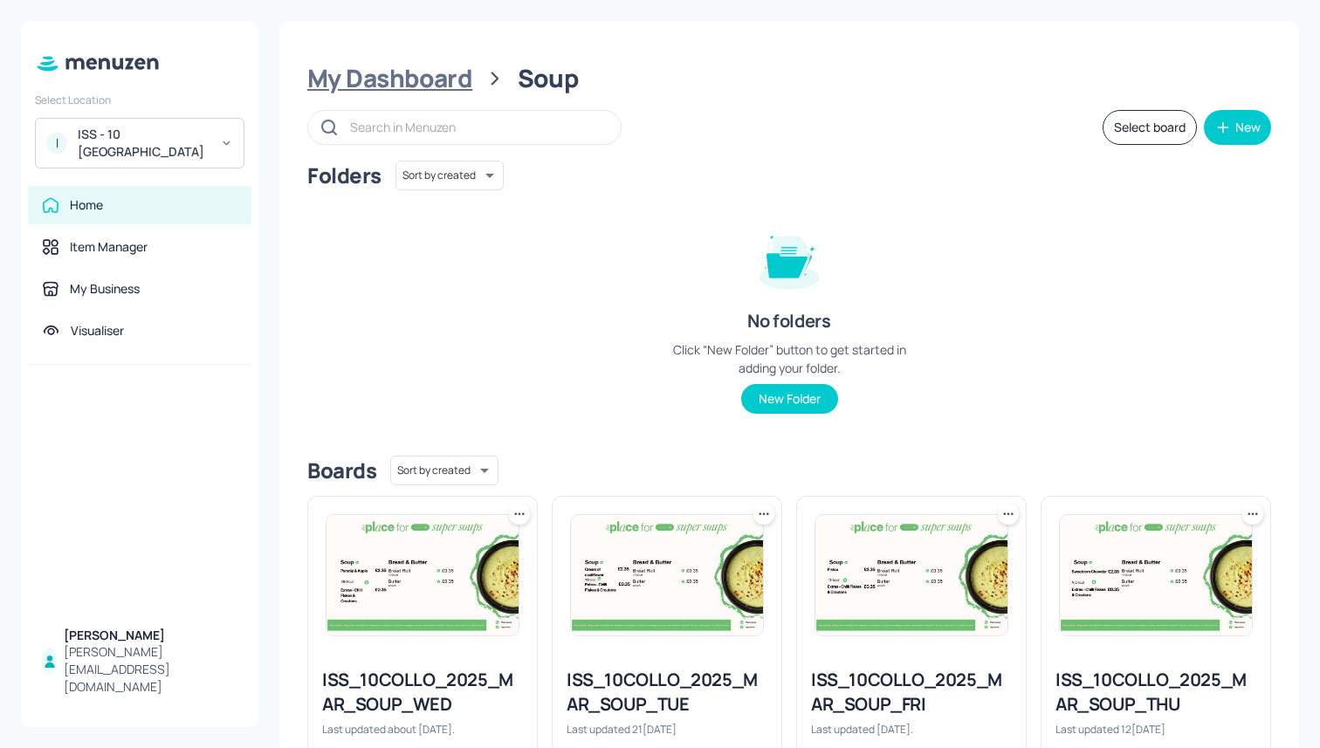
click at [378, 78] on div "My Dashboard" at bounding box center [389, 78] width 165 height 31
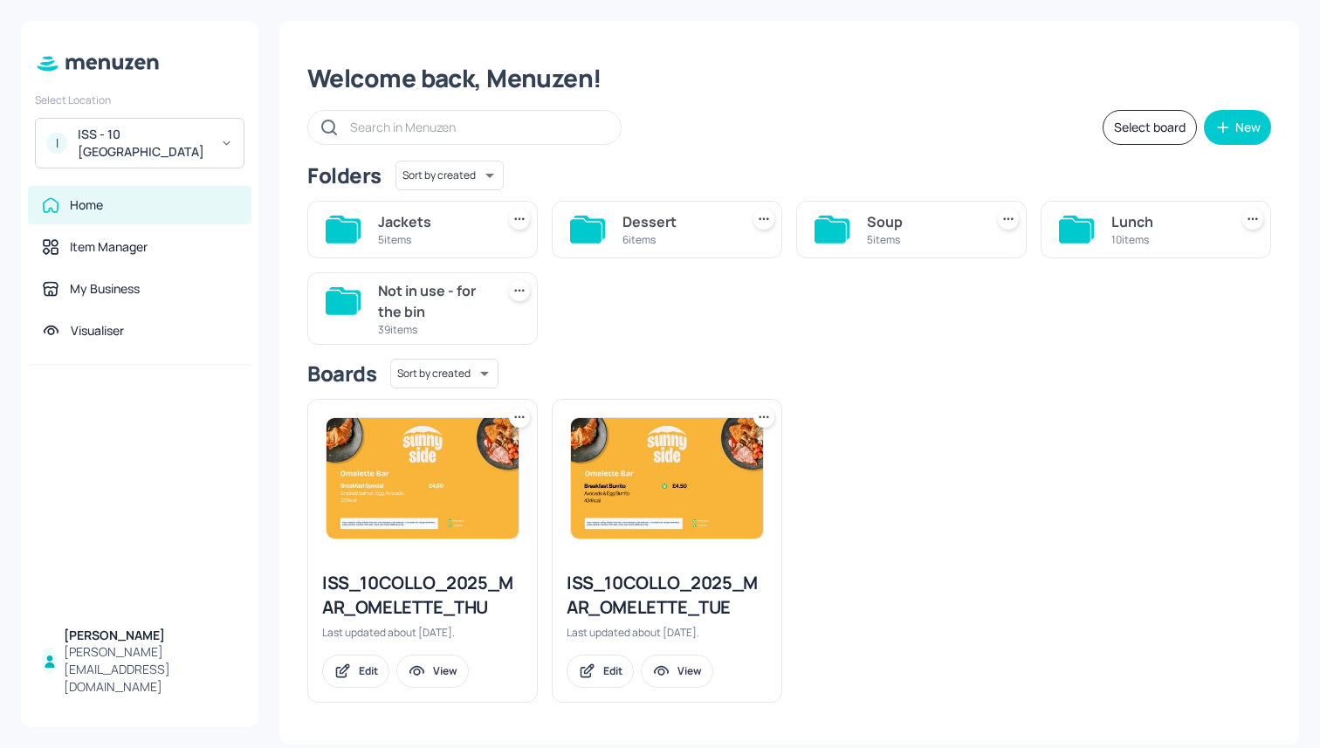
click at [650, 209] on div "Dessert 6 items" at bounding box center [677, 230] width 110 height 42
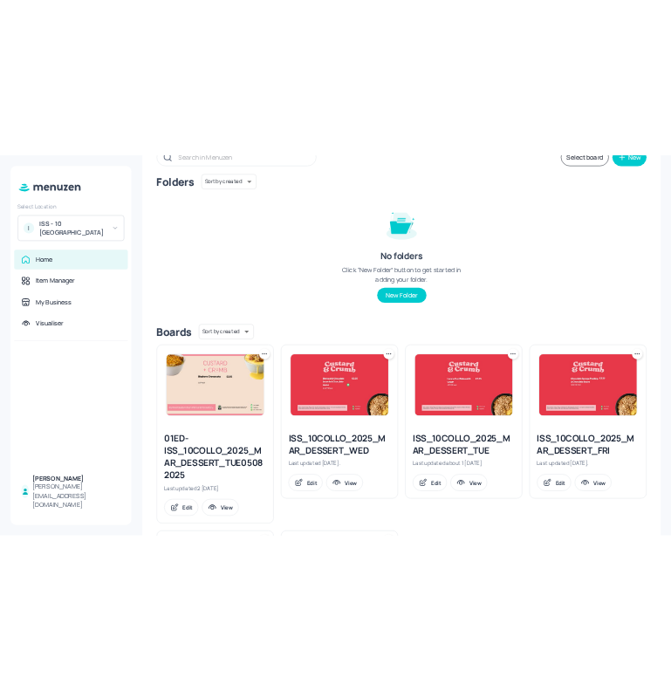
scroll to position [180, 0]
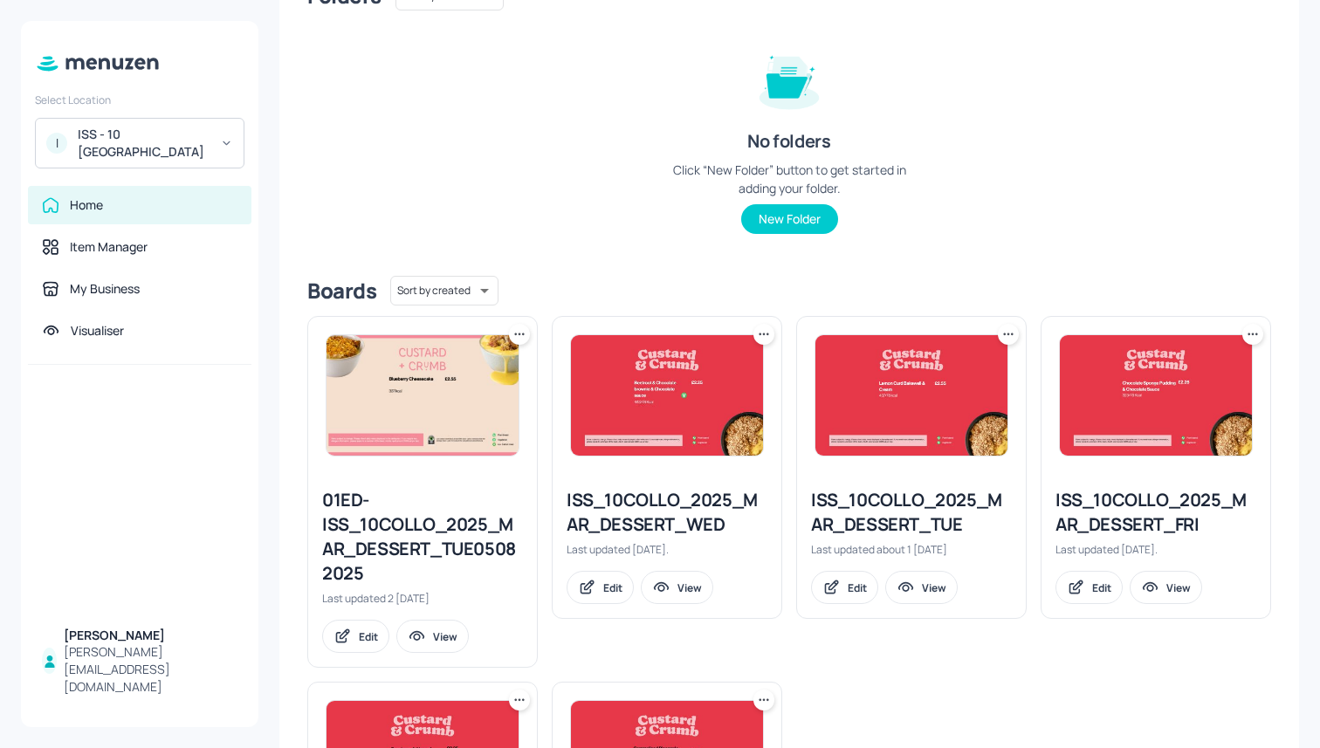
click at [858, 506] on div "ISS_10COLLO_2025_MAR_DESSERT_TUE" at bounding box center [911, 512] width 201 height 49
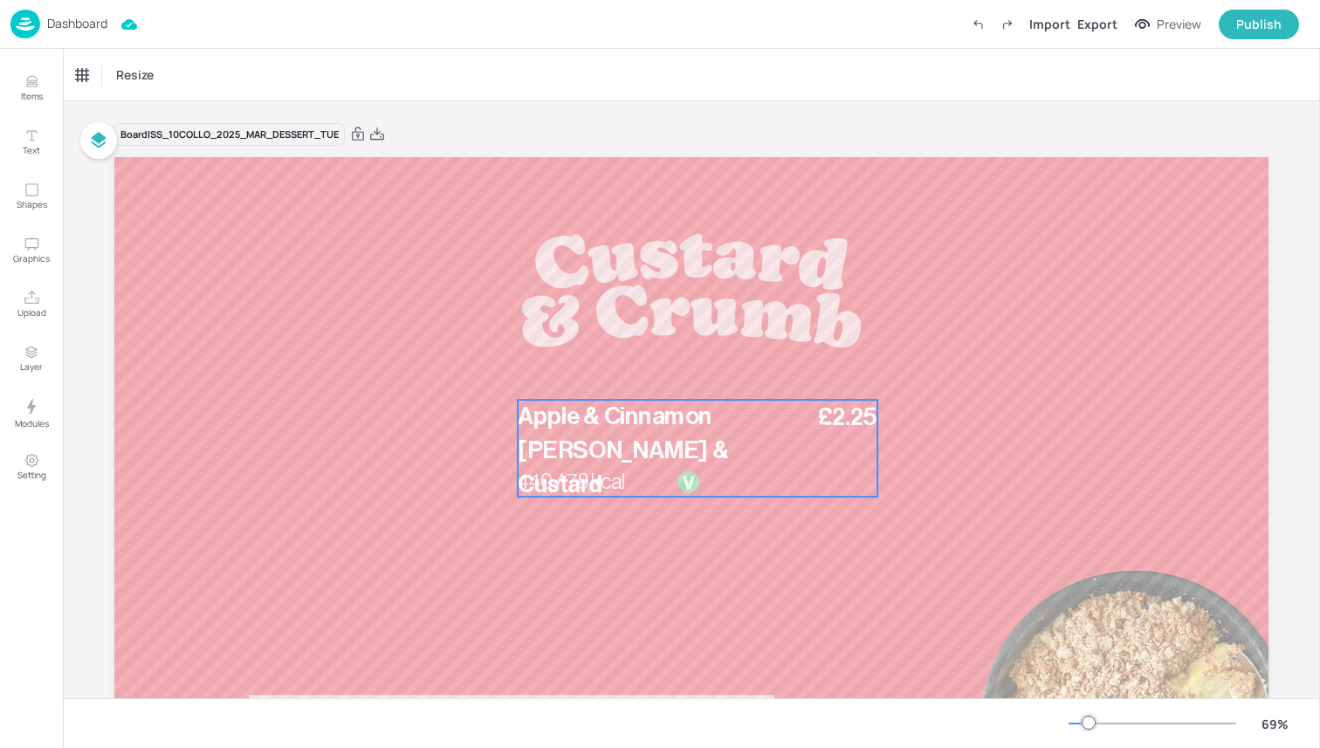
click at [572, 465] on p "Apple & Cinnamon [PERSON_NAME] & Custard" at bounding box center [664, 450] width 292 height 101
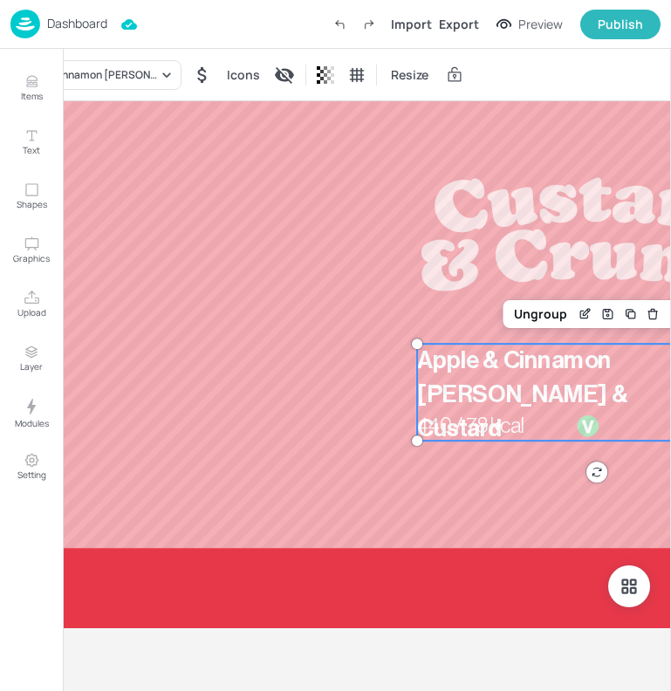
click at [472, 403] on span "Apple & Cinnamon [PERSON_NAME] & Custard" at bounding box center [522, 395] width 210 height 92
click at [583, 313] on icon "Edit Item" at bounding box center [586, 312] width 7 height 7
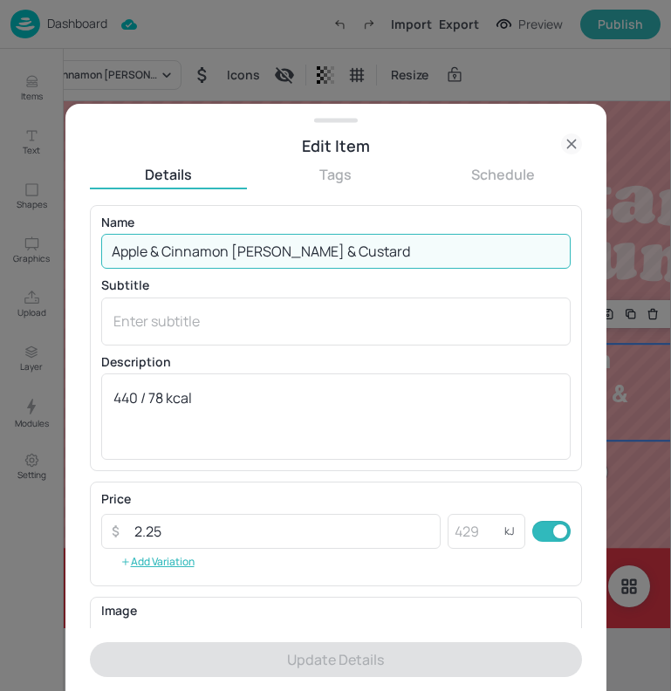
click at [367, 252] on input "Apple & Cinnamon [PERSON_NAME] & Custard" at bounding box center [336, 251] width 470 height 35
drag, startPoint x: 361, startPoint y: 253, endPoint x: -73, endPoint y: 259, distance: 433.9
click at [0, 259] on html "Dashboard Import Export Preview Publish Items Text Shapes Graphics Upload Layer…" at bounding box center [335, 345] width 671 height 691
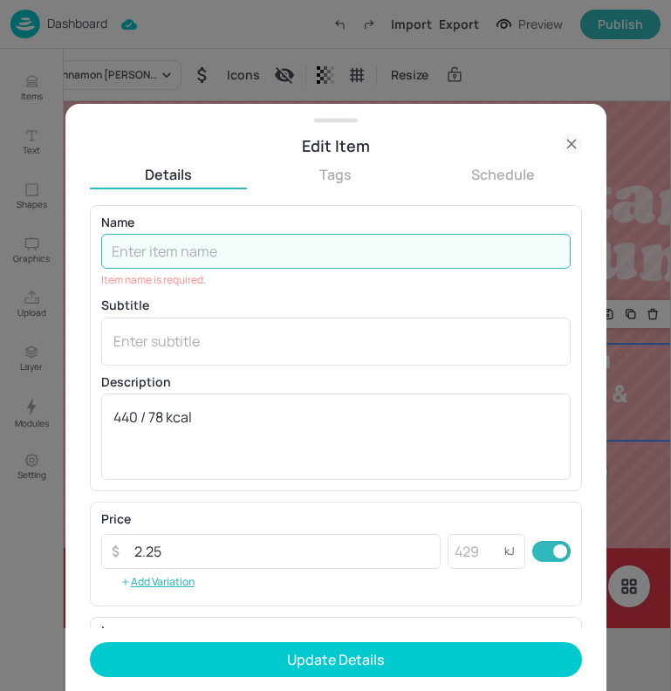
paste input "Orange, Almonds & Polenta Cake & Custard"
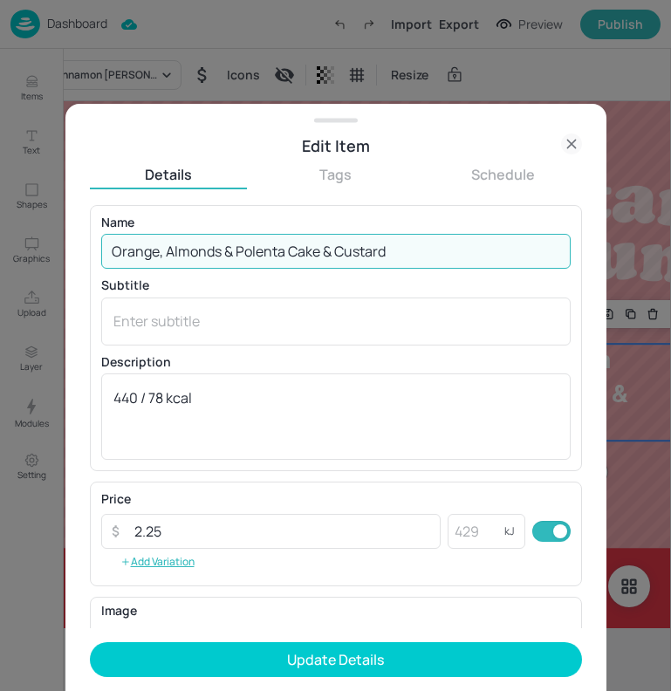
type input "Orange, Almonds & Polenta Cake & Custard"
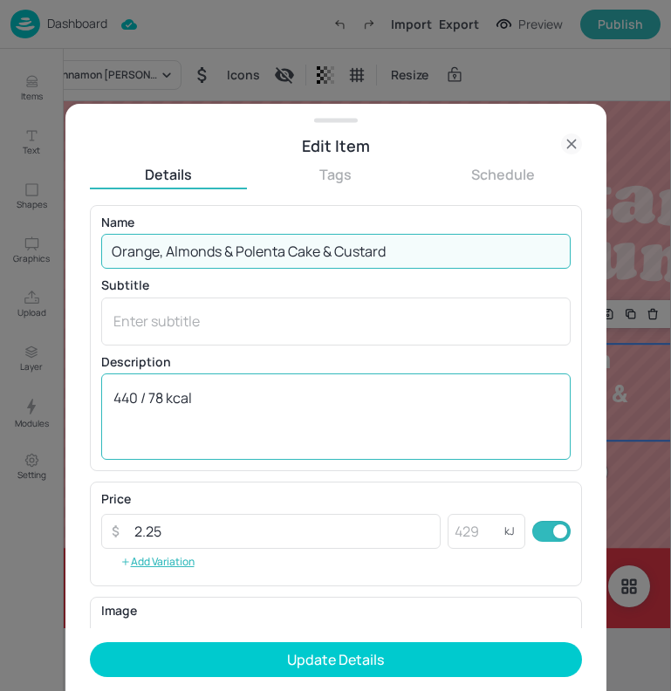
click at [216, 397] on textarea "440 / 78 kcal" at bounding box center [335, 417] width 445 height 58
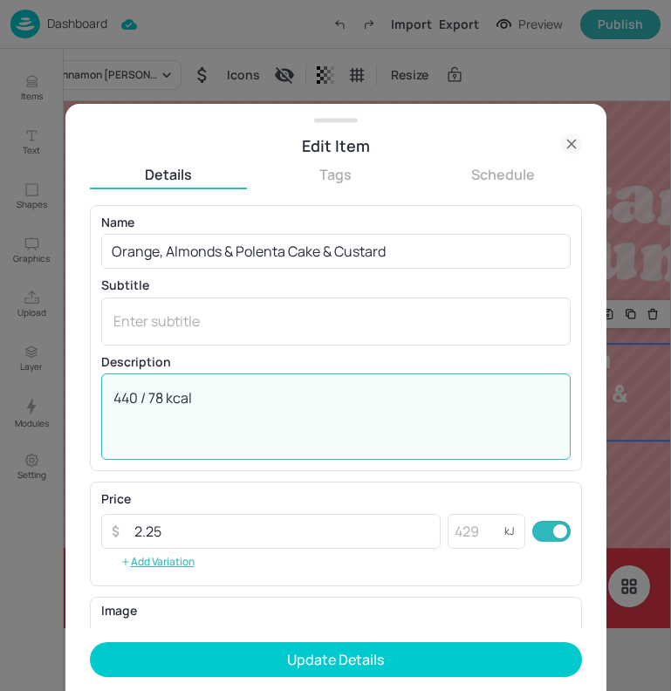
drag, startPoint x: 215, startPoint y: 397, endPoint x: 32, endPoint y: 394, distance: 182.5
click at [32, 394] on div "Edit Item Details Tags Schedule Name Orange, Almonds & Polenta Cake & Custard ​…" at bounding box center [335, 345] width 671 height 691
paste textarea "325 /78 Kcal (V)"
drag, startPoint x: 223, startPoint y: 399, endPoint x: 192, endPoint y: 399, distance: 30.6
click at [192, 399] on textarea "325 /78 Kcal (V)" at bounding box center [335, 417] width 445 height 58
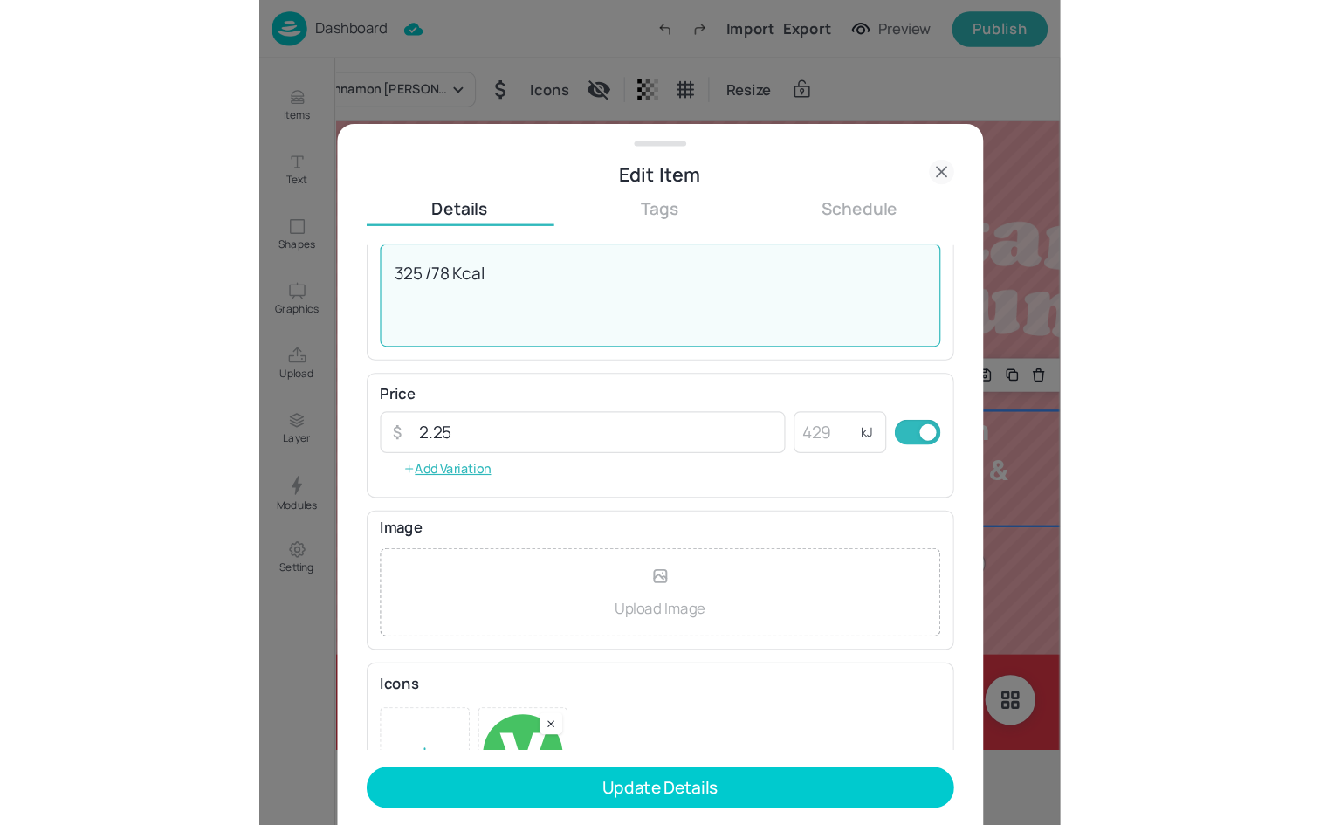
scroll to position [223, 0]
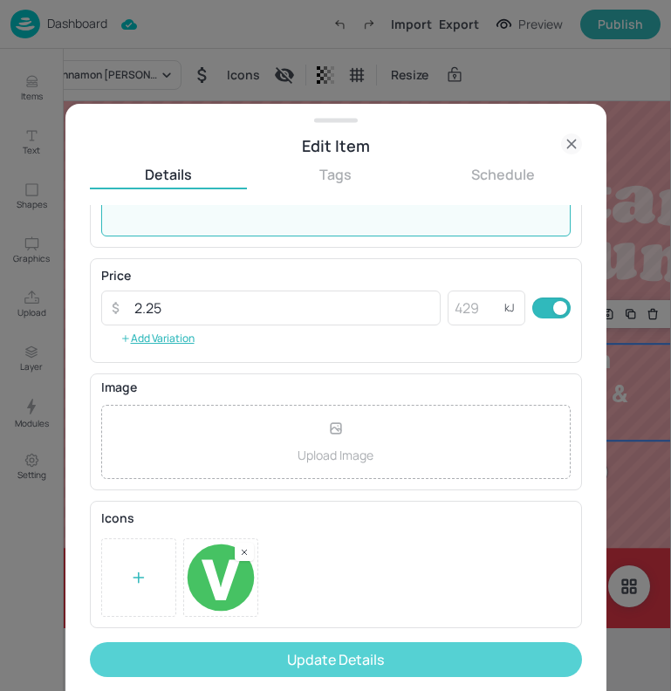
type textarea "325 /78 Kcal"
click at [310, 672] on button "Update Details" at bounding box center [336, 659] width 492 height 35
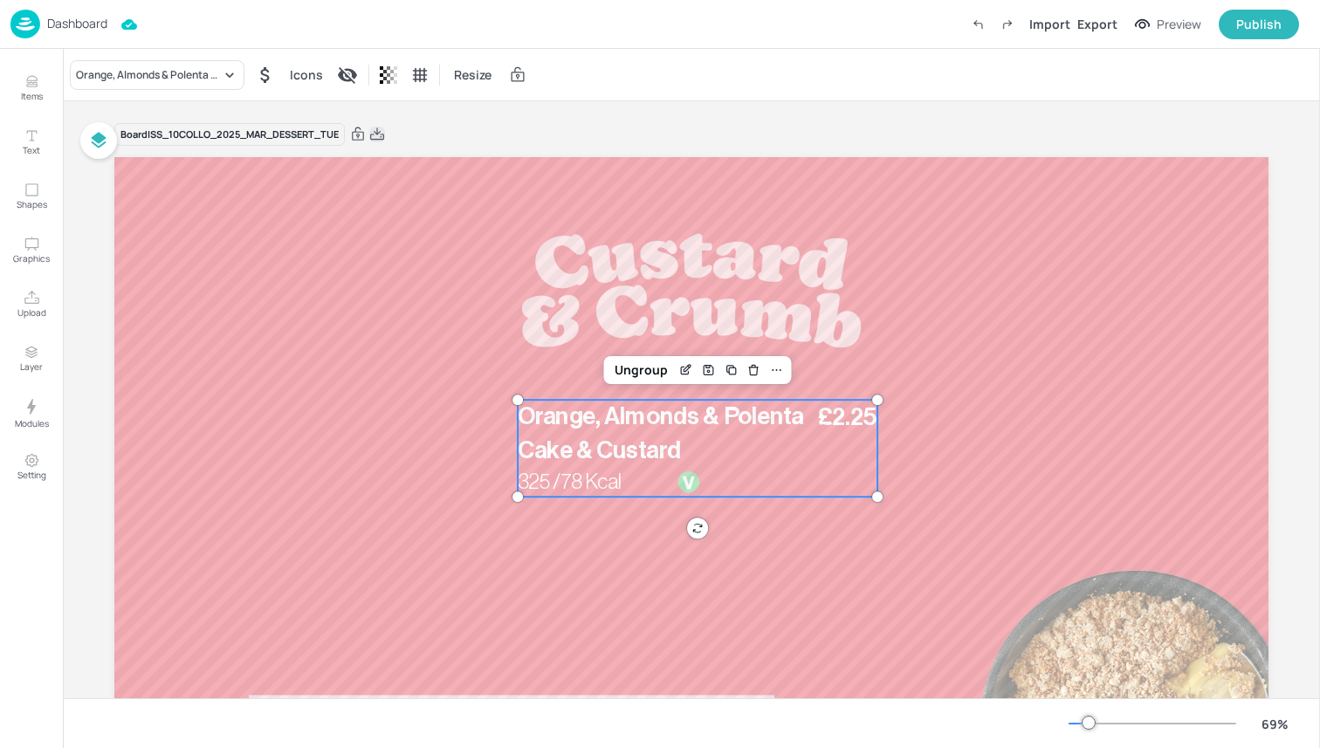
click at [385, 132] on icon at bounding box center [377, 134] width 16 height 17
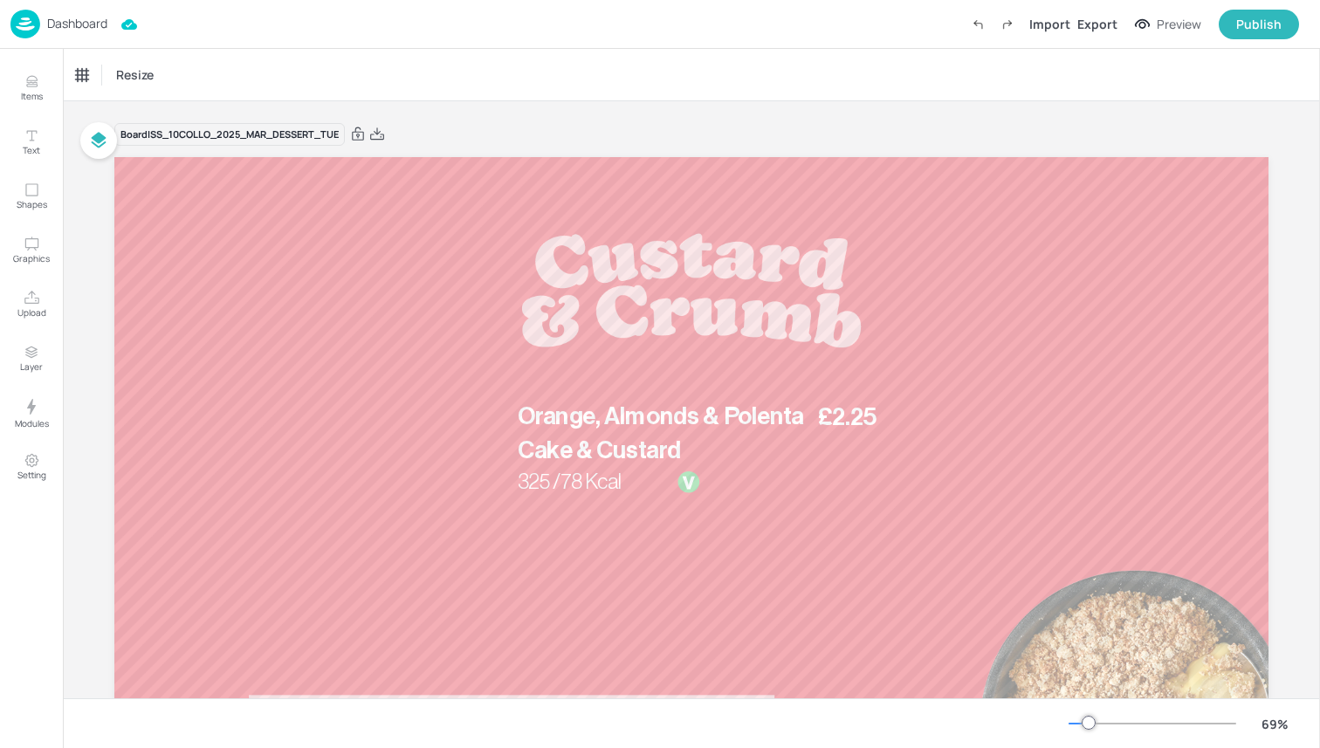
click at [512, 120] on div "Board ISS_10COLLO_2025_MAR_DESSERT_TUE £2.25 Orange, Almonds & Polenta Cake & C…" at bounding box center [691, 475] width 1154 height 749
click at [41, 26] on div "Dashboard" at bounding box center [58, 24] width 97 height 29
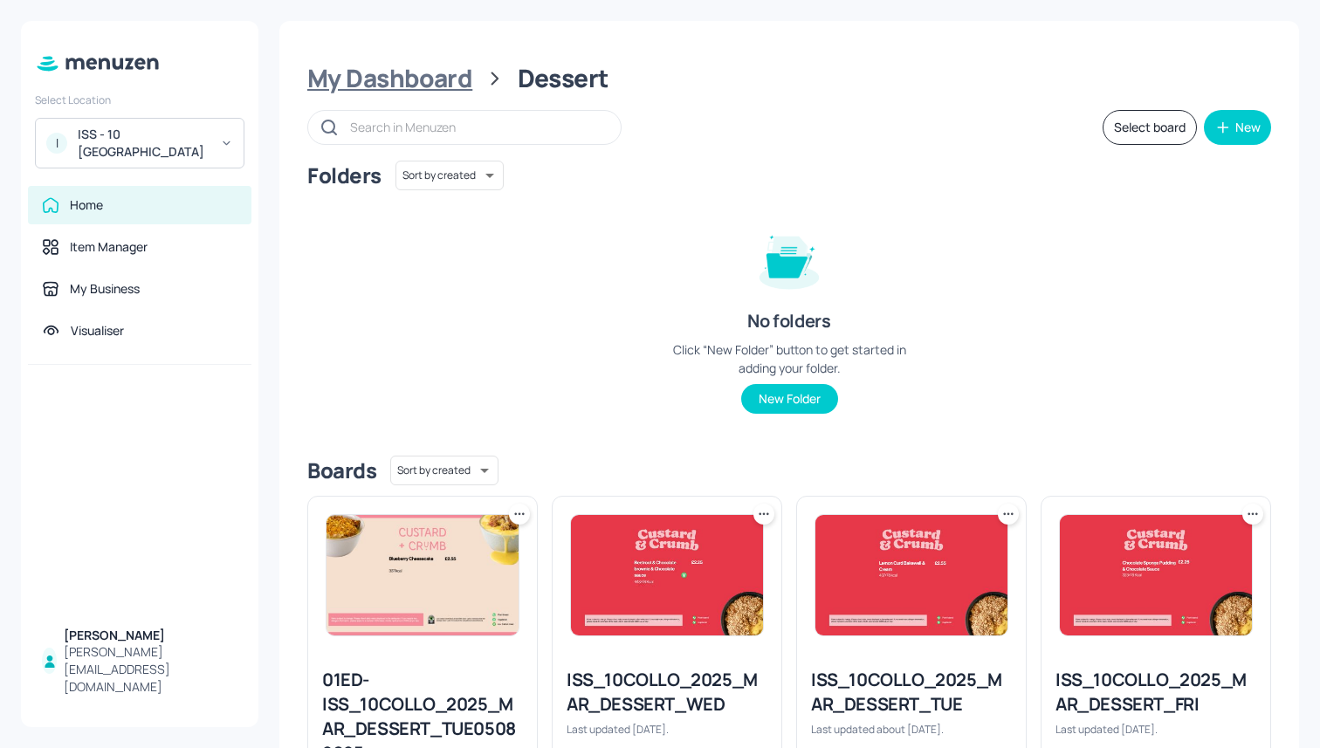
click at [395, 87] on div "My Dashboard" at bounding box center [389, 78] width 165 height 31
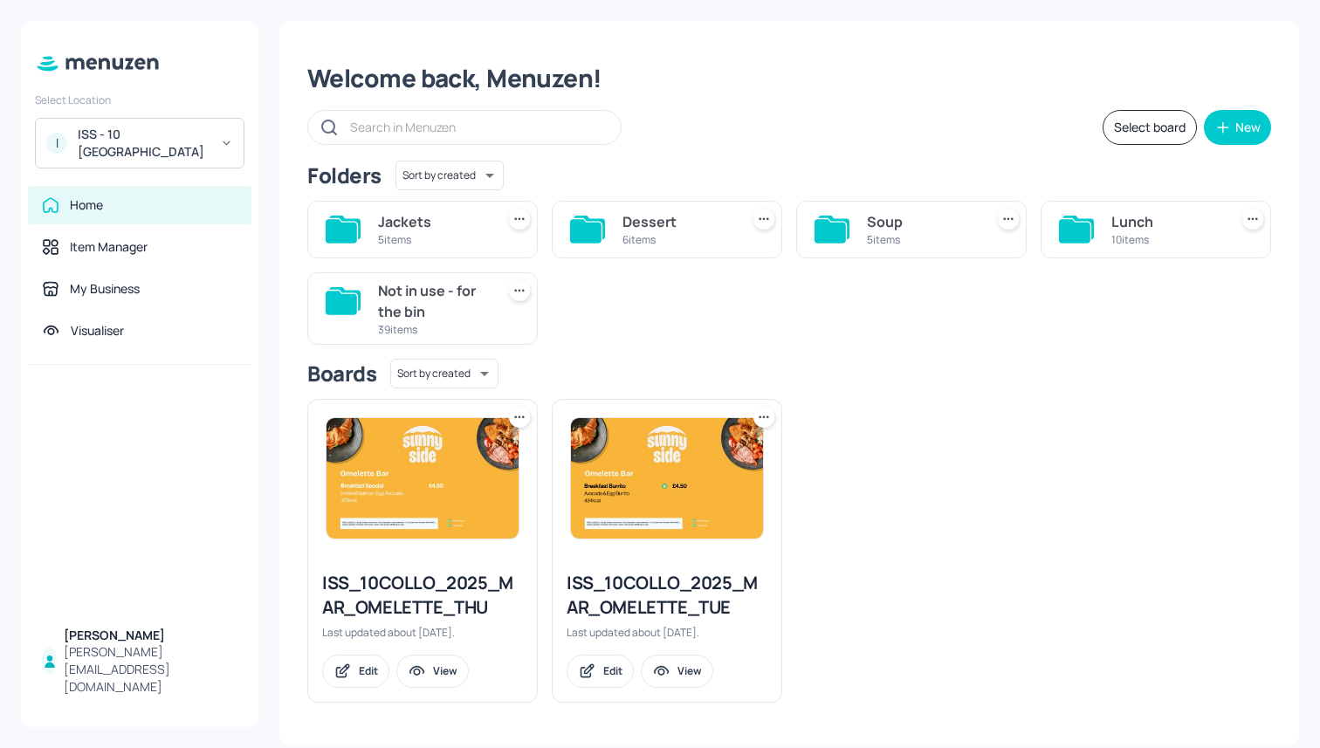
click at [431, 235] on div "5 items" at bounding box center [433, 239] width 110 height 15
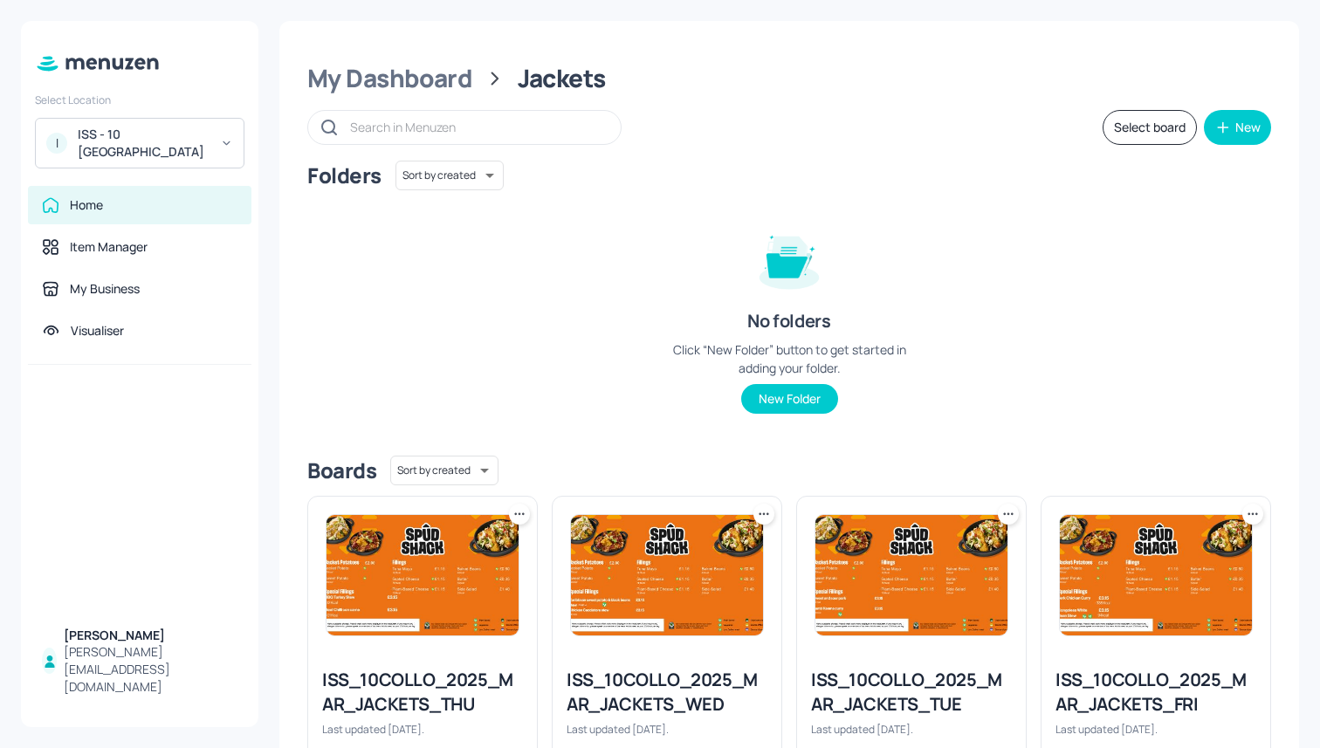
scroll to position [289, 0]
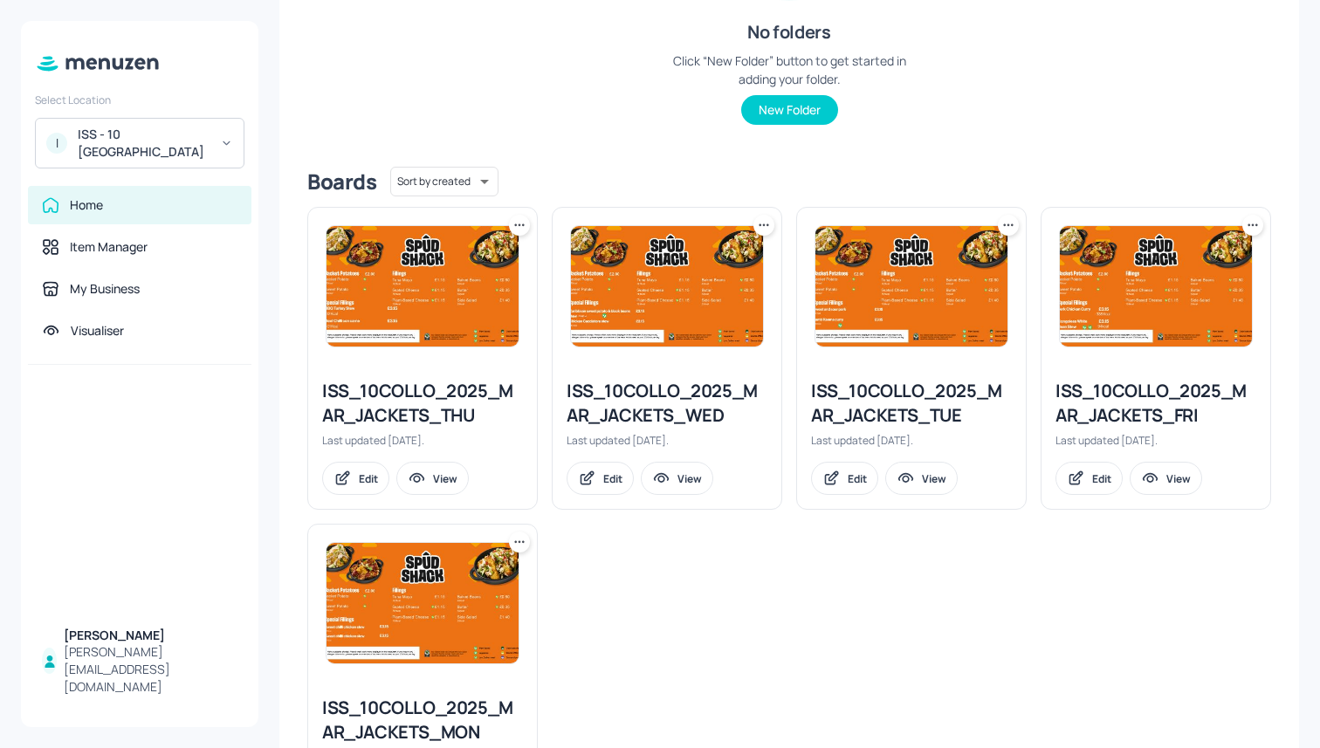
click at [873, 407] on div "ISS_10COLLO_2025_MAR_JACKETS_TUE" at bounding box center [911, 403] width 201 height 49
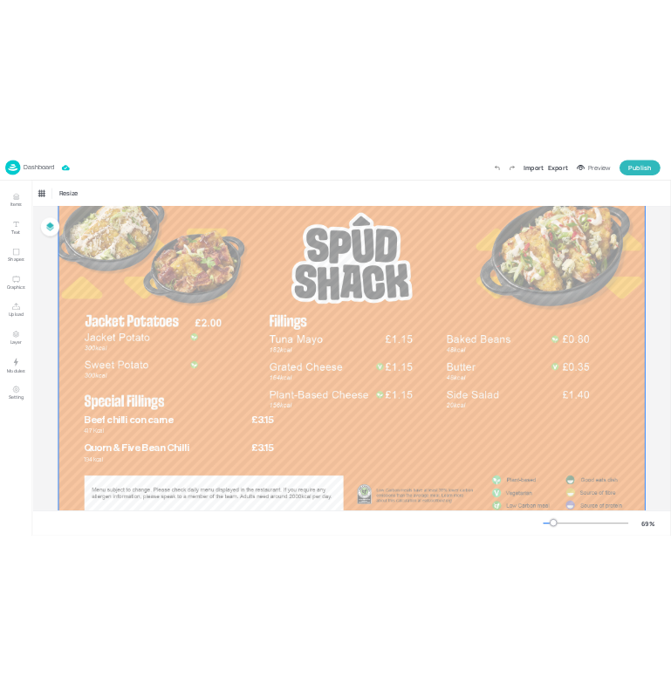
scroll to position [86, 0]
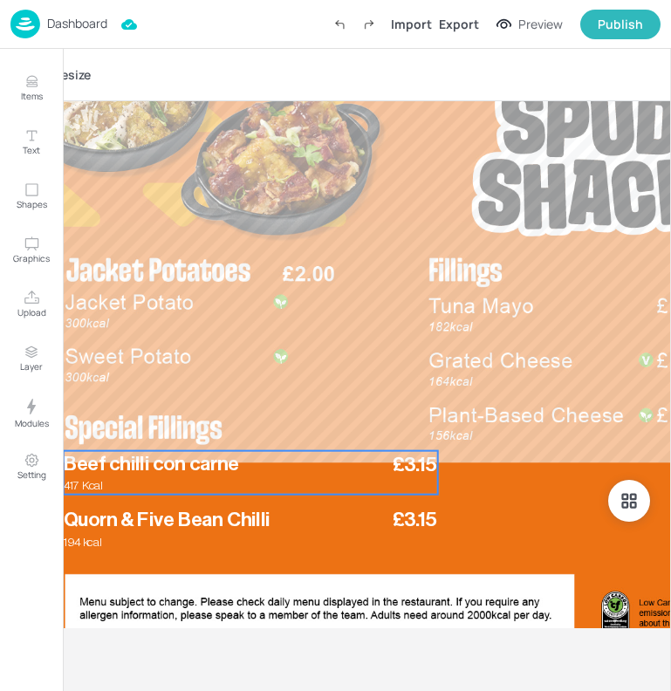
click at [101, 466] on span "Beef chilli con carne" at bounding box center [151, 465] width 175 height 20
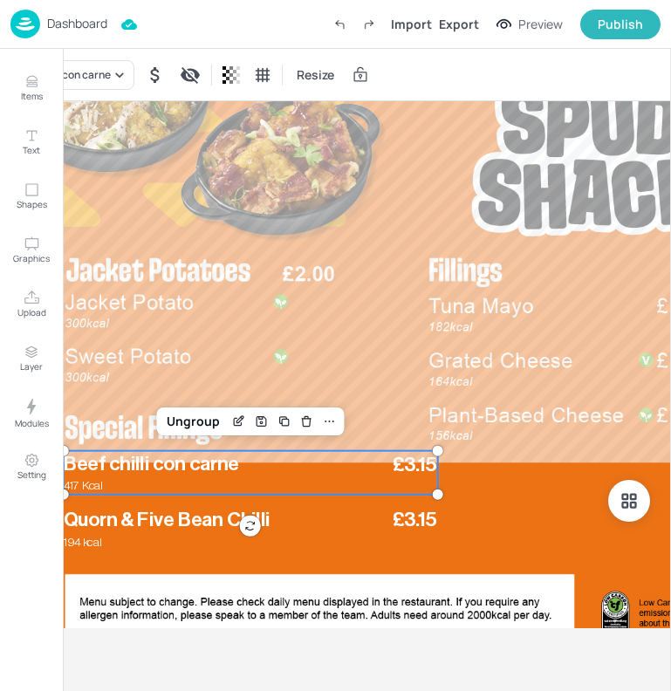
click at [437, 361] on div at bounding box center [591, 340] width 1154 height 649
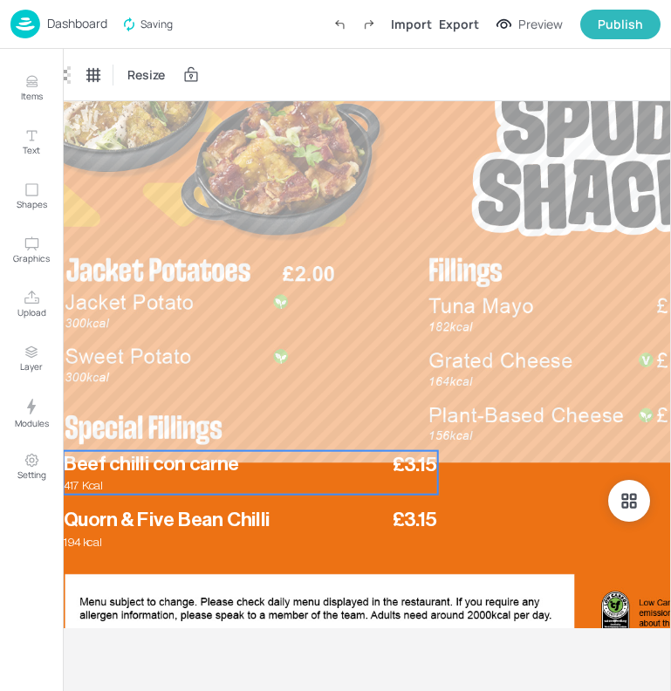
click at [168, 477] on p "Beef chilli con carne" at bounding box center [231, 465] width 335 height 28
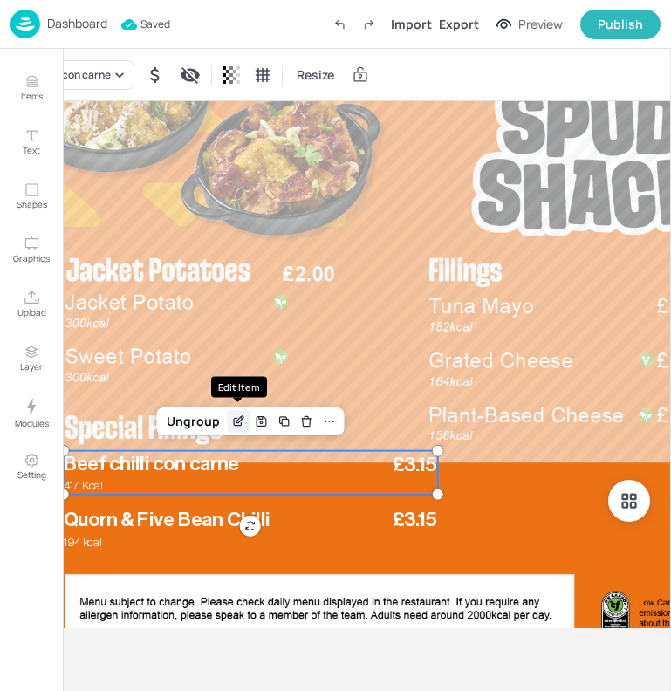
click at [229, 422] on div "Edit Item" at bounding box center [238, 421] width 23 height 23
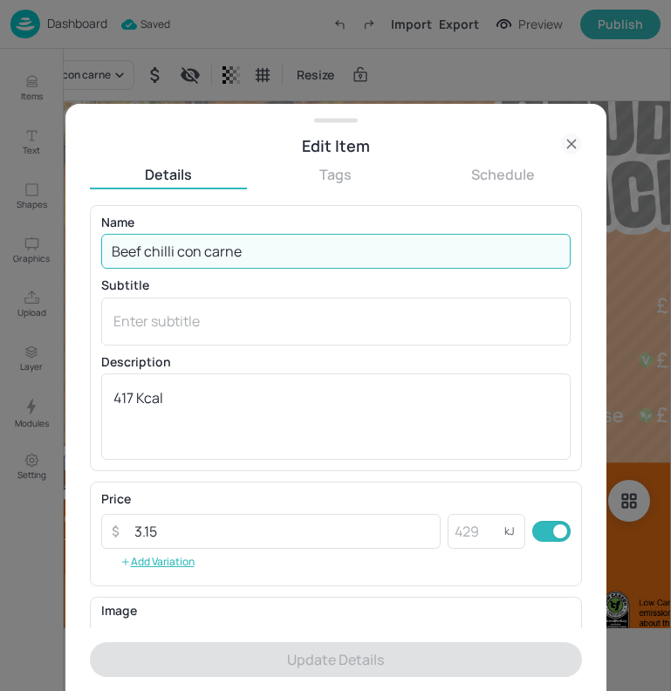
drag, startPoint x: 274, startPoint y: 256, endPoint x: 121, endPoint y: 256, distance: 152.8
click at [121, 256] on input "Beef chilli con carne" at bounding box center [336, 251] width 470 height 35
type input "B"
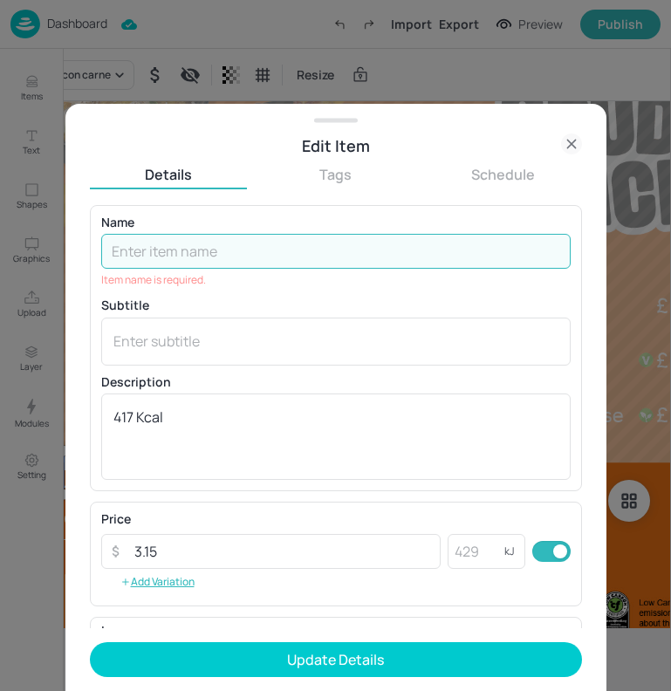
paste input "Chicken Cacciatore stew"
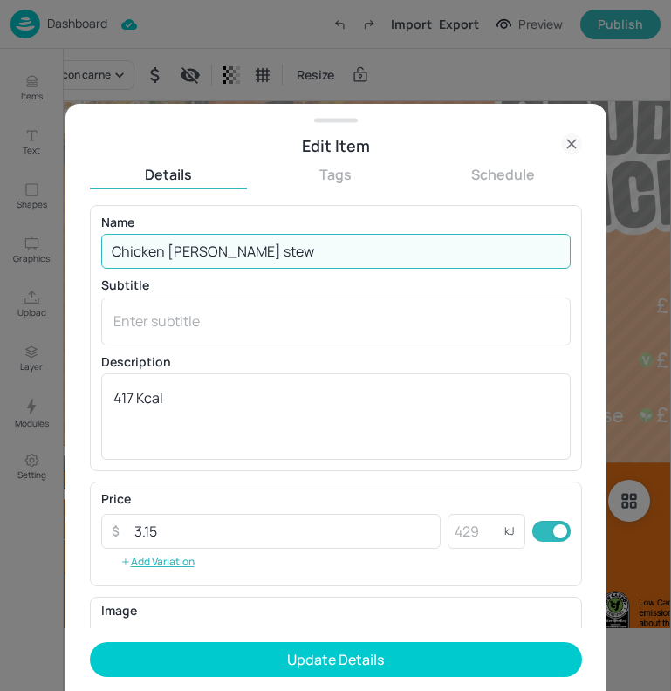
click at [247, 251] on input "Chicken Cacciatore stew" at bounding box center [336, 251] width 470 height 35
type input "Chicken [PERSON_NAME] Stew"
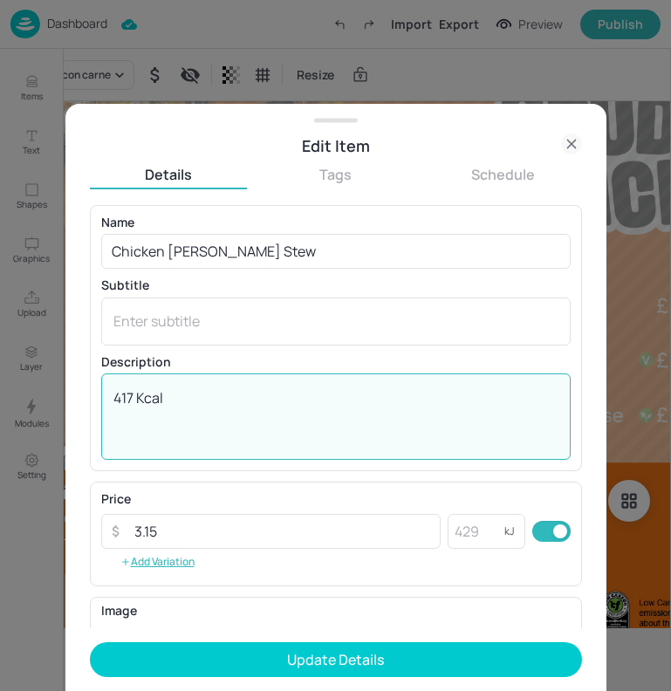
drag, startPoint x: 168, startPoint y: 395, endPoint x: 42, endPoint y: 394, distance: 126.6
click at [42, 395] on div "Edit Item Details Tags Schedule Name Chicken Cacciatore Stew ​ Subtitle x ​ Des…" at bounding box center [335, 345] width 671 height 691
paste textarea "363 Kcal"
type textarea "363 Kcal"
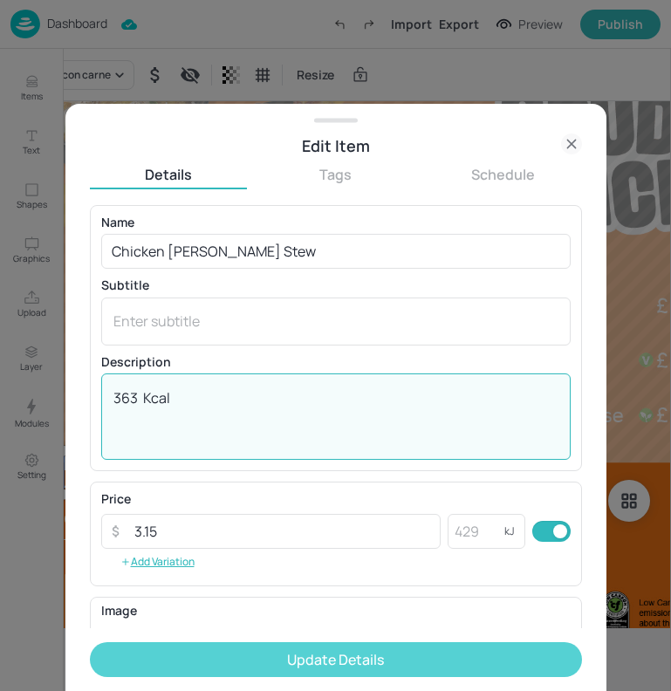
type textarea "363 Kcal"
click at [248, 657] on button "Update Details" at bounding box center [336, 659] width 492 height 35
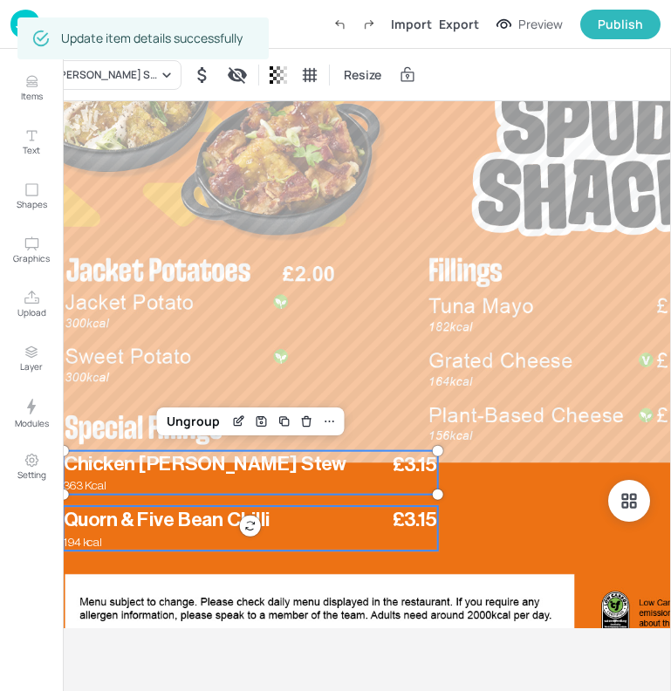
click at [143, 517] on span "Quorn & Five Bean Chilli" at bounding box center [167, 520] width 206 height 20
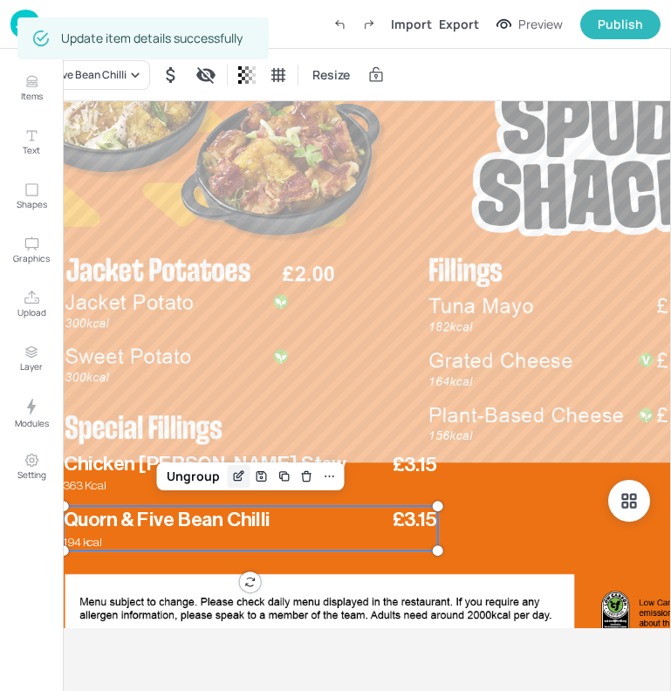
click at [241, 470] on icon "Edit Item" at bounding box center [238, 477] width 15 height 14
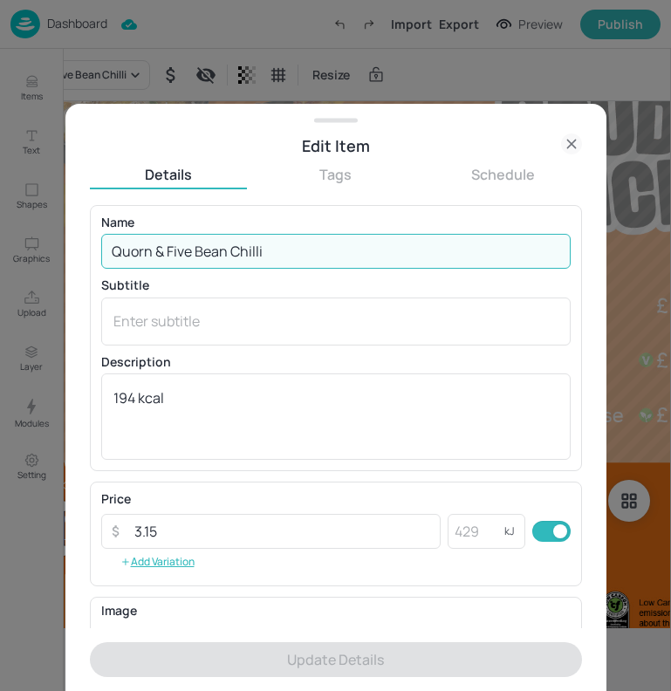
drag, startPoint x: 279, startPoint y: 255, endPoint x: 59, endPoint y: 255, distance: 220.0
click at [59, 255] on div "Edit Item Details Tags Schedule Name Quorn & Five Bean Chilli ​ Subtitle x ​ De…" at bounding box center [335, 345] width 671 height 691
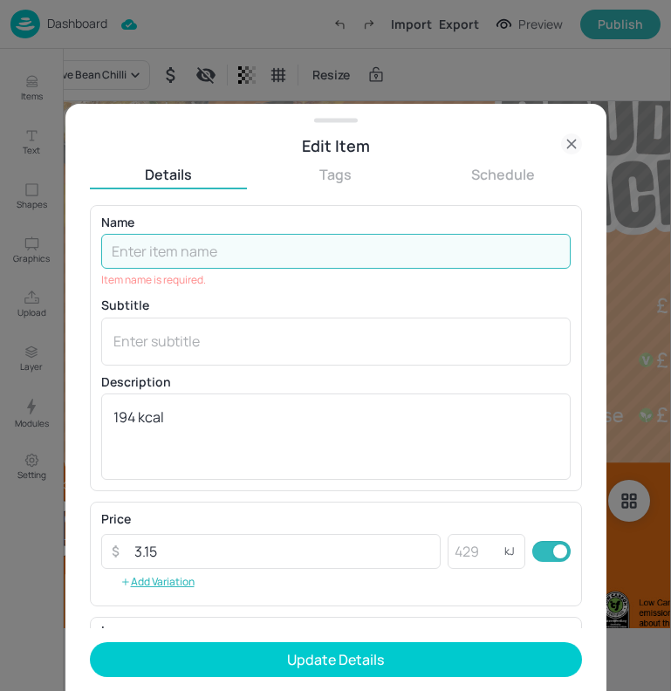
paste input "Sweet Potato, [PERSON_NAME], Cannellini stew"
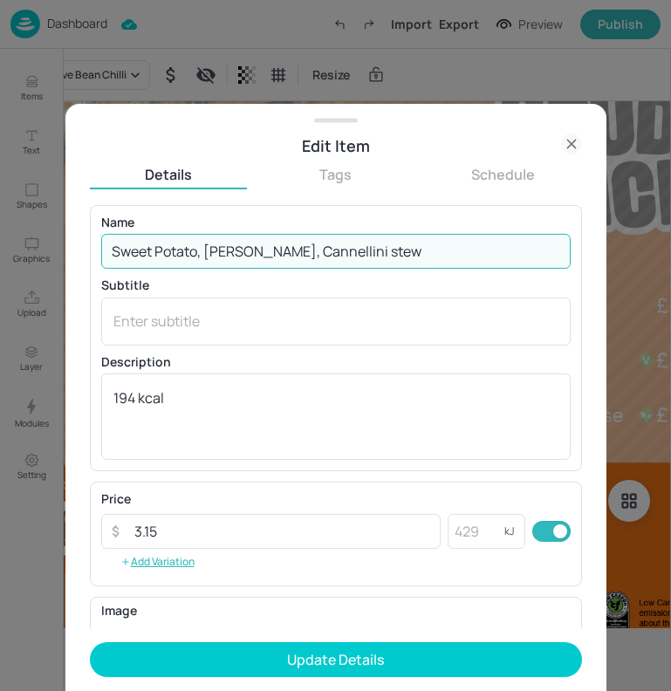
click at [327, 253] on input "Sweet Potato, [PERSON_NAME], Cannellini stew" at bounding box center [336, 251] width 470 height 35
click at [323, 255] on input "Sweet Potato, [PERSON_NAME], Cannellini stew" at bounding box center [336, 251] width 470 height 35
type input "Sweet Potato, [PERSON_NAME], Cannellini Stew"
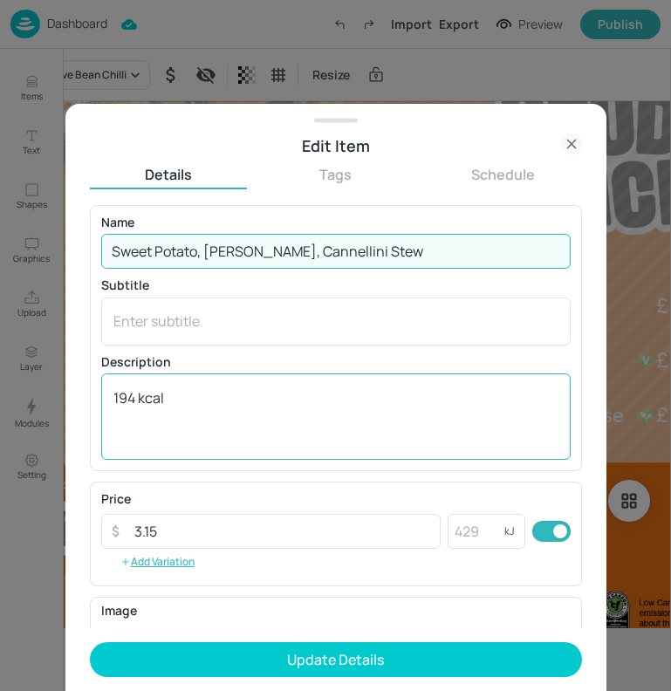
click at [189, 392] on textarea "194 kcal" at bounding box center [335, 417] width 445 height 58
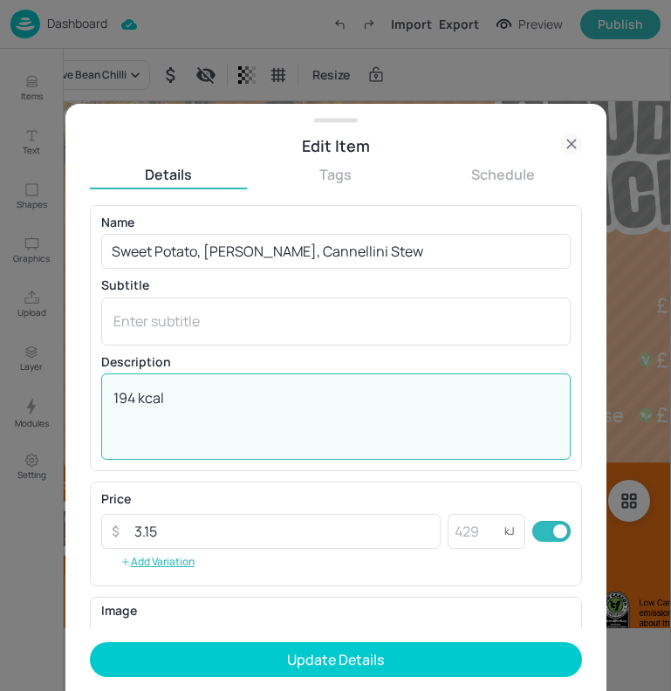
click at [189, 392] on textarea "194 kcal" at bounding box center [335, 417] width 445 height 58
drag, startPoint x: 189, startPoint y: 392, endPoint x: 106, endPoint y: 392, distance: 83.8
click at [106, 392] on div "194 kcal x ​" at bounding box center [336, 417] width 470 height 86
paste textarea "504 Kcal"
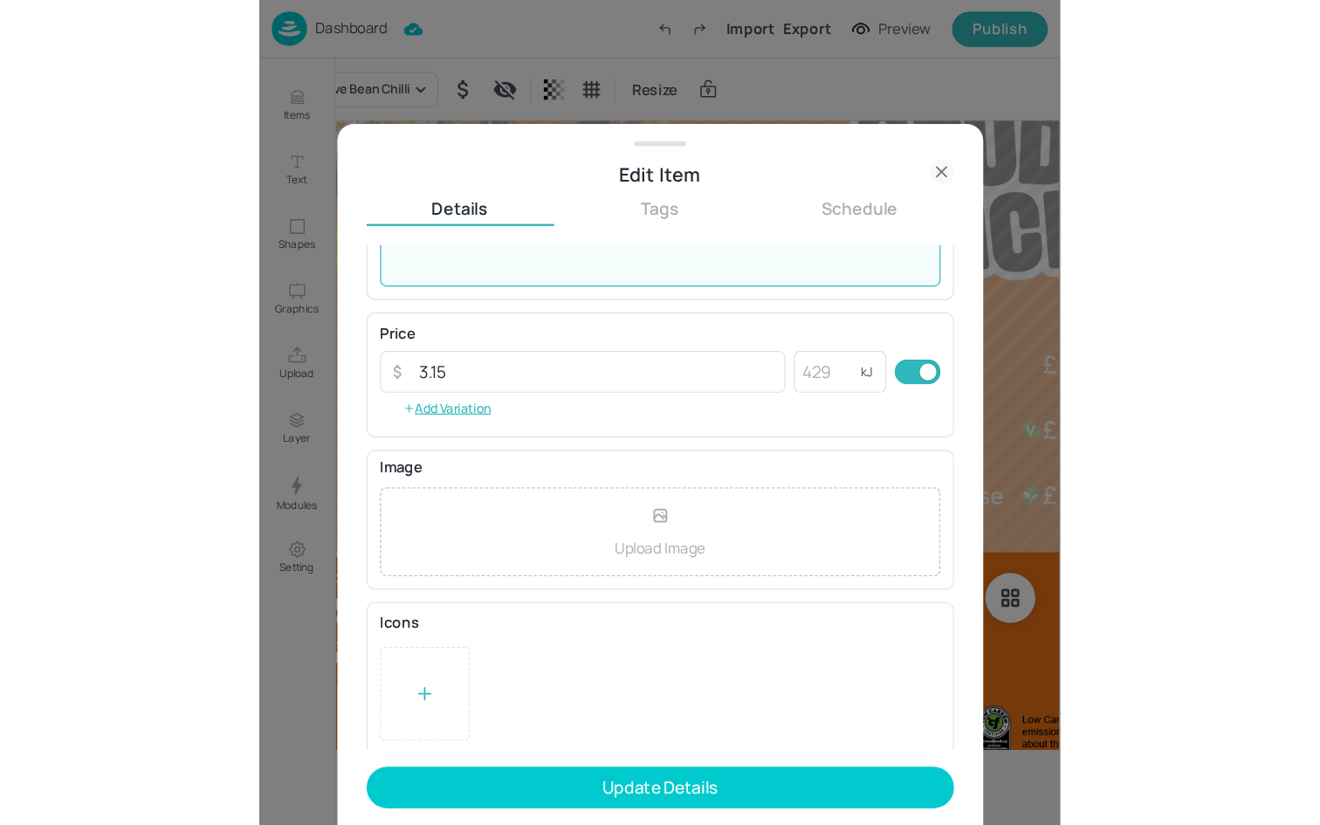
scroll to position [223, 0]
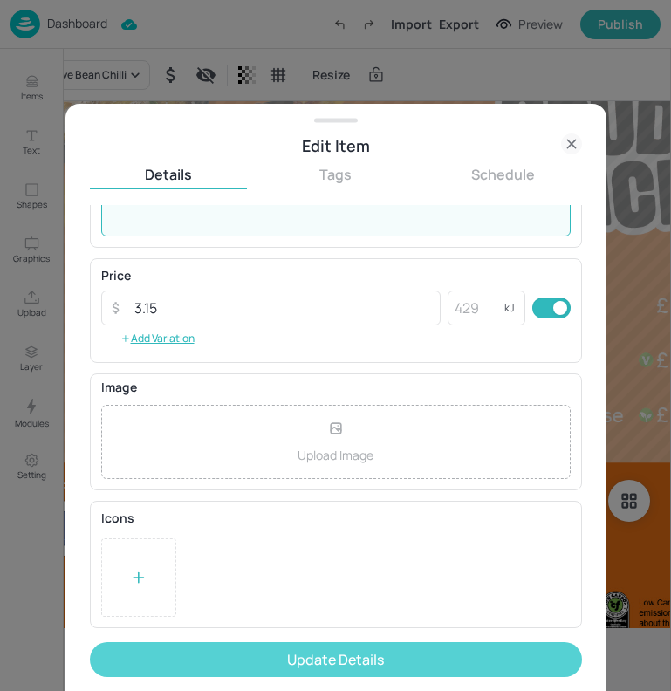
type textarea "504 Kcal"
click at [338, 652] on button "Update Details" at bounding box center [336, 659] width 492 height 35
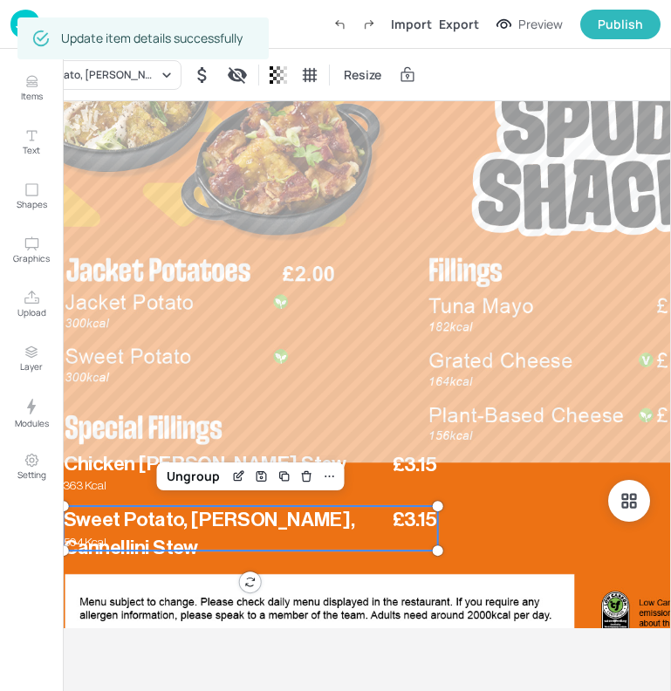
click at [388, 207] on div at bounding box center [591, 340] width 1154 height 649
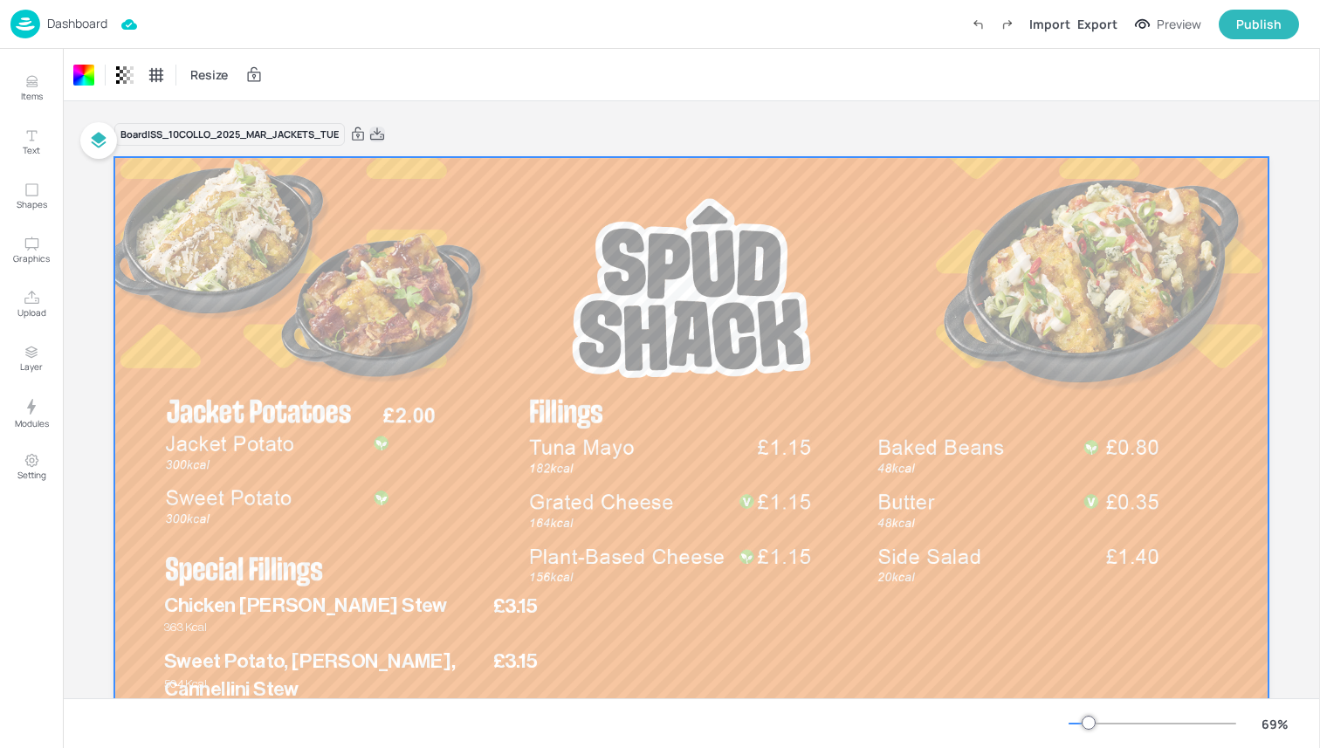
click at [378, 132] on icon at bounding box center [377, 133] width 14 height 12
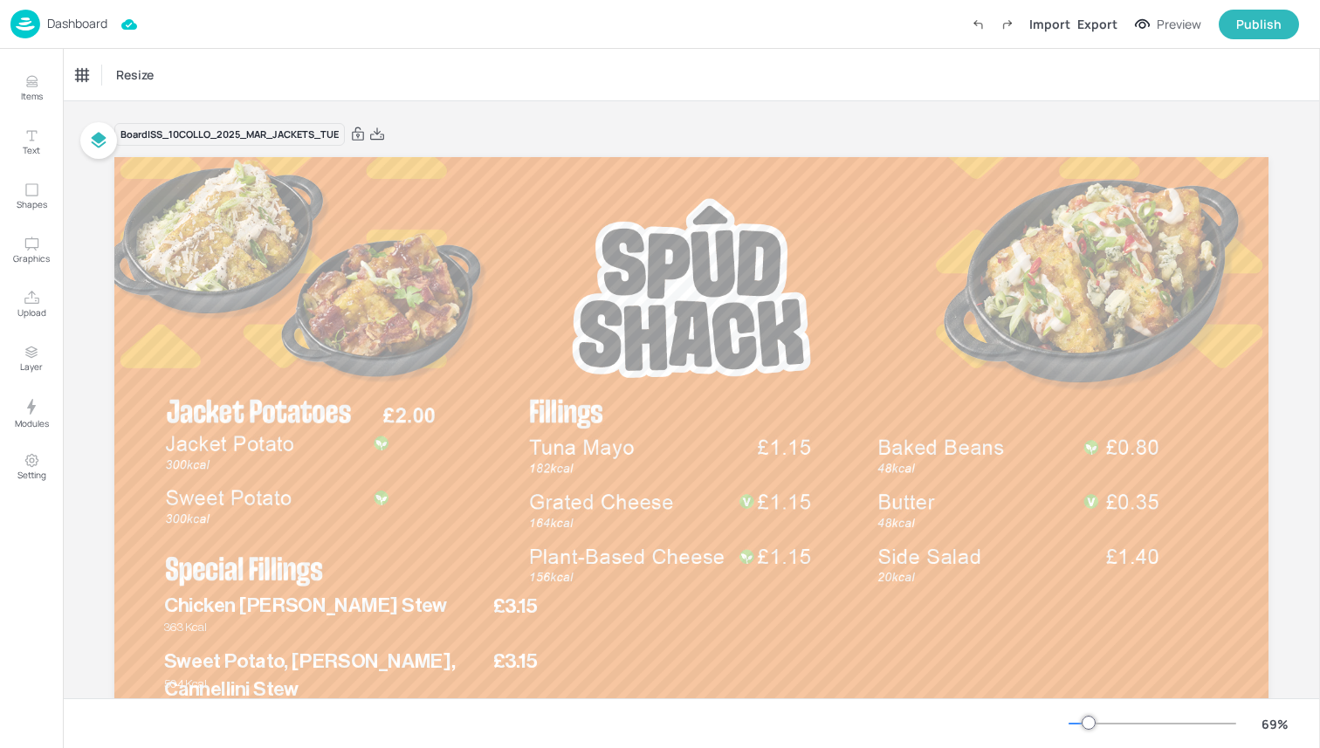
click at [670, 106] on div "Board ISS_10COLLO_2025_MAR_JACKETS_TUE £3.15 Sweet Potato, Barley, Cannellini S…" at bounding box center [691, 475] width 1154 height 749
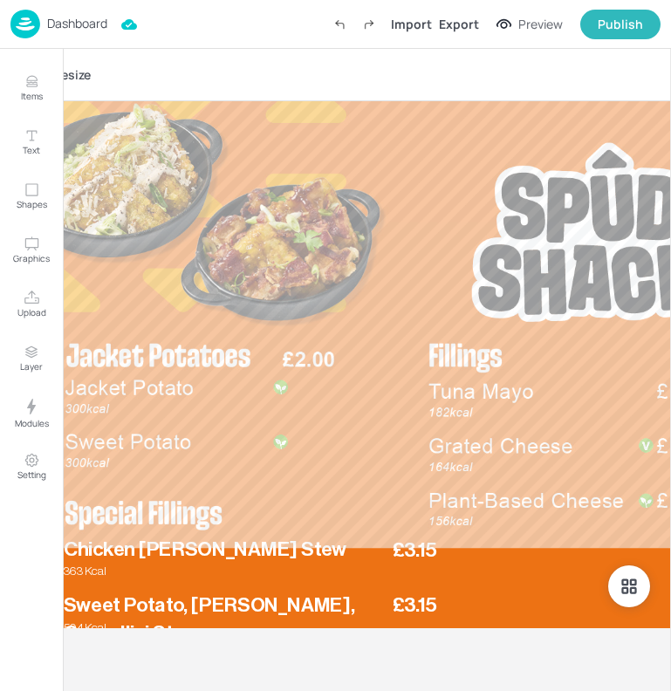
click at [24, 22] on img at bounding box center [25, 24] width 30 height 29
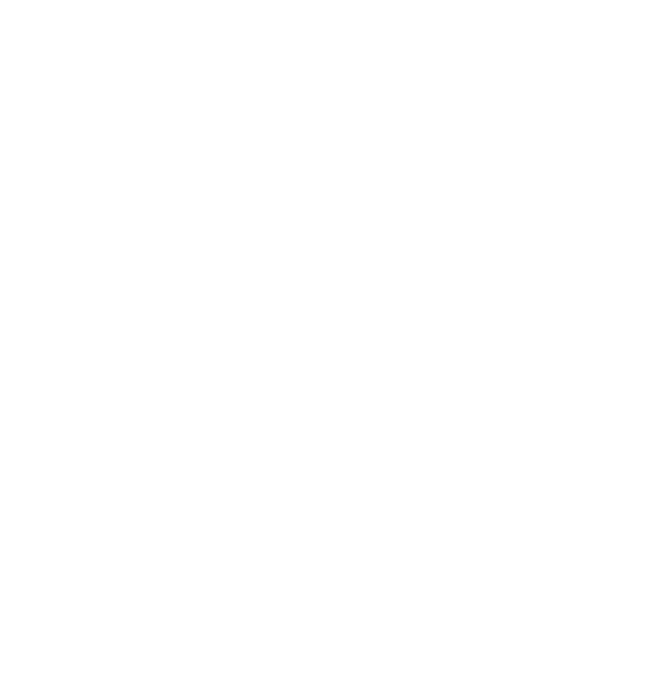
click at [326, 0] on html at bounding box center [335, 0] width 671 height 0
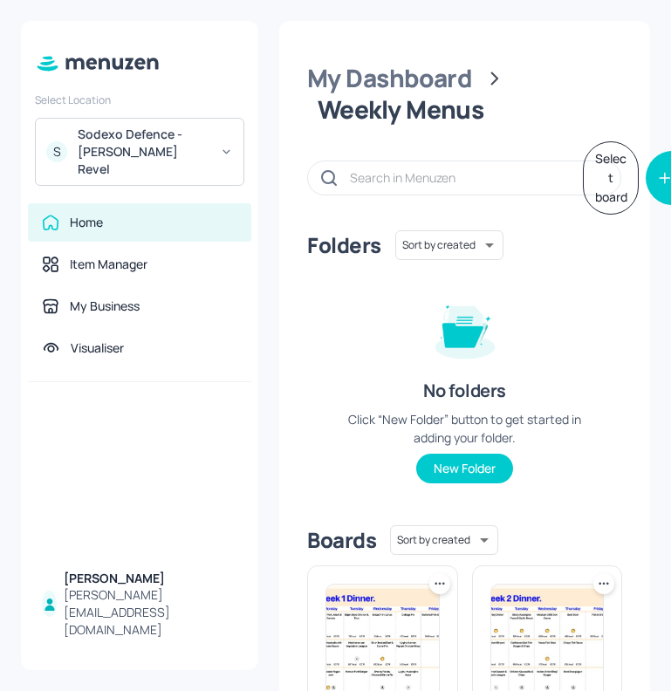
click at [114, 149] on div "Sodexo Defence - [PERSON_NAME] Revel" at bounding box center [144, 152] width 132 height 52
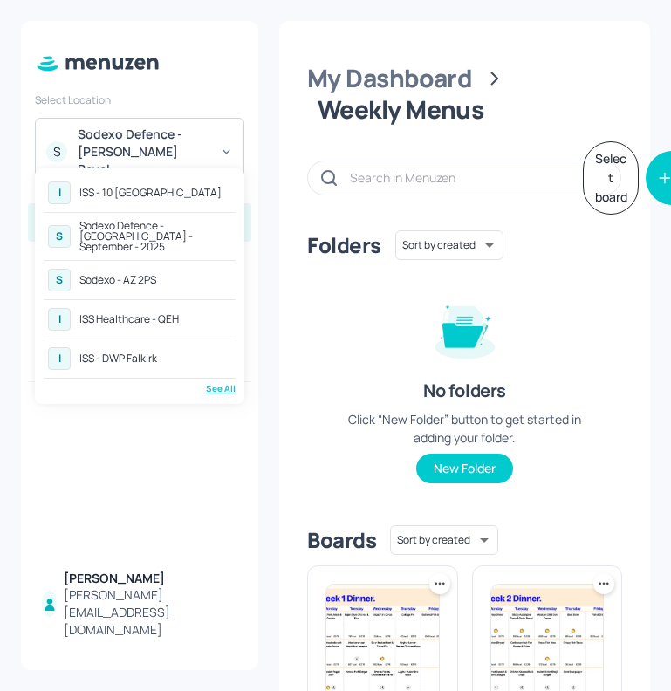
click at [224, 382] on div "See All" at bounding box center [140, 388] width 192 height 13
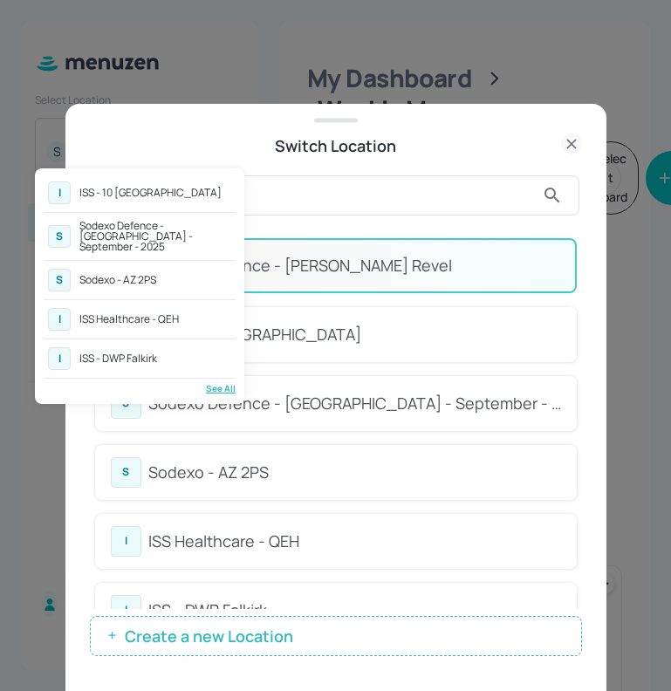
click at [220, 382] on div "See All" at bounding box center [140, 388] width 192 height 13
click at [225, 137] on div at bounding box center [335, 345] width 671 height 691
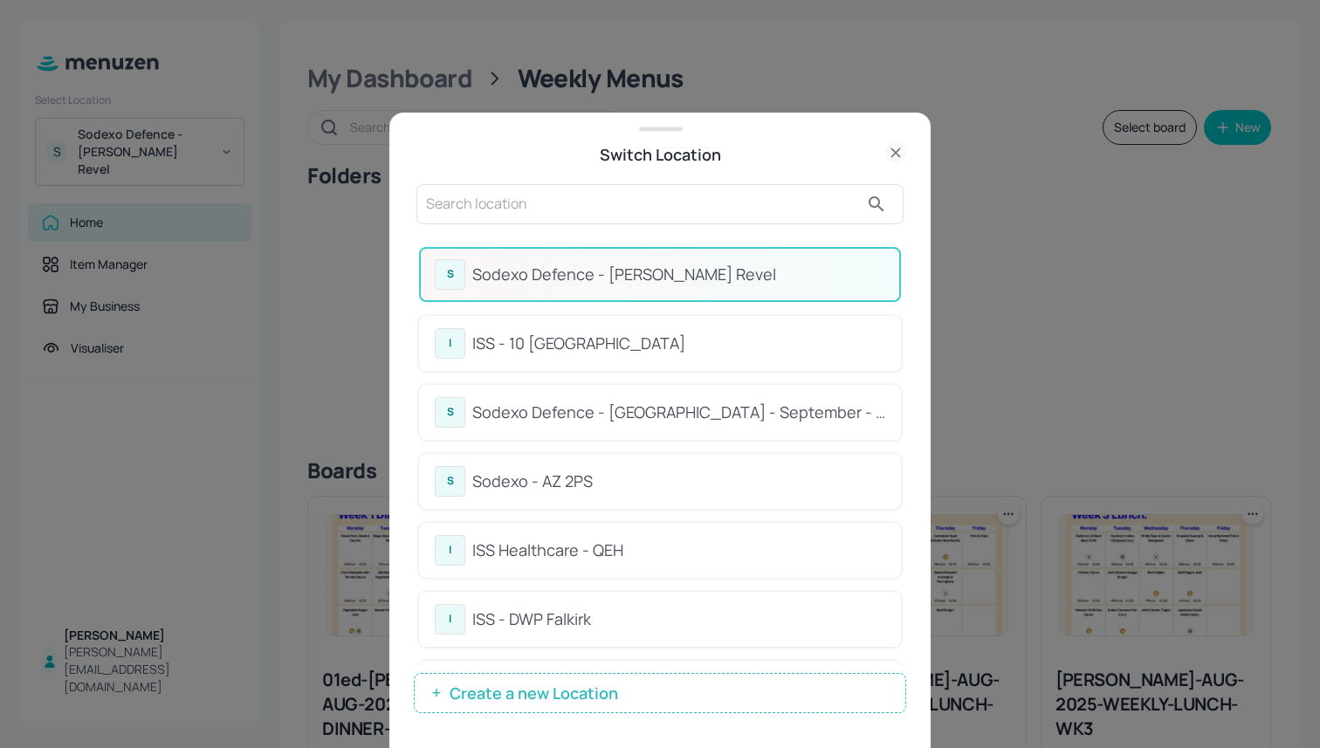
click at [567, 201] on input "text" at bounding box center [642, 204] width 433 height 28
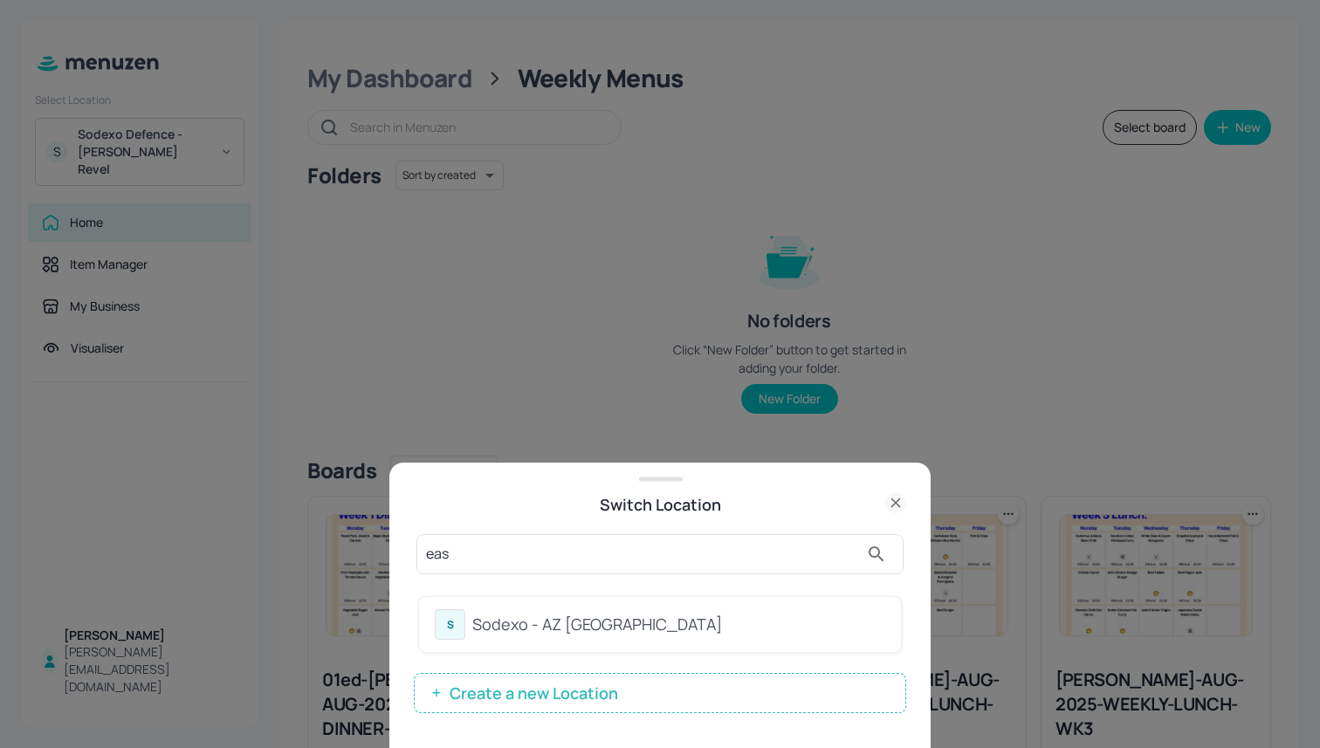
type input "eas"
click at [631, 633] on div "Sodexo - AZ [GEOGRAPHIC_DATA]" at bounding box center [678, 625] width 413 height 24
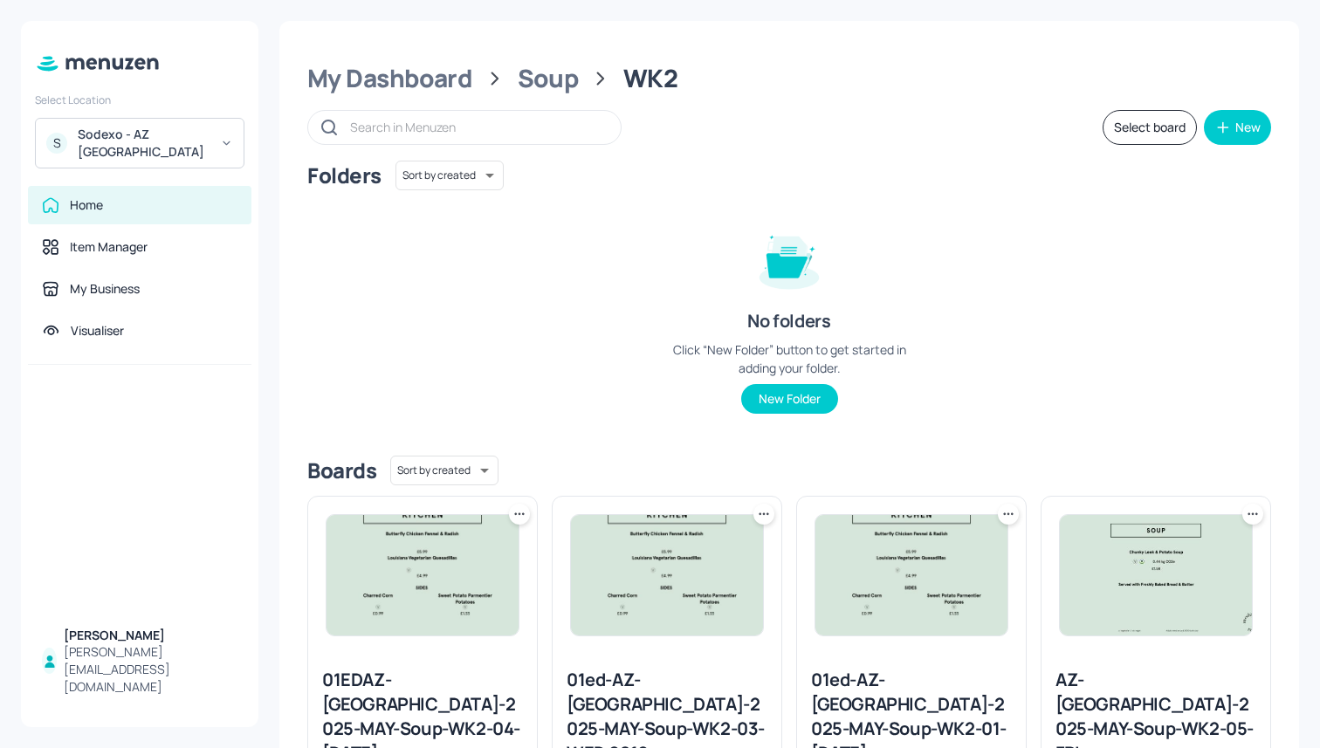
click at [388, 96] on div "My Dashboard Soup WK2 Select board New Folders Sort by created id ​ No folders …" at bounding box center [789, 638] width 1020 height 1235
click at [397, 91] on div "My Dashboard" at bounding box center [389, 78] width 165 height 31
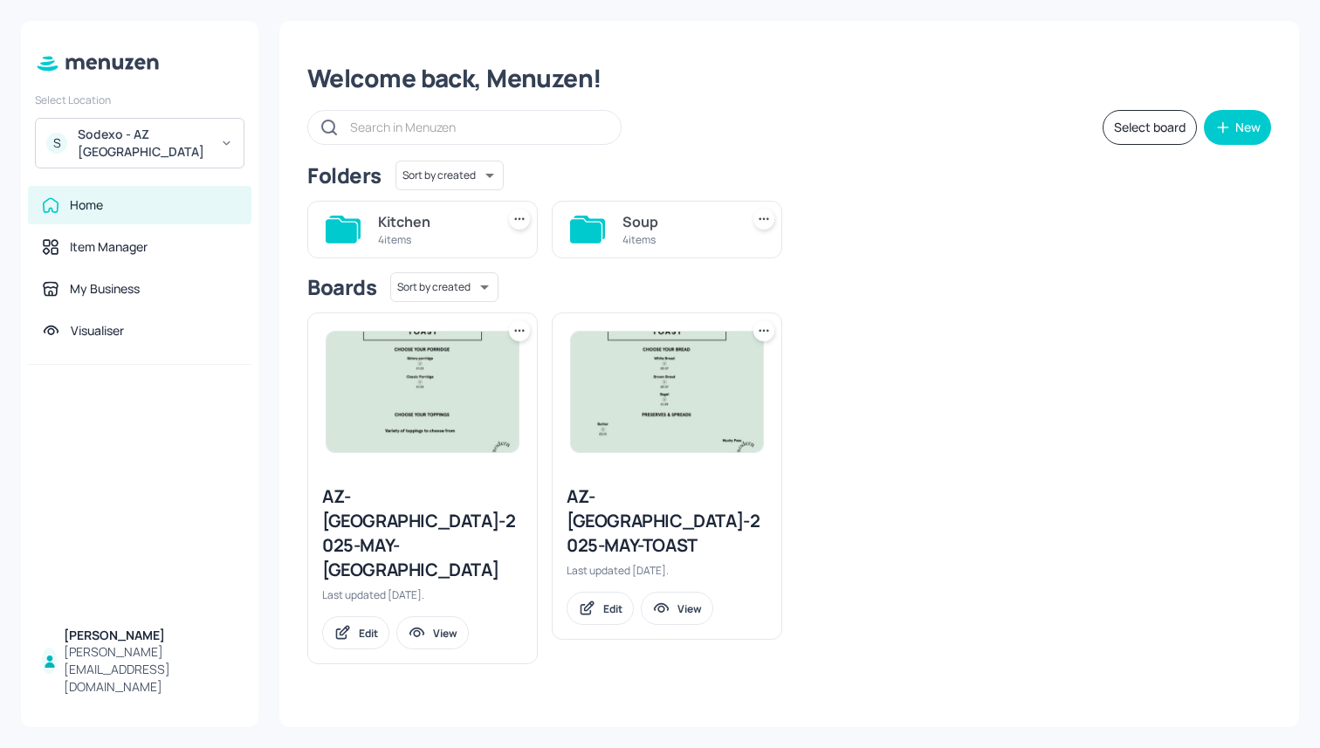
click at [452, 220] on div "Kitchen" at bounding box center [433, 221] width 110 height 21
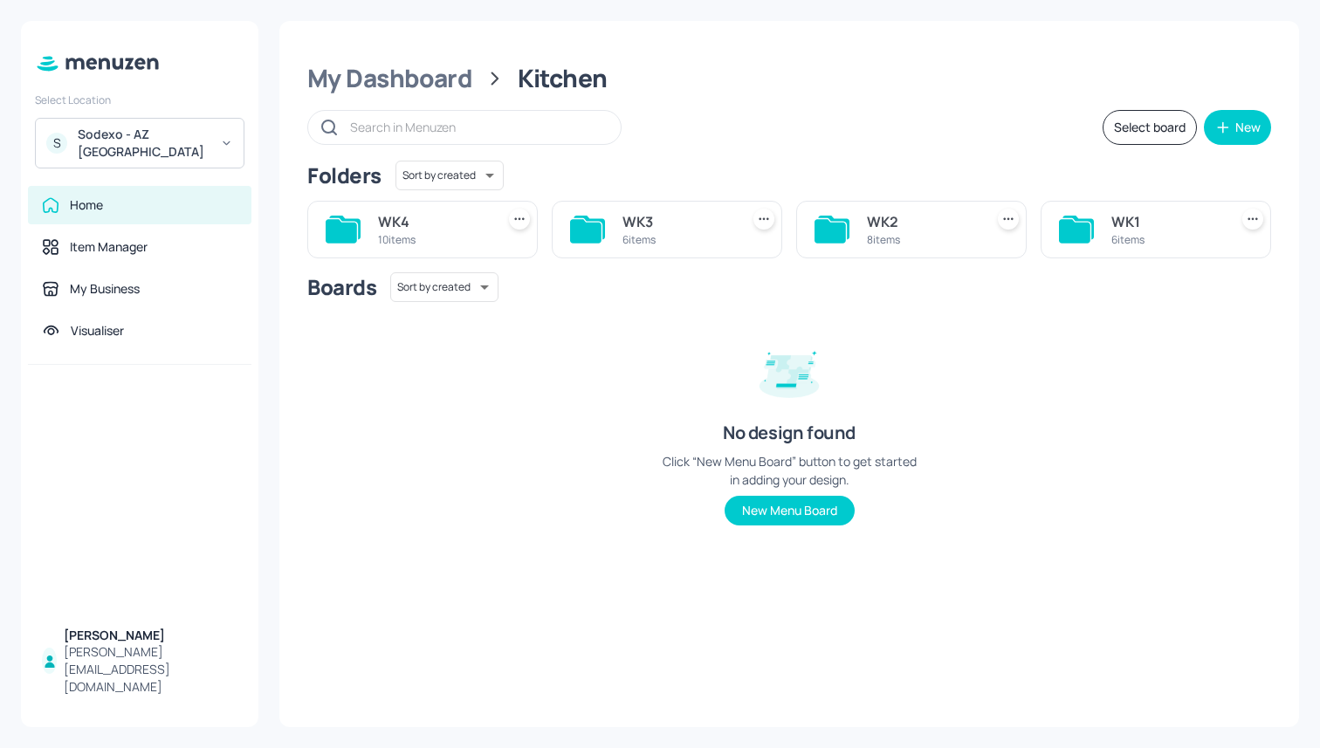
click at [679, 218] on div "WK3" at bounding box center [677, 221] width 110 height 21
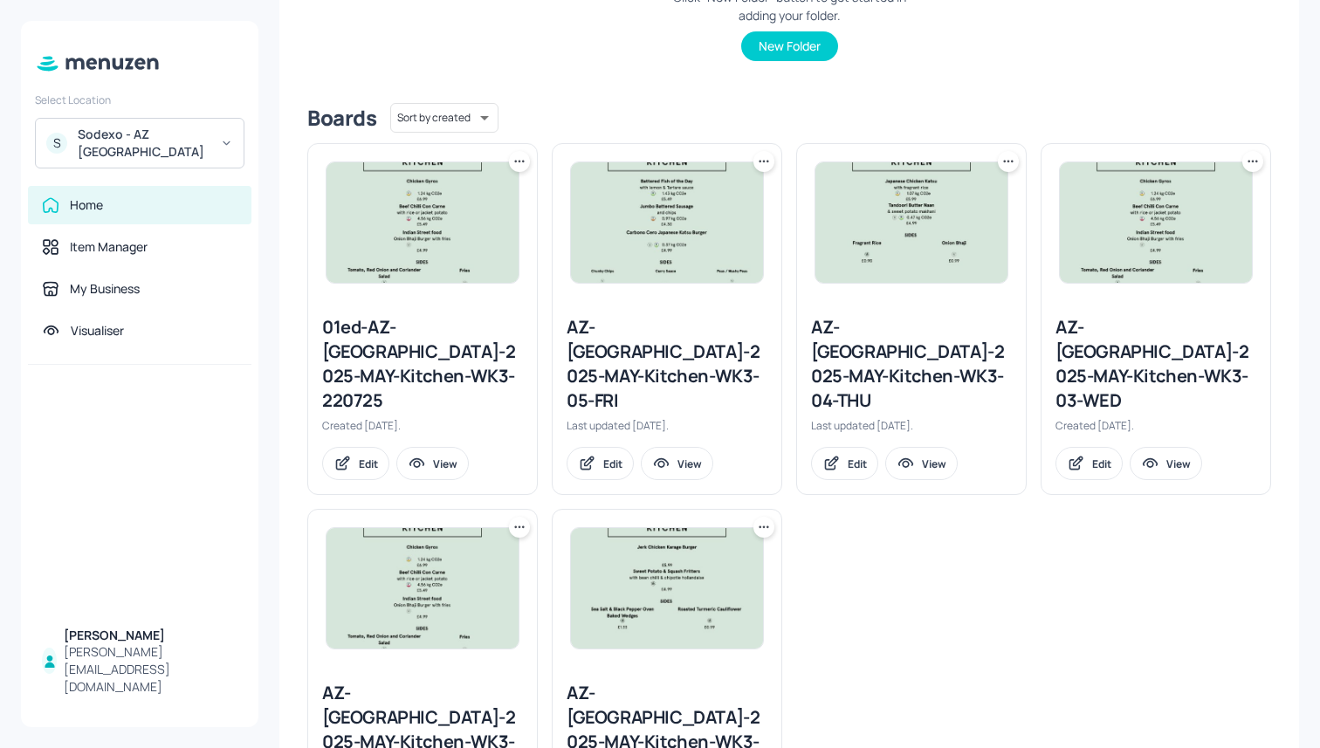
scroll to position [357, 0]
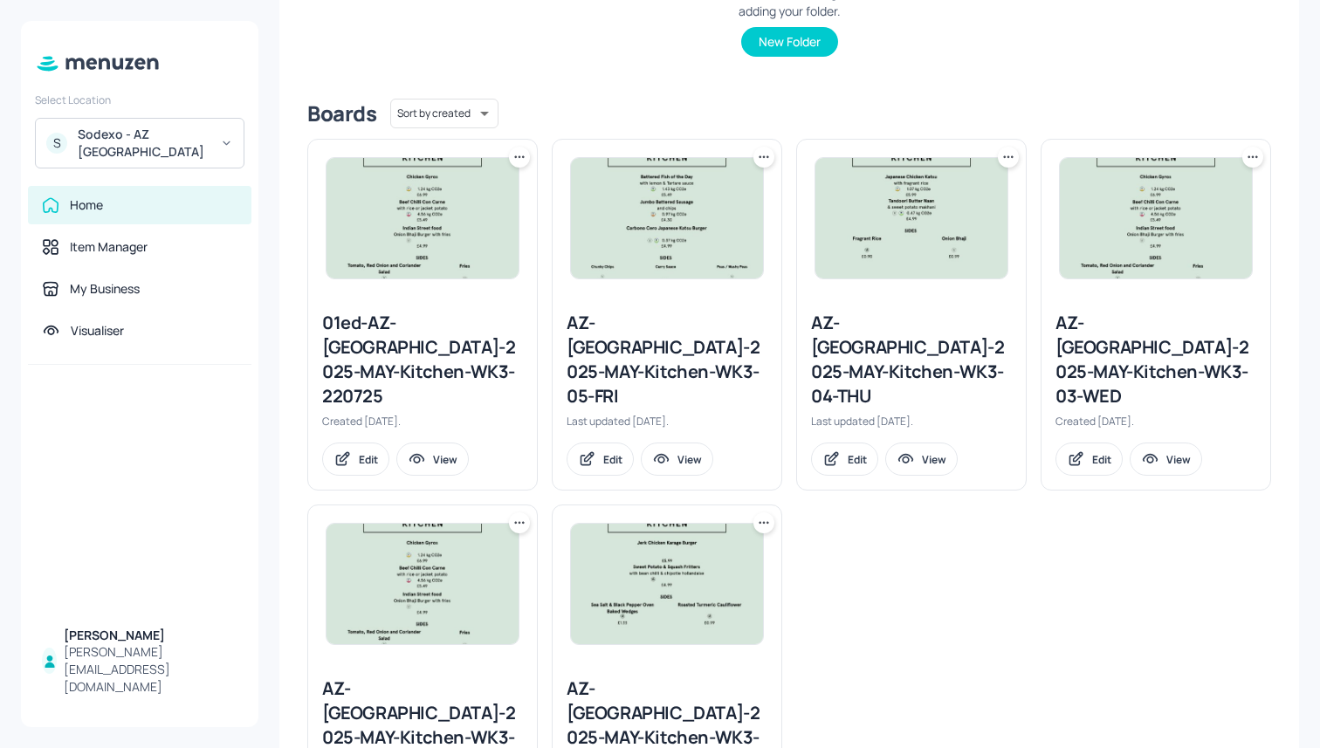
click at [389, 677] on div "AZ-[GEOGRAPHIC_DATA]-2025-MAY-Kitchen-WK3-02-TUE" at bounding box center [422, 726] width 201 height 98
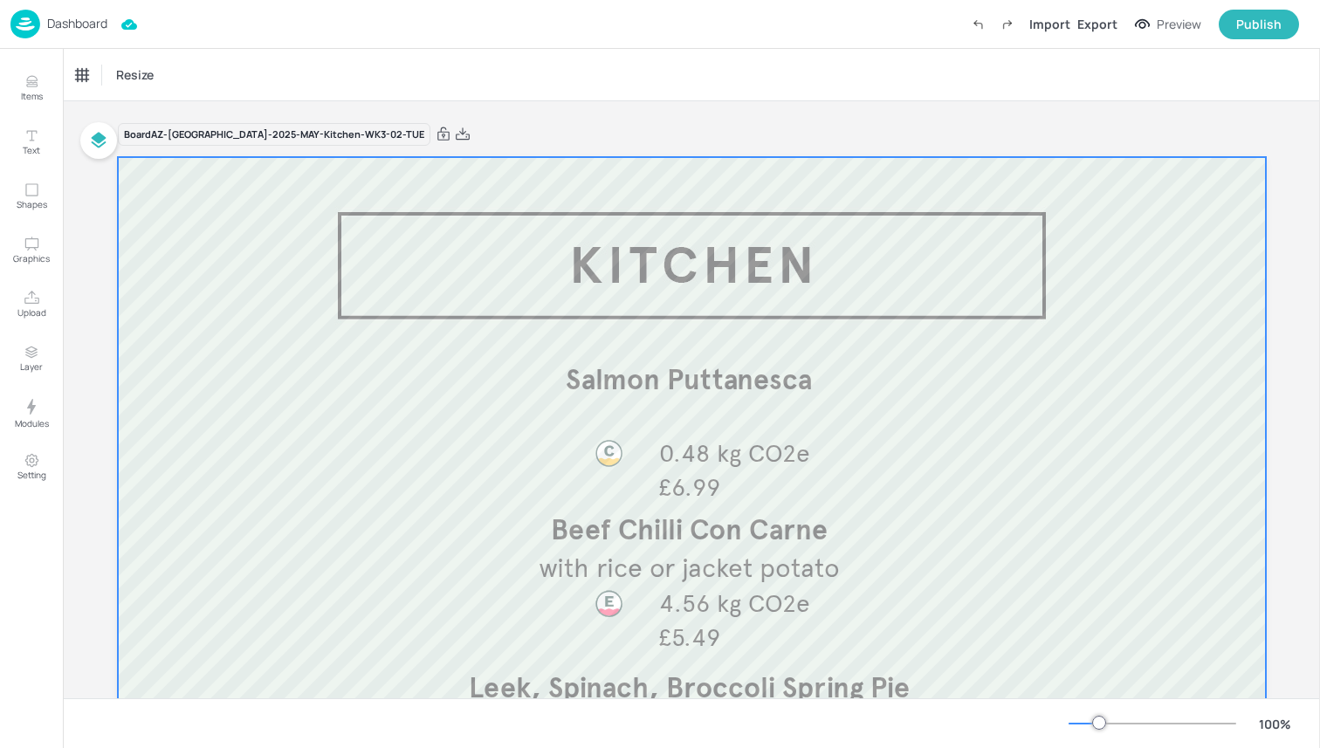
click at [525, 233] on div at bounding box center [692, 628] width 1148 height 943
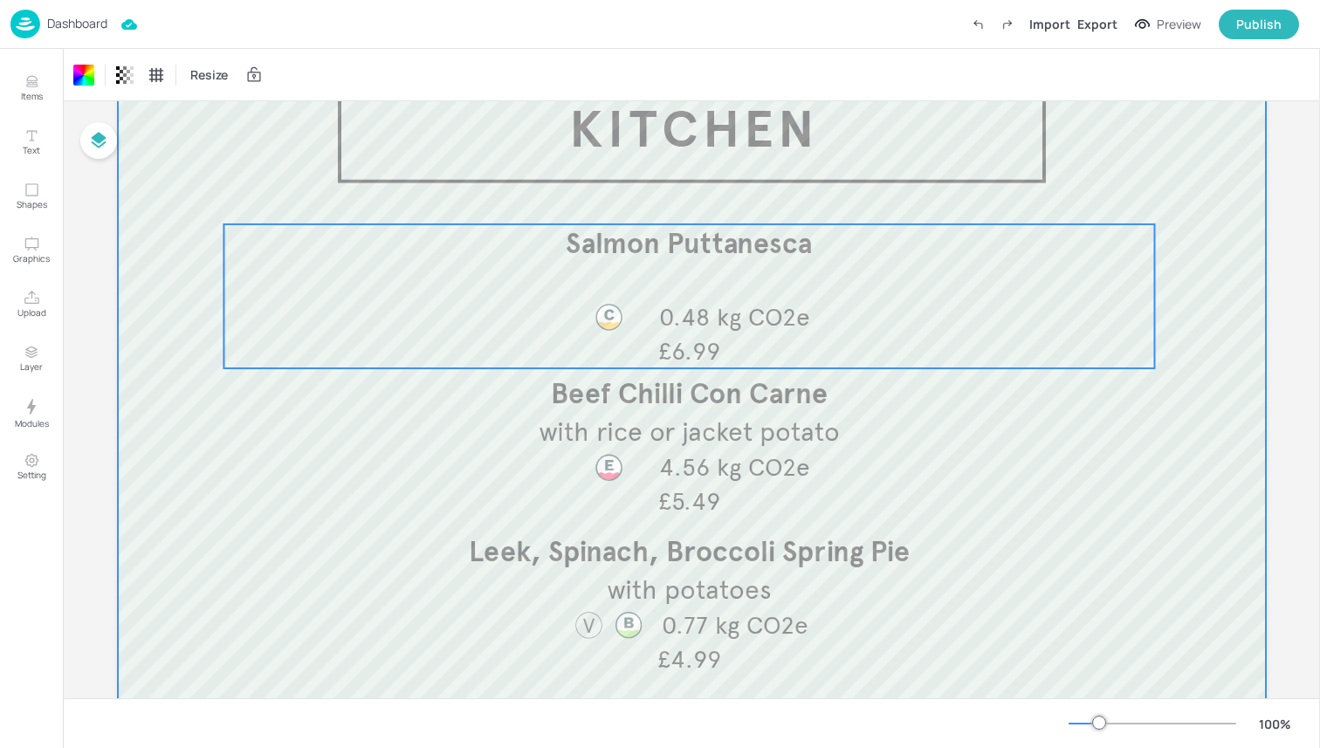
scroll to position [195, 0]
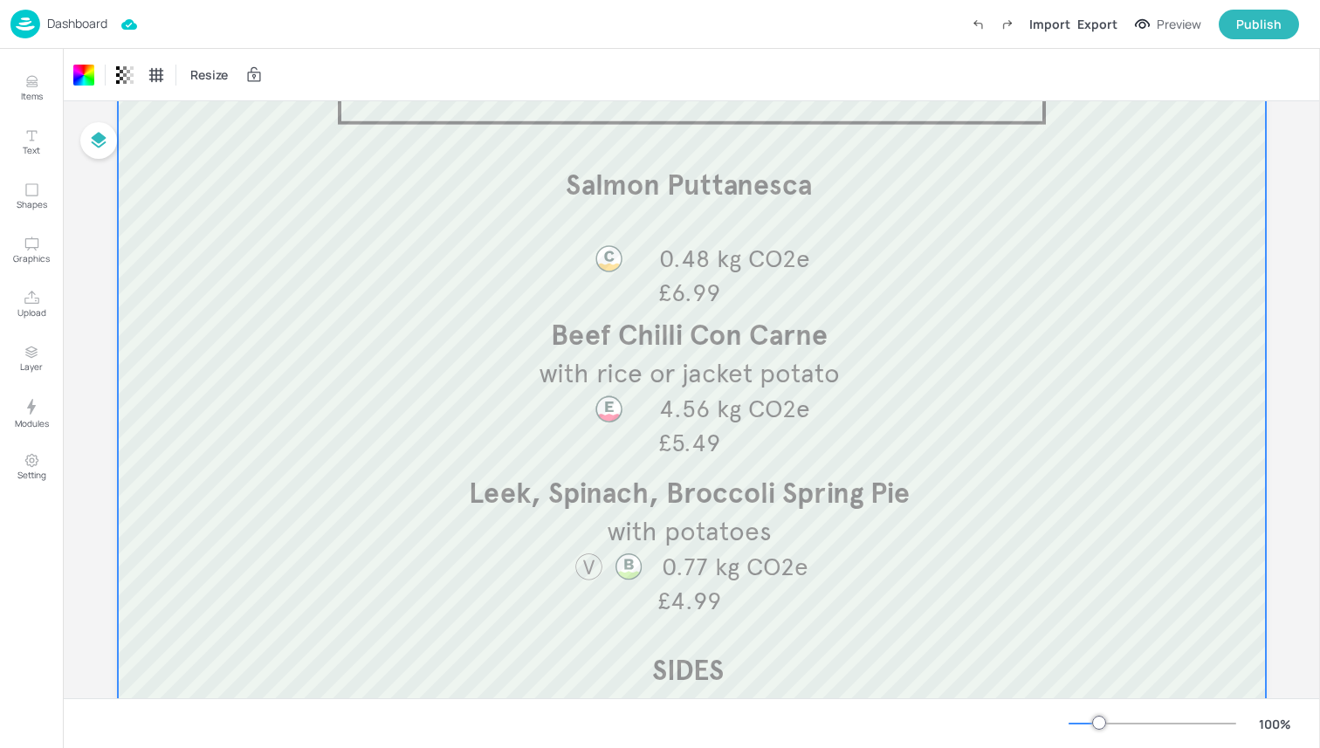
click at [195, 512] on div at bounding box center [692, 433] width 1148 height 943
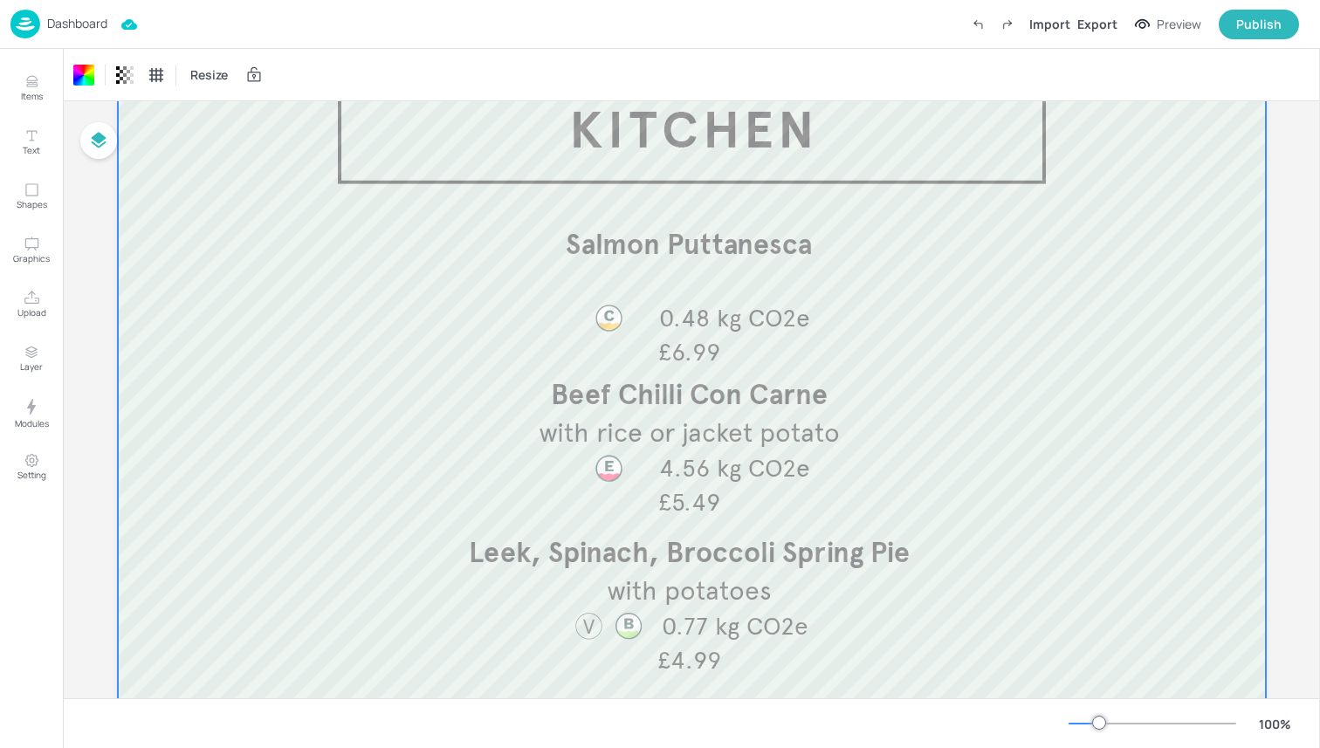
scroll to position [0, 0]
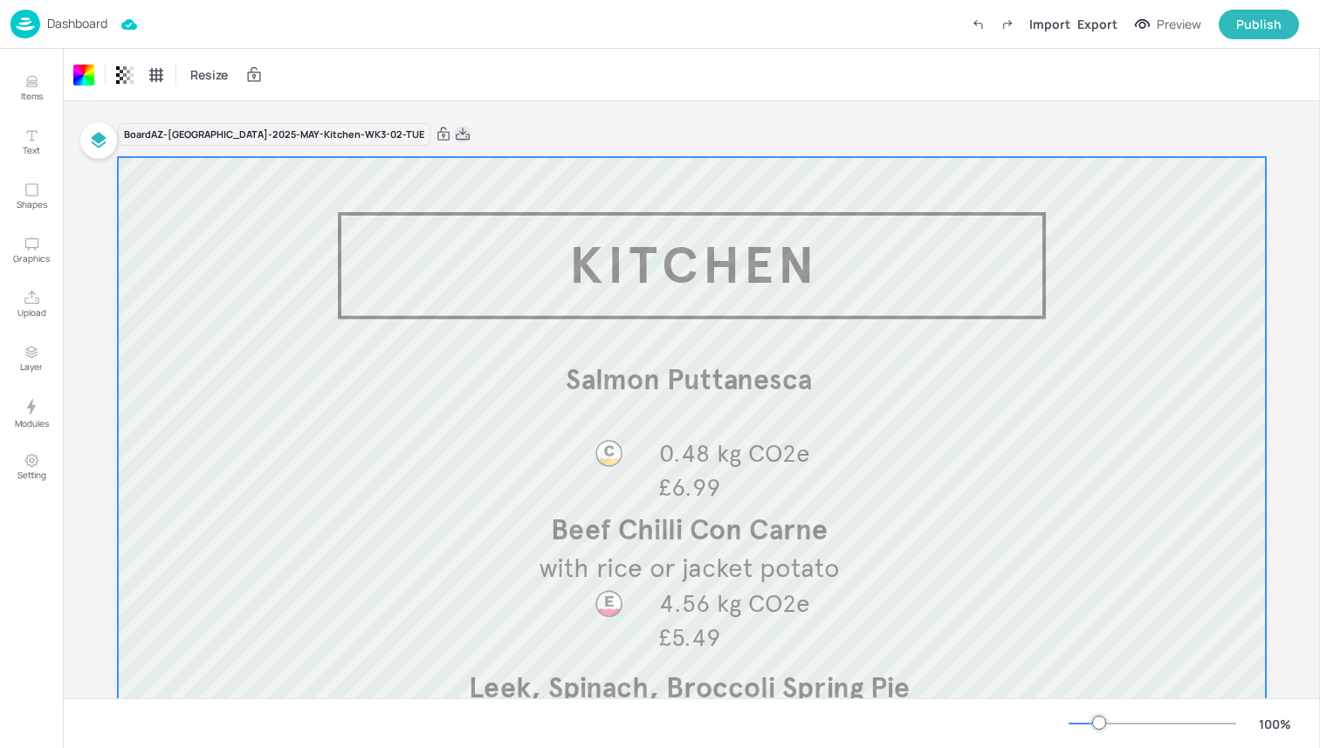
click at [455, 133] on icon at bounding box center [463, 134] width 16 height 17
